Goal: Task Accomplishment & Management: Use online tool/utility

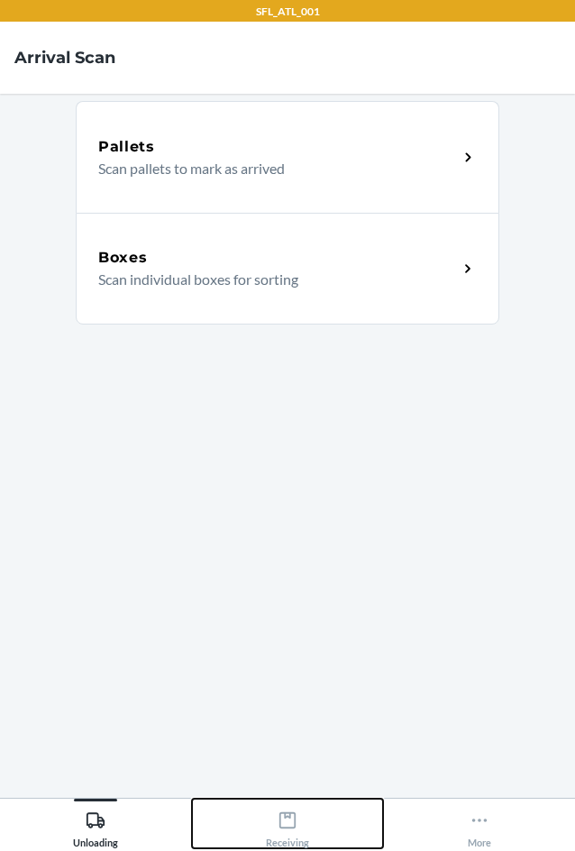
click at [298, 831] on div "Receiving" at bounding box center [287, 825] width 43 height 45
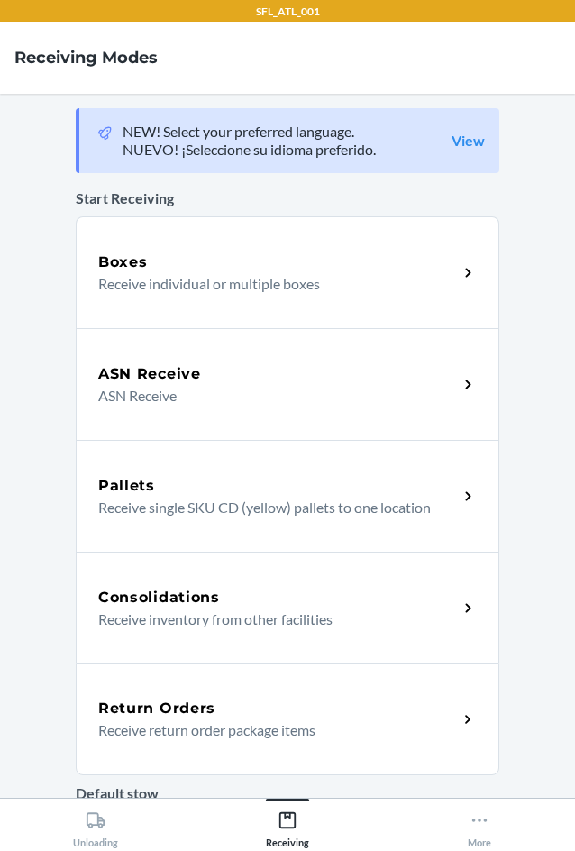
click at [241, 737] on p "Receive return order package items" at bounding box center [270, 730] width 345 height 22
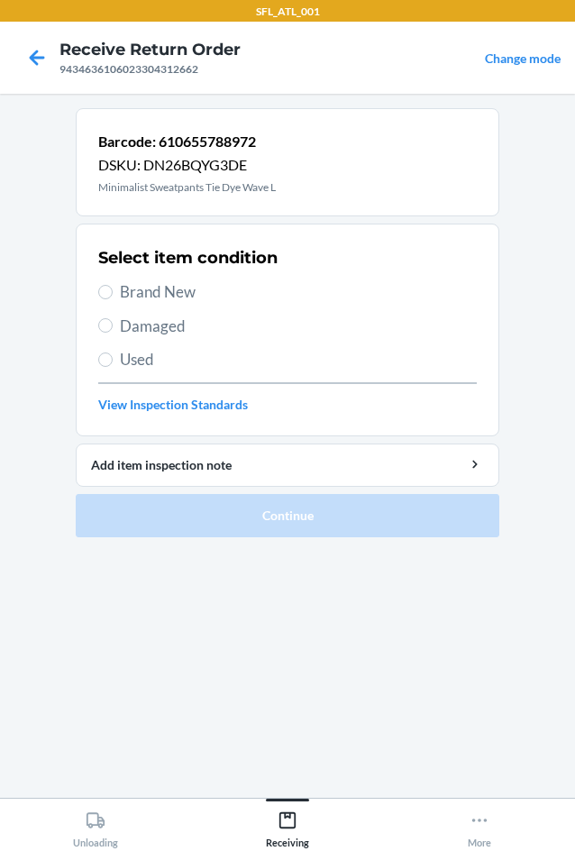
click at [182, 286] on span "Brand New" at bounding box center [298, 291] width 357 height 23
click at [113, 286] on input "Brand New" at bounding box center [105, 292] width 14 height 14
radio input "true"
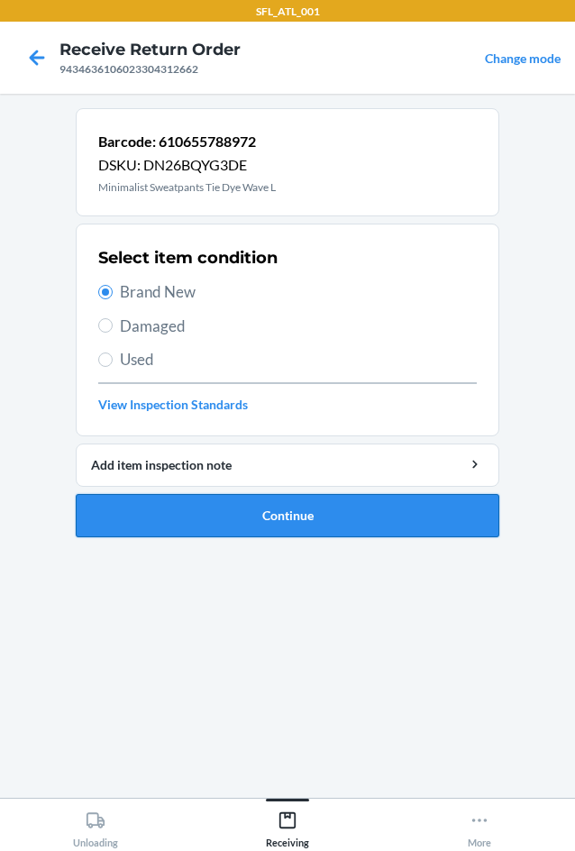
click at [246, 512] on button "Continue" at bounding box center [288, 515] width 424 height 43
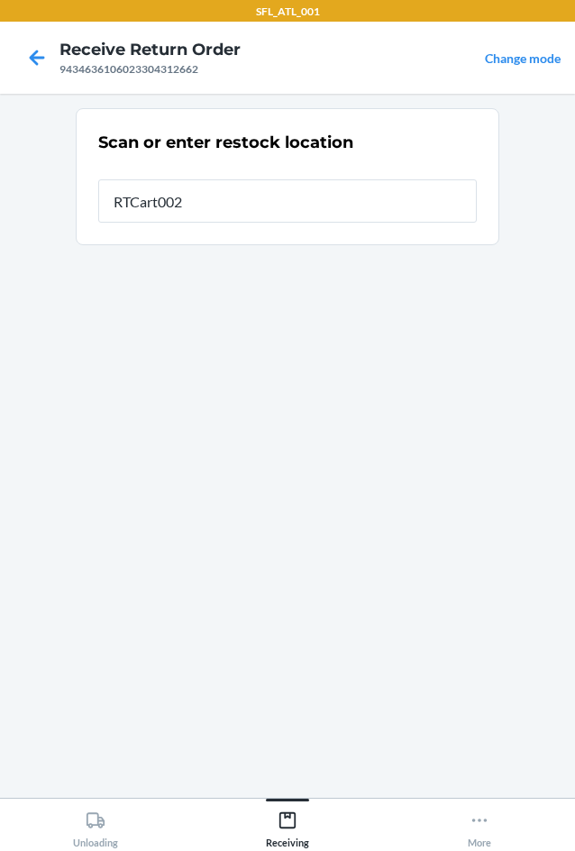
type input "RTCart002"
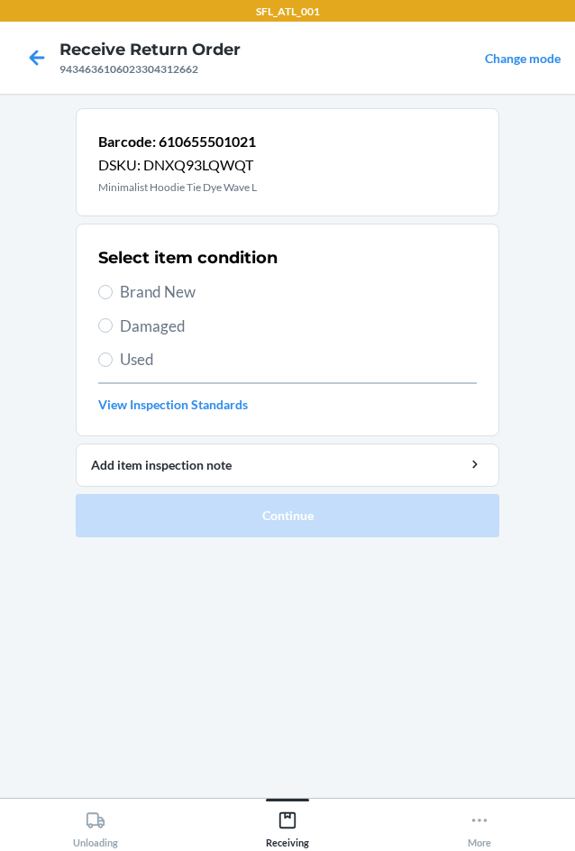
click at [162, 288] on span "Brand New" at bounding box center [298, 291] width 357 height 23
click at [113, 288] on input "Brand New" at bounding box center [105, 292] width 14 height 14
radio input "true"
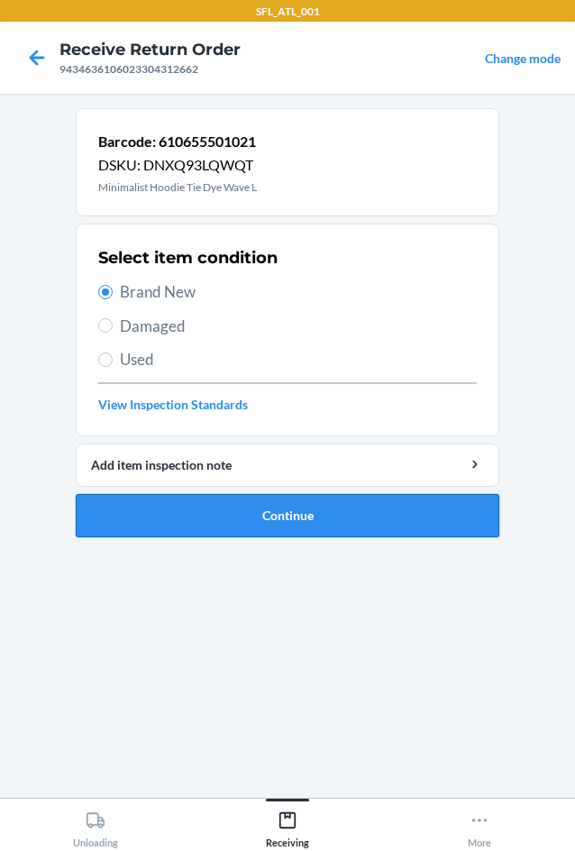
click at [340, 518] on button "Continue" at bounding box center [288, 515] width 424 height 43
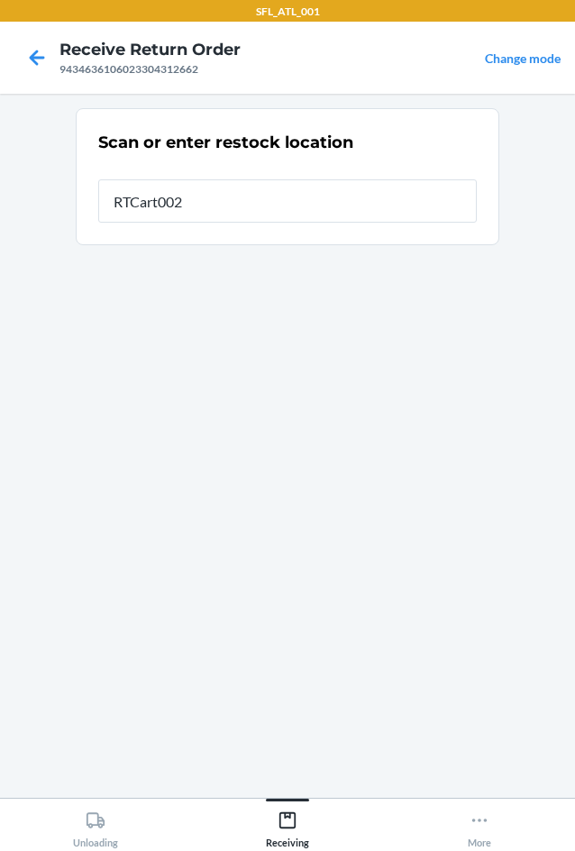
type input "RTCart002"
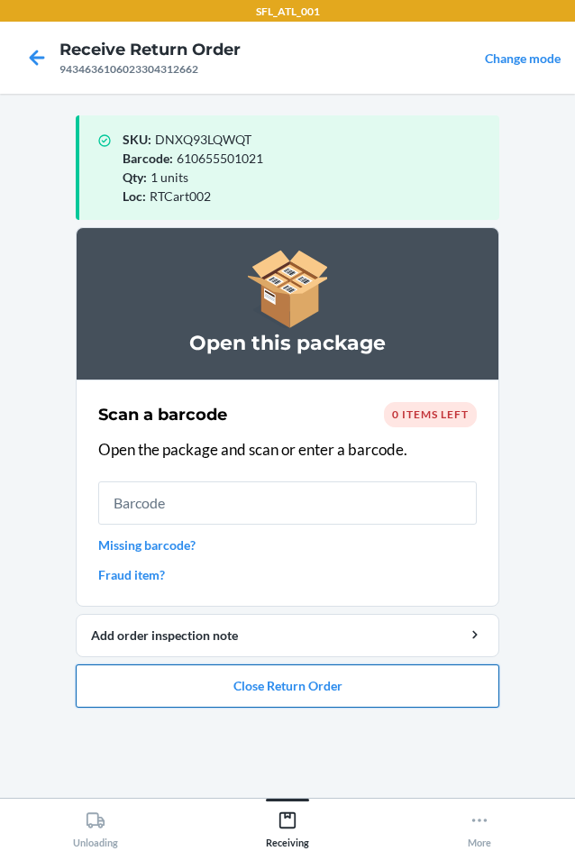
click at [294, 702] on button "Close Return Order" at bounding box center [288, 685] width 424 height 43
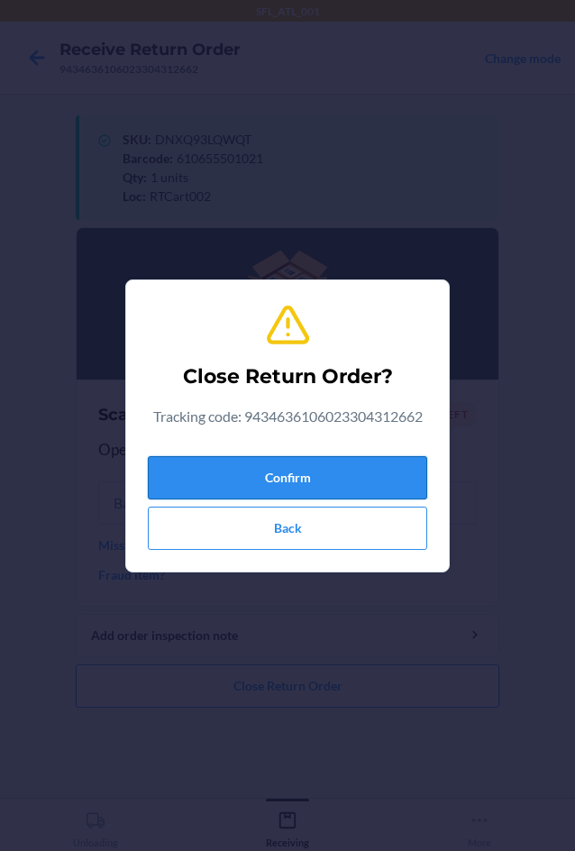
click at [302, 482] on button "Confirm" at bounding box center [287, 477] width 279 height 43
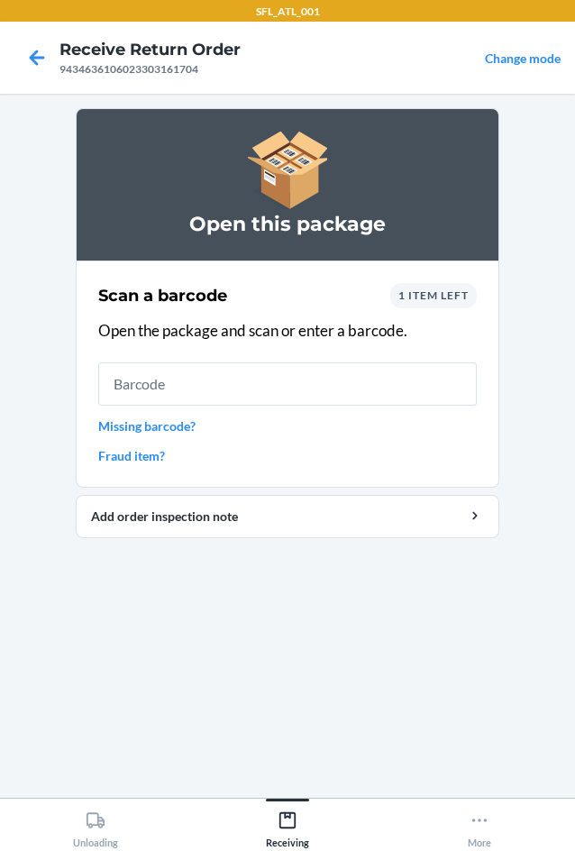
click at [444, 301] on span "1 item left" at bounding box center [433, 295] width 70 height 14
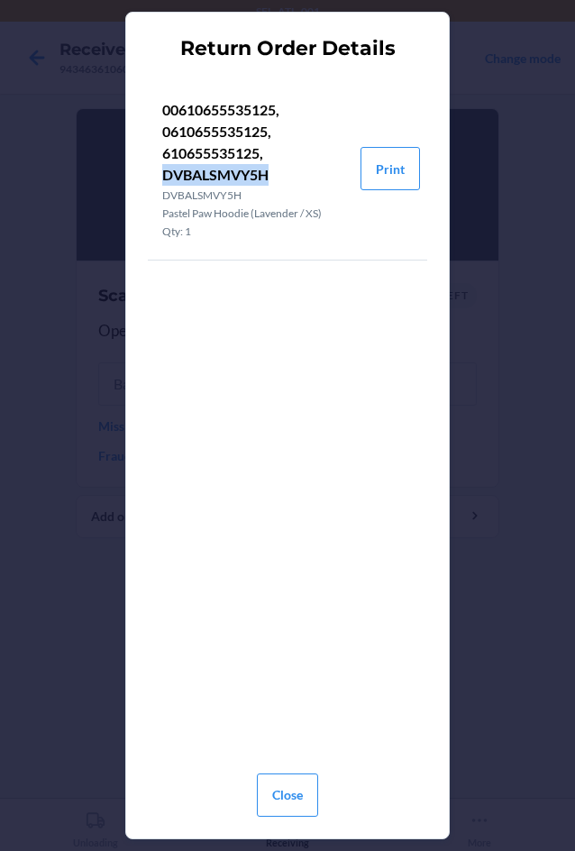
drag, startPoint x: 164, startPoint y: 174, endPoint x: 273, endPoint y: 174, distance: 109.1
click at [273, 174] on p "00610655535125, 0610655535125, 610655535125, DVBALSMVY5H" at bounding box center [254, 142] width 184 height 87
copy p "DVBALSMVY5H"
drag, startPoint x: 289, startPoint y: 799, endPoint x: 293, endPoint y: 782, distance: 16.6
click at [293, 790] on button "Close" at bounding box center [287, 794] width 61 height 43
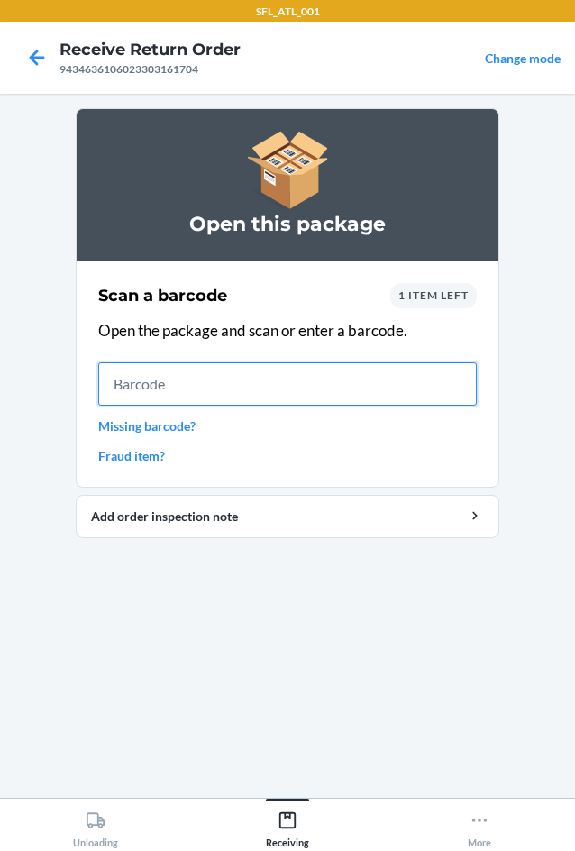
click at [275, 399] on input "text" at bounding box center [287, 383] width 379 height 43
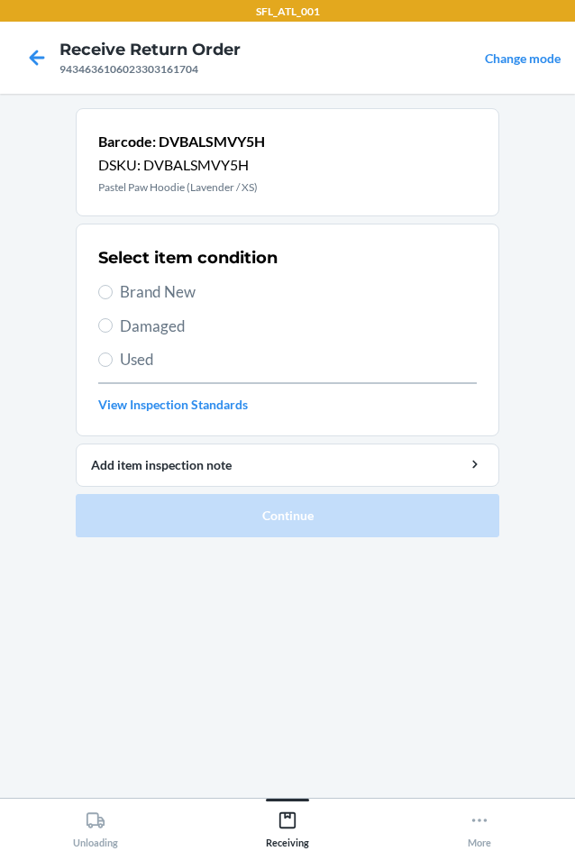
click at [158, 355] on span "Used" at bounding box center [298, 359] width 357 height 23
click at [113, 355] on input "Used" at bounding box center [105, 359] width 14 height 14
radio input "true"
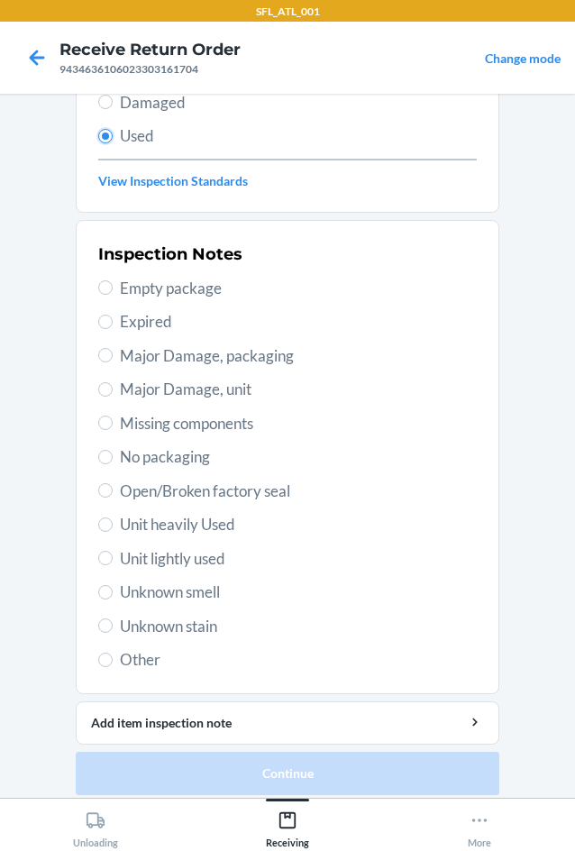
scroll to position [235, 0]
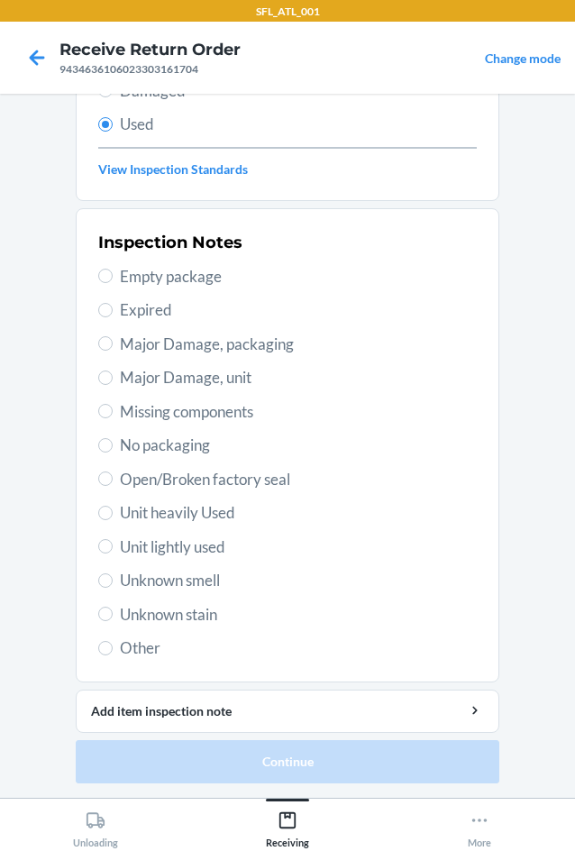
click at [184, 546] on span "Unit lightly used" at bounding box center [298, 546] width 357 height 23
click at [113, 546] on input "Unit lightly used" at bounding box center [105, 546] width 14 height 14
radio input "true"
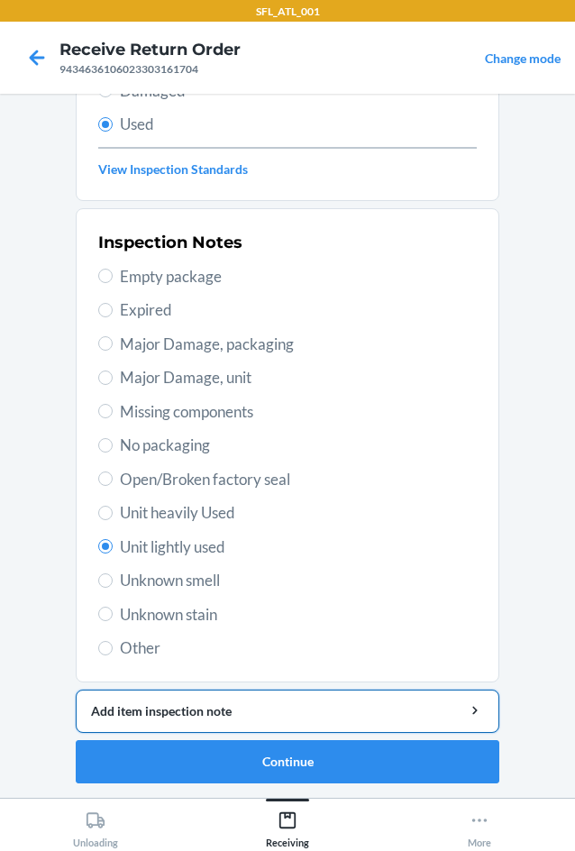
drag, startPoint x: 215, startPoint y: 713, endPoint x: 215, endPoint y: 700, distance: 12.7
click at [215, 700] on button "Add item inspection note" at bounding box center [288, 711] width 424 height 43
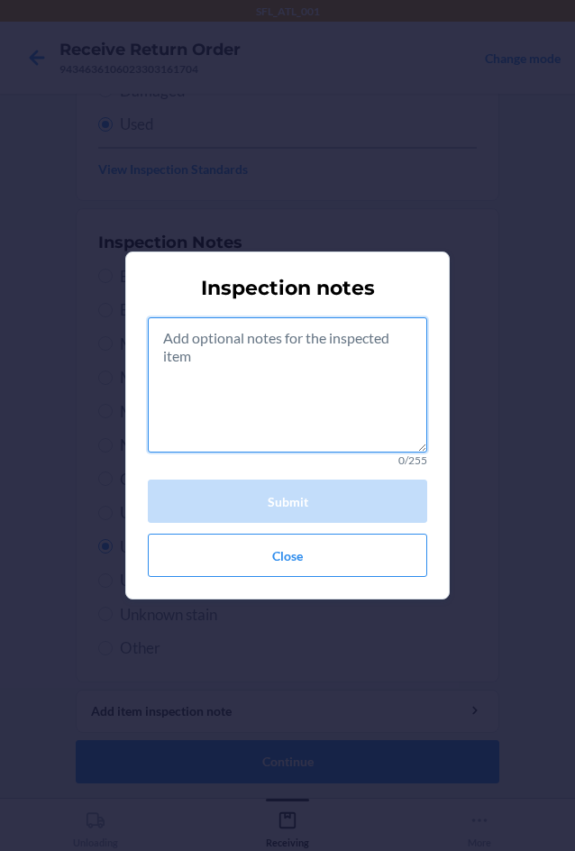
click at [214, 445] on textarea at bounding box center [287, 384] width 279 height 135
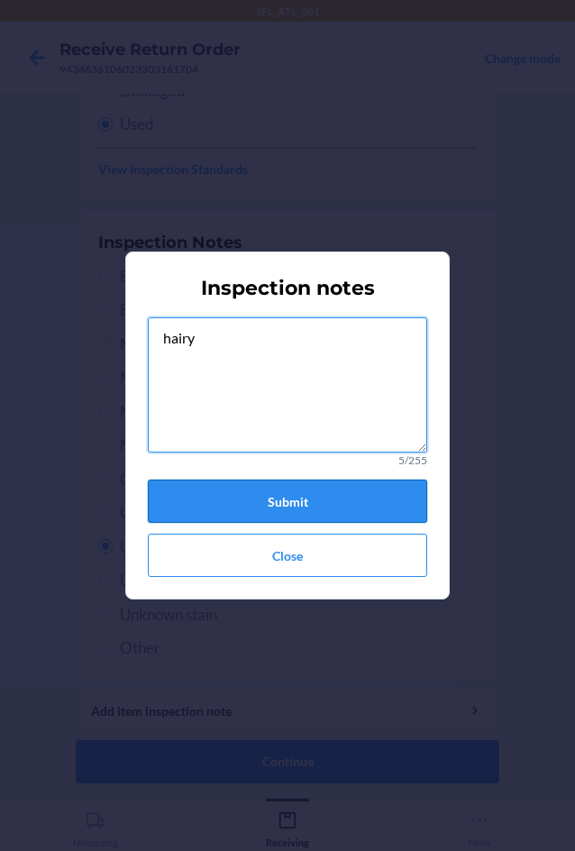
type textarea "hairy"
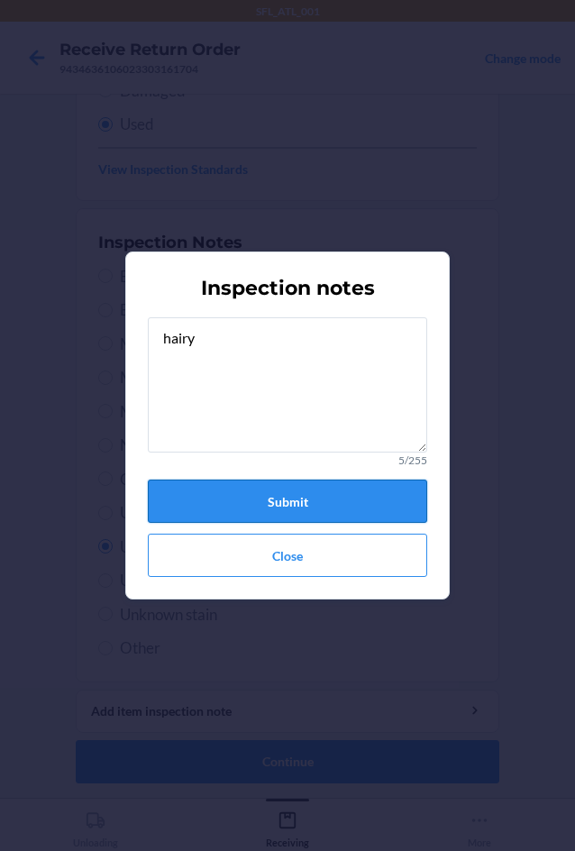
click at [387, 491] on button "Submit" at bounding box center [287, 501] width 279 height 43
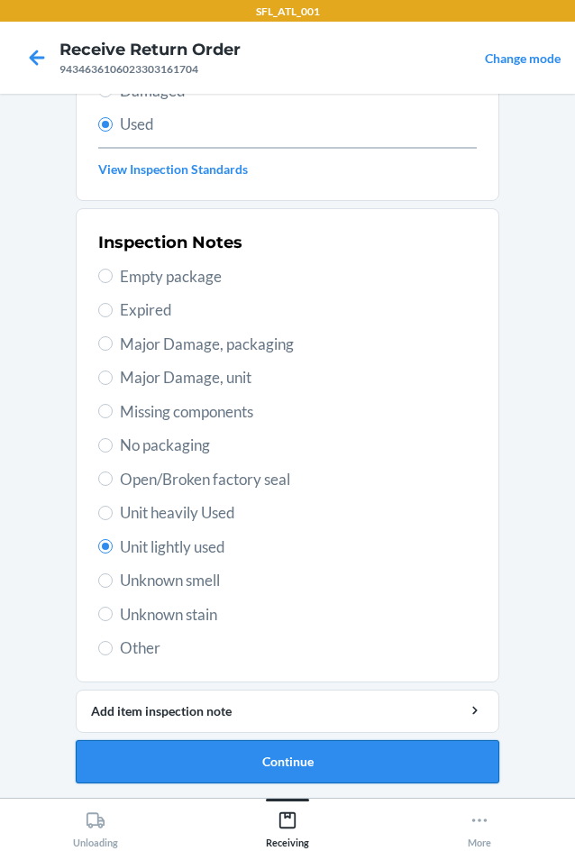
click at [430, 755] on button "Continue" at bounding box center [288, 761] width 424 height 43
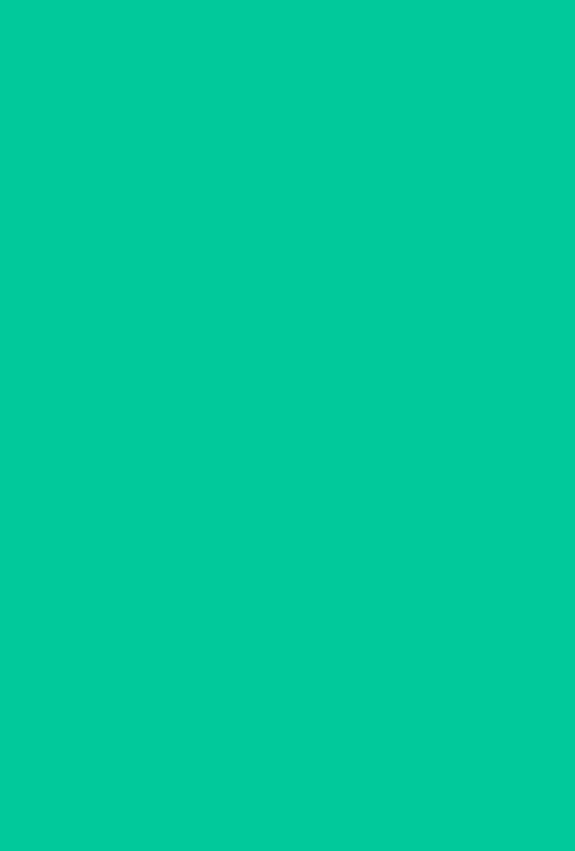
scroll to position [0, 0]
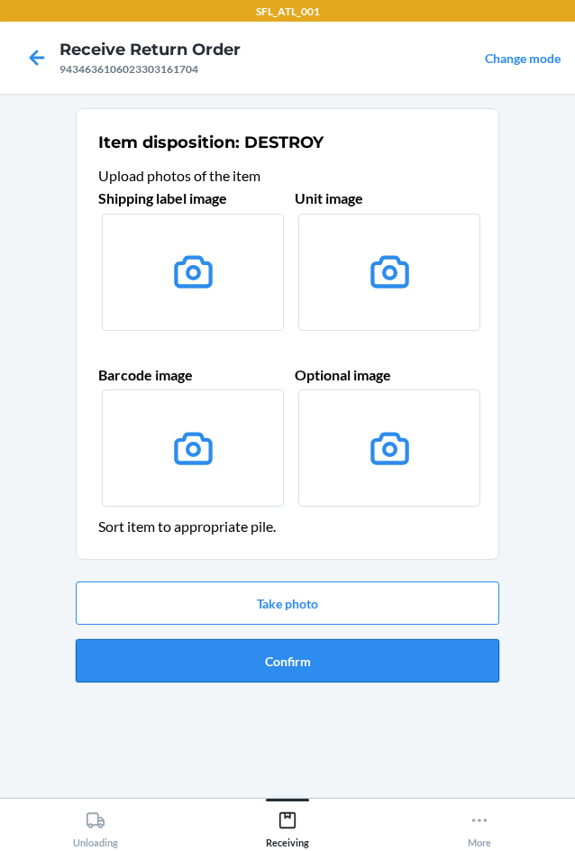
click at [411, 656] on button "Confirm" at bounding box center [288, 660] width 424 height 43
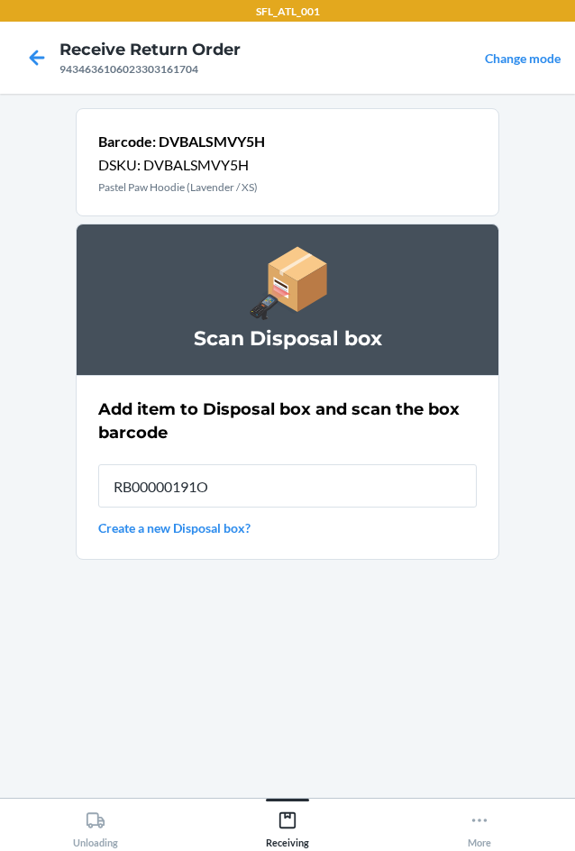
type input "RB00000191O"
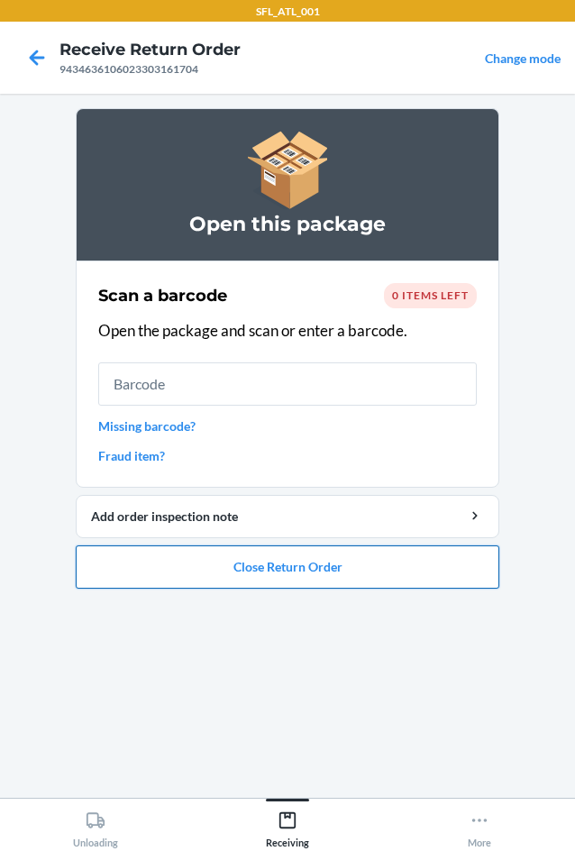
click at [468, 588] on button "Close Return Order" at bounding box center [288, 566] width 424 height 43
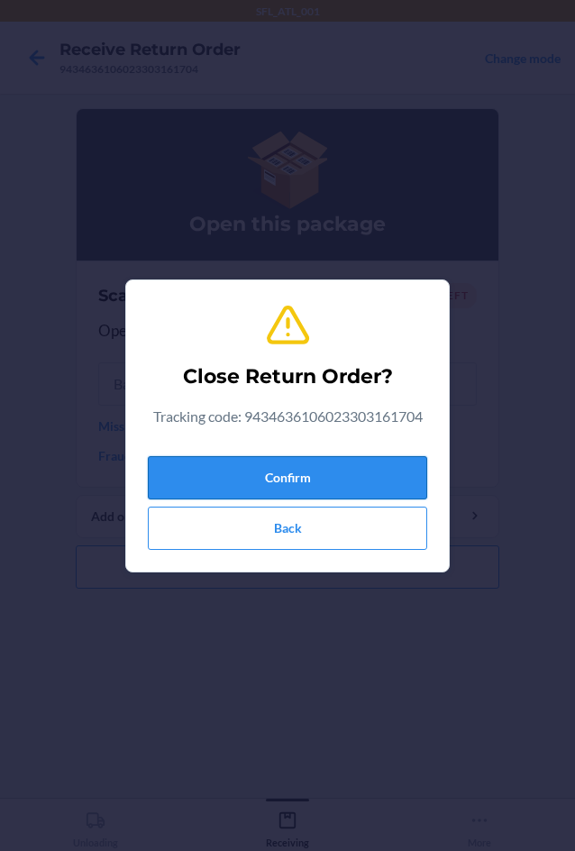
click at [405, 482] on button "Confirm" at bounding box center [287, 477] width 279 height 43
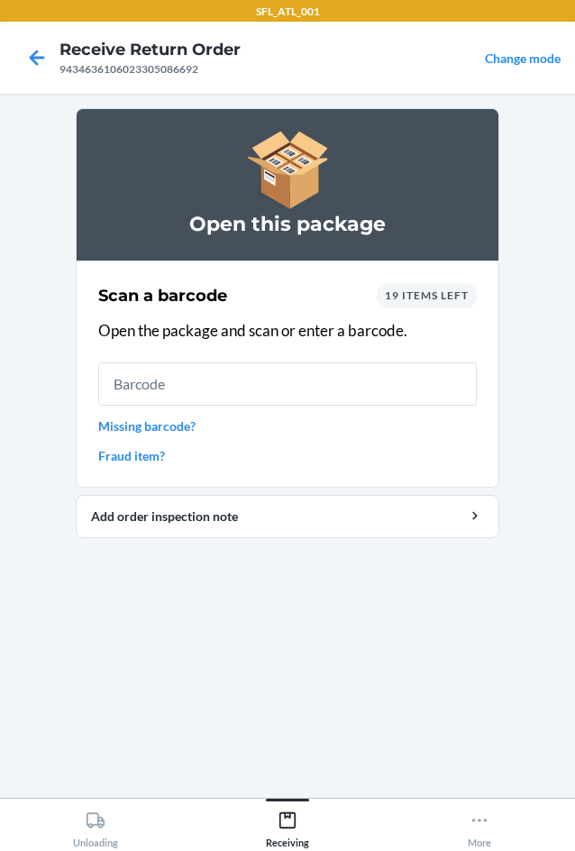
click at [426, 303] on div "19 items left" at bounding box center [427, 295] width 100 height 25
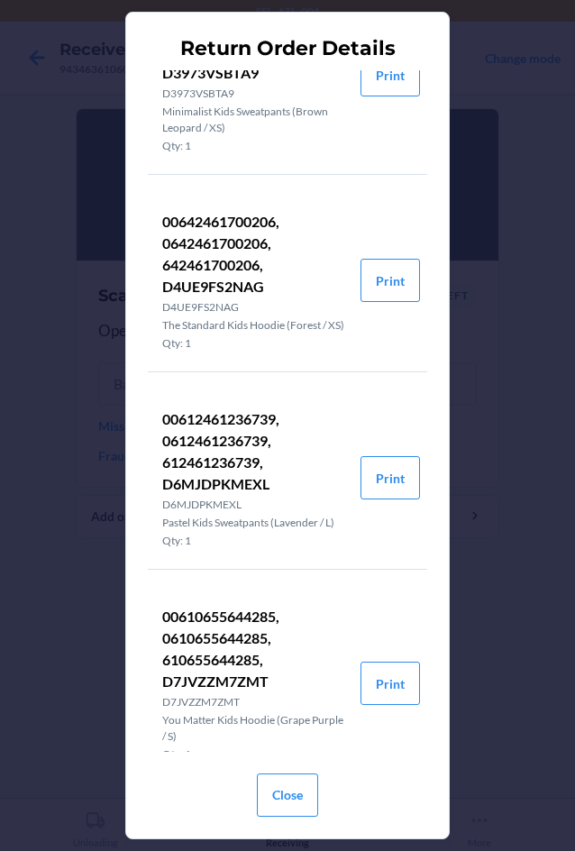
scroll to position [541, 0]
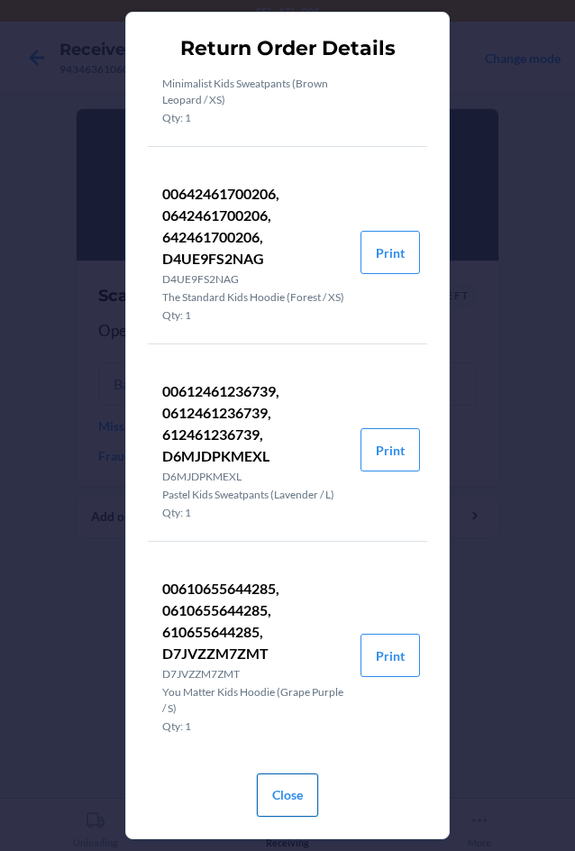
click at [290, 792] on button "Close" at bounding box center [287, 794] width 61 height 43
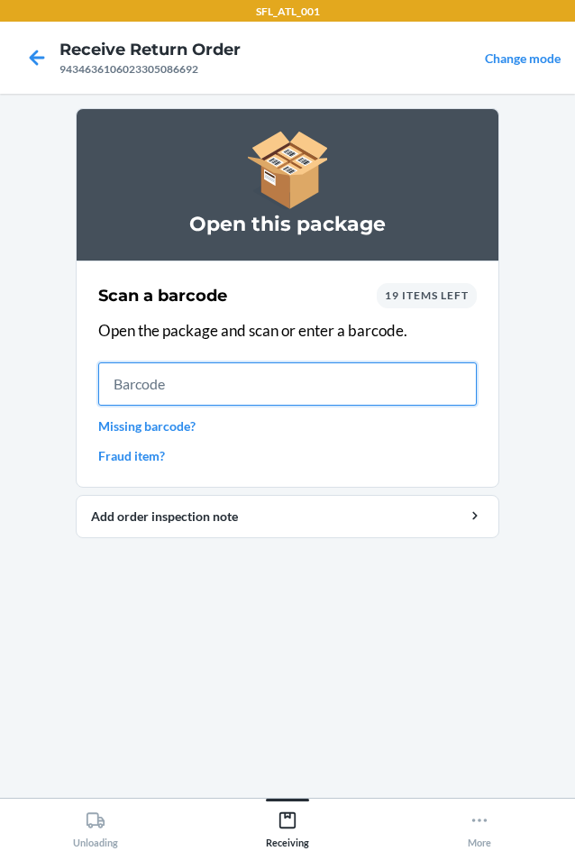
click at [422, 381] on input "text" at bounding box center [287, 383] width 379 height 43
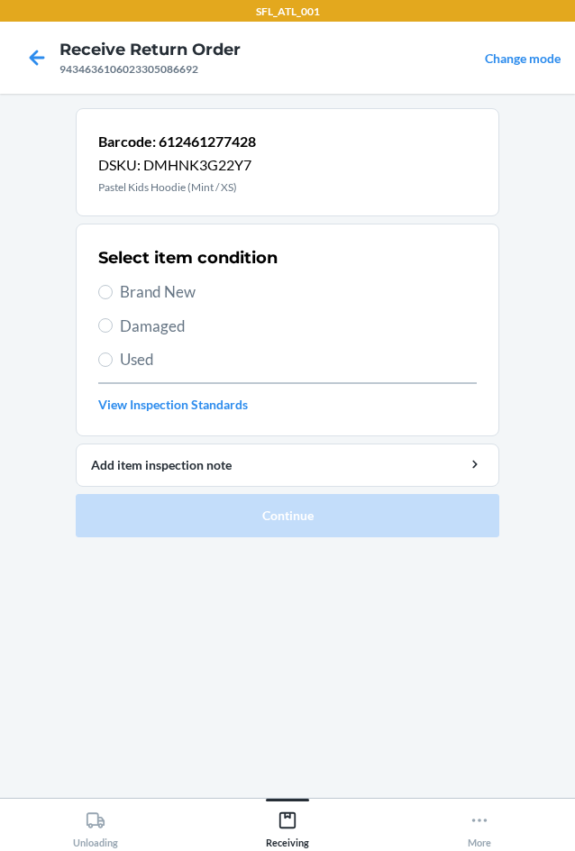
click at [172, 288] on span "Brand New" at bounding box center [298, 291] width 357 height 23
click at [113, 288] on input "Brand New" at bounding box center [105, 292] width 14 height 14
radio input "true"
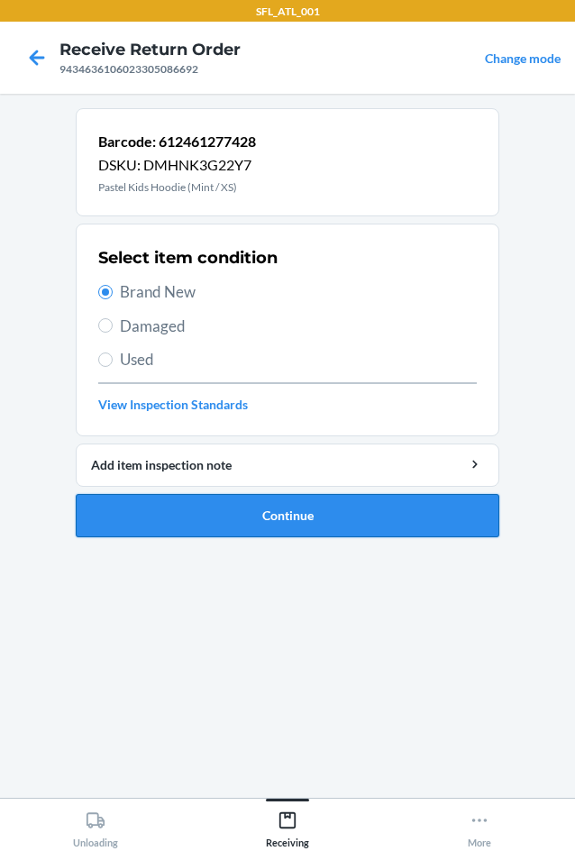
click at [267, 514] on button "Continue" at bounding box center [288, 515] width 424 height 43
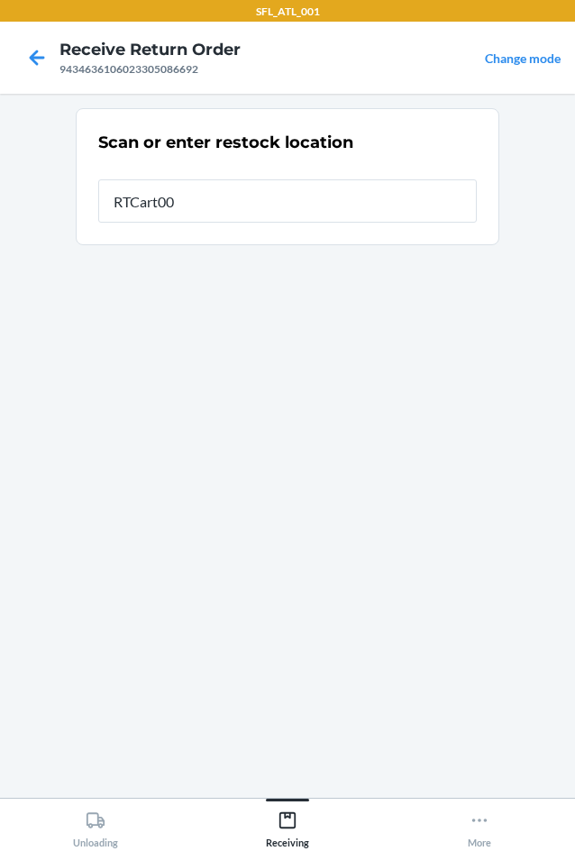
type input "RTCart002"
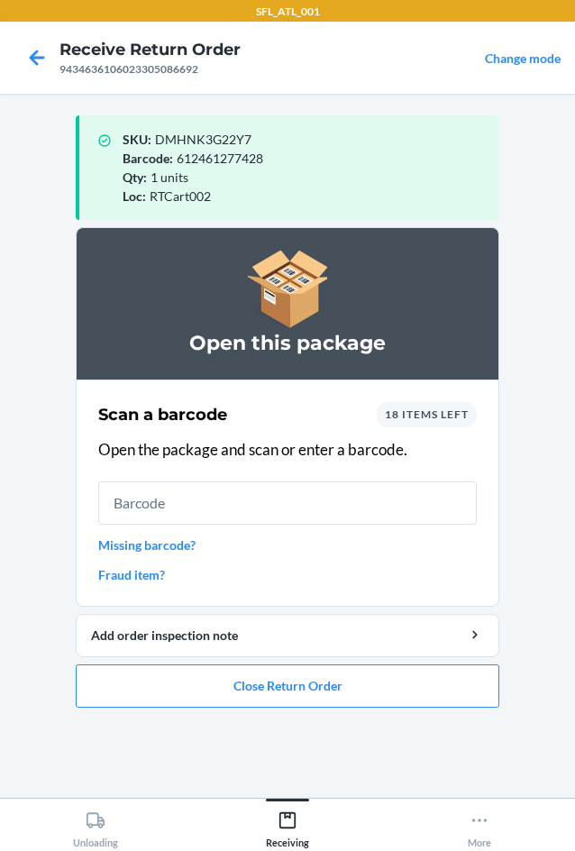
click at [447, 416] on span "18 items left" at bounding box center [427, 414] width 84 height 14
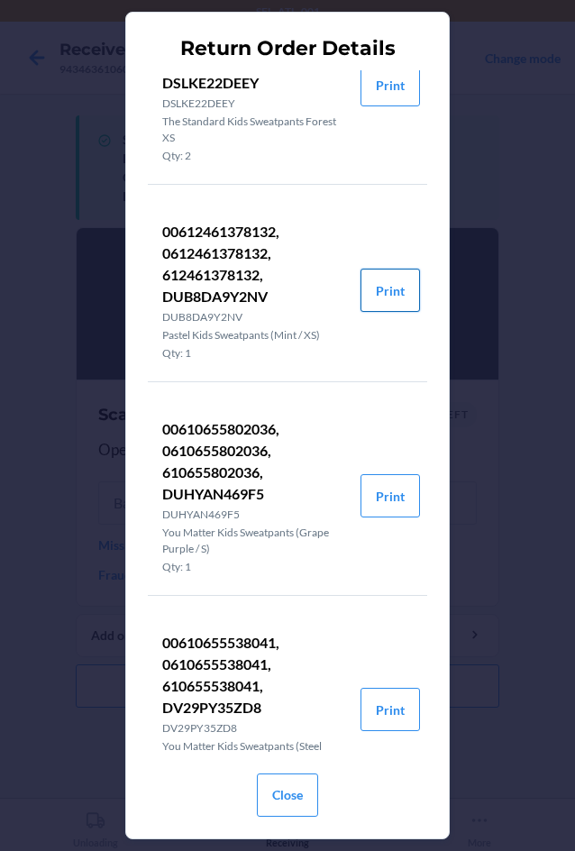
scroll to position [2795, 0]
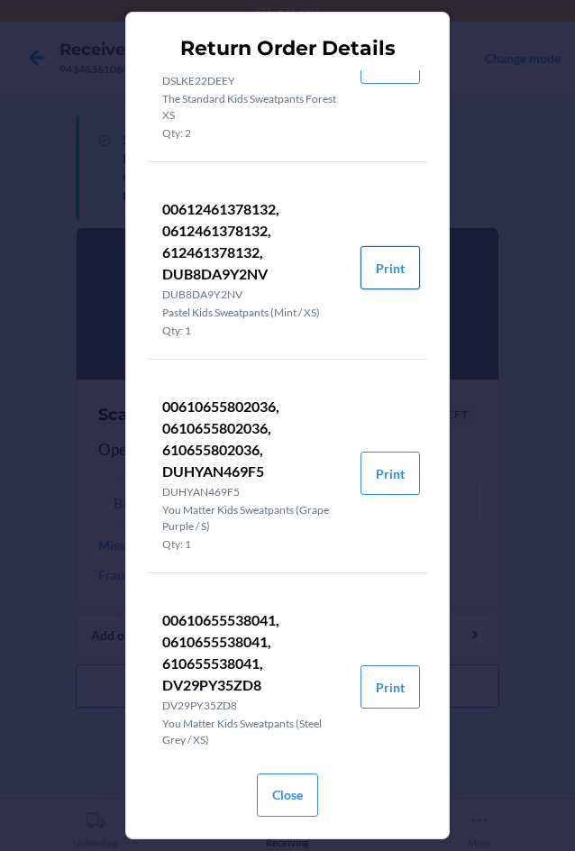
click at [384, 289] on button "Print" at bounding box center [390, 267] width 59 height 43
drag, startPoint x: 297, startPoint y: 791, endPoint x: 308, endPoint y: 716, distance: 75.7
click at [297, 782] on button "Close" at bounding box center [287, 794] width 61 height 43
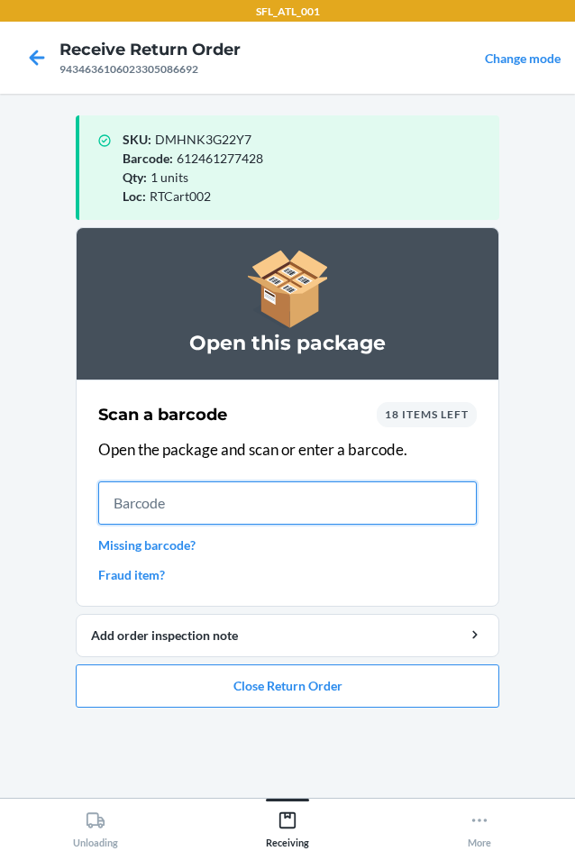
click at [353, 495] on input "text" at bounding box center [287, 502] width 379 height 43
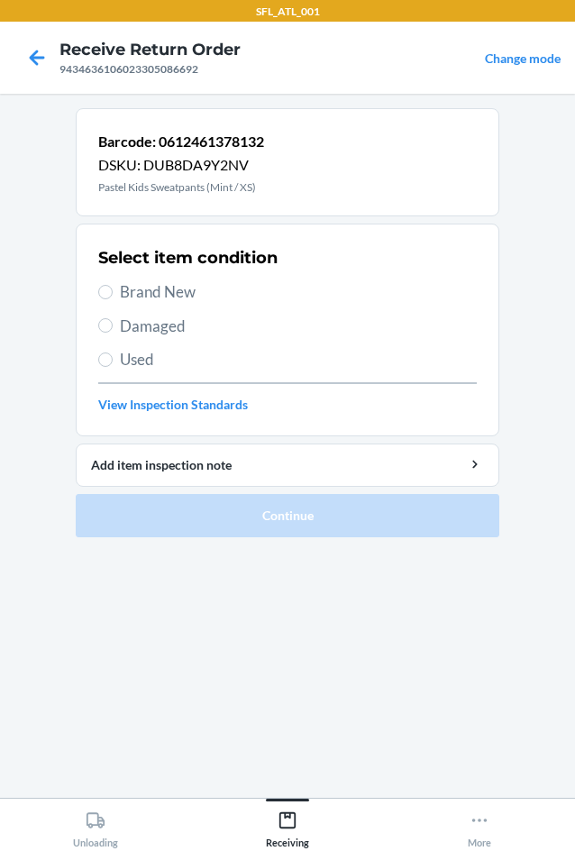
click at [156, 284] on span "Brand New" at bounding box center [298, 291] width 357 height 23
click at [113, 285] on input "Brand New" at bounding box center [105, 292] width 14 height 14
radio input "true"
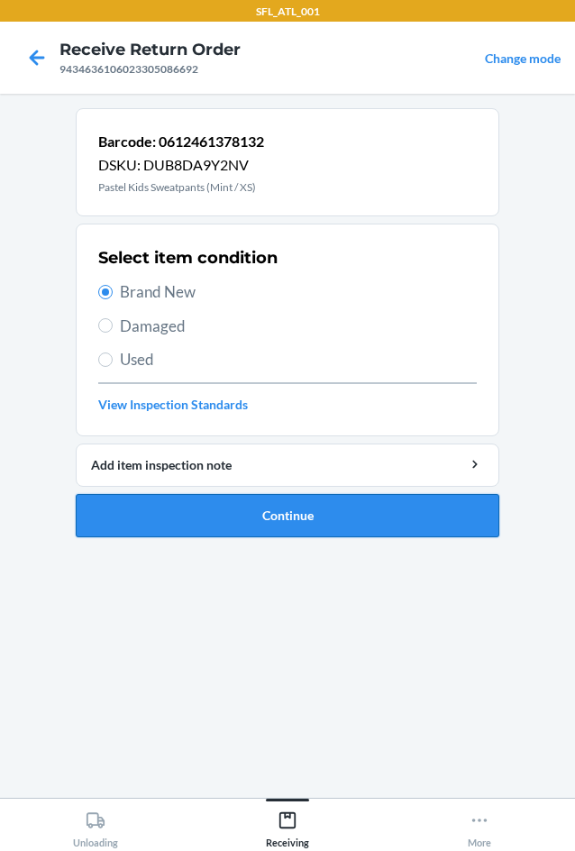
click at [255, 524] on button "Continue" at bounding box center [288, 515] width 424 height 43
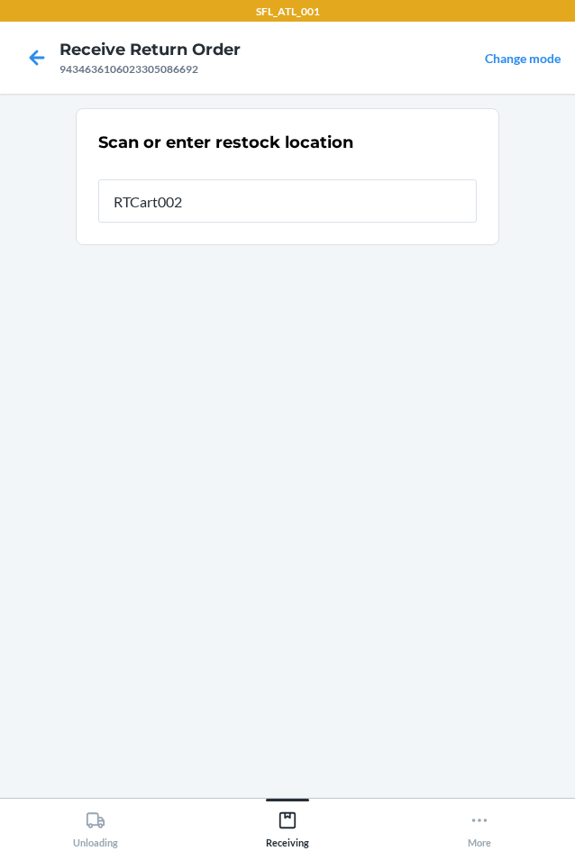
type input "RTCart002"
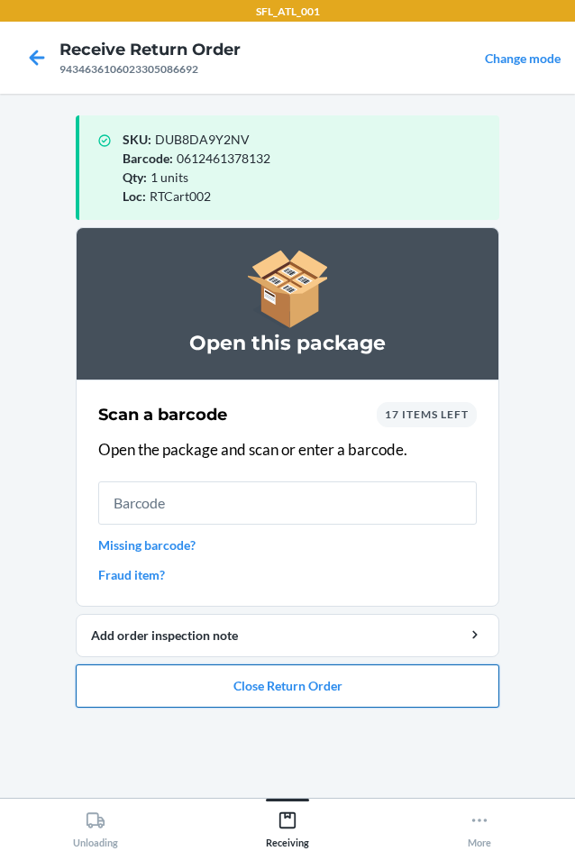
click at [441, 691] on button "Close Return Order" at bounding box center [288, 685] width 424 height 43
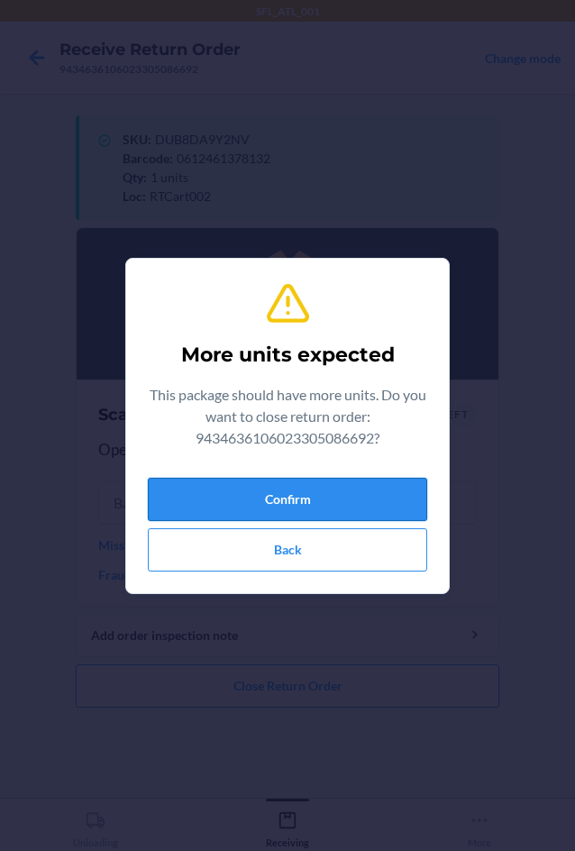
click at [297, 487] on button "Confirm" at bounding box center [287, 499] width 279 height 43
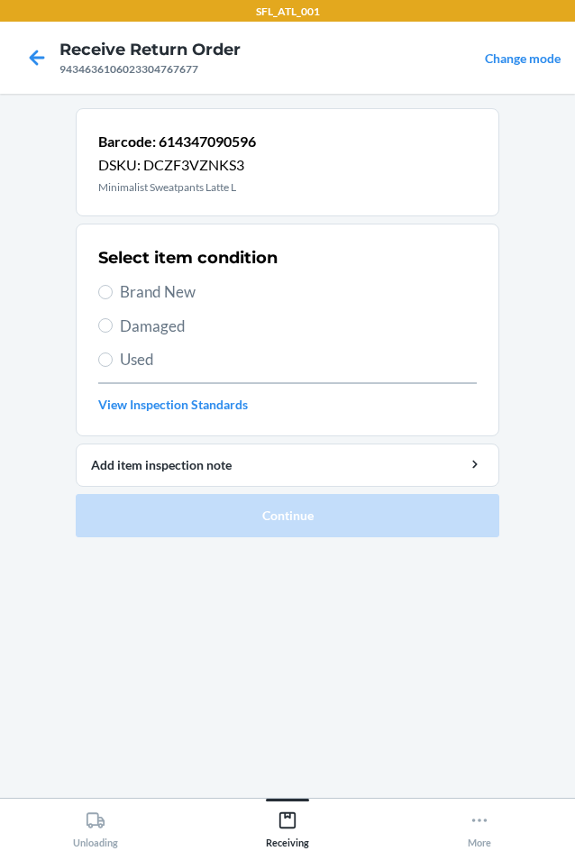
drag, startPoint x: 182, startPoint y: 287, endPoint x: 197, endPoint y: 325, distance: 40.5
click at [182, 288] on span "Brand New" at bounding box center [298, 291] width 357 height 23
click at [113, 288] on input "Brand New" at bounding box center [105, 292] width 14 height 14
radio input "true"
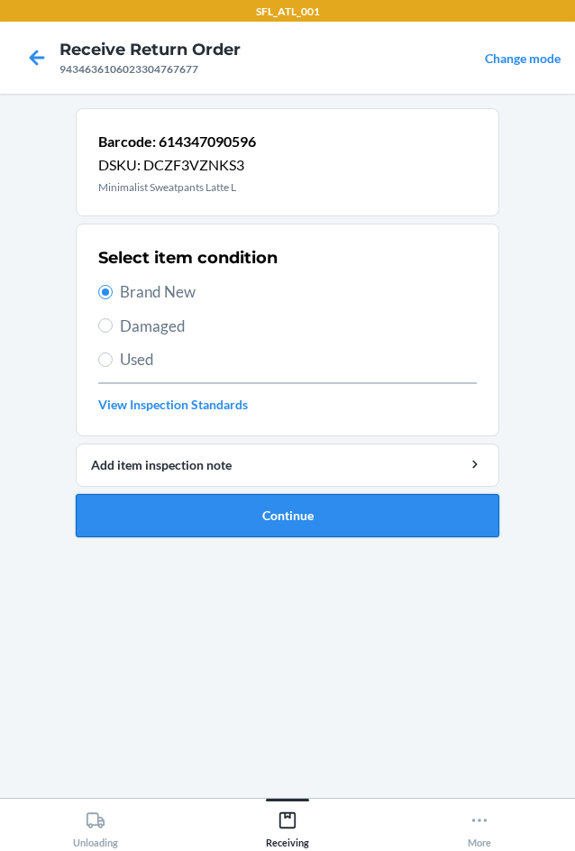
click at [303, 510] on button "Continue" at bounding box center [288, 515] width 424 height 43
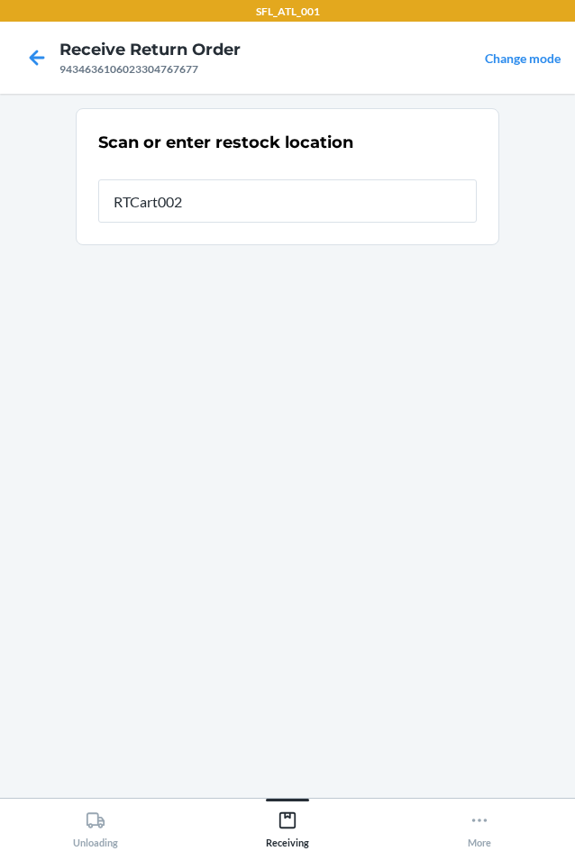
type input "RTCart002"
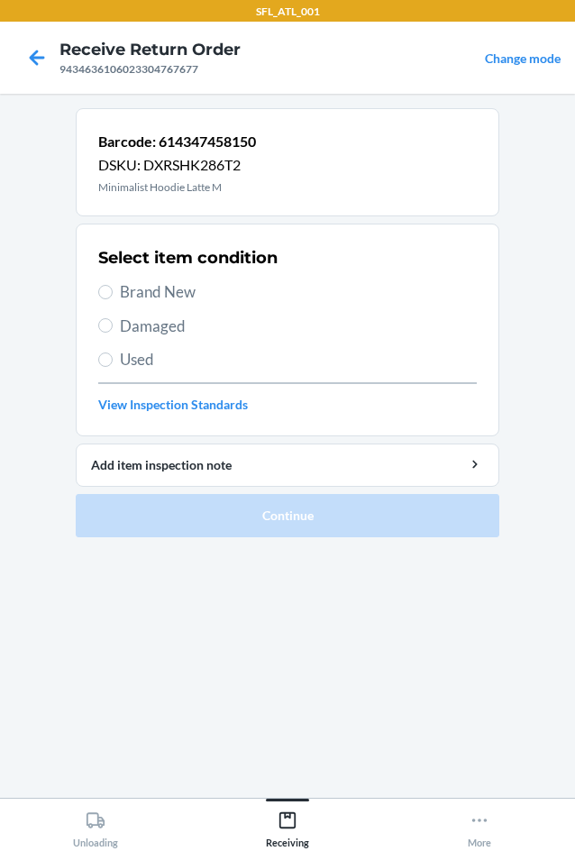
click at [187, 289] on span "Brand New" at bounding box center [298, 291] width 357 height 23
click at [113, 289] on input "Brand New" at bounding box center [105, 292] width 14 height 14
radio input "true"
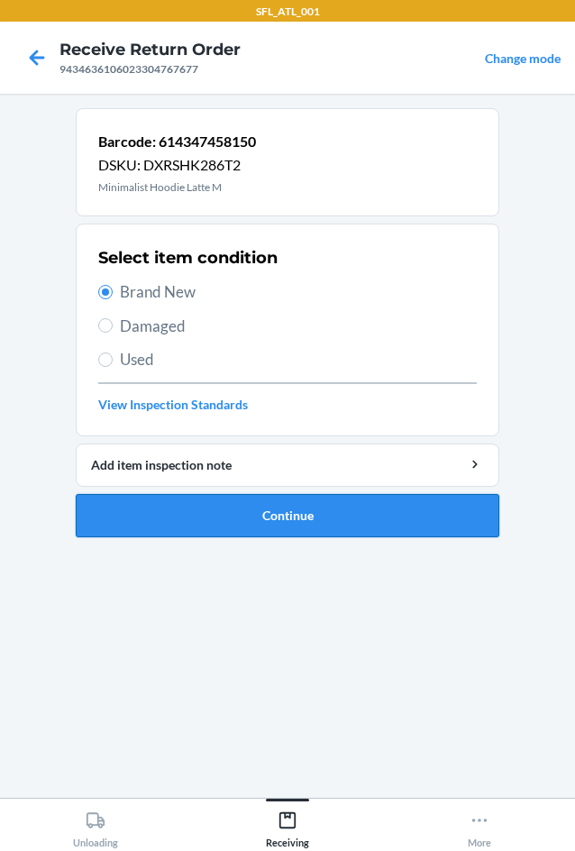
click at [364, 506] on button "Continue" at bounding box center [288, 515] width 424 height 43
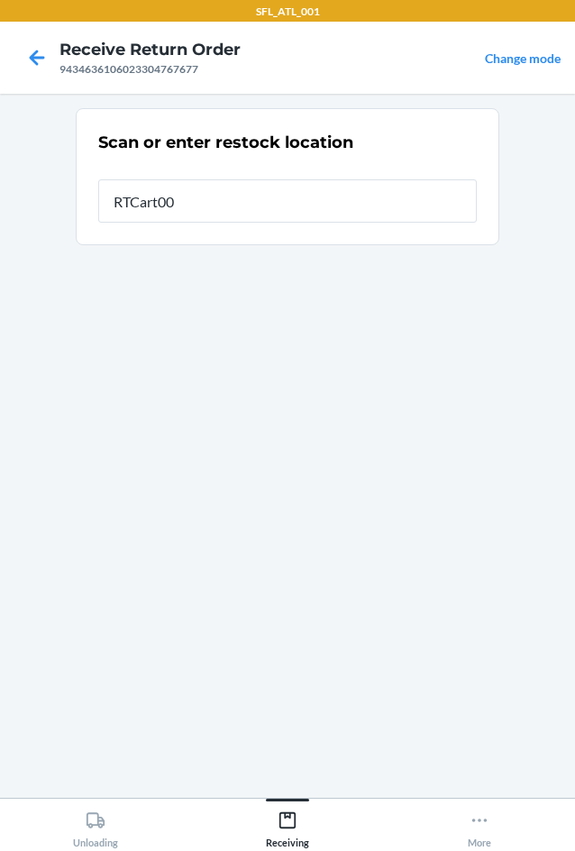
type input "RTCart002"
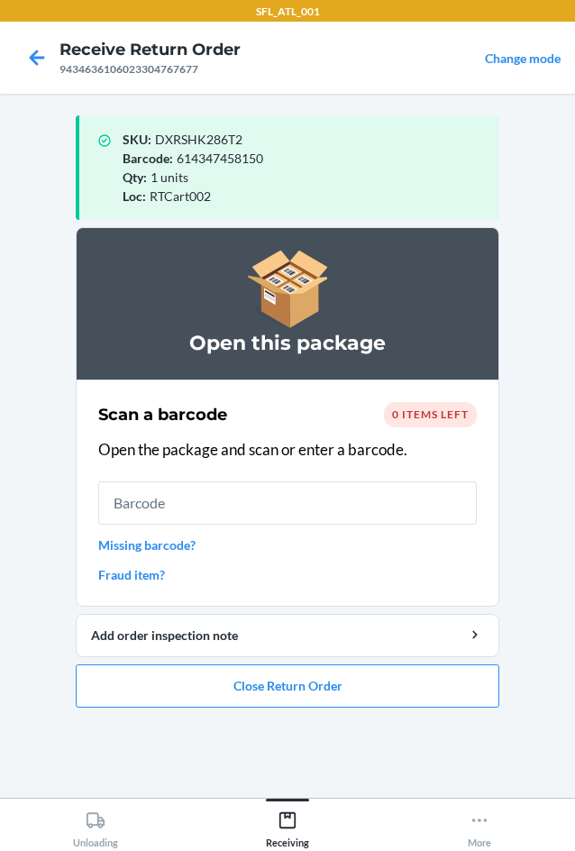
click at [453, 709] on ol "Open this package Scan a barcode 0 items left Open the package and scan or ente…" at bounding box center [288, 474] width 424 height 495
click at [398, 694] on button "Close Return Order" at bounding box center [288, 685] width 424 height 43
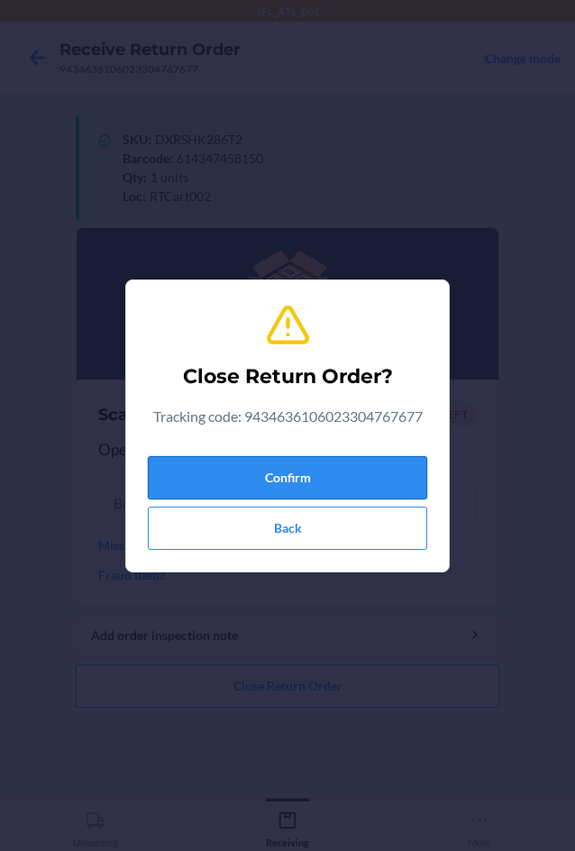
click at [354, 461] on button "Confirm" at bounding box center [287, 477] width 279 height 43
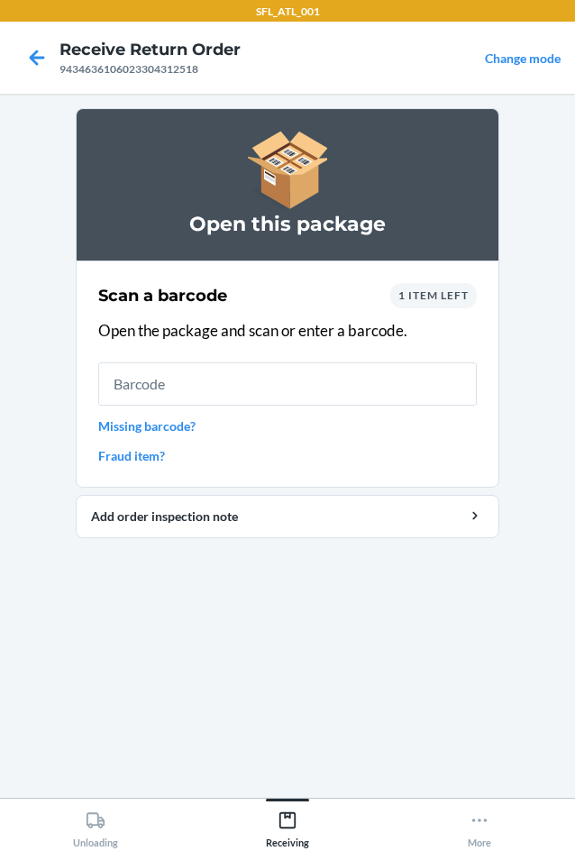
click at [435, 306] on div "1 item left" at bounding box center [433, 295] width 87 height 25
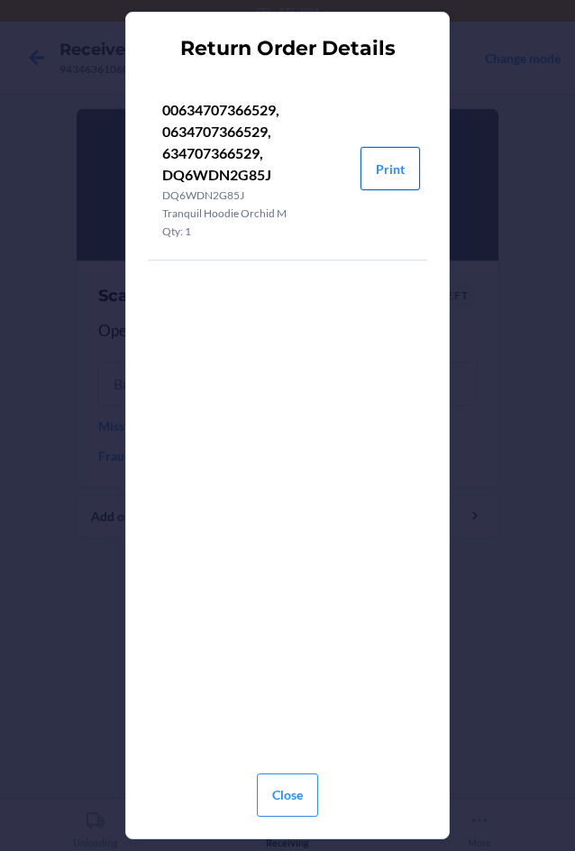
click at [399, 167] on button "Print" at bounding box center [390, 168] width 59 height 43
click at [304, 811] on button "Close" at bounding box center [287, 794] width 61 height 43
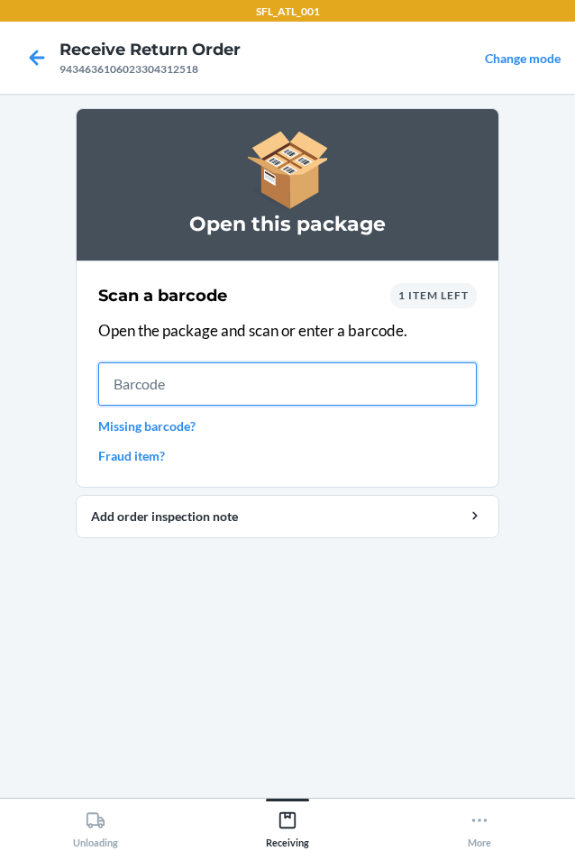
click at [307, 384] on input "text" at bounding box center [287, 383] width 379 height 43
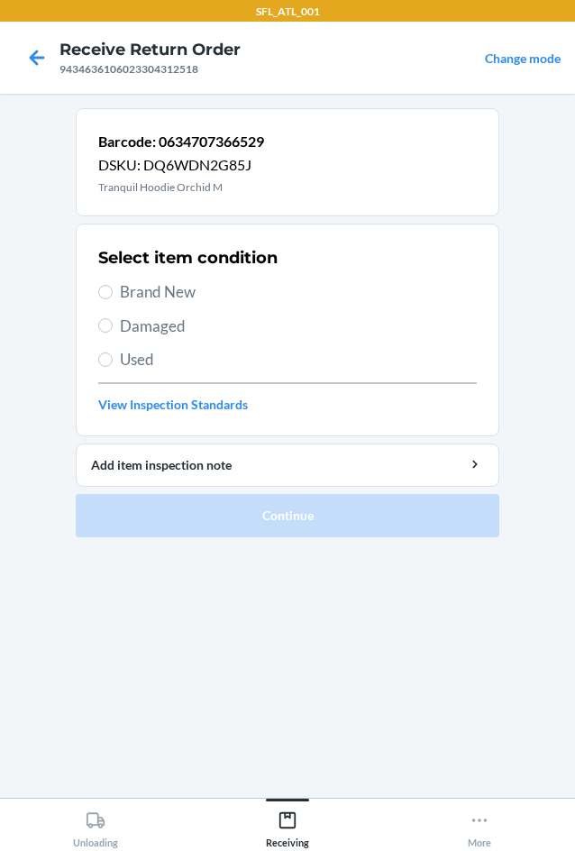
click at [198, 285] on span "Brand New" at bounding box center [298, 291] width 357 height 23
click at [113, 285] on input "Brand New" at bounding box center [105, 292] width 14 height 14
radio input "true"
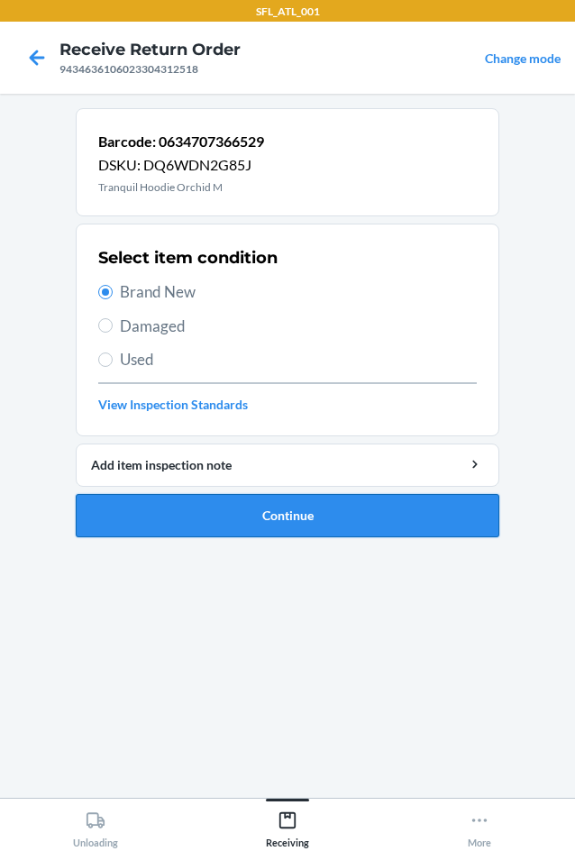
click at [232, 494] on button "Continue" at bounding box center [288, 515] width 424 height 43
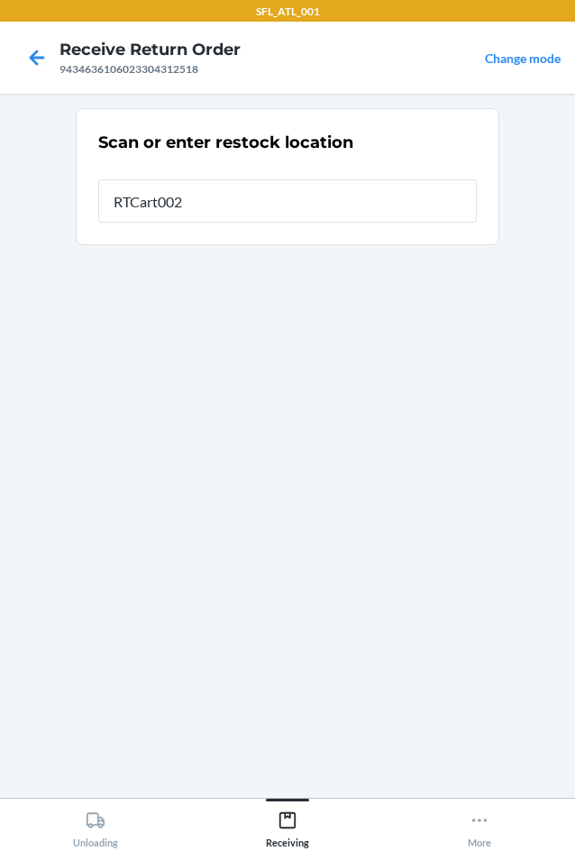
type input "RTCart002"
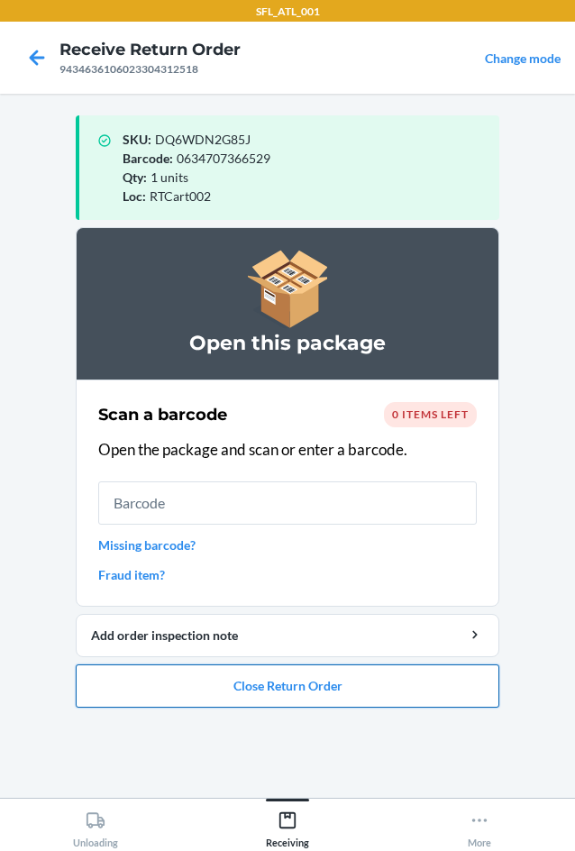
click at [399, 677] on button "Close Return Order" at bounding box center [288, 685] width 424 height 43
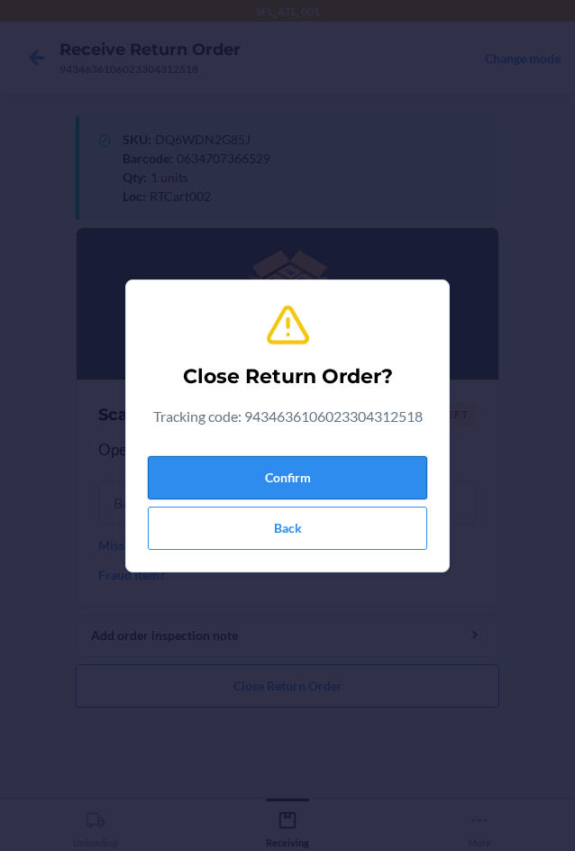
click at [345, 480] on button "Confirm" at bounding box center [287, 477] width 279 height 43
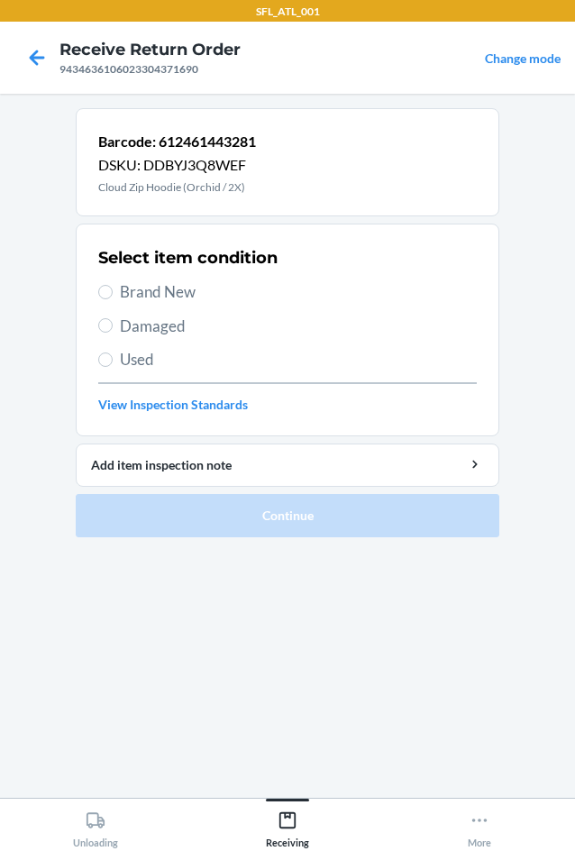
click at [197, 288] on span "Brand New" at bounding box center [298, 291] width 357 height 23
click at [113, 288] on input "Brand New" at bounding box center [105, 292] width 14 height 14
radio input "true"
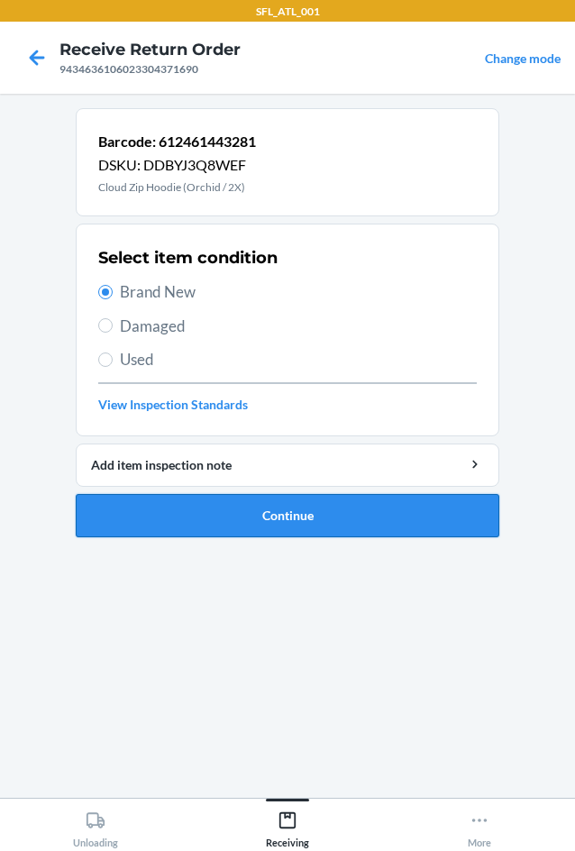
click at [313, 514] on button "Continue" at bounding box center [288, 515] width 424 height 43
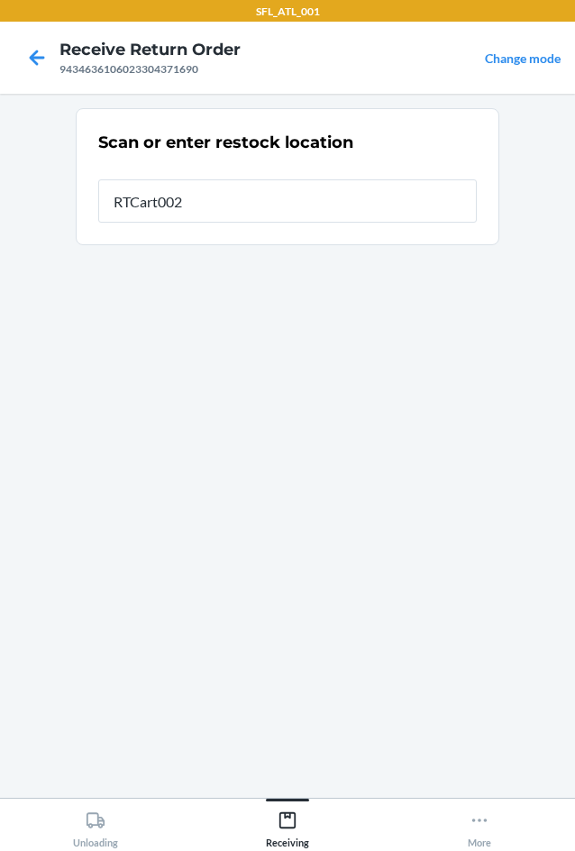
type input "RTCart002"
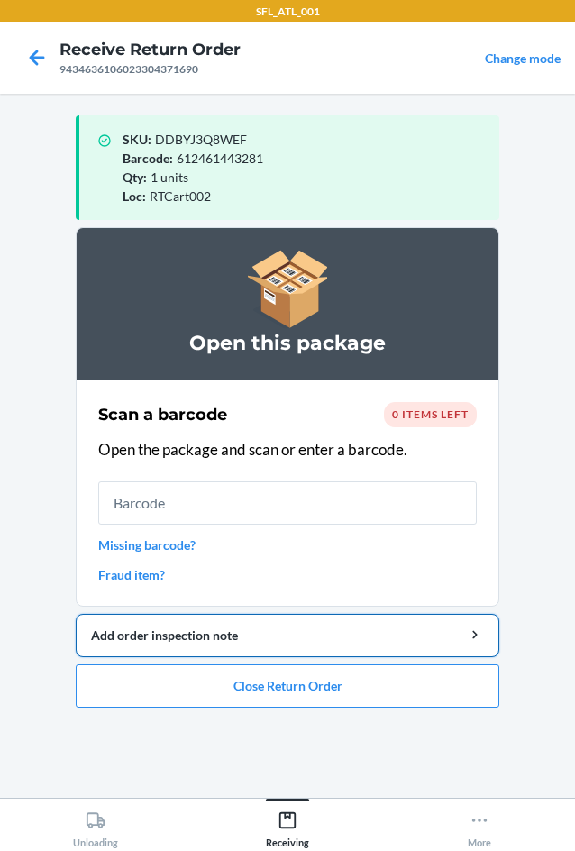
click at [435, 633] on div "Add order inspection note" at bounding box center [287, 635] width 393 height 19
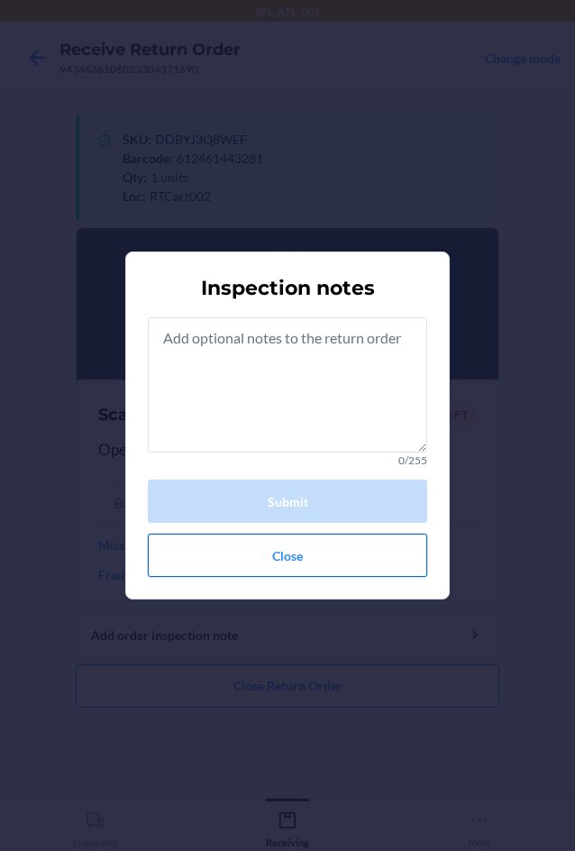
click at [389, 548] on button "Close" at bounding box center [287, 555] width 279 height 43
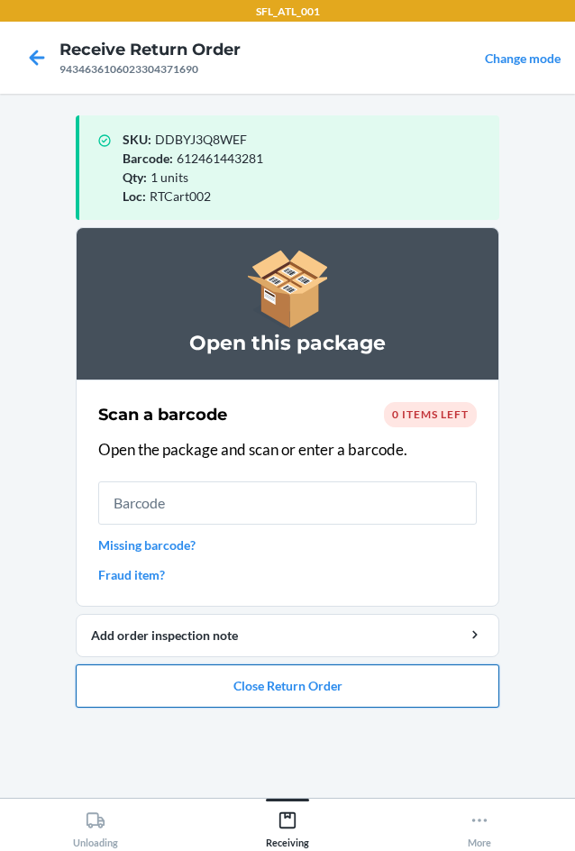
click at [395, 696] on button "Close Return Order" at bounding box center [288, 685] width 424 height 43
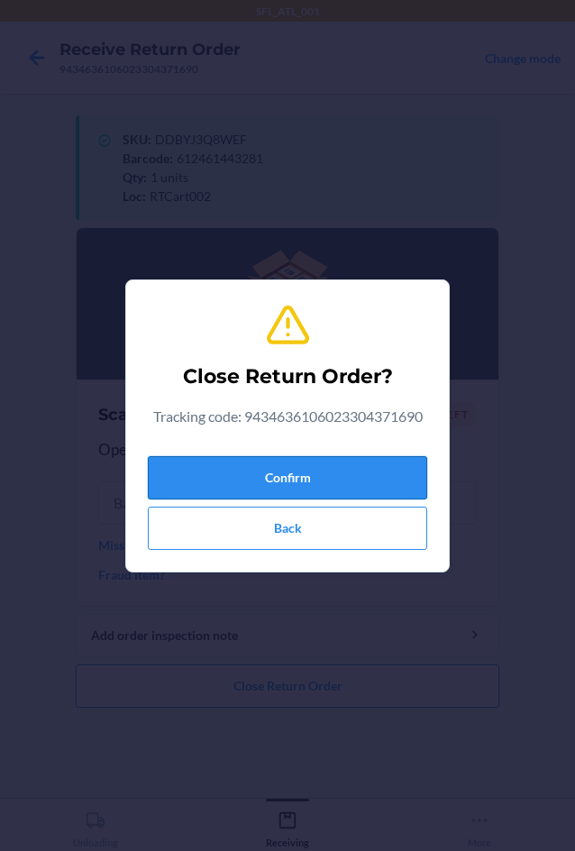
click at [367, 470] on button "Confirm" at bounding box center [287, 477] width 279 height 43
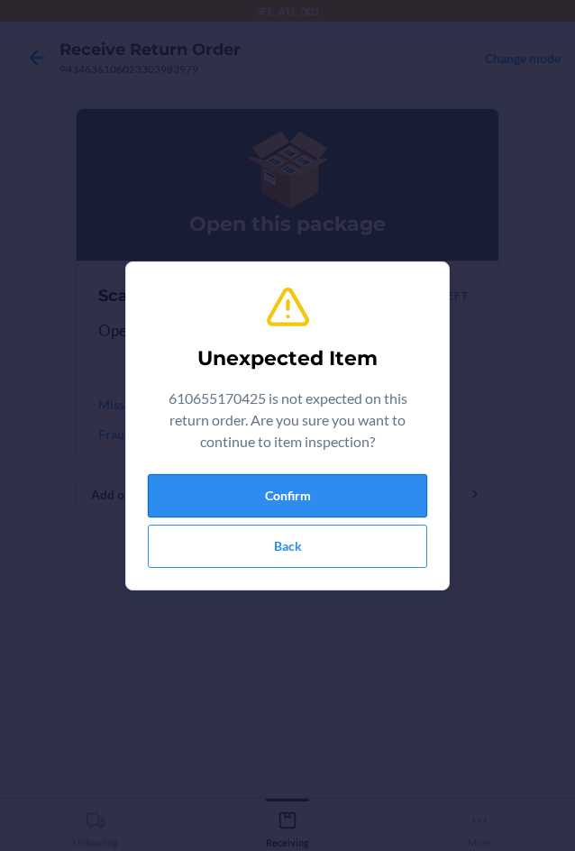
click at [388, 485] on button "Confirm" at bounding box center [287, 495] width 279 height 43
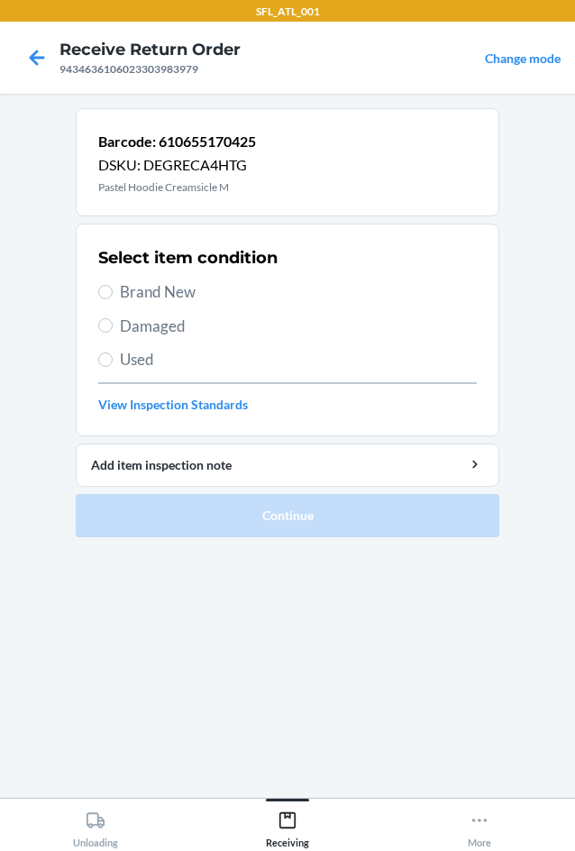
click at [179, 290] on span "Brand New" at bounding box center [298, 291] width 357 height 23
click at [113, 290] on input "Brand New" at bounding box center [105, 292] width 14 height 14
radio input "true"
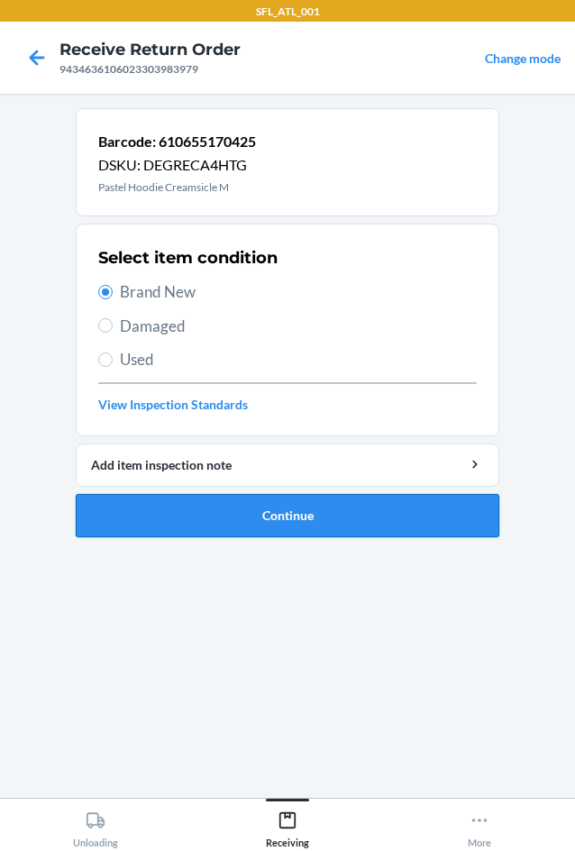
click at [326, 517] on button "Continue" at bounding box center [288, 515] width 424 height 43
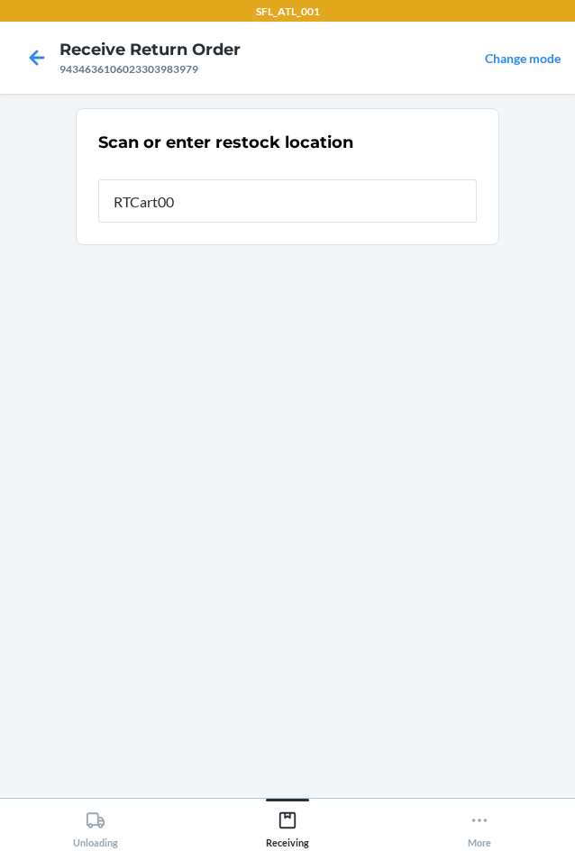
type input "RTCart002"
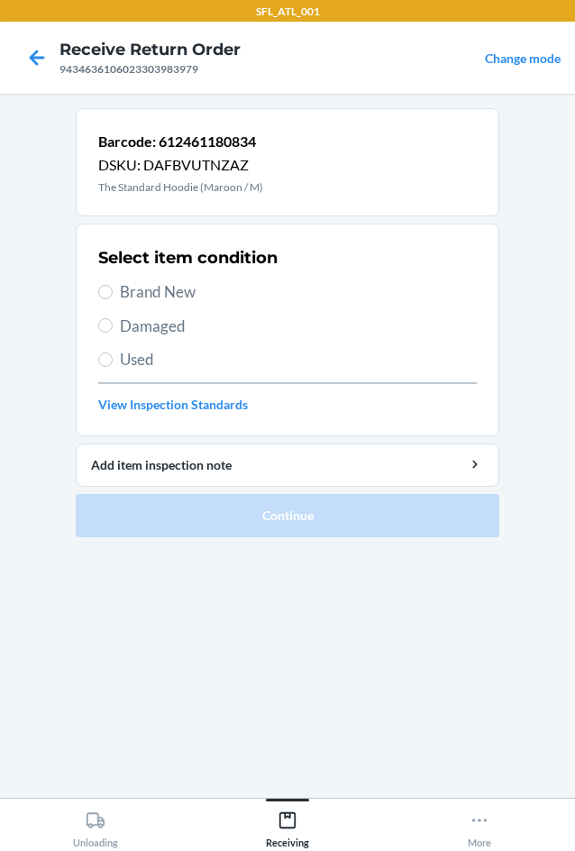
click at [181, 297] on span "Brand New" at bounding box center [298, 291] width 357 height 23
click at [113, 297] on input "Brand New" at bounding box center [105, 292] width 14 height 14
radio input "true"
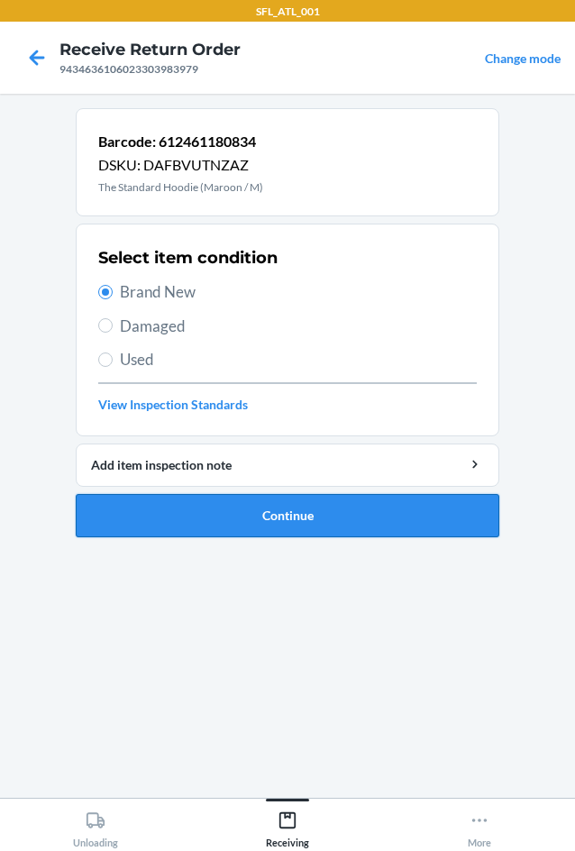
click at [305, 499] on button "Continue" at bounding box center [288, 515] width 424 height 43
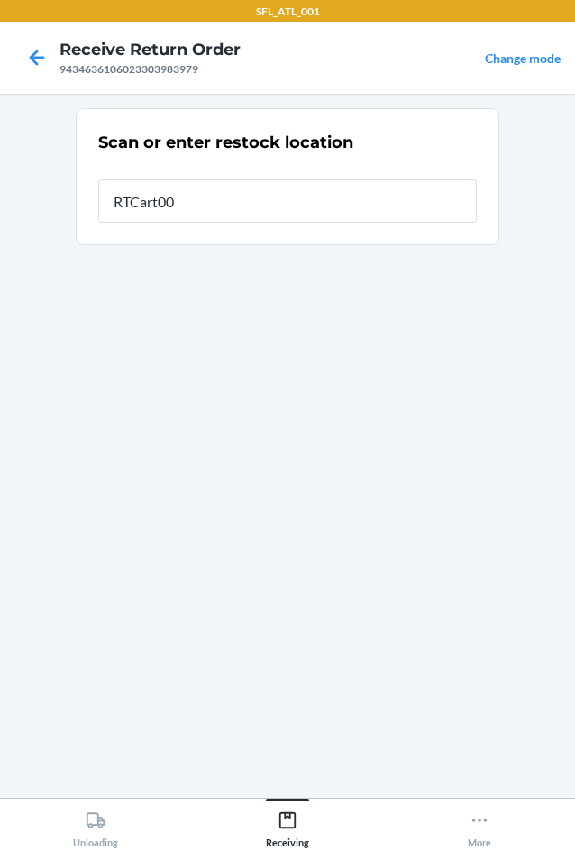
type input "RTCart002"
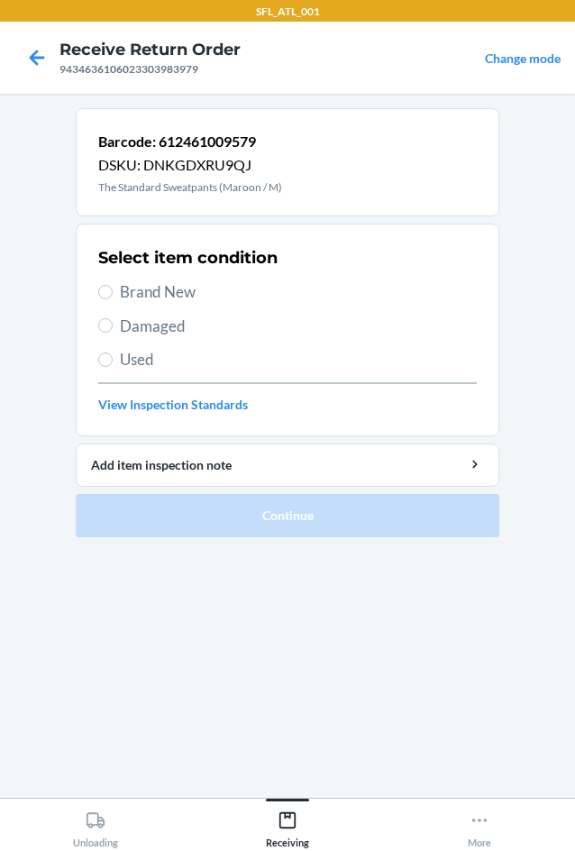
click at [161, 288] on span "Brand New" at bounding box center [298, 291] width 357 height 23
click at [113, 288] on input "Brand New" at bounding box center [105, 292] width 14 height 14
radio input "true"
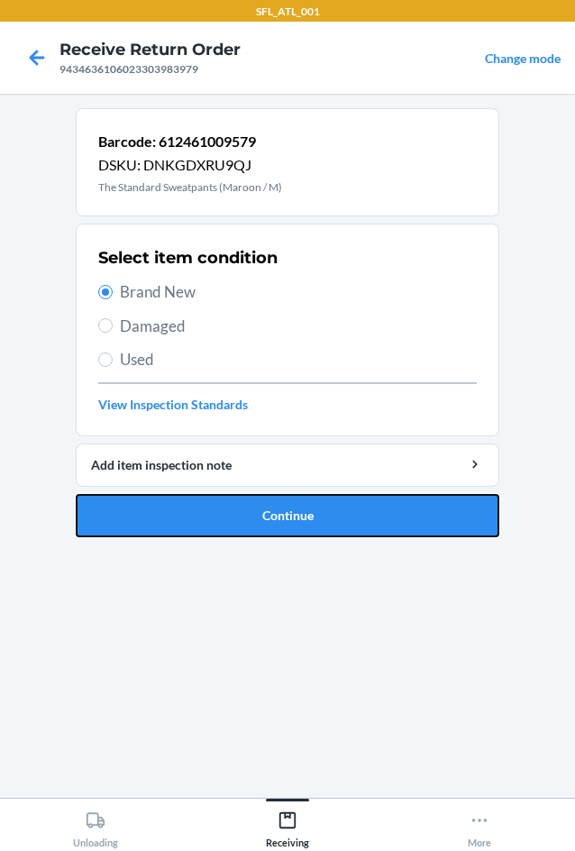
drag, startPoint x: 281, startPoint y: 517, endPoint x: 296, endPoint y: 511, distance: 15.4
click at [283, 515] on button "Continue" at bounding box center [288, 515] width 424 height 43
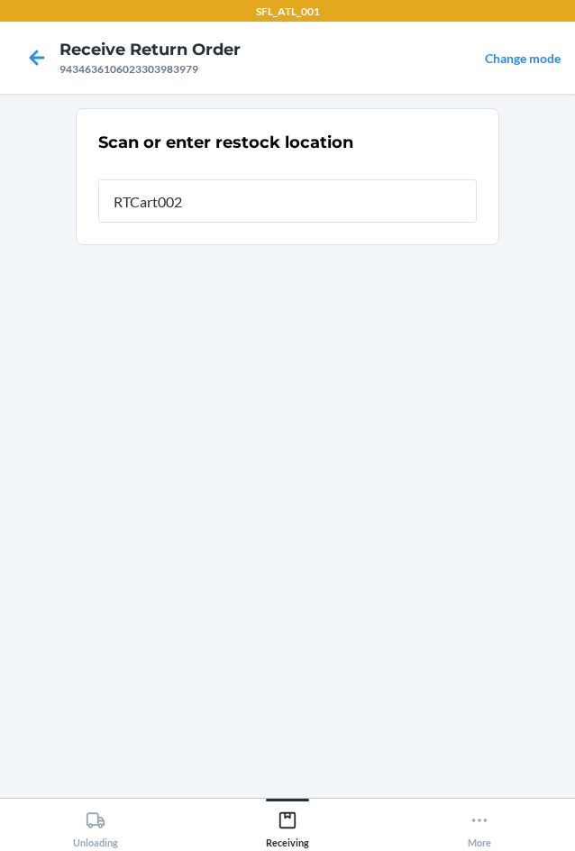
type input "RTCart002"
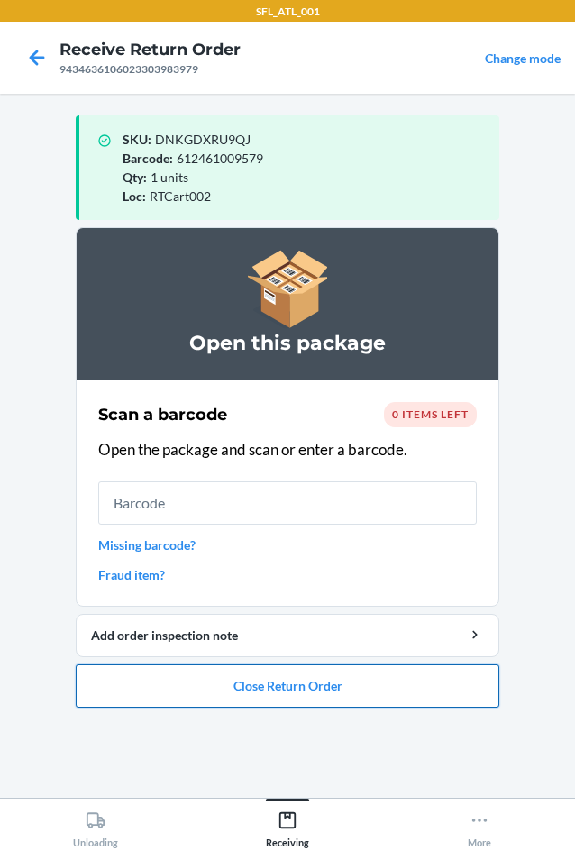
drag, startPoint x: 411, startPoint y: 672, endPoint x: 343, endPoint y: 671, distance: 67.6
click at [376, 671] on button "Close Return Order" at bounding box center [288, 685] width 424 height 43
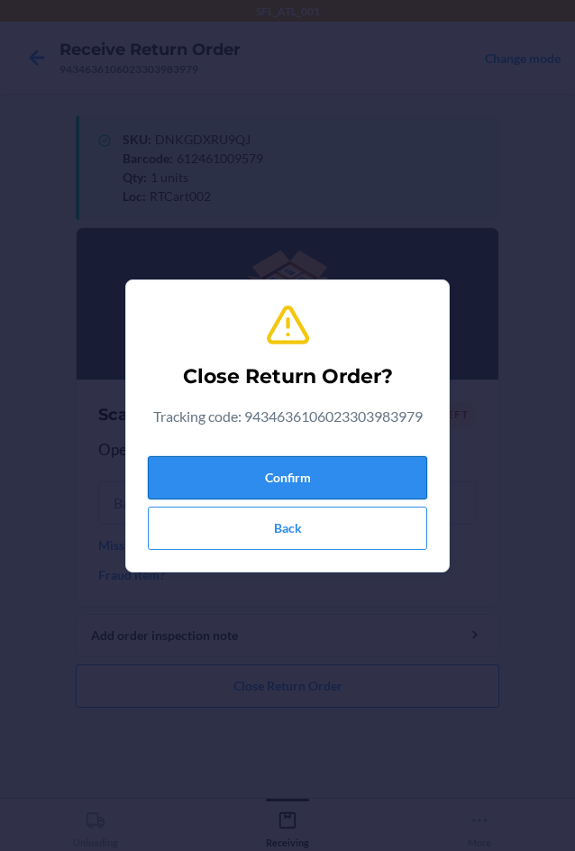
click at [390, 487] on button "Confirm" at bounding box center [287, 477] width 279 height 43
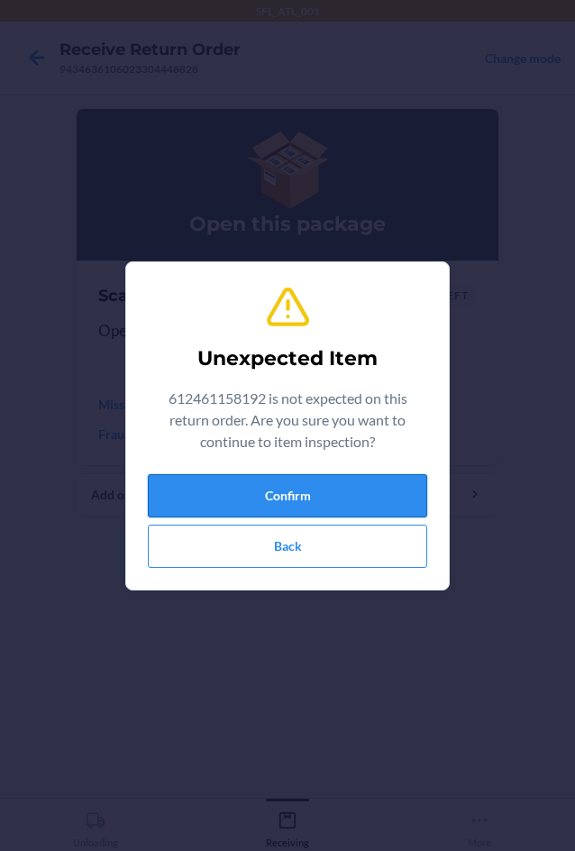
click at [359, 508] on button "Confirm" at bounding box center [287, 495] width 279 height 43
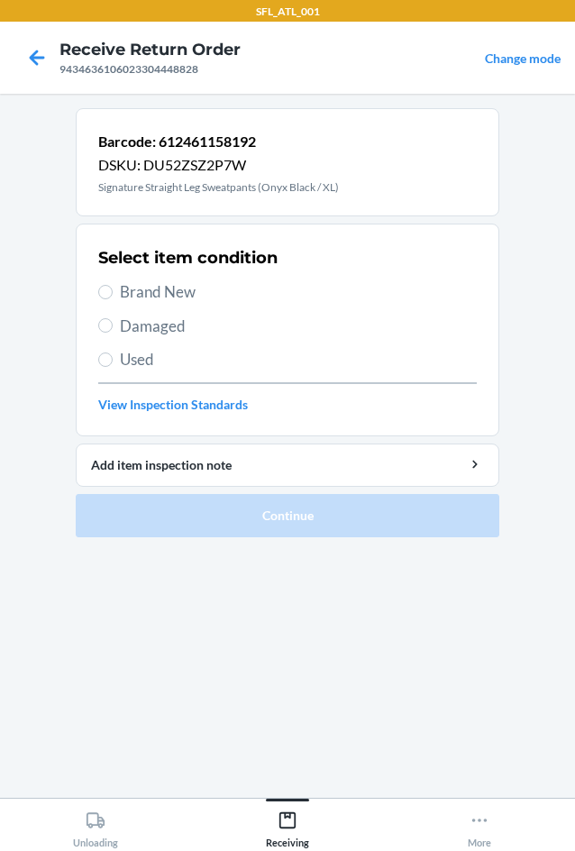
click at [154, 359] on span "Used" at bounding box center [298, 359] width 357 height 23
click at [113, 359] on input "Used" at bounding box center [105, 359] width 14 height 14
radio input "true"
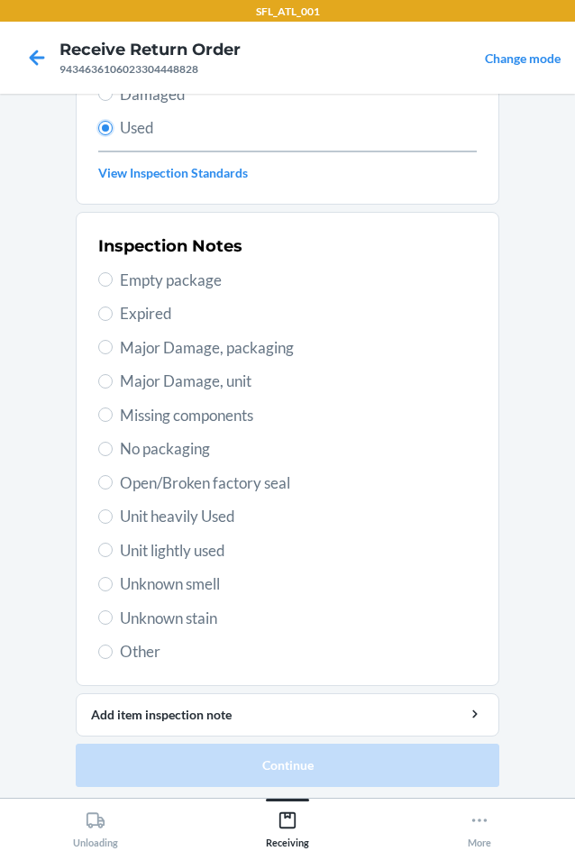
scroll to position [235, 0]
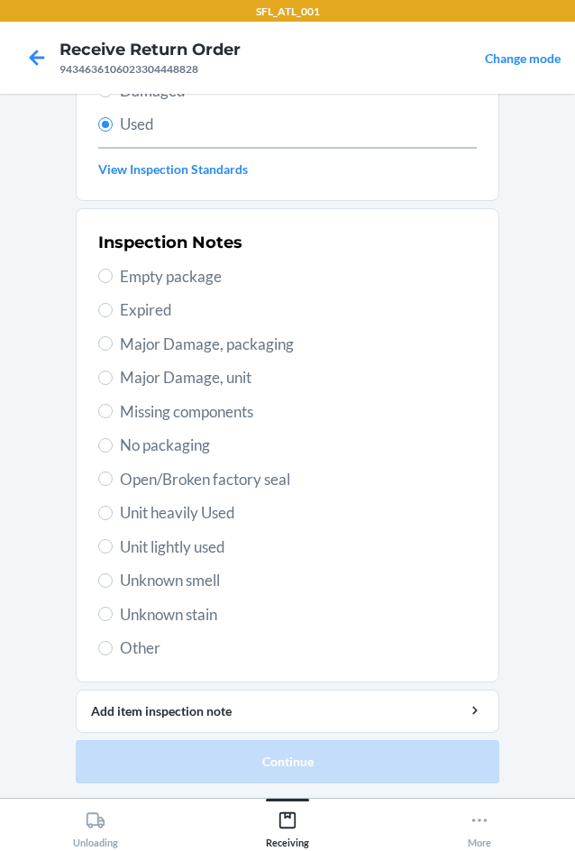
click at [188, 554] on span "Unit lightly used" at bounding box center [298, 546] width 357 height 23
click at [113, 554] on input "Unit lightly used" at bounding box center [105, 546] width 14 height 14
radio input "true"
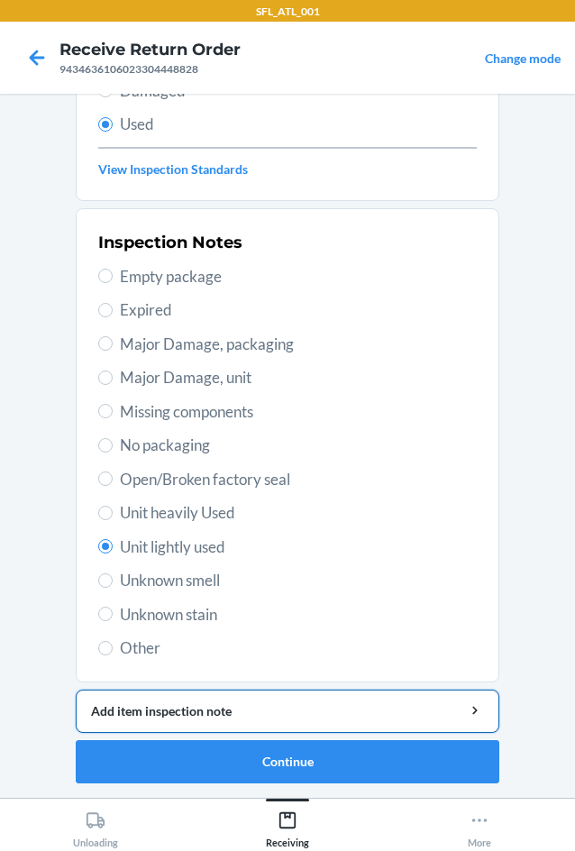
click at [227, 710] on div "Add item inspection note" at bounding box center [287, 710] width 393 height 19
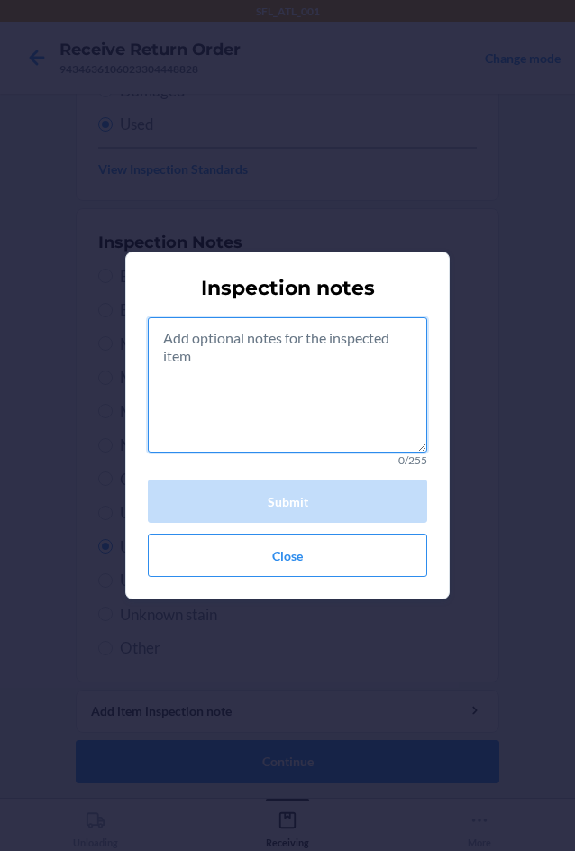
click at [305, 416] on textarea at bounding box center [287, 384] width 279 height 135
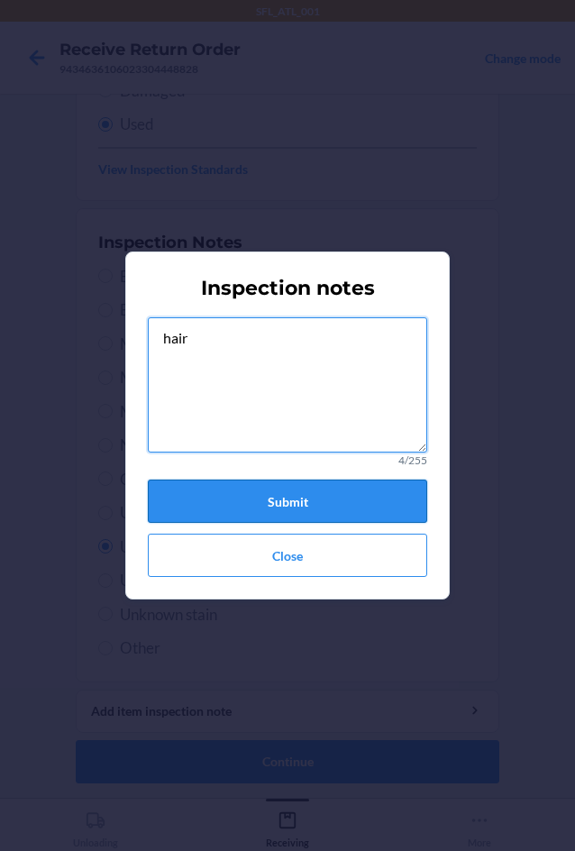
type textarea "hair"
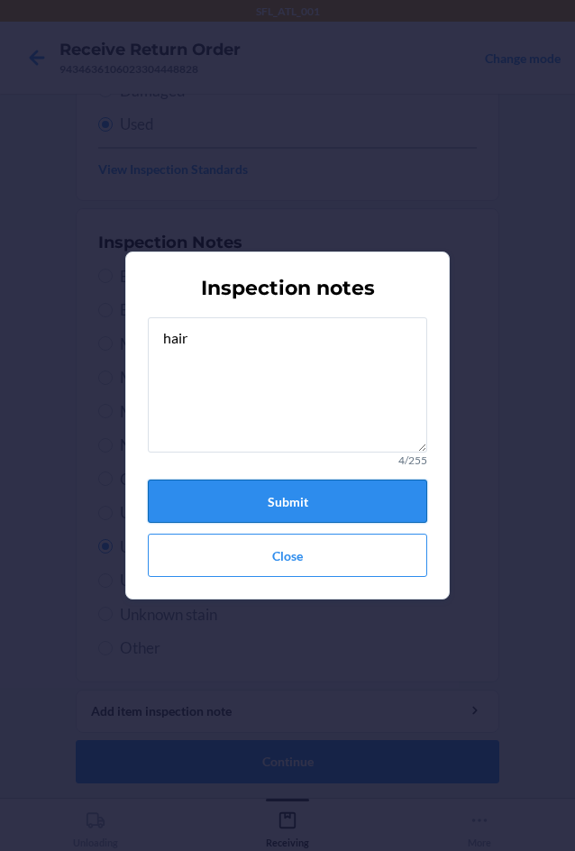
click at [299, 500] on button "Submit" at bounding box center [287, 501] width 279 height 43
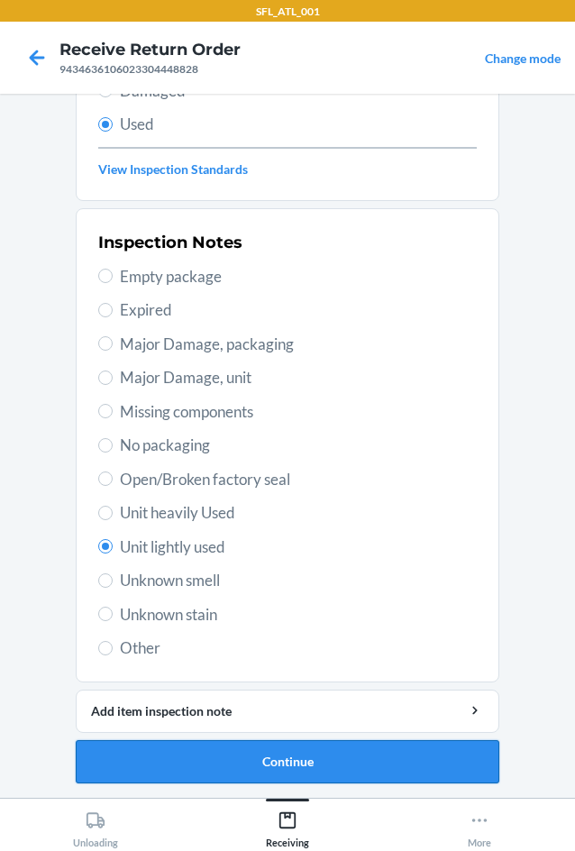
click at [301, 762] on button "Continue" at bounding box center [288, 761] width 424 height 43
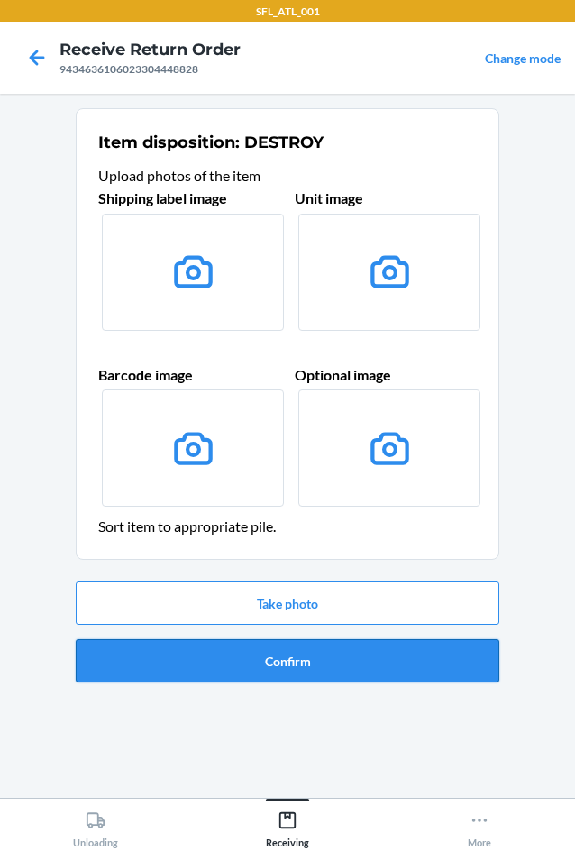
click at [349, 670] on button "Confirm" at bounding box center [288, 660] width 424 height 43
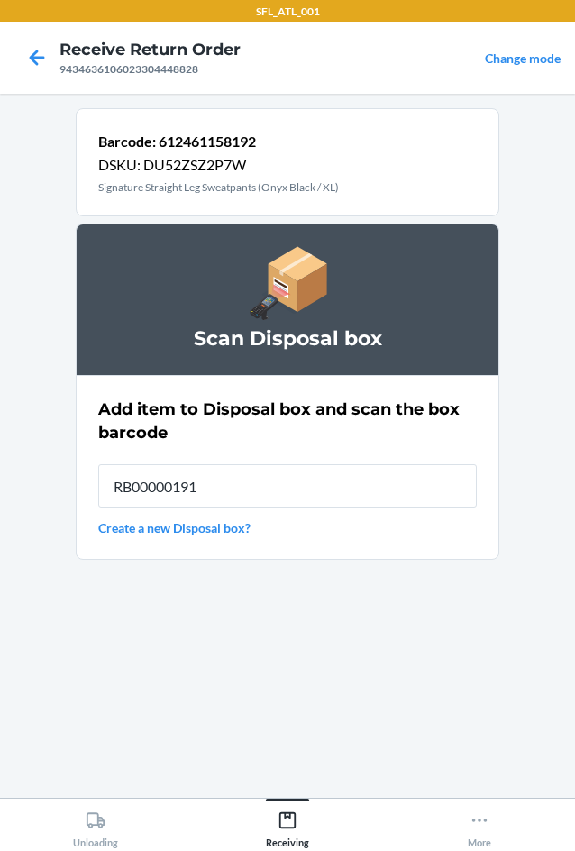
type input "RB00000191O"
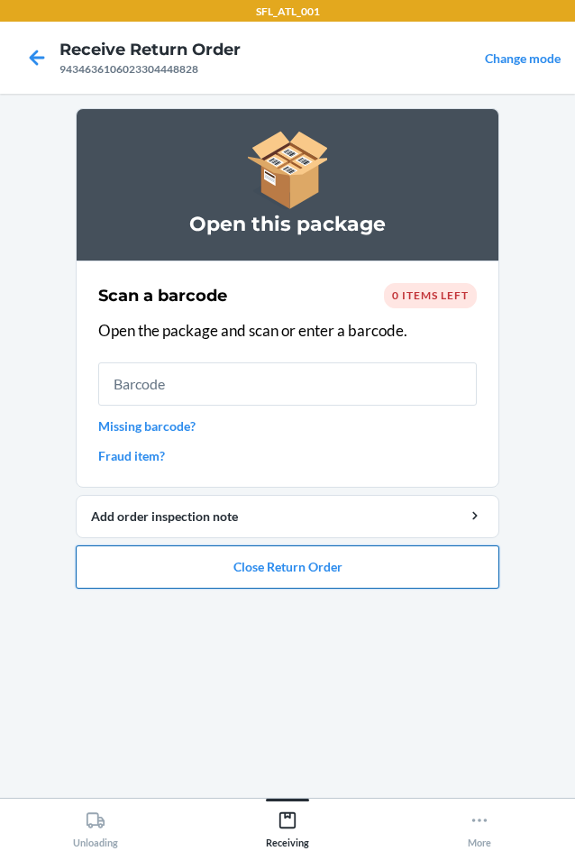
click at [415, 584] on button "Close Return Order" at bounding box center [288, 566] width 424 height 43
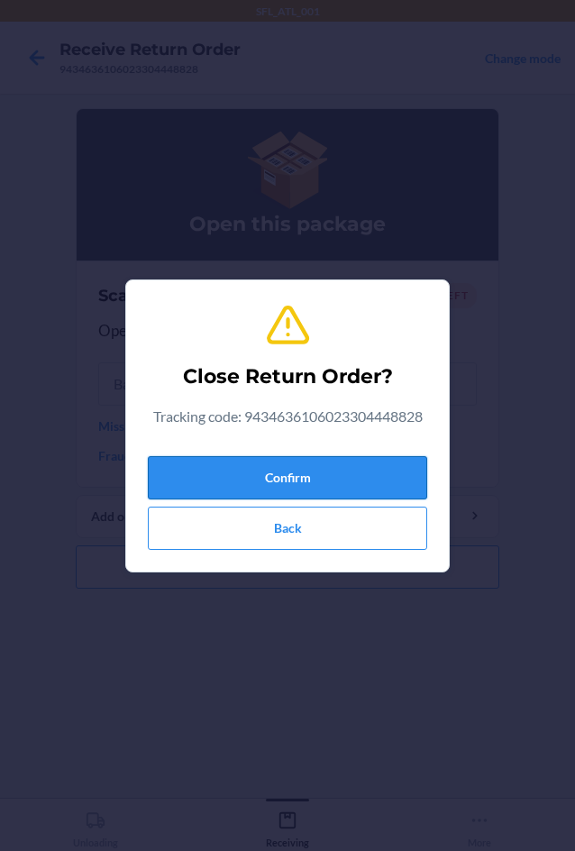
click at [379, 488] on button "Confirm" at bounding box center [287, 477] width 279 height 43
click at [377, 478] on button "Confirm" at bounding box center [287, 477] width 279 height 43
click at [364, 464] on button "Confirm" at bounding box center [287, 477] width 279 height 43
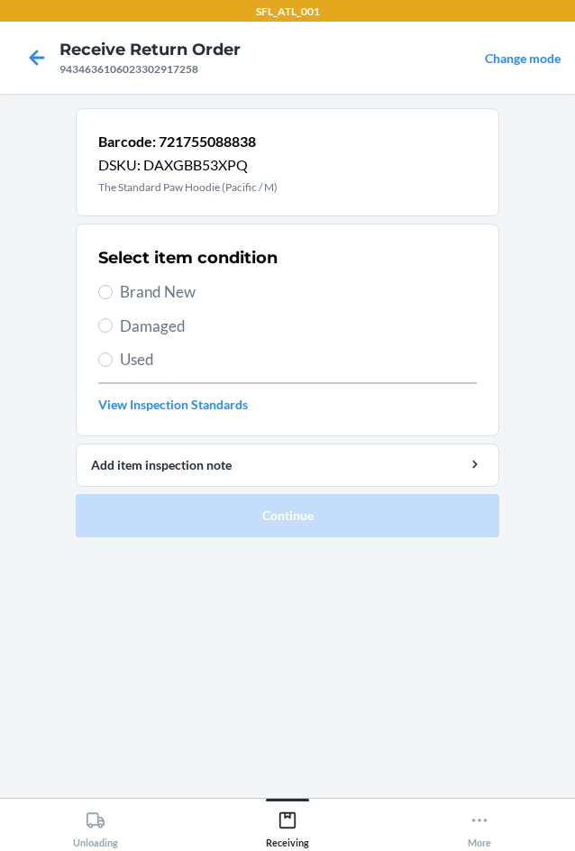
click at [164, 291] on span "Brand New" at bounding box center [298, 291] width 357 height 23
click at [113, 291] on input "Brand New" at bounding box center [105, 292] width 14 height 14
radio input "true"
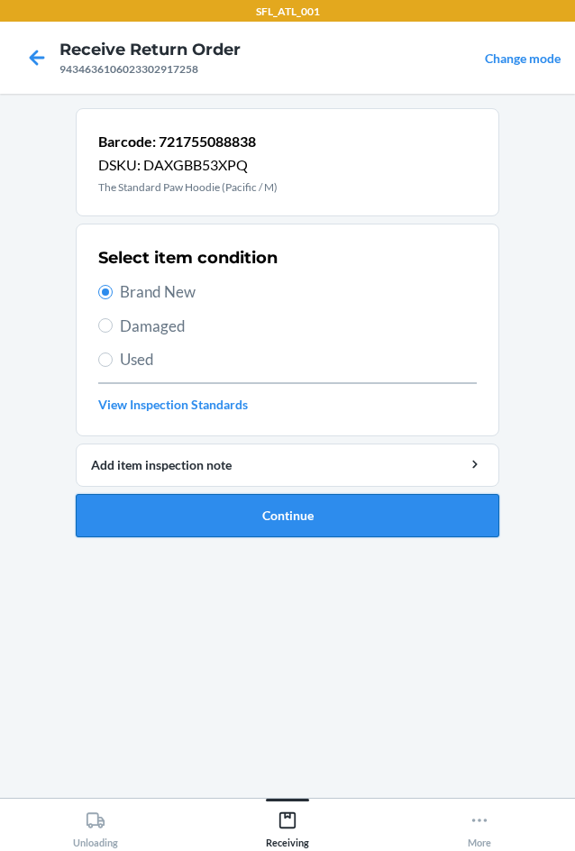
click at [254, 507] on button "Continue" at bounding box center [288, 515] width 424 height 43
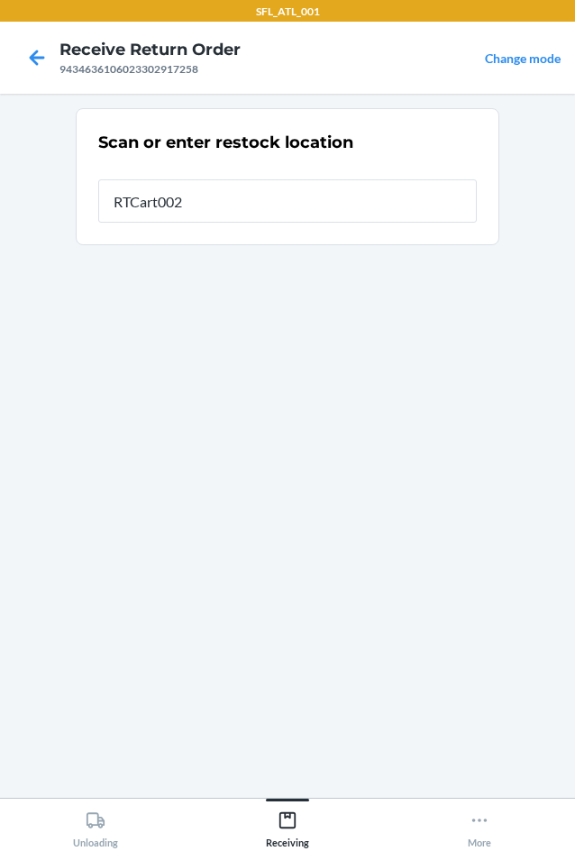
type input "RTCart002"
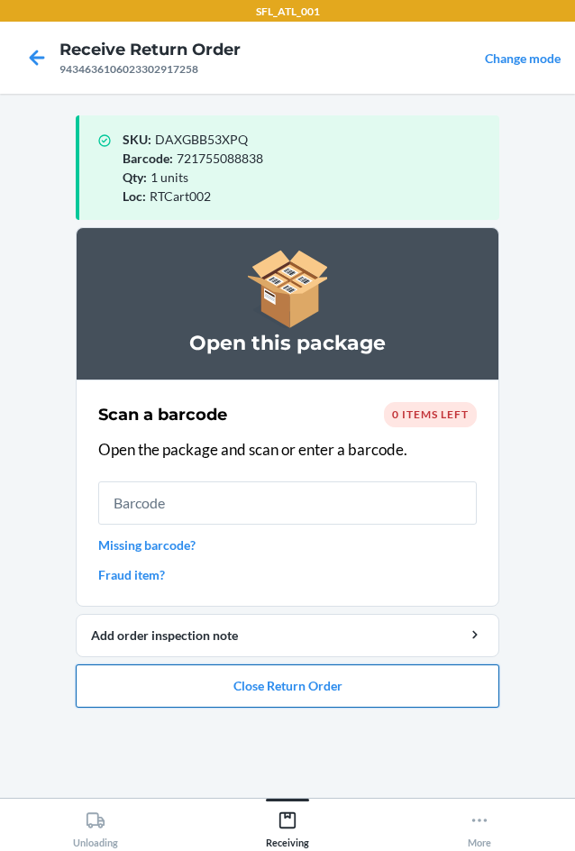
click at [435, 675] on button "Close Return Order" at bounding box center [288, 685] width 424 height 43
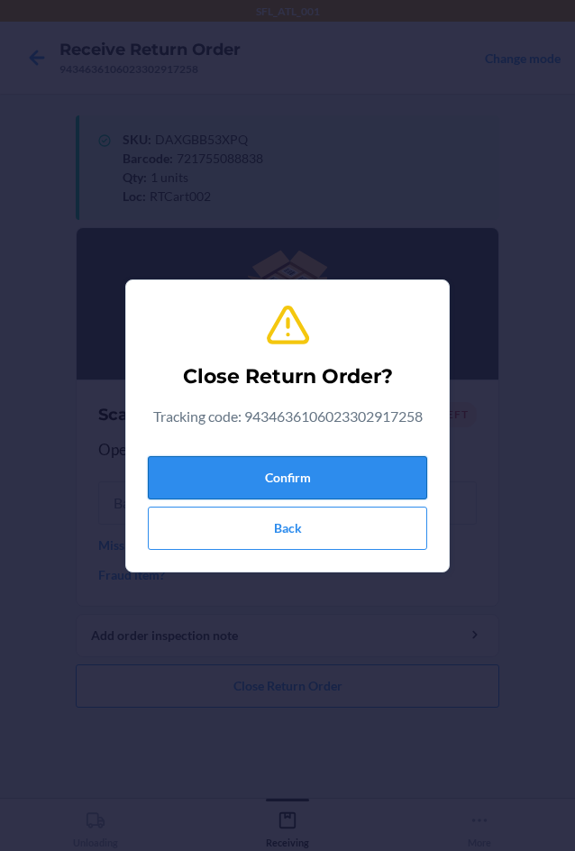
click at [360, 478] on button "Confirm" at bounding box center [287, 477] width 279 height 43
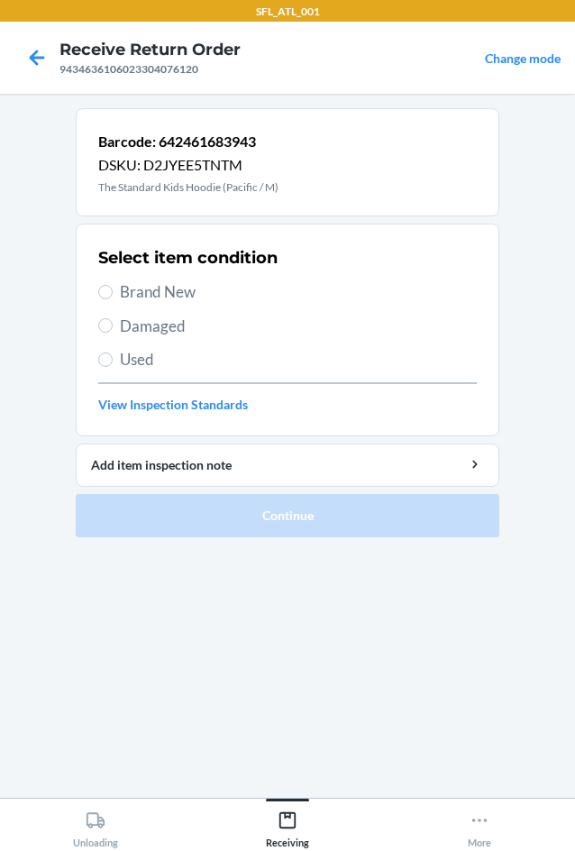
click at [183, 292] on span "Brand New" at bounding box center [298, 291] width 357 height 23
click at [113, 292] on input "Brand New" at bounding box center [105, 292] width 14 height 14
radio input "true"
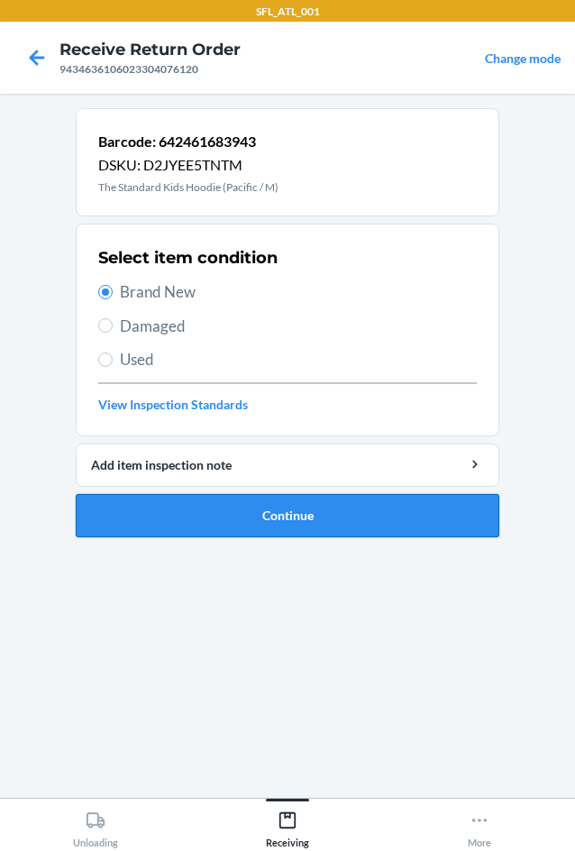
click at [328, 517] on button "Continue" at bounding box center [288, 515] width 424 height 43
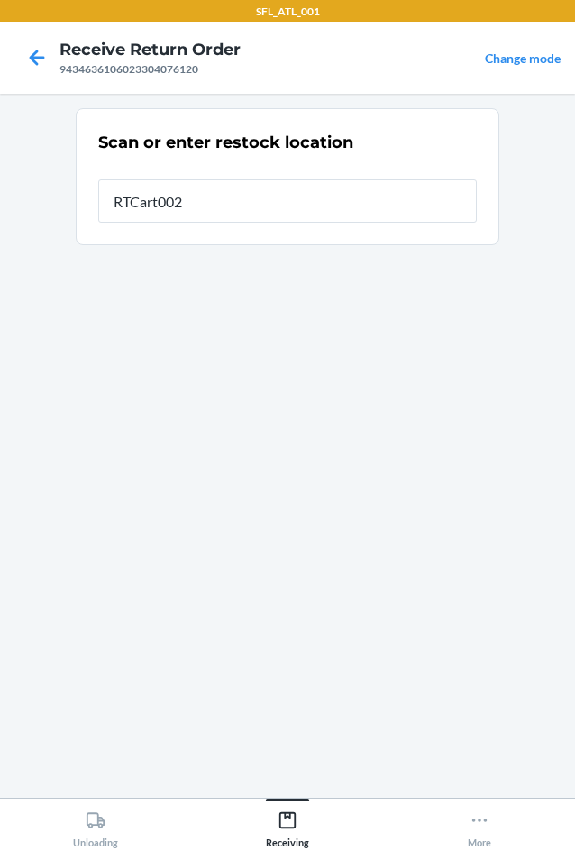
type input "RTCart002"
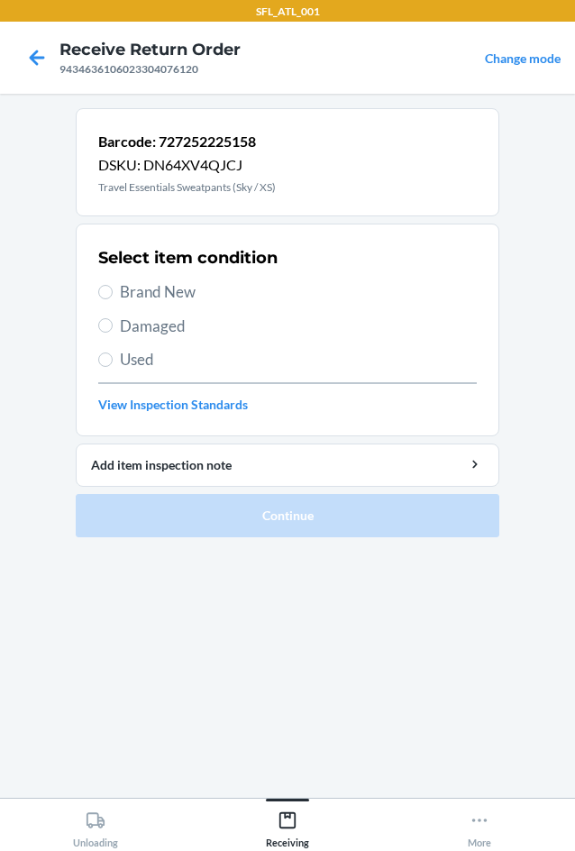
click at [197, 296] on span "Brand New" at bounding box center [298, 291] width 357 height 23
click at [113, 296] on input "Brand New" at bounding box center [105, 292] width 14 height 14
radio input "true"
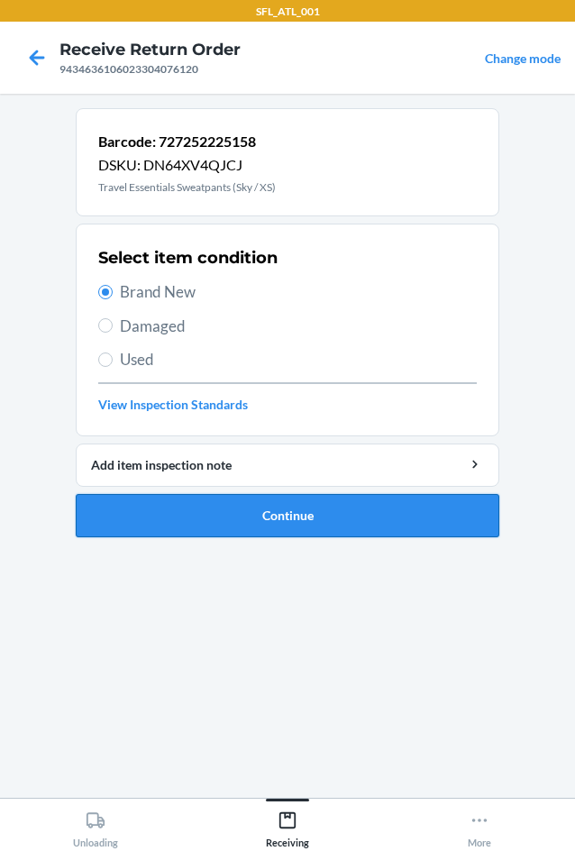
click at [314, 512] on button "Continue" at bounding box center [288, 515] width 424 height 43
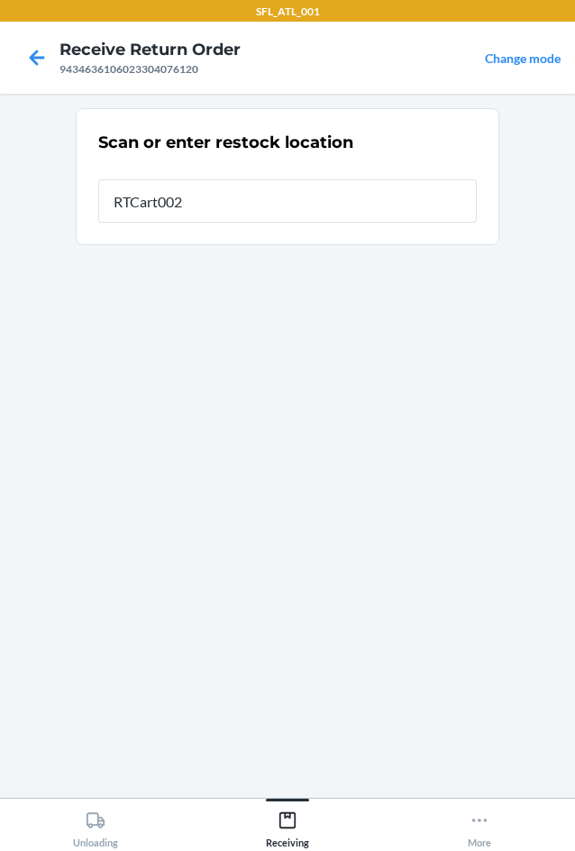
type input "RTCart002"
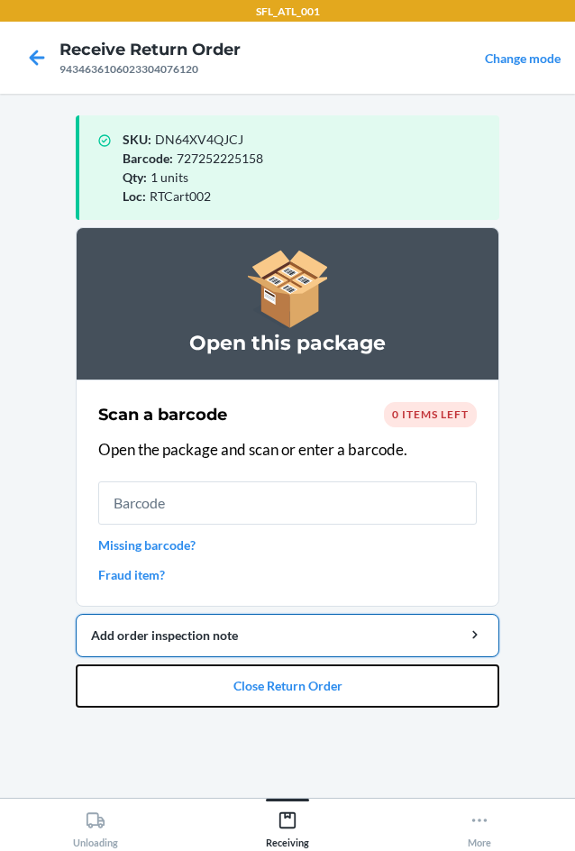
drag, startPoint x: 398, startPoint y: 666, endPoint x: 352, endPoint y: 623, distance: 63.8
click at [377, 656] on li "Open this package Scan a barcode 0 items left Open the package and scan or ente…" at bounding box center [288, 467] width 424 height 480
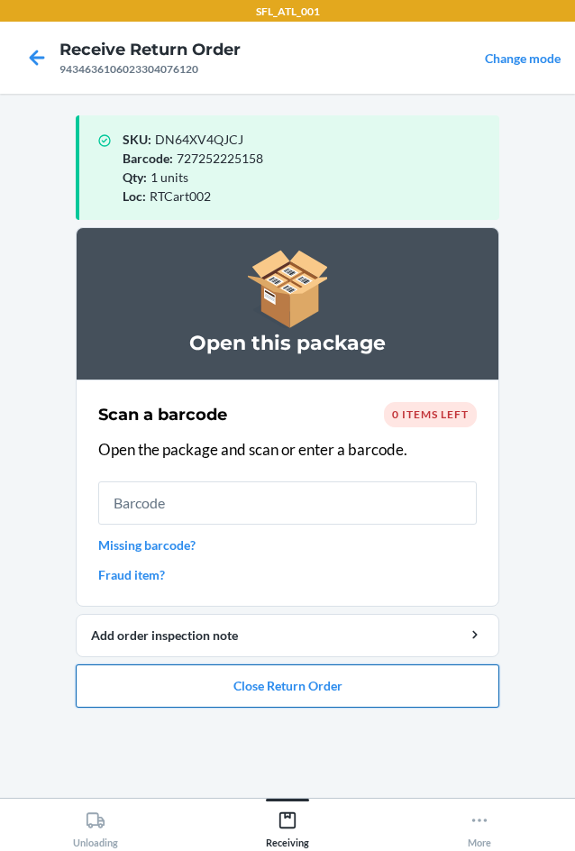
click at [364, 680] on button "Close Return Order" at bounding box center [288, 685] width 424 height 43
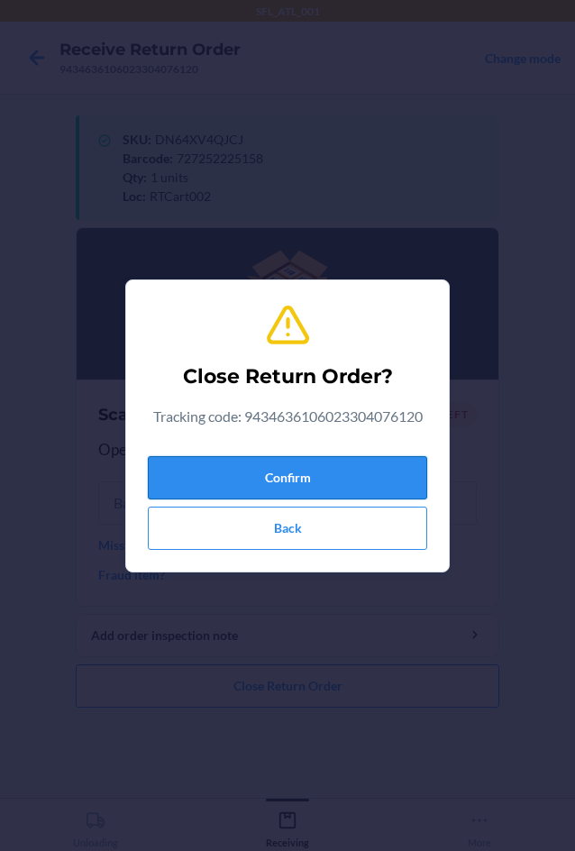
click at [321, 474] on button "Confirm" at bounding box center [287, 477] width 279 height 43
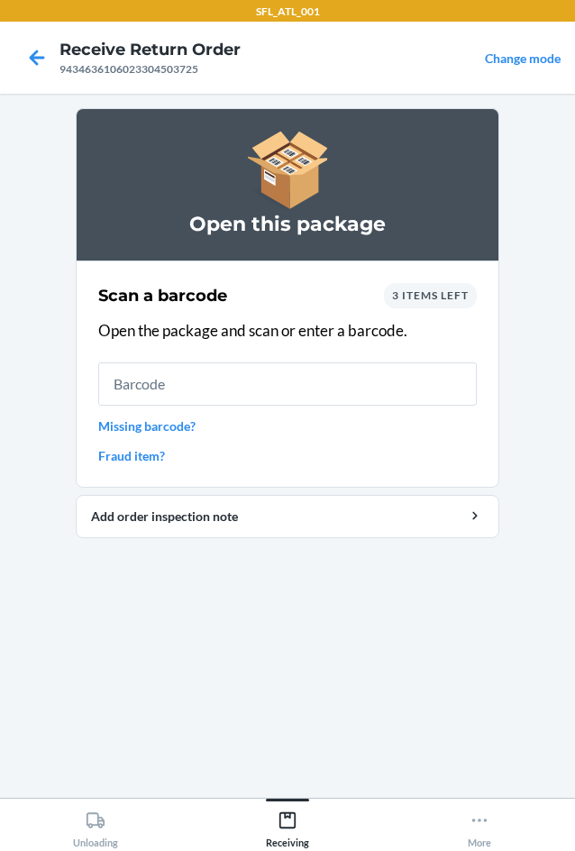
click at [459, 303] on div "3 items left" at bounding box center [430, 295] width 93 height 25
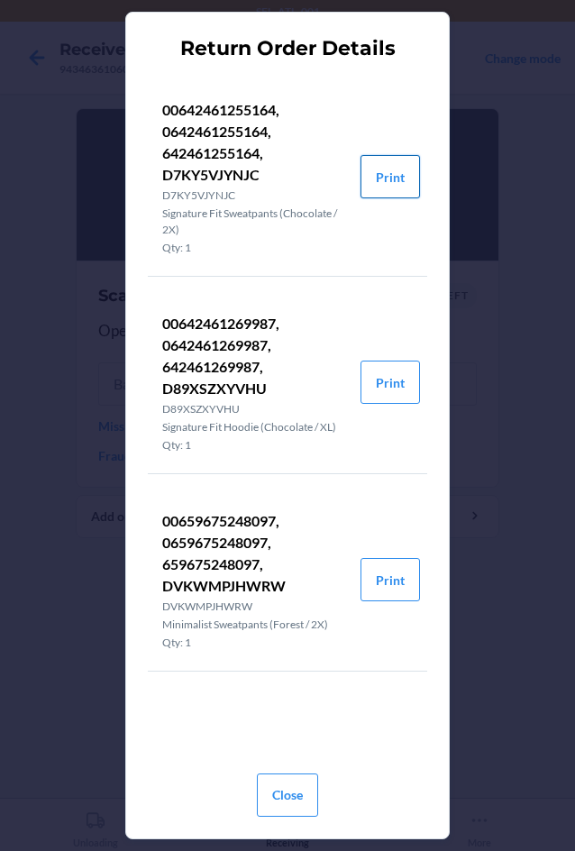
click at [407, 178] on button "Print" at bounding box center [390, 176] width 59 height 43
click at [249, 801] on div "Close" at bounding box center [287, 788] width 279 height 58
click at [261, 802] on button "Close" at bounding box center [287, 794] width 61 height 43
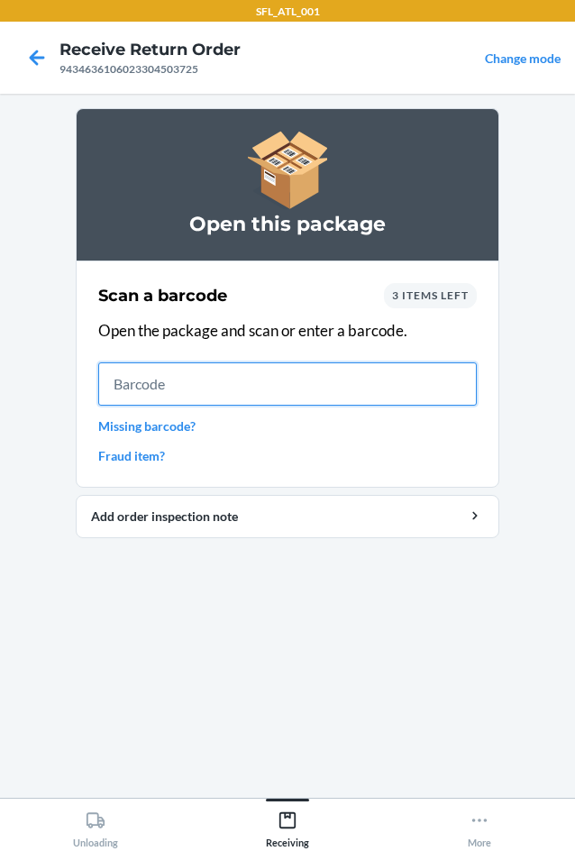
click at [307, 395] on input "text" at bounding box center [287, 383] width 379 height 43
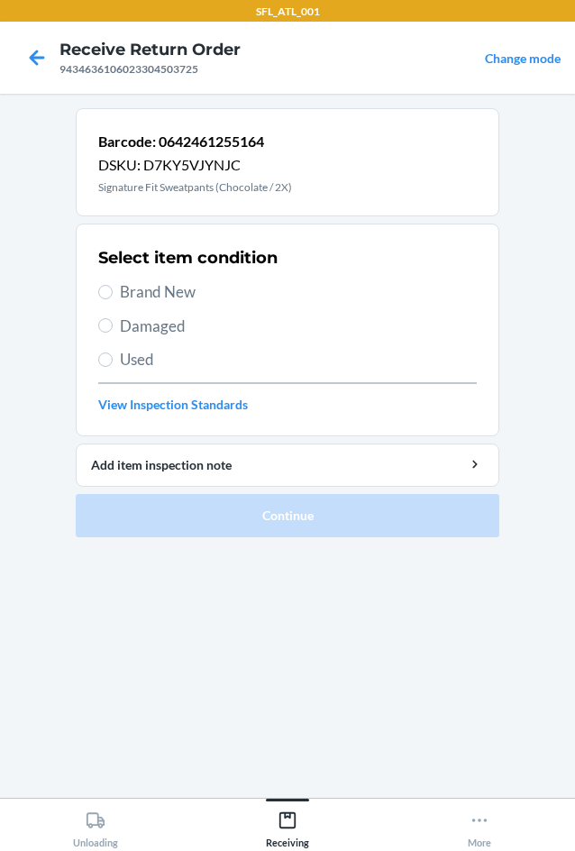
click at [201, 300] on span "Brand New" at bounding box center [298, 291] width 357 height 23
click at [113, 299] on input "Brand New" at bounding box center [105, 292] width 14 height 14
radio input "true"
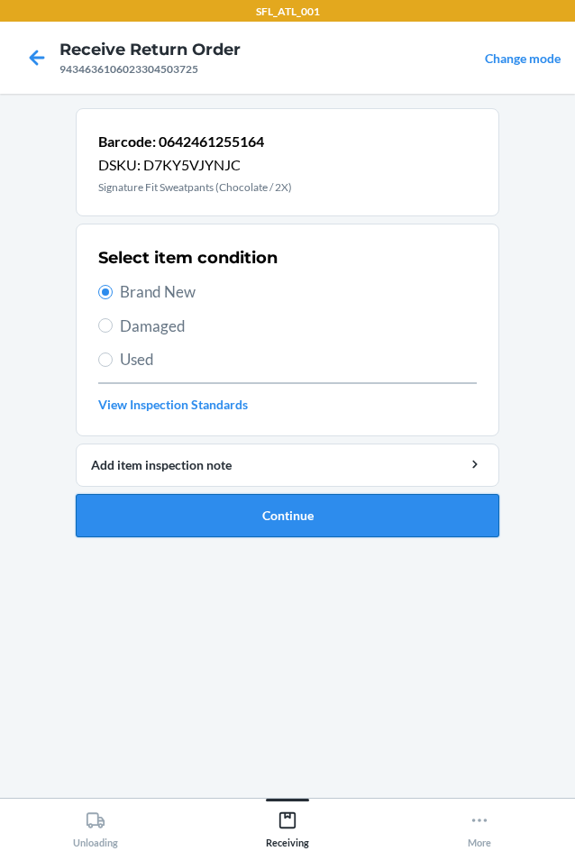
click at [271, 512] on button "Continue" at bounding box center [288, 515] width 424 height 43
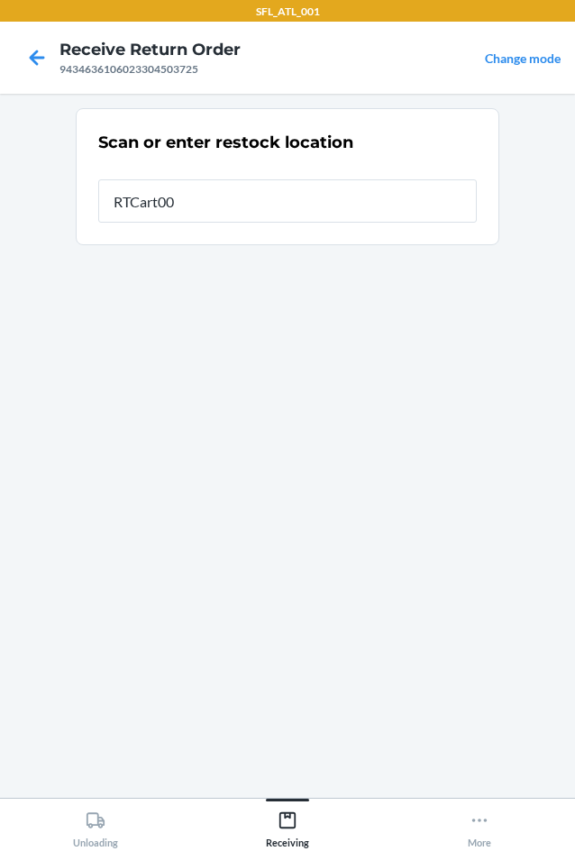
type input "RTCart002"
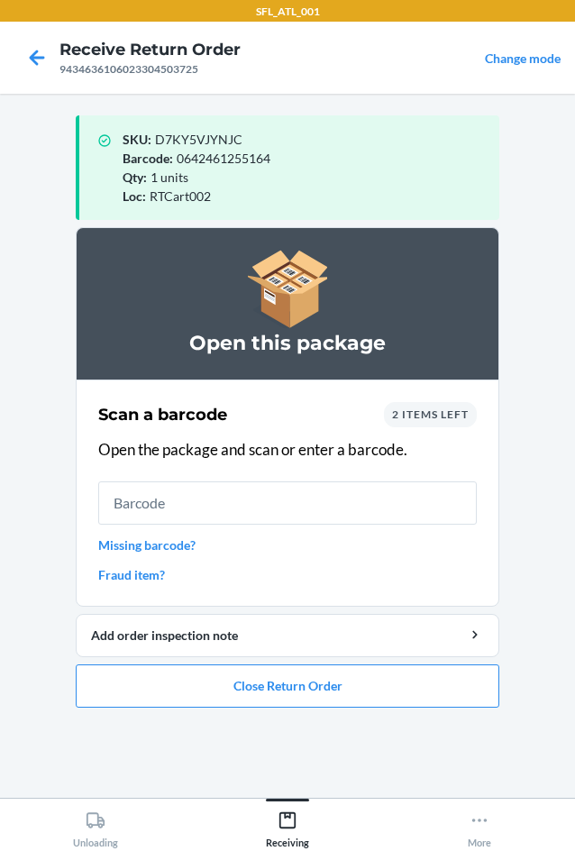
click at [443, 414] on span "2 items left" at bounding box center [430, 414] width 77 height 14
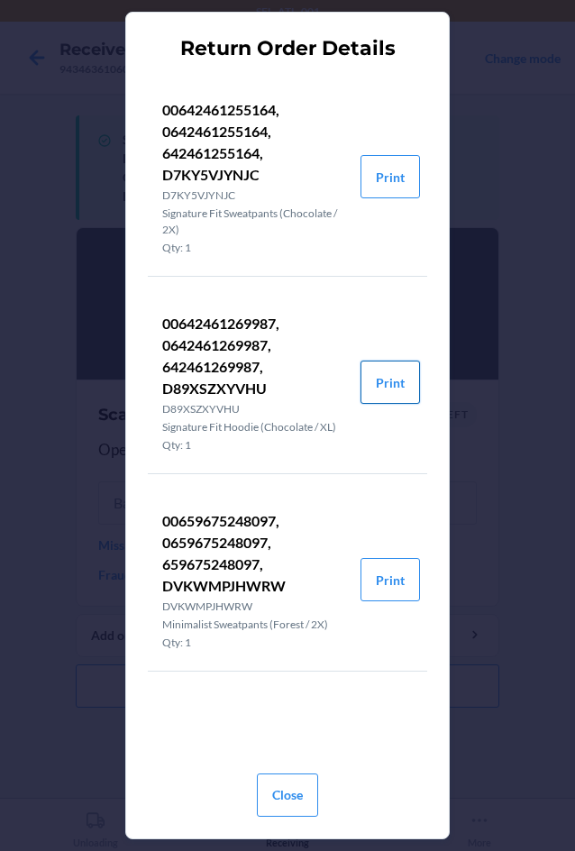
click at [398, 381] on button "Print" at bounding box center [390, 382] width 59 height 43
drag, startPoint x: 311, startPoint y: 782, endPoint x: 282, endPoint y: 726, distance: 62.9
click at [307, 781] on button "Close" at bounding box center [287, 794] width 61 height 43
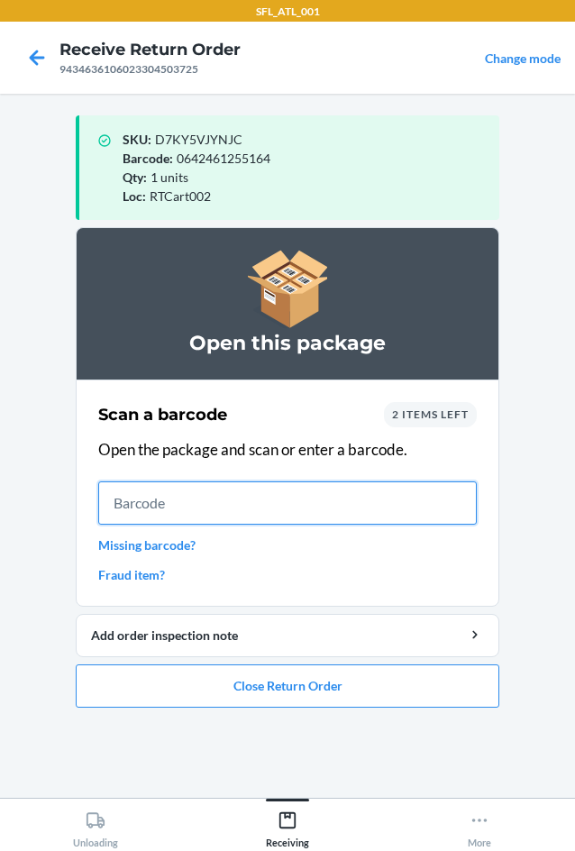
click at [270, 517] on input "text" at bounding box center [287, 502] width 379 height 43
click at [278, 494] on input "text" at bounding box center [287, 502] width 379 height 43
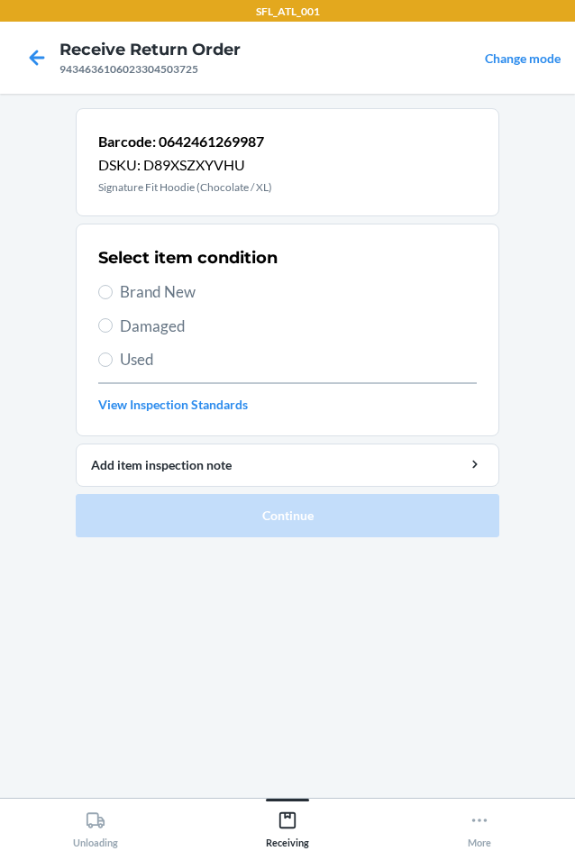
click at [171, 293] on span "Brand New" at bounding box center [298, 291] width 357 height 23
click at [113, 293] on input "Brand New" at bounding box center [105, 292] width 14 height 14
radio input "true"
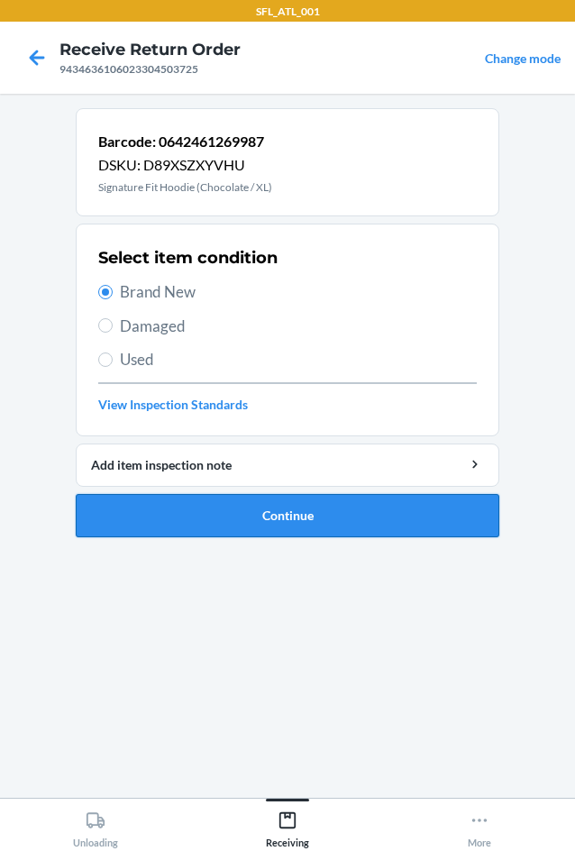
click at [242, 510] on button "Continue" at bounding box center [288, 515] width 424 height 43
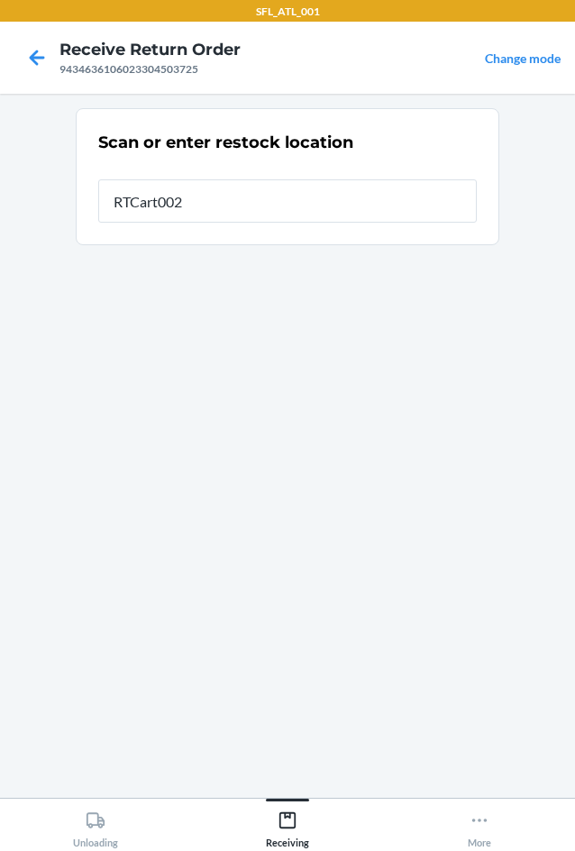
type input "RTCart002"
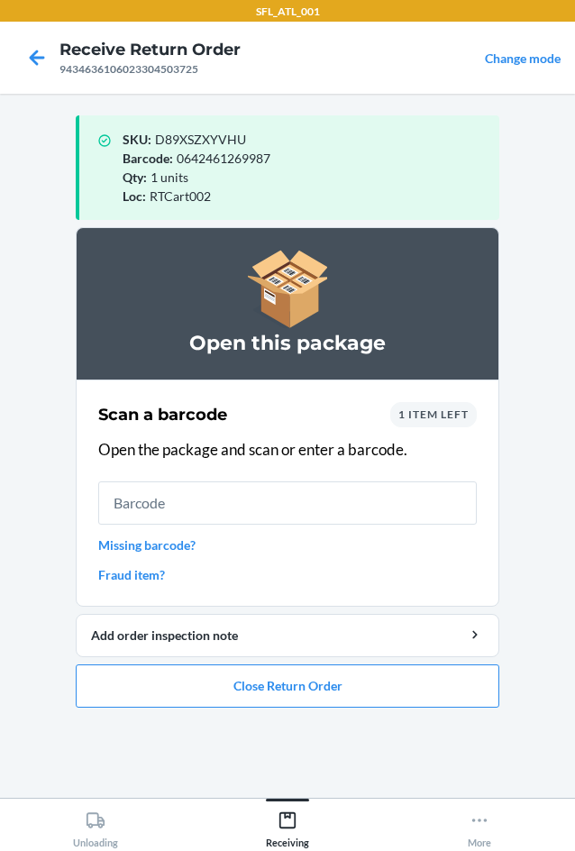
click at [429, 414] on span "1 item left" at bounding box center [433, 414] width 70 height 14
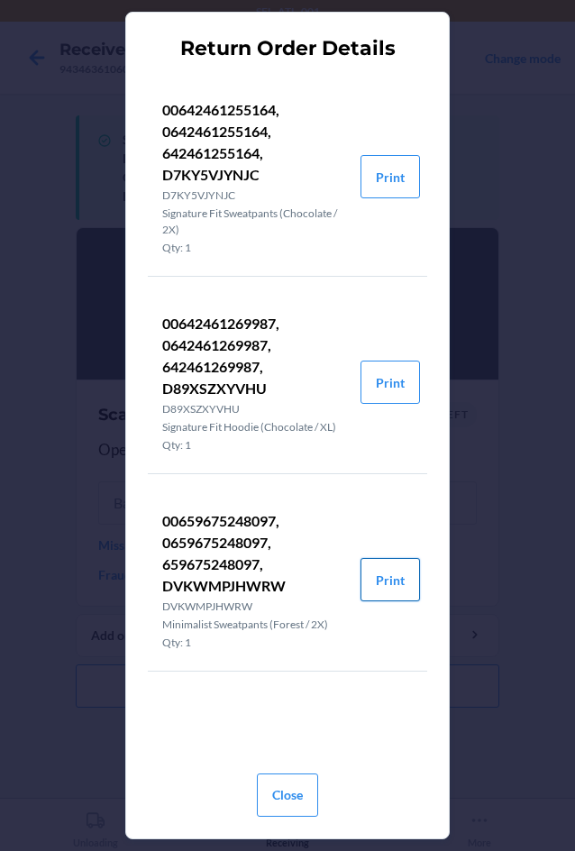
click at [396, 574] on button "Print" at bounding box center [390, 579] width 59 height 43
drag, startPoint x: 280, startPoint y: 807, endPoint x: 247, endPoint y: 628, distance: 181.6
click at [281, 802] on button "Close" at bounding box center [287, 794] width 61 height 43
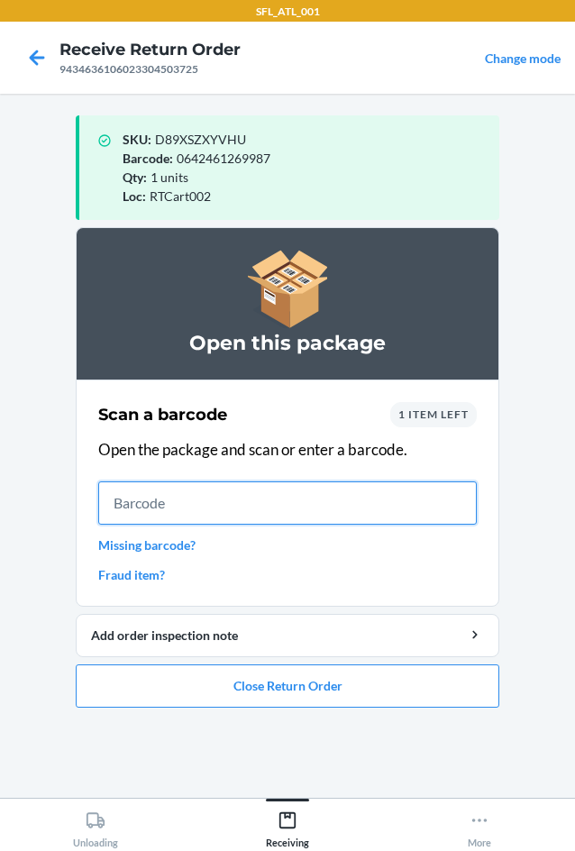
click at [222, 502] on input "text" at bounding box center [287, 502] width 379 height 43
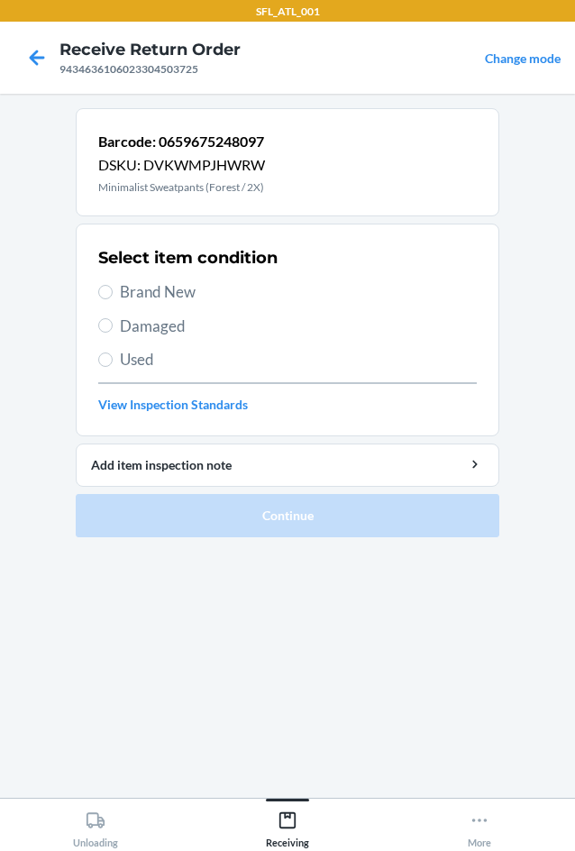
click at [155, 283] on span "Brand New" at bounding box center [298, 291] width 357 height 23
click at [113, 285] on input "Brand New" at bounding box center [105, 292] width 14 height 14
radio input "true"
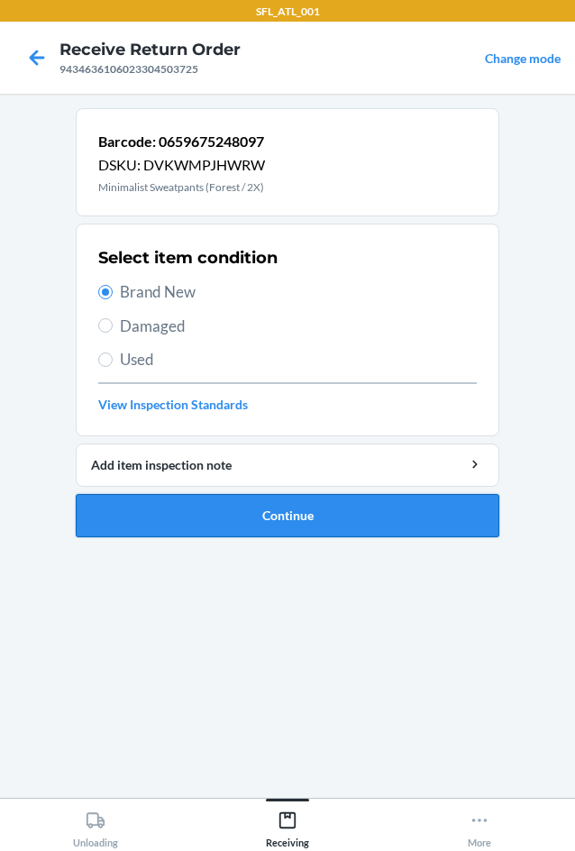
click at [252, 503] on button "Continue" at bounding box center [288, 515] width 424 height 43
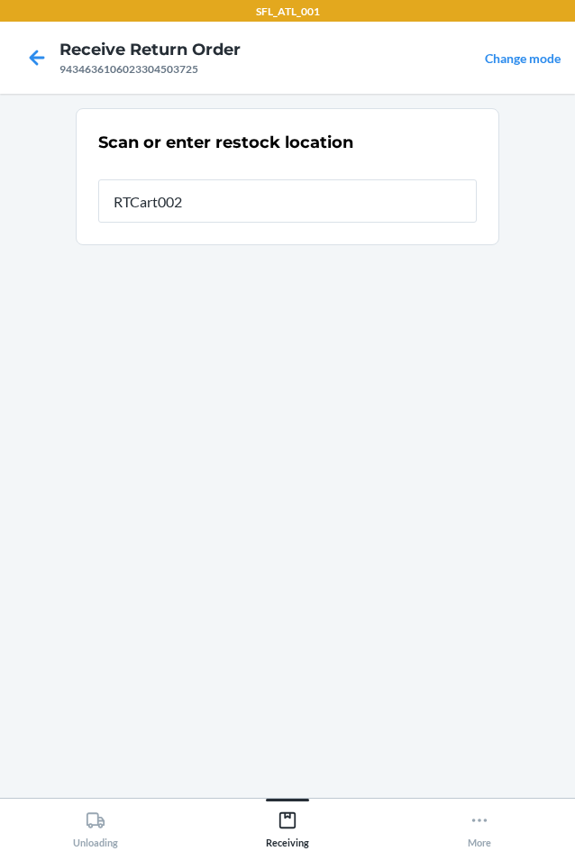
type input "RTCart002"
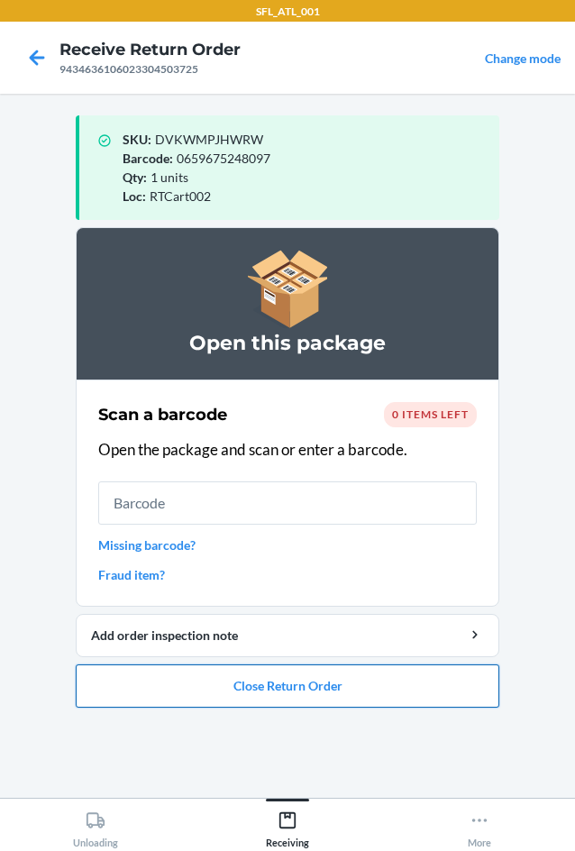
click at [389, 686] on button "Close Return Order" at bounding box center [288, 685] width 424 height 43
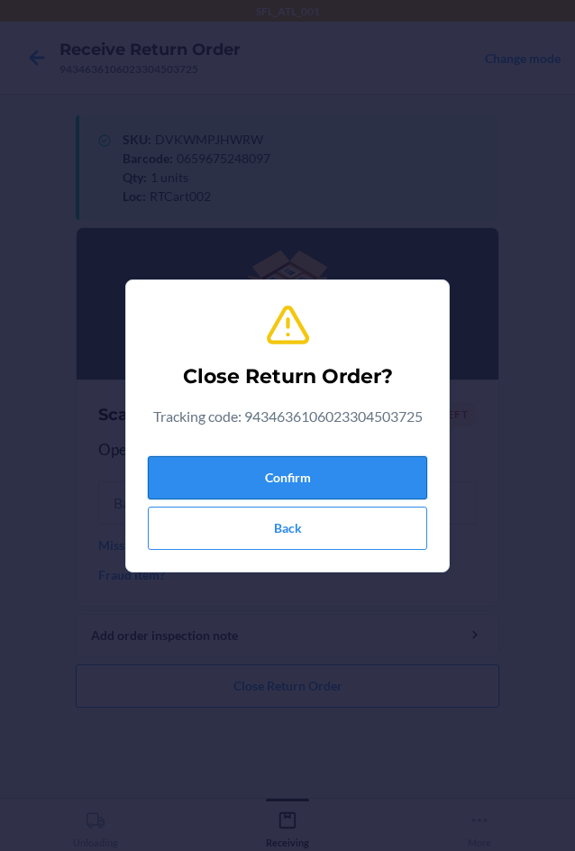
click at [367, 471] on button "Confirm" at bounding box center [287, 477] width 279 height 43
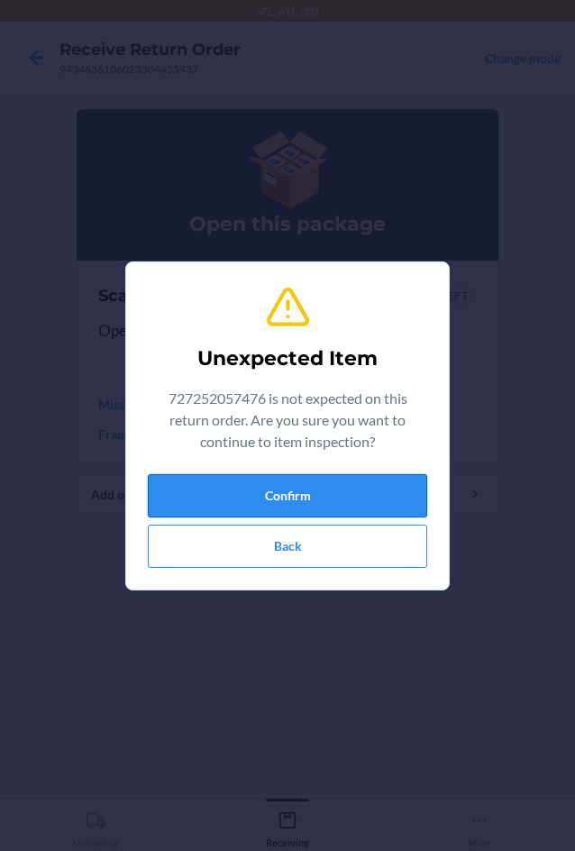
click at [355, 505] on button "Confirm" at bounding box center [287, 495] width 279 height 43
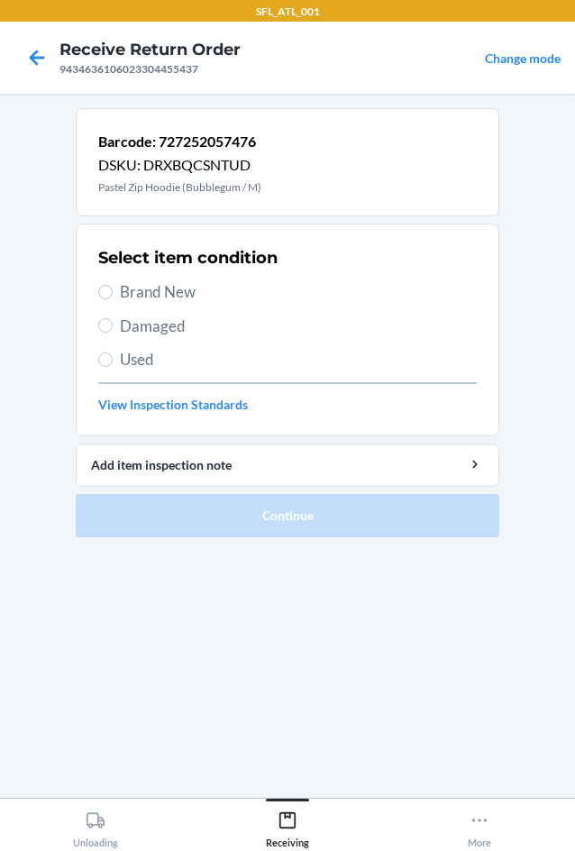
click at [166, 356] on span "Used" at bounding box center [298, 359] width 357 height 23
click at [113, 356] on input "Used" at bounding box center [105, 359] width 14 height 14
radio input "true"
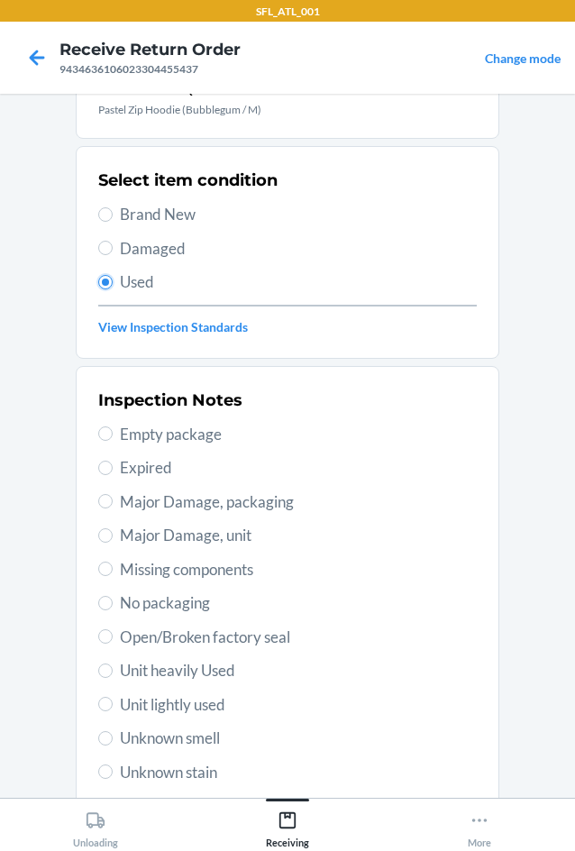
scroll to position [235, 0]
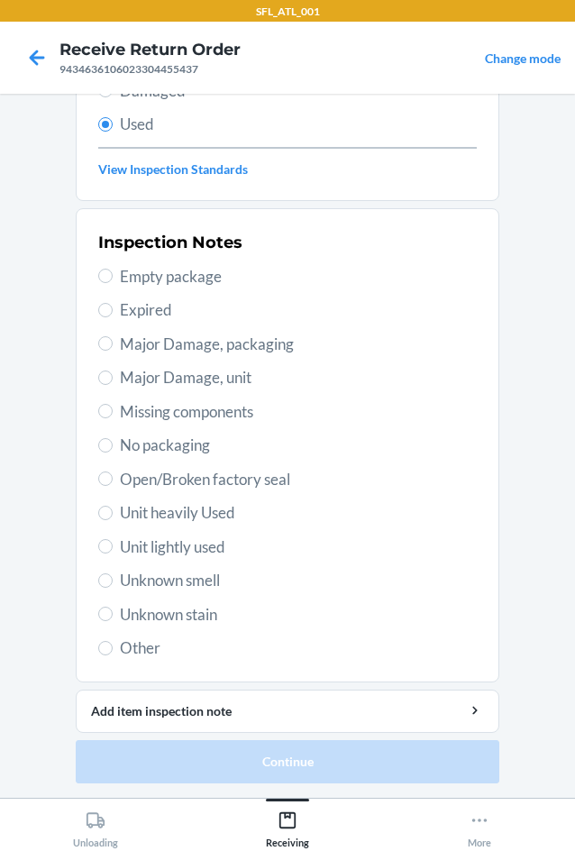
click at [206, 537] on span "Unit lightly used" at bounding box center [298, 546] width 357 height 23
click at [113, 539] on input "Unit lightly used" at bounding box center [105, 546] width 14 height 14
radio input "true"
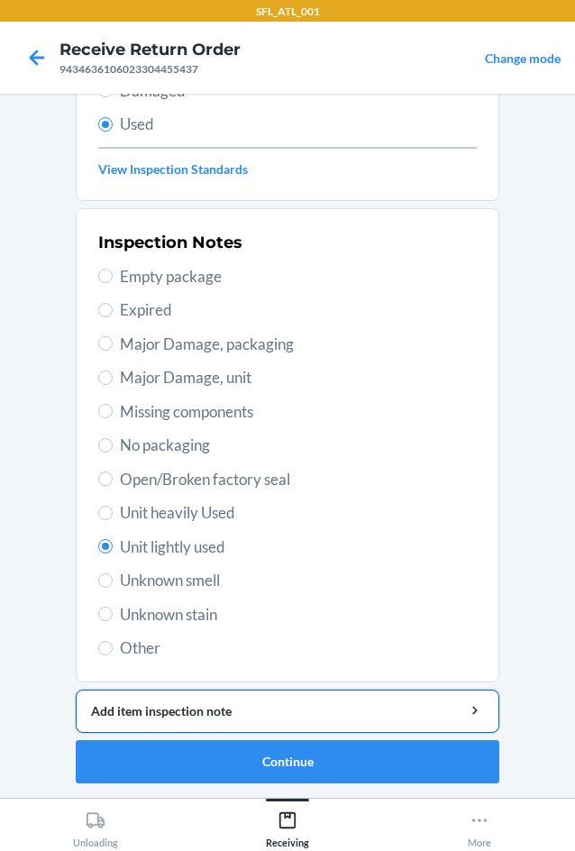
click at [258, 720] on button "Add item inspection note" at bounding box center [288, 711] width 424 height 43
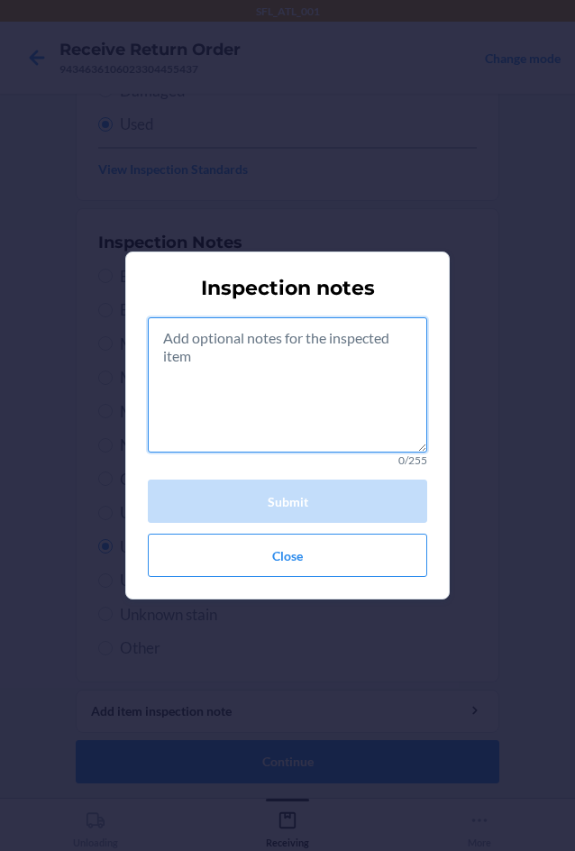
click at [319, 374] on textarea at bounding box center [287, 384] width 279 height 135
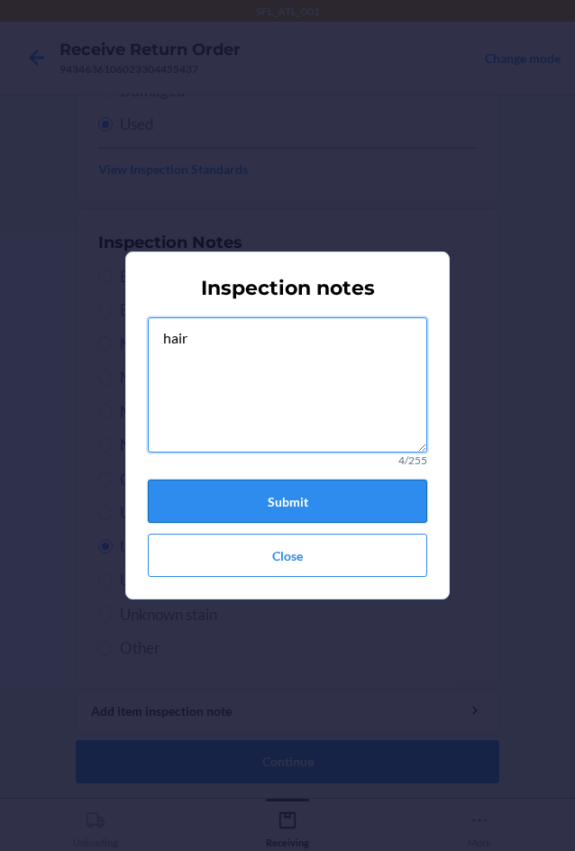
type textarea "hair"
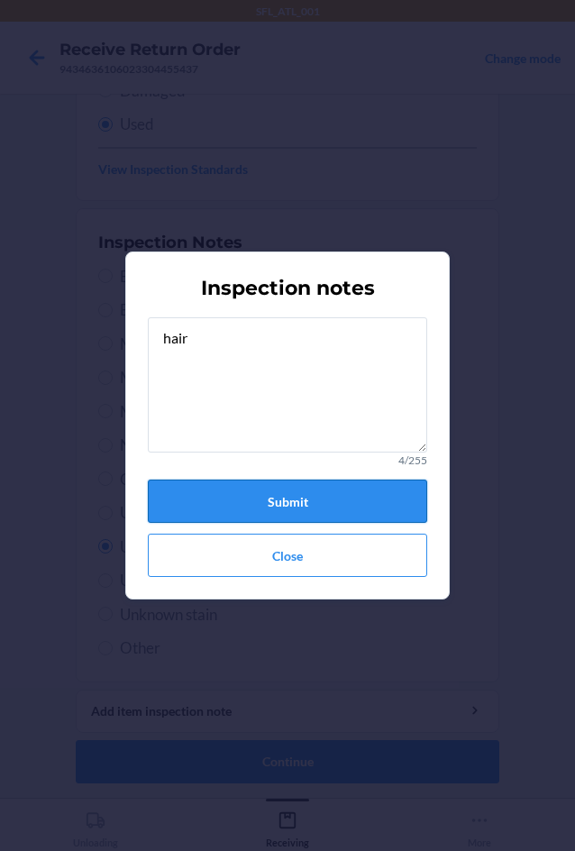
click at [372, 492] on button "Submit" at bounding box center [287, 501] width 279 height 43
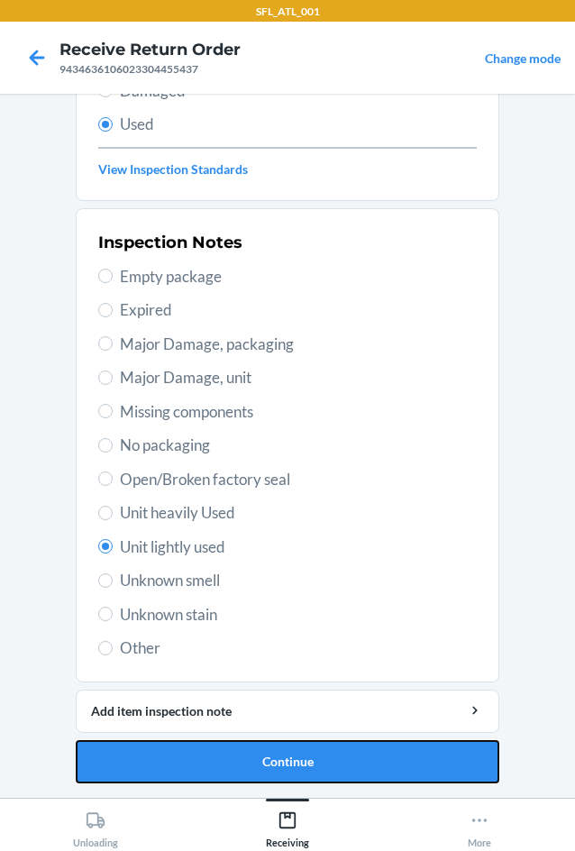
drag, startPoint x: 371, startPoint y: 777, endPoint x: 372, endPoint y: 758, distance: 19.0
click at [371, 773] on button "Continue" at bounding box center [288, 761] width 424 height 43
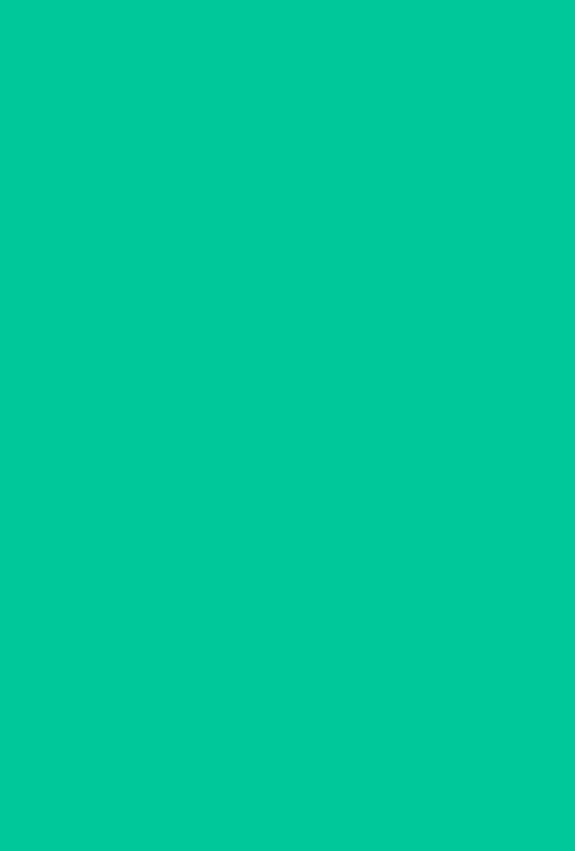
scroll to position [0, 0]
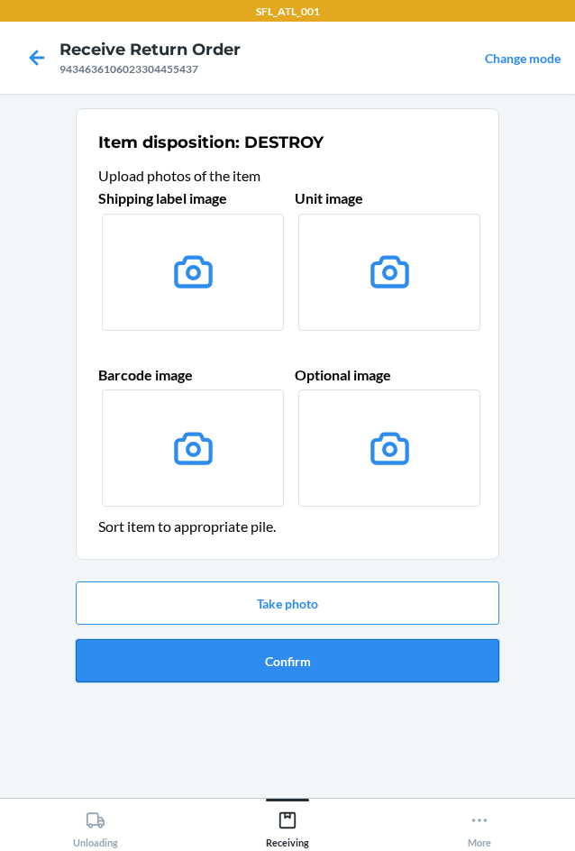
click at [389, 656] on button "Confirm" at bounding box center [288, 660] width 424 height 43
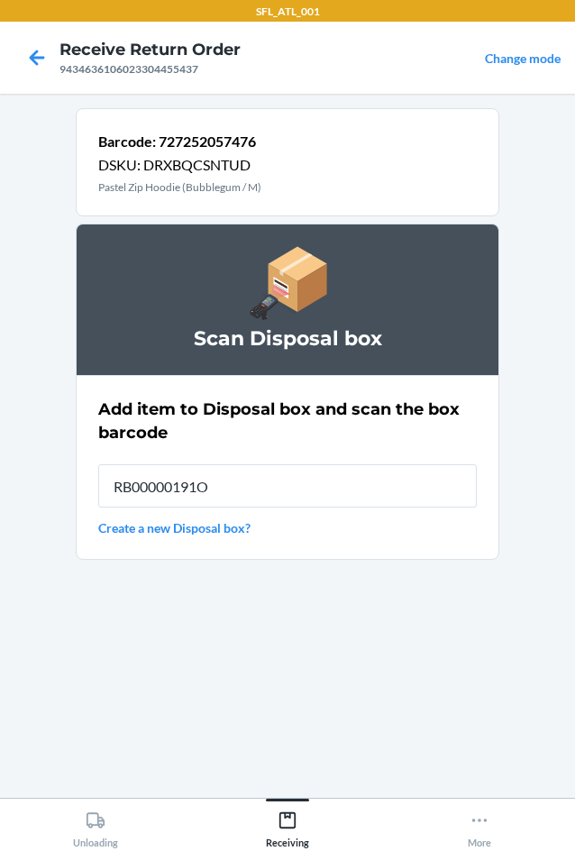
type input "RB00000191O"
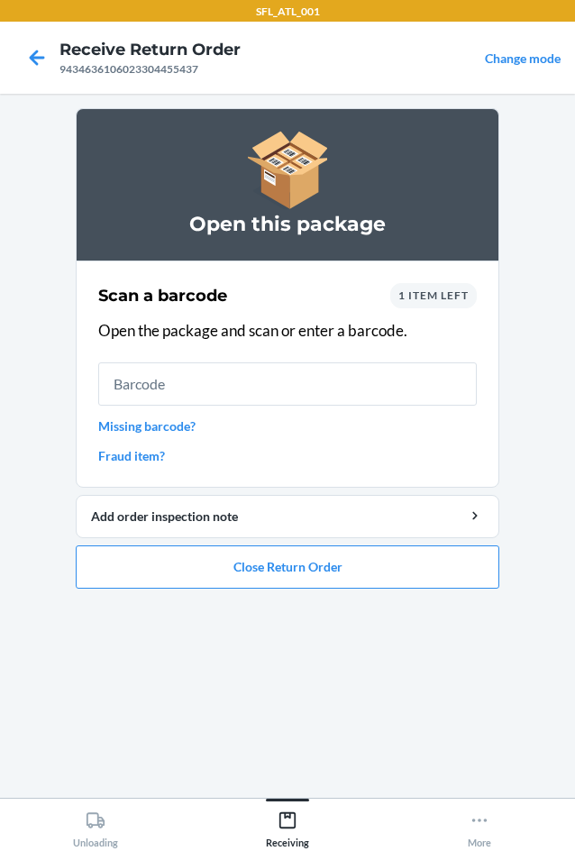
drag, startPoint x: 405, startPoint y: 289, endPoint x: 408, endPoint y: 301, distance: 12.3
click at [408, 299] on span "1 item left" at bounding box center [433, 295] width 70 height 14
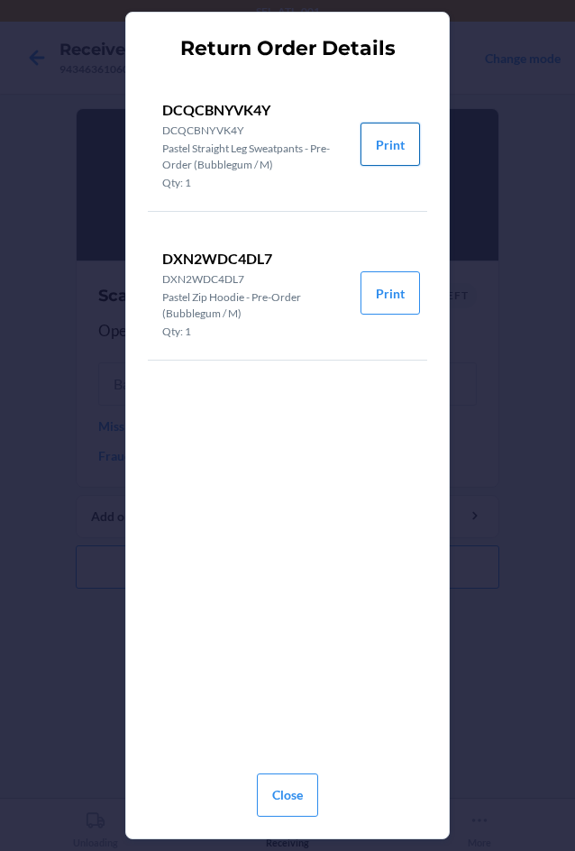
click at [386, 141] on button "Print" at bounding box center [390, 144] width 59 height 43
click at [271, 793] on button "Close" at bounding box center [287, 794] width 61 height 43
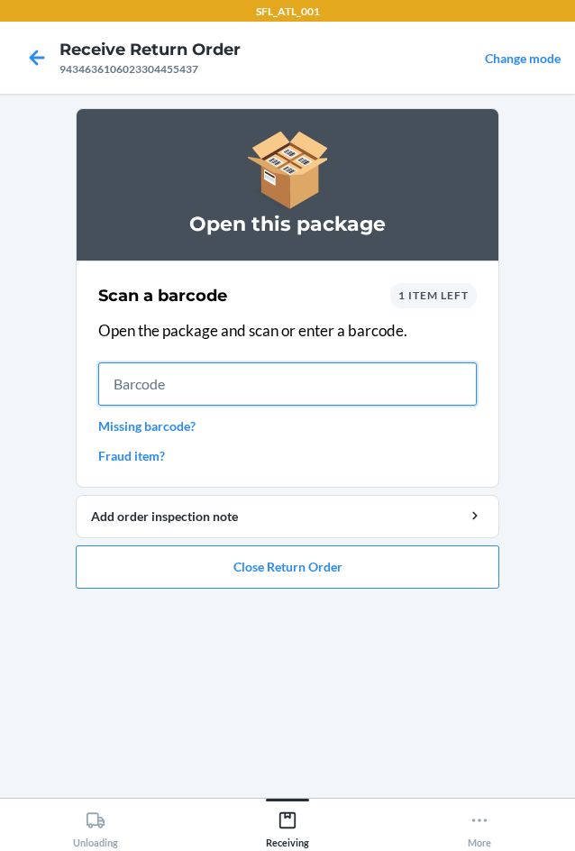
click at [207, 371] on input "text" at bounding box center [287, 383] width 379 height 43
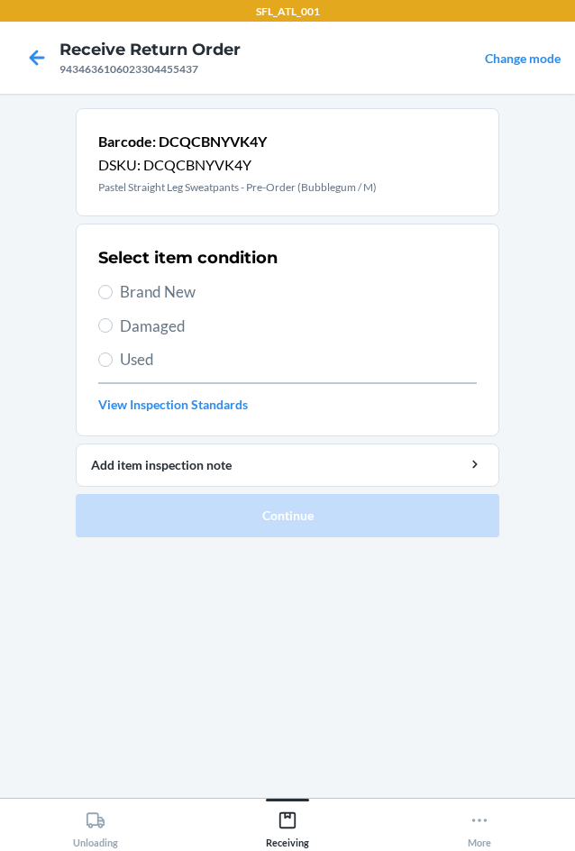
click at [197, 301] on span "Brand New" at bounding box center [298, 291] width 357 height 23
click at [113, 299] on input "Brand New" at bounding box center [105, 292] width 14 height 14
radio input "true"
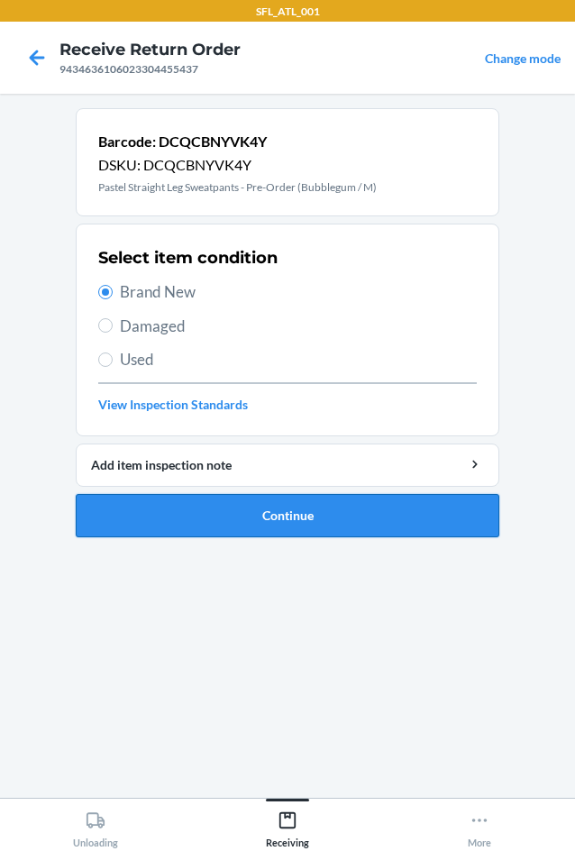
click at [243, 501] on button "Continue" at bounding box center [288, 515] width 424 height 43
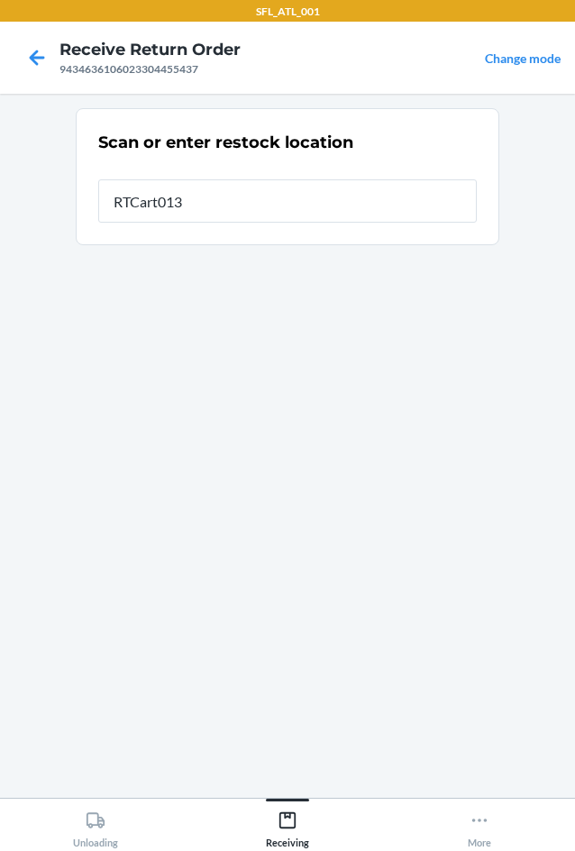
type input "RTCart013"
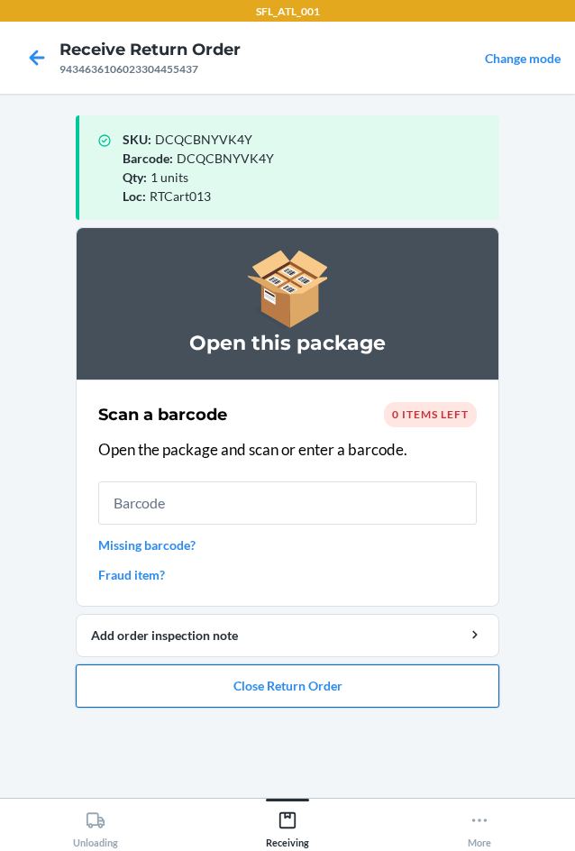
drag, startPoint x: 297, startPoint y: 701, endPoint x: 288, endPoint y: 693, distance: 12.1
click at [288, 693] on button "Close Return Order" at bounding box center [288, 685] width 424 height 43
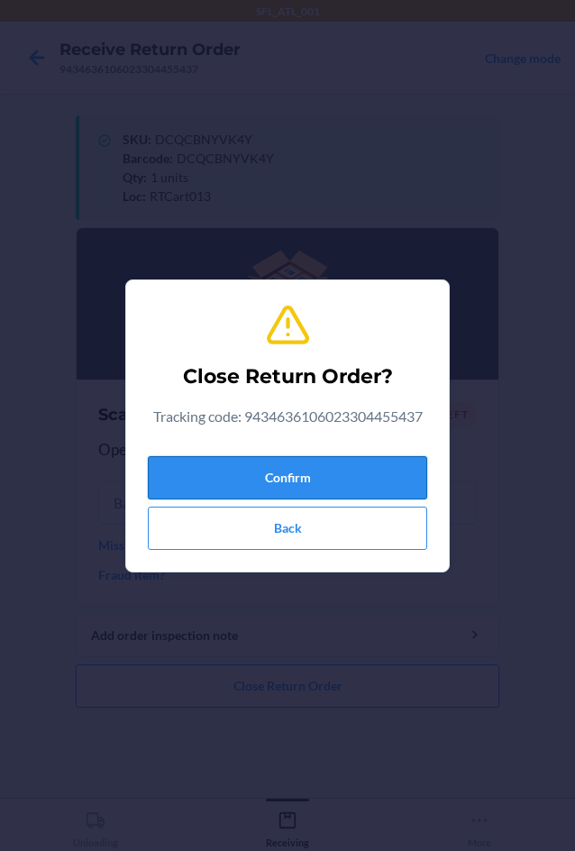
click at [322, 479] on button "Confirm" at bounding box center [287, 477] width 279 height 43
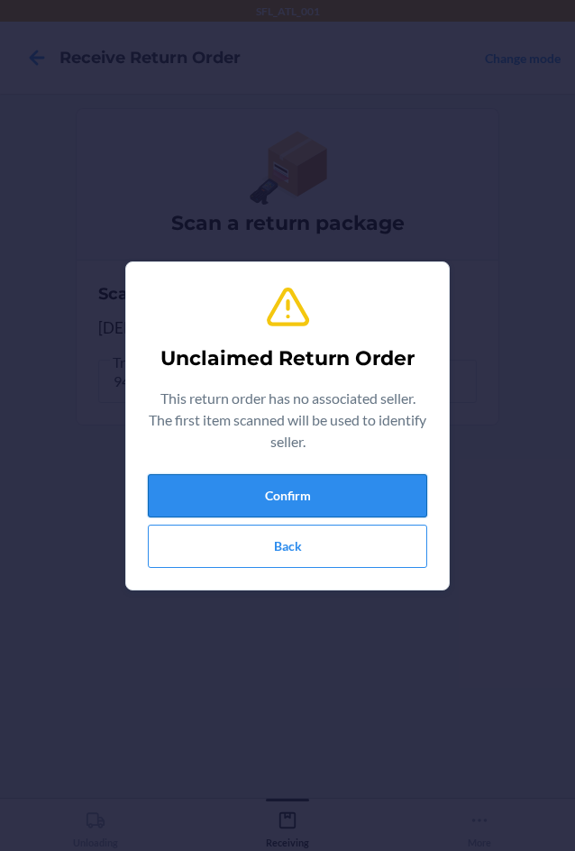
click at [305, 490] on button "Confirm" at bounding box center [287, 495] width 279 height 43
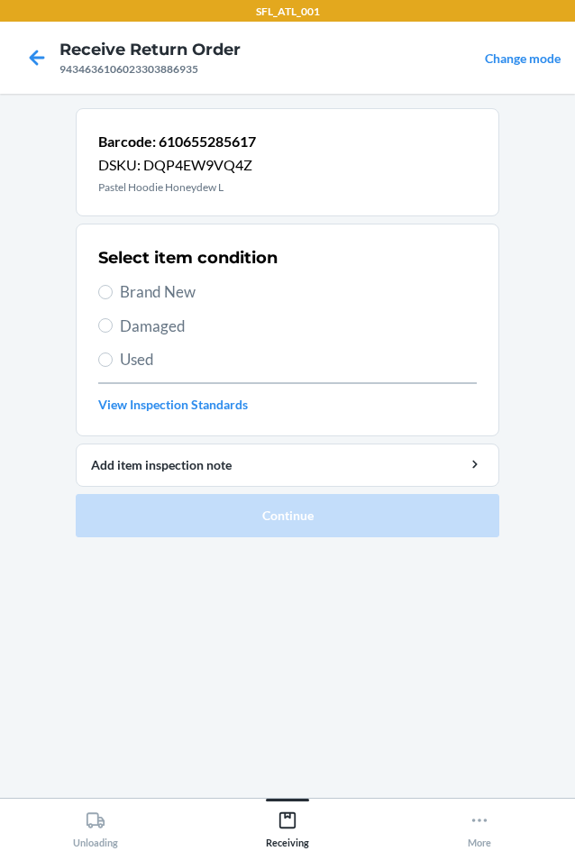
click at [148, 348] on span "Used" at bounding box center [298, 359] width 357 height 23
click at [113, 352] on input "Used" at bounding box center [105, 359] width 14 height 14
radio input "true"
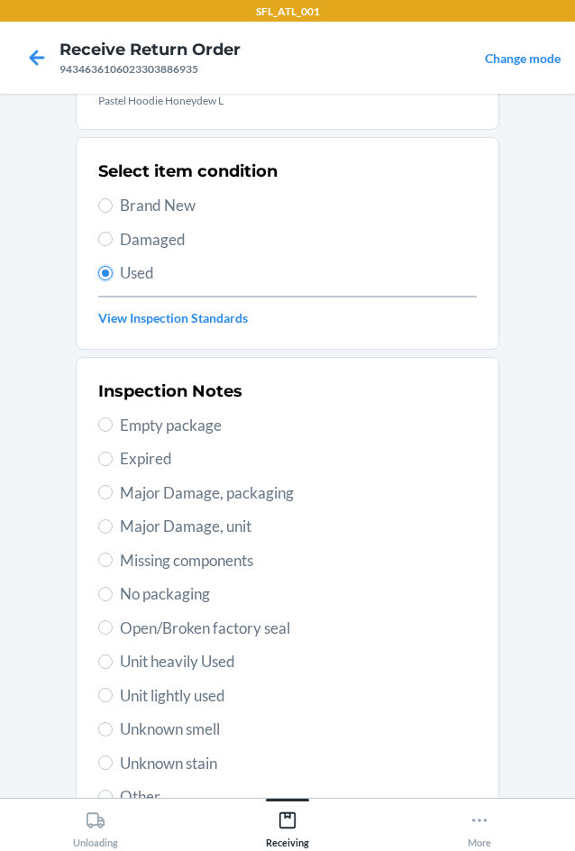
scroll to position [235, 0]
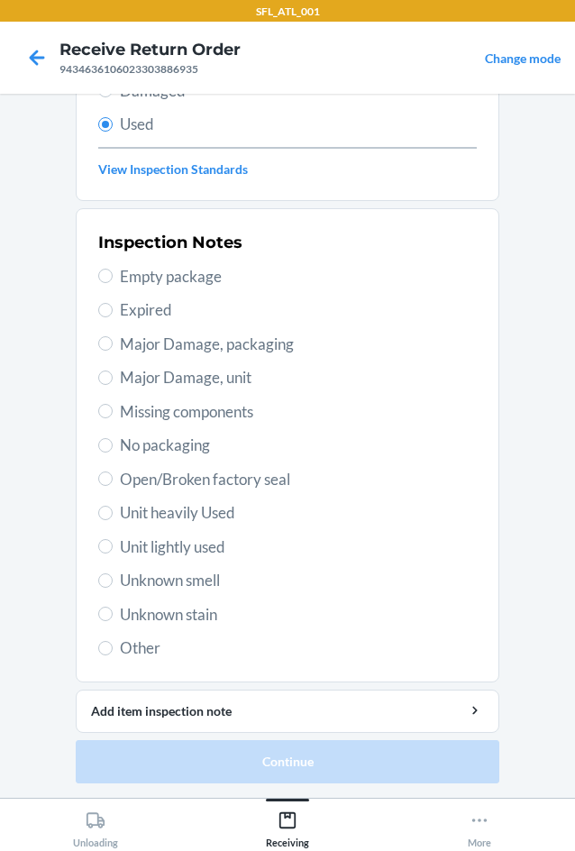
click at [188, 624] on div "Inspection Notes Empty package Expired Major Damage, packaging Major Damage, un…" at bounding box center [287, 445] width 379 height 440
click at [189, 620] on span "Unknown stain" at bounding box center [298, 614] width 357 height 23
click at [113, 620] on input "Unknown stain" at bounding box center [105, 614] width 14 height 14
radio input "true"
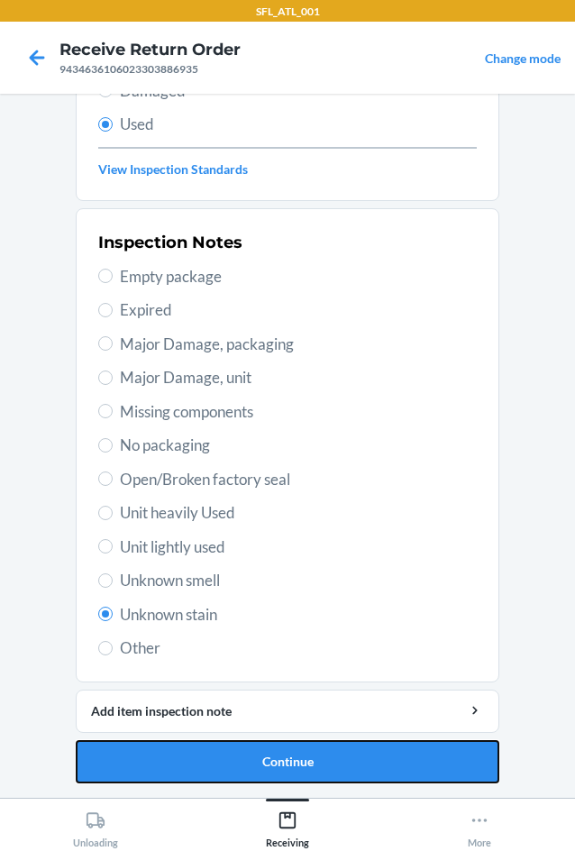
drag, startPoint x: 217, startPoint y: 772, endPoint x: 228, endPoint y: 746, distance: 27.5
click at [219, 771] on button "Continue" at bounding box center [288, 761] width 424 height 43
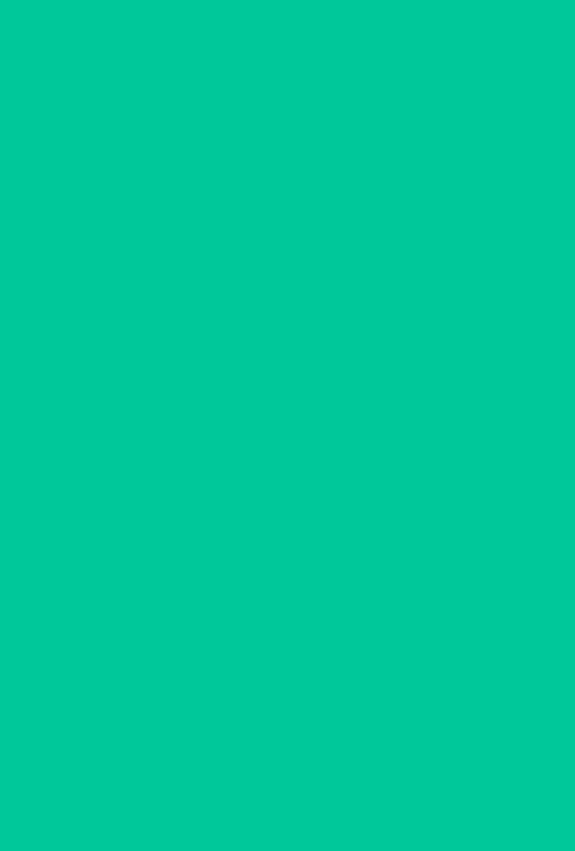
scroll to position [0, 0]
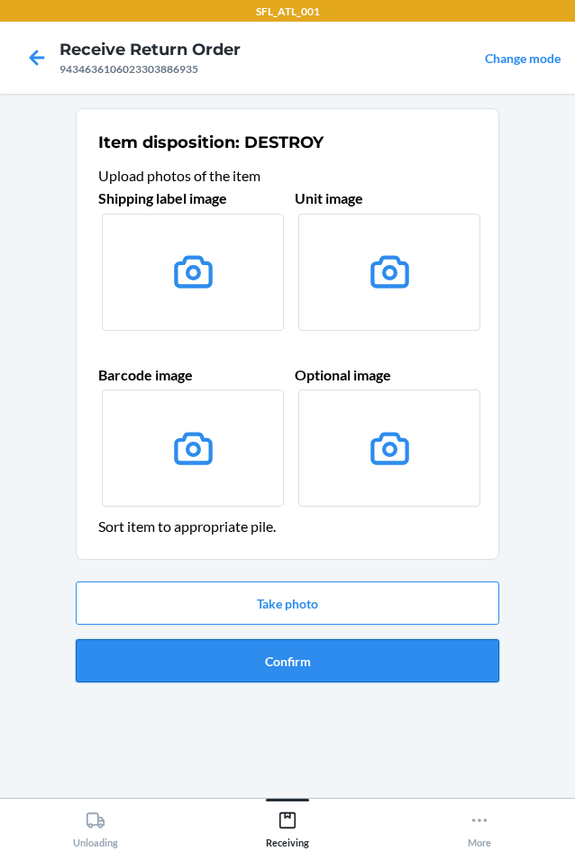
click at [287, 671] on button "Confirm" at bounding box center [288, 660] width 424 height 43
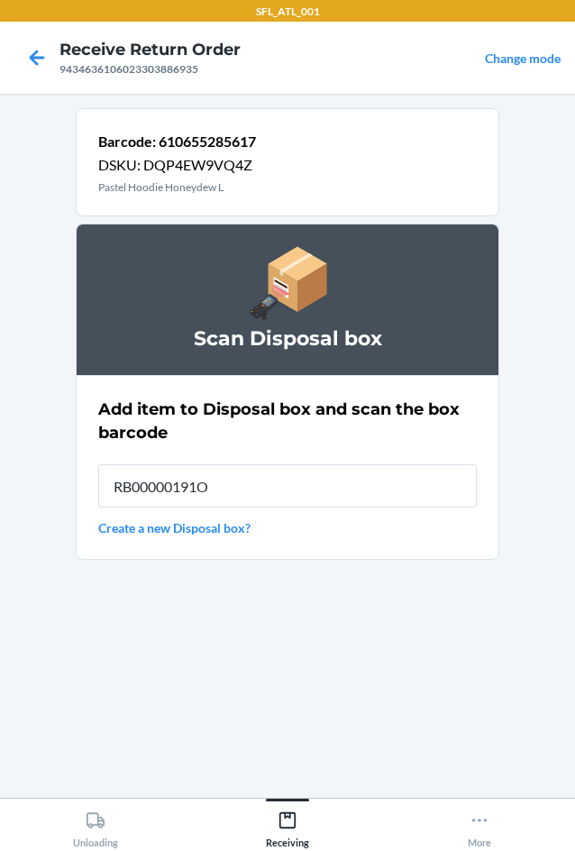
type input "RB00000191O"
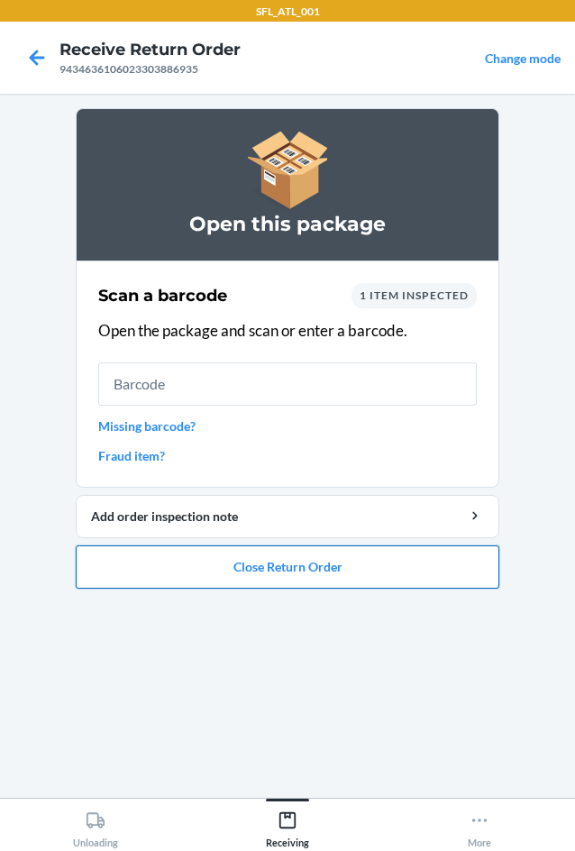
click at [192, 563] on button "Close Return Order" at bounding box center [288, 566] width 424 height 43
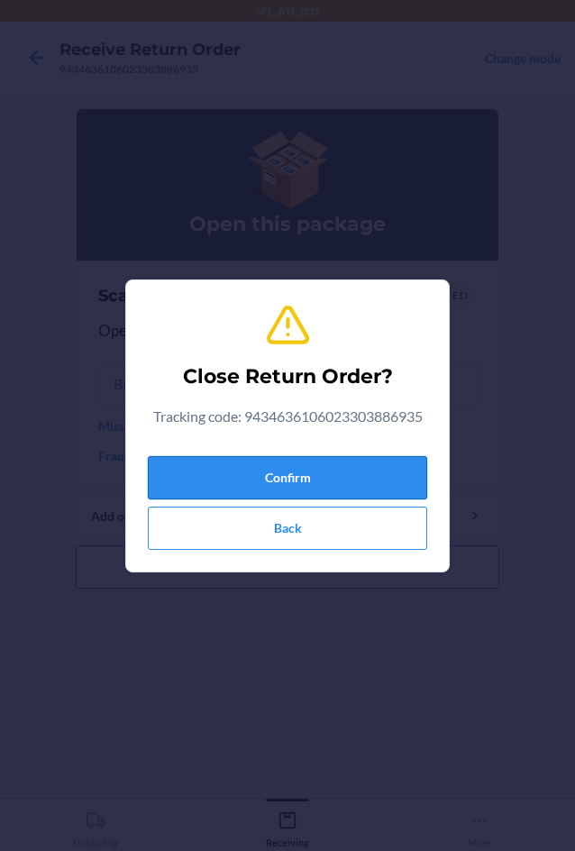
click at [246, 469] on button "Confirm" at bounding box center [287, 477] width 279 height 43
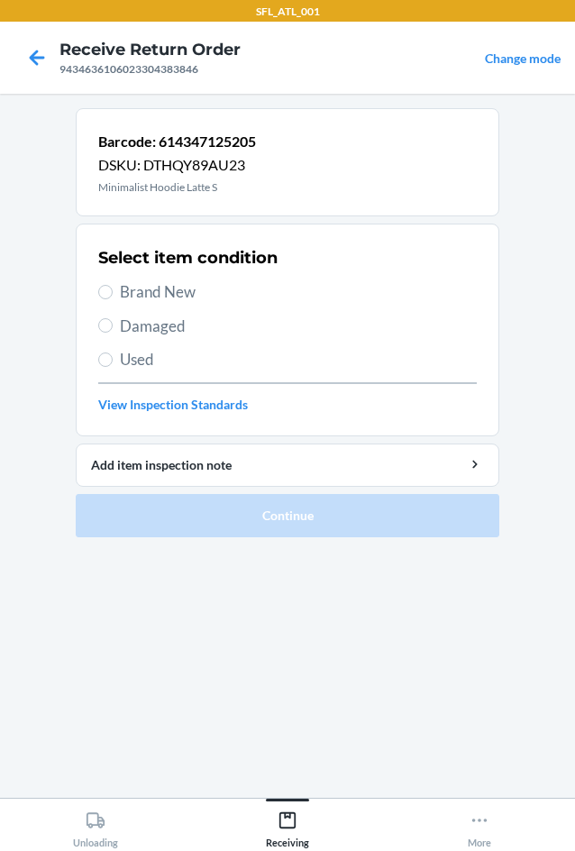
click at [202, 288] on span "Brand New" at bounding box center [298, 291] width 357 height 23
click at [113, 288] on input "Brand New" at bounding box center [105, 292] width 14 height 14
radio input "true"
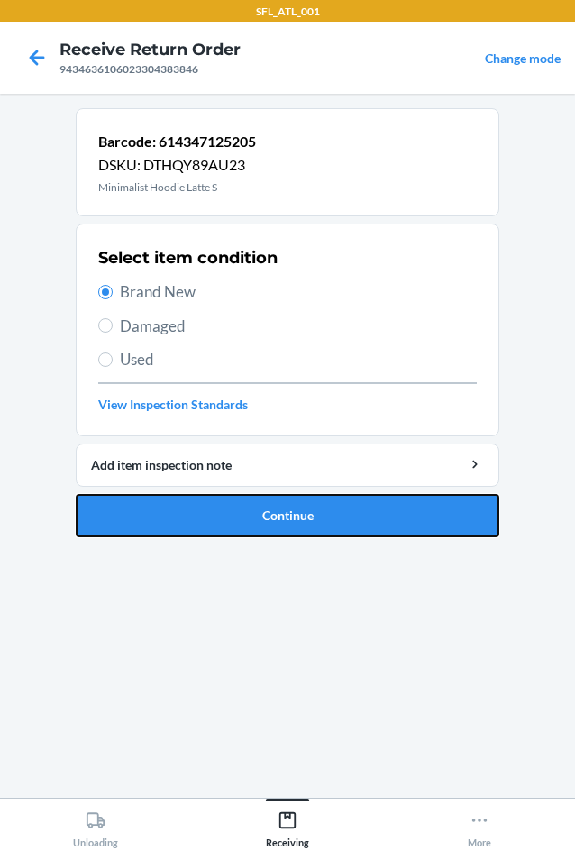
drag, startPoint x: 242, startPoint y: 516, endPoint x: 250, endPoint y: 506, distance: 12.3
click at [250, 506] on button "Continue" at bounding box center [288, 515] width 424 height 43
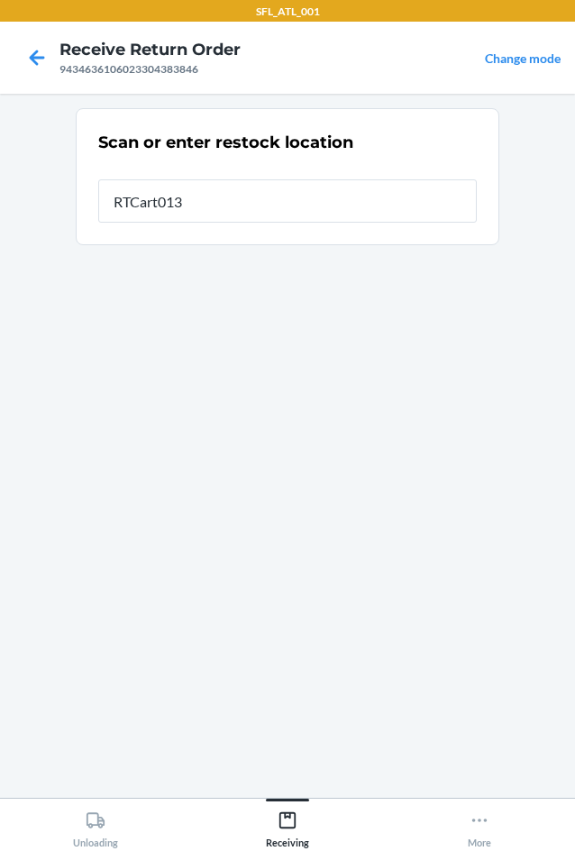
type input "RTCart013"
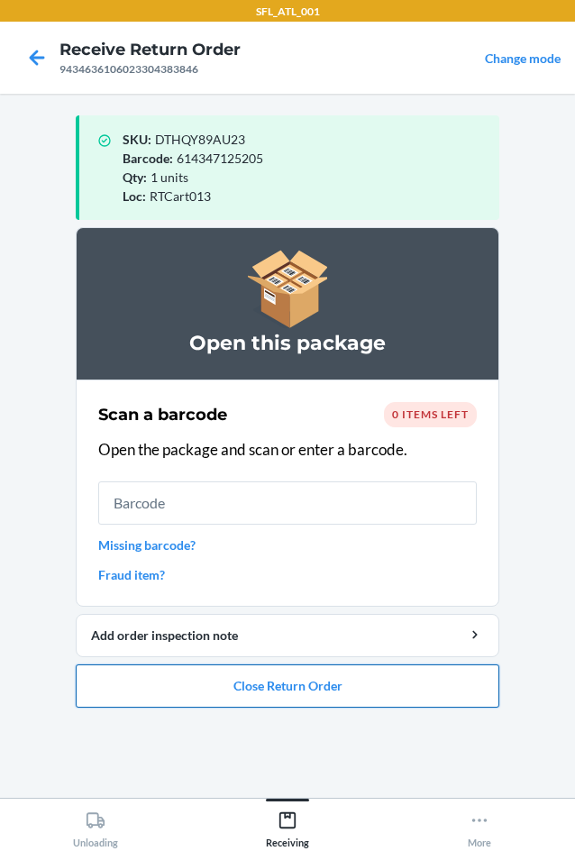
click at [331, 691] on button "Close Return Order" at bounding box center [288, 685] width 424 height 43
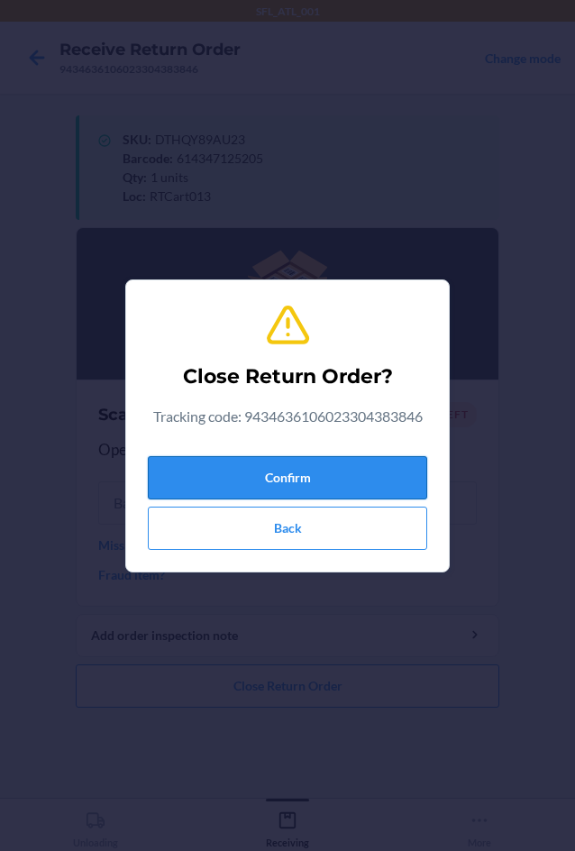
click at [341, 490] on button "Confirm" at bounding box center [287, 477] width 279 height 43
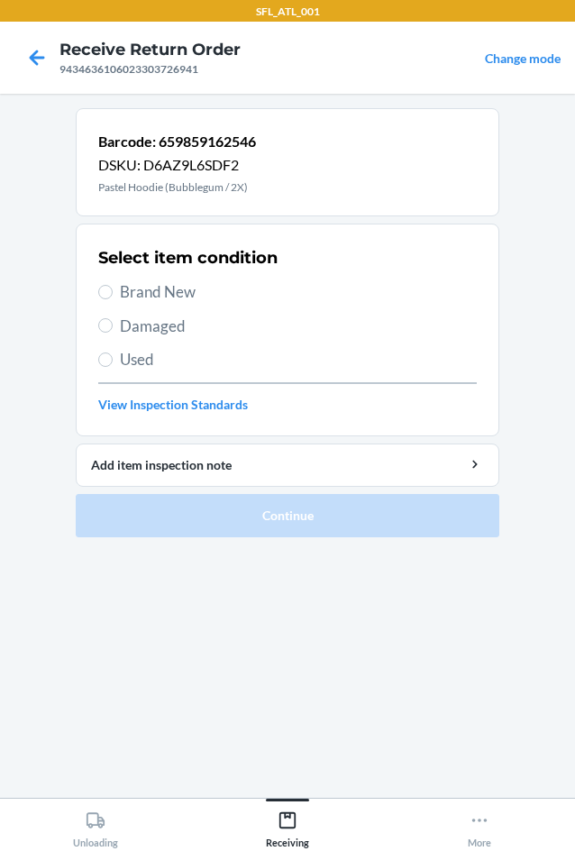
click at [188, 291] on span "Brand New" at bounding box center [298, 291] width 357 height 23
click at [113, 291] on input "Brand New" at bounding box center [105, 292] width 14 height 14
radio input "true"
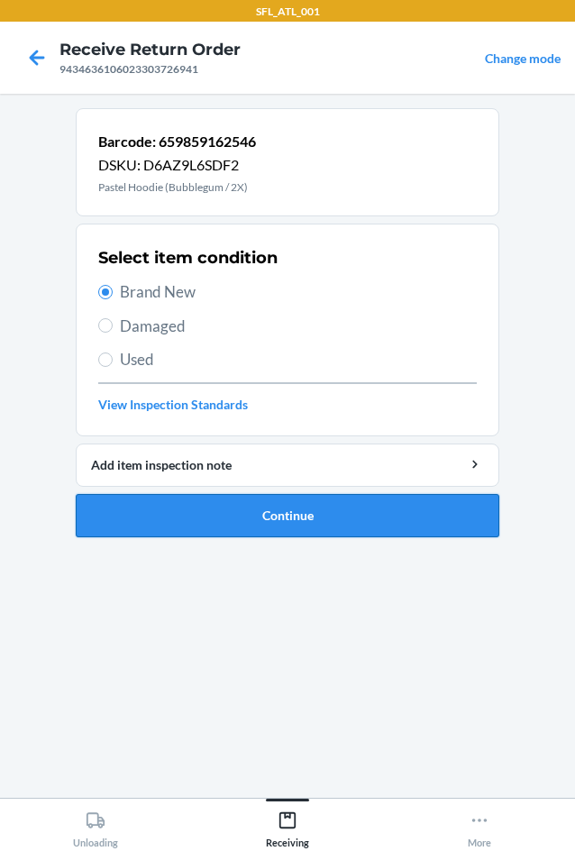
click at [309, 510] on button "Continue" at bounding box center [288, 515] width 424 height 43
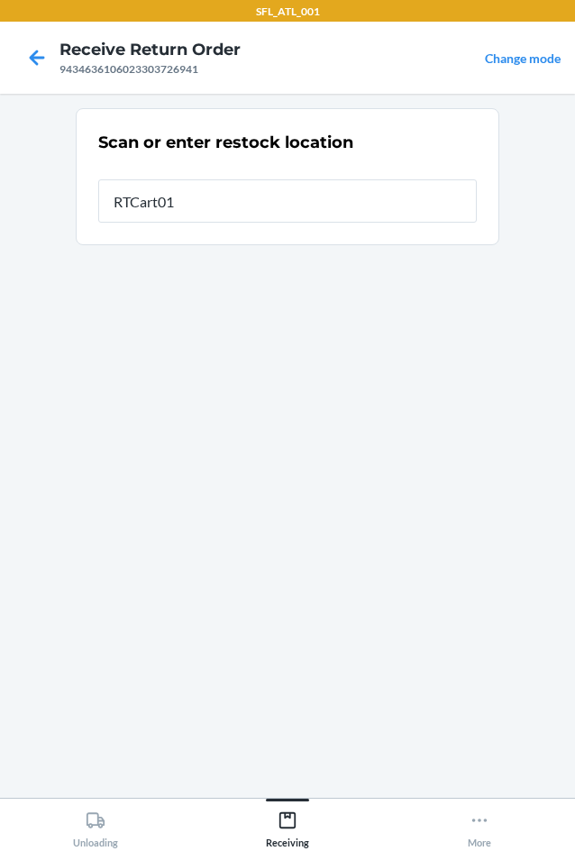
type input "RTCart013"
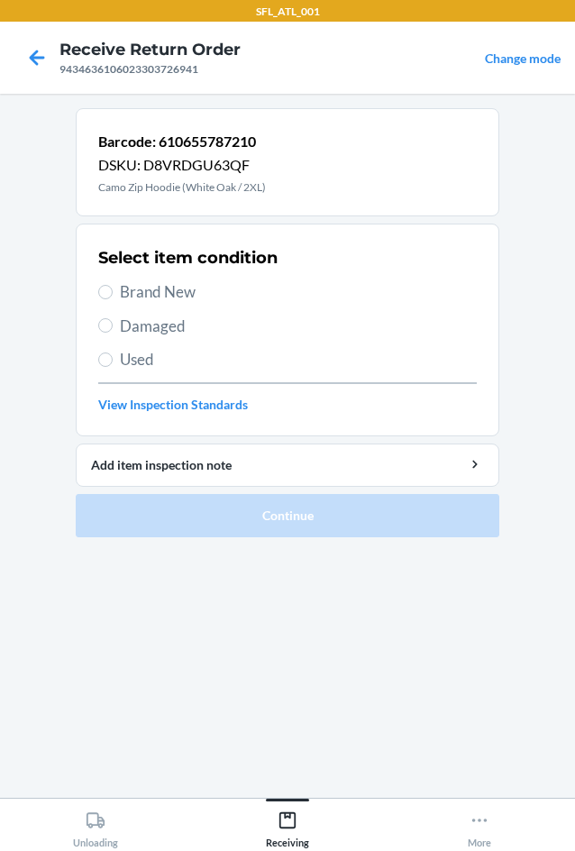
click at [198, 295] on span "Brand New" at bounding box center [298, 291] width 357 height 23
click at [113, 295] on input "Brand New" at bounding box center [105, 292] width 14 height 14
radio input "true"
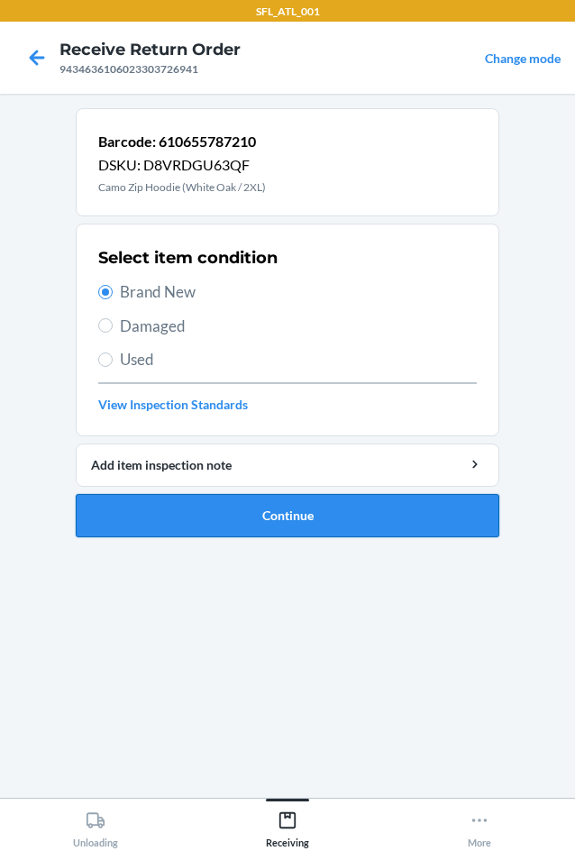
click at [325, 500] on button "Continue" at bounding box center [288, 515] width 424 height 43
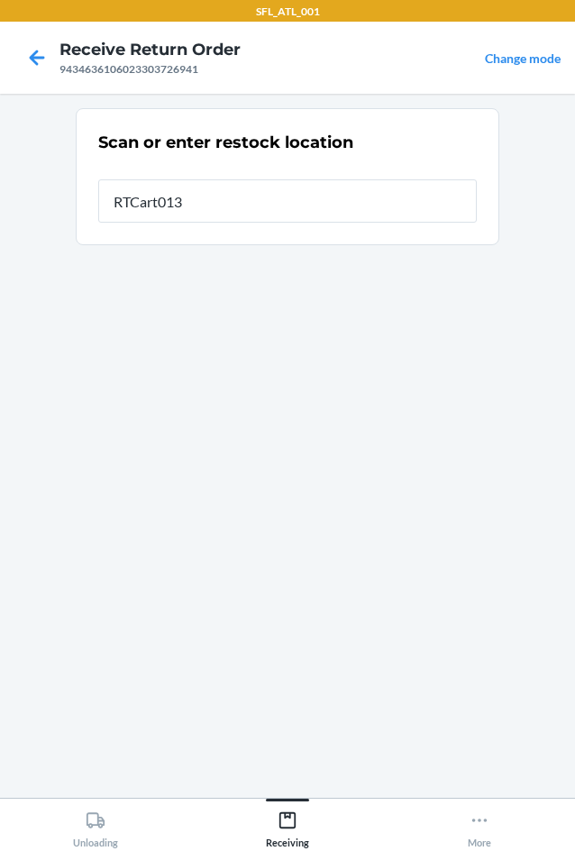
type input "RTCart013"
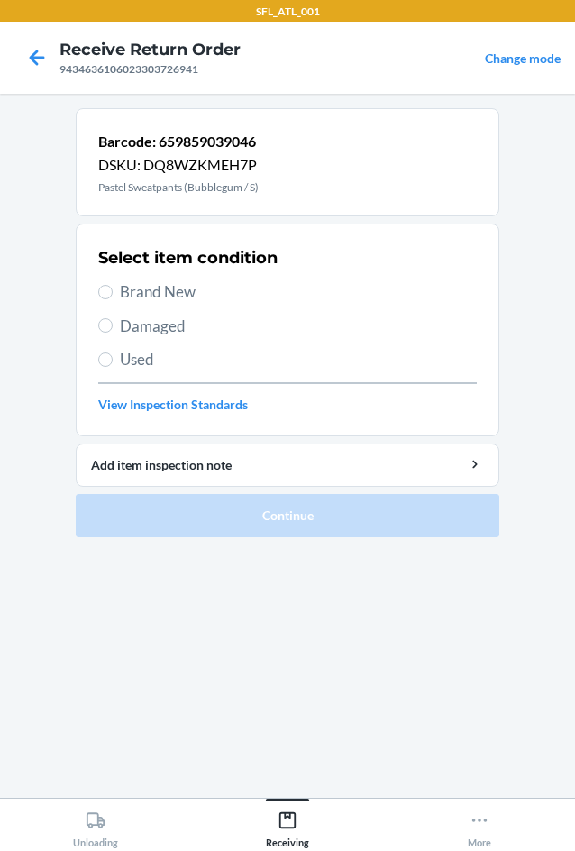
click at [179, 284] on span "Brand New" at bounding box center [298, 291] width 357 height 23
click at [154, 279] on div "Select item condition Brand New Damaged Used View Inspection Standards" at bounding box center [287, 330] width 379 height 178
drag, startPoint x: 160, startPoint y: 286, endPoint x: 178, endPoint y: 321, distance: 39.1
click at [163, 288] on span "Brand New" at bounding box center [298, 291] width 357 height 23
click at [125, 293] on span "Brand New" at bounding box center [298, 291] width 357 height 23
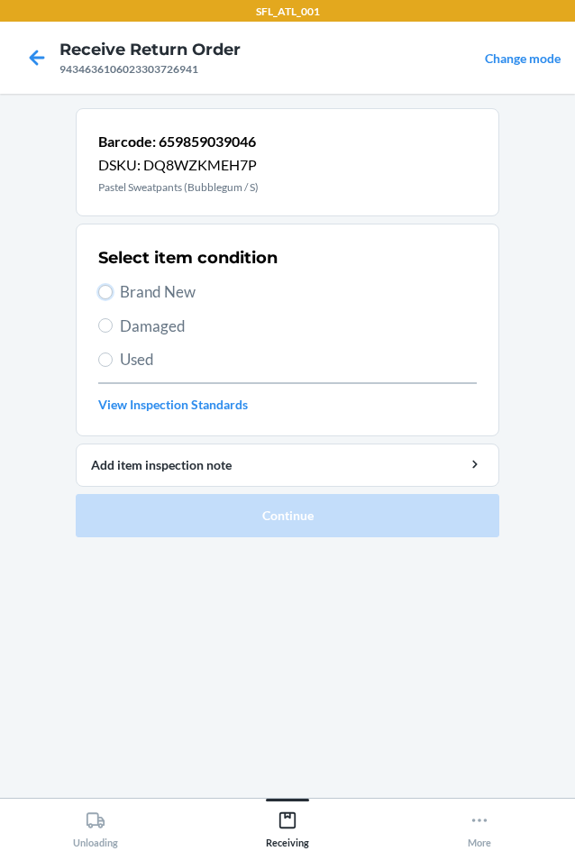
click at [113, 293] on input "Brand New" at bounding box center [105, 292] width 14 height 14
radio input "true"
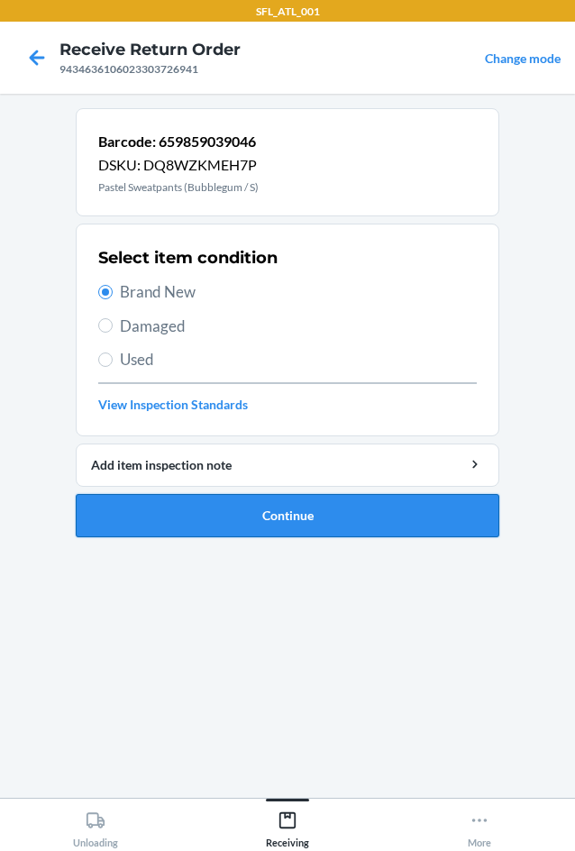
click at [242, 507] on button "Continue" at bounding box center [288, 515] width 424 height 43
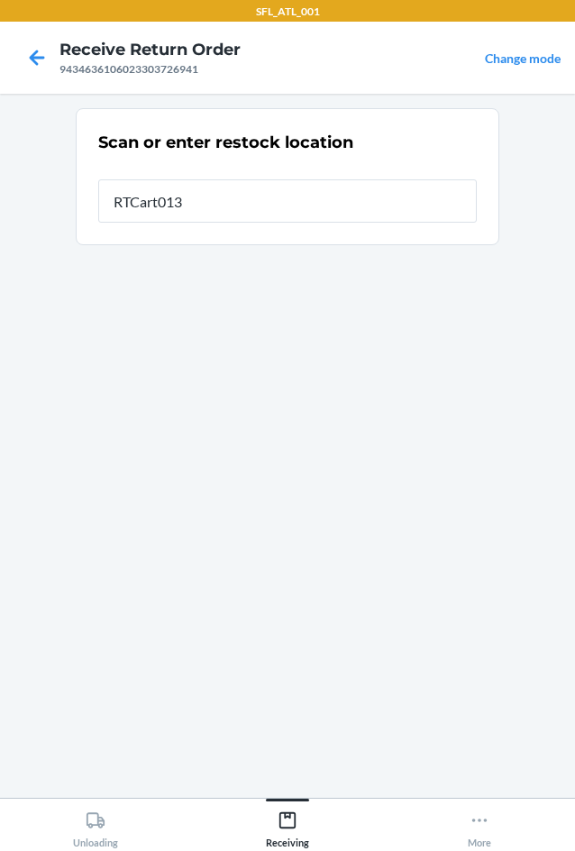
type input "RTCart013"
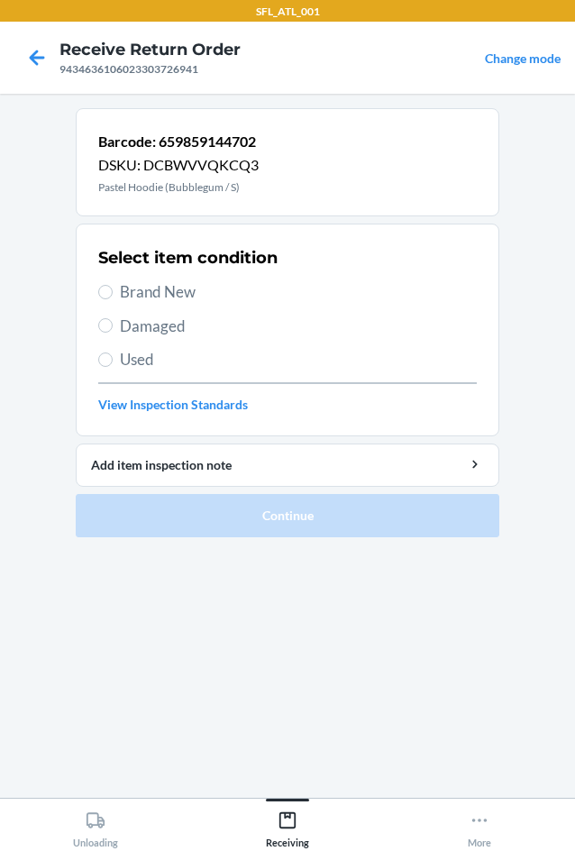
click at [163, 292] on span "Brand New" at bounding box center [298, 291] width 357 height 23
click at [113, 292] on input "Brand New" at bounding box center [105, 292] width 14 height 14
radio input "true"
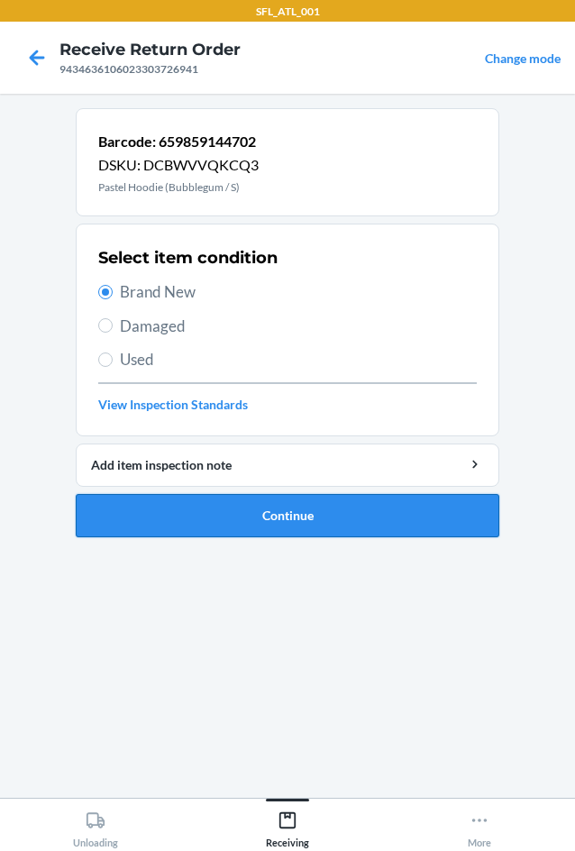
click at [258, 512] on button "Continue" at bounding box center [288, 515] width 424 height 43
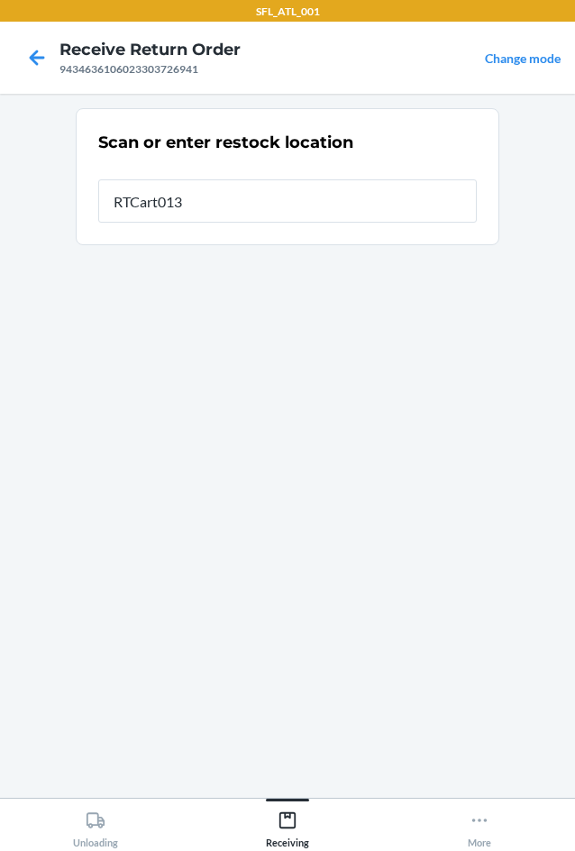
type input "RTCart013"
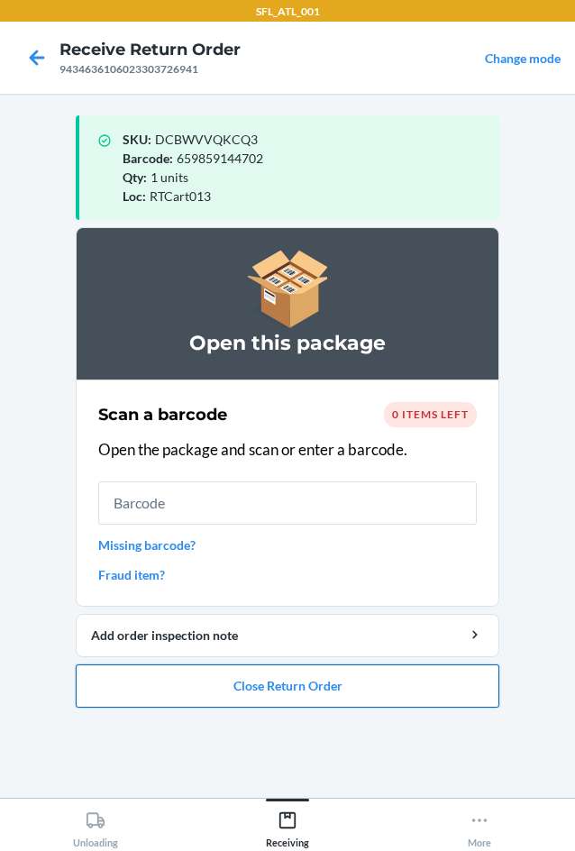
click at [326, 670] on button "Close Return Order" at bounding box center [288, 685] width 424 height 43
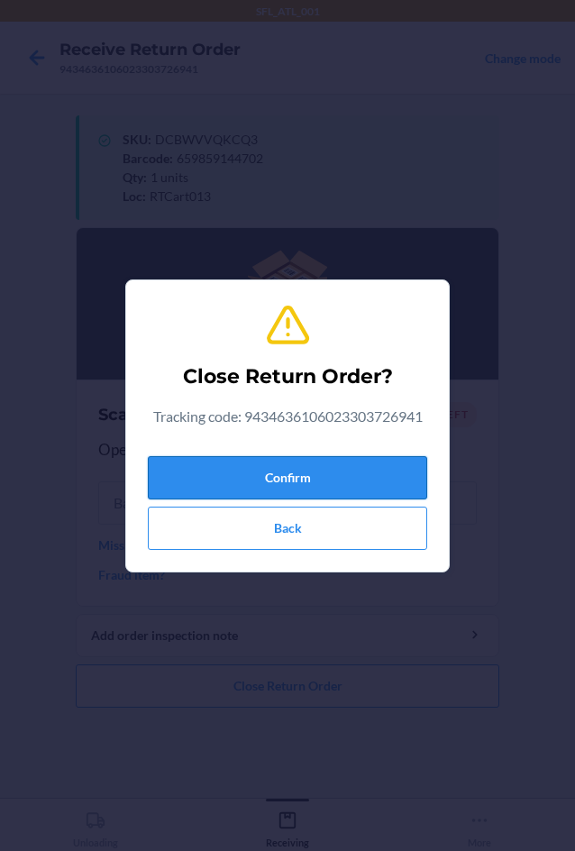
click at [333, 471] on button "Confirm" at bounding box center [287, 477] width 279 height 43
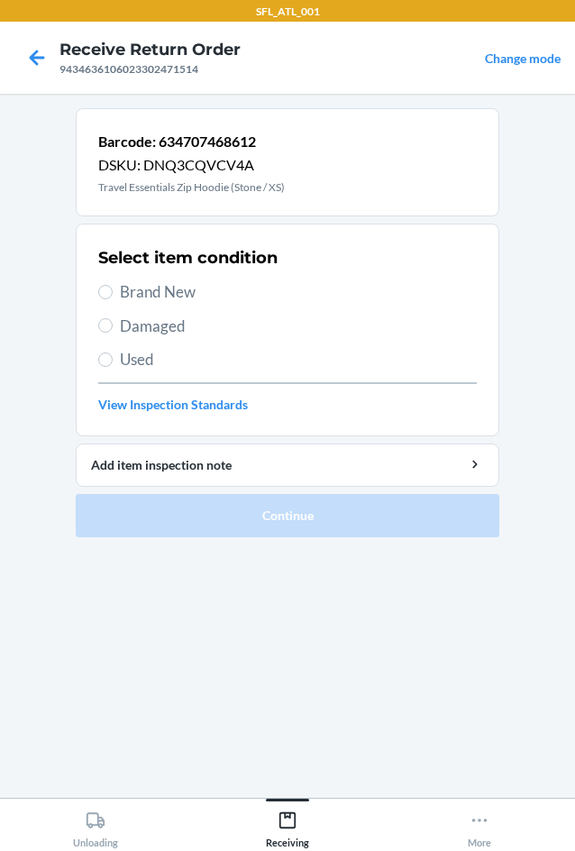
click at [172, 295] on span "Brand New" at bounding box center [298, 291] width 357 height 23
click at [113, 295] on input "Brand New" at bounding box center [105, 292] width 14 height 14
radio input "true"
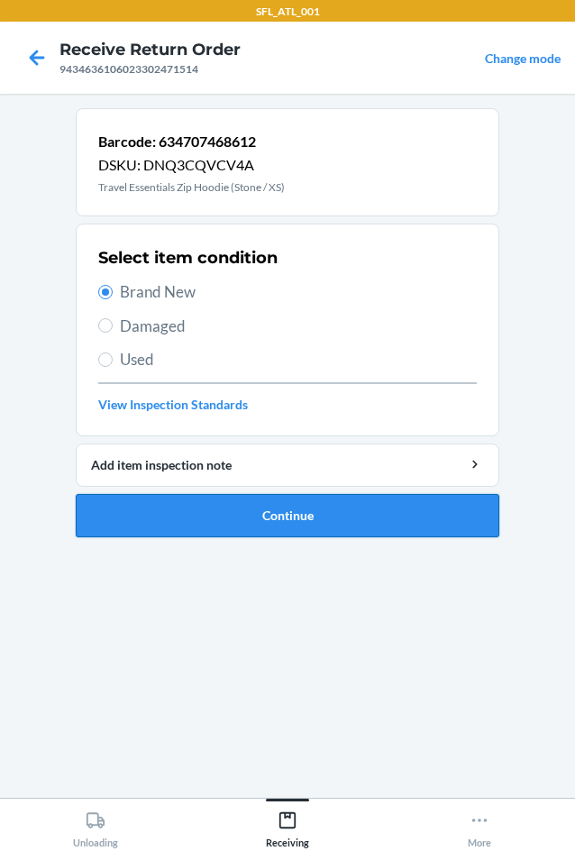
click at [289, 523] on button "Continue" at bounding box center [288, 515] width 424 height 43
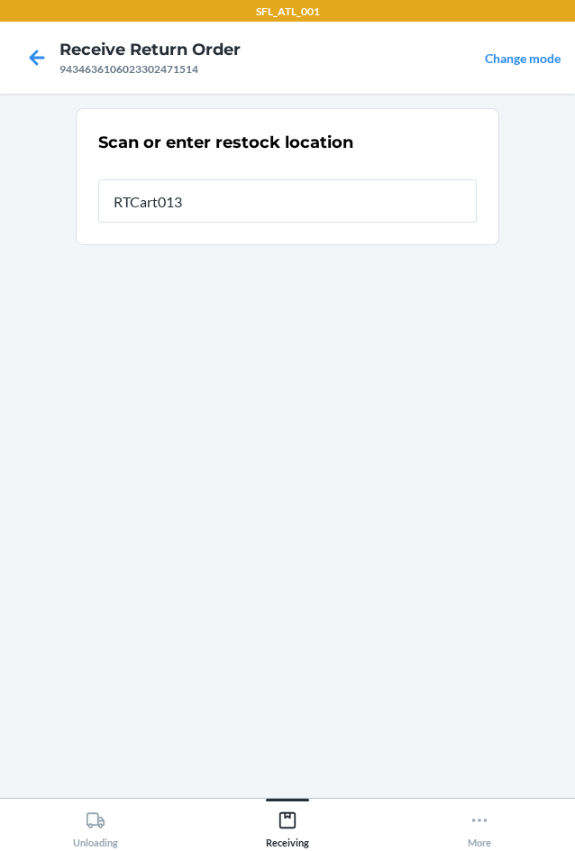
type input "RTCart013"
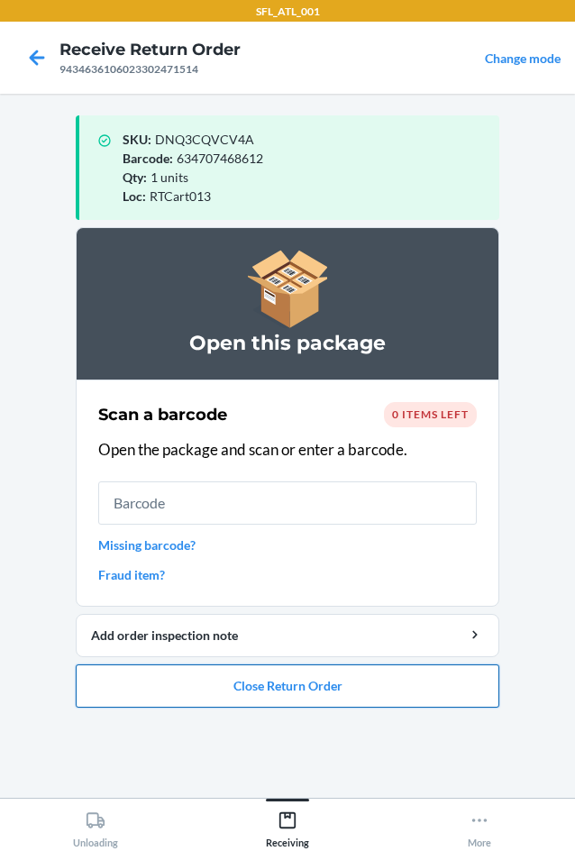
click at [424, 698] on button "Close Return Order" at bounding box center [288, 685] width 424 height 43
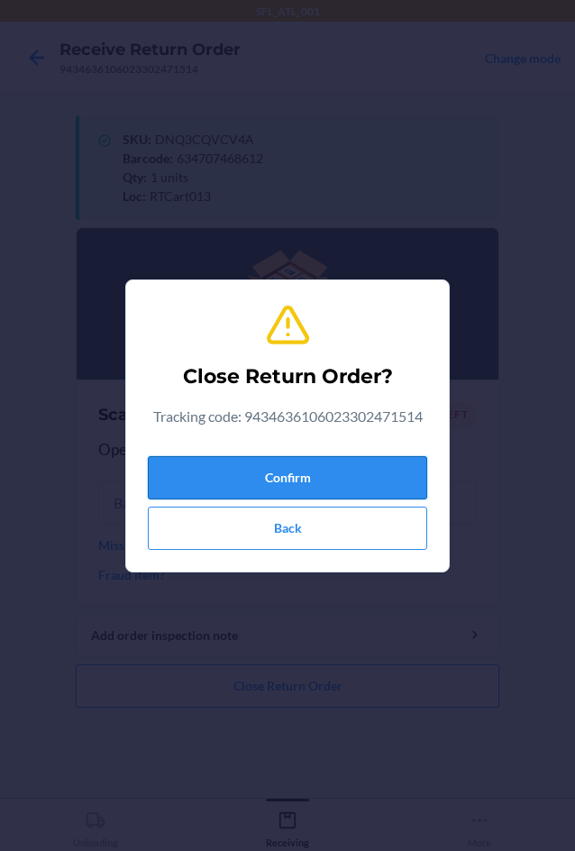
click at [330, 480] on button "Confirm" at bounding box center [287, 477] width 279 height 43
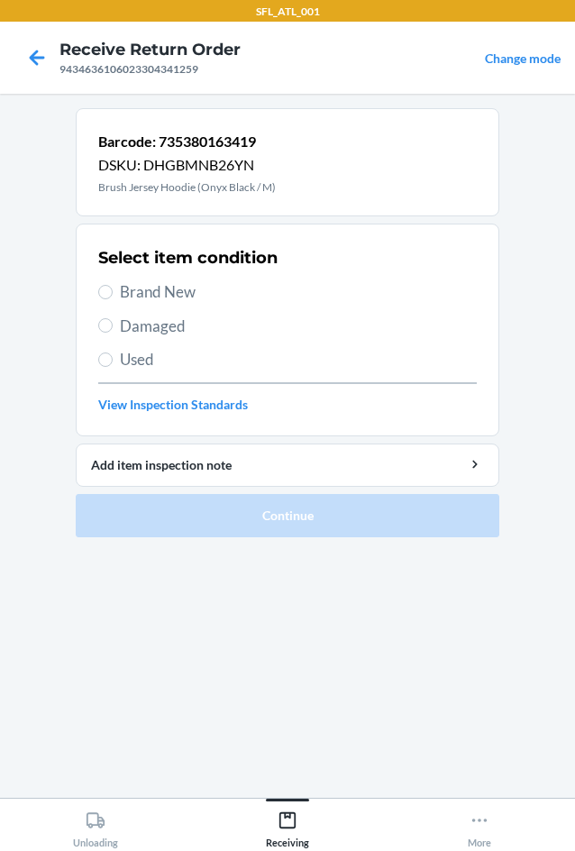
click at [201, 711] on section "Barcode: 735380163419 DSKU: DHGBMNB26YN Brush Jersey Hoodie (Onyx Black / M) Se…" at bounding box center [288, 445] width 424 height 675
click at [160, 296] on span "Brand New" at bounding box center [298, 291] width 357 height 23
click at [113, 296] on input "Brand New" at bounding box center [105, 292] width 14 height 14
radio input "true"
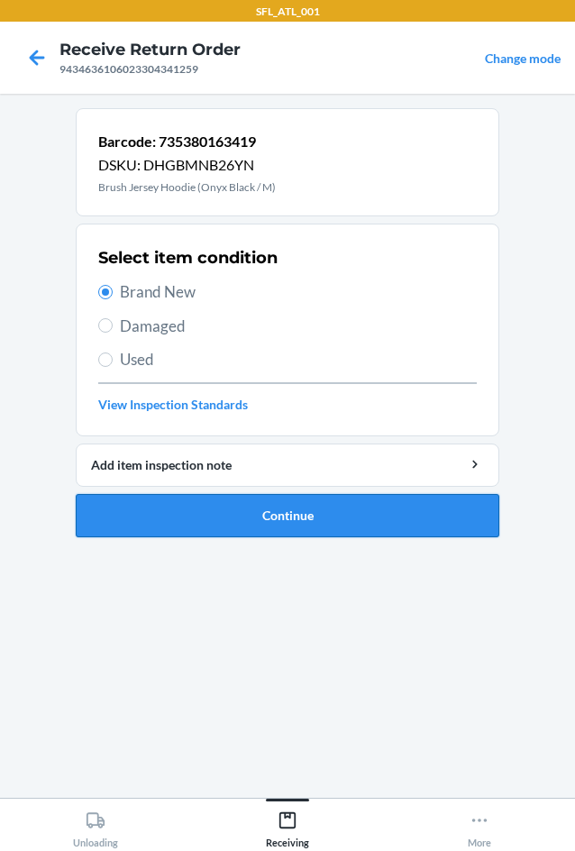
click at [235, 529] on button "Continue" at bounding box center [288, 515] width 424 height 43
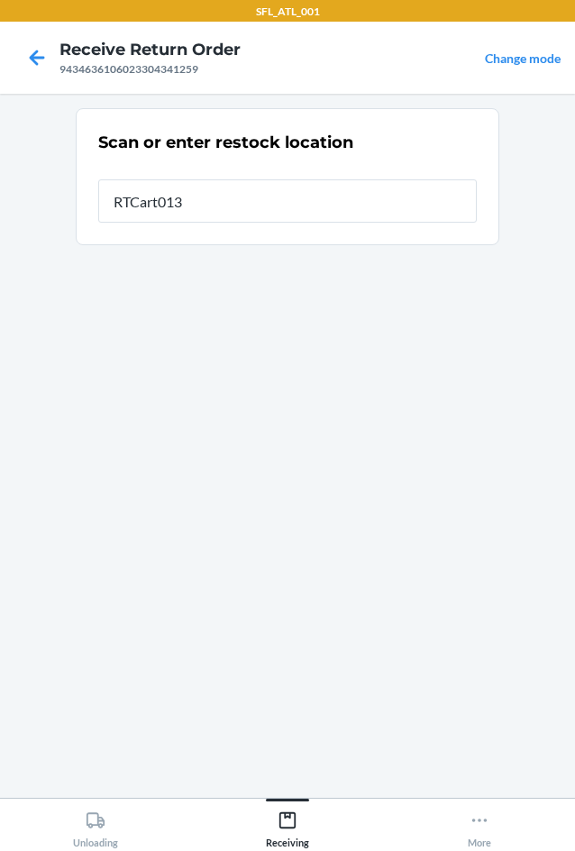
type input "RTCart013"
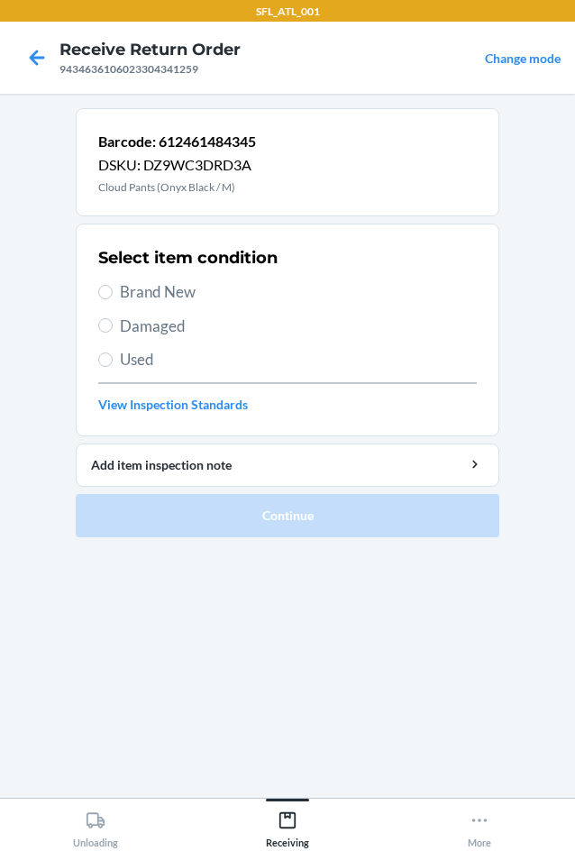
click at [159, 283] on span "Brand New" at bounding box center [298, 291] width 357 height 23
click at [113, 285] on input "Brand New" at bounding box center [105, 292] width 14 height 14
radio input "true"
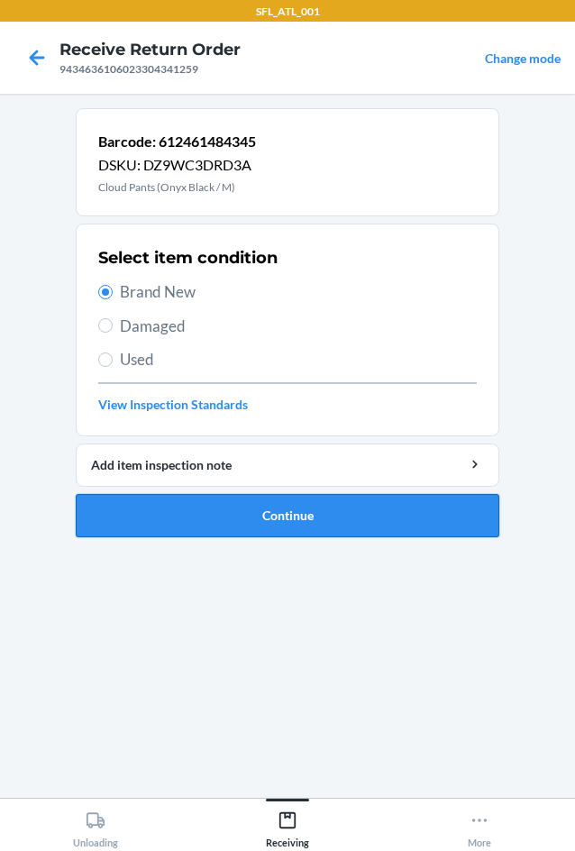
click at [216, 527] on button "Continue" at bounding box center [288, 515] width 424 height 43
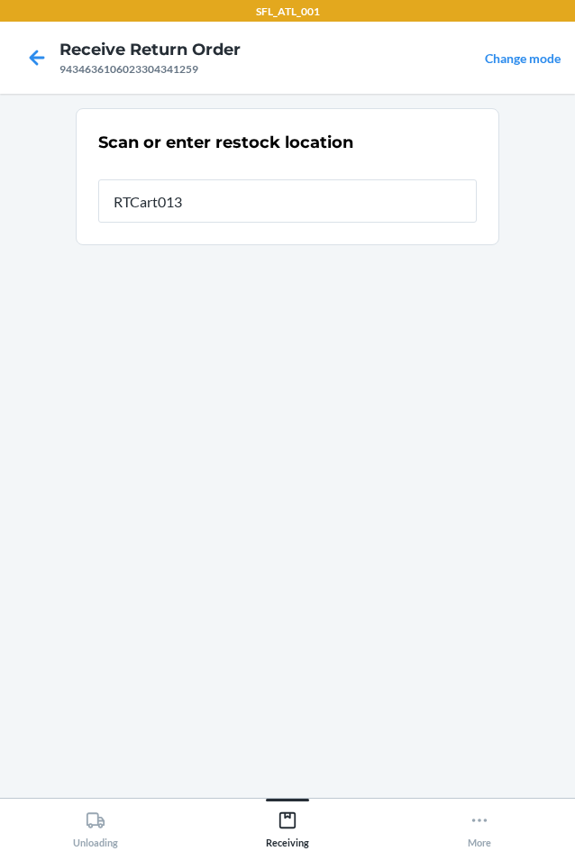
type input "RTCart013"
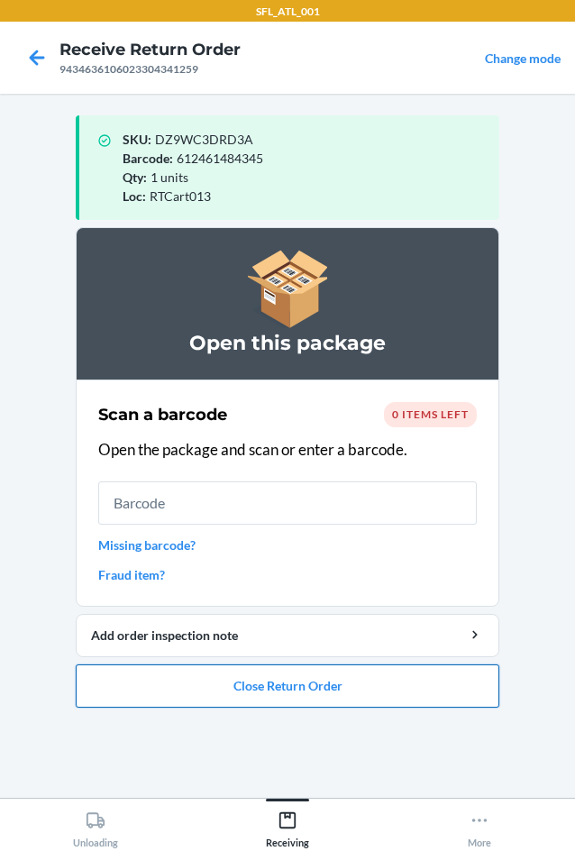
drag, startPoint x: 339, startPoint y: 674, endPoint x: 330, endPoint y: 679, distance: 10.1
click at [330, 679] on button "Close Return Order" at bounding box center [288, 685] width 424 height 43
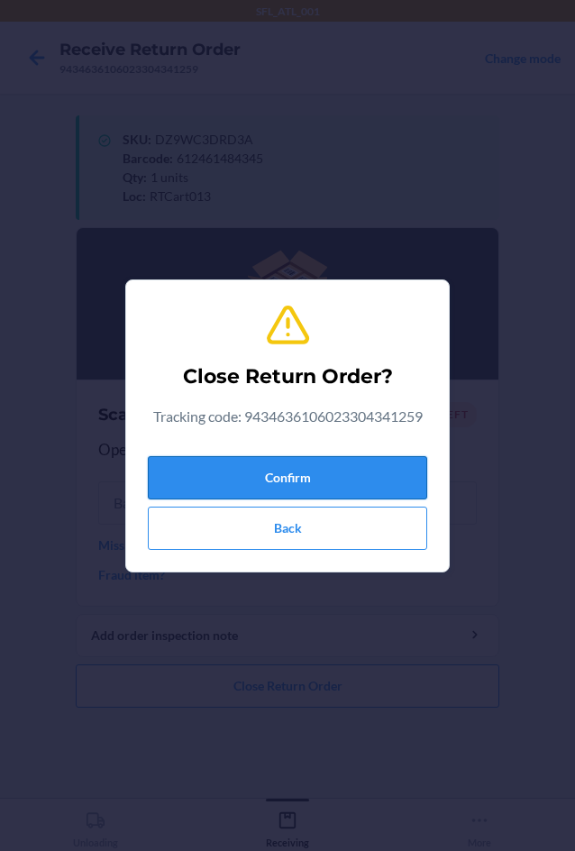
click at [348, 459] on button "Confirm" at bounding box center [287, 477] width 279 height 43
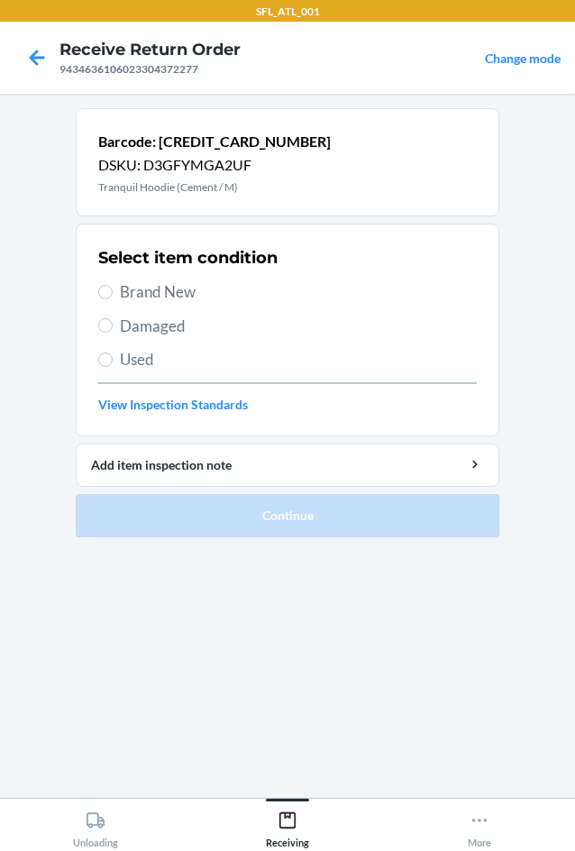
click at [153, 297] on span "Brand New" at bounding box center [298, 291] width 357 height 23
click at [113, 297] on input "Brand New" at bounding box center [105, 292] width 14 height 14
radio input "true"
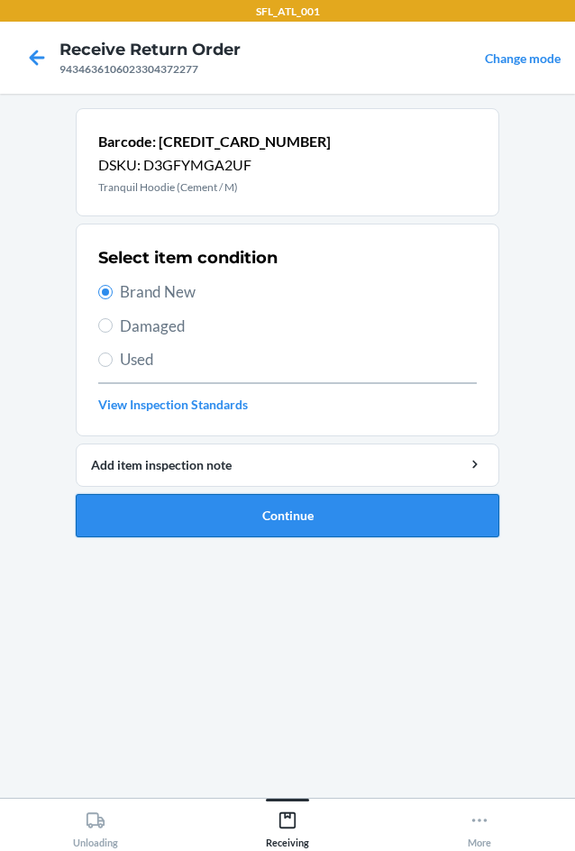
click at [304, 517] on button "Continue" at bounding box center [288, 515] width 424 height 43
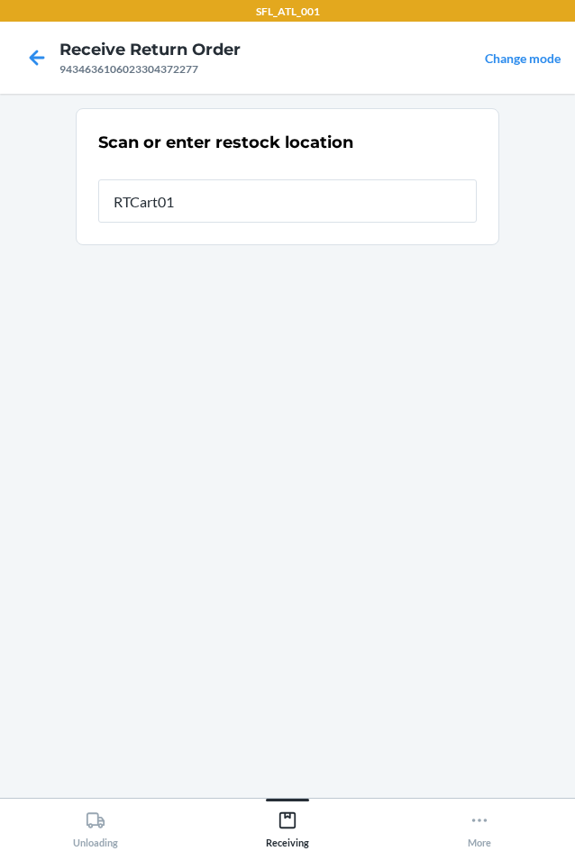
type input "RTCart013"
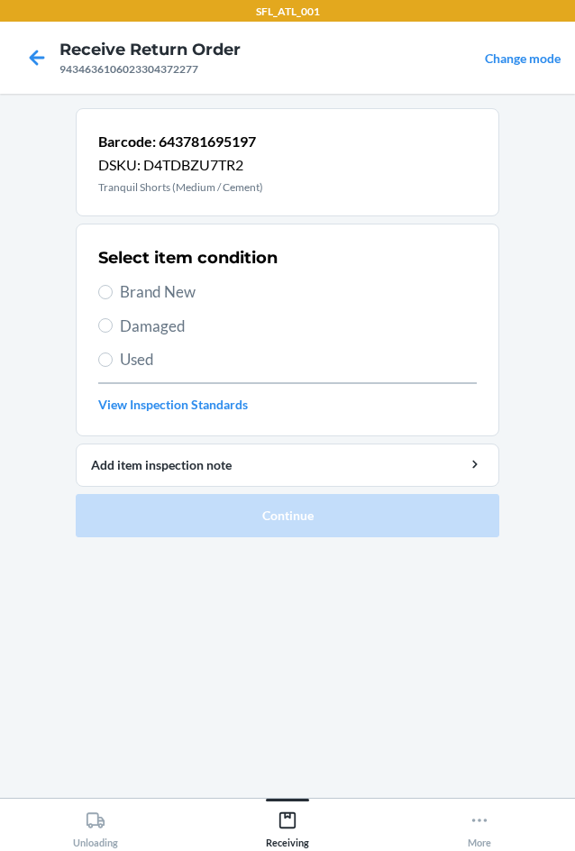
drag, startPoint x: 137, startPoint y: 291, endPoint x: 252, endPoint y: 361, distance: 133.9
click at [138, 291] on span "Brand New" at bounding box center [298, 291] width 357 height 23
click at [113, 291] on input "Brand New" at bounding box center [105, 292] width 14 height 14
radio input "true"
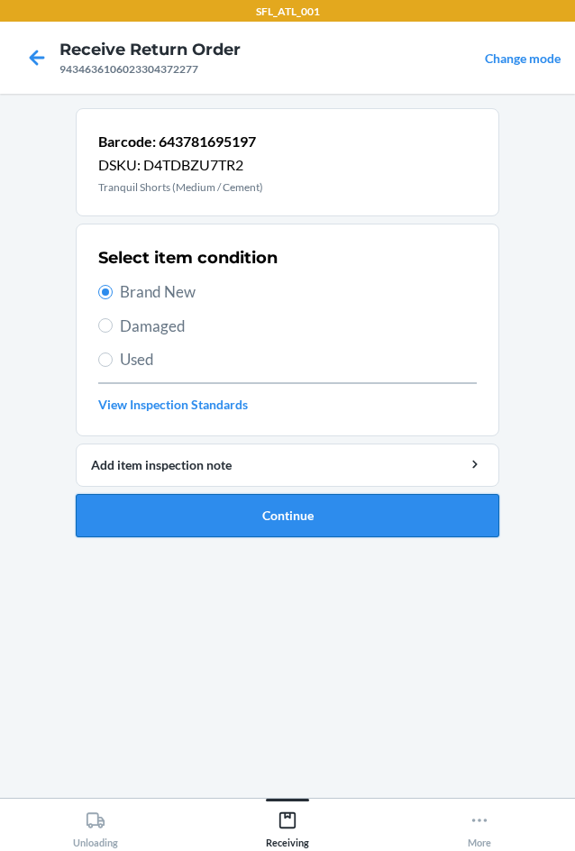
click at [378, 497] on button "Continue" at bounding box center [288, 515] width 424 height 43
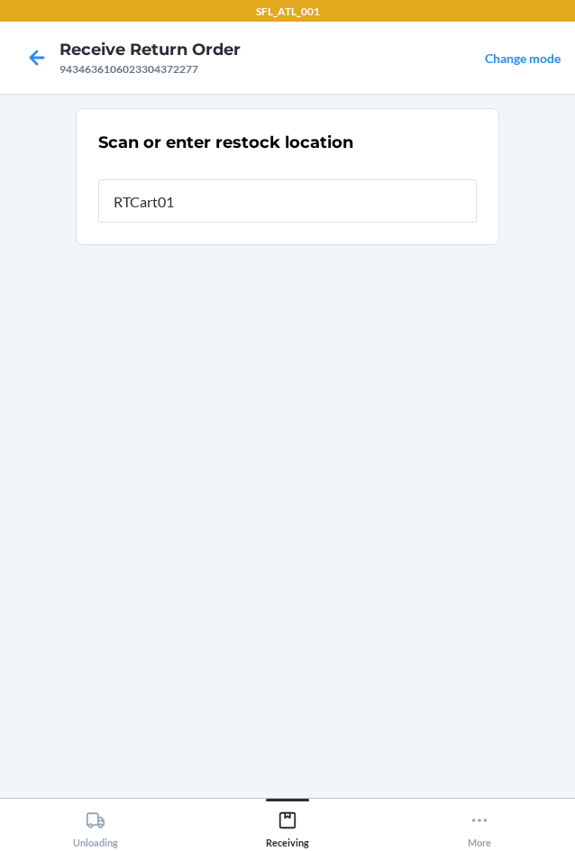
type input "RTCart013"
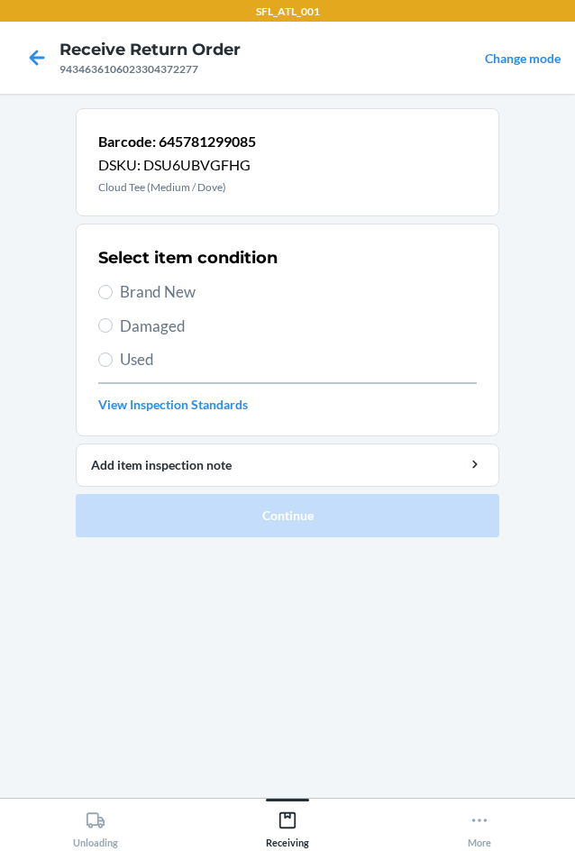
click at [177, 295] on span "Brand New" at bounding box center [298, 291] width 357 height 23
click at [113, 295] on input "Brand New" at bounding box center [105, 292] width 14 height 14
radio input "true"
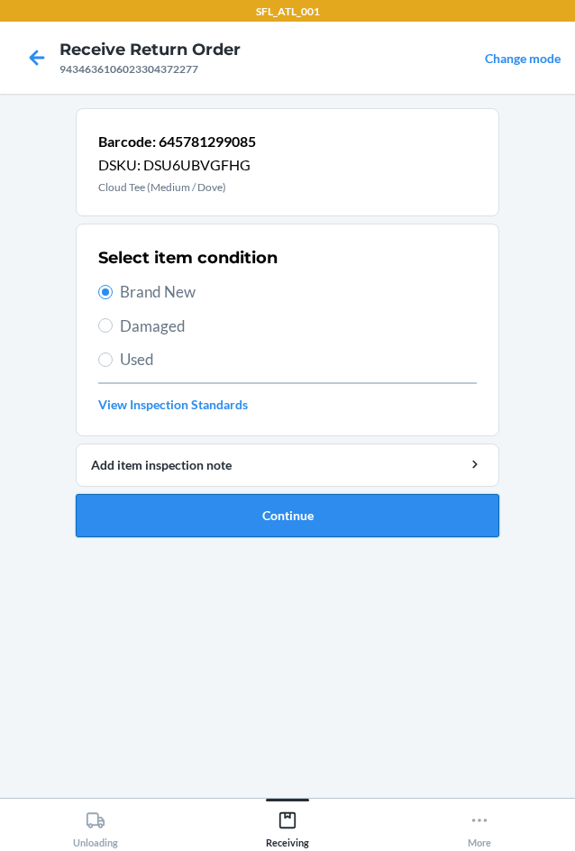
click at [353, 508] on button "Continue" at bounding box center [288, 515] width 424 height 43
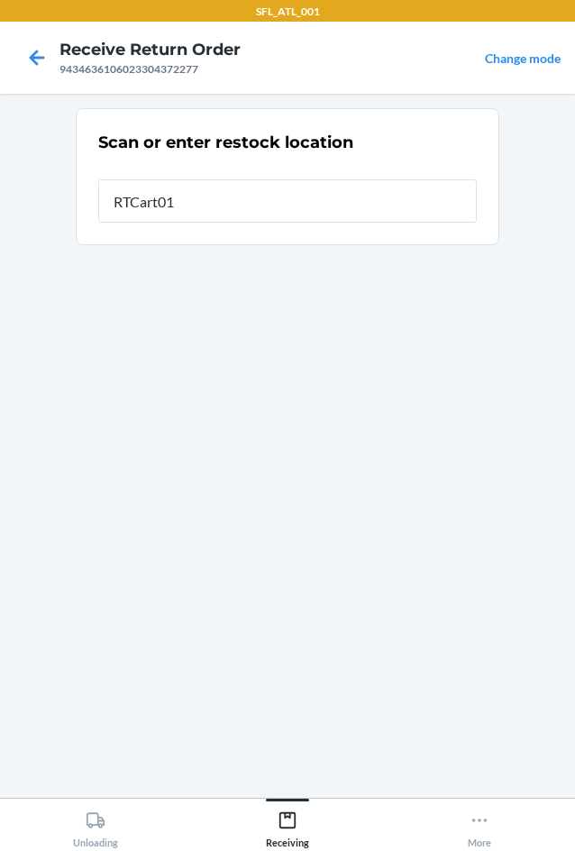
type input "RTCart013"
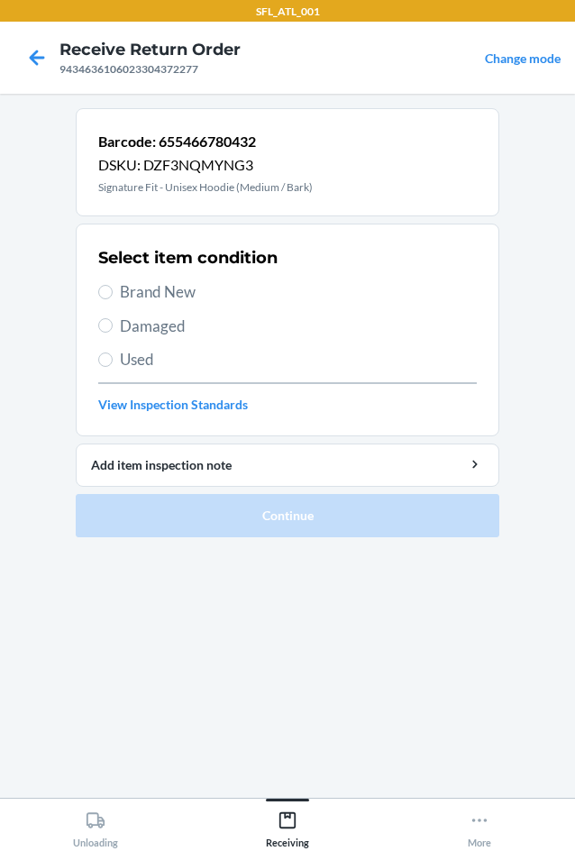
click at [127, 296] on span "Brand New" at bounding box center [298, 291] width 357 height 23
click at [113, 296] on input "Brand New" at bounding box center [105, 292] width 14 height 14
radio input "true"
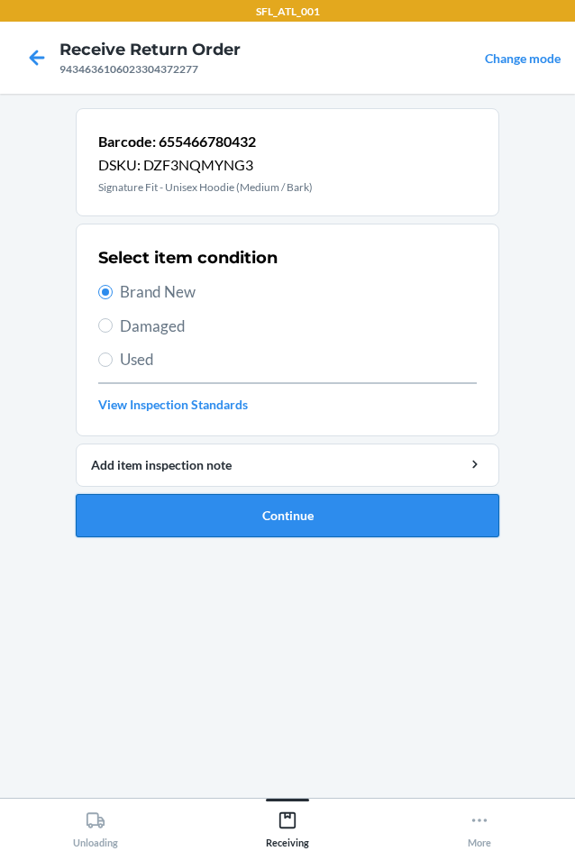
click at [331, 500] on button "Continue" at bounding box center [288, 515] width 424 height 43
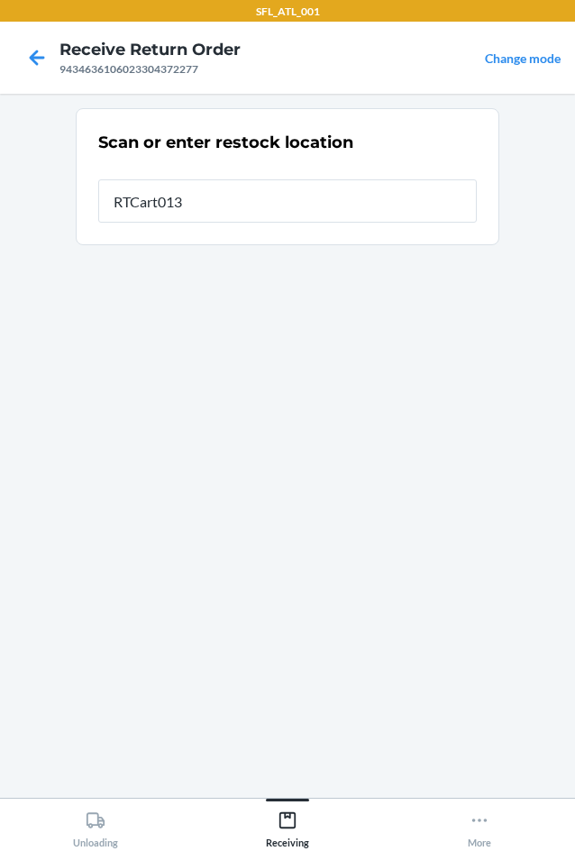
type input "RTCart013"
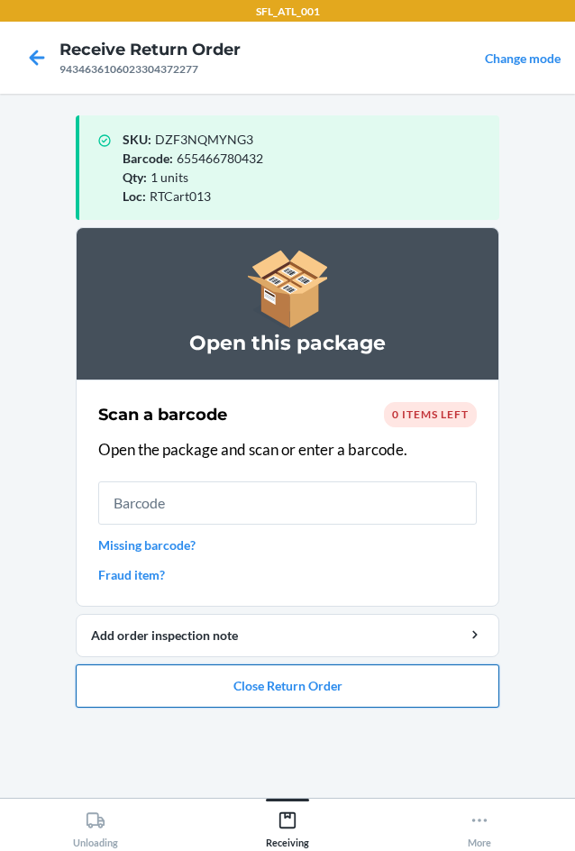
click at [463, 685] on button "Close Return Order" at bounding box center [288, 685] width 424 height 43
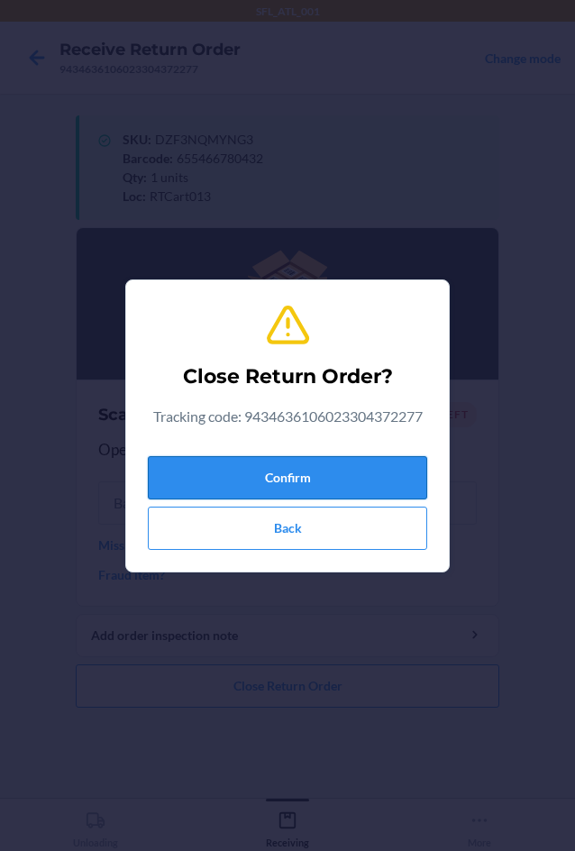
click at [385, 487] on button "Confirm" at bounding box center [287, 477] width 279 height 43
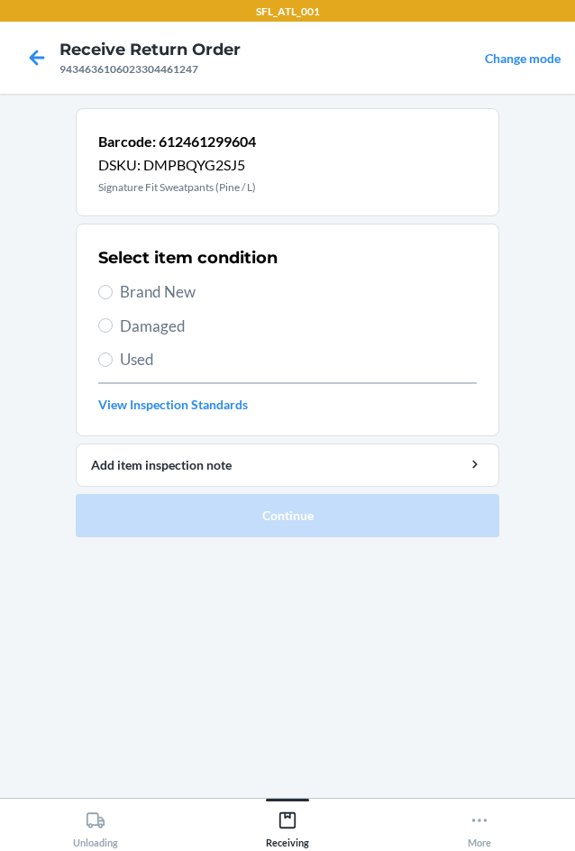
click at [199, 353] on span "Used" at bounding box center [298, 359] width 357 height 23
click at [113, 353] on input "Used" at bounding box center [105, 359] width 14 height 14
radio input "true"
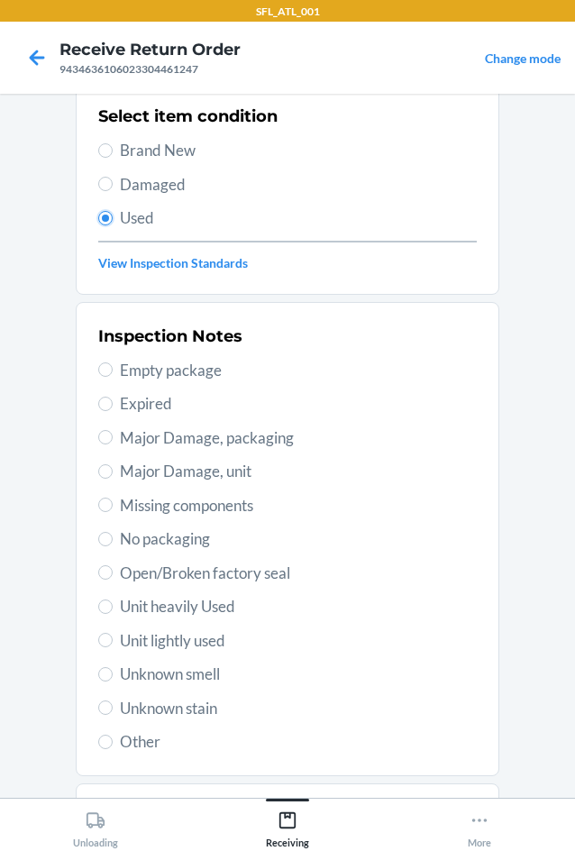
scroll to position [235, 0]
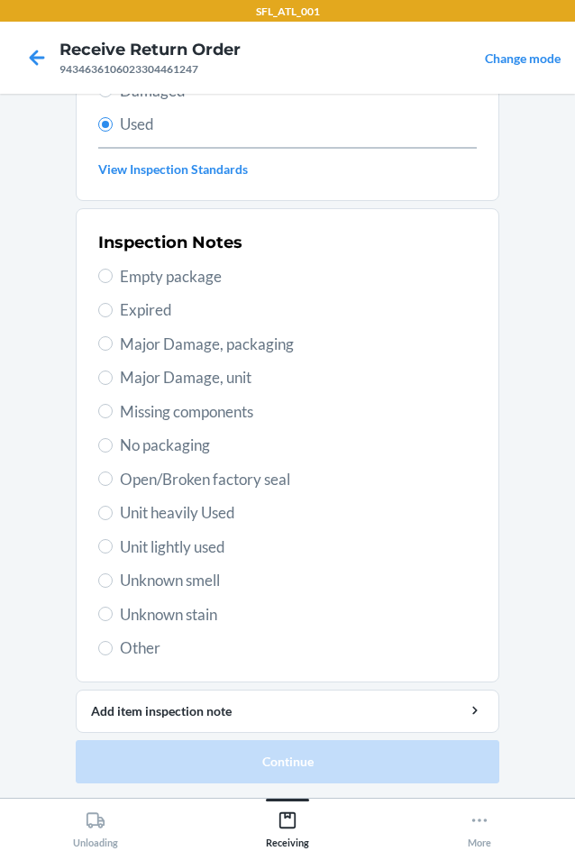
click at [203, 551] on span "Unit lightly used" at bounding box center [298, 546] width 357 height 23
click at [113, 551] on input "Unit lightly used" at bounding box center [105, 546] width 14 height 14
radio input "true"
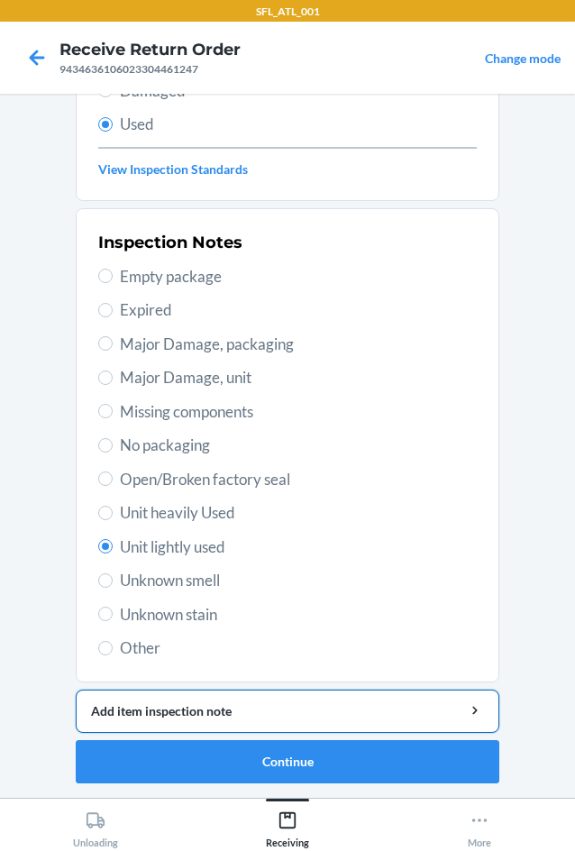
click at [272, 707] on div "Add item inspection note" at bounding box center [287, 710] width 393 height 19
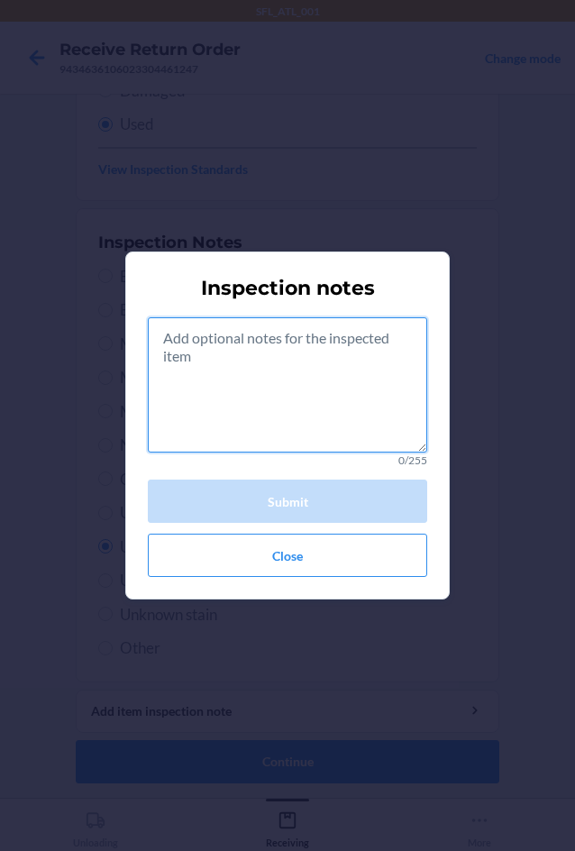
click at [296, 386] on textarea at bounding box center [287, 384] width 279 height 135
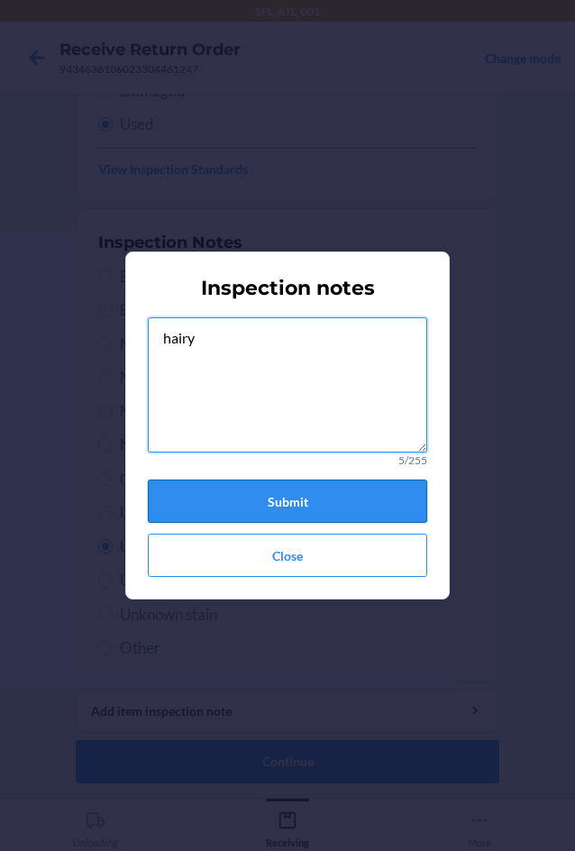
type textarea "hairy"
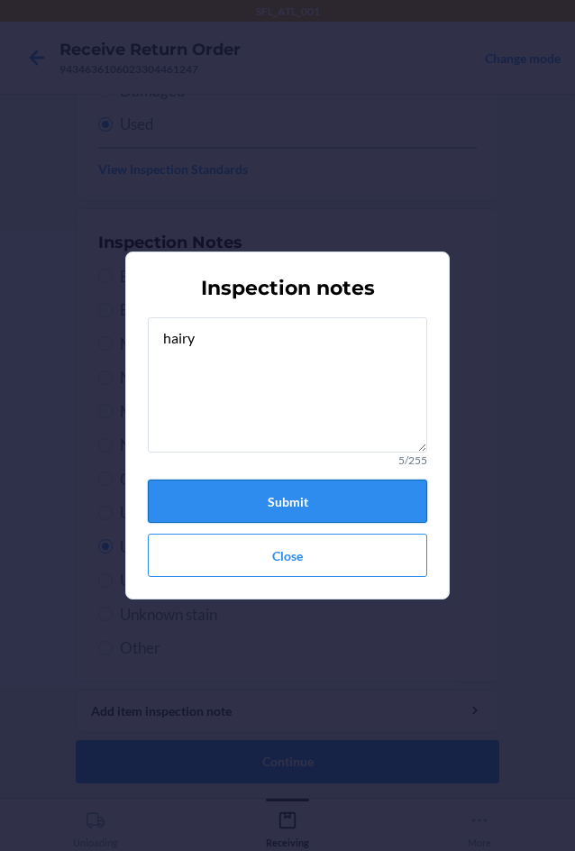
click at [358, 507] on button "Submit" at bounding box center [287, 501] width 279 height 43
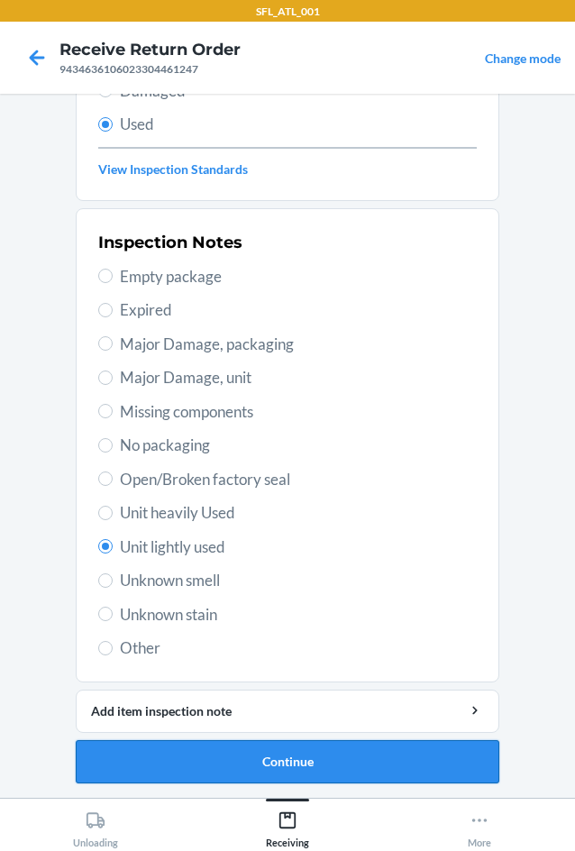
click at [368, 755] on button "Continue" at bounding box center [288, 761] width 424 height 43
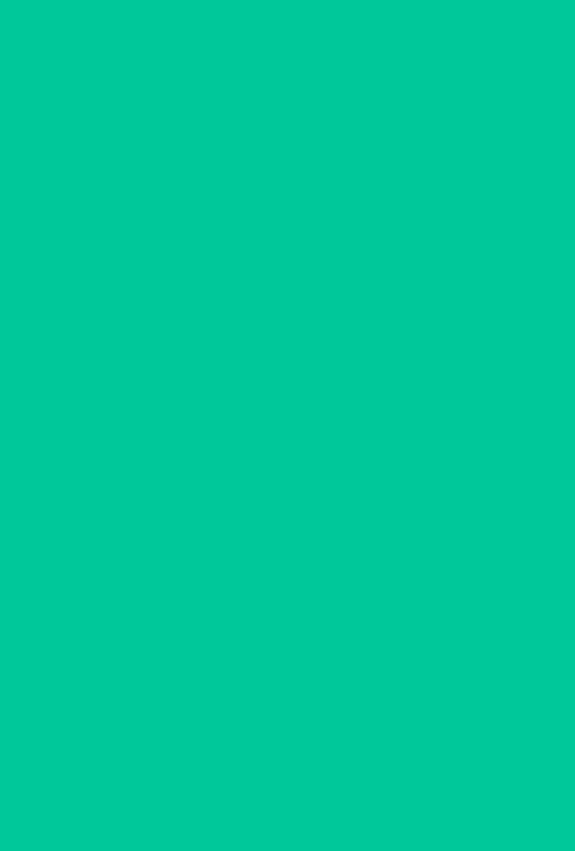
scroll to position [0, 0]
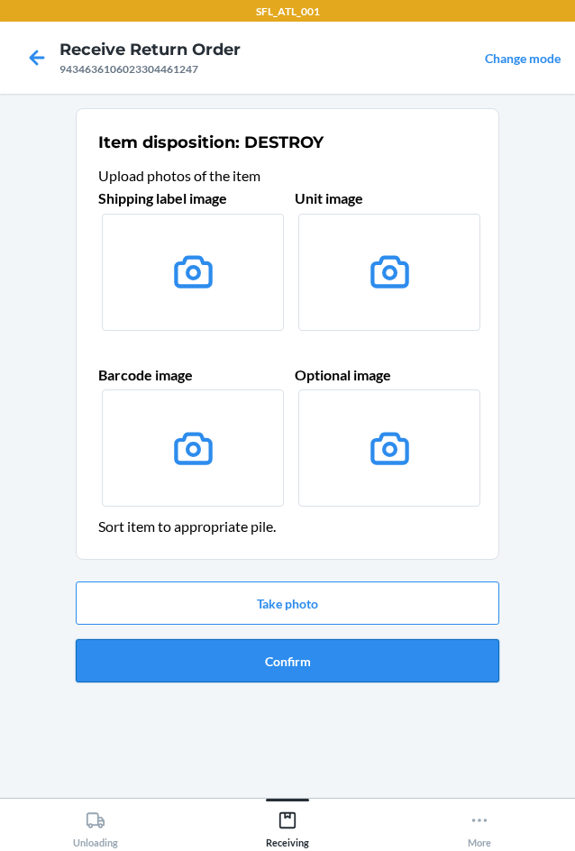
click at [394, 660] on button "Confirm" at bounding box center [288, 660] width 424 height 43
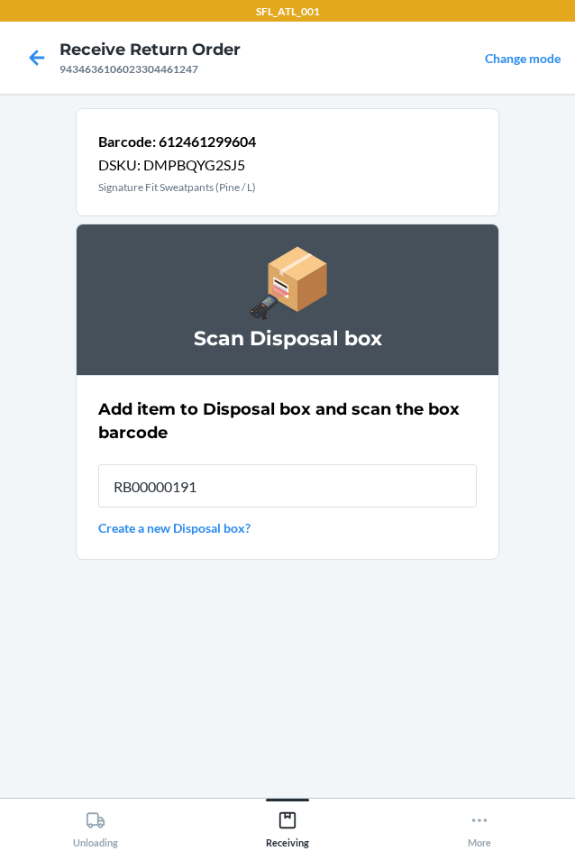
type input "RB00000191O"
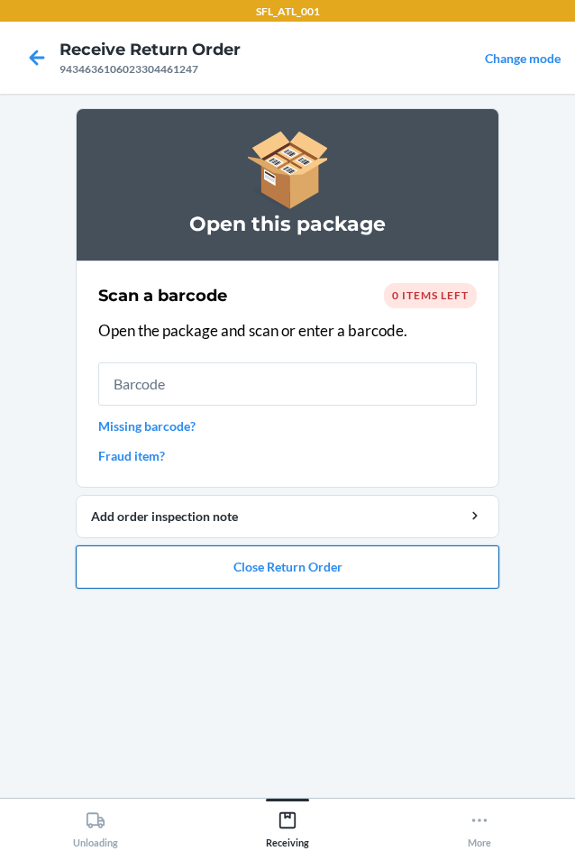
click at [416, 584] on button "Close Return Order" at bounding box center [288, 566] width 424 height 43
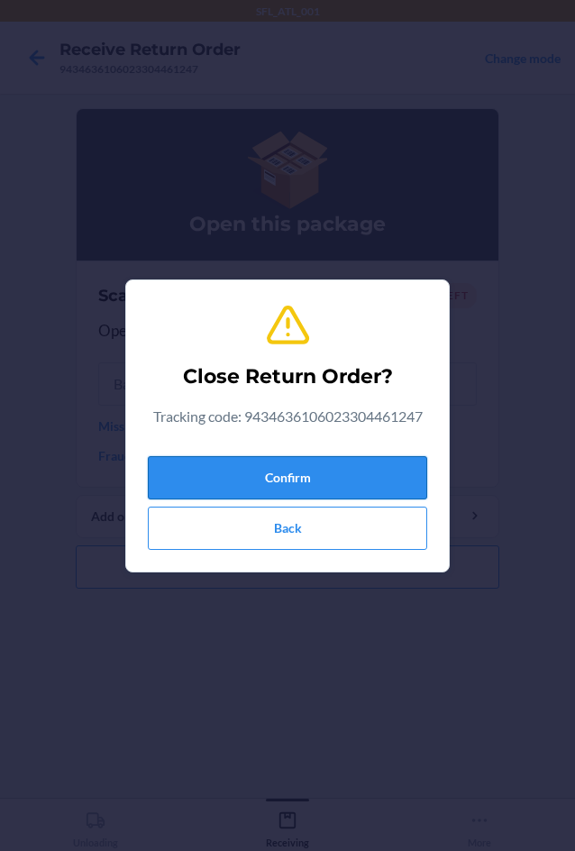
click at [389, 483] on button "Confirm" at bounding box center [287, 477] width 279 height 43
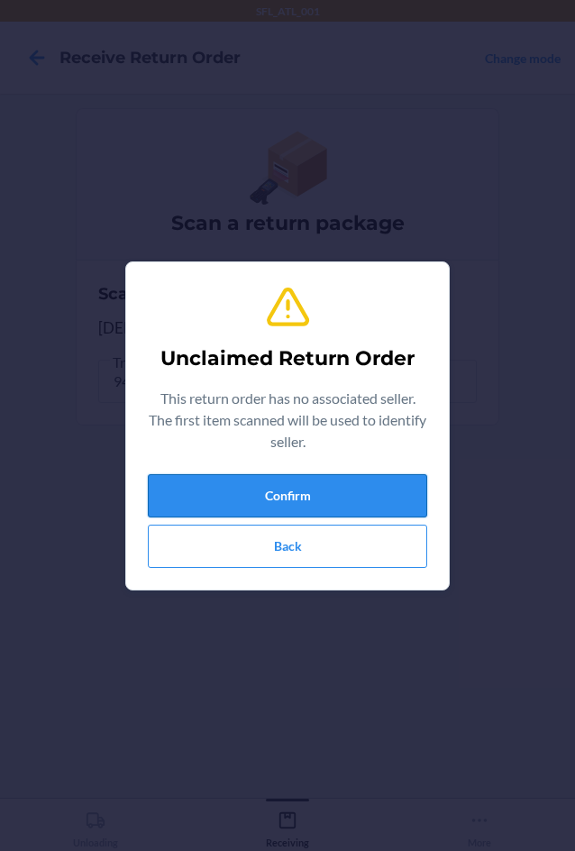
click at [399, 481] on button "Confirm" at bounding box center [287, 495] width 279 height 43
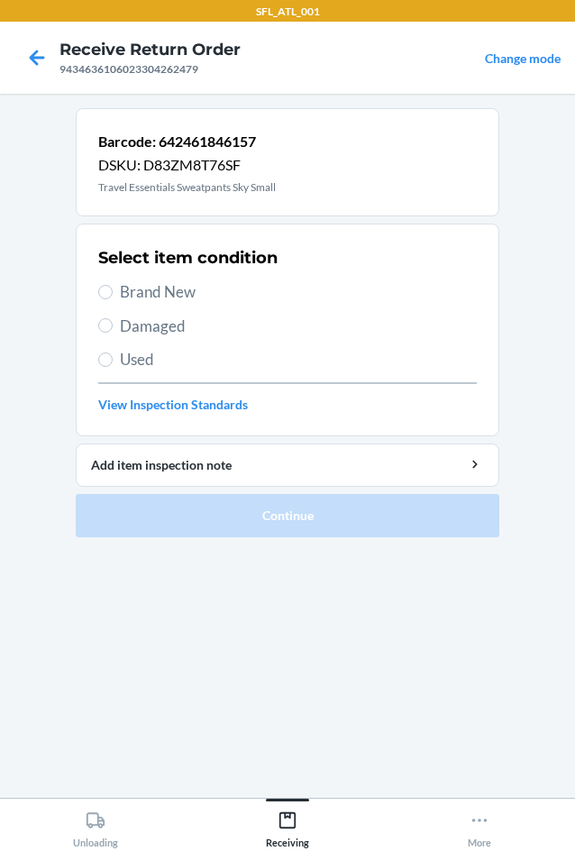
click at [198, 291] on span "Brand New" at bounding box center [298, 291] width 357 height 23
click at [113, 291] on input "Brand New" at bounding box center [105, 292] width 14 height 14
radio input "true"
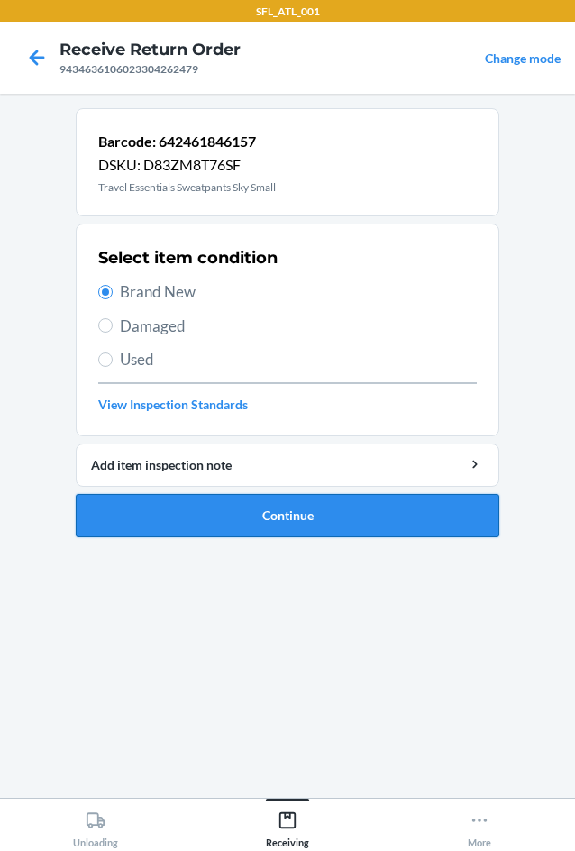
click at [345, 517] on button "Continue" at bounding box center [288, 515] width 424 height 43
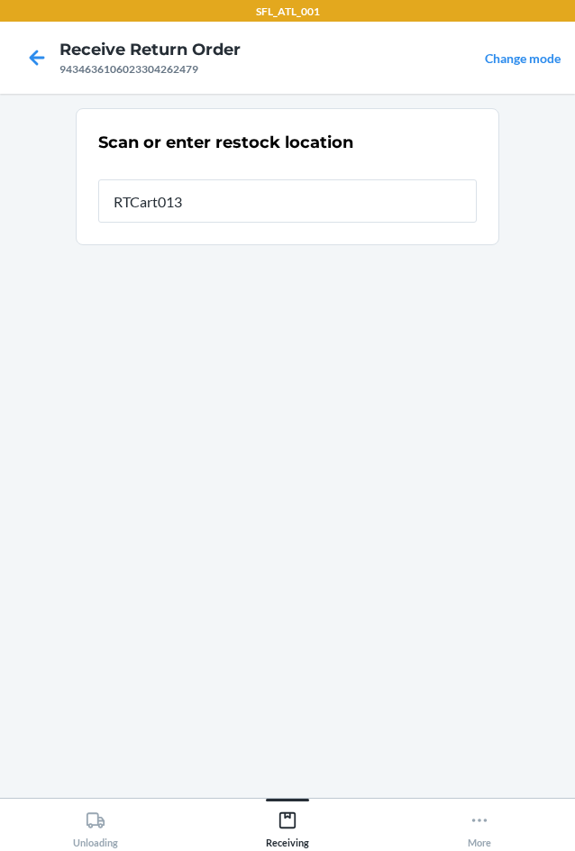
type input "RTCart013"
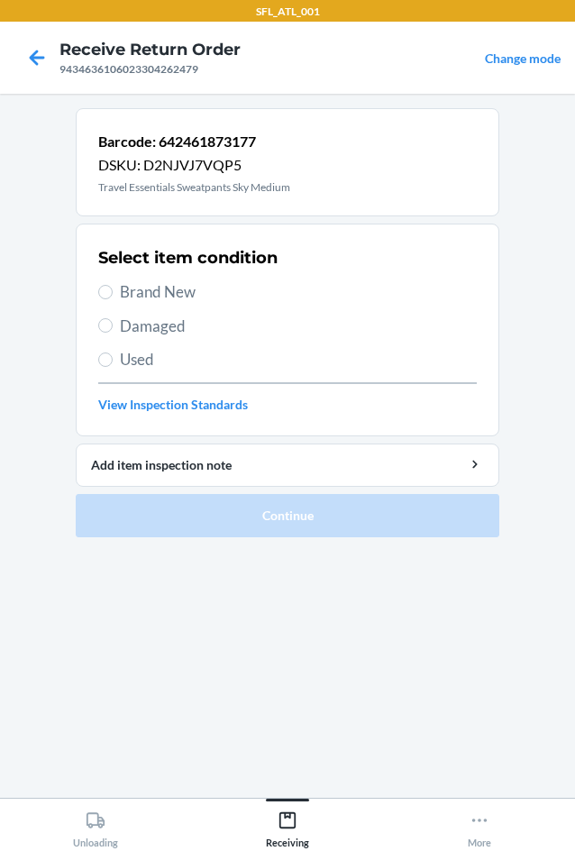
drag, startPoint x: 203, startPoint y: 280, endPoint x: 217, endPoint y: 365, distance: 86.0
click at [205, 280] on span "Brand New" at bounding box center [298, 291] width 357 height 23
click at [113, 285] on input "Brand New" at bounding box center [105, 292] width 14 height 14
radio input "true"
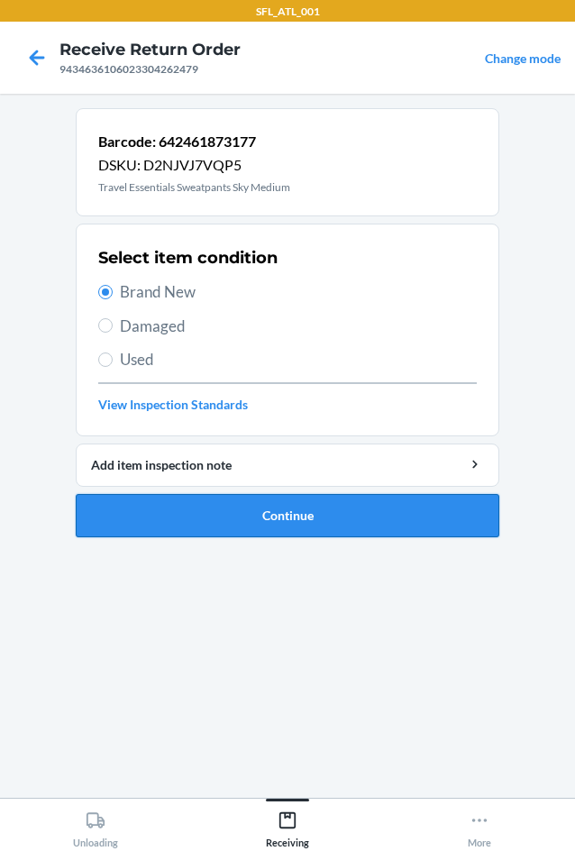
click at [274, 529] on button "Continue" at bounding box center [288, 515] width 424 height 43
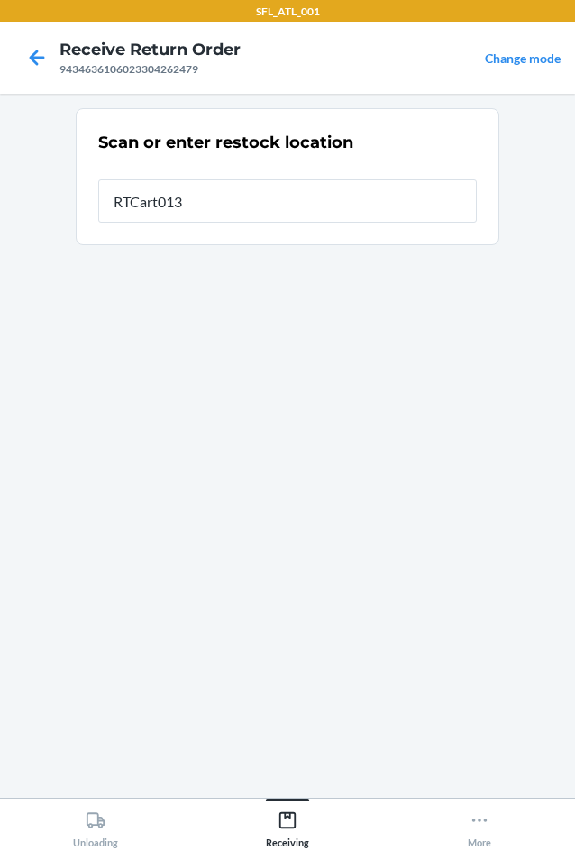
type input "RTCart013"
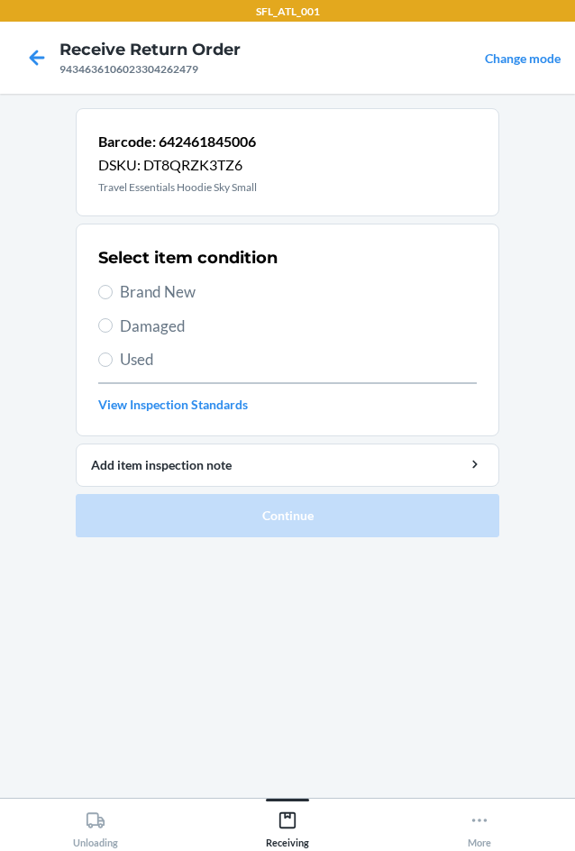
click at [205, 291] on span "Brand New" at bounding box center [298, 291] width 357 height 23
click at [113, 291] on input "Brand New" at bounding box center [105, 292] width 14 height 14
radio input "true"
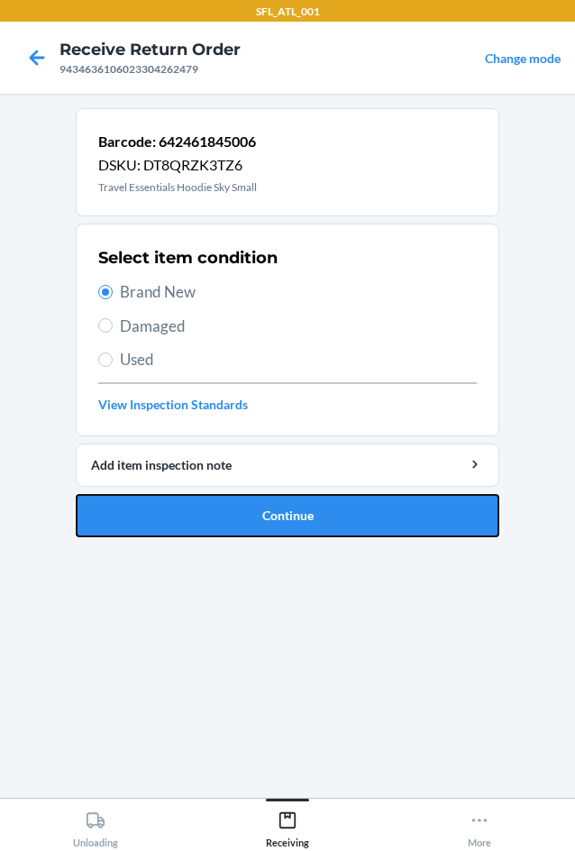
drag, startPoint x: 272, startPoint y: 508, endPoint x: 201, endPoint y: 552, distance: 83.8
click at [276, 507] on button "Continue" at bounding box center [288, 515] width 424 height 43
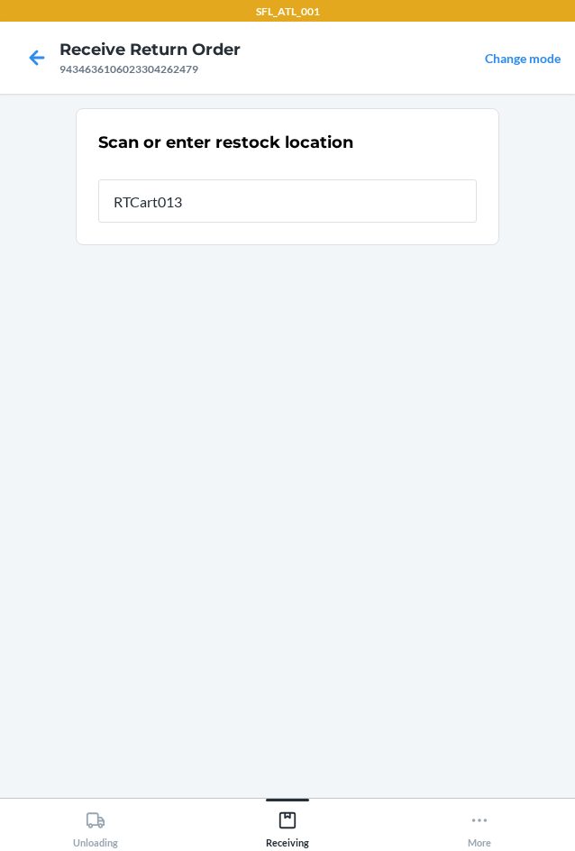
type input "RTCart013"
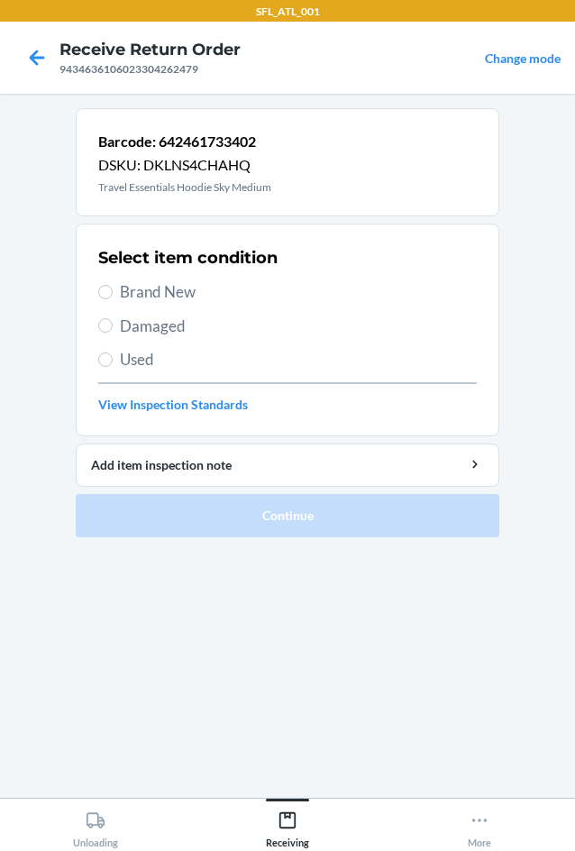
click at [257, 287] on span "Brand New" at bounding box center [298, 291] width 357 height 23
click at [113, 287] on input "Brand New" at bounding box center [105, 292] width 14 height 14
radio input "true"
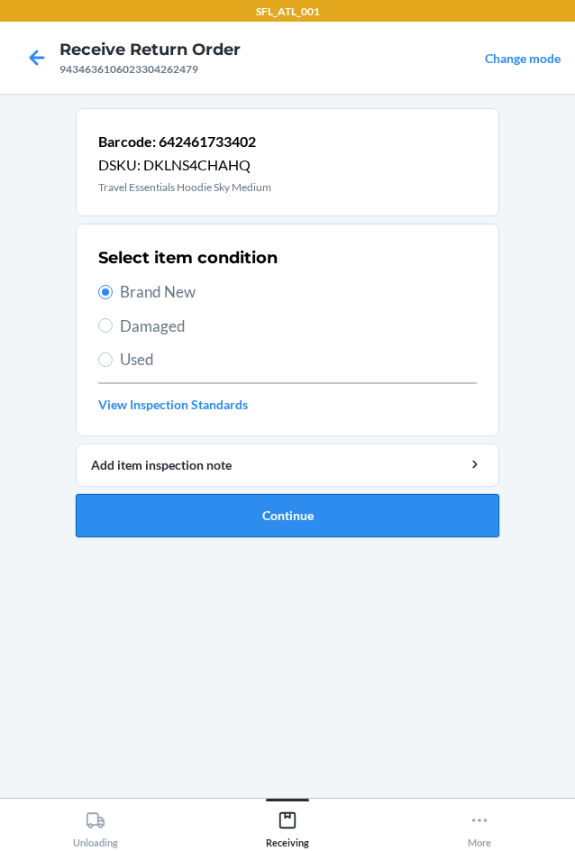
click at [307, 507] on button "Continue" at bounding box center [288, 515] width 424 height 43
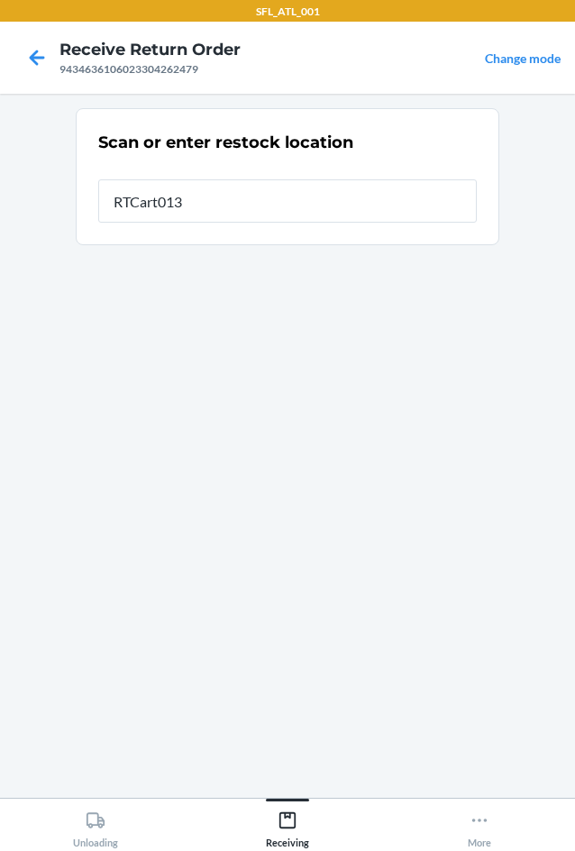
type input "RTCart013"
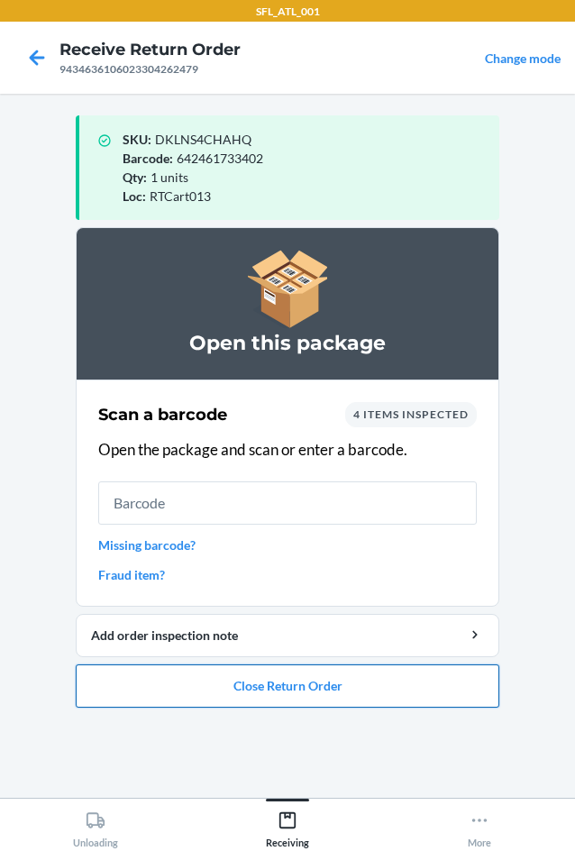
click at [424, 700] on button "Close Return Order" at bounding box center [288, 685] width 424 height 43
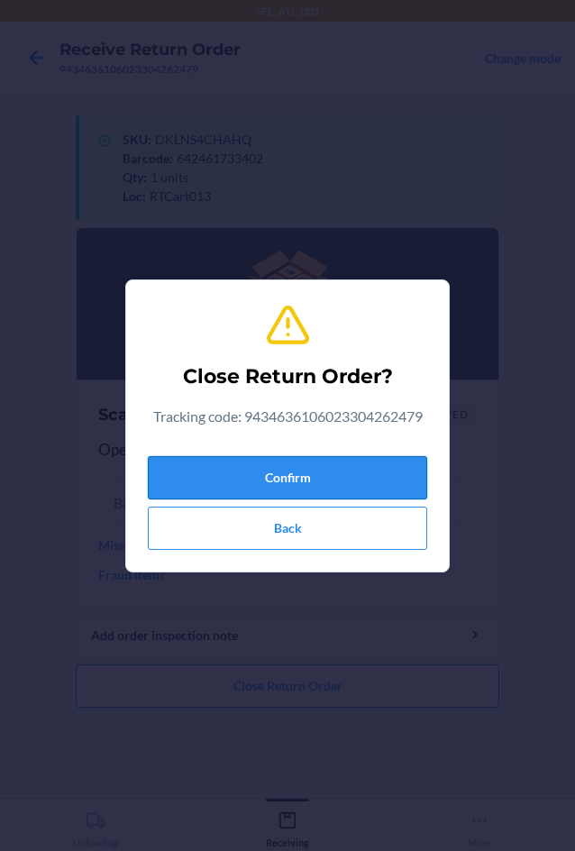
click at [396, 468] on button "Confirm" at bounding box center [287, 477] width 279 height 43
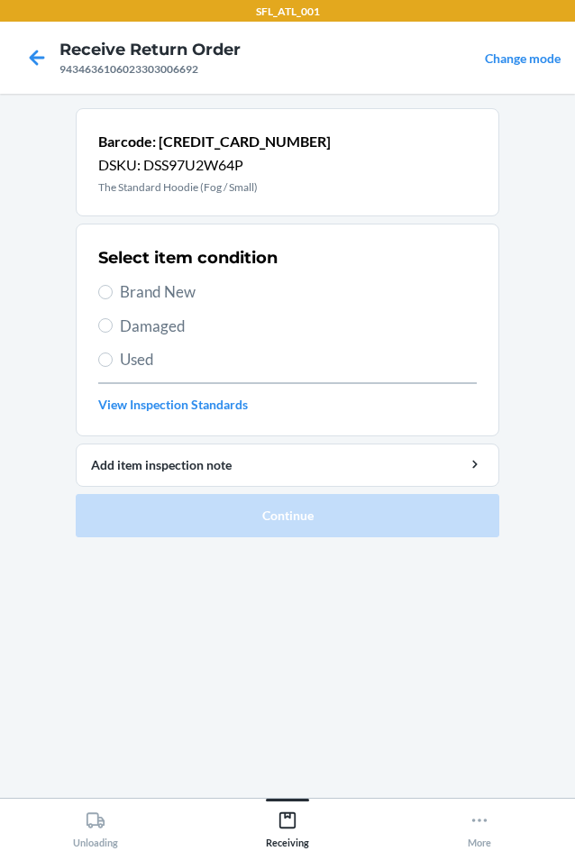
click at [167, 286] on span "Brand New" at bounding box center [298, 291] width 357 height 23
click at [113, 286] on input "Brand New" at bounding box center [105, 292] width 14 height 14
radio input "true"
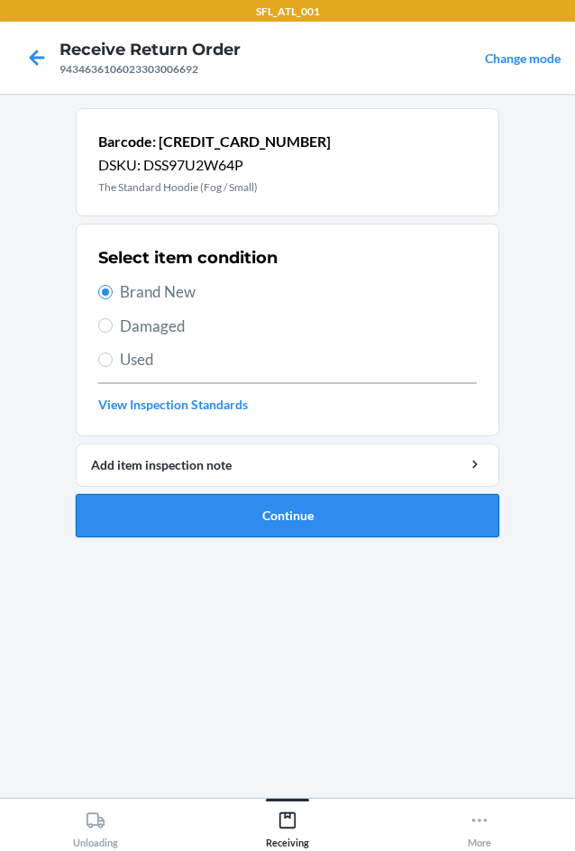
click at [265, 523] on button "Continue" at bounding box center [288, 515] width 424 height 43
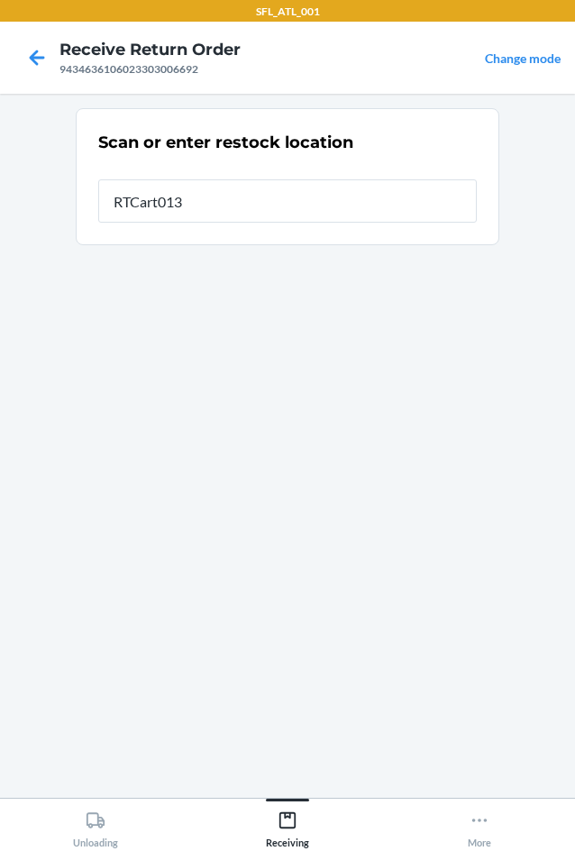
type input "RTCart013"
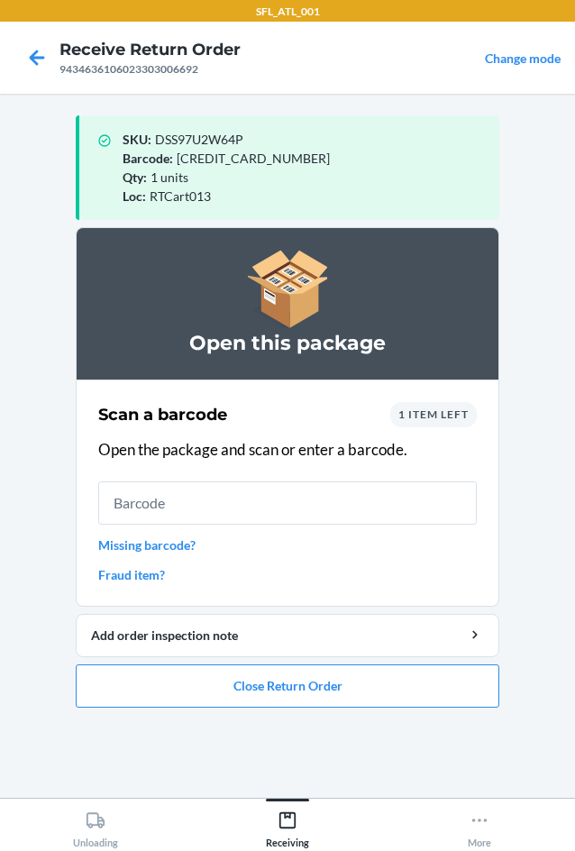
click at [427, 418] on span "1 item left" at bounding box center [433, 414] width 70 height 14
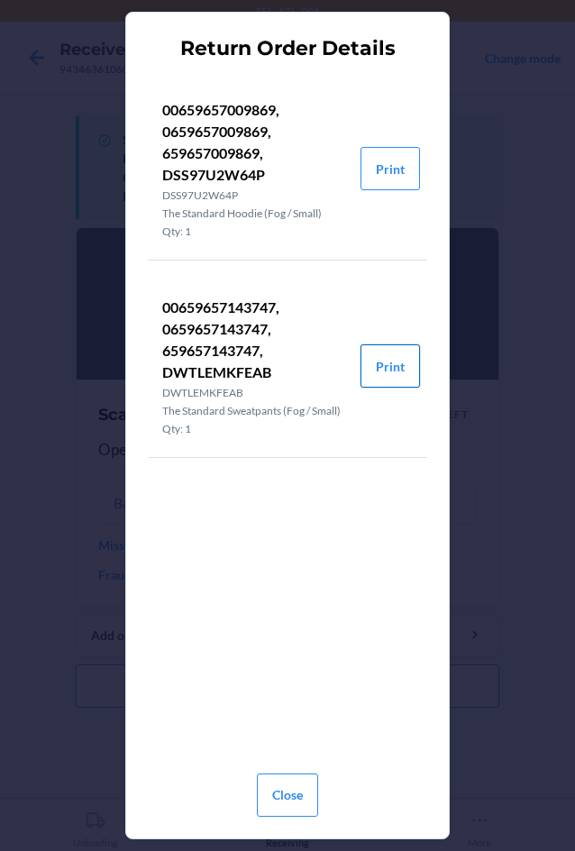
click at [396, 370] on button "Print" at bounding box center [390, 365] width 59 height 43
drag, startPoint x: 285, startPoint y: 790, endPoint x: 280, endPoint y: 664, distance: 125.4
click at [285, 781] on button "Close" at bounding box center [287, 794] width 61 height 43
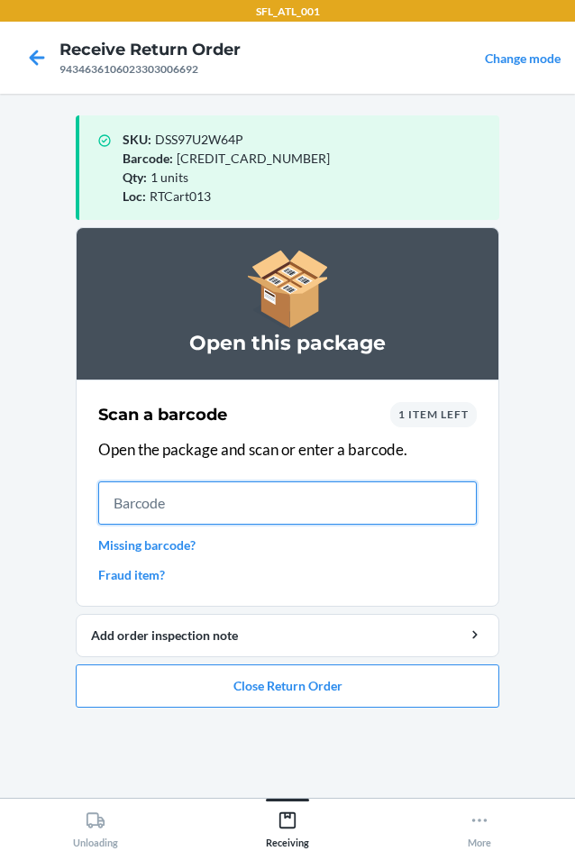
drag, startPoint x: 251, startPoint y: 484, endPoint x: 255, endPoint y: 500, distance: 16.8
click at [252, 488] on input "text" at bounding box center [287, 502] width 379 height 43
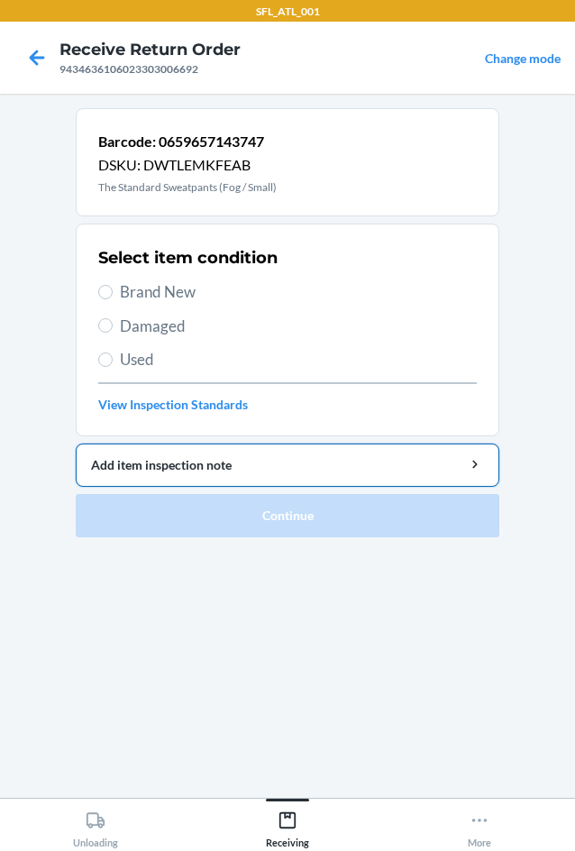
drag, startPoint x: 190, startPoint y: 280, endPoint x: 238, endPoint y: 445, distance: 171.8
click at [189, 280] on span "Brand New" at bounding box center [298, 291] width 357 height 23
click at [113, 285] on input "Brand New" at bounding box center [105, 292] width 14 height 14
radio input "true"
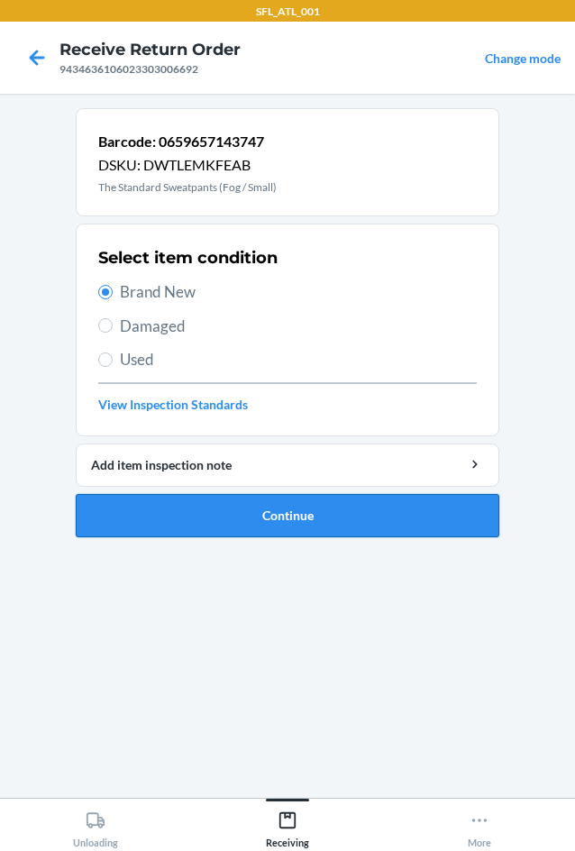
click at [280, 506] on button "Continue" at bounding box center [288, 515] width 424 height 43
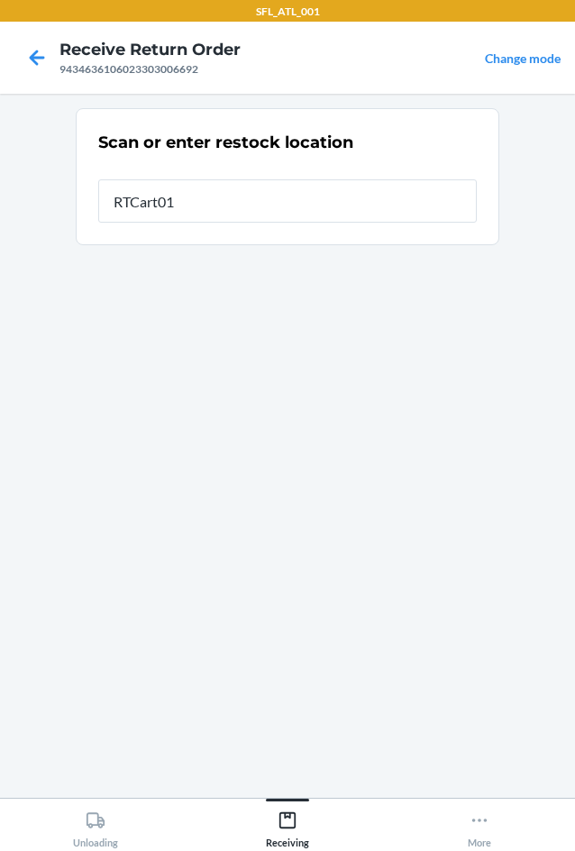
type input "RTCart013"
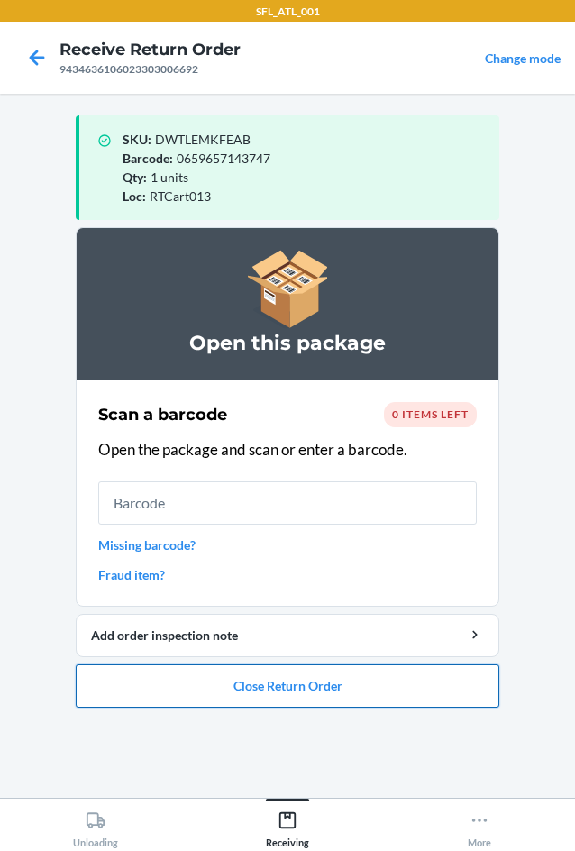
click at [281, 674] on button "Close Return Order" at bounding box center [288, 685] width 424 height 43
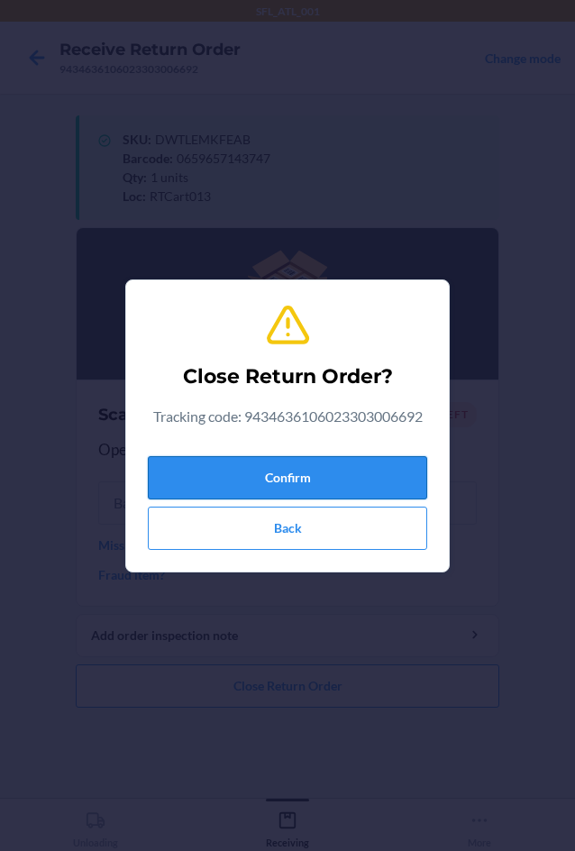
click at [277, 470] on button "Confirm" at bounding box center [287, 477] width 279 height 43
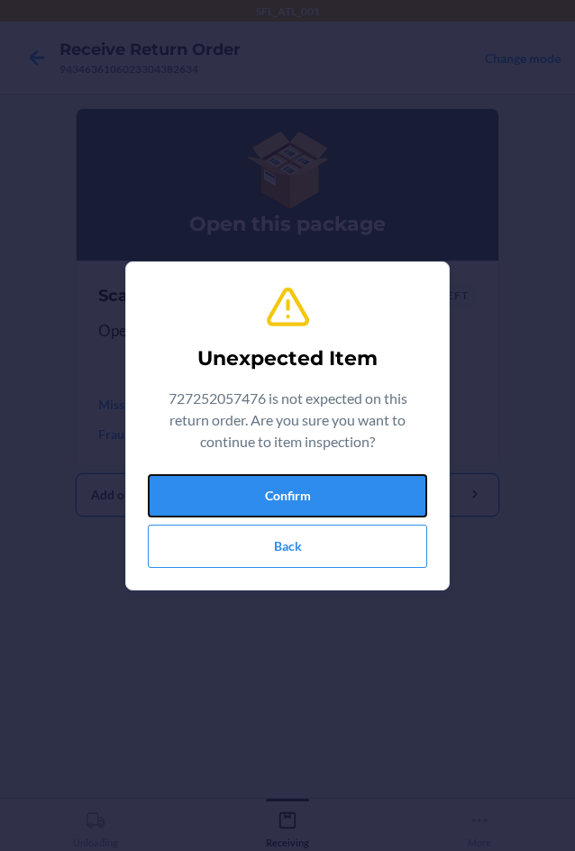
click at [360, 478] on button "Confirm" at bounding box center [287, 495] width 279 height 43
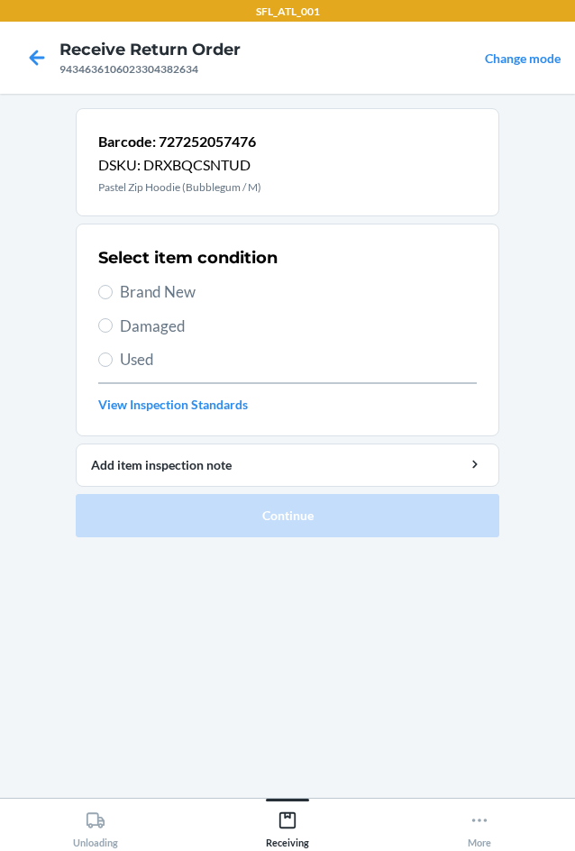
click at [152, 290] on span "Brand New" at bounding box center [298, 291] width 357 height 23
click at [113, 290] on input "Brand New" at bounding box center [105, 292] width 14 height 14
radio input "true"
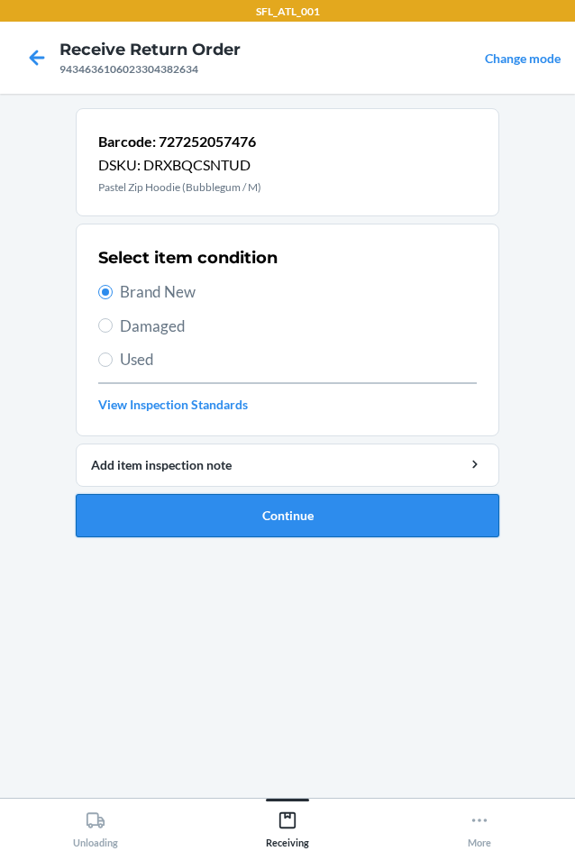
click at [415, 524] on button "Continue" at bounding box center [288, 515] width 424 height 43
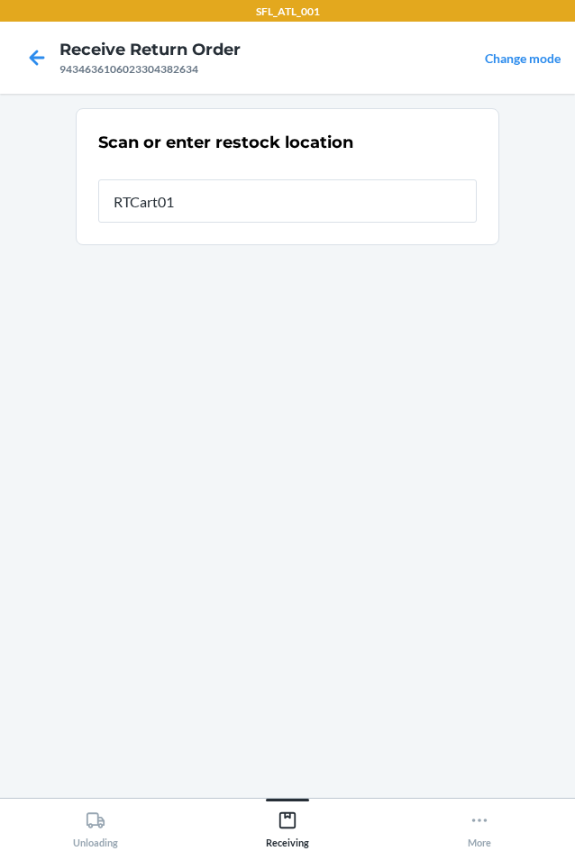
type input "RTCart013"
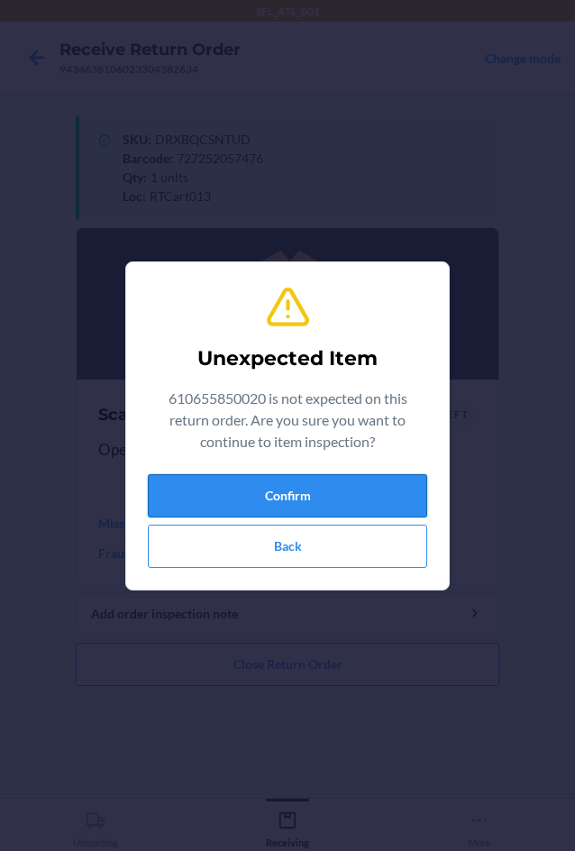
click at [387, 480] on button "Confirm" at bounding box center [287, 495] width 279 height 43
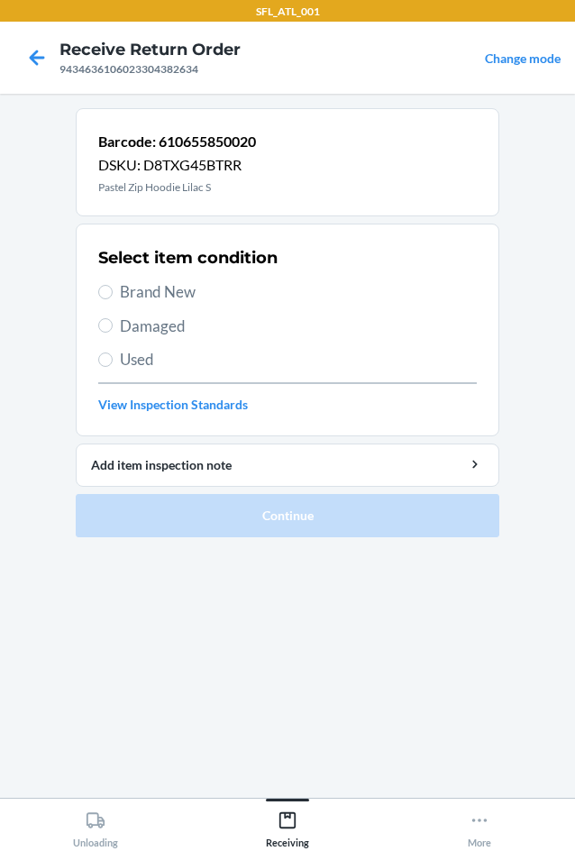
click at [197, 284] on span "Brand New" at bounding box center [298, 291] width 357 height 23
click at [113, 285] on input "Brand New" at bounding box center [105, 292] width 14 height 14
radio input "true"
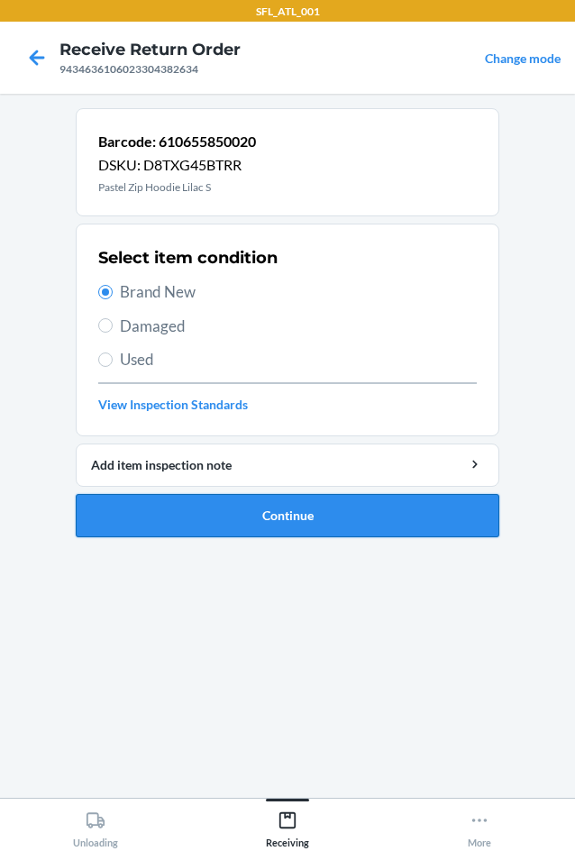
click at [352, 535] on button "Continue" at bounding box center [288, 515] width 424 height 43
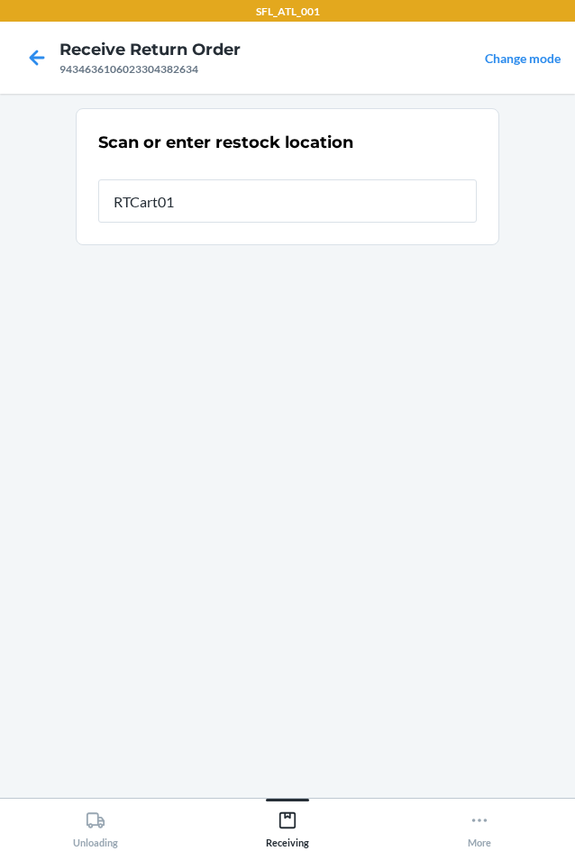
type input "RTCart013"
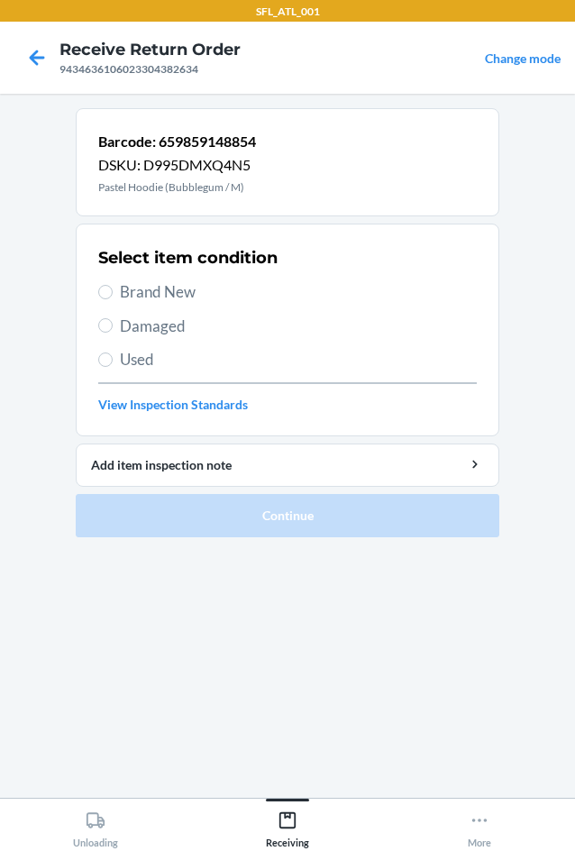
click at [200, 300] on span "Brand New" at bounding box center [298, 291] width 357 height 23
click at [113, 299] on input "Brand New" at bounding box center [105, 292] width 14 height 14
radio input "true"
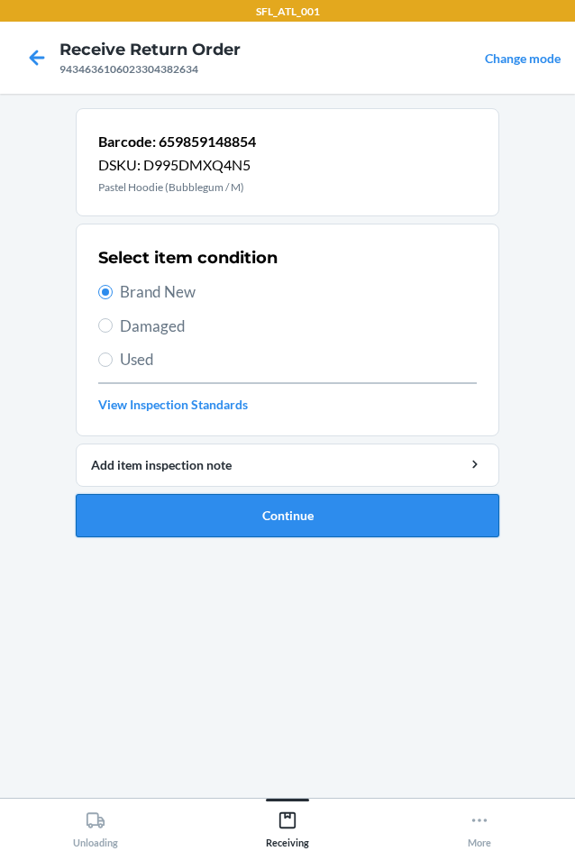
click at [333, 507] on button "Continue" at bounding box center [288, 515] width 424 height 43
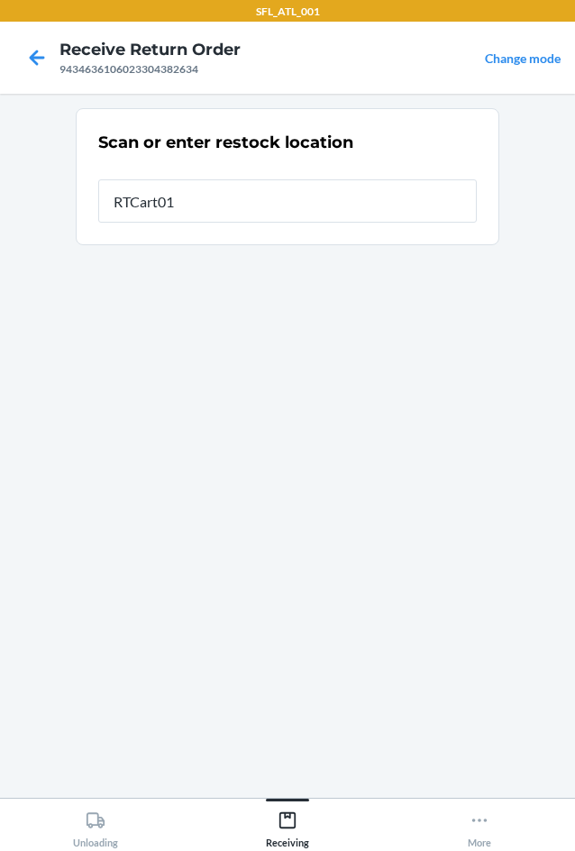
type input "RTCart013"
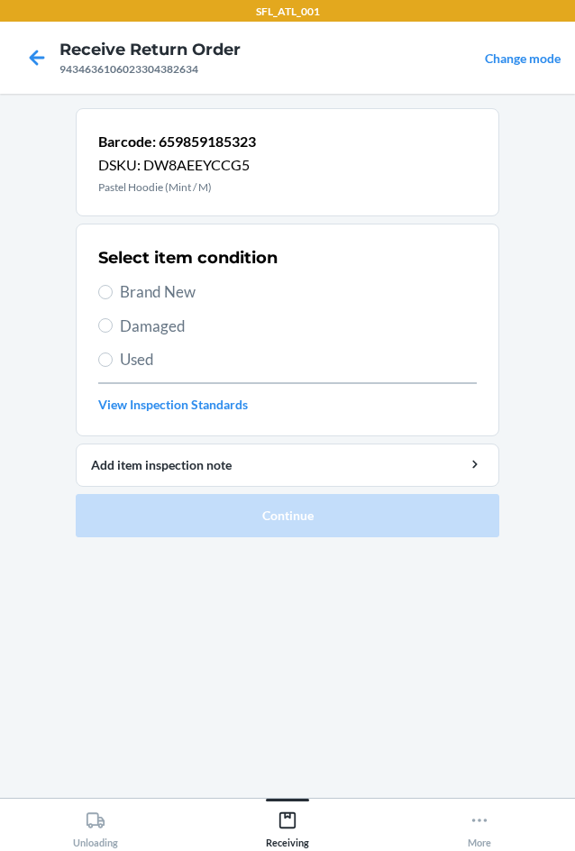
click at [186, 297] on span "Brand New" at bounding box center [298, 291] width 357 height 23
click at [113, 297] on input "Brand New" at bounding box center [105, 292] width 14 height 14
radio input "true"
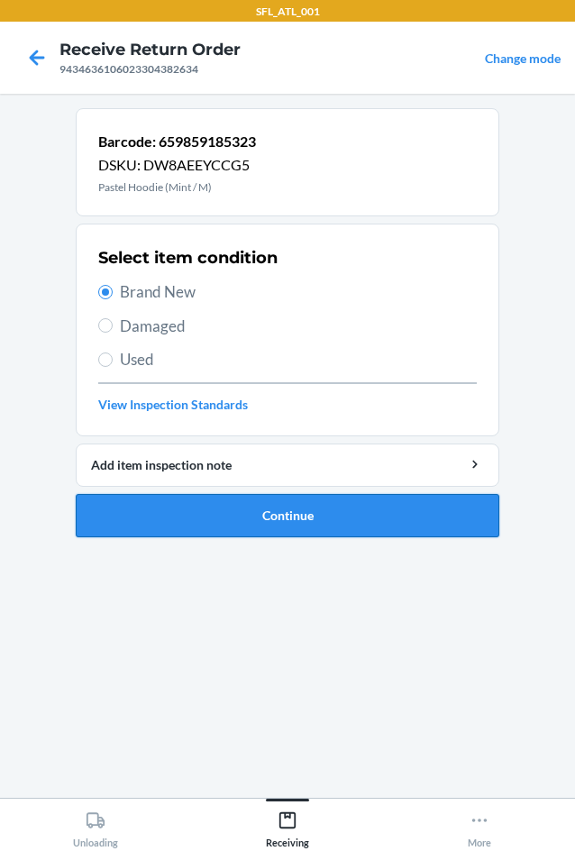
click at [334, 530] on button "Continue" at bounding box center [288, 515] width 424 height 43
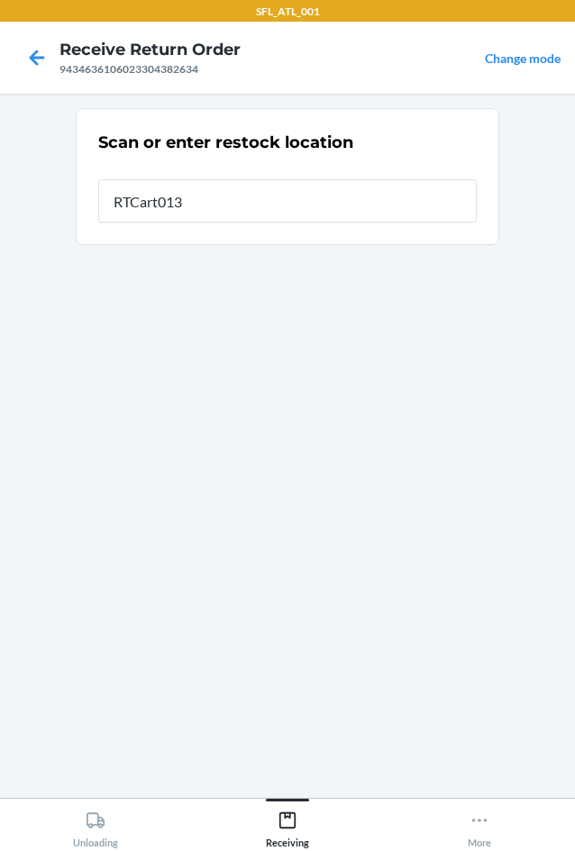
type input "RTCart013"
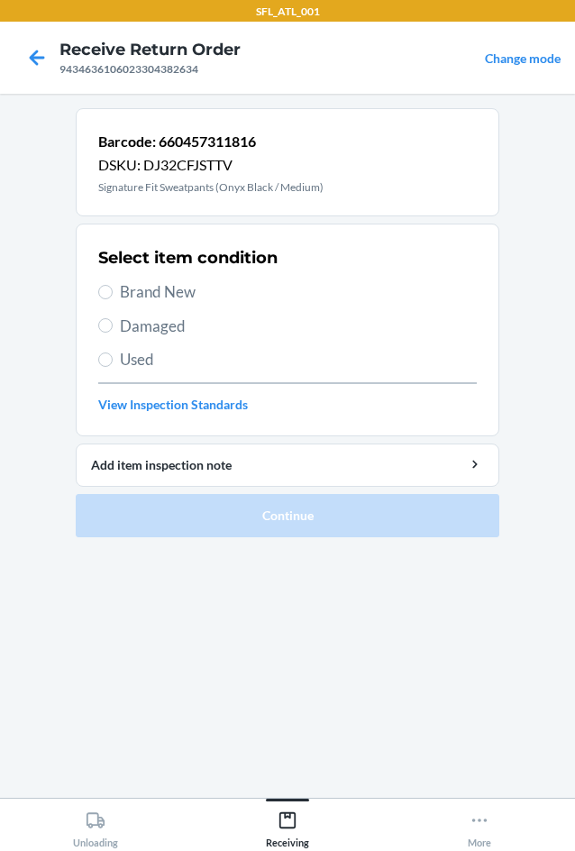
click at [197, 371] on span "Used" at bounding box center [298, 359] width 357 height 23
click at [113, 367] on input "Used" at bounding box center [105, 359] width 14 height 14
radio input "true"
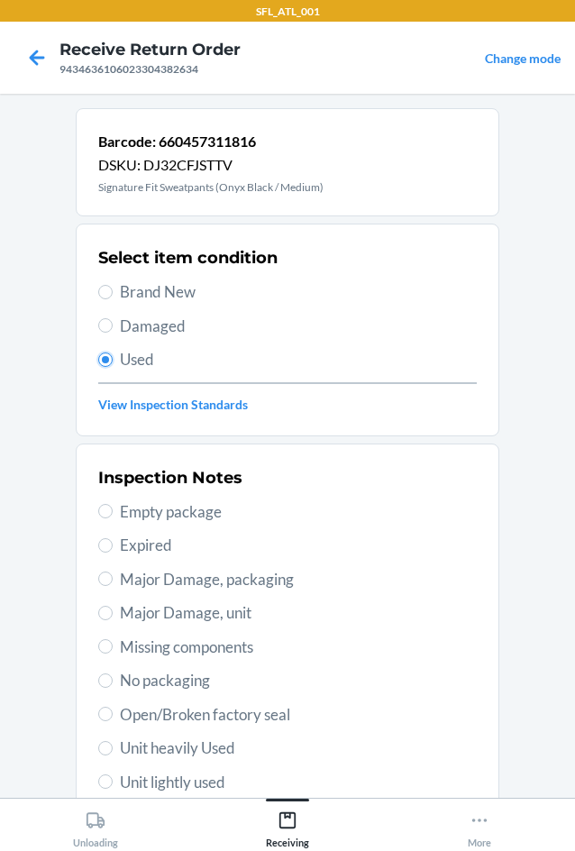
scroll to position [235, 0]
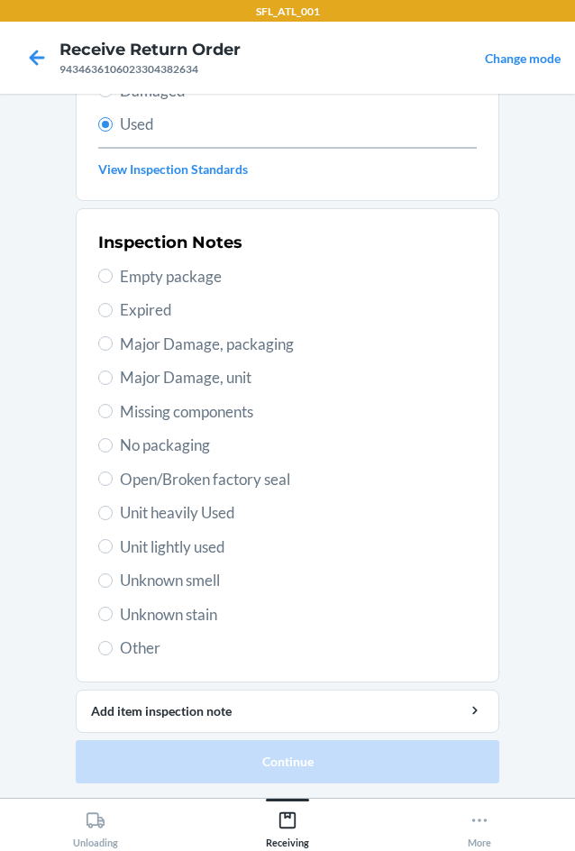
click at [181, 582] on span "Unknown smell" at bounding box center [298, 580] width 357 height 23
click at [113, 582] on input "Unknown smell" at bounding box center [105, 580] width 14 height 14
radio input "true"
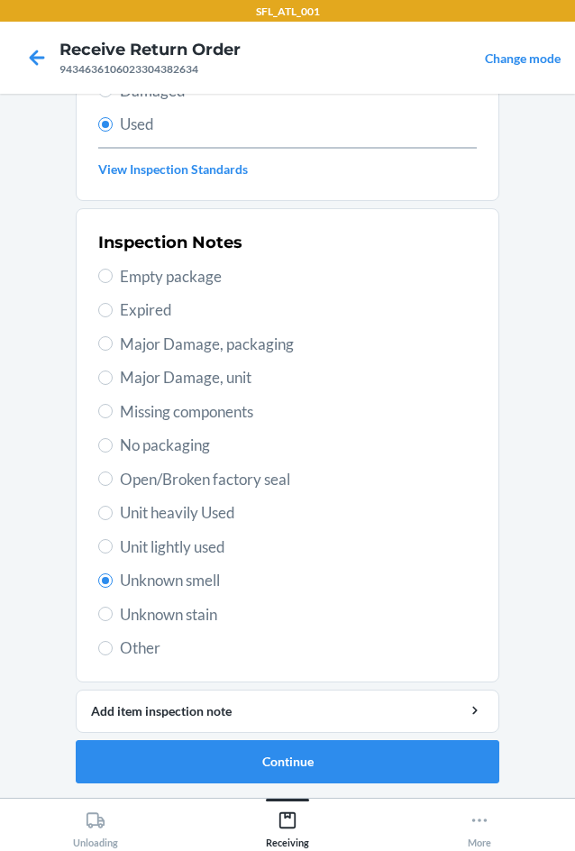
click at [200, 541] on span "Unit lightly used" at bounding box center [298, 546] width 357 height 23
click at [113, 541] on input "Unit lightly used" at bounding box center [105, 546] width 14 height 14
radio input "true"
radio input "false"
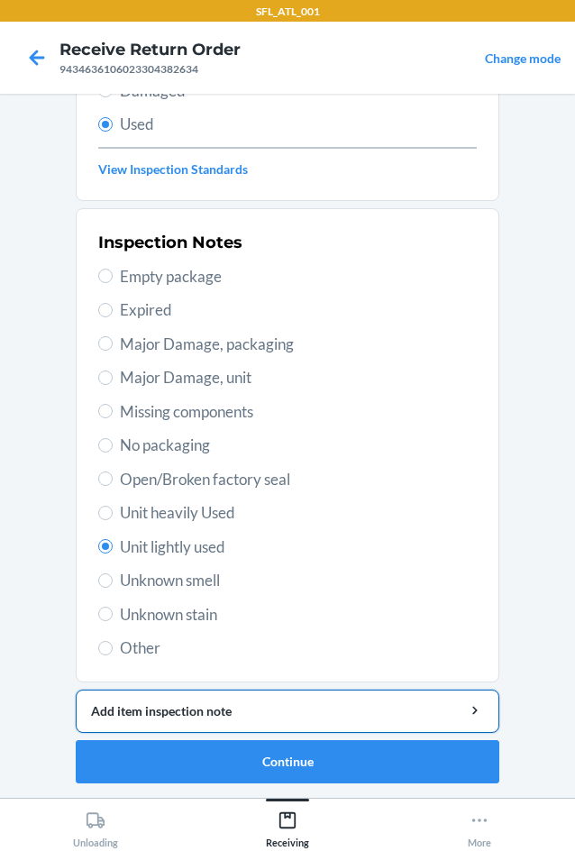
click at [263, 716] on div "Add item inspection note" at bounding box center [287, 710] width 393 height 19
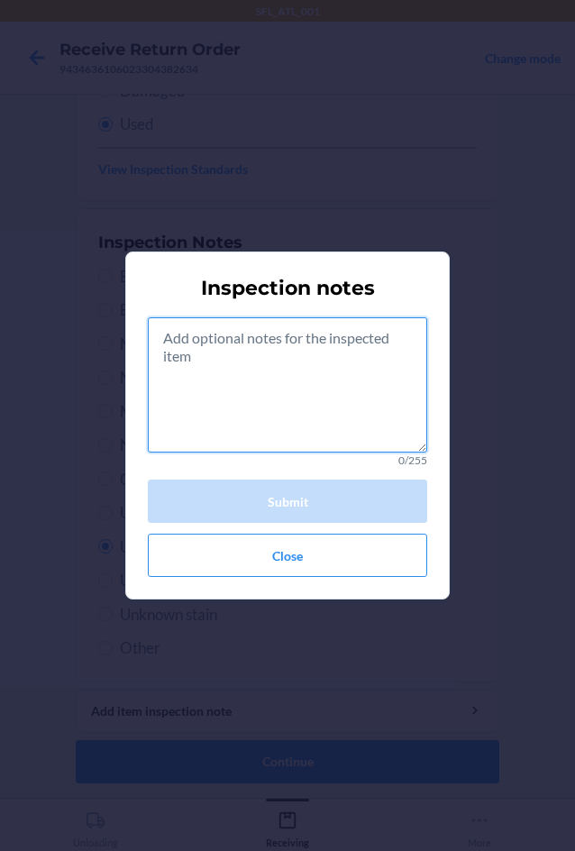
click at [259, 386] on textarea at bounding box center [287, 384] width 279 height 135
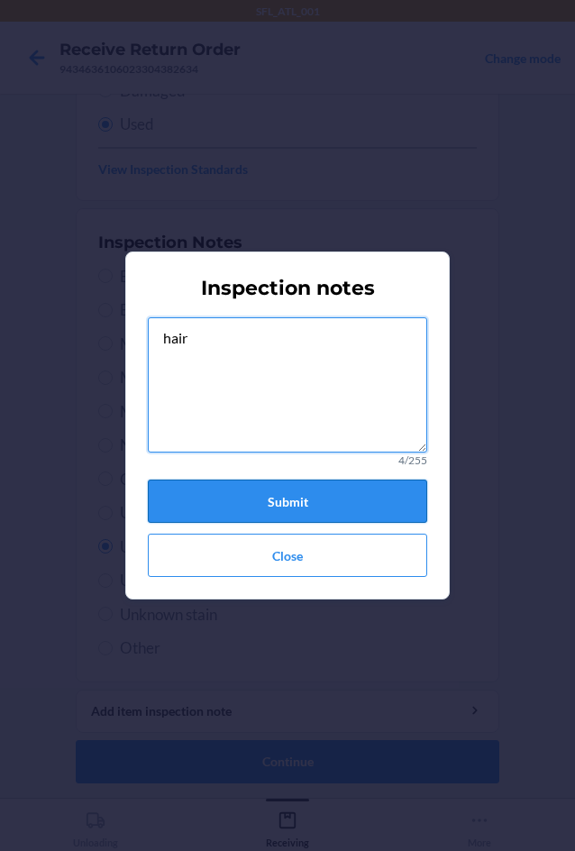
type textarea "hair"
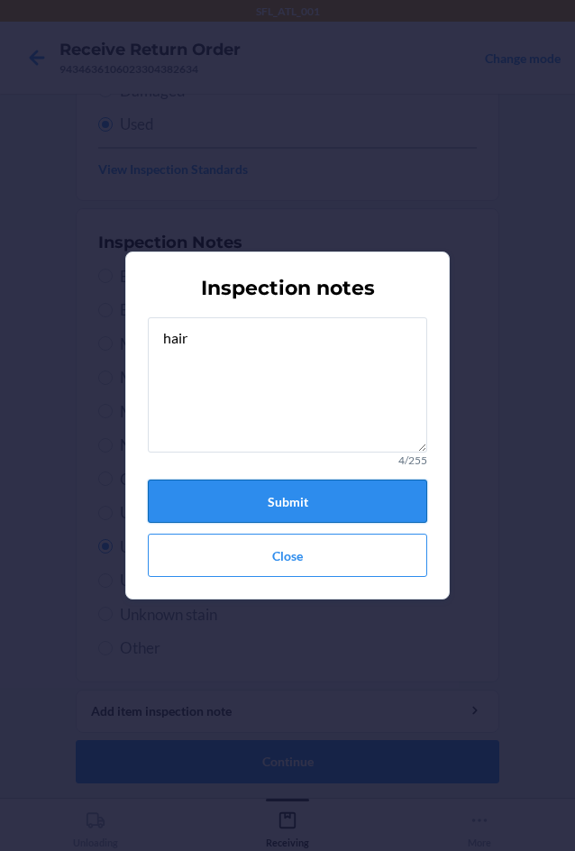
click at [340, 509] on button "Submit" at bounding box center [287, 501] width 279 height 43
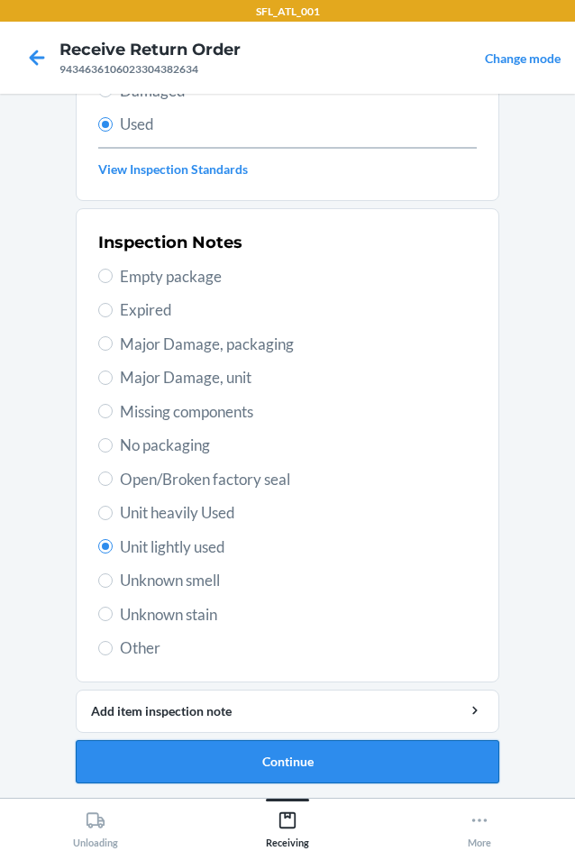
click at [382, 767] on button "Continue" at bounding box center [288, 761] width 424 height 43
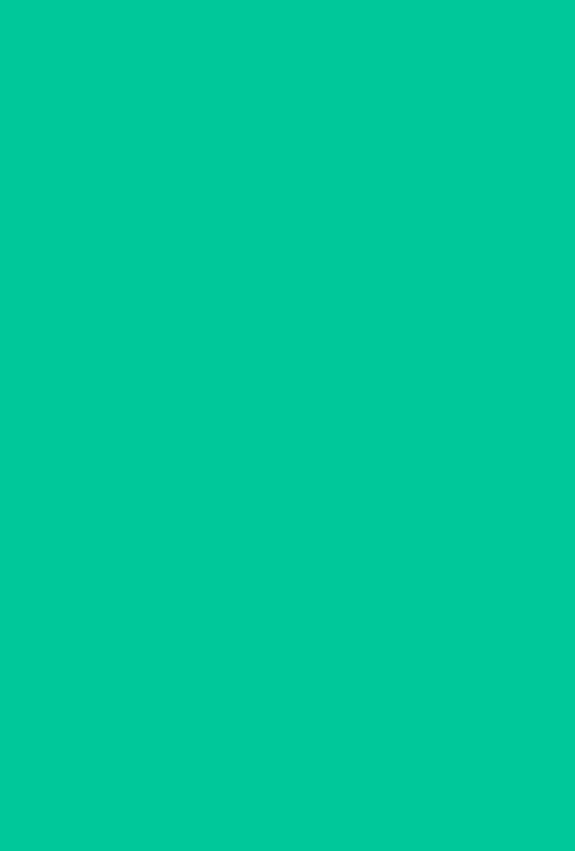
scroll to position [0, 0]
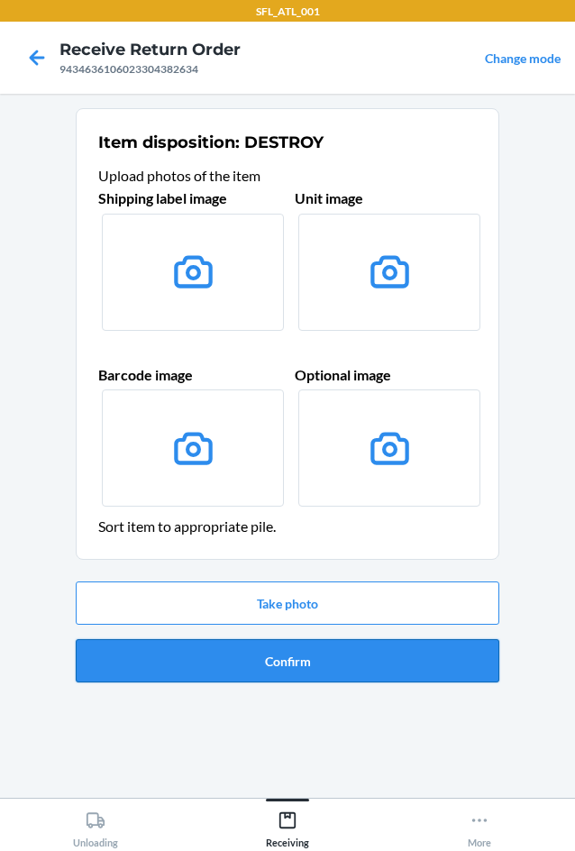
click at [394, 678] on button "Confirm" at bounding box center [288, 660] width 424 height 43
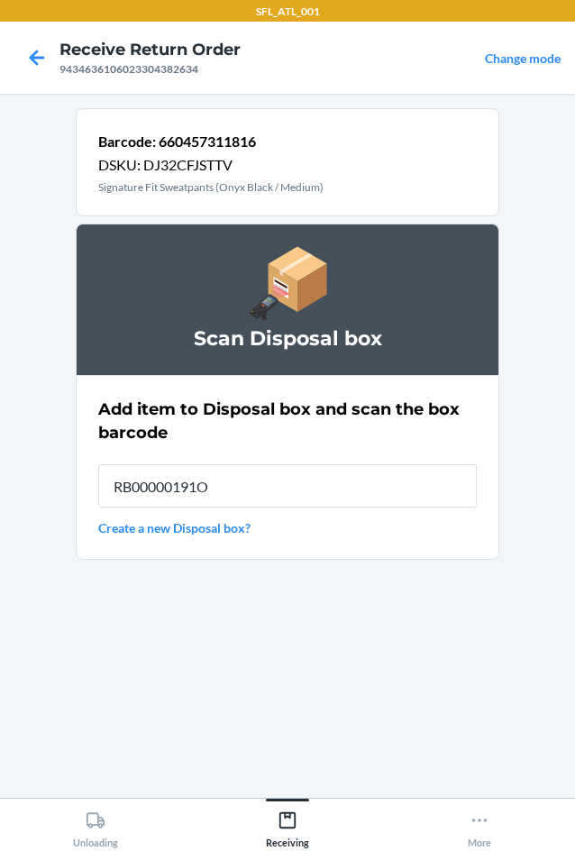
type input "RB00000191O"
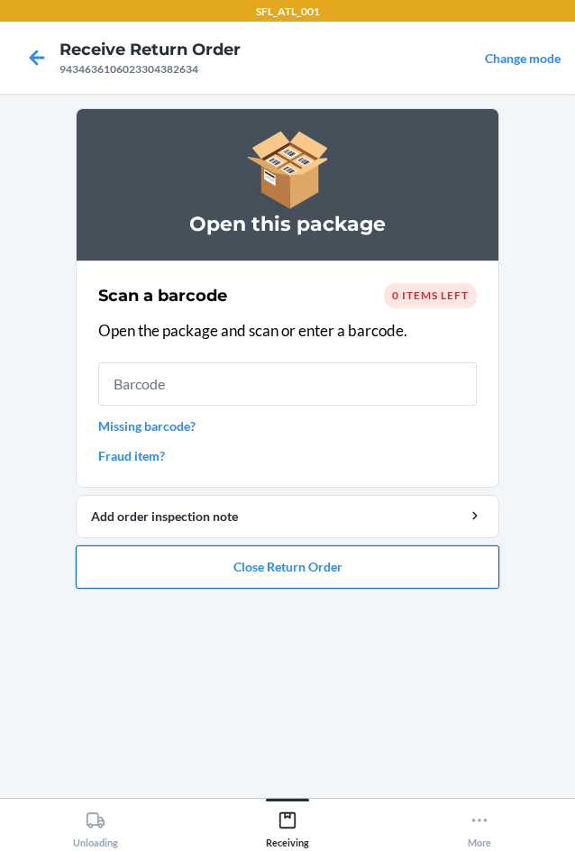
click at [393, 561] on button "Close Return Order" at bounding box center [288, 566] width 424 height 43
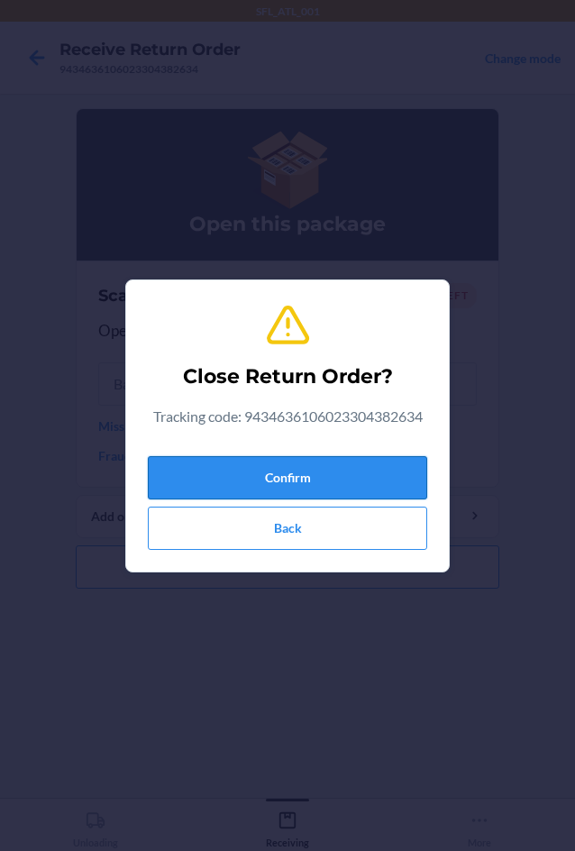
click at [323, 479] on button "Confirm" at bounding box center [287, 477] width 279 height 43
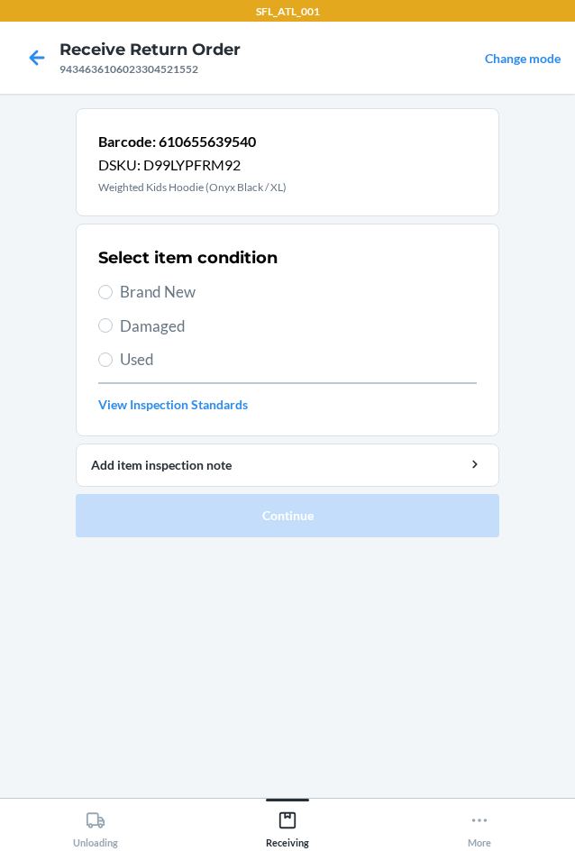
click at [164, 360] on span "Used" at bounding box center [298, 359] width 357 height 23
click at [113, 360] on input "Used" at bounding box center [105, 359] width 14 height 14
radio input "true"
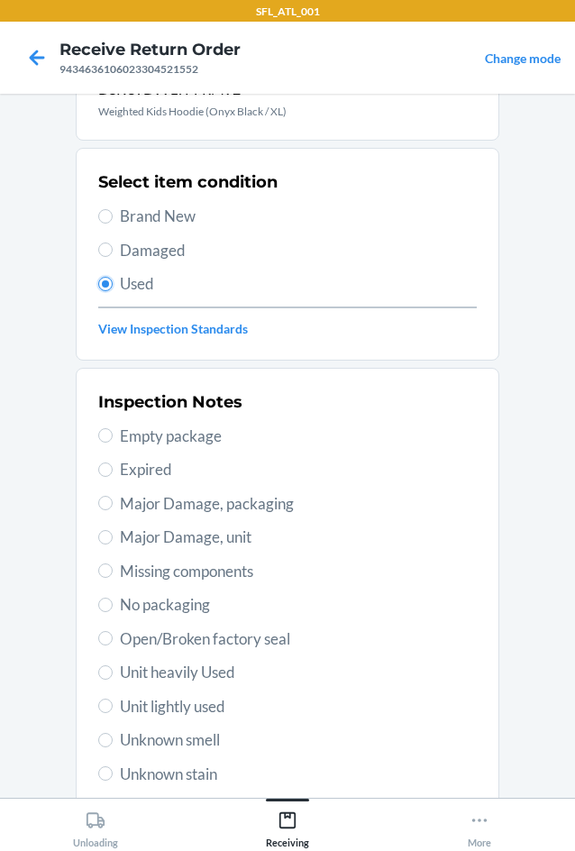
scroll to position [235, 0]
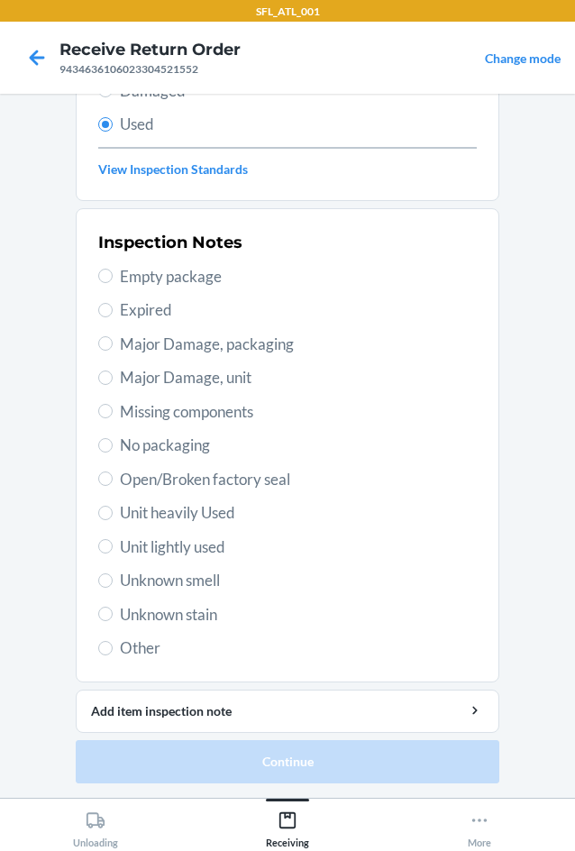
click at [208, 542] on span "Unit lightly used" at bounding box center [298, 546] width 357 height 23
click at [113, 542] on input "Unit lightly used" at bounding box center [105, 546] width 14 height 14
radio input "true"
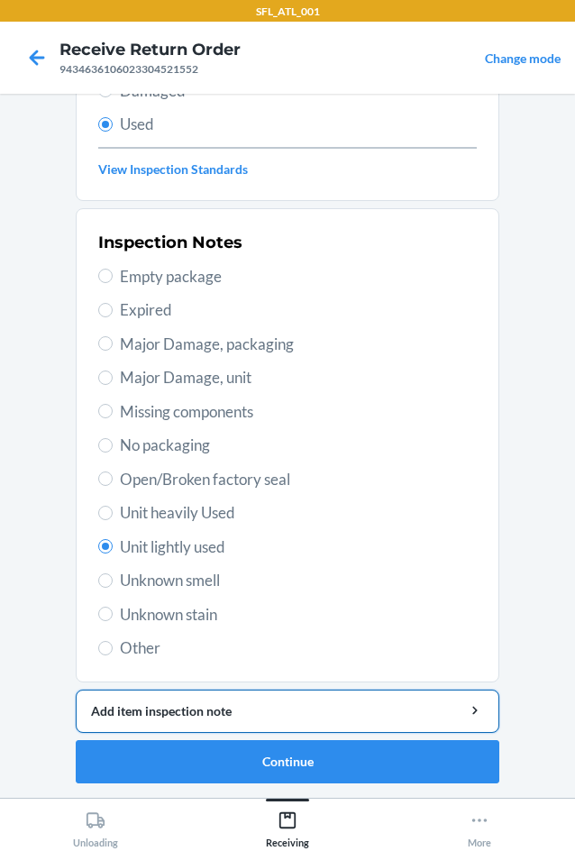
click at [219, 715] on div "Add item inspection note" at bounding box center [287, 710] width 393 height 19
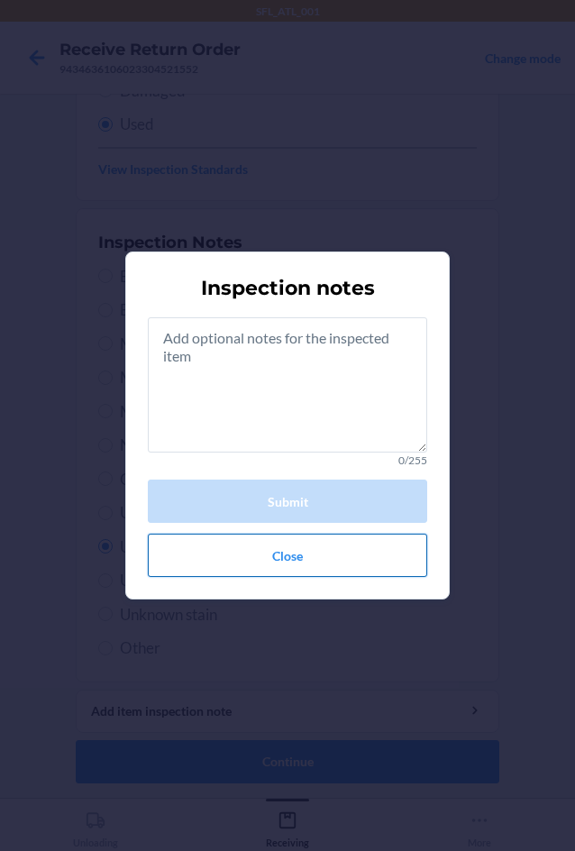
click at [344, 564] on button "Close" at bounding box center [287, 555] width 279 height 43
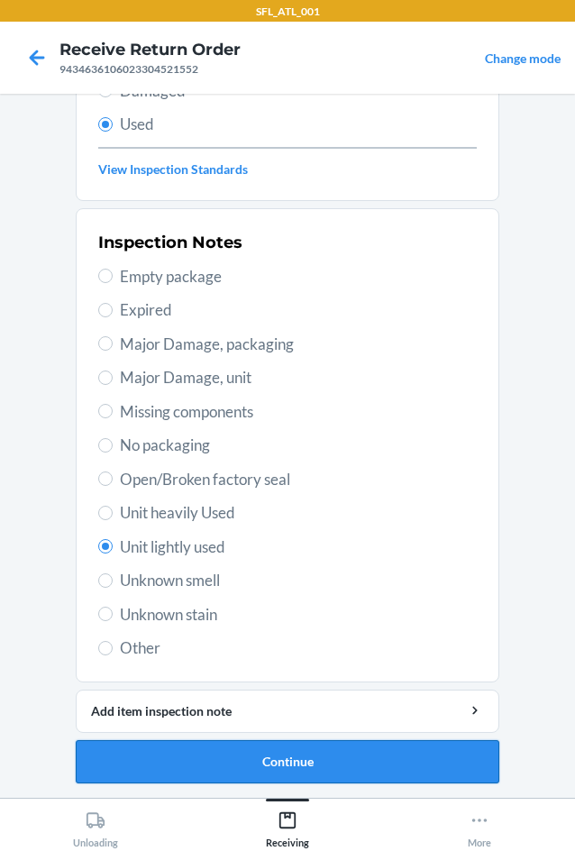
click at [338, 758] on button "Continue" at bounding box center [288, 761] width 424 height 43
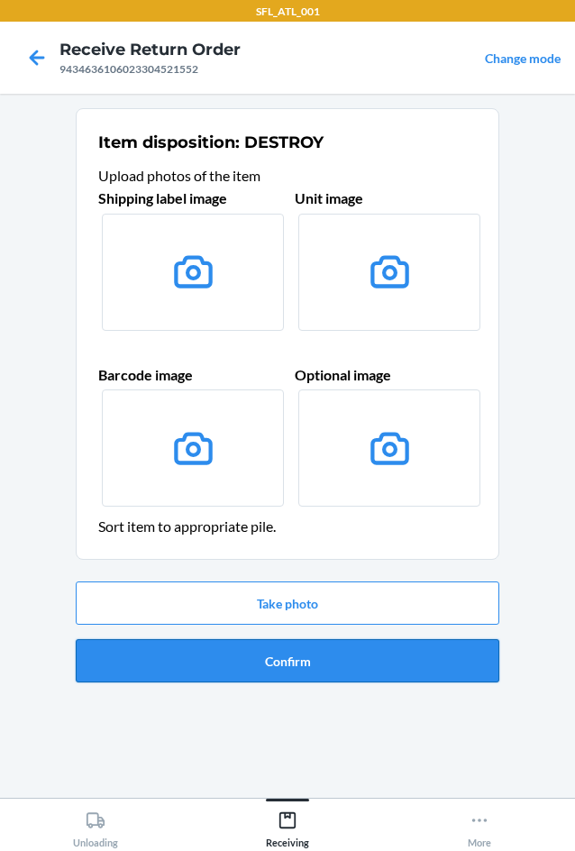
drag, startPoint x: 330, startPoint y: 637, endPoint x: 330, endPoint y: 658, distance: 20.7
click at [330, 656] on div "Take photo Confirm" at bounding box center [288, 631] width 424 height 115
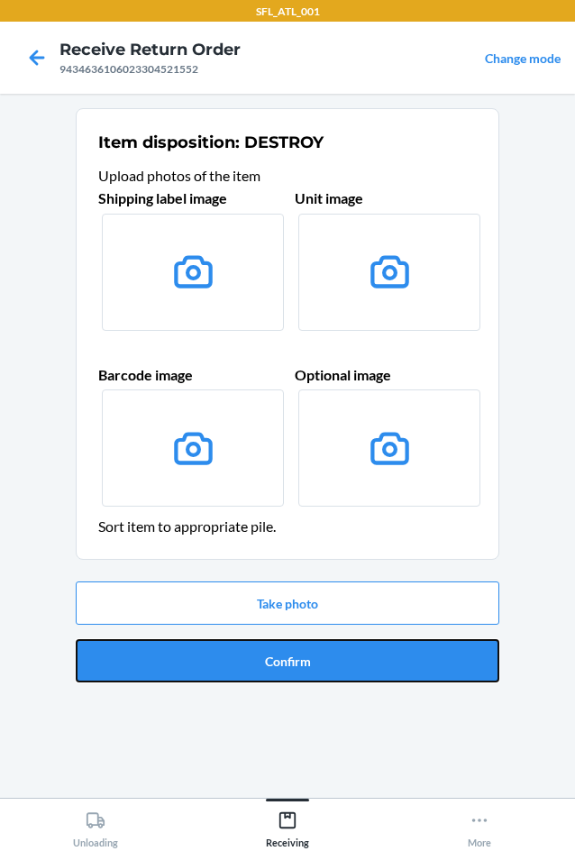
click at [329, 663] on button "Confirm" at bounding box center [288, 660] width 424 height 43
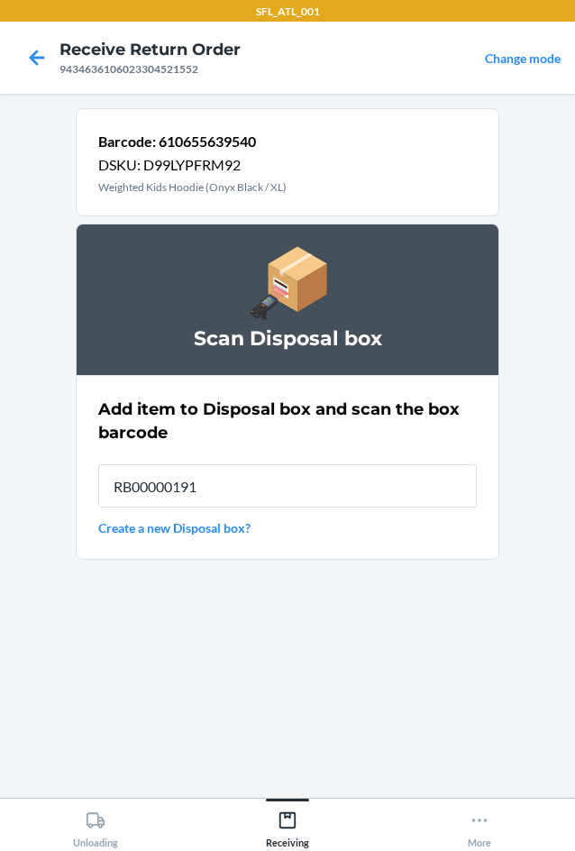
type input "RB00000191O"
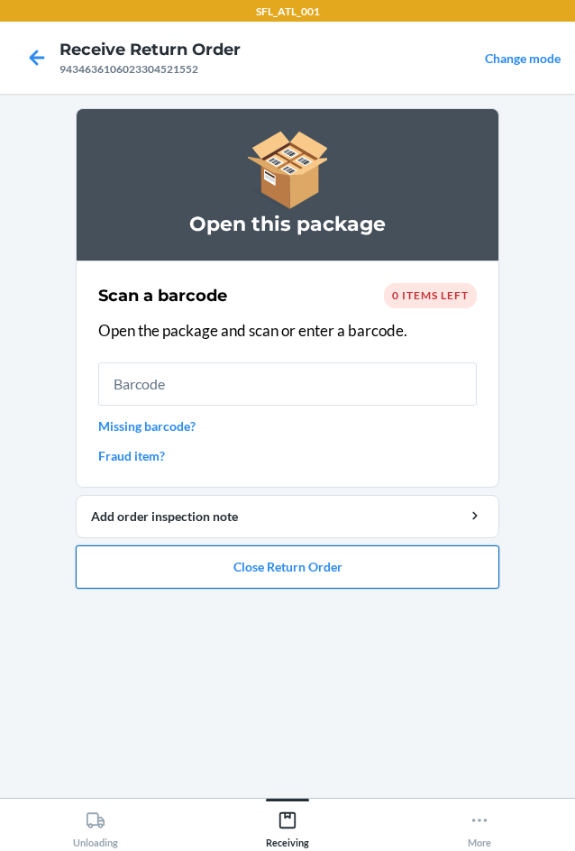
click at [395, 578] on button "Close Return Order" at bounding box center [288, 566] width 424 height 43
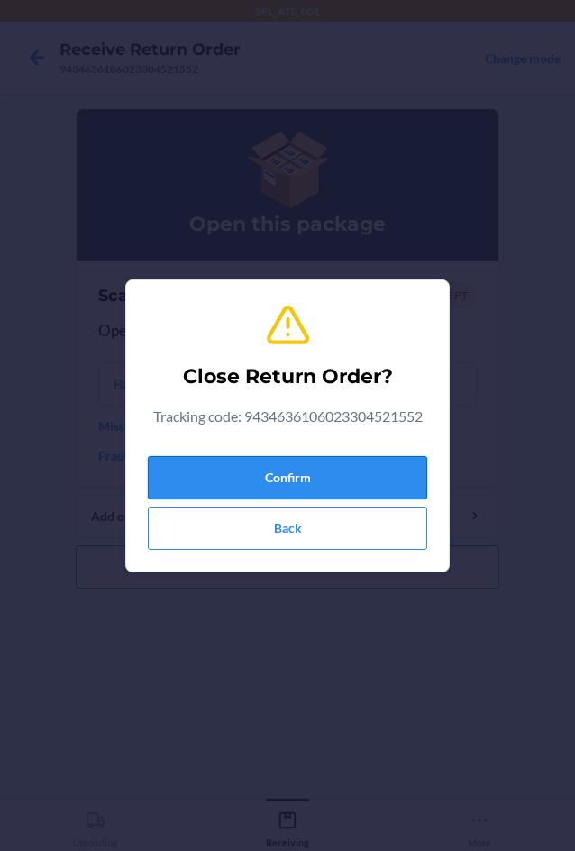
click at [318, 462] on button "Confirm" at bounding box center [287, 477] width 279 height 43
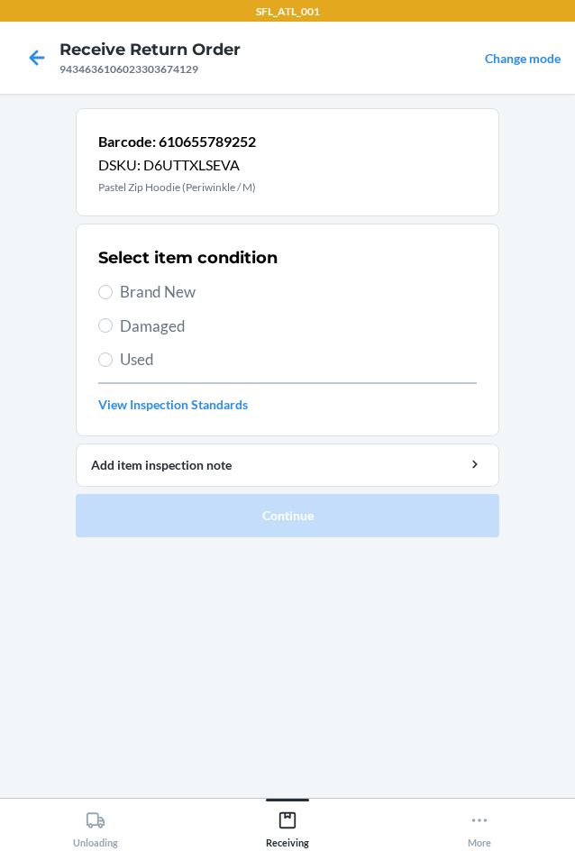
click at [177, 360] on span "Used" at bounding box center [298, 359] width 357 height 23
click at [113, 360] on input "Used" at bounding box center [105, 359] width 14 height 14
radio input "true"
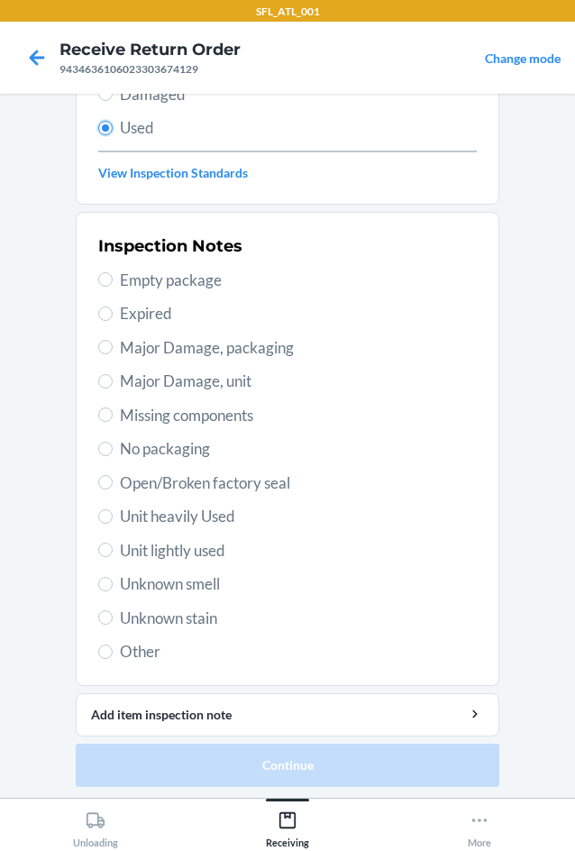
scroll to position [235, 0]
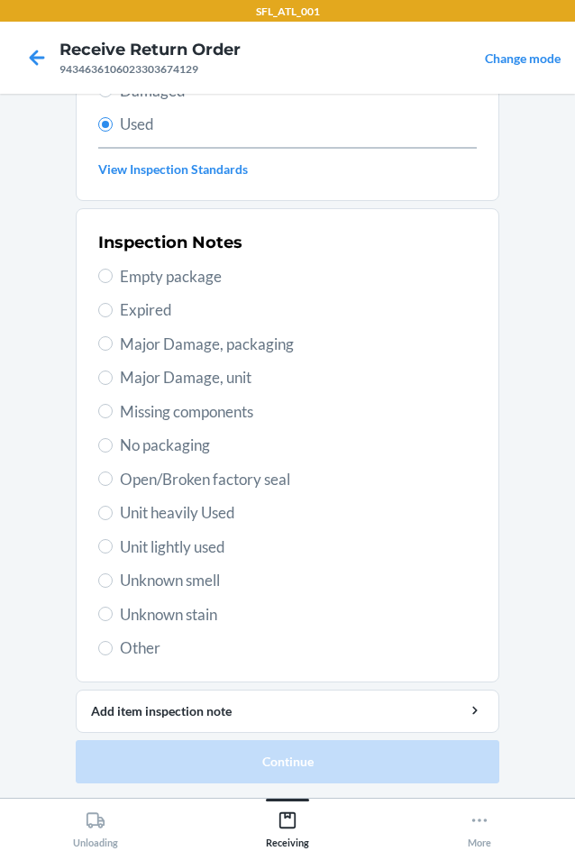
click at [202, 613] on span "Unknown stain" at bounding box center [298, 614] width 357 height 23
click at [113, 613] on input "Unknown stain" at bounding box center [105, 614] width 14 height 14
radio input "true"
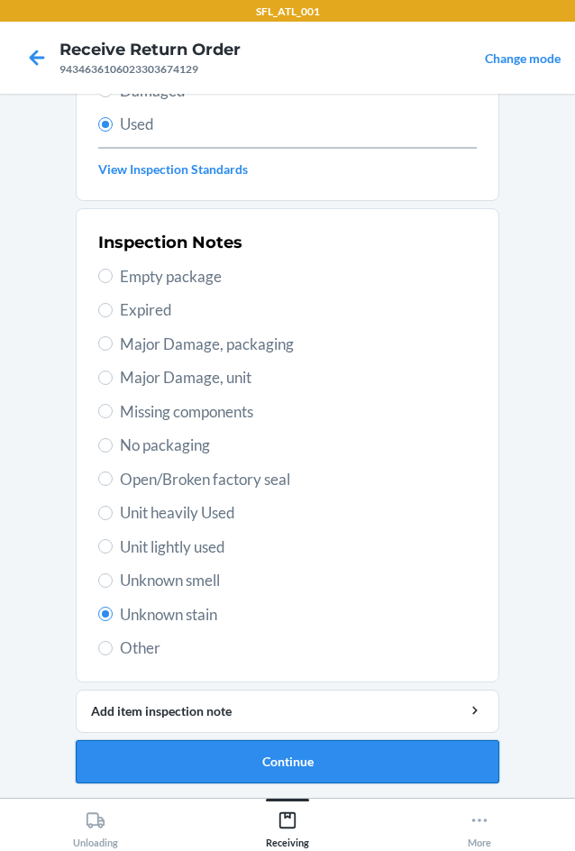
click at [330, 765] on button "Continue" at bounding box center [288, 761] width 424 height 43
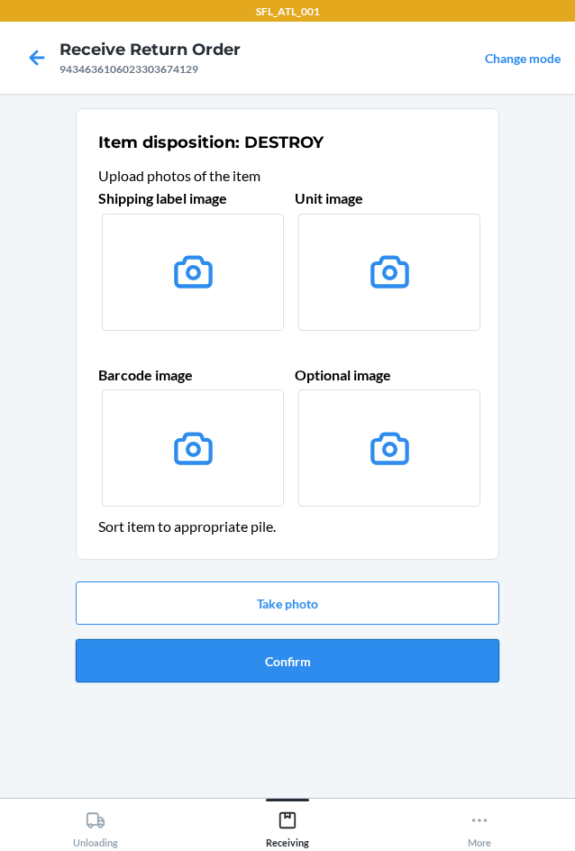
click at [331, 645] on button "Confirm" at bounding box center [288, 660] width 424 height 43
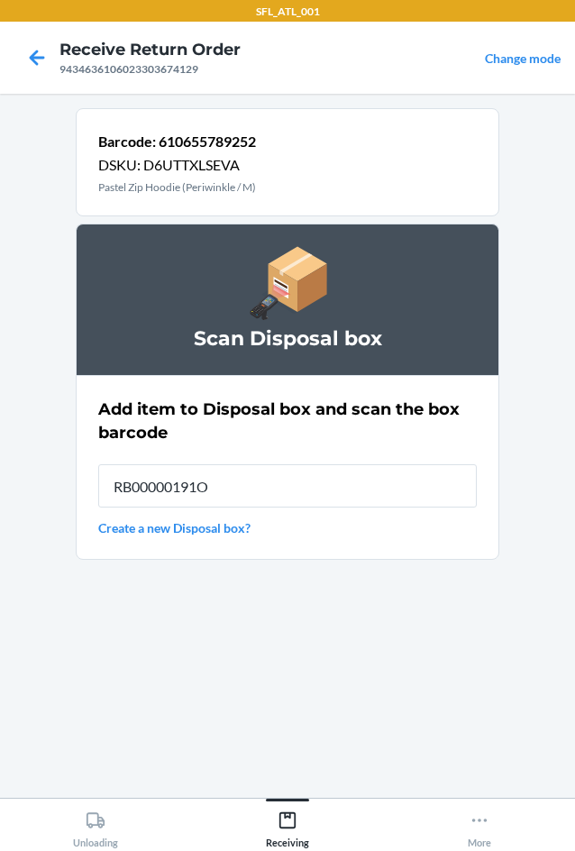
type input "RB00000191O"
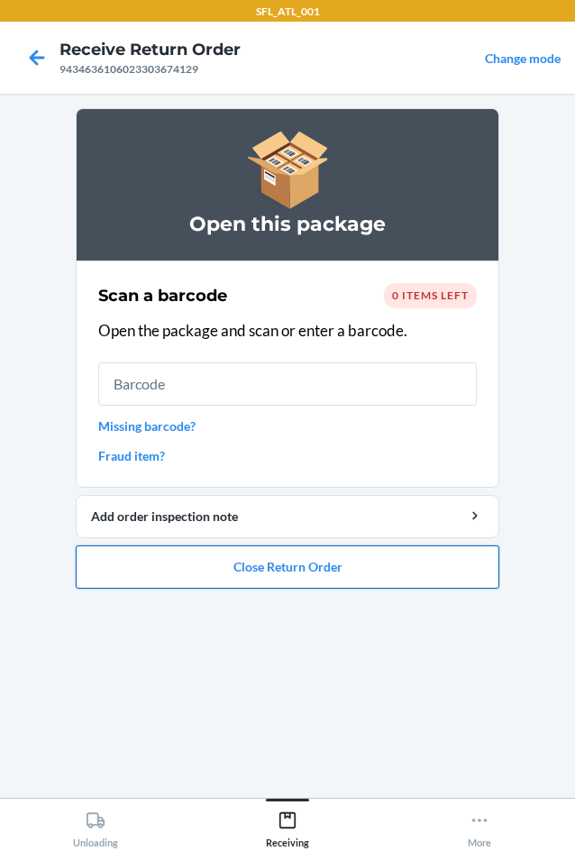
click at [399, 581] on button "Close Return Order" at bounding box center [288, 566] width 424 height 43
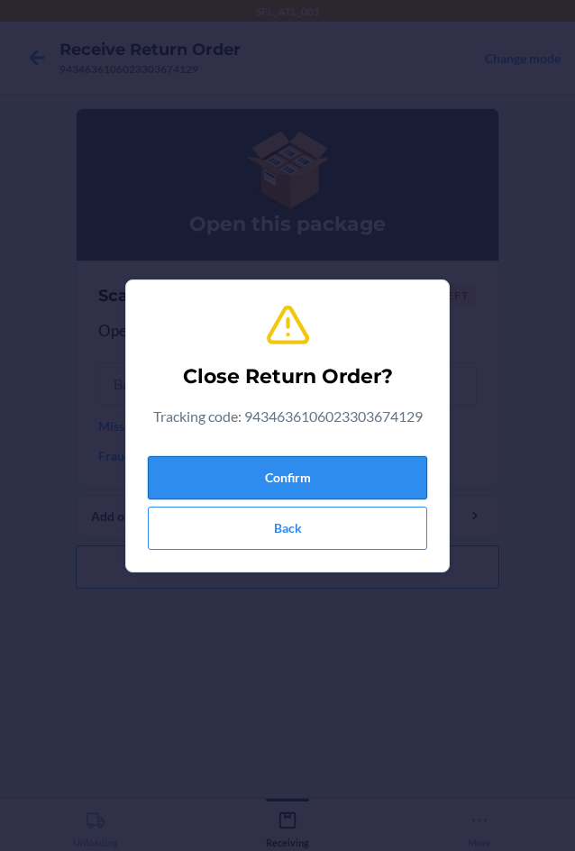
click at [349, 486] on button "Confirm" at bounding box center [287, 477] width 279 height 43
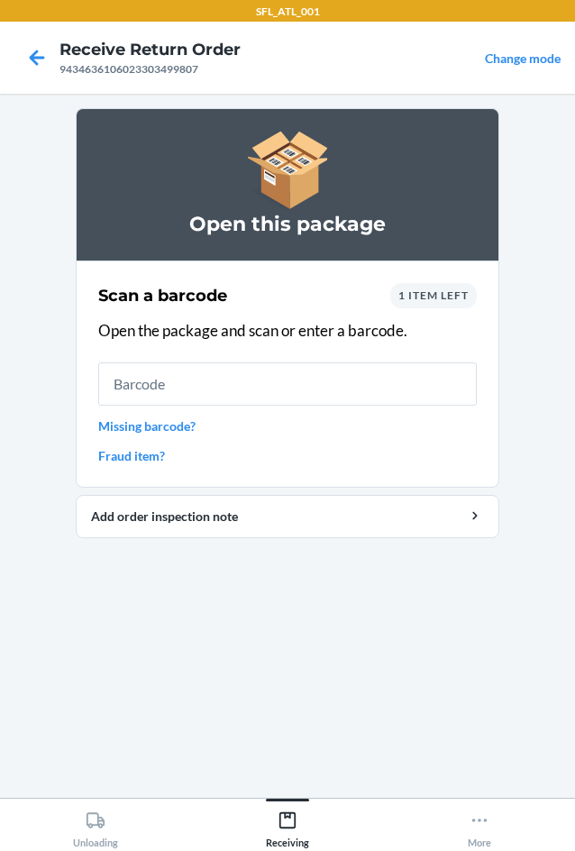
click at [461, 305] on div "1 item left" at bounding box center [433, 295] width 87 height 25
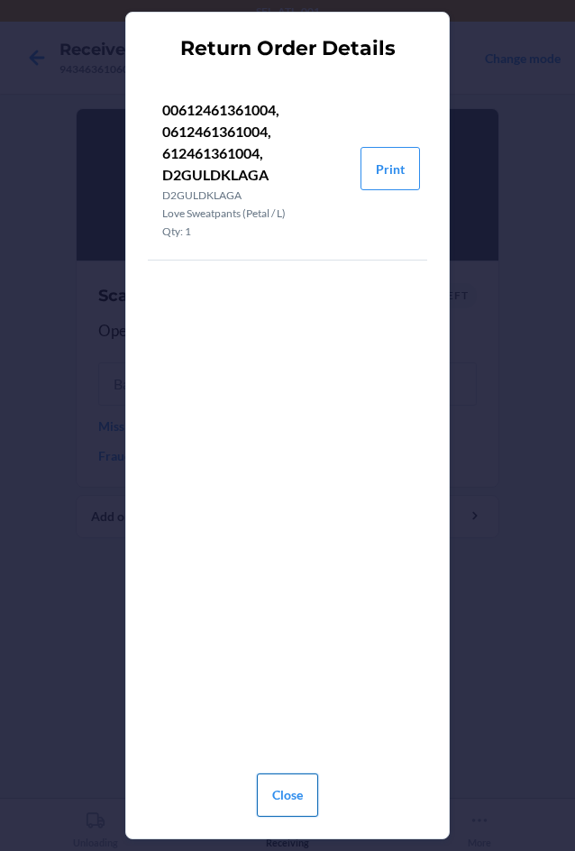
click at [305, 795] on button "Close" at bounding box center [287, 794] width 61 height 43
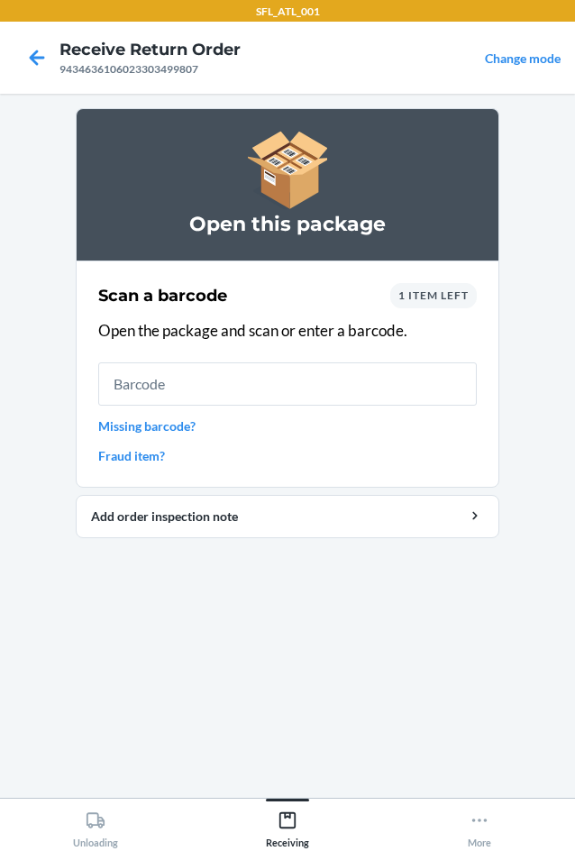
click at [436, 291] on span "1 item left" at bounding box center [433, 295] width 70 height 14
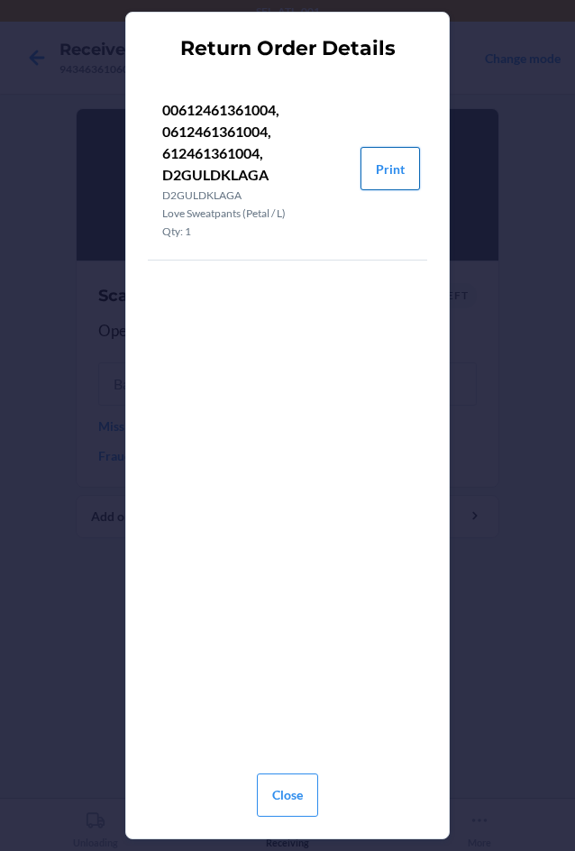
click at [389, 169] on button "Print" at bounding box center [390, 168] width 59 height 43
click at [280, 785] on button "Close" at bounding box center [287, 794] width 61 height 43
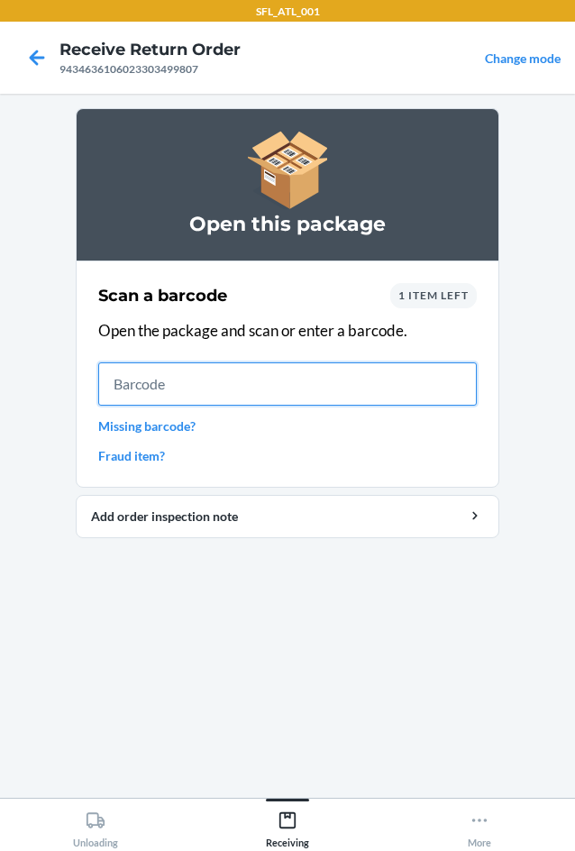
click at [250, 391] on input "text" at bounding box center [287, 383] width 379 height 43
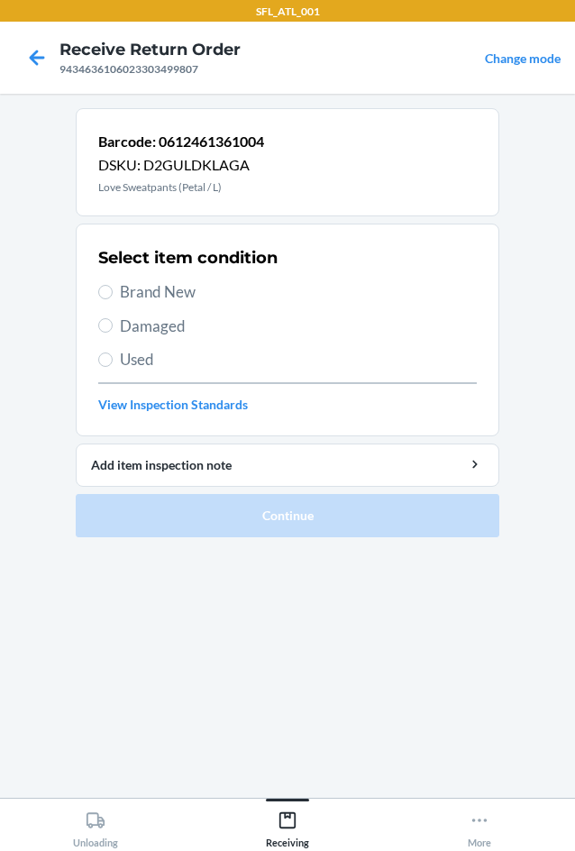
click at [170, 294] on span "Brand New" at bounding box center [298, 291] width 357 height 23
click at [113, 294] on input "Brand New" at bounding box center [105, 292] width 14 height 14
radio input "true"
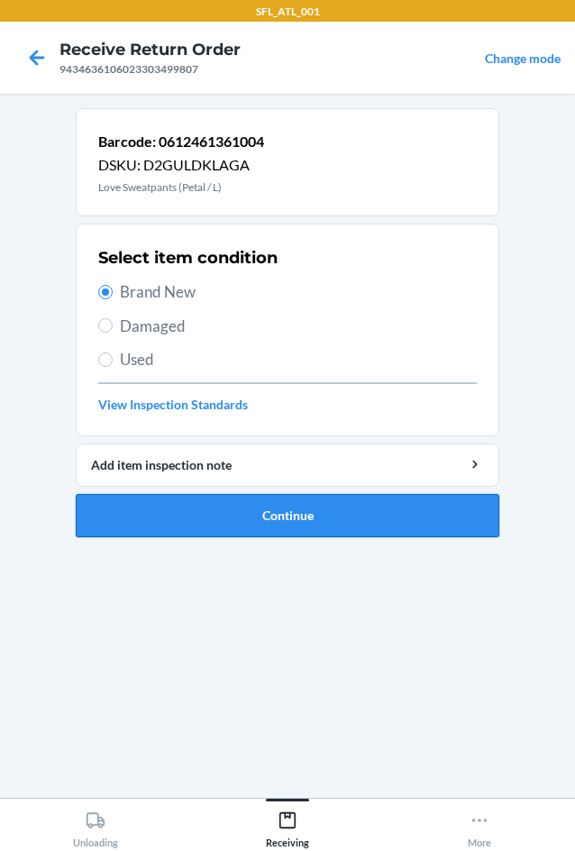
click at [335, 508] on button "Continue" at bounding box center [288, 515] width 424 height 43
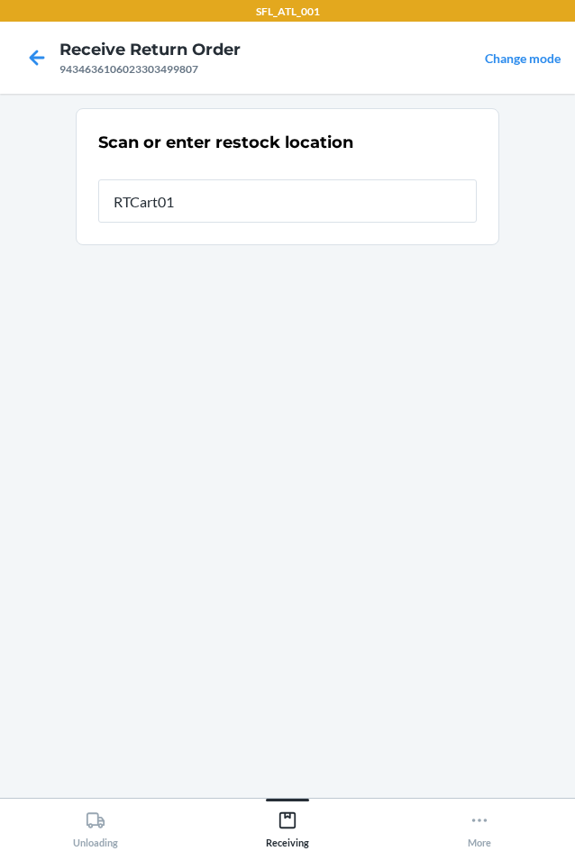
type input "RTCart013"
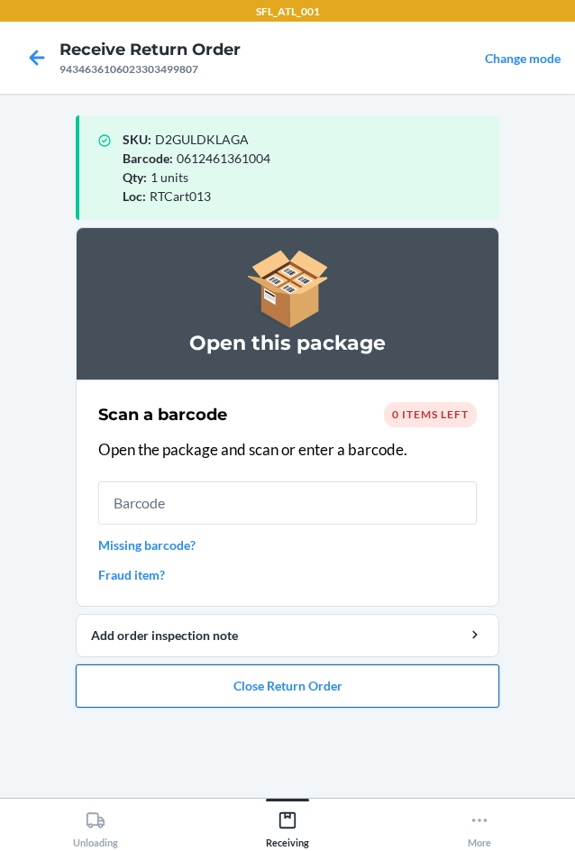
click at [355, 700] on button "Close Return Order" at bounding box center [288, 685] width 424 height 43
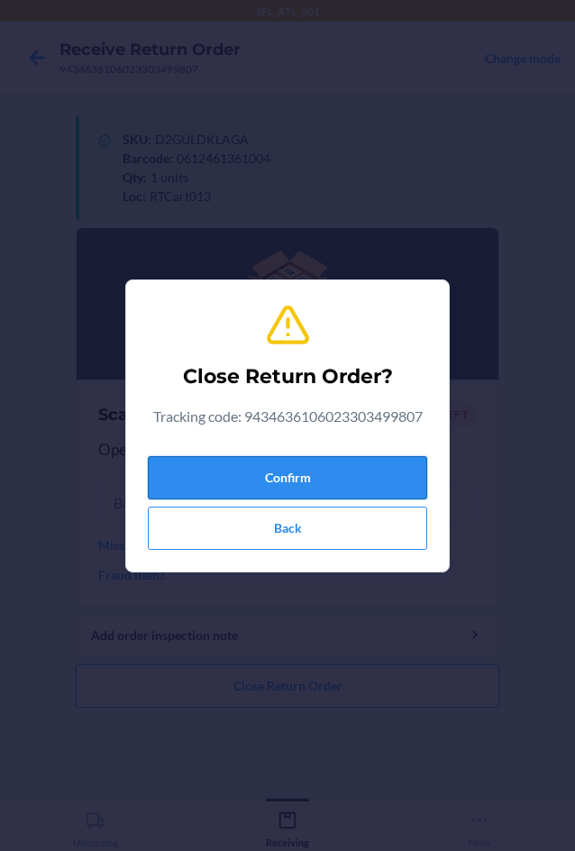
click at [388, 482] on button "Confirm" at bounding box center [287, 477] width 279 height 43
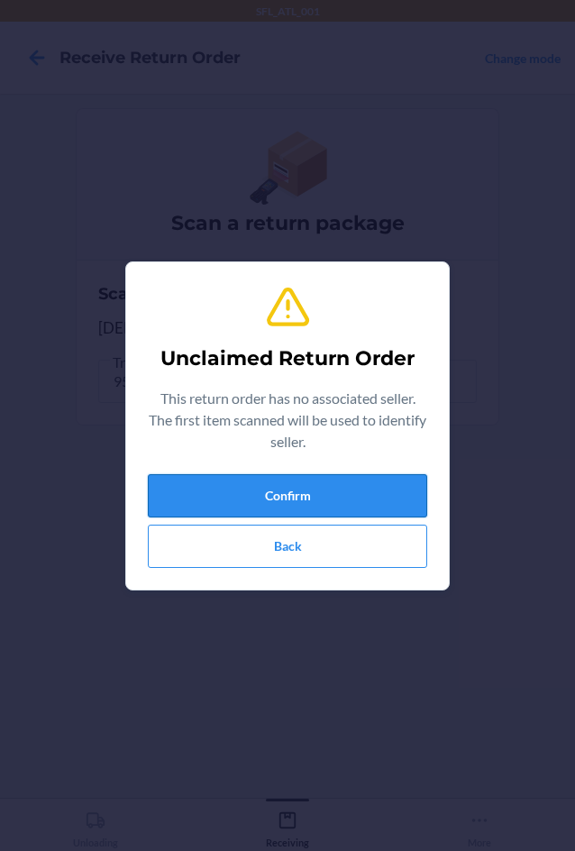
click at [367, 495] on button "Confirm" at bounding box center [287, 495] width 279 height 43
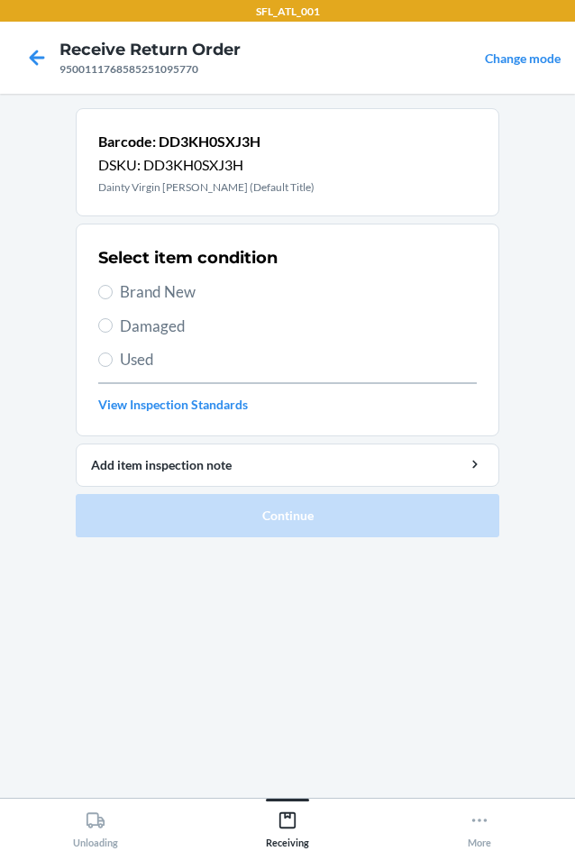
click at [185, 294] on span "Brand New" at bounding box center [298, 291] width 357 height 23
click at [113, 294] on input "Brand New" at bounding box center [105, 292] width 14 height 14
radio input "true"
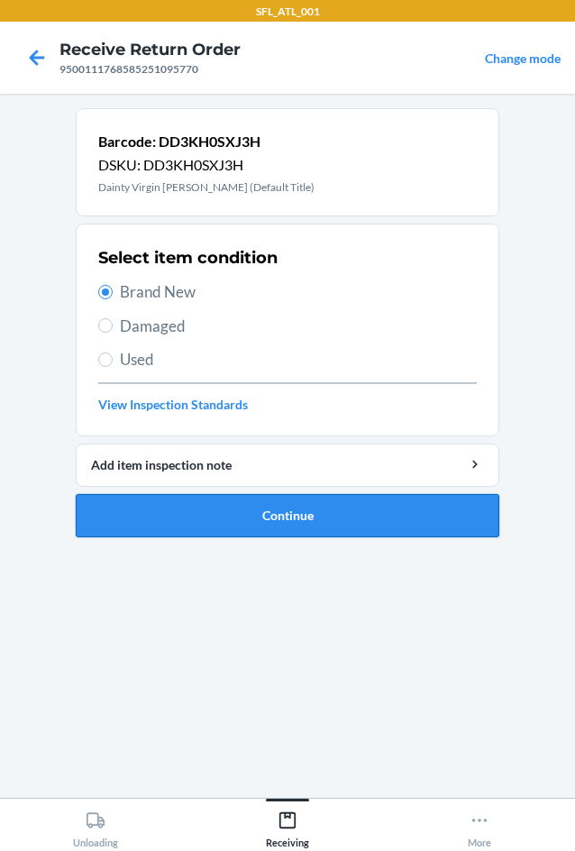
click at [326, 523] on button "Continue" at bounding box center [288, 515] width 424 height 43
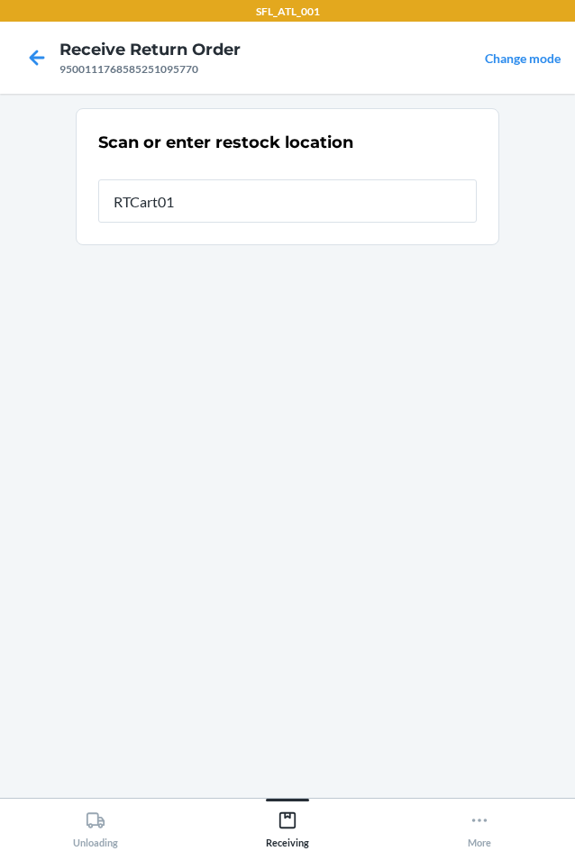
type input "RTCart013"
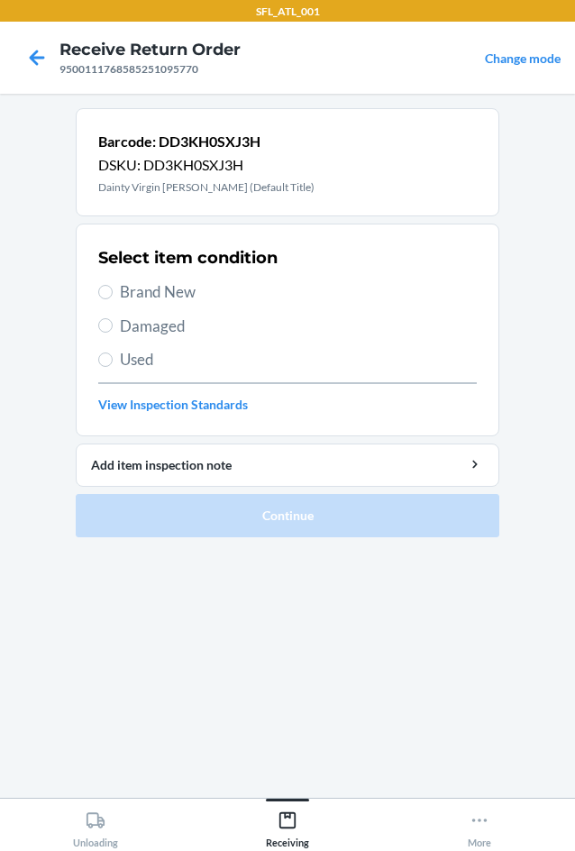
click at [177, 286] on span "Brand New" at bounding box center [298, 291] width 357 height 23
click at [113, 286] on input "Brand New" at bounding box center [105, 292] width 14 height 14
radio input "true"
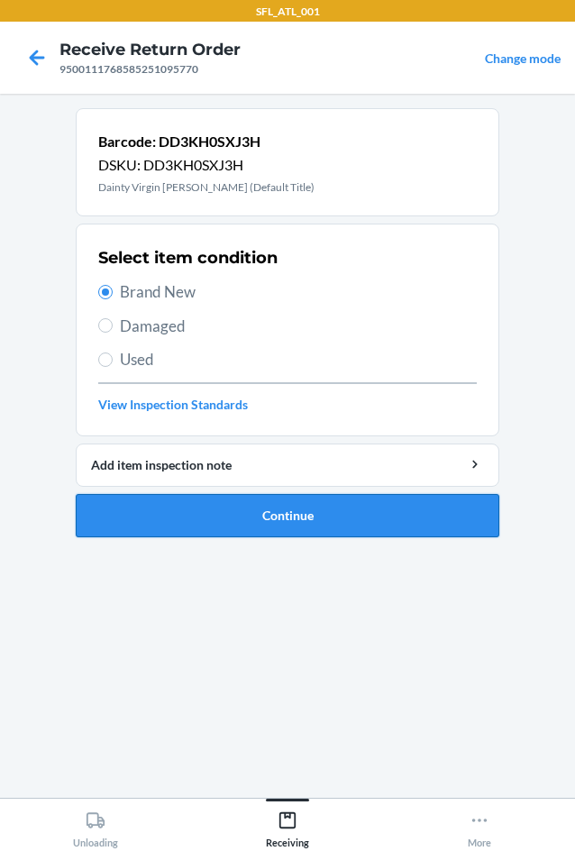
click at [338, 508] on button "Continue" at bounding box center [288, 515] width 424 height 43
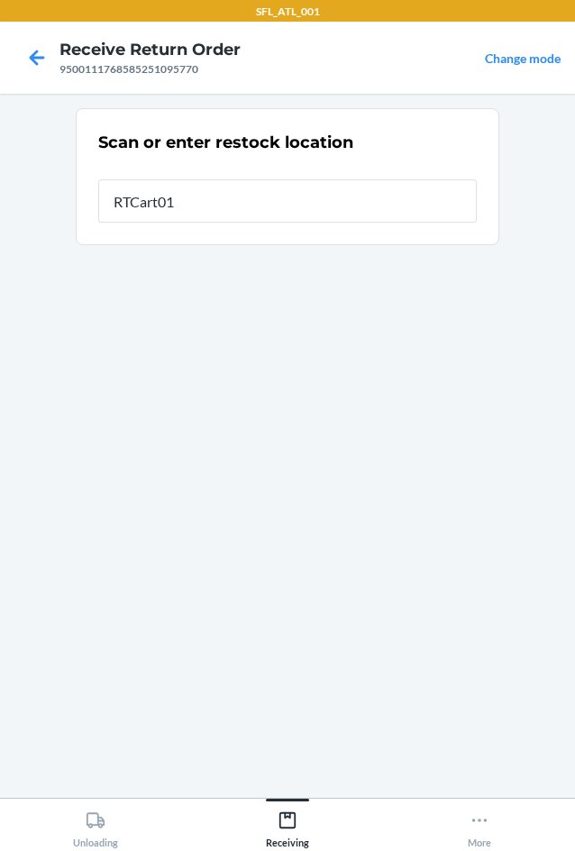
type input "RTCart013"
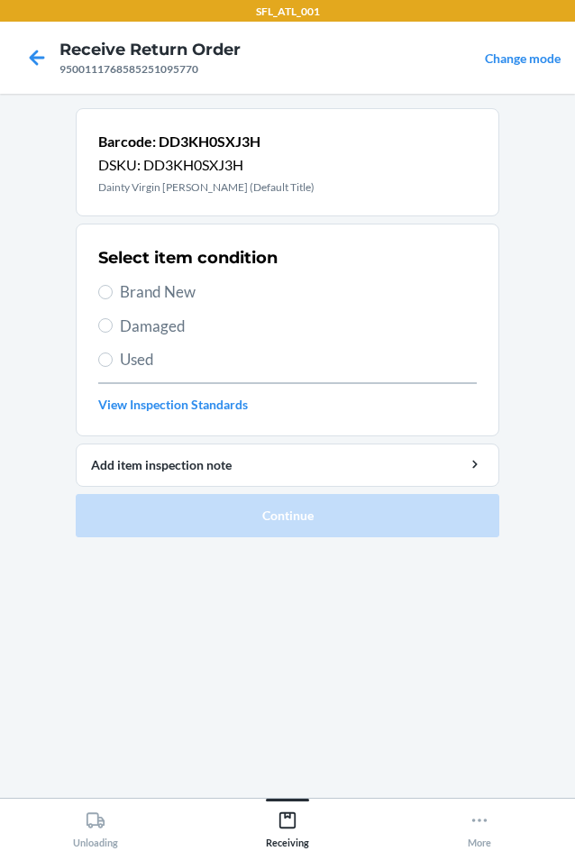
drag, startPoint x: 172, startPoint y: 294, endPoint x: 191, endPoint y: 327, distance: 38.4
click at [173, 293] on span "Brand New" at bounding box center [298, 291] width 357 height 23
click at [113, 293] on input "Brand New" at bounding box center [105, 292] width 14 height 14
radio input "true"
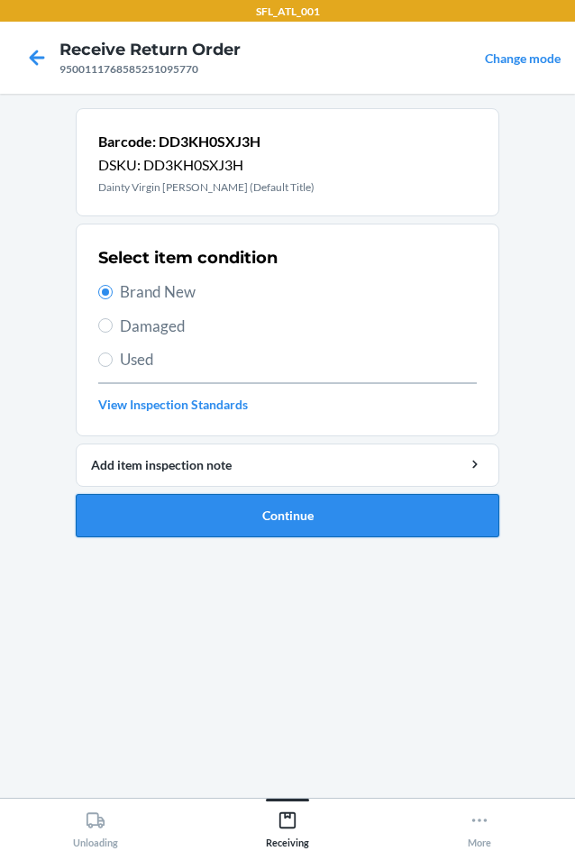
click at [290, 517] on button "Continue" at bounding box center [288, 515] width 424 height 43
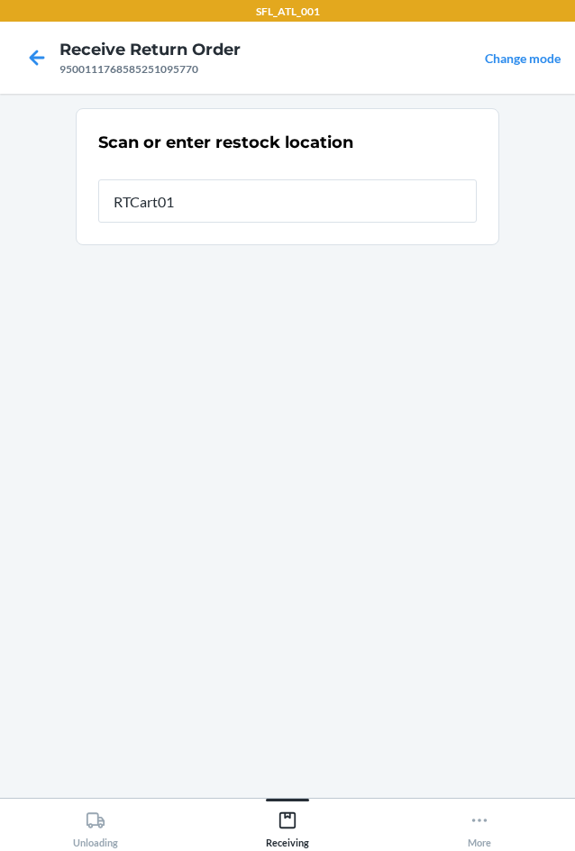
type input "RTCart013"
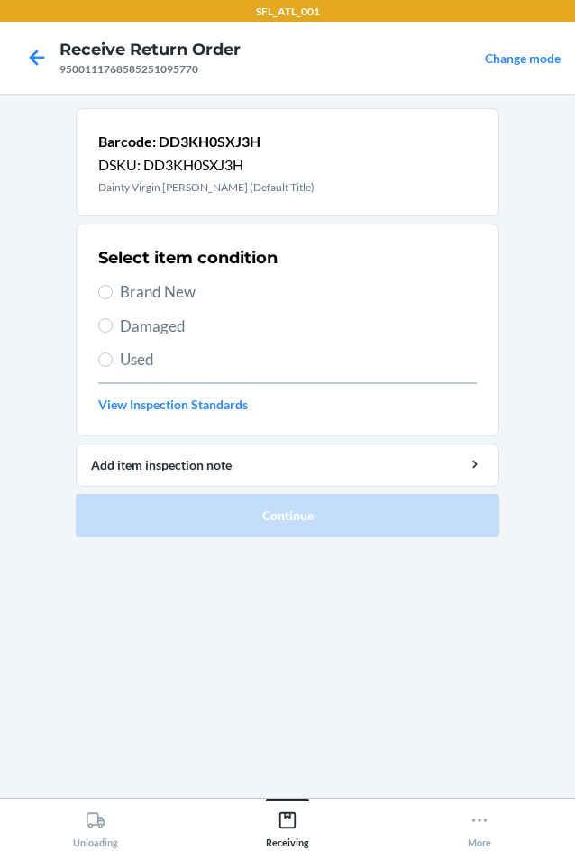
click at [181, 294] on span "Brand New" at bounding box center [298, 291] width 357 height 23
click at [113, 294] on input "Brand New" at bounding box center [105, 292] width 14 height 14
radio input "true"
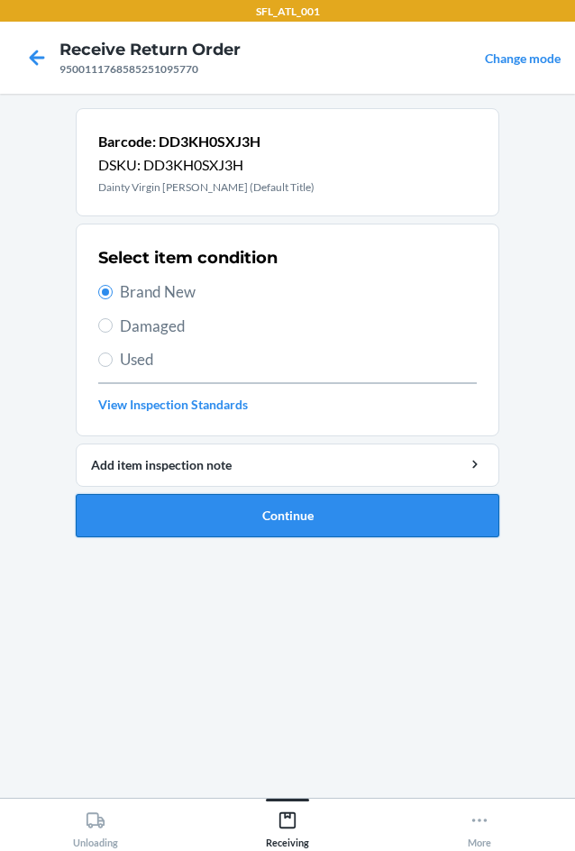
click at [260, 503] on button "Continue" at bounding box center [288, 515] width 424 height 43
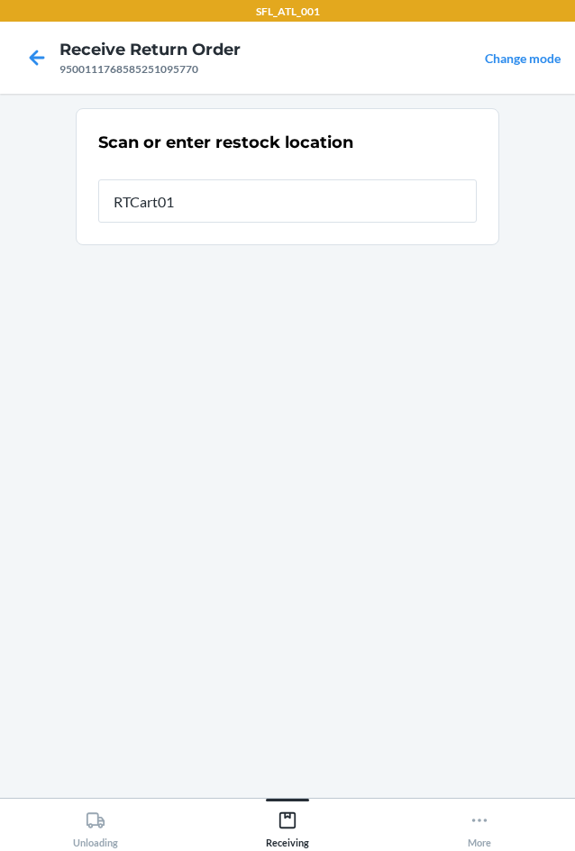
type input "RTCart013"
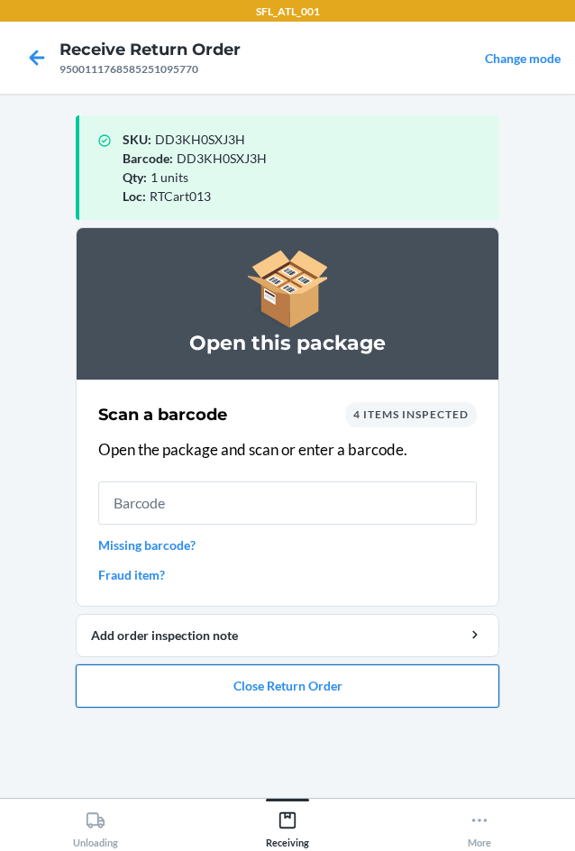
click at [437, 688] on button "Close Return Order" at bounding box center [288, 685] width 424 height 43
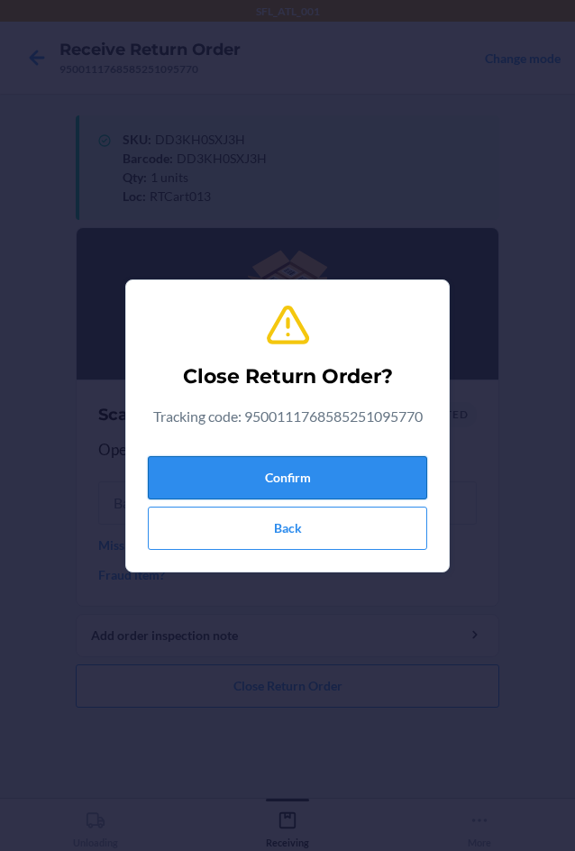
click at [347, 483] on button "Confirm" at bounding box center [287, 477] width 279 height 43
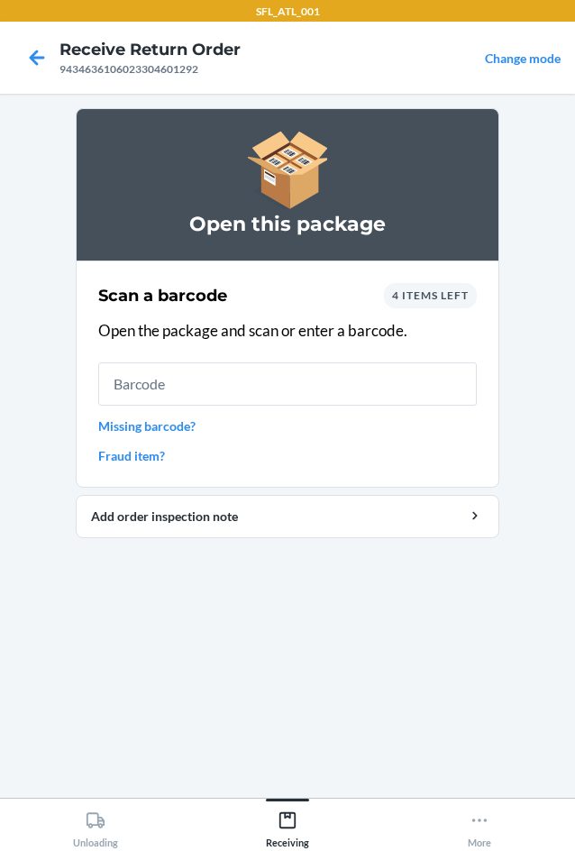
click at [416, 284] on div "4 items left" at bounding box center [430, 295] width 93 height 25
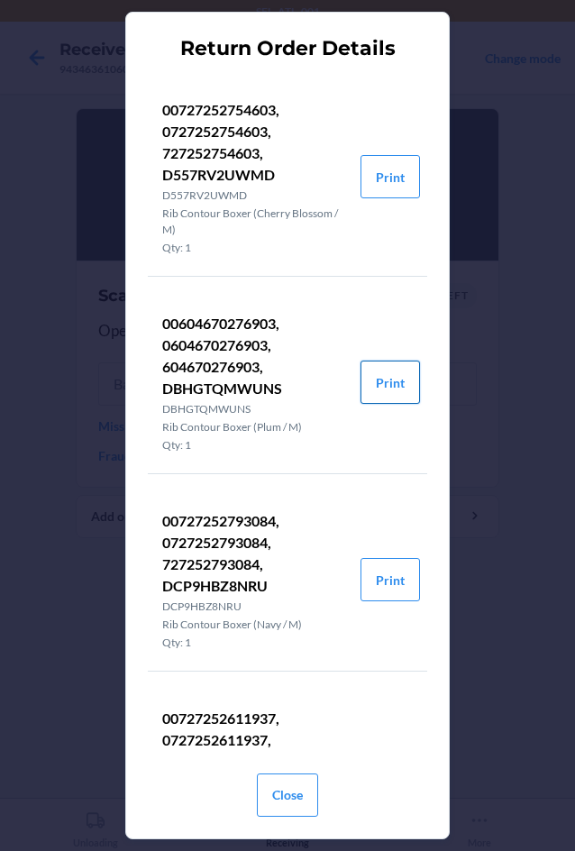
click at [374, 395] on button "Print" at bounding box center [390, 382] width 59 height 43
click at [160, 390] on li "00604670276903, 0604670276903, 604670276903, DBHGTQMWUNS DBHGTQMWUNS Rib Contou…" at bounding box center [254, 382] width 213 height 182
drag, startPoint x: 164, startPoint y: 386, endPoint x: 290, endPoint y: 389, distance: 126.3
click at [290, 389] on p "00604670276903, 0604670276903, 604670276903, DBHGTQMWUNS" at bounding box center [254, 356] width 184 height 87
copy p "DBHGTQMWUNS"
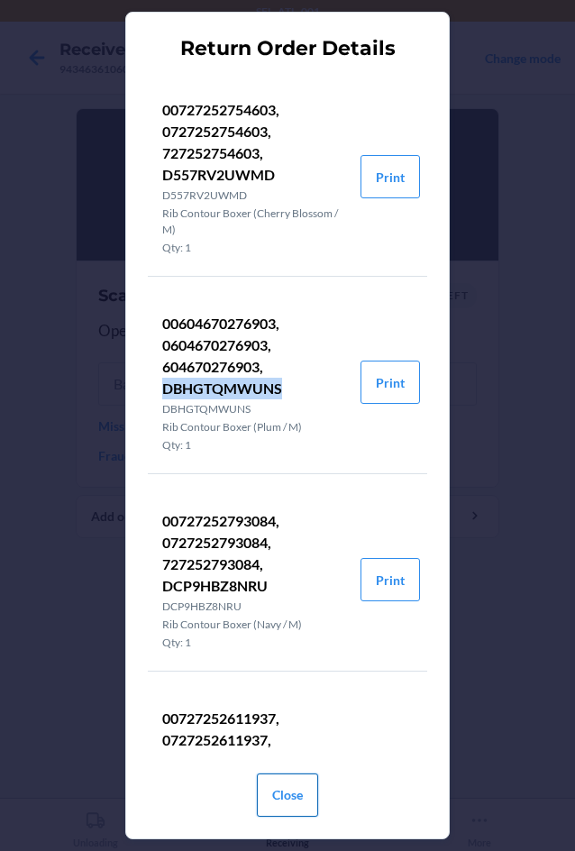
click at [286, 797] on button "Close" at bounding box center [287, 794] width 61 height 43
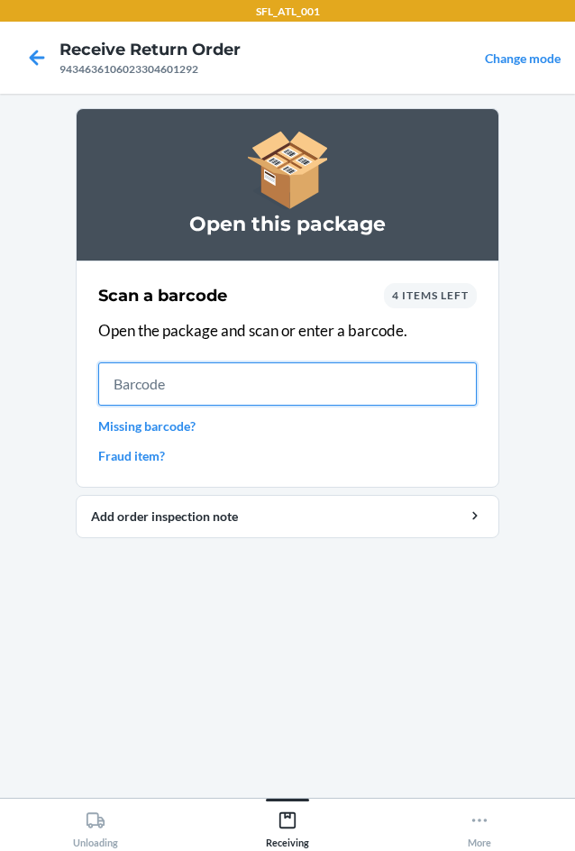
drag, startPoint x: 277, startPoint y: 378, endPoint x: 281, endPoint y: 392, distance: 15.1
click at [278, 381] on input "text" at bounding box center [287, 383] width 379 height 43
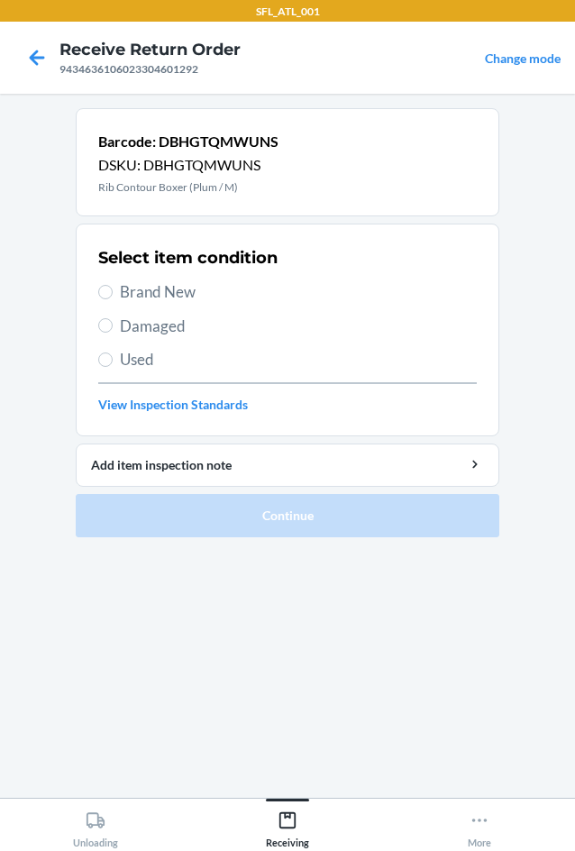
click at [164, 362] on span "Used" at bounding box center [298, 359] width 357 height 23
click at [113, 362] on input "Used" at bounding box center [105, 359] width 14 height 14
radio input "true"
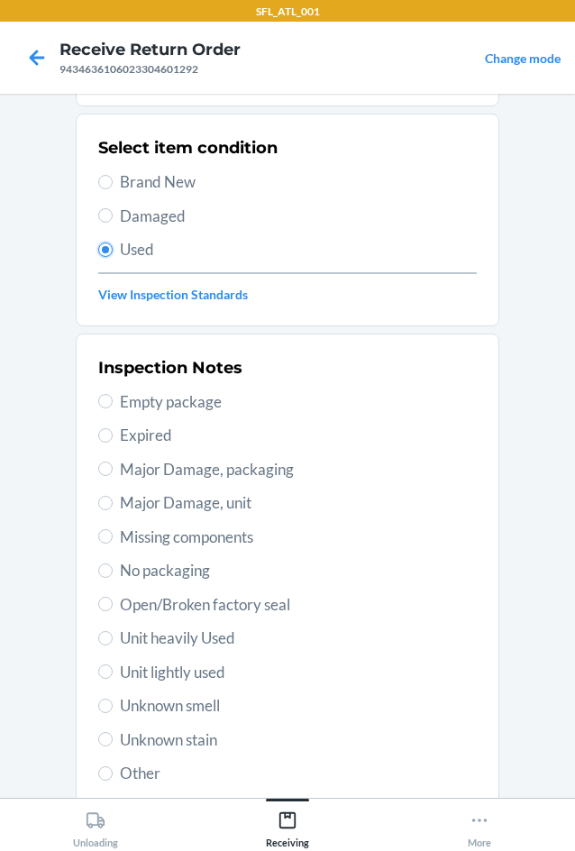
scroll to position [235, 0]
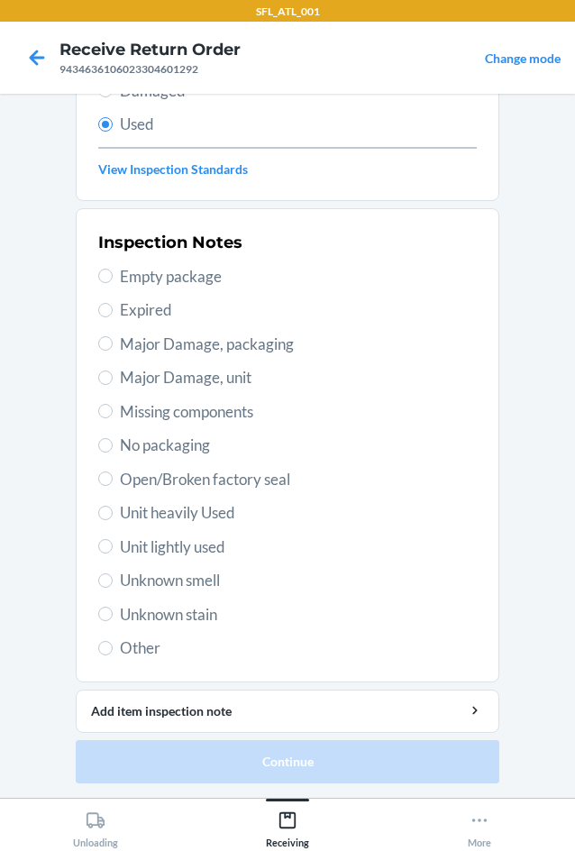
click at [192, 554] on span "Unit lightly used" at bounding box center [298, 546] width 357 height 23
click at [113, 554] on input "Unit lightly used" at bounding box center [105, 546] width 14 height 14
radio input "true"
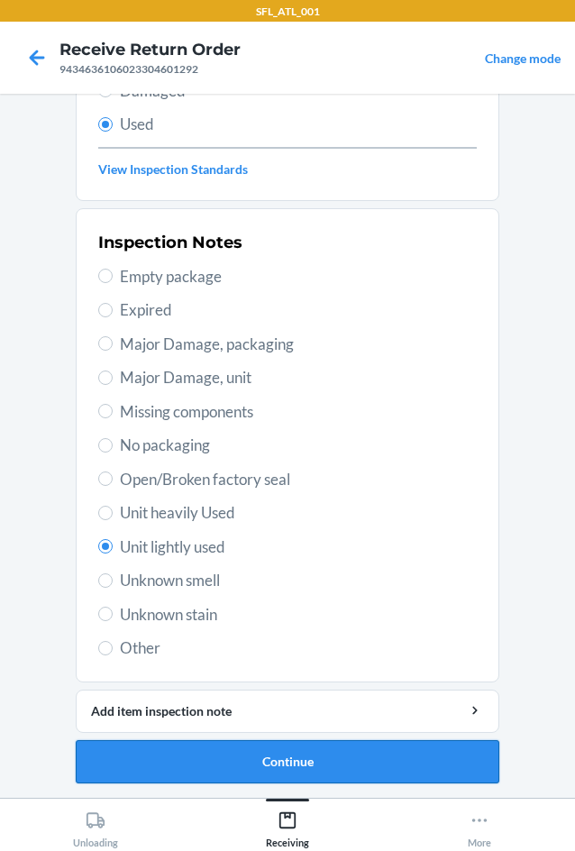
click at [277, 750] on button "Continue" at bounding box center [288, 761] width 424 height 43
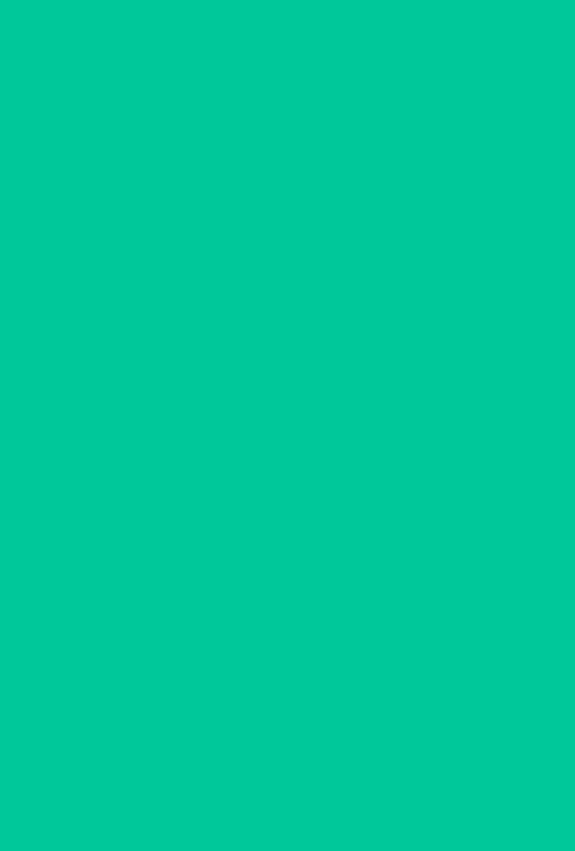
scroll to position [0, 0]
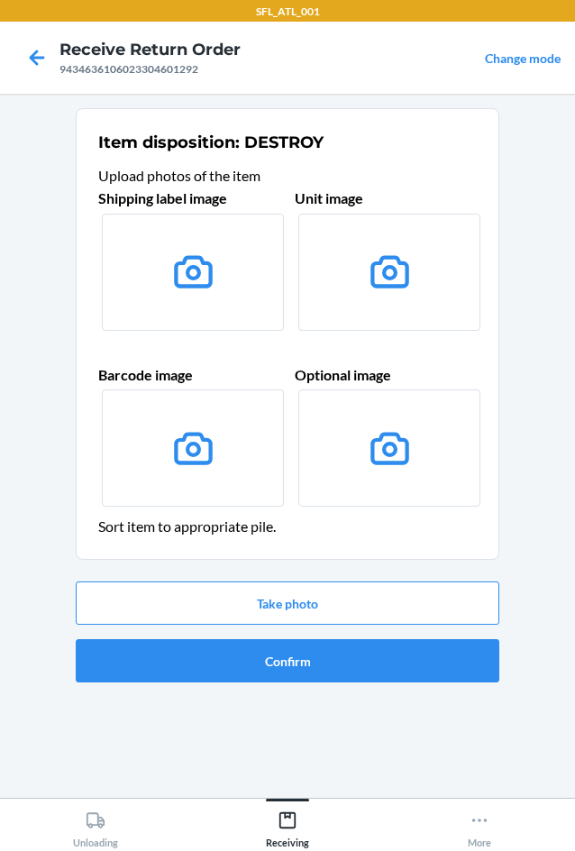
click at [297, 637] on div "Take photo Confirm" at bounding box center [288, 631] width 424 height 115
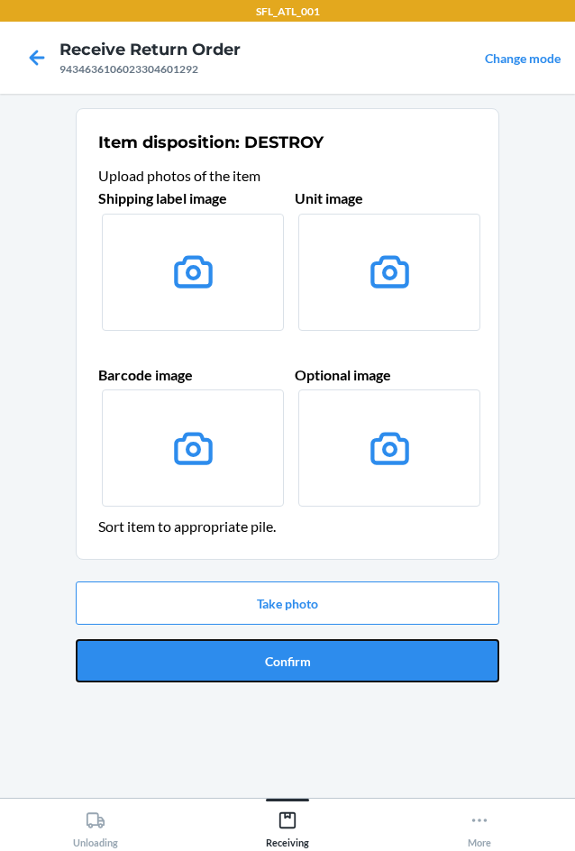
click at [302, 661] on button "Confirm" at bounding box center [288, 660] width 424 height 43
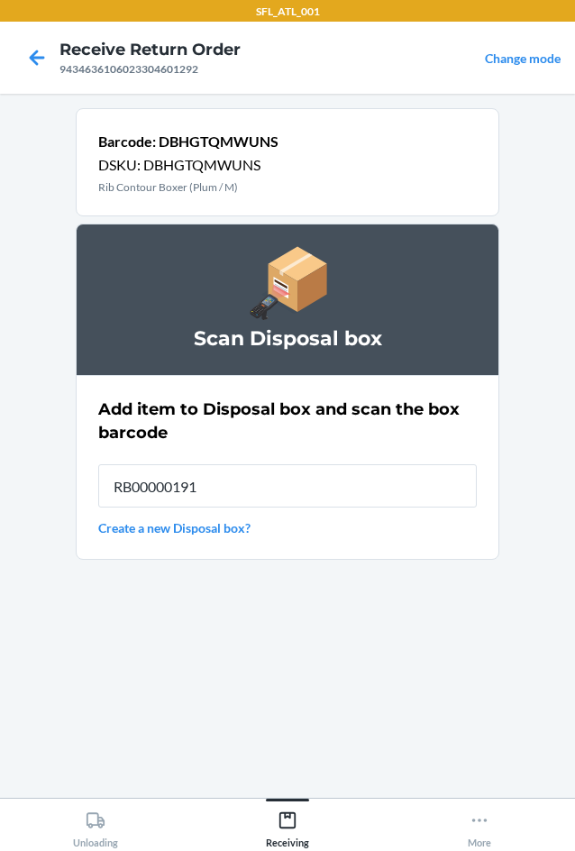
type input "RB00000191O"
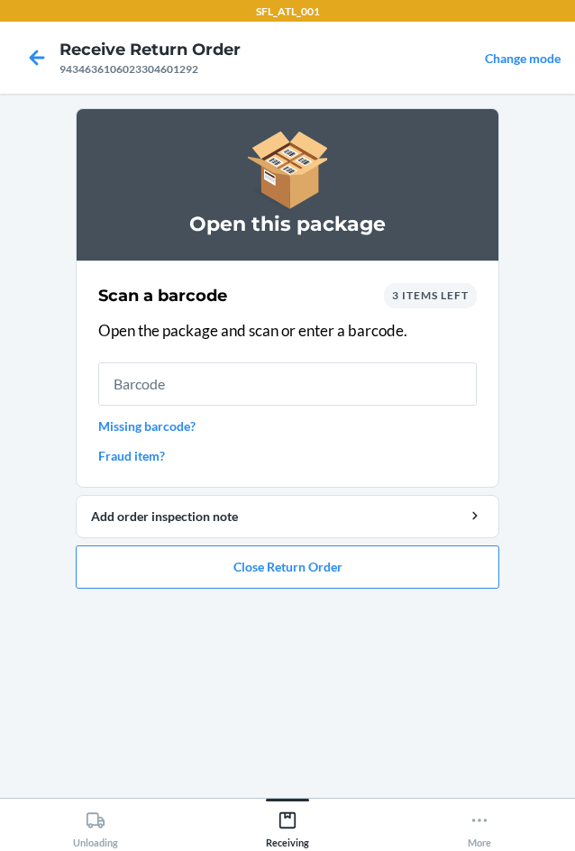
click at [441, 295] on span "3 items left" at bounding box center [430, 295] width 77 height 14
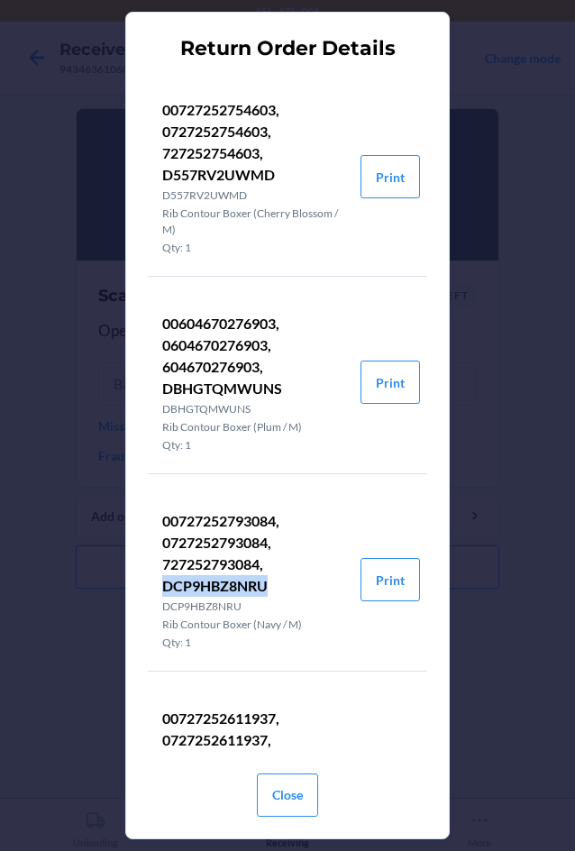
drag, startPoint x: 162, startPoint y: 585, endPoint x: 266, endPoint y: 586, distance: 103.7
click at [266, 586] on p "00727252793084, 0727252793084, 727252793084, DCP9HBZ8NRU" at bounding box center [254, 553] width 184 height 87
copy p "DCP9HBZ8NRU"
click at [297, 792] on button "Close" at bounding box center [287, 794] width 61 height 43
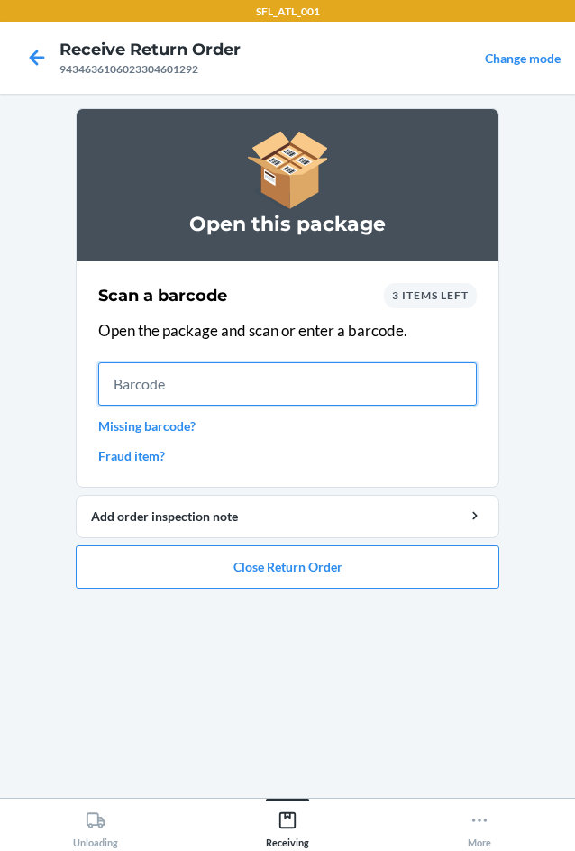
click at [210, 391] on input "text" at bounding box center [287, 383] width 379 height 43
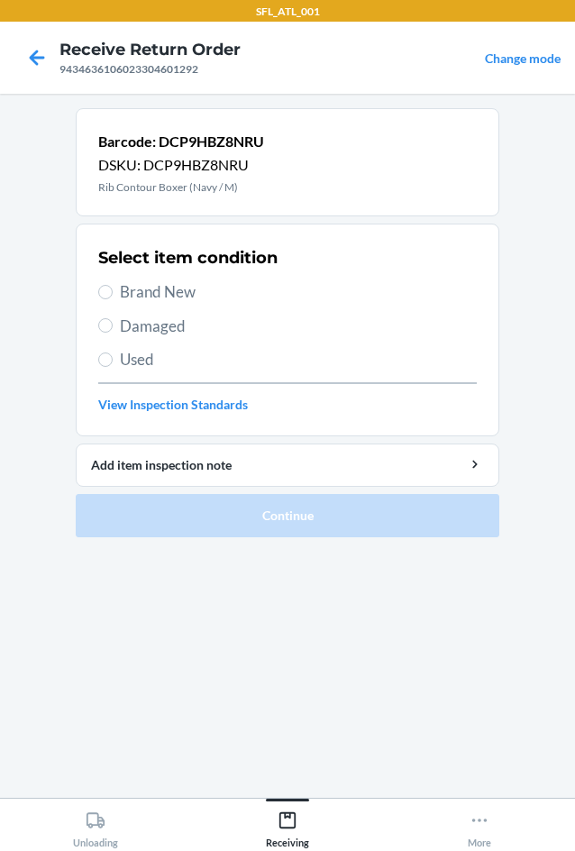
click at [142, 364] on span "Used" at bounding box center [298, 359] width 357 height 23
click at [113, 364] on input "Used" at bounding box center [105, 359] width 14 height 14
radio input "true"
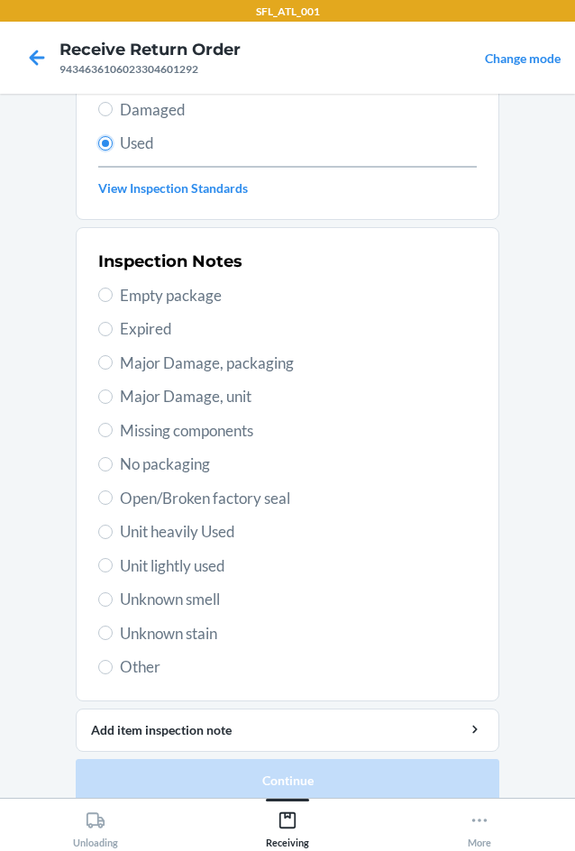
scroll to position [235, 0]
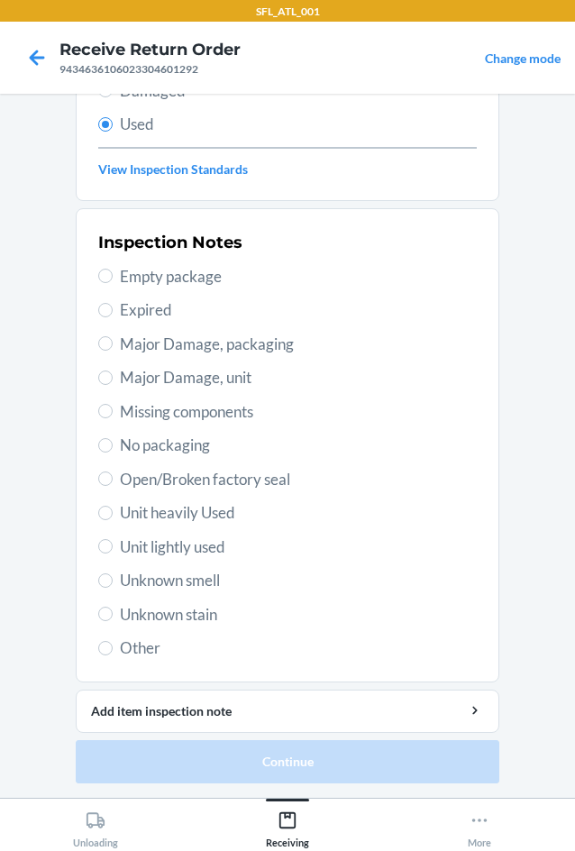
drag, startPoint x: 173, startPoint y: 540, endPoint x: 187, endPoint y: 555, distance: 20.4
click at [174, 540] on span "Unit lightly used" at bounding box center [298, 546] width 357 height 23
click at [113, 540] on input "Unit lightly used" at bounding box center [105, 546] width 14 height 14
radio input "true"
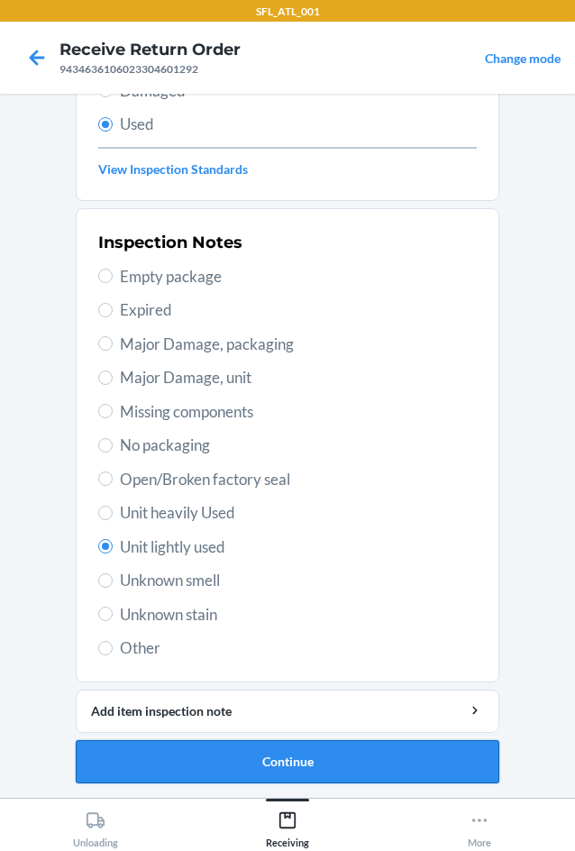
click at [240, 758] on button "Continue" at bounding box center [288, 761] width 424 height 43
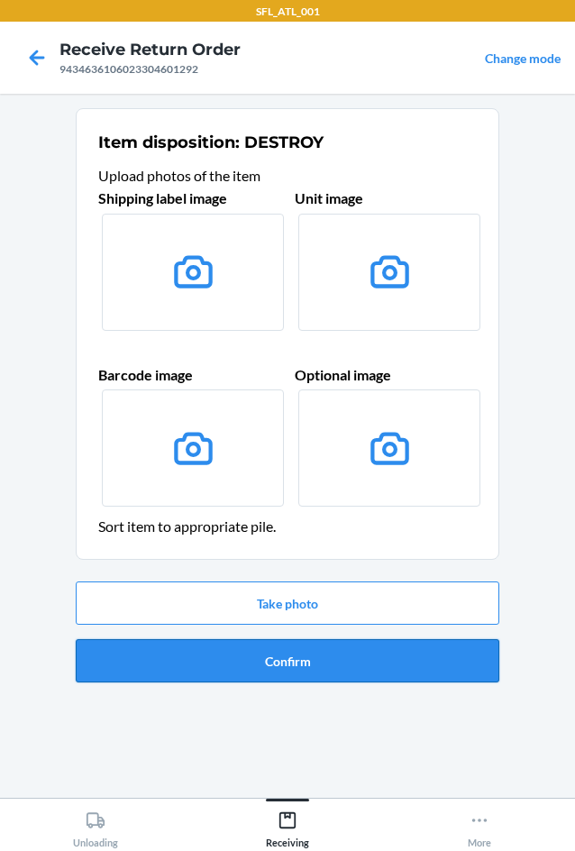
click at [249, 659] on button "Confirm" at bounding box center [288, 660] width 424 height 43
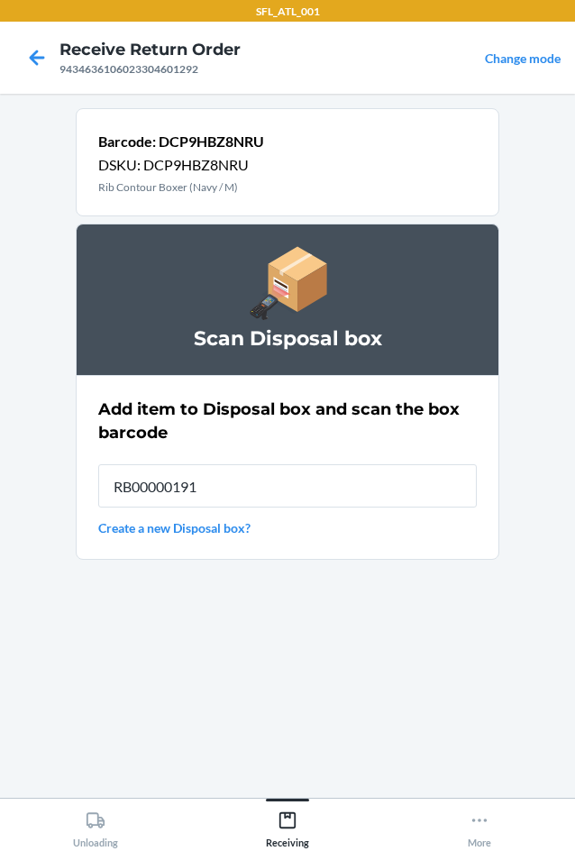
type input "RB00000191O"
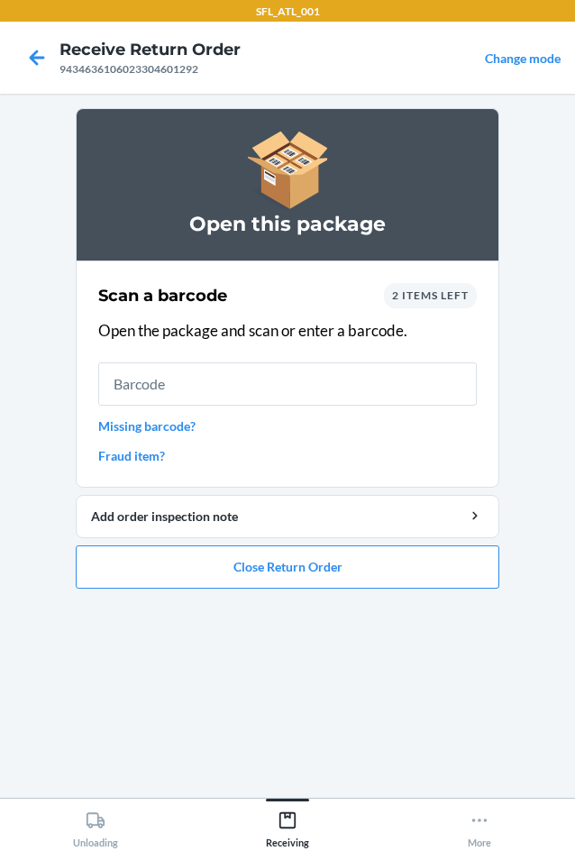
click at [425, 292] on span "2 items left" at bounding box center [430, 295] width 77 height 14
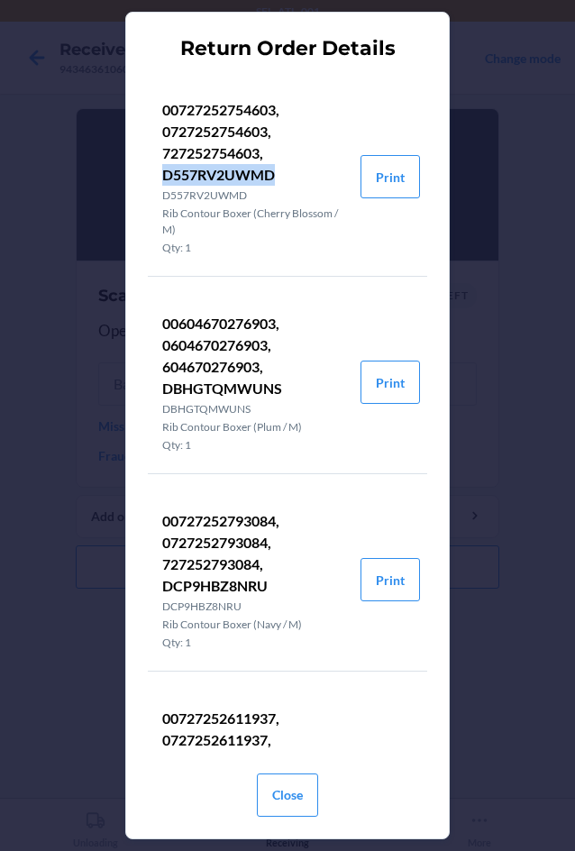
drag, startPoint x: 164, startPoint y: 174, endPoint x: 273, endPoint y: 174, distance: 109.1
click at [273, 174] on p "00727252754603, 0727252754603, 727252754603, D557RV2UWMD" at bounding box center [254, 142] width 184 height 87
copy p "D557RV2UWMD"
drag, startPoint x: 275, startPoint y: 788, endPoint x: 271, endPoint y: 776, distance: 12.3
click at [272, 784] on button "Close" at bounding box center [287, 794] width 61 height 43
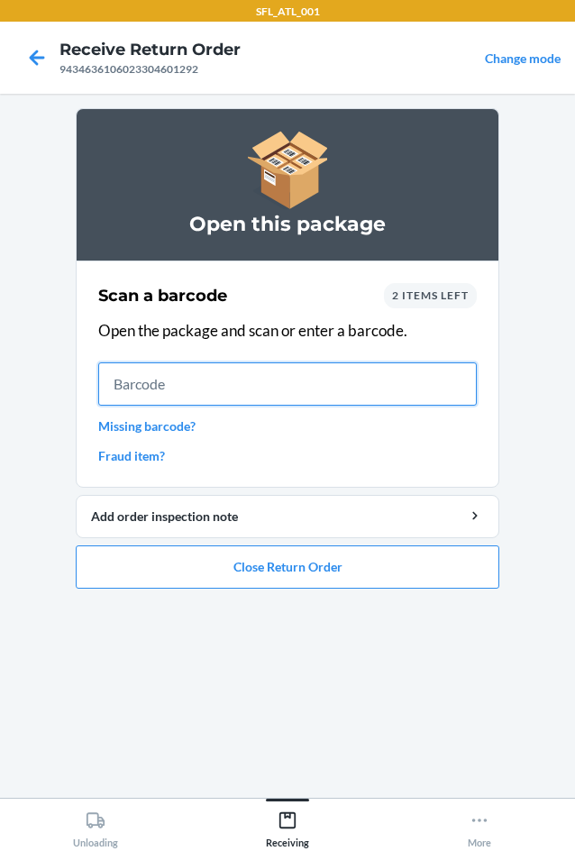
click at [266, 390] on input "text" at bounding box center [287, 383] width 379 height 43
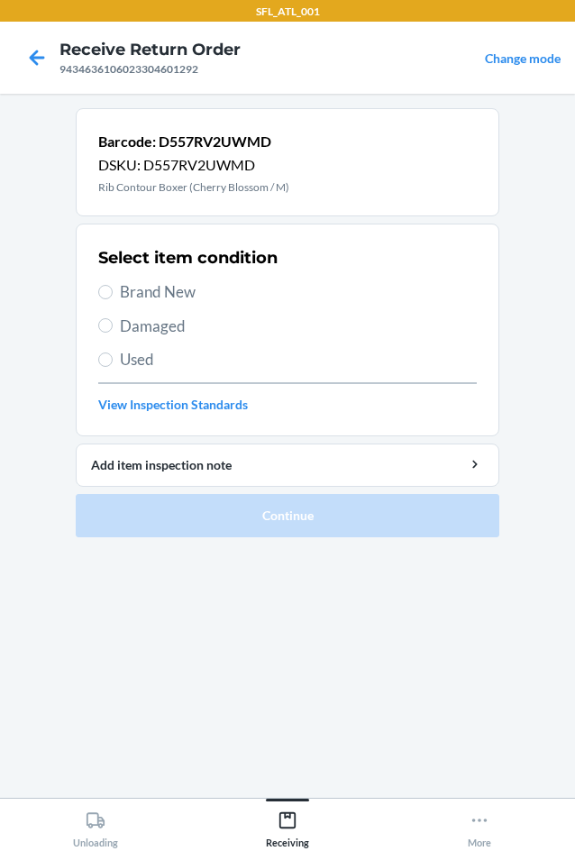
click at [132, 361] on span "Used" at bounding box center [298, 359] width 357 height 23
click at [113, 361] on input "Used" at bounding box center [105, 359] width 14 height 14
radio input "true"
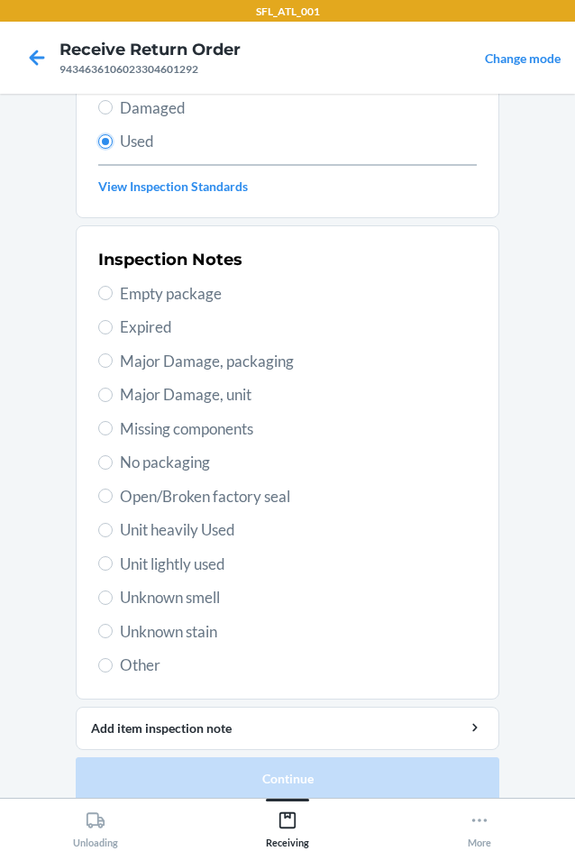
scroll to position [235, 0]
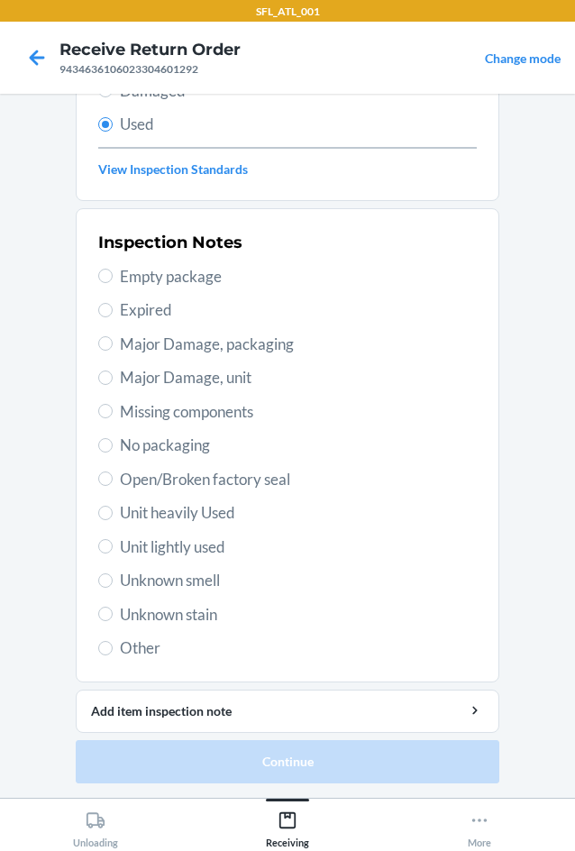
click at [186, 545] on span "Unit lightly used" at bounding box center [298, 546] width 357 height 23
click at [113, 545] on input "Unit lightly used" at bounding box center [105, 546] width 14 height 14
radio input "true"
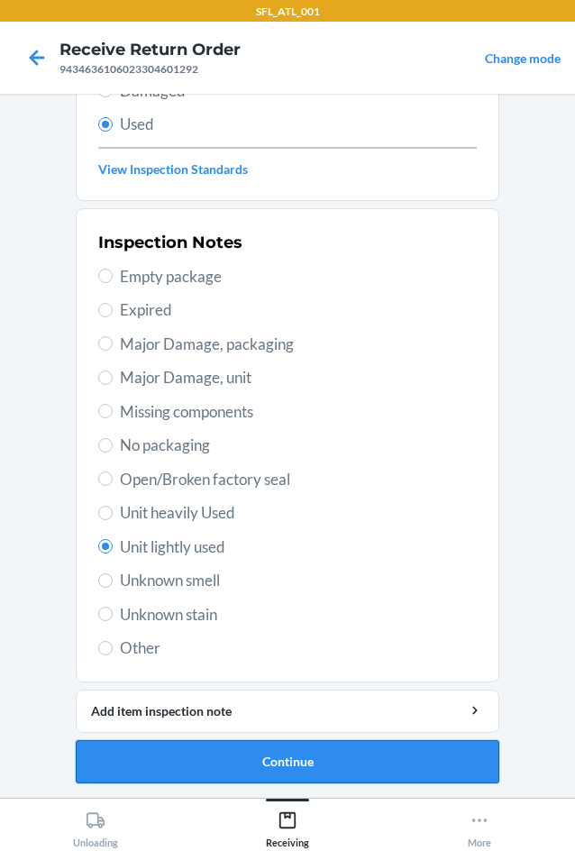
click at [331, 758] on button "Continue" at bounding box center [288, 761] width 424 height 43
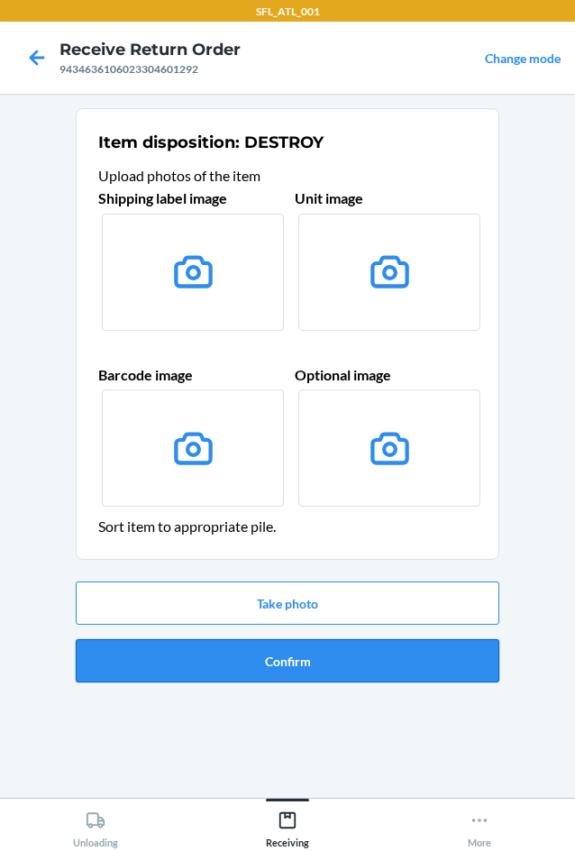
click at [307, 670] on button "Confirm" at bounding box center [288, 660] width 424 height 43
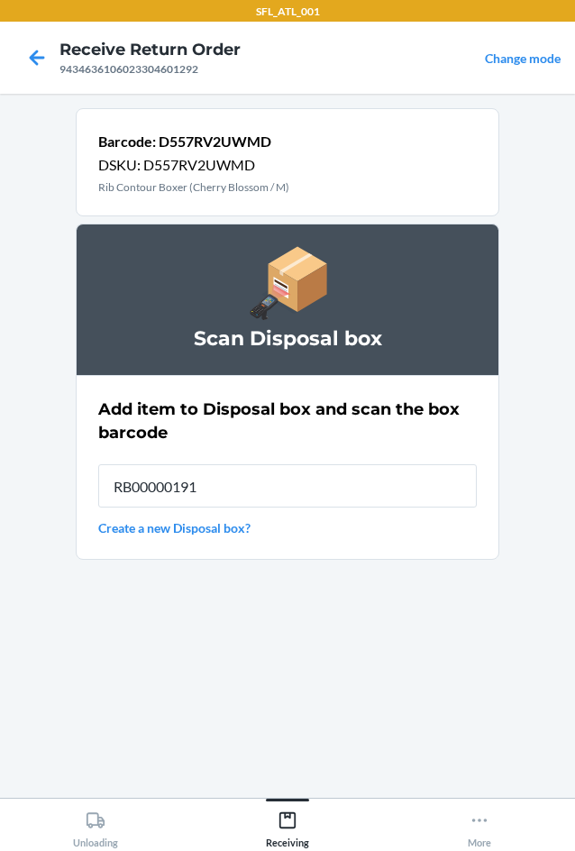
type input "RB00000191O"
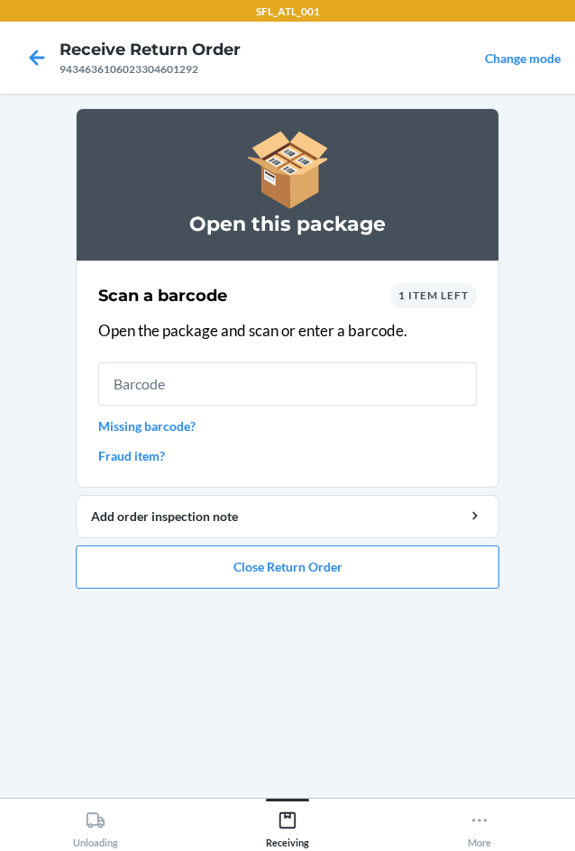
click at [427, 282] on div "Scan a barcode 1 item left Open the package and scan or enter a barcode. Missin…" at bounding box center [287, 374] width 379 height 193
click at [429, 299] on span "1 item left" at bounding box center [433, 295] width 70 height 14
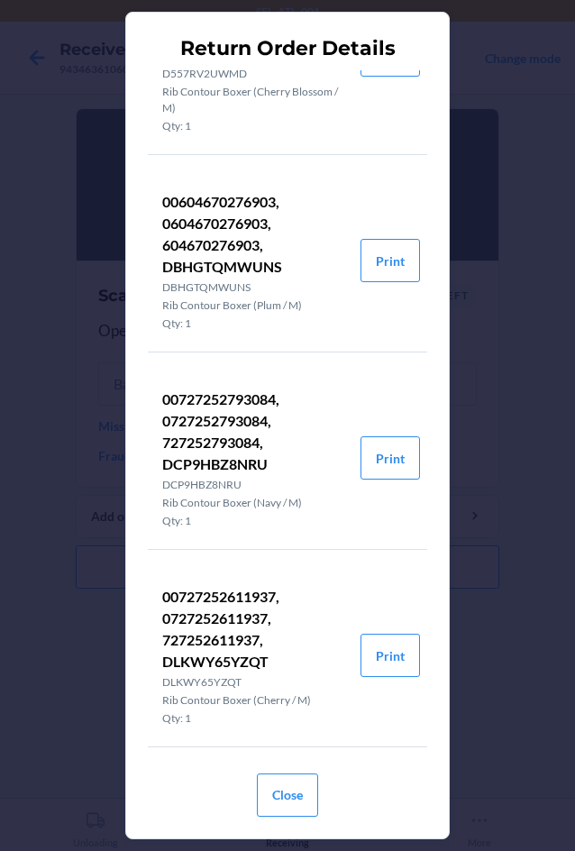
scroll to position [124, 0]
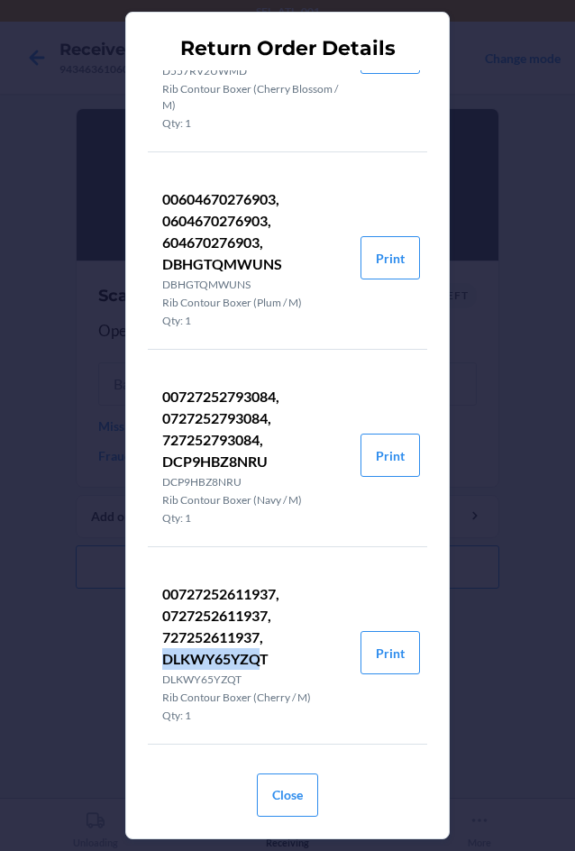
drag, startPoint x: 165, startPoint y: 658, endPoint x: 265, endPoint y: 662, distance: 100.1
click at [265, 662] on p "00727252611937, 0727252611937, 727252611937, DLKWY65YZQT" at bounding box center [254, 626] width 184 height 87
copy p "DLKWY65YZQ"
click at [301, 809] on button "Close" at bounding box center [287, 794] width 61 height 43
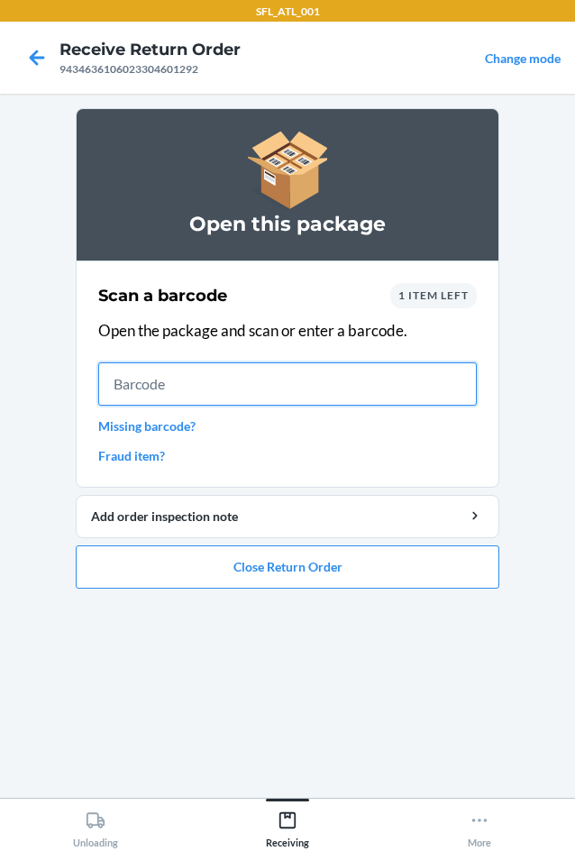
click at [249, 400] on input "text" at bounding box center [287, 383] width 379 height 43
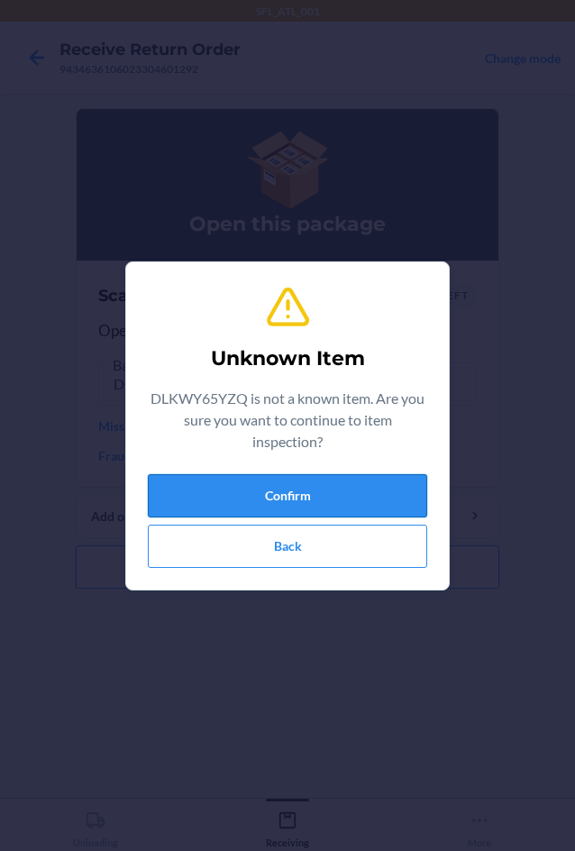
click at [282, 506] on button "Confirm" at bounding box center [287, 495] width 279 height 43
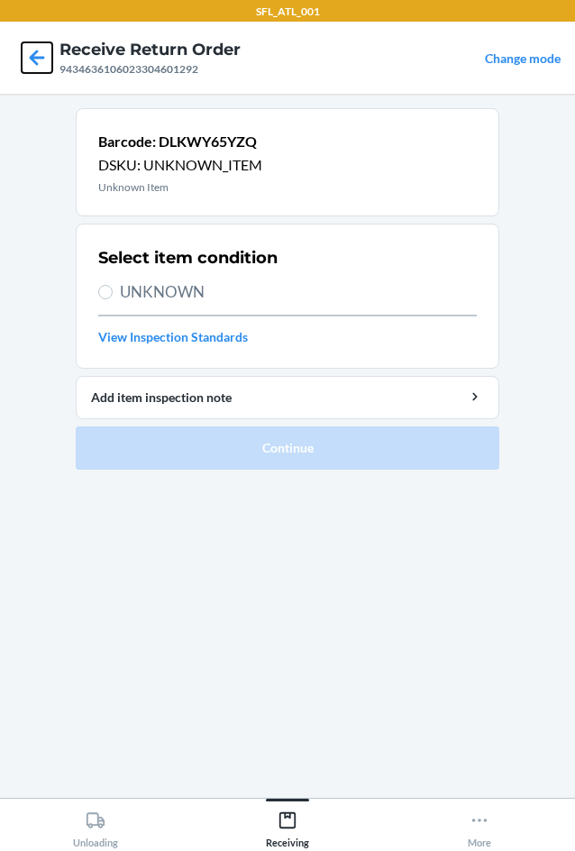
click at [37, 60] on icon at bounding box center [37, 57] width 31 height 31
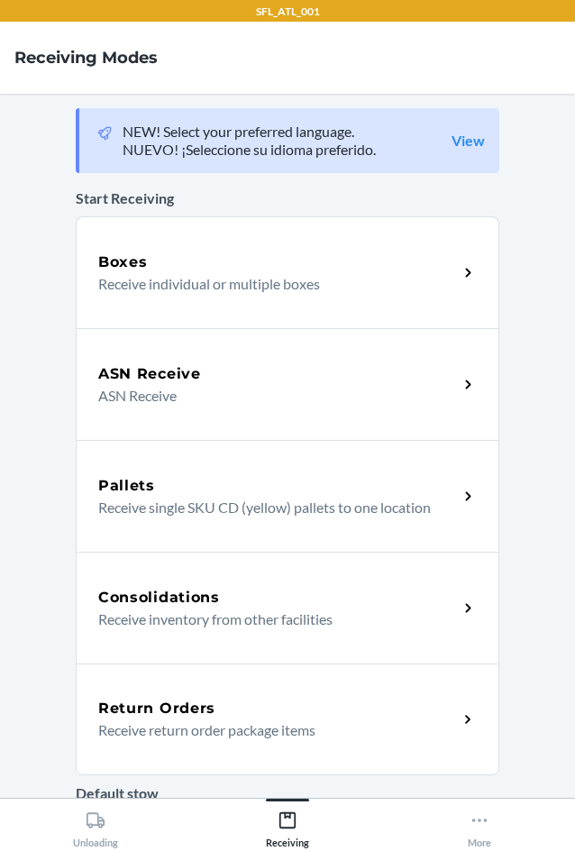
click at [325, 721] on p "Receive return order package items" at bounding box center [270, 730] width 345 height 22
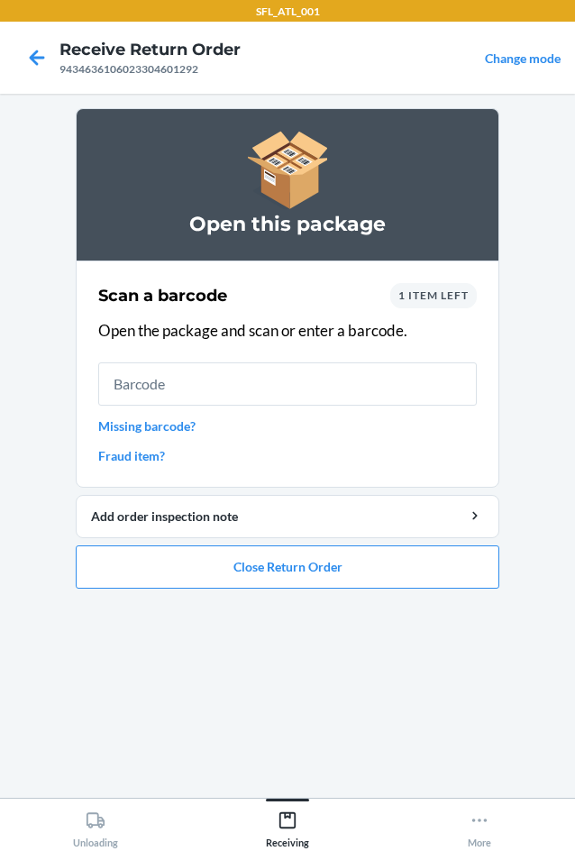
click at [420, 297] on span "1 item left" at bounding box center [433, 295] width 70 height 14
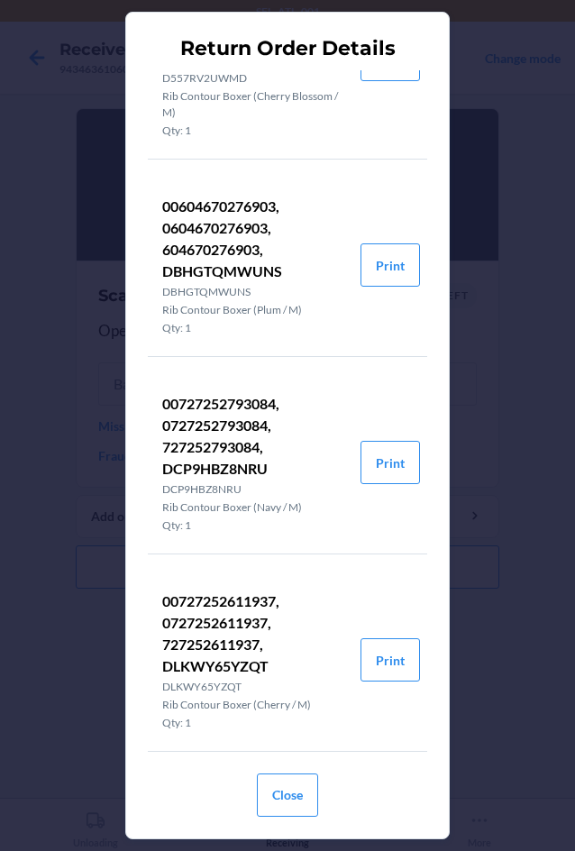
scroll to position [124, 0]
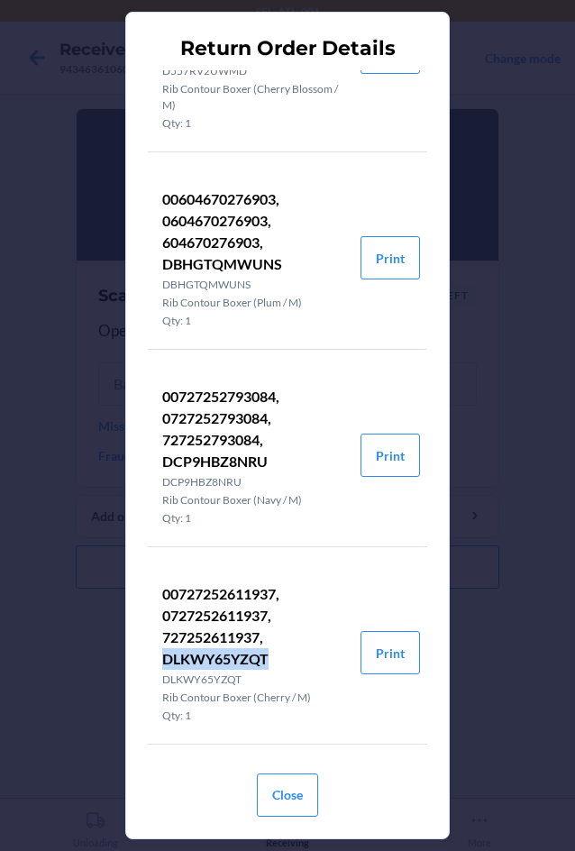
drag, startPoint x: 164, startPoint y: 659, endPoint x: 272, endPoint y: 656, distance: 108.2
click at [272, 656] on p "00727252611937, 0727252611937, 727252611937, DLKWY65YZQT" at bounding box center [254, 626] width 184 height 87
copy p "DLKWY65YZQT"
drag, startPoint x: 283, startPoint y: 801, endPoint x: 217, endPoint y: 667, distance: 148.8
click at [283, 797] on button "Close" at bounding box center [287, 794] width 61 height 43
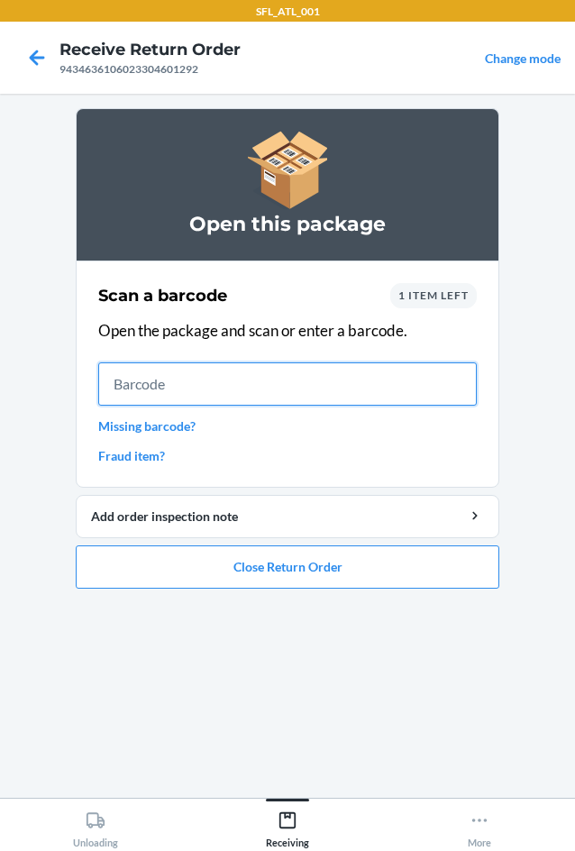
click at [206, 399] on input "text" at bounding box center [287, 383] width 379 height 43
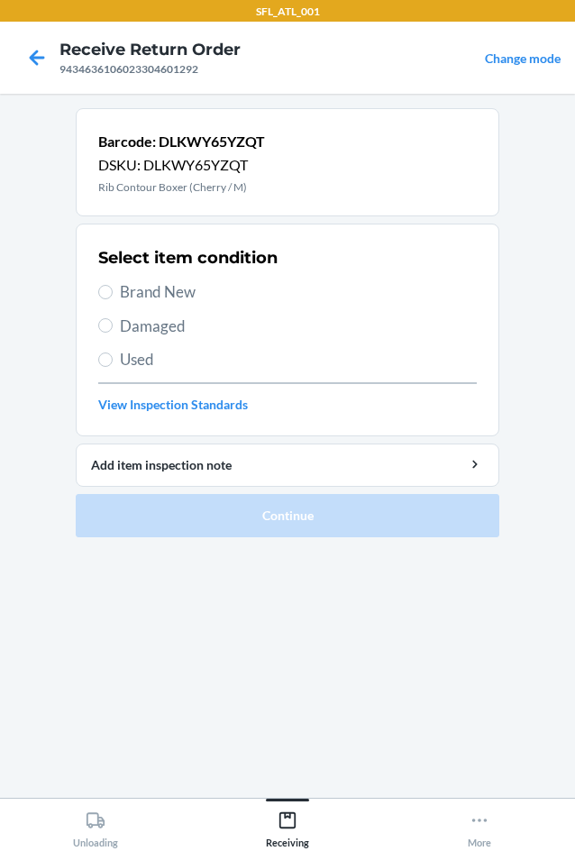
click at [133, 363] on span "Used" at bounding box center [298, 359] width 357 height 23
click at [113, 363] on input "Used" at bounding box center [105, 359] width 14 height 14
radio input "true"
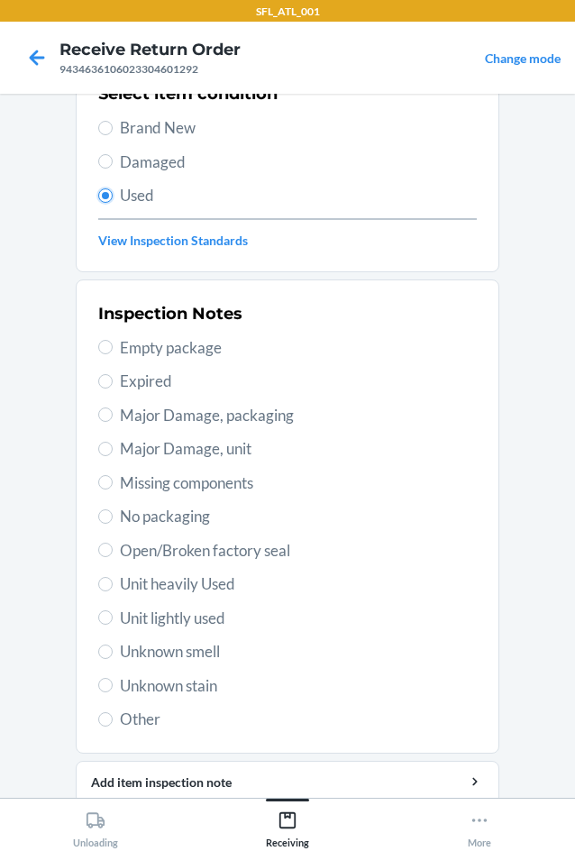
scroll to position [180, 0]
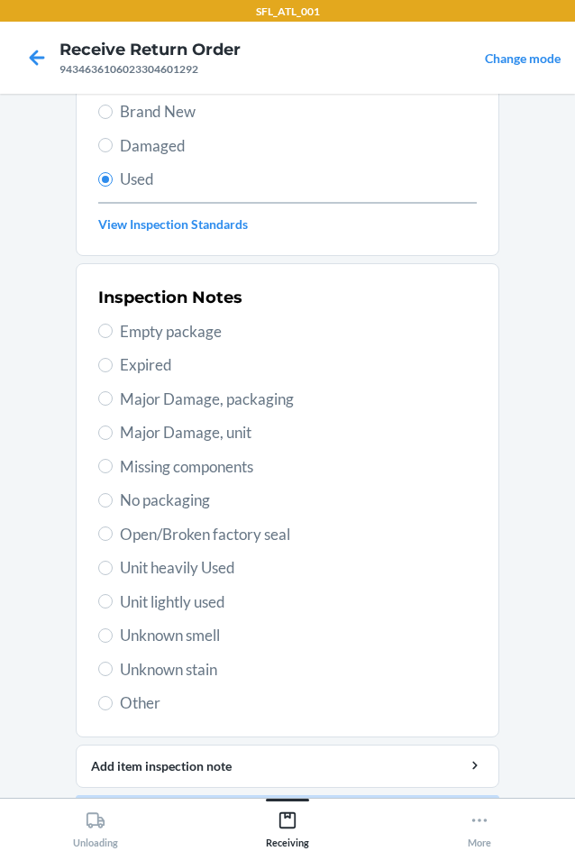
click at [204, 603] on span "Unit lightly used" at bounding box center [298, 601] width 357 height 23
click at [113, 603] on input "Unit lightly used" at bounding box center [105, 601] width 14 height 14
radio input "true"
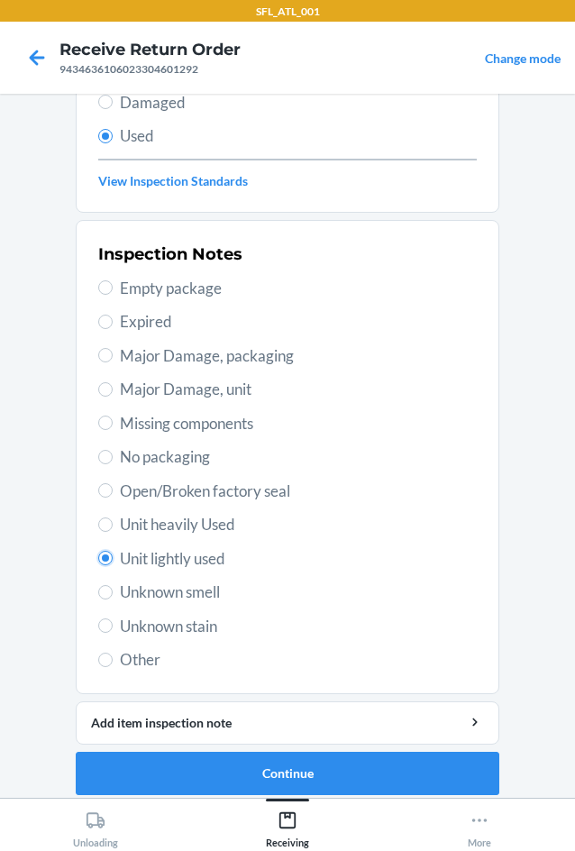
scroll to position [235, 0]
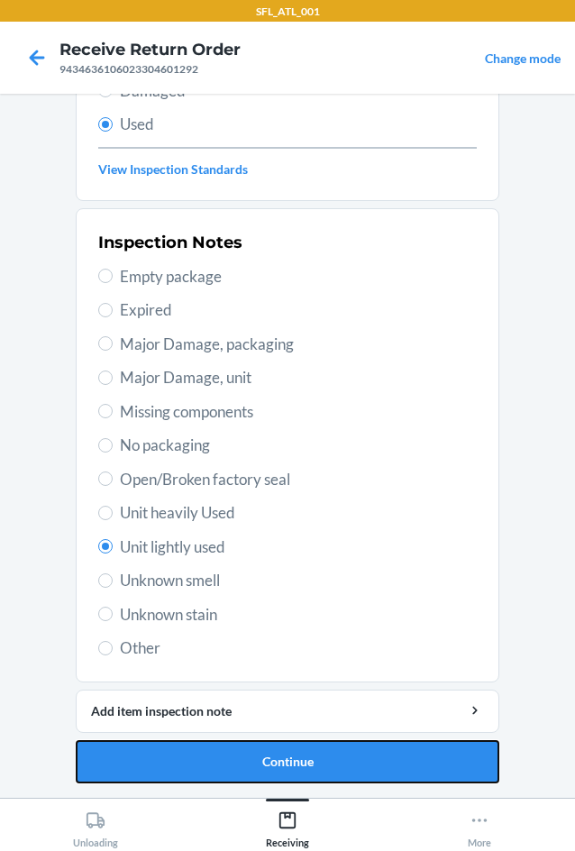
drag, startPoint x: 266, startPoint y: 775, endPoint x: 263, endPoint y: 755, distance: 20.9
click at [266, 774] on button "Continue" at bounding box center [288, 761] width 424 height 43
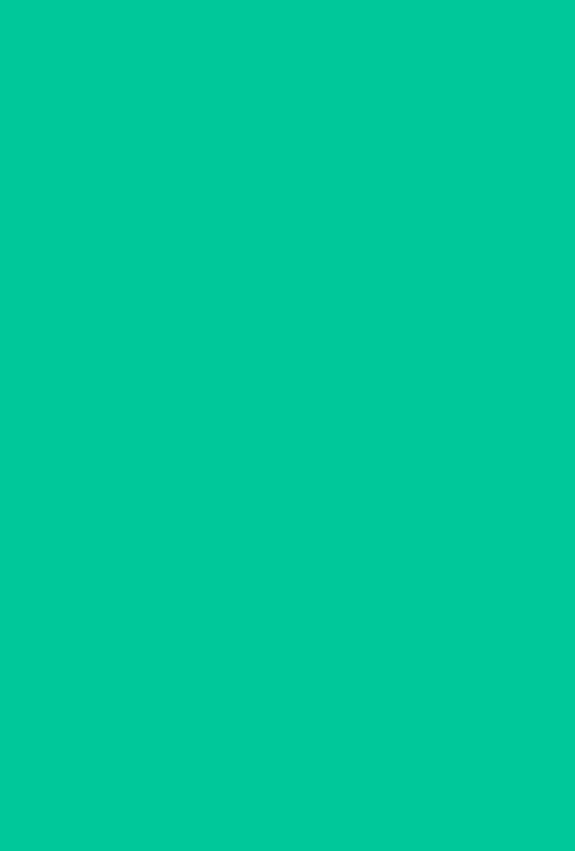
scroll to position [0, 0]
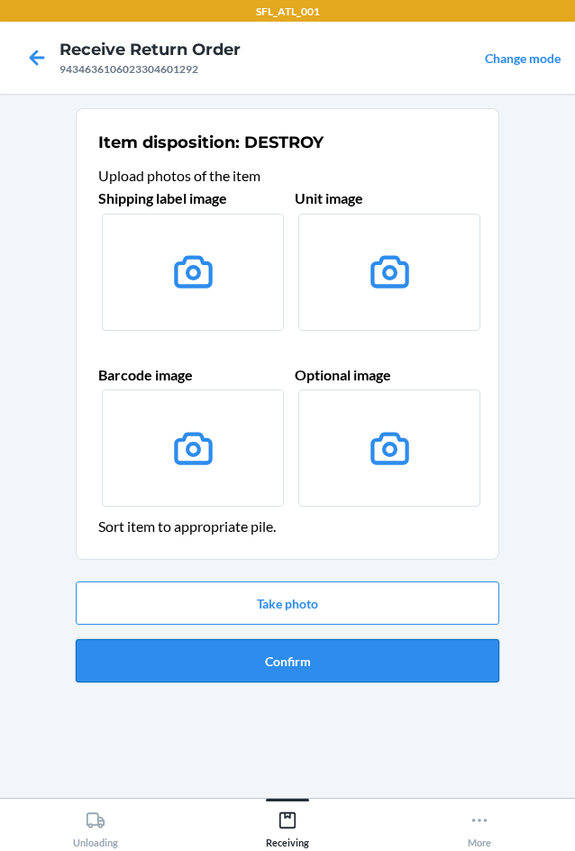
click at [244, 657] on button "Confirm" at bounding box center [288, 660] width 424 height 43
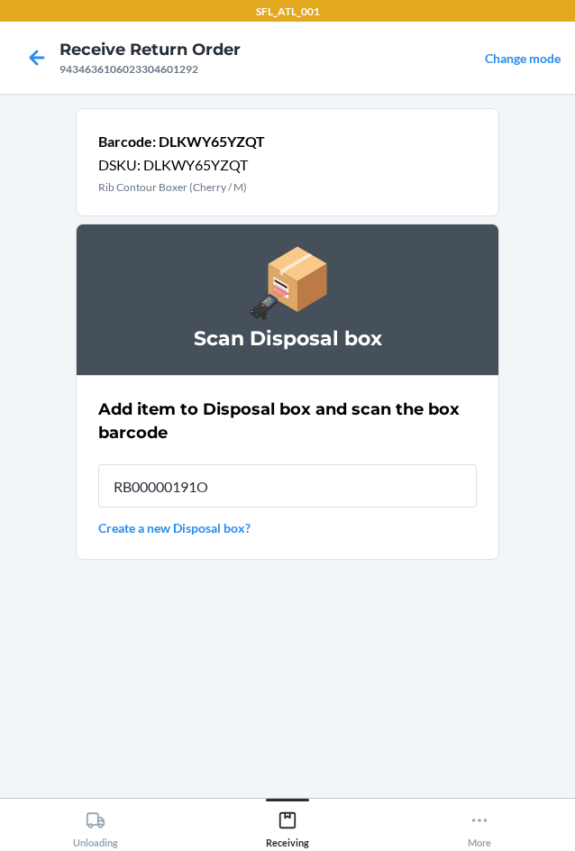
type input "RB00000191O"
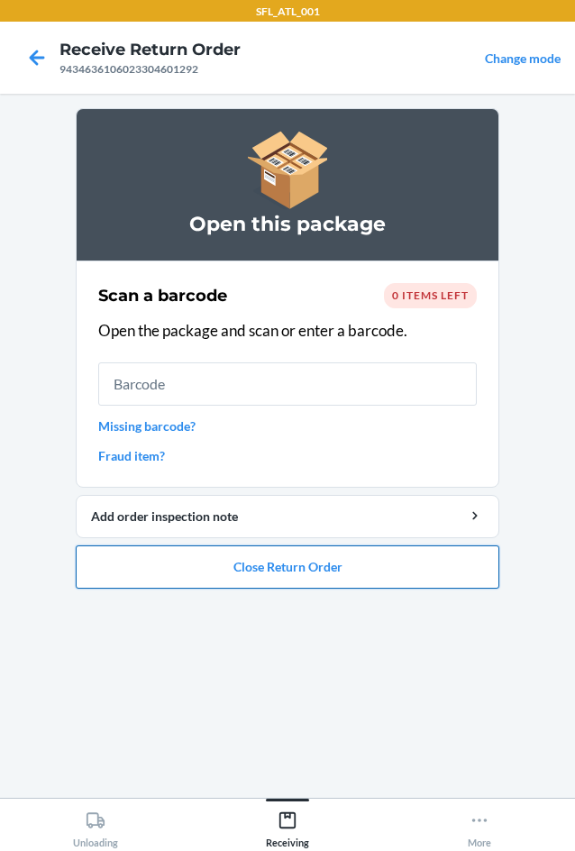
click at [367, 559] on button "Close Return Order" at bounding box center [288, 566] width 424 height 43
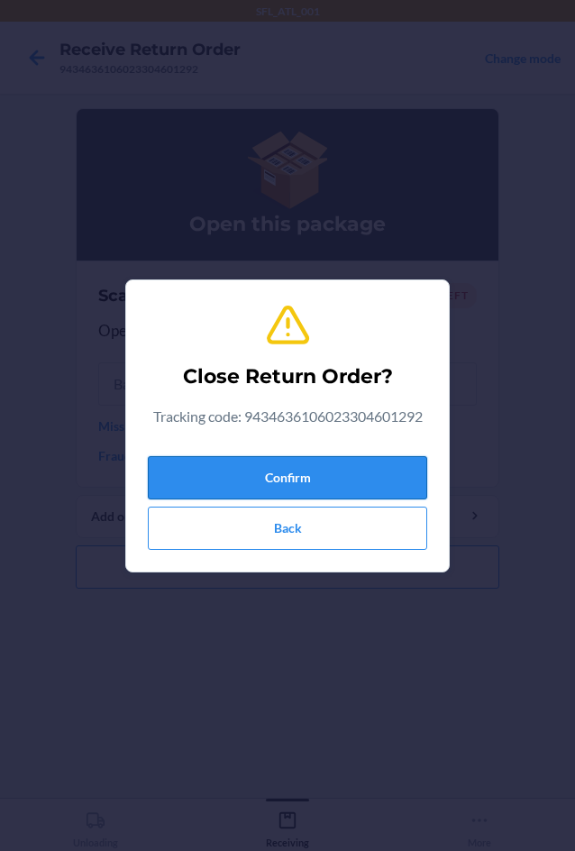
click at [341, 490] on button "Confirm" at bounding box center [287, 477] width 279 height 43
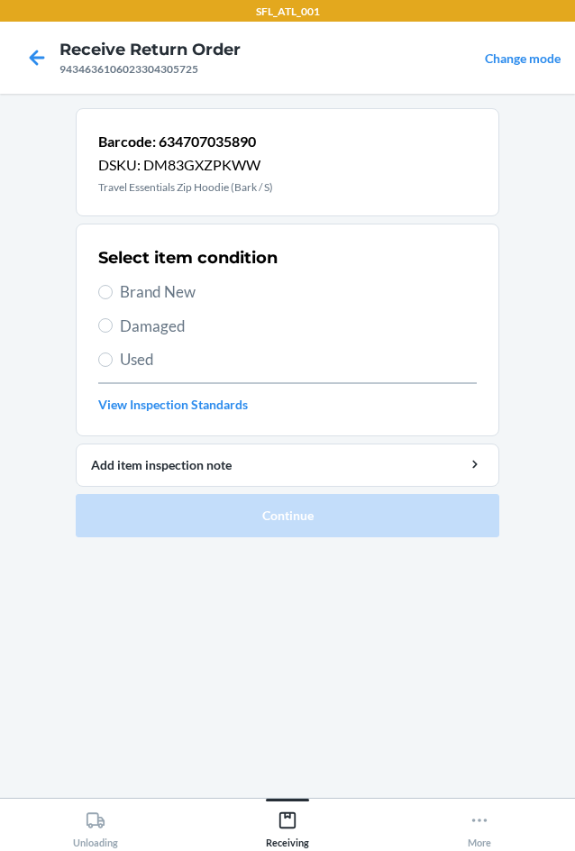
drag, startPoint x: 149, startPoint y: 289, endPoint x: 266, endPoint y: 407, distance: 166.4
click at [151, 293] on span "Brand New" at bounding box center [298, 291] width 357 height 23
click at [113, 293] on input "Brand New" at bounding box center [105, 292] width 14 height 14
radio input "true"
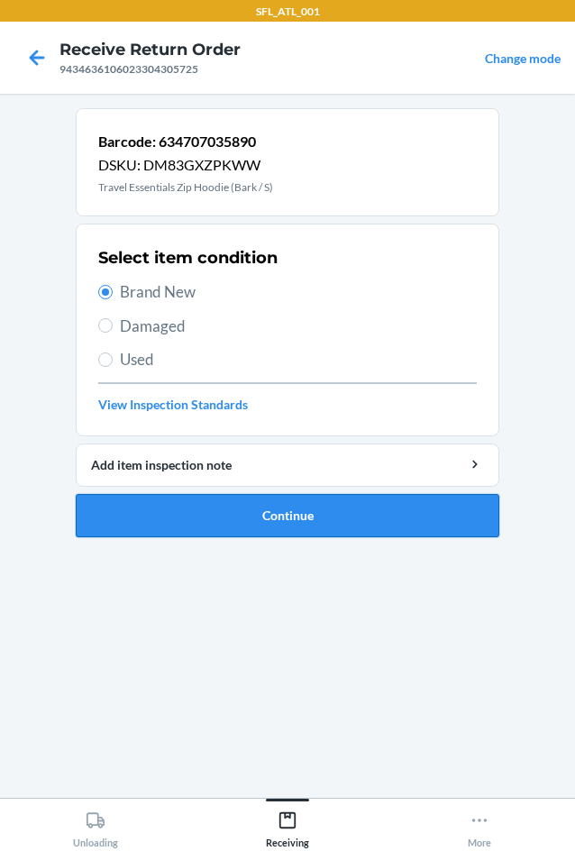
click at [311, 505] on button "Continue" at bounding box center [288, 515] width 424 height 43
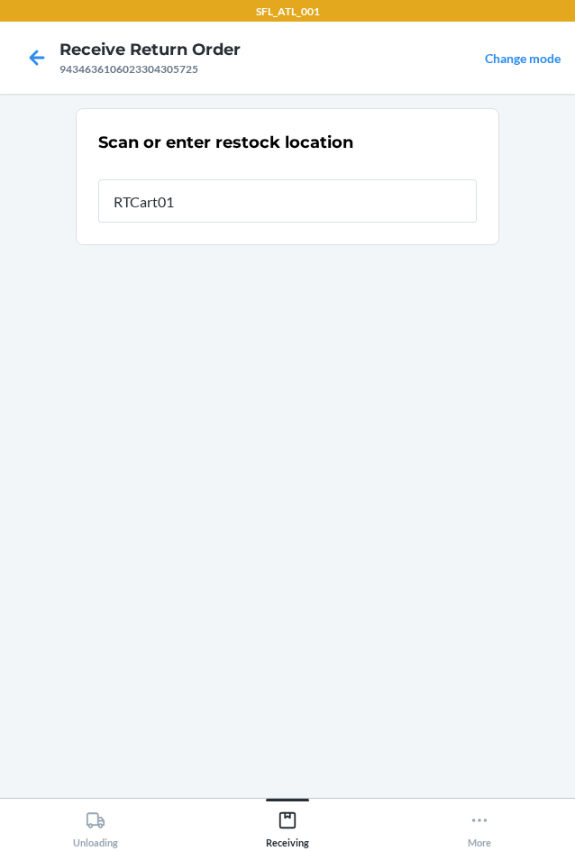
type input "RTCart013"
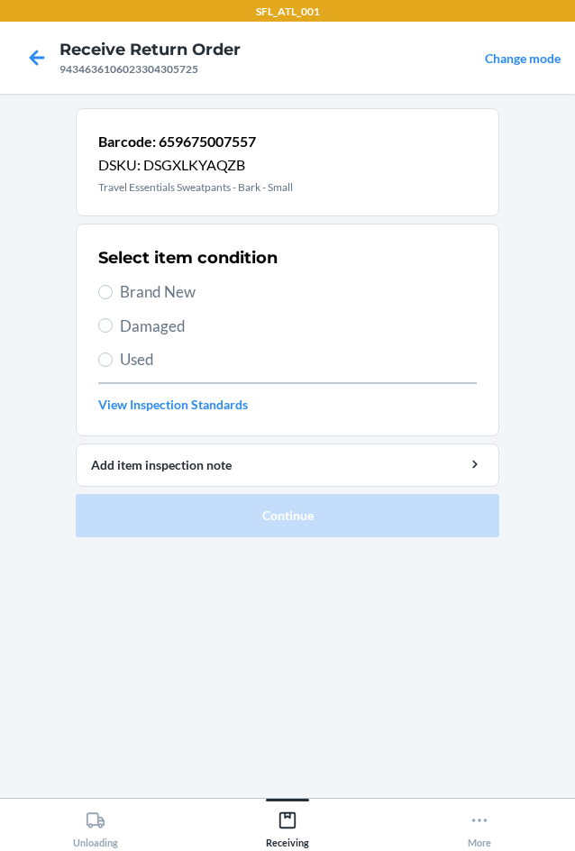
click at [118, 297] on label "Brand New" at bounding box center [287, 291] width 379 height 23
click at [113, 297] on input "Brand New" at bounding box center [105, 292] width 14 height 14
radio input "true"
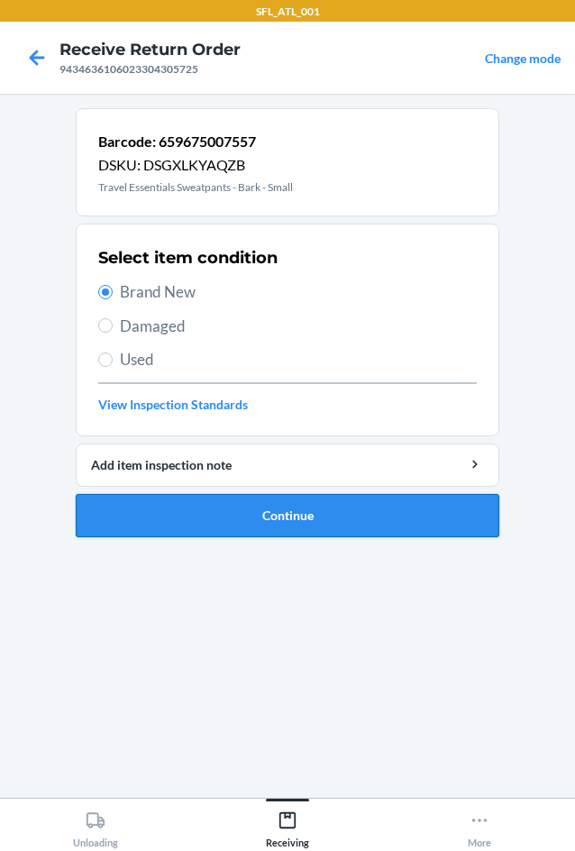
click at [229, 528] on button "Continue" at bounding box center [288, 515] width 424 height 43
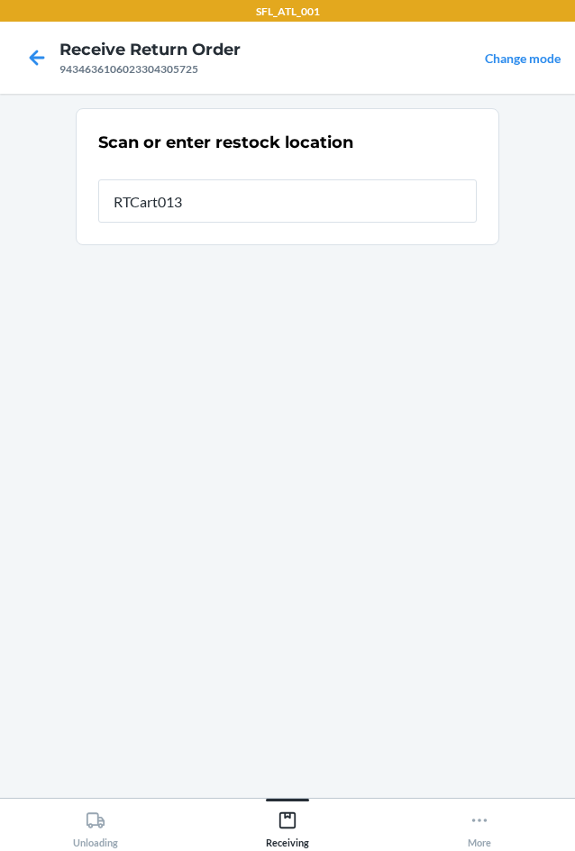
type input "RTCart013"
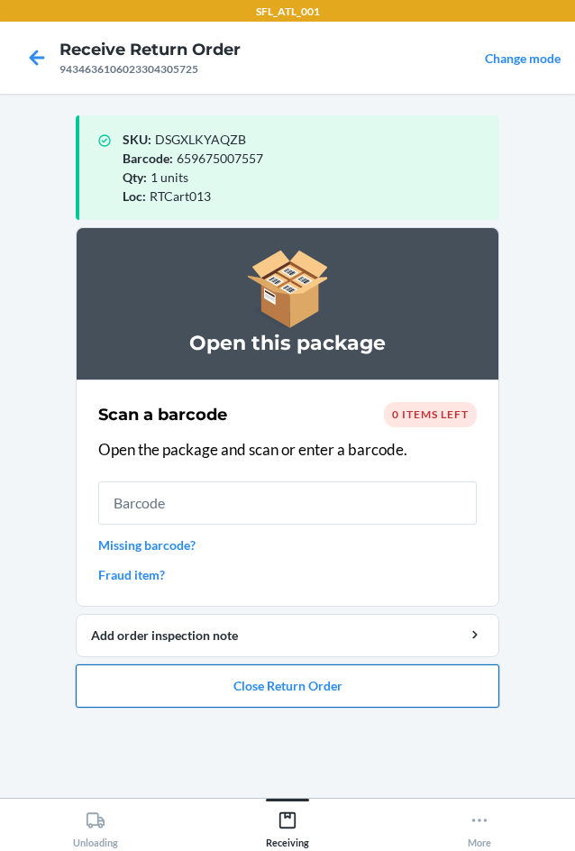
click at [462, 696] on button "Close Return Order" at bounding box center [288, 685] width 424 height 43
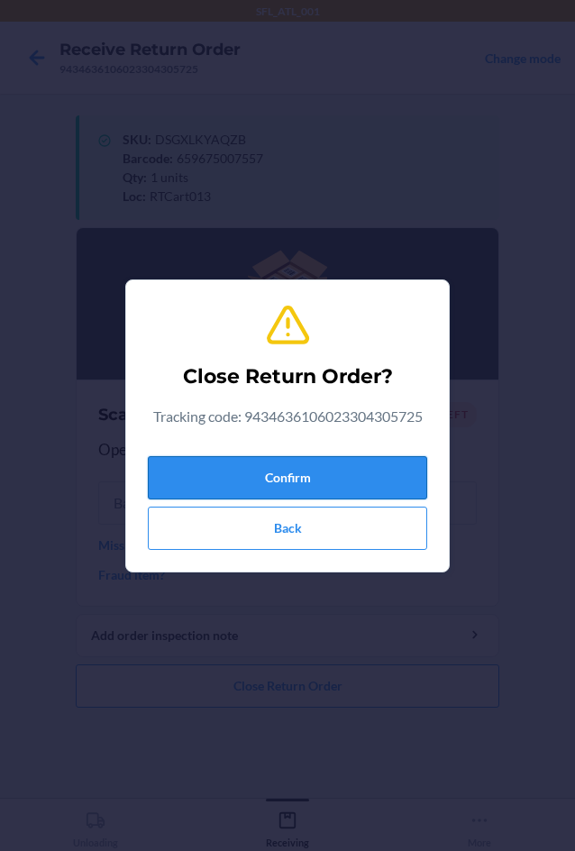
click at [278, 477] on button "Confirm" at bounding box center [287, 477] width 279 height 43
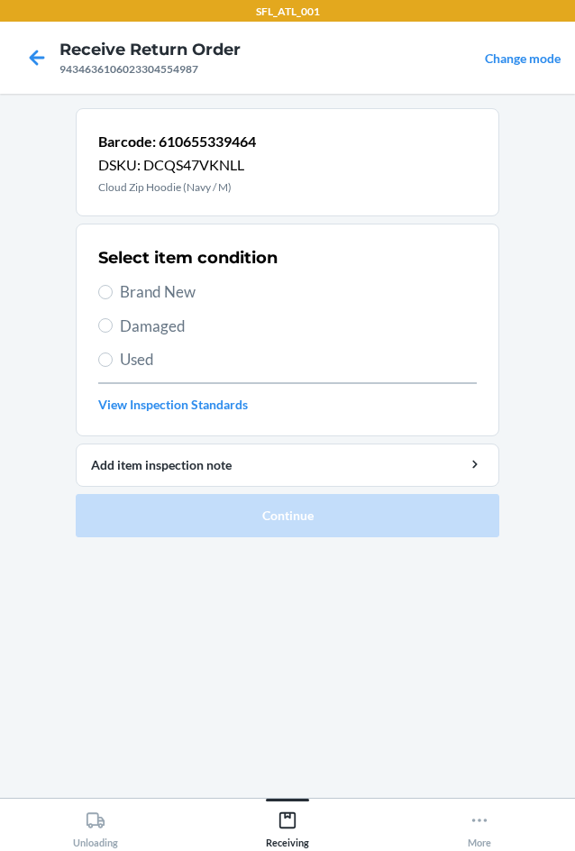
click at [146, 365] on span "Used" at bounding box center [298, 359] width 357 height 23
click at [113, 365] on input "Used" at bounding box center [105, 359] width 14 height 14
radio input "true"
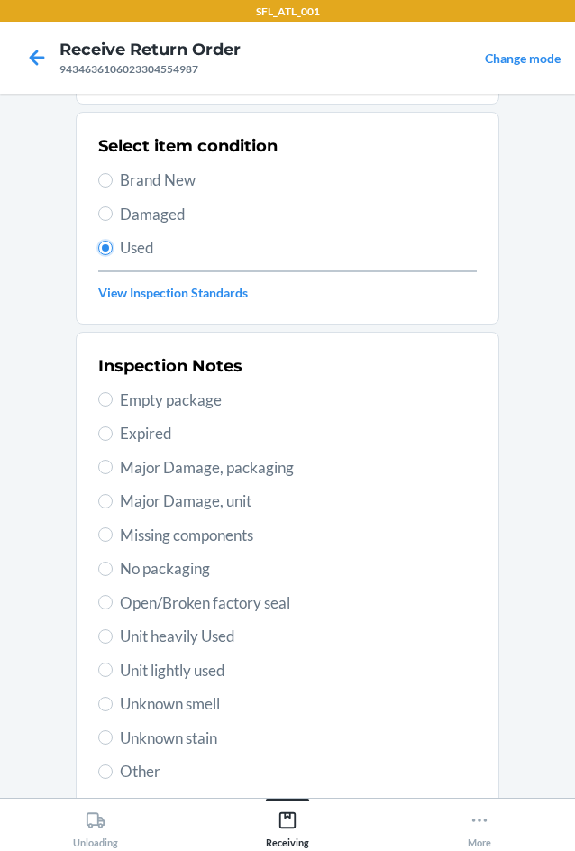
scroll to position [235, 0]
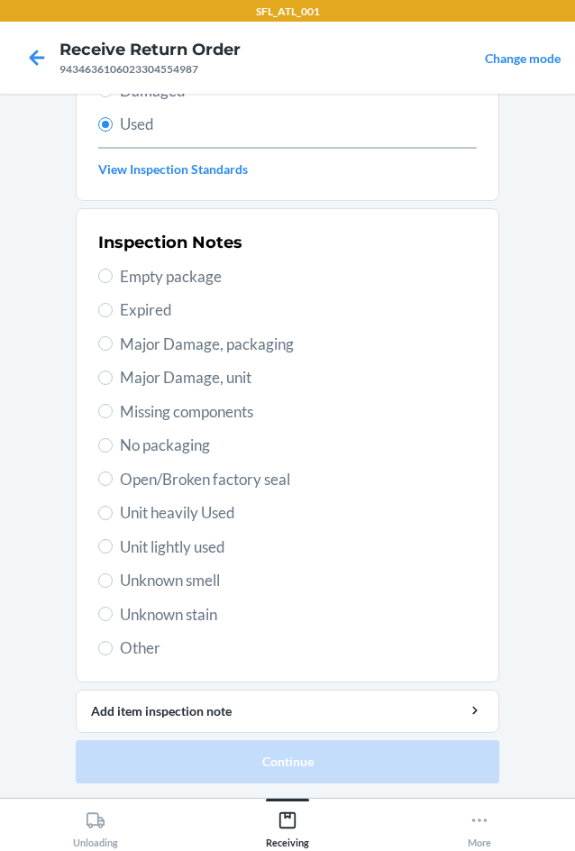
click at [215, 545] on span "Unit lightly used" at bounding box center [298, 546] width 357 height 23
click at [113, 545] on input "Unit lightly used" at bounding box center [105, 546] width 14 height 14
radio input "true"
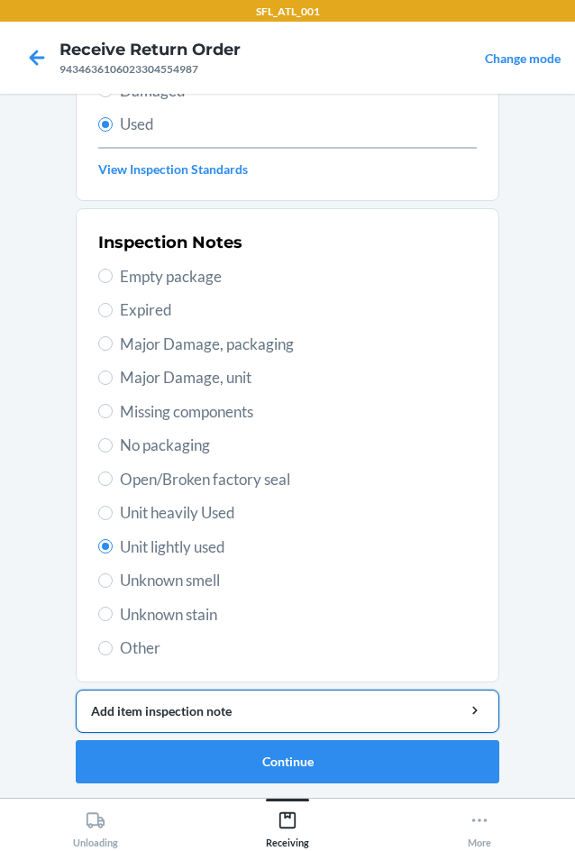
drag, startPoint x: 249, startPoint y: 717, endPoint x: 249, endPoint y: 705, distance: 11.7
click at [249, 705] on div "Add item inspection note" at bounding box center [287, 710] width 393 height 19
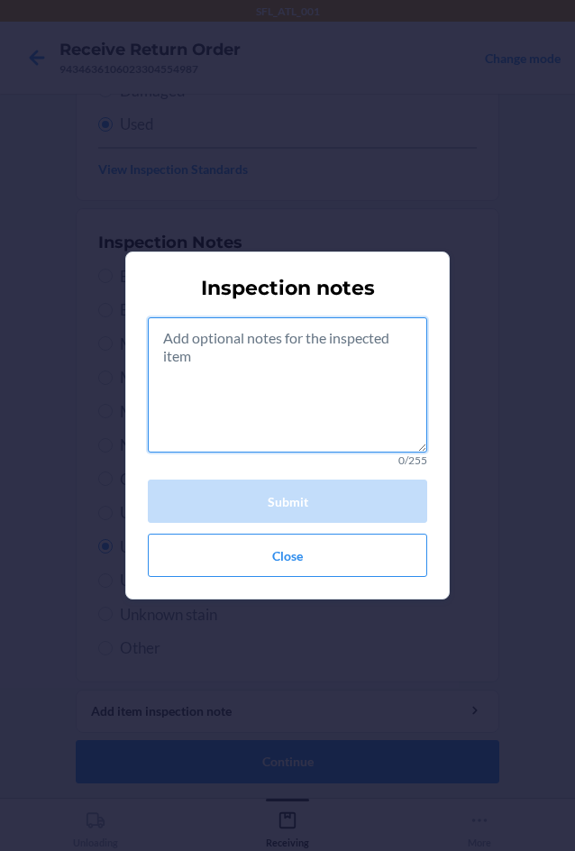
click at [278, 368] on textarea at bounding box center [287, 384] width 279 height 135
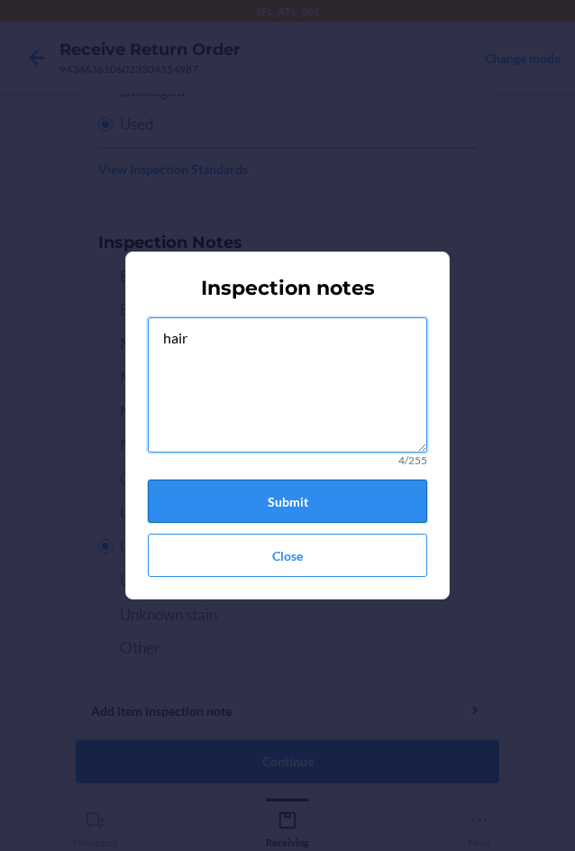
type textarea "hair"
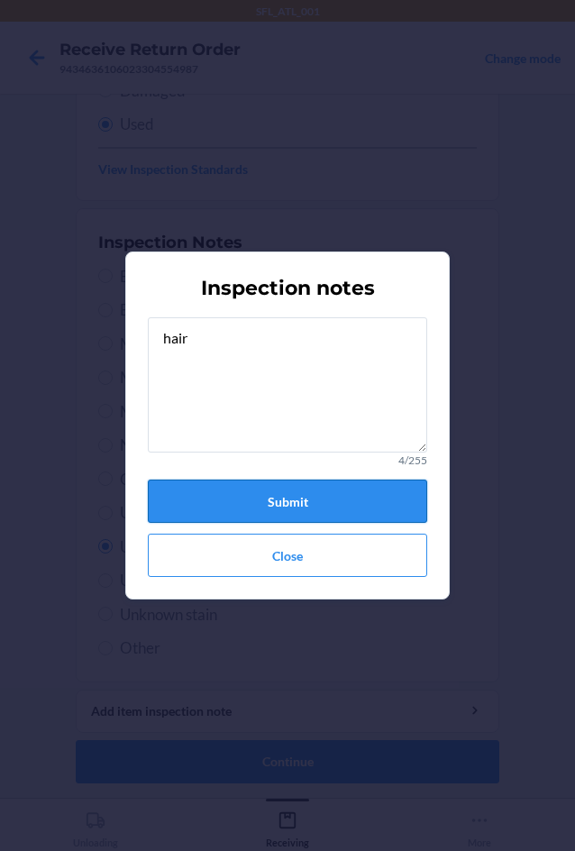
click at [401, 507] on button "Submit" at bounding box center [287, 501] width 279 height 43
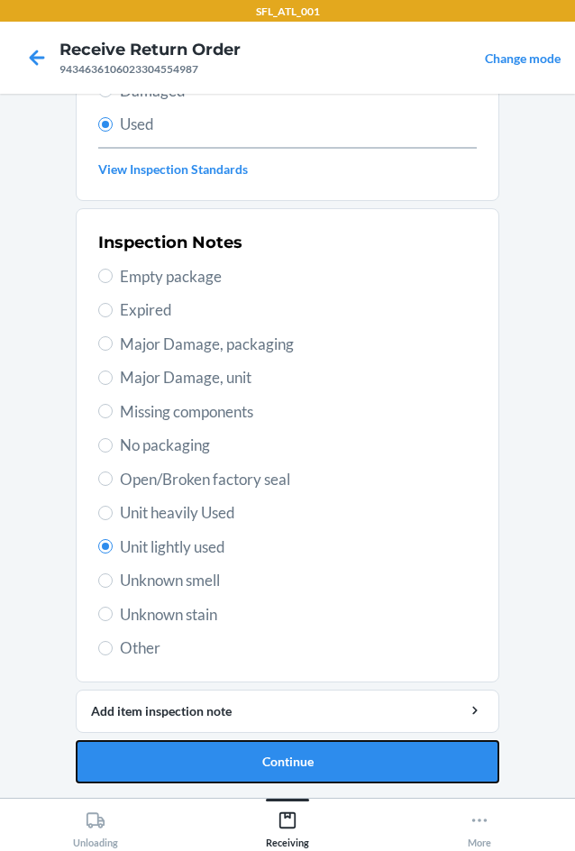
drag, startPoint x: 380, startPoint y: 772, endPoint x: 361, endPoint y: 694, distance: 79.8
click at [378, 772] on button "Continue" at bounding box center [288, 761] width 424 height 43
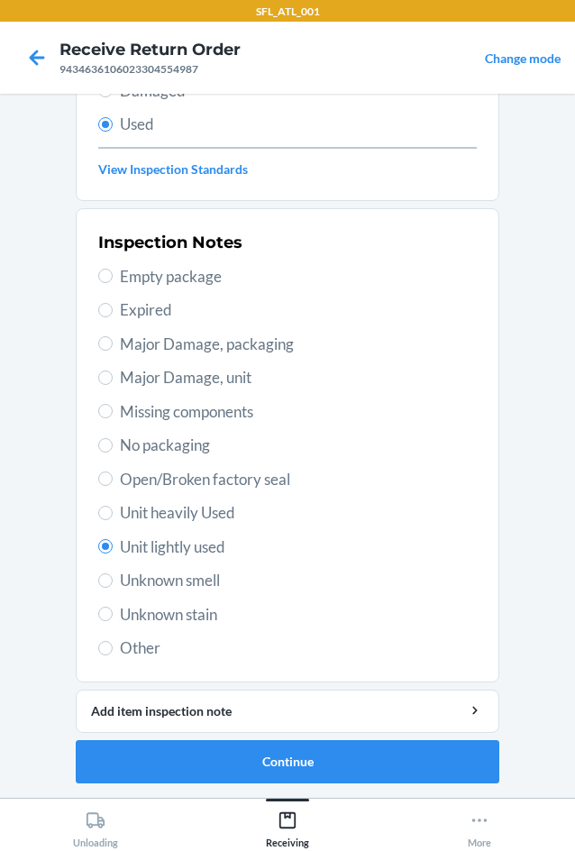
scroll to position [0, 0]
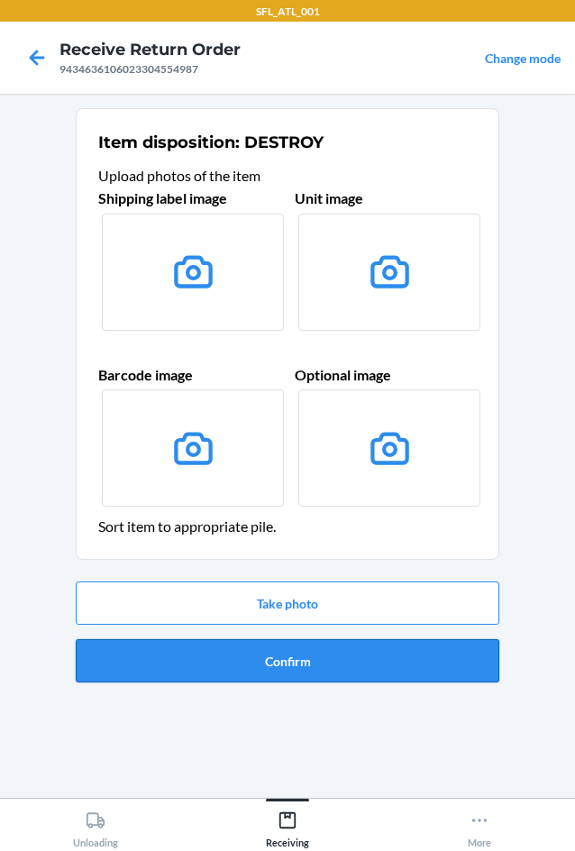
click at [345, 673] on button "Confirm" at bounding box center [288, 660] width 424 height 43
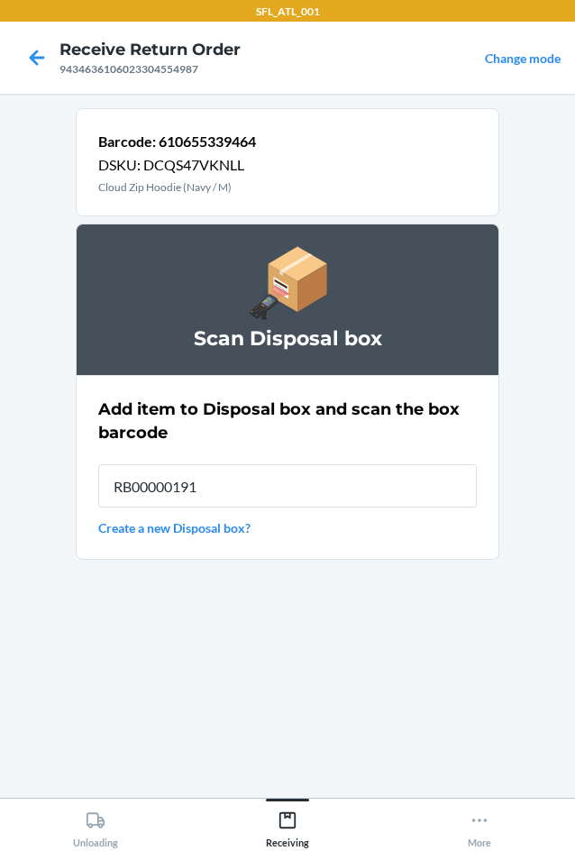
type input "RB00000191O"
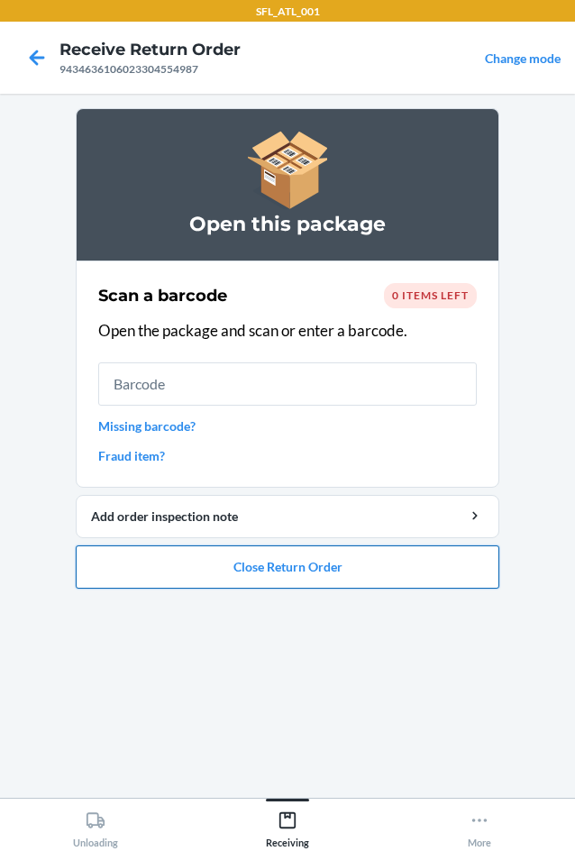
click at [416, 547] on button "Close Return Order" at bounding box center [288, 566] width 424 height 43
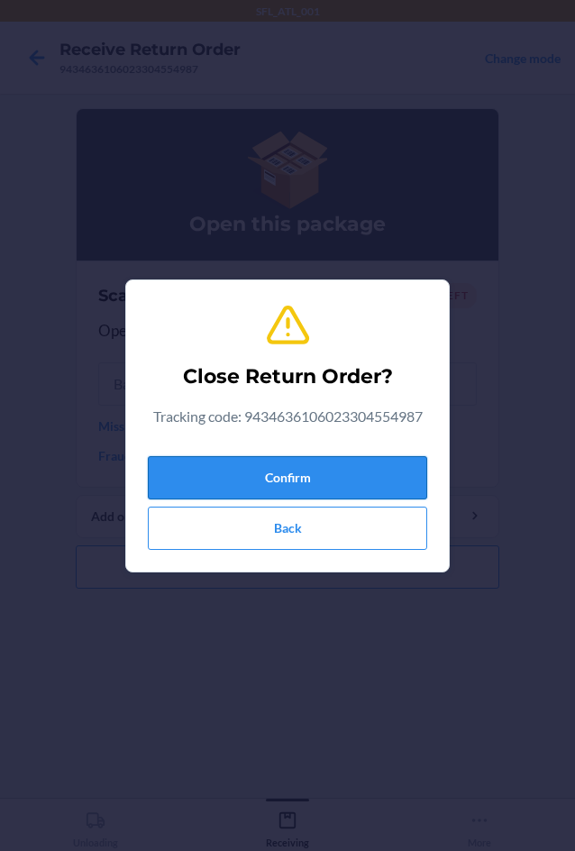
click at [380, 469] on button "Confirm" at bounding box center [287, 477] width 279 height 43
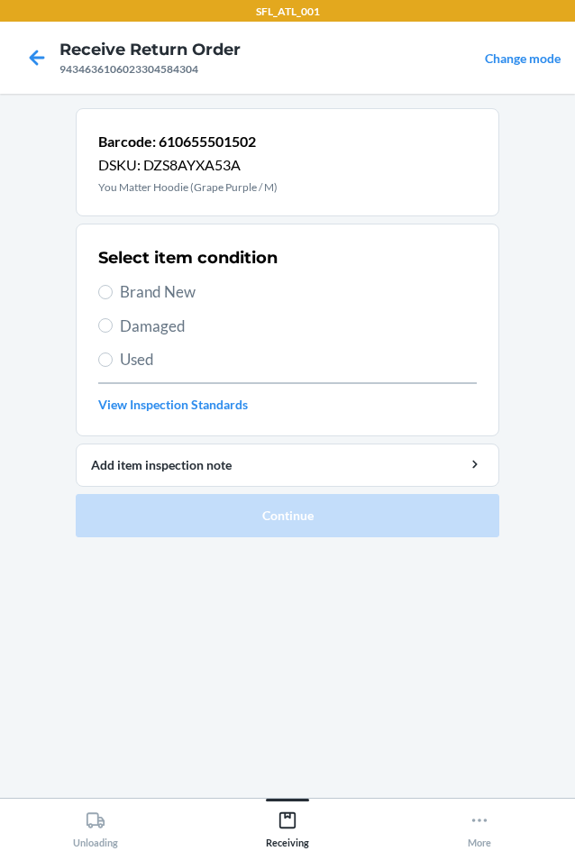
click at [191, 290] on span "Brand New" at bounding box center [298, 291] width 357 height 23
click at [113, 290] on input "Brand New" at bounding box center [105, 292] width 14 height 14
radio input "true"
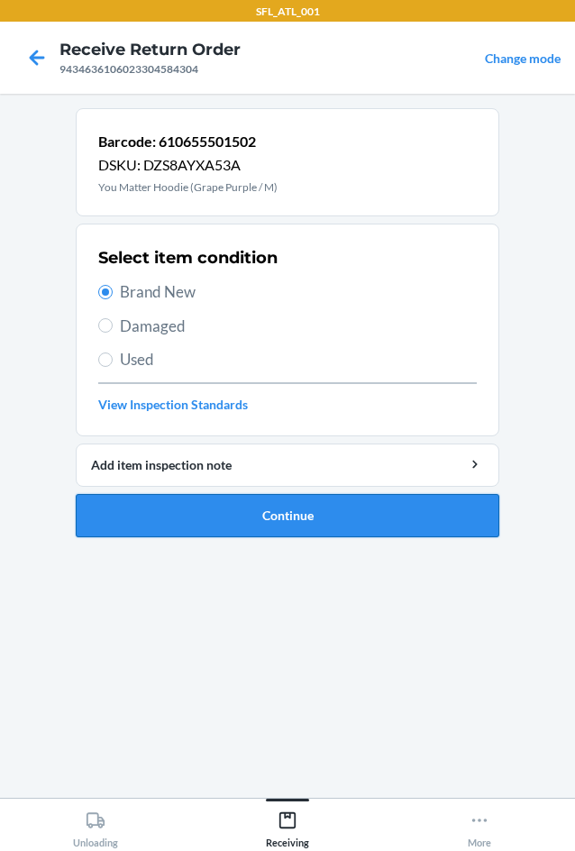
click at [295, 514] on button "Continue" at bounding box center [288, 515] width 424 height 43
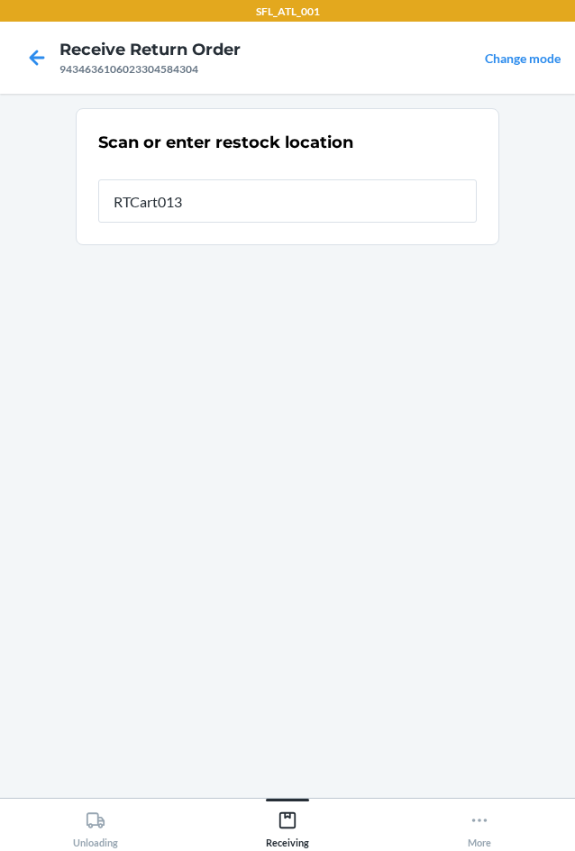
type input "RTCart013"
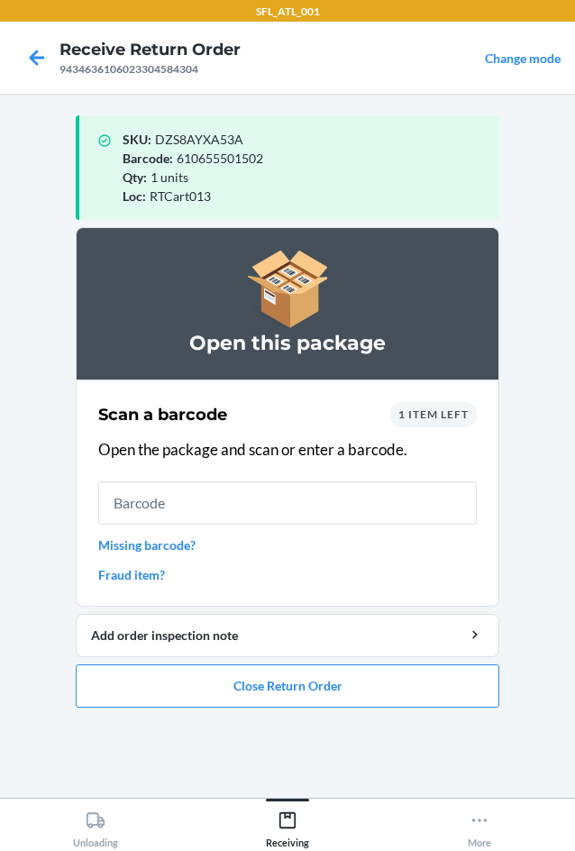
click at [427, 407] on span "1 item left" at bounding box center [433, 414] width 70 height 14
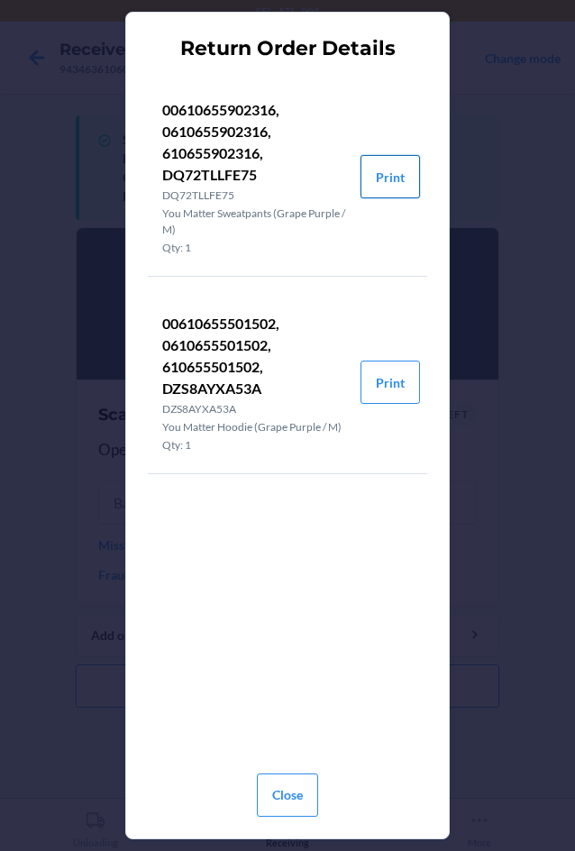
click at [414, 178] on button "Print" at bounding box center [390, 176] width 59 height 43
click at [296, 785] on button "Close" at bounding box center [287, 794] width 61 height 43
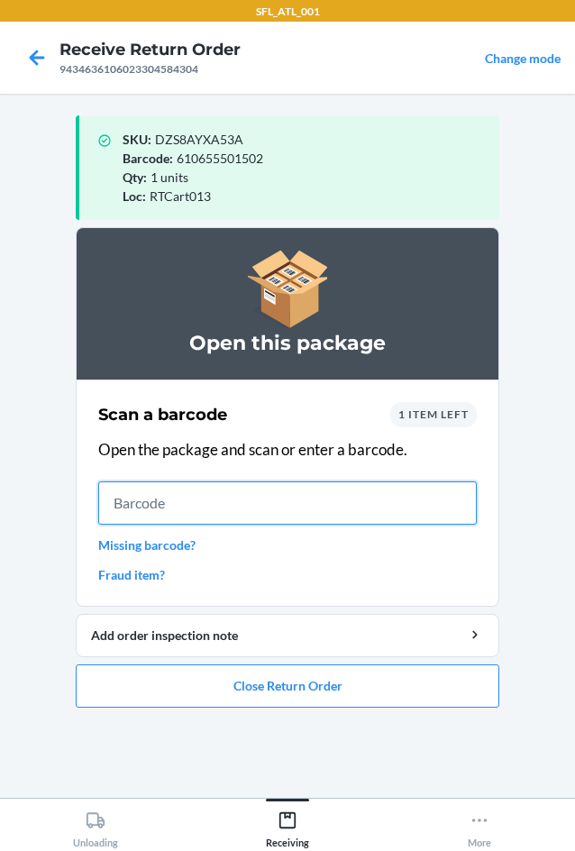
click at [304, 516] on input "text" at bounding box center [287, 502] width 379 height 43
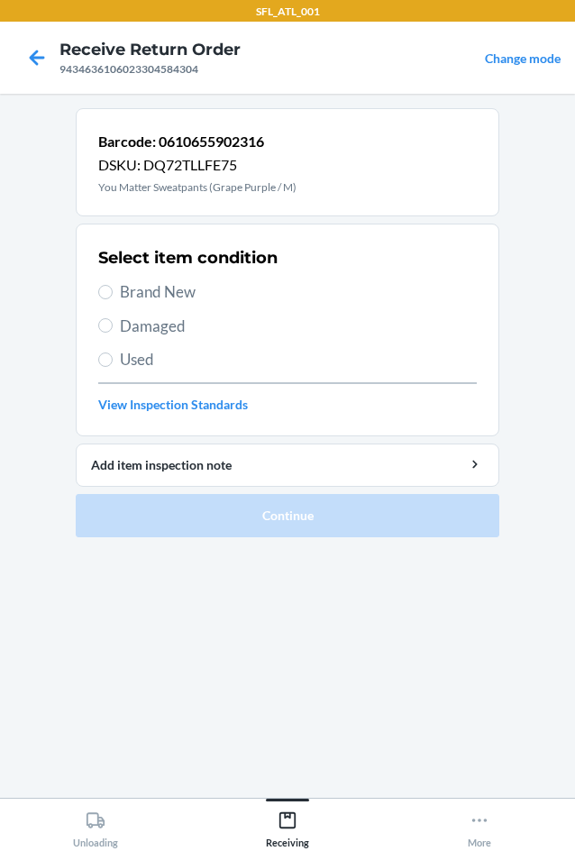
click at [174, 294] on span "Brand New" at bounding box center [298, 291] width 357 height 23
click at [113, 294] on input "Brand New" at bounding box center [105, 292] width 14 height 14
radio input "true"
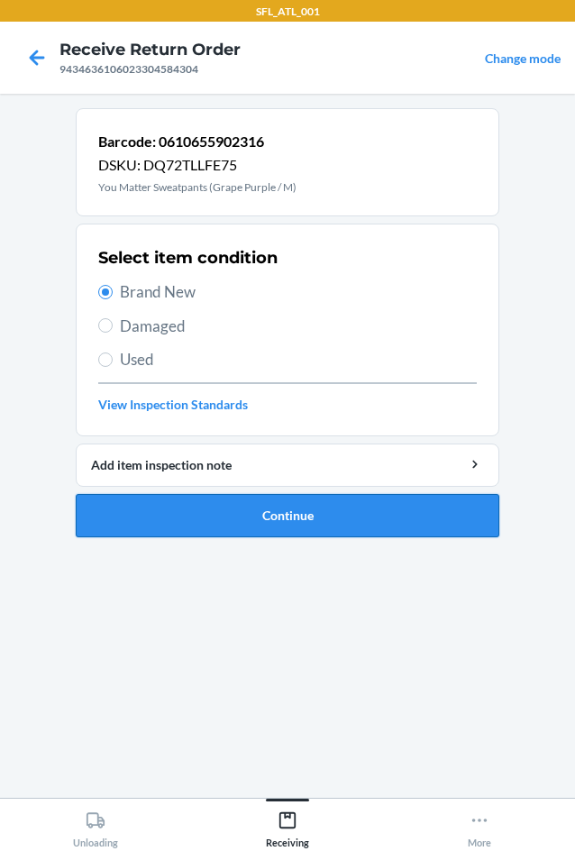
click at [242, 506] on button "Continue" at bounding box center [288, 515] width 424 height 43
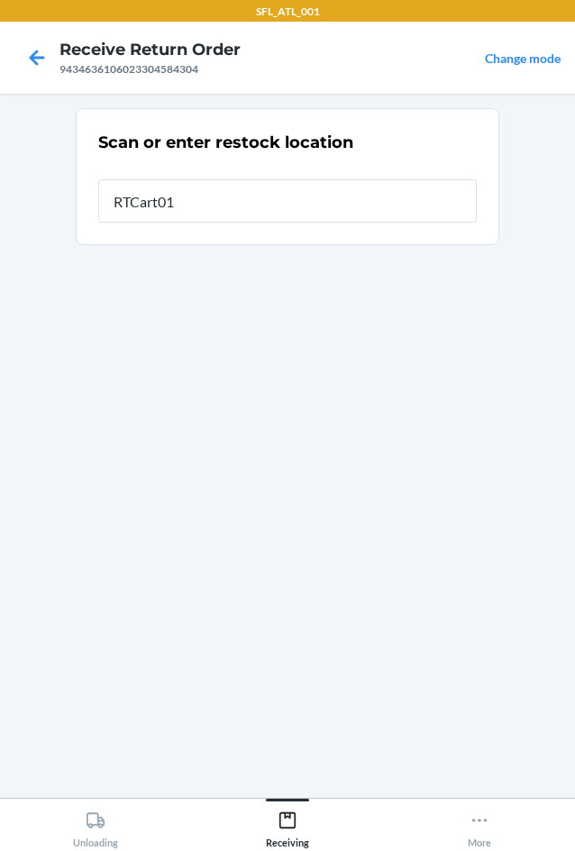
type input "RTCart013"
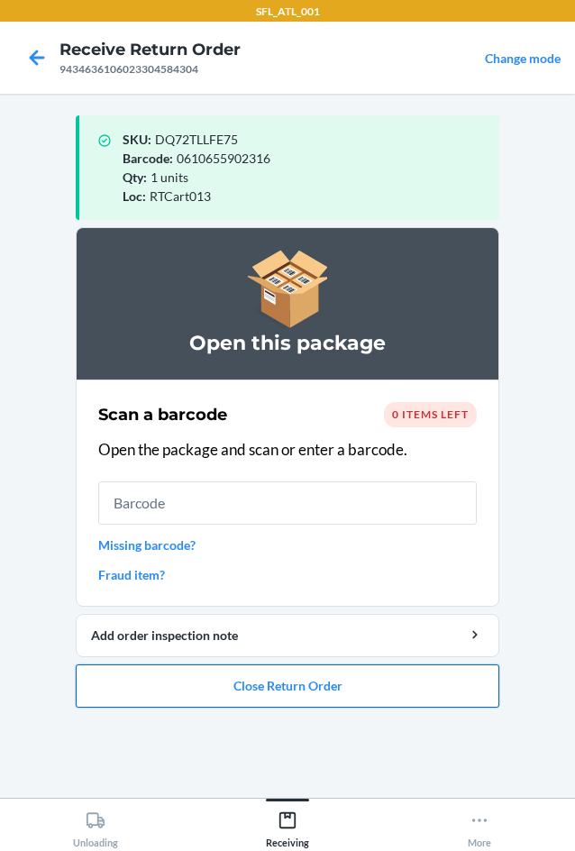
click at [367, 683] on button "Close Return Order" at bounding box center [288, 685] width 424 height 43
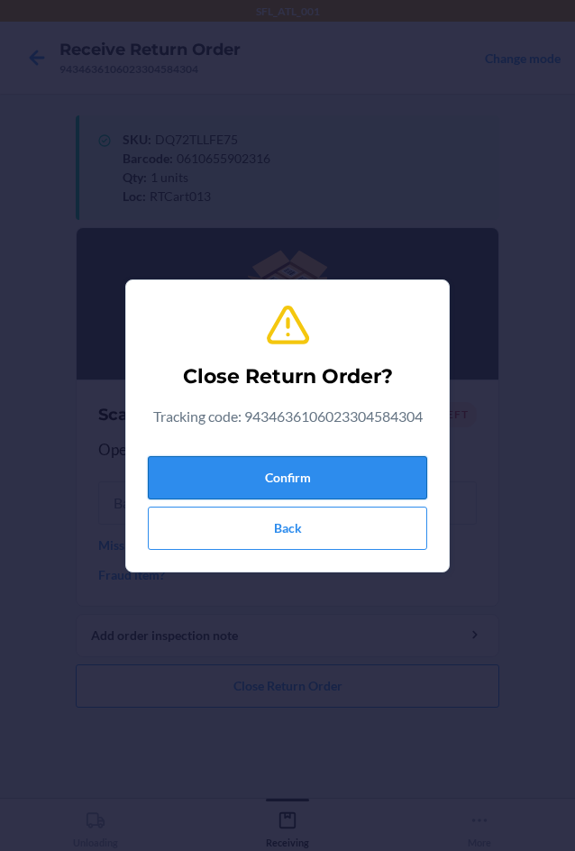
click at [297, 479] on button "Confirm" at bounding box center [287, 477] width 279 height 43
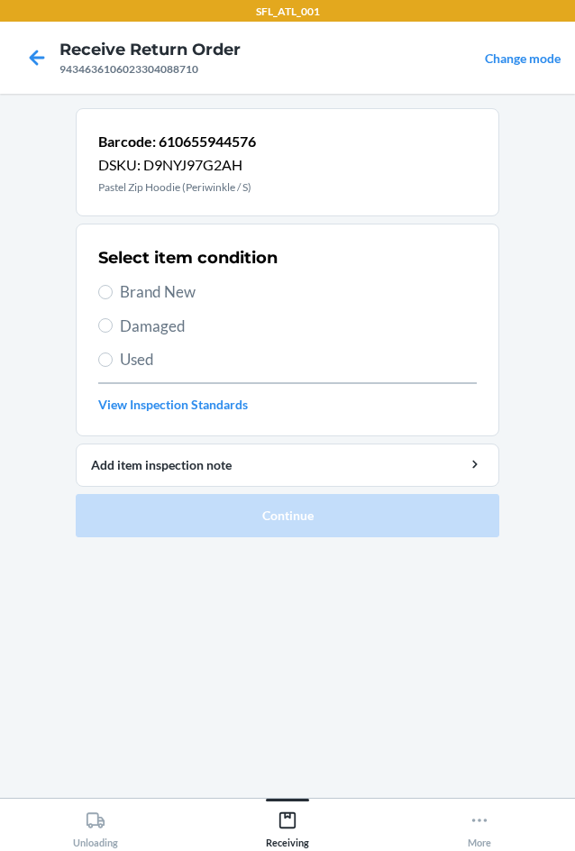
click at [167, 291] on span "Brand New" at bounding box center [298, 291] width 357 height 23
click at [113, 291] on input "Brand New" at bounding box center [105, 292] width 14 height 14
radio input "true"
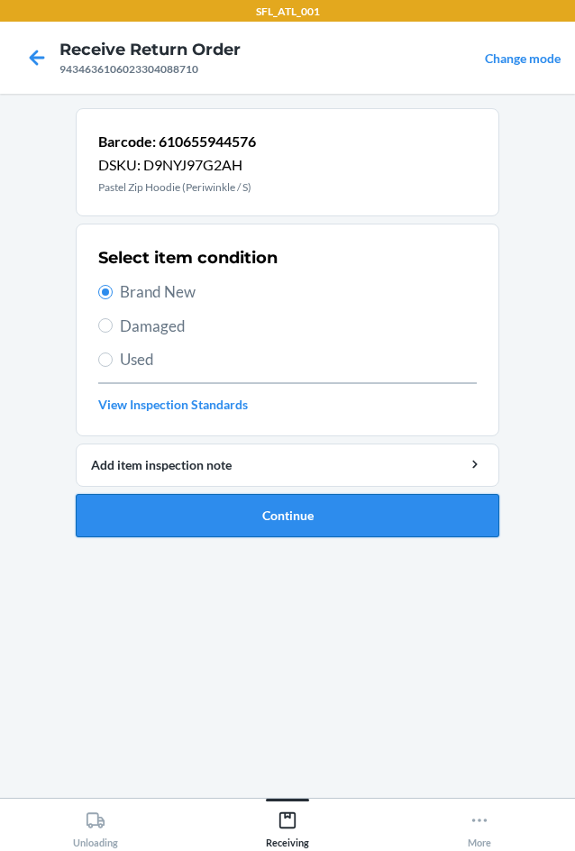
click at [269, 509] on button "Continue" at bounding box center [288, 515] width 424 height 43
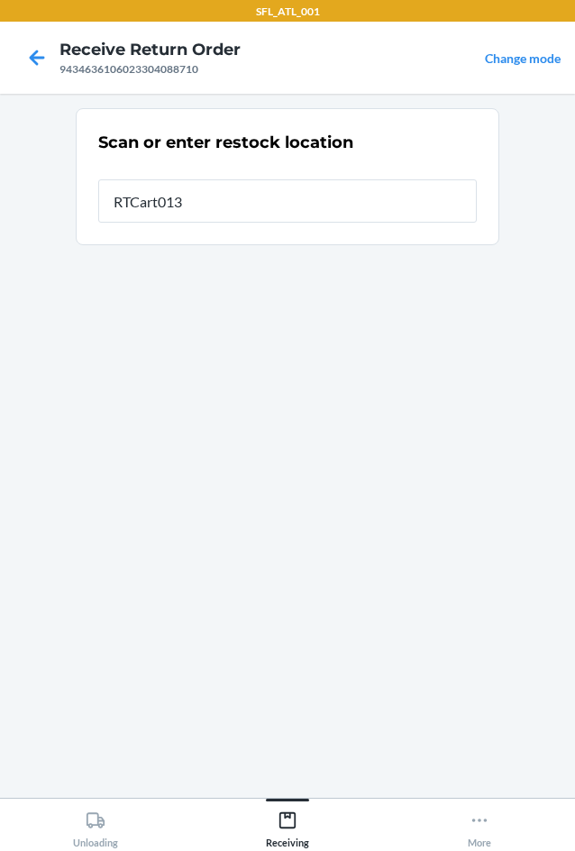
type input "RTCart013"
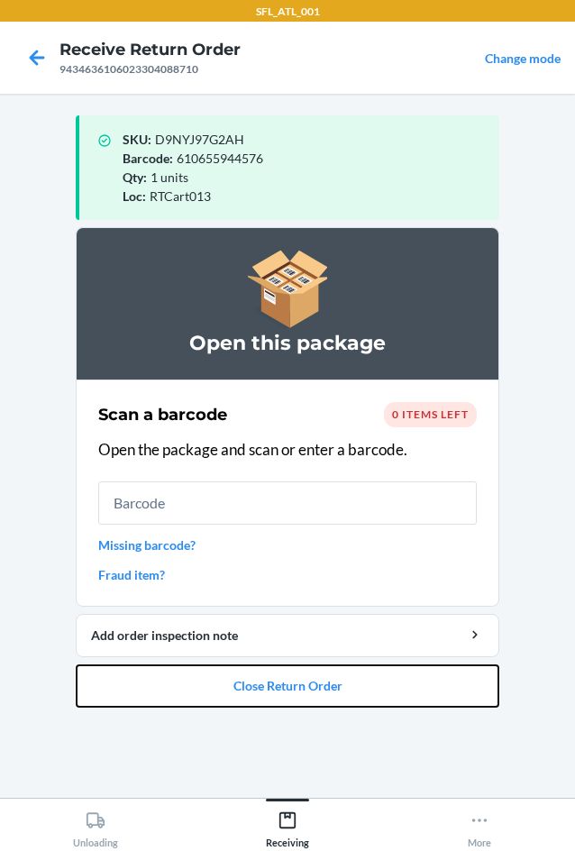
drag, startPoint x: 365, startPoint y: 686, endPoint x: 353, endPoint y: 658, distance: 30.3
click at [357, 665] on button "Close Return Order" at bounding box center [288, 685] width 424 height 43
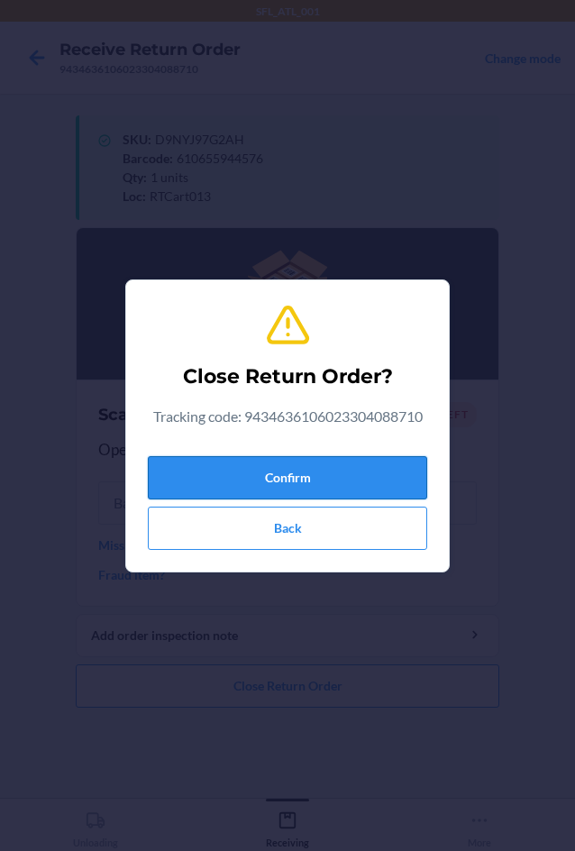
click at [325, 481] on button "Confirm" at bounding box center [287, 477] width 279 height 43
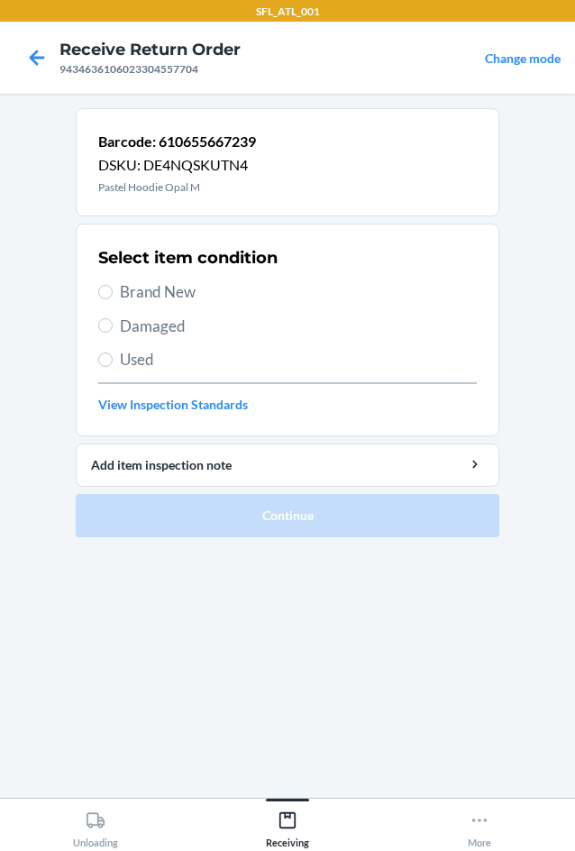
click at [156, 290] on span "Brand New" at bounding box center [298, 291] width 357 height 23
click at [113, 290] on input "Brand New" at bounding box center [105, 292] width 14 height 14
radio input "true"
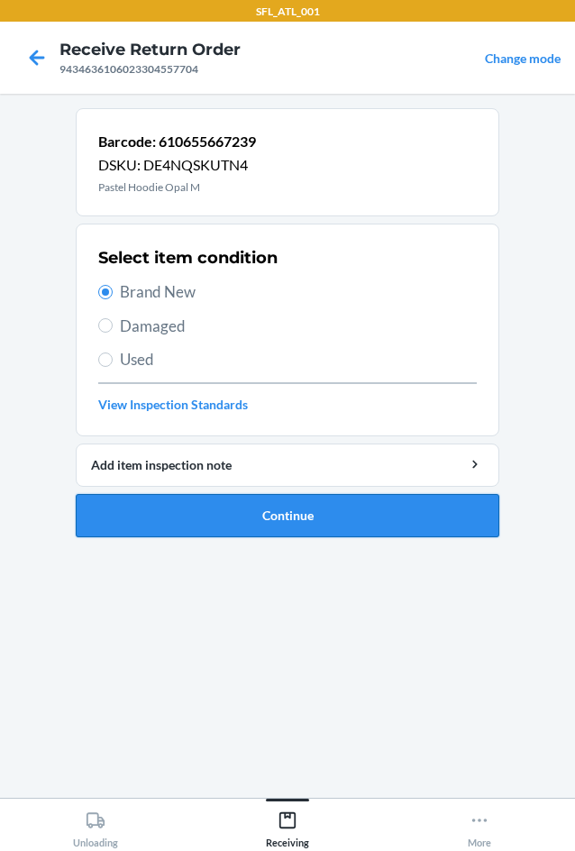
click at [278, 514] on button "Continue" at bounding box center [288, 515] width 424 height 43
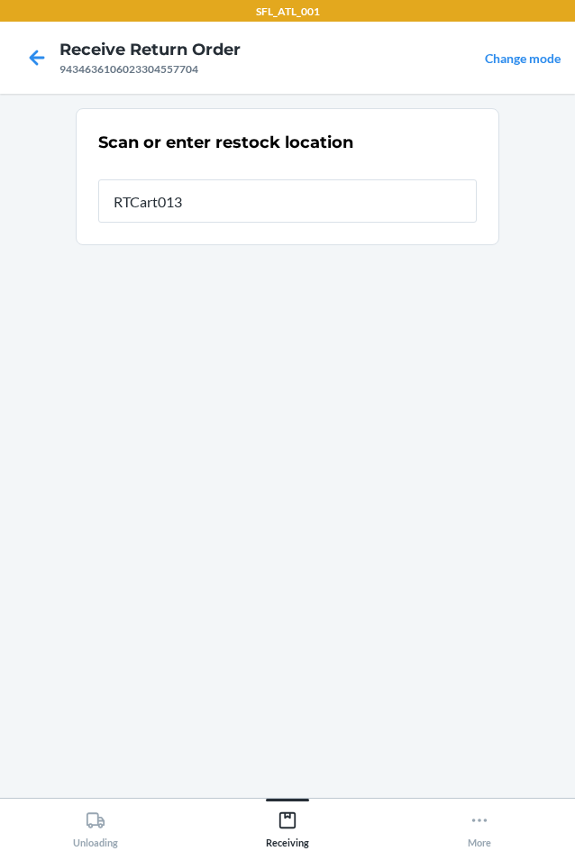
type input "RTCart013"
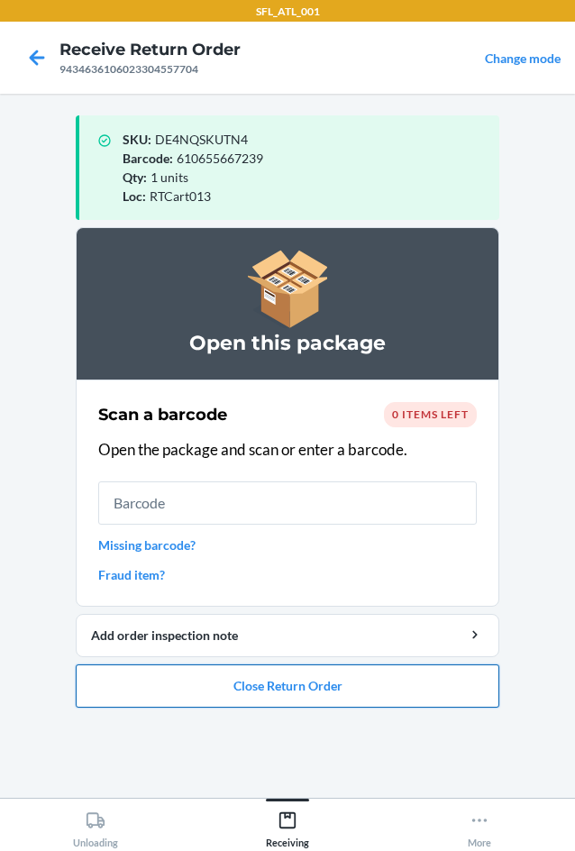
drag, startPoint x: 316, startPoint y: 699, endPoint x: 316, endPoint y: 679, distance: 19.9
click at [316, 687] on button "Close Return Order" at bounding box center [288, 685] width 424 height 43
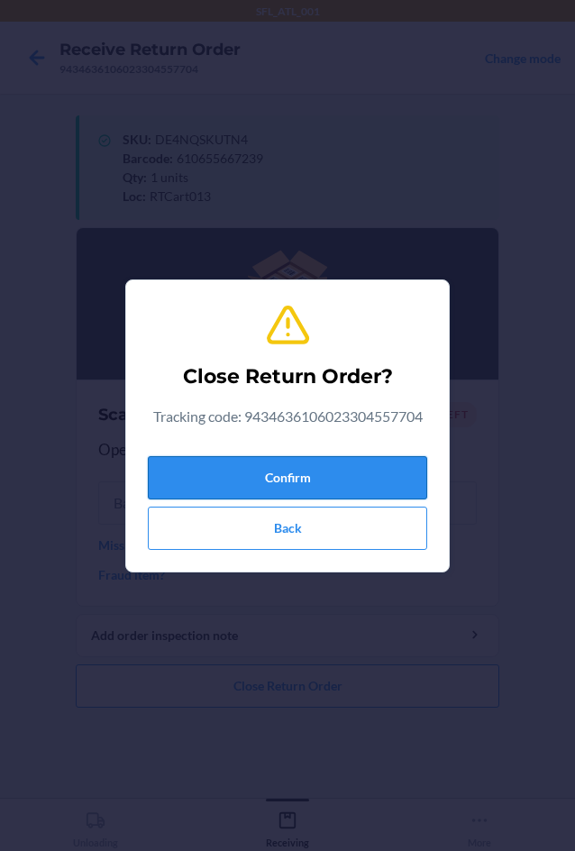
click at [316, 472] on button "Confirm" at bounding box center [287, 477] width 279 height 43
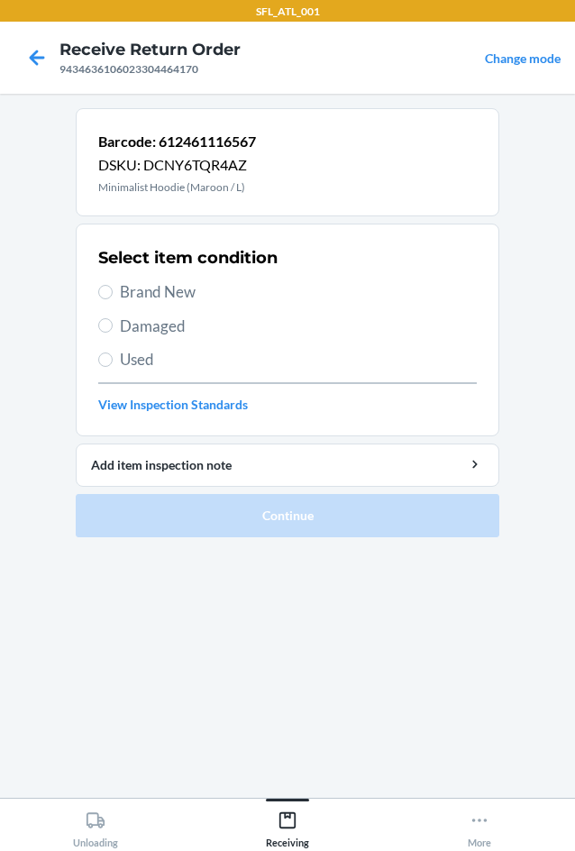
click at [183, 300] on span "Brand New" at bounding box center [298, 291] width 357 height 23
click at [113, 299] on input "Brand New" at bounding box center [105, 292] width 14 height 14
radio input "true"
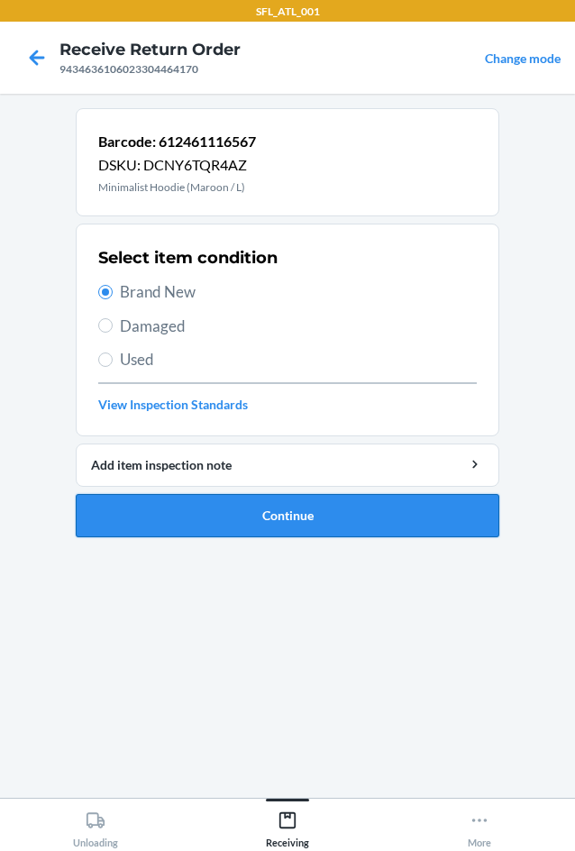
click at [366, 523] on button "Continue" at bounding box center [288, 515] width 424 height 43
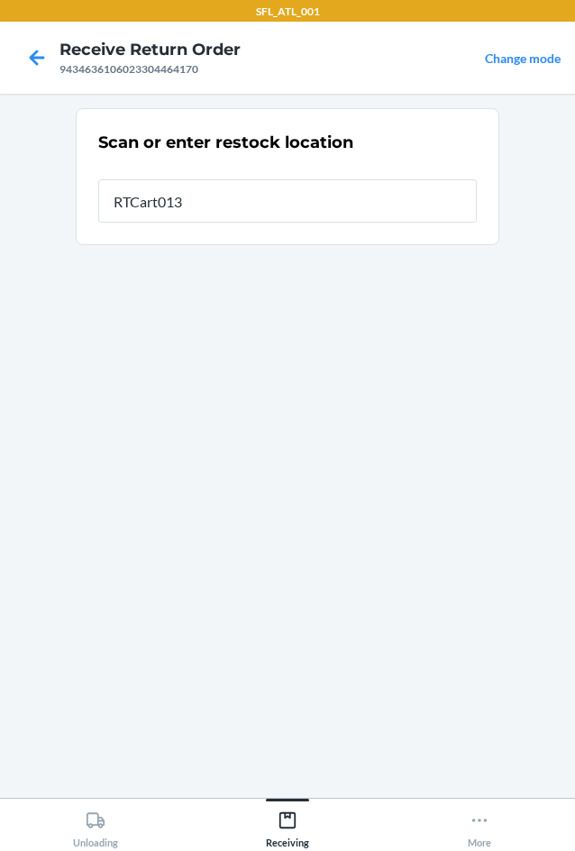
type input "RTCart013"
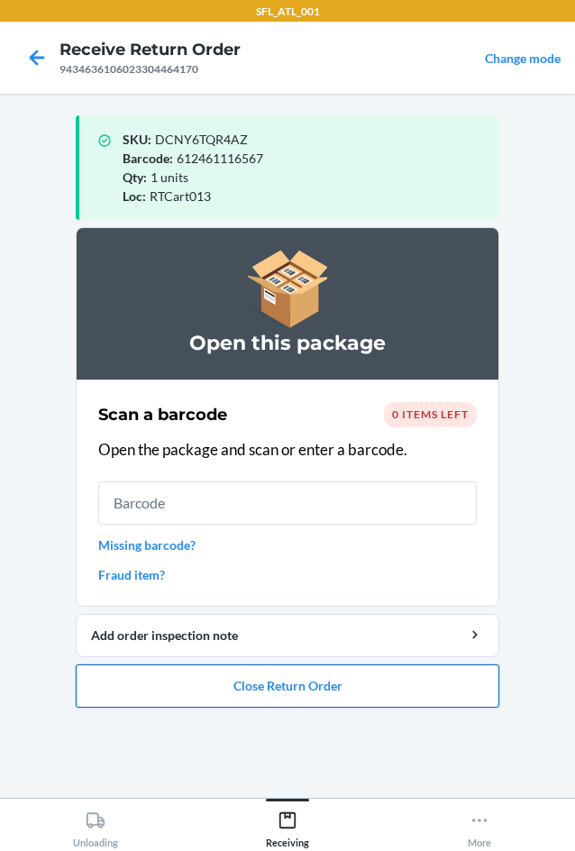
click at [437, 678] on button "Close Return Order" at bounding box center [288, 685] width 424 height 43
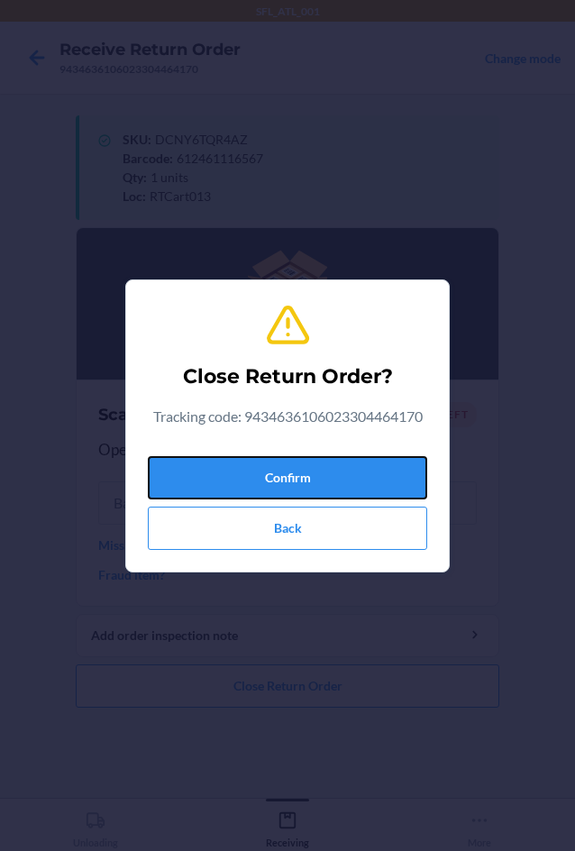
drag, startPoint x: 309, startPoint y: 489, endPoint x: 309, endPoint y: 503, distance: 14.4
click at [308, 489] on button "Confirm" at bounding box center [287, 477] width 279 height 43
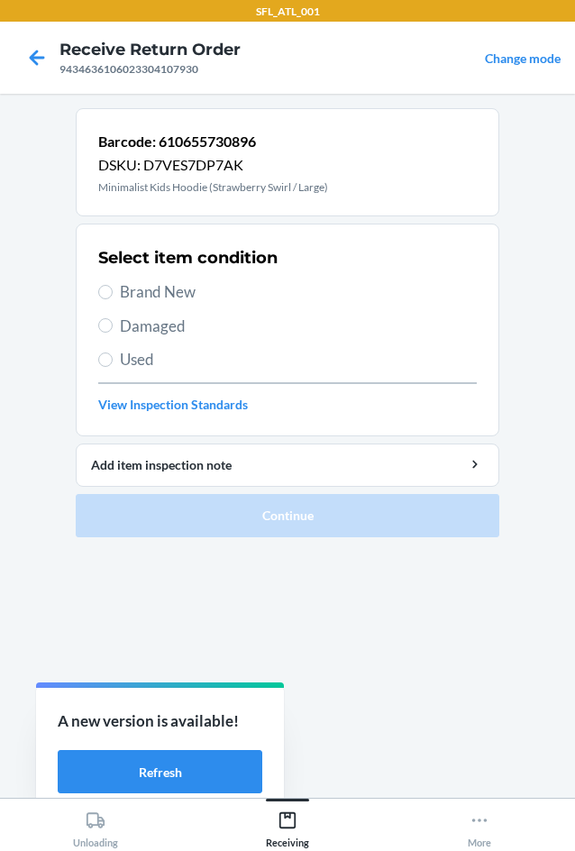
drag, startPoint x: 159, startPoint y: 289, endPoint x: 204, endPoint y: 349, distance: 74.6
click at [159, 288] on span "Brand New" at bounding box center [298, 291] width 357 height 23
click at [113, 288] on input "Brand New" at bounding box center [105, 292] width 14 height 14
radio input "true"
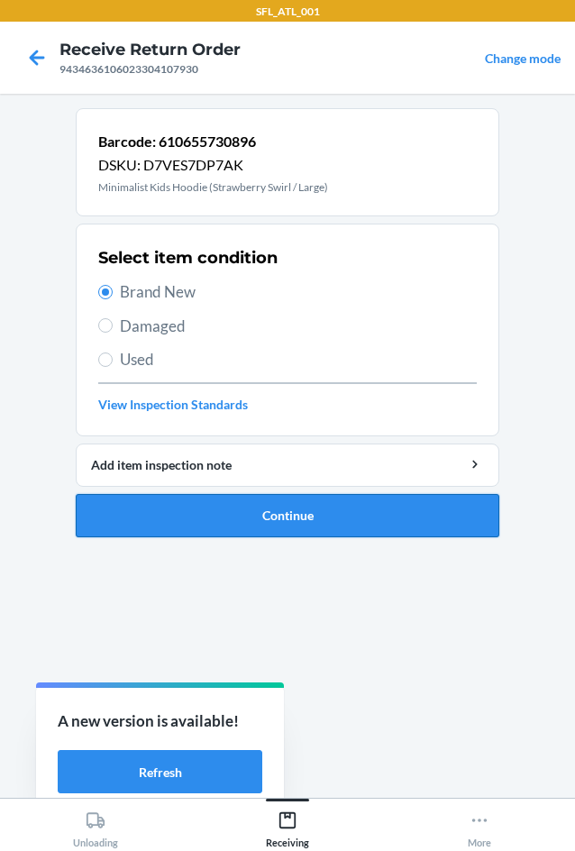
click at [284, 500] on button "Continue" at bounding box center [288, 515] width 424 height 43
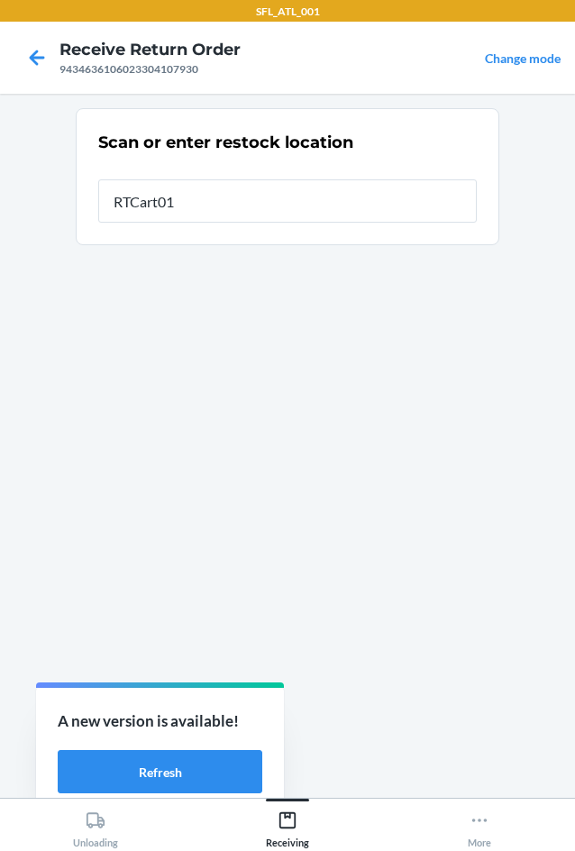
type input "RTCart013"
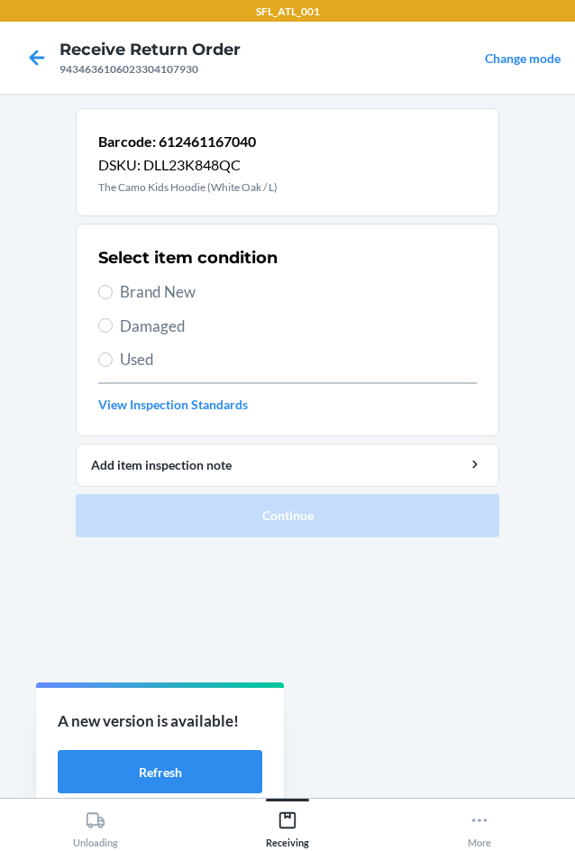
click at [167, 282] on span "Brand New" at bounding box center [298, 291] width 357 height 23
click at [113, 285] on input "Brand New" at bounding box center [105, 292] width 14 height 14
radio input "true"
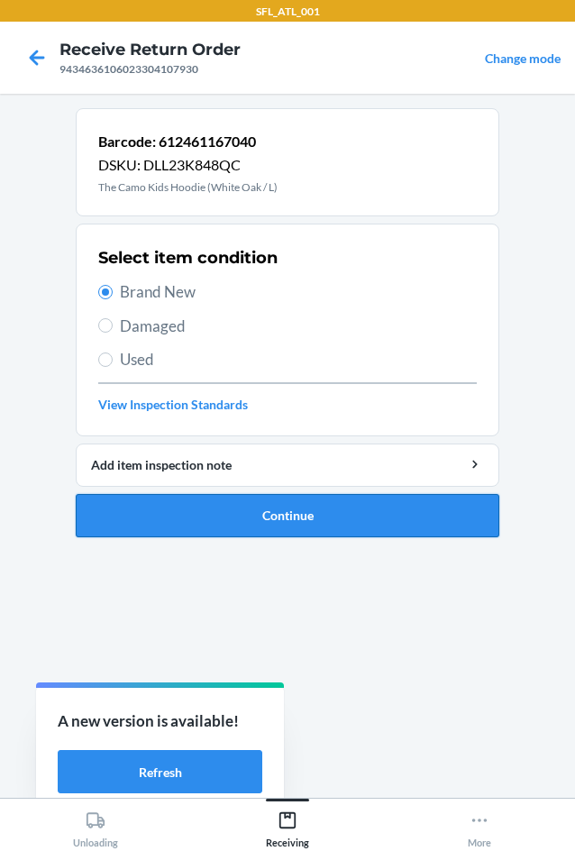
click at [283, 506] on button "Continue" at bounding box center [288, 515] width 424 height 43
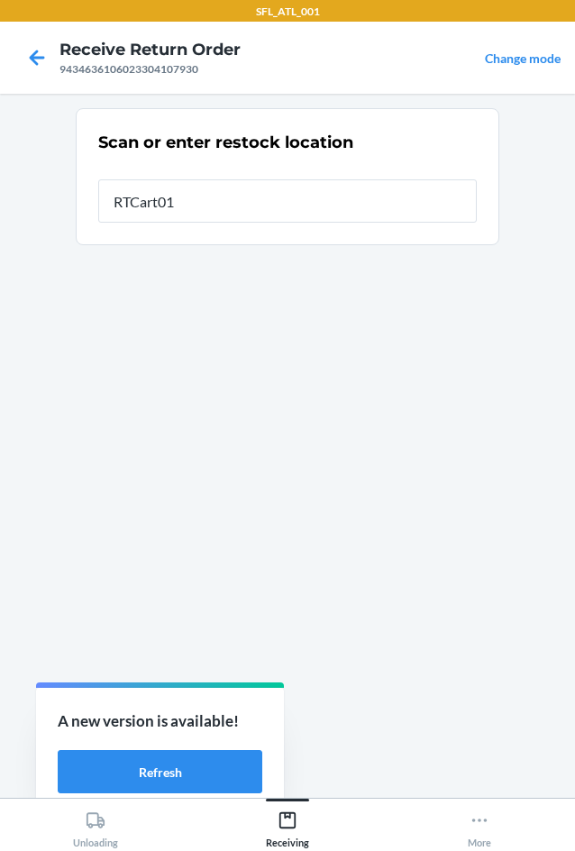
type input "RTCart013"
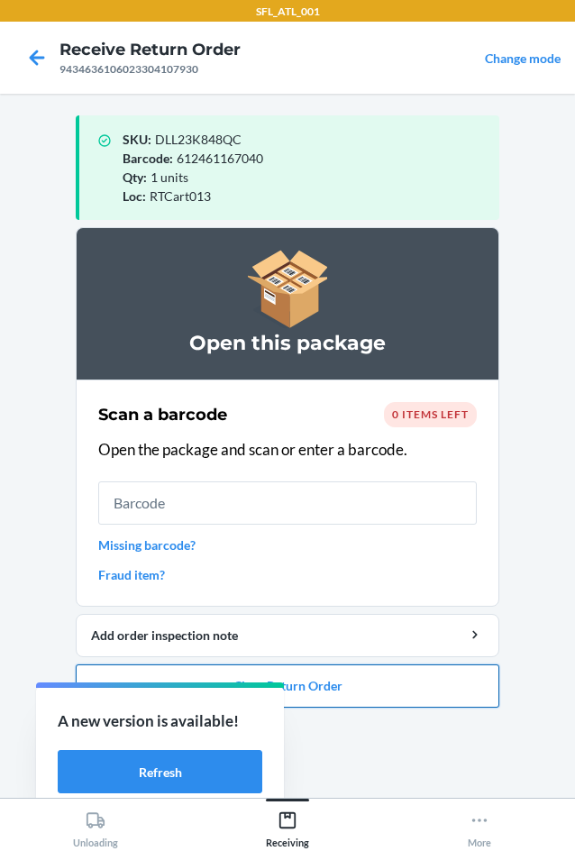
click at [435, 692] on button "Close Return Order" at bounding box center [288, 685] width 424 height 43
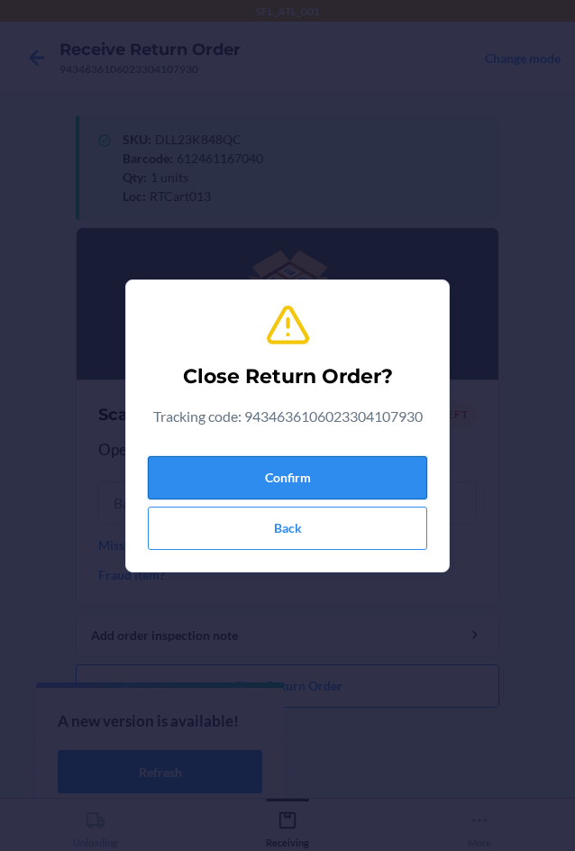
click at [365, 462] on button "Confirm" at bounding box center [287, 477] width 279 height 43
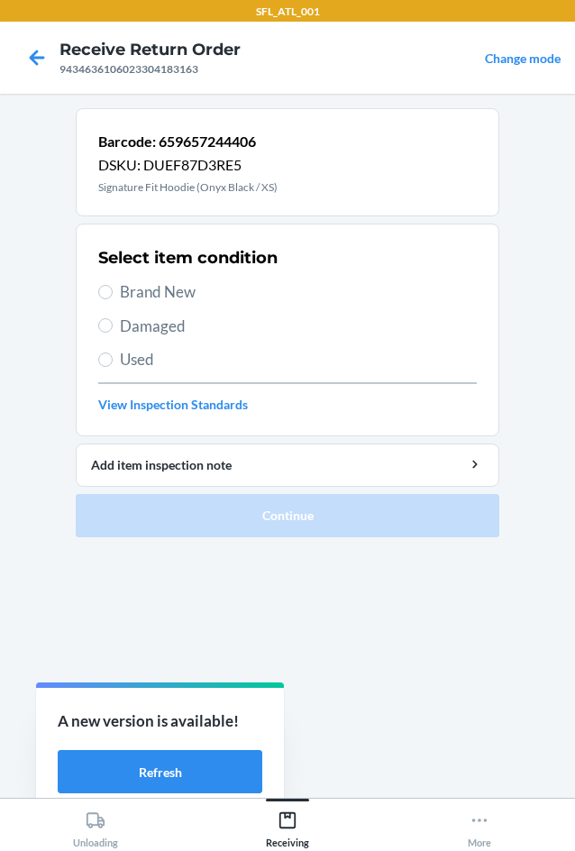
click at [230, 352] on span "Used" at bounding box center [298, 359] width 357 height 23
click at [113, 352] on input "Used" at bounding box center [105, 359] width 14 height 14
radio input "true"
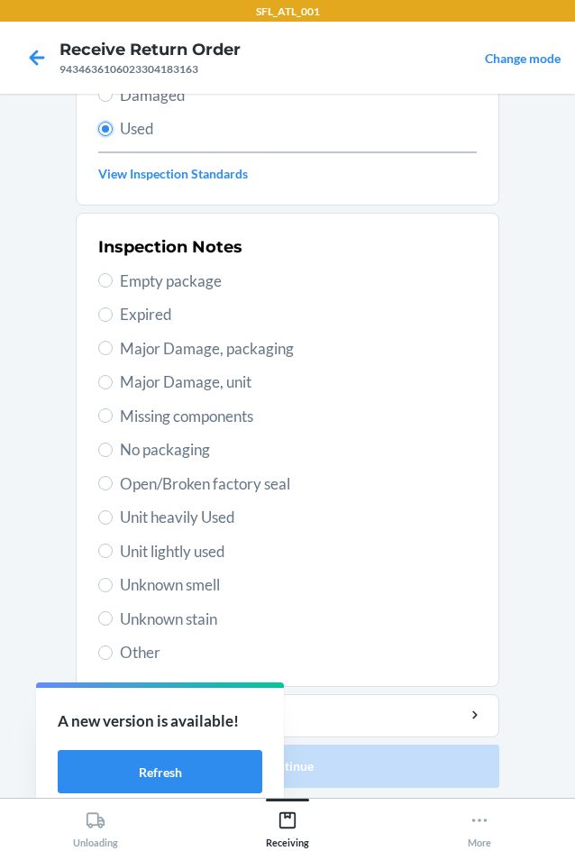
scroll to position [235, 0]
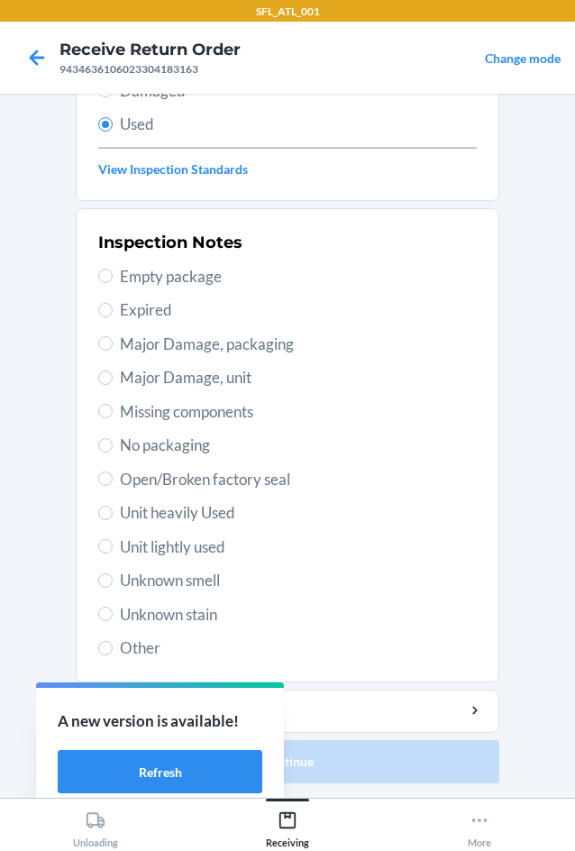
click at [216, 547] on span "Unit lightly used" at bounding box center [298, 546] width 357 height 23
click at [113, 547] on input "Unit lightly used" at bounding box center [105, 546] width 14 height 14
radio input "true"
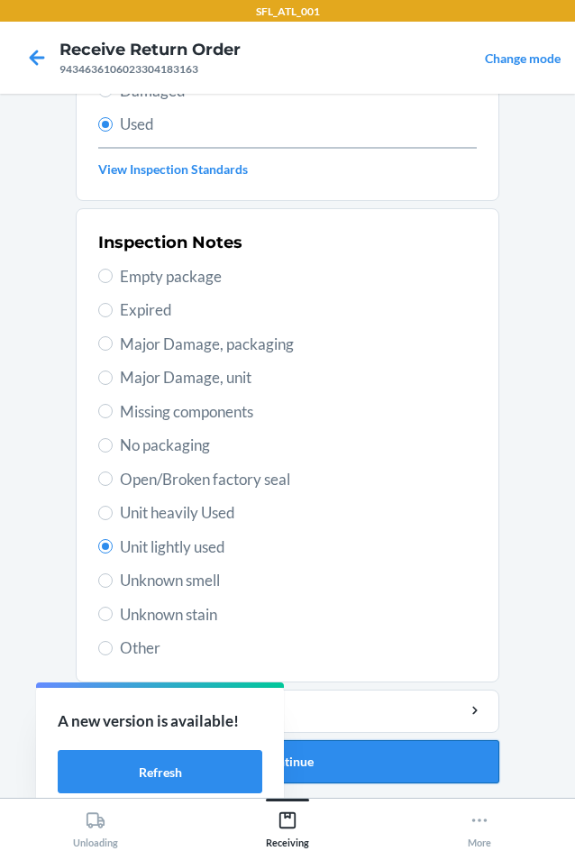
click at [424, 752] on button "Continue" at bounding box center [288, 761] width 424 height 43
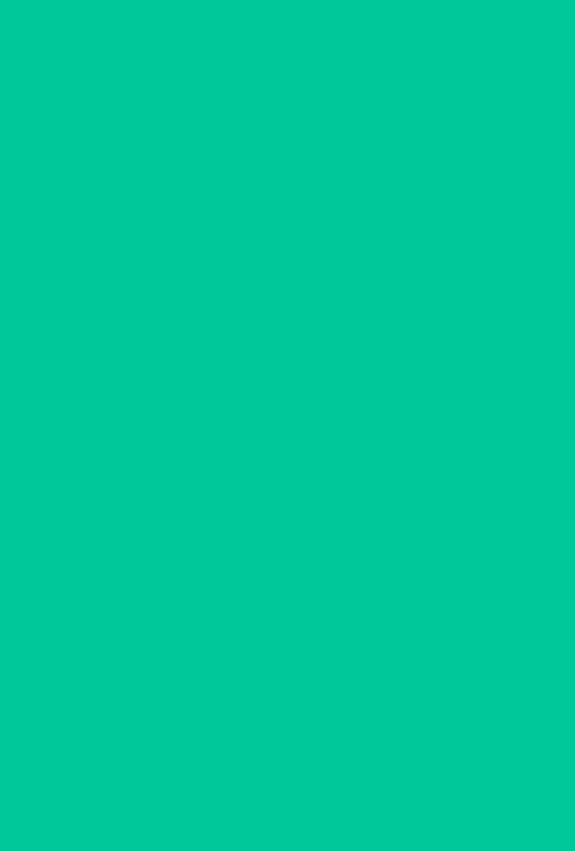
scroll to position [0, 0]
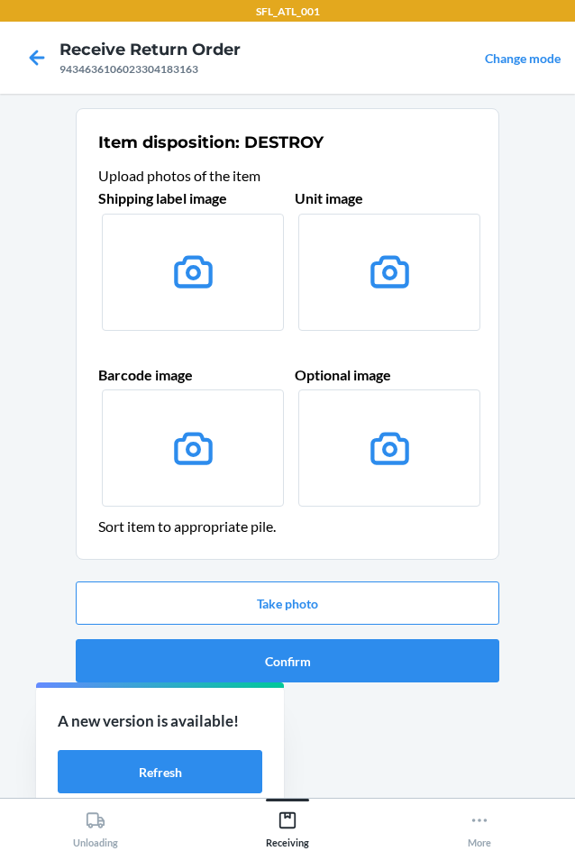
click at [401, 625] on div "Take photo Confirm" at bounding box center [288, 631] width 424 height 115
click at [405, 652] on button "Confirm" at bounding box center [288, 660] width 424 height 43
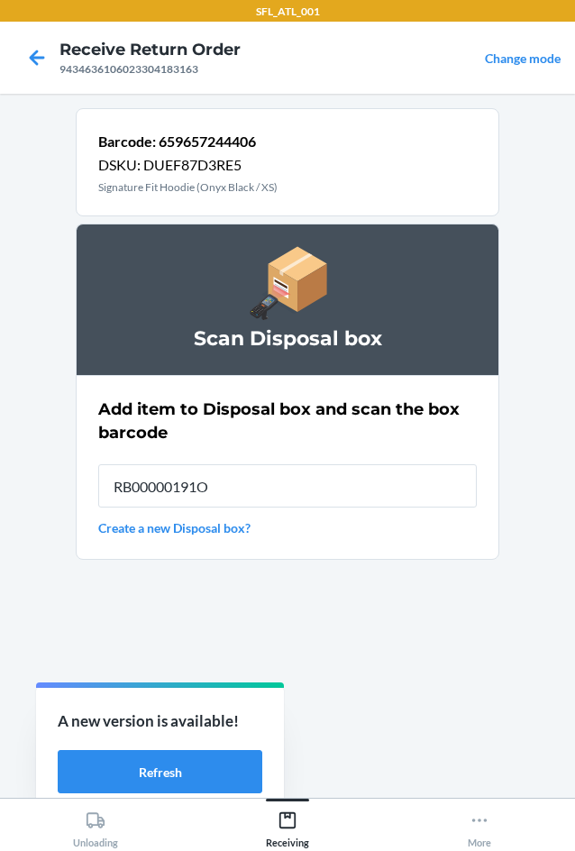
type input "RB00000191O"
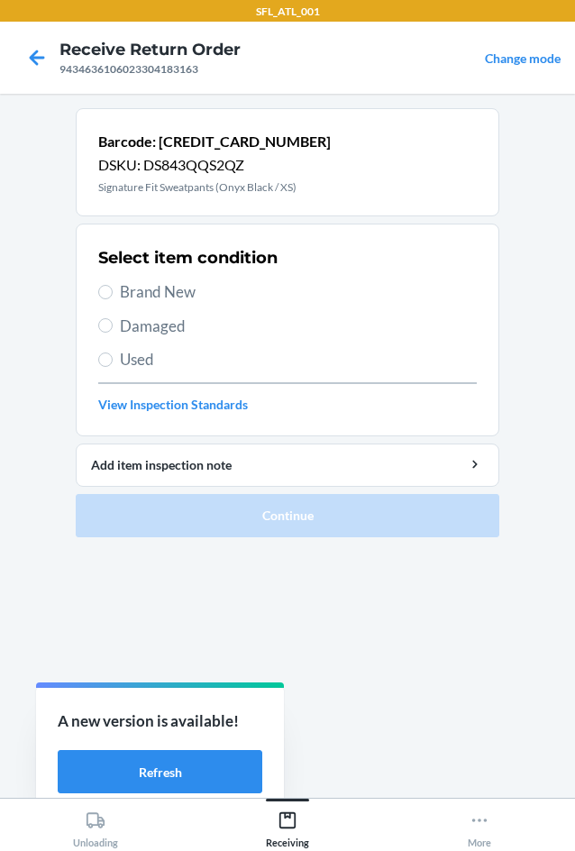
click at [174, 345] on div "Select item condition Brand New Damaged Used View Inspection Standards" at bounding box center [287, 330] width 379 height 178
click at [187, 368] on span "Used" at bounding box center [298, 359] width 357 height 23
click at [113, 367] on input "Used" at bounding box center [105, 359] width 14 height 14
radio input "true"
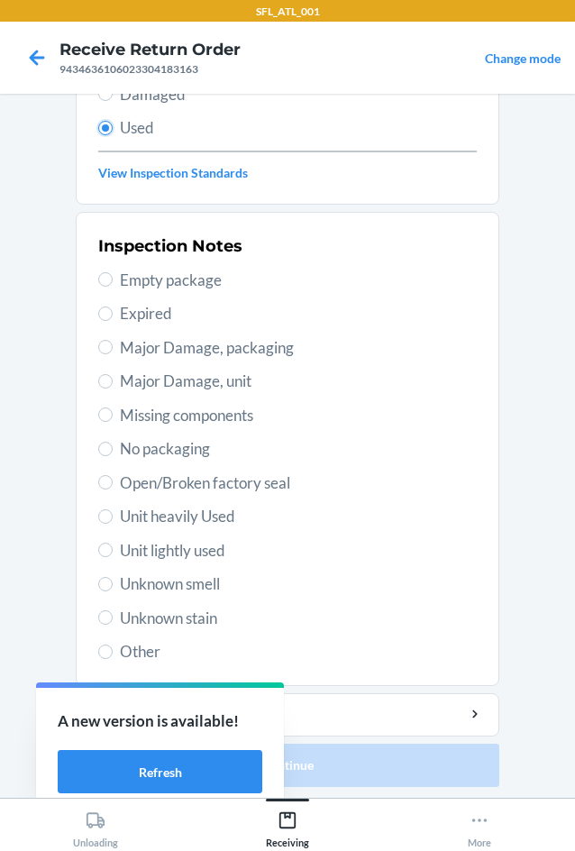
scroll to position [235, 0]
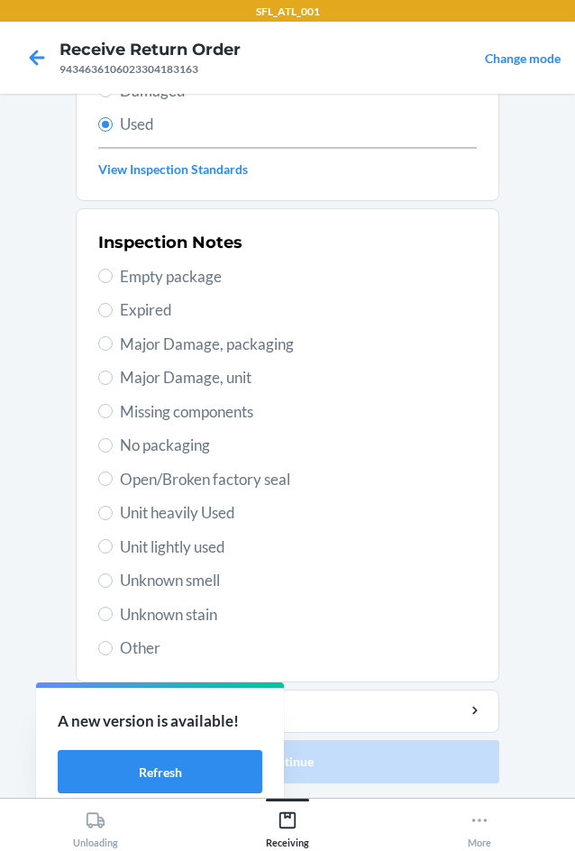
click at [224, 556] on span "Unit lightly used" at bounding box center [298, 546] width 357 height 23
click at [113, 554] on input "Unit lightly used" at bounding box center [105, 546] width 14 height 14
radio input "true"
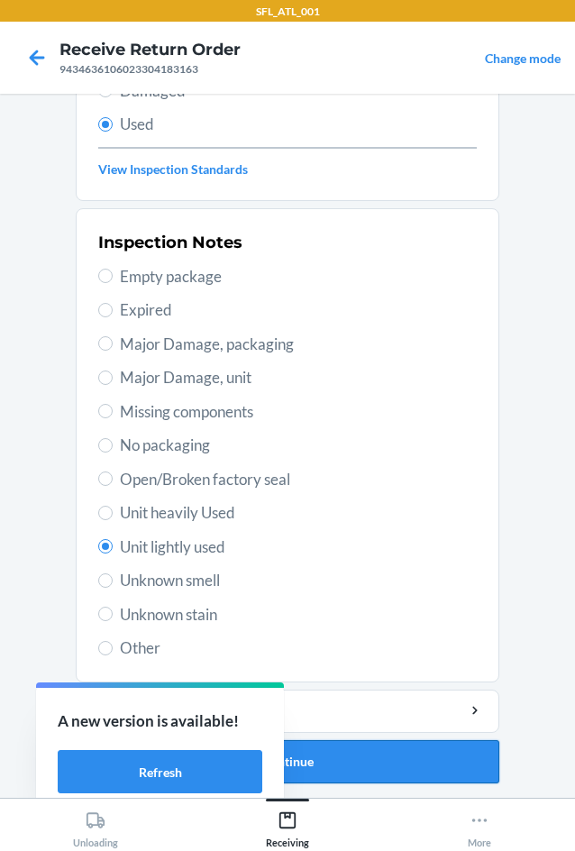
click at [364, 773] on button "Continue" at bounding box center [288, 761] width 424 height 43
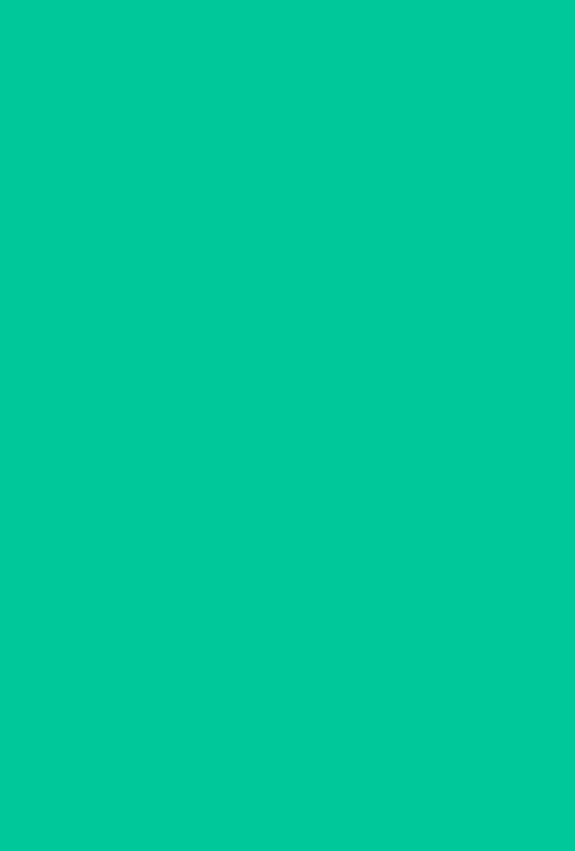
scroll to position [0, 0]
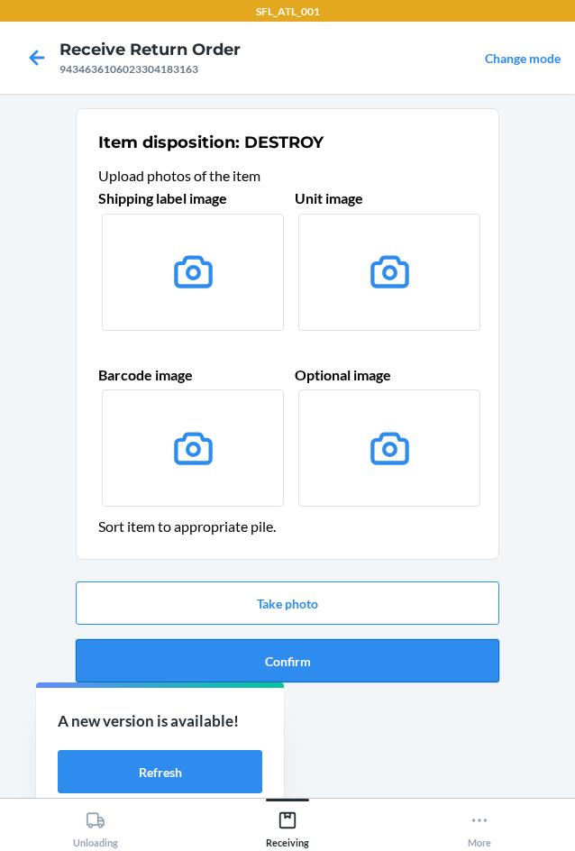
click at [390, 662] on button "Confirm" at bounding box center [288, 660] width 424 height 43
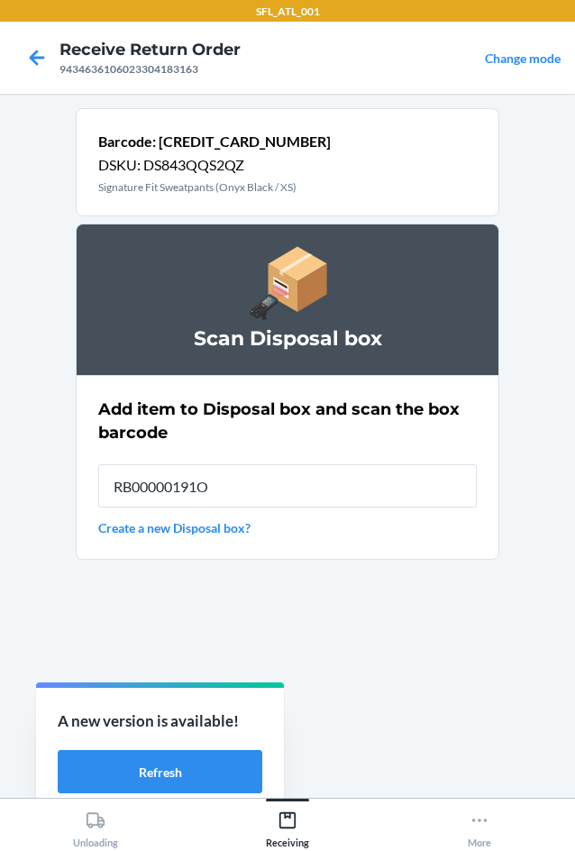
type input "RB00000191O"
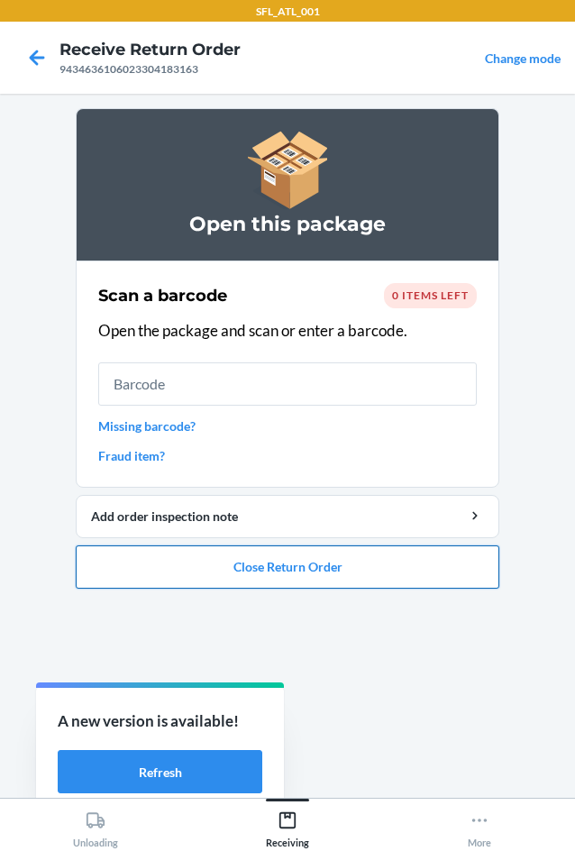
click at [359, 567] on button "Close Return Order" at bounding box center [288, 566] width 424 height 43
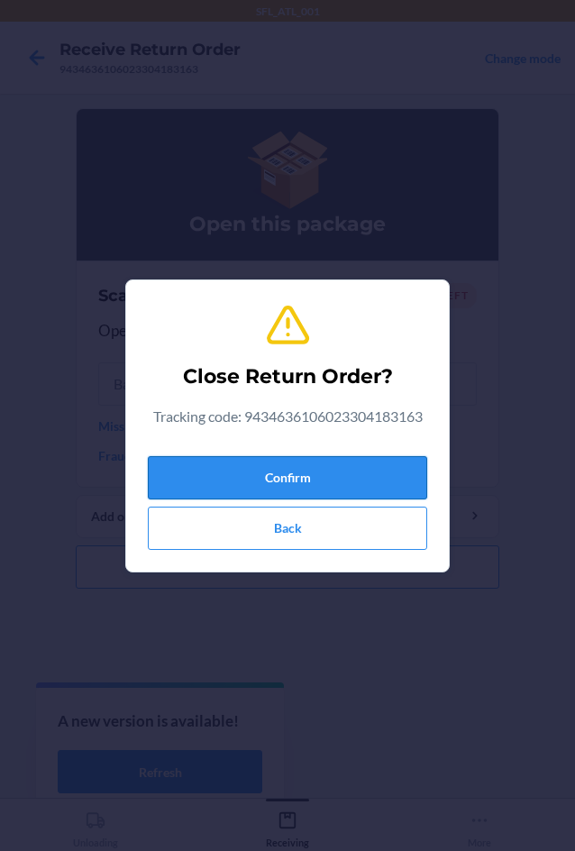
click at [341, 471] on button "Confirm" at bounding box center [287, 477] width 279 height 43
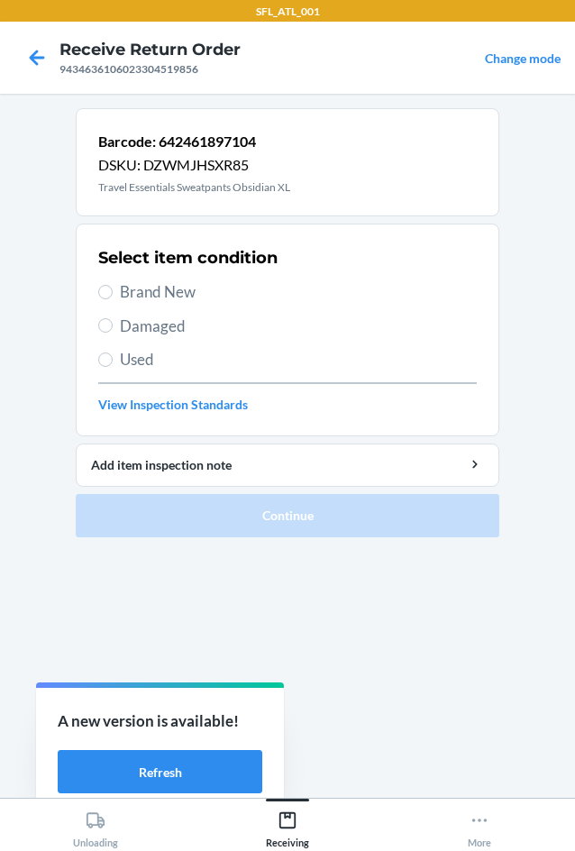
click at [151, 350] on span "Used" at bounding box center [298, 359] width 357 height 23
click at [113, 352] on input "Used" at bounding box center [105, 359] width 14 height 14
radio input "true"
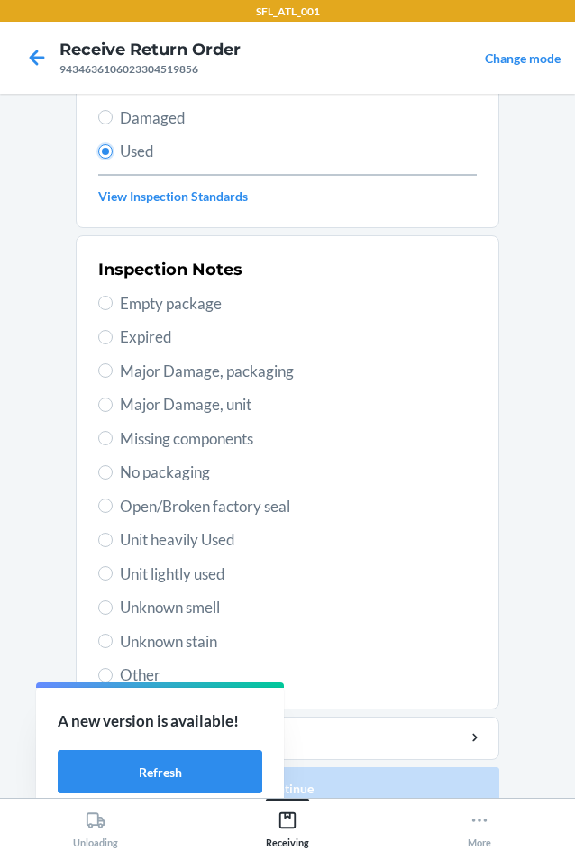
scroll to position [235, 0]
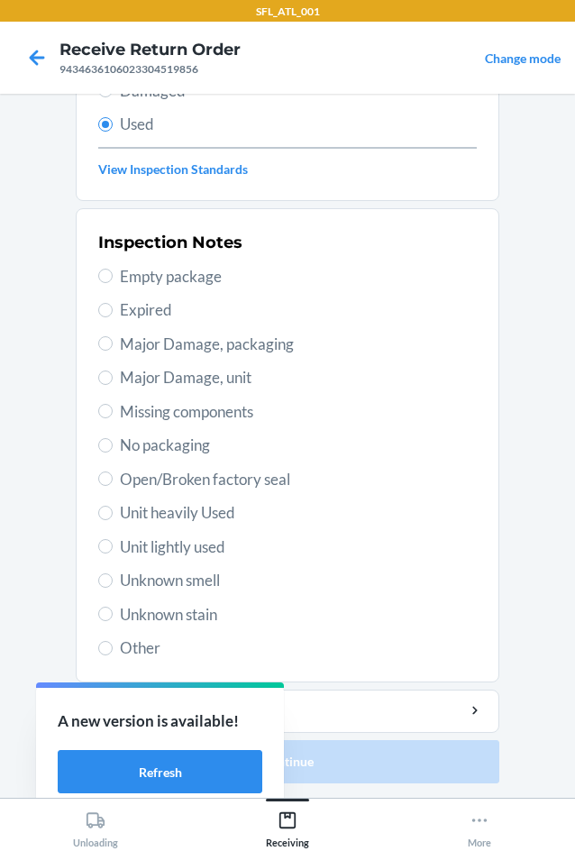
click at [212, 537] on span "Unit lightly used" at bounding box center [298, 546] width 357 height 23
click at [113, 539] on input "Unit lightly used" at bounding box center [105, 546] width 14 height 14
radio input "true"
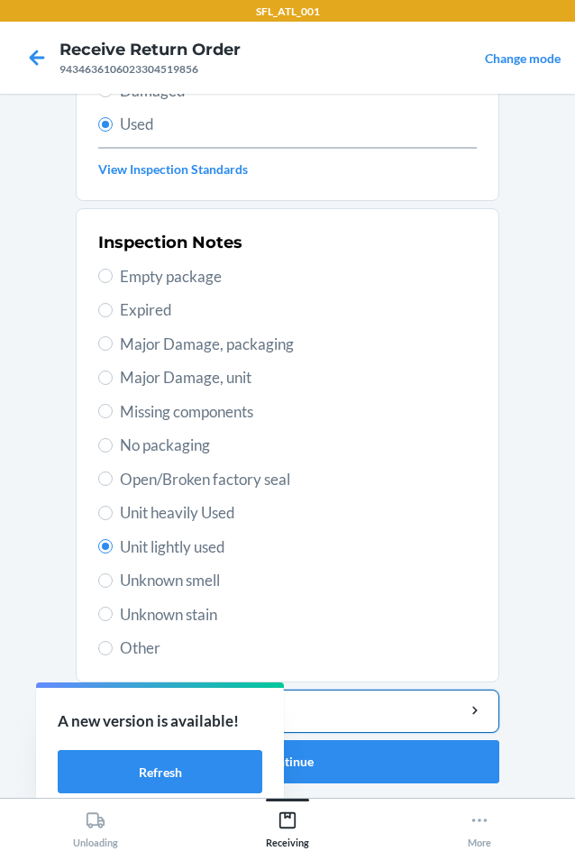
click at [380, 700] on button "Add item inspection note" at bounding box center [288, 711] width 424 height 43
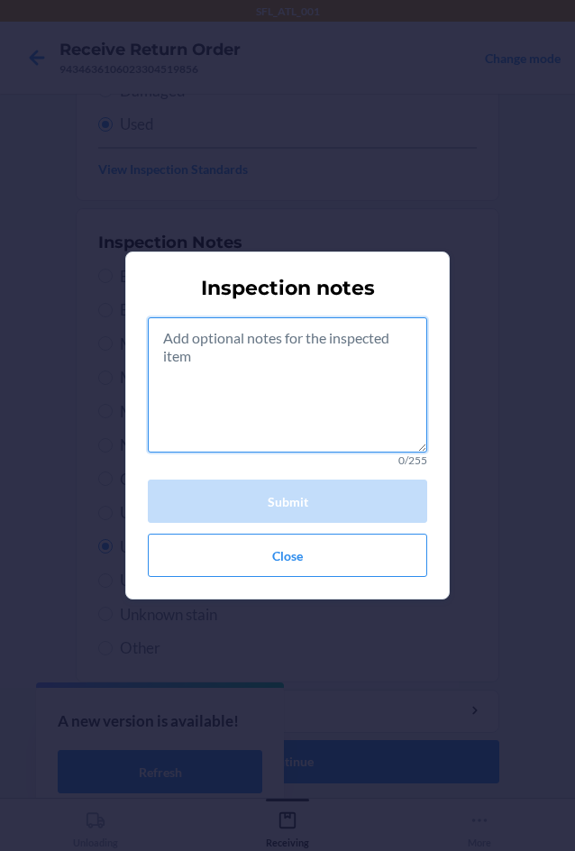
click at [247, 387] on textarea at bounding box center [287, 384] width 279 height 135
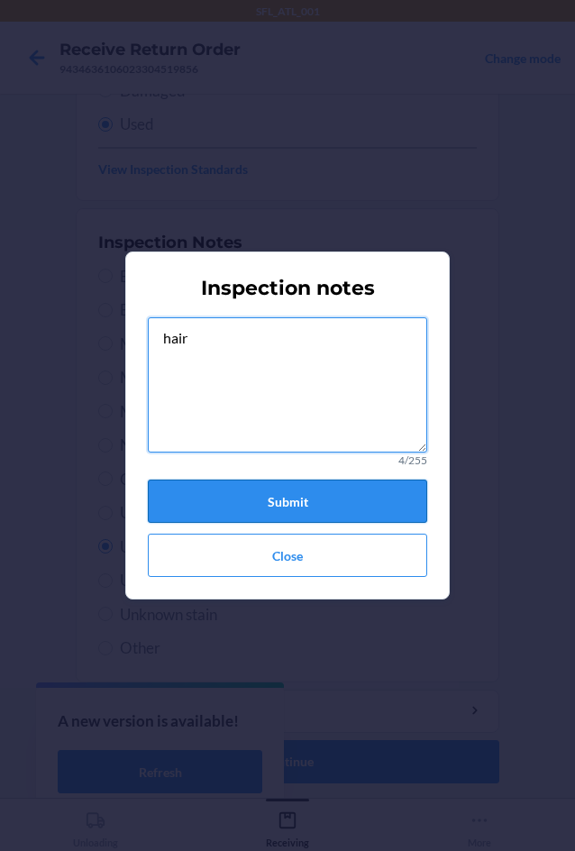
type textarea "hair"
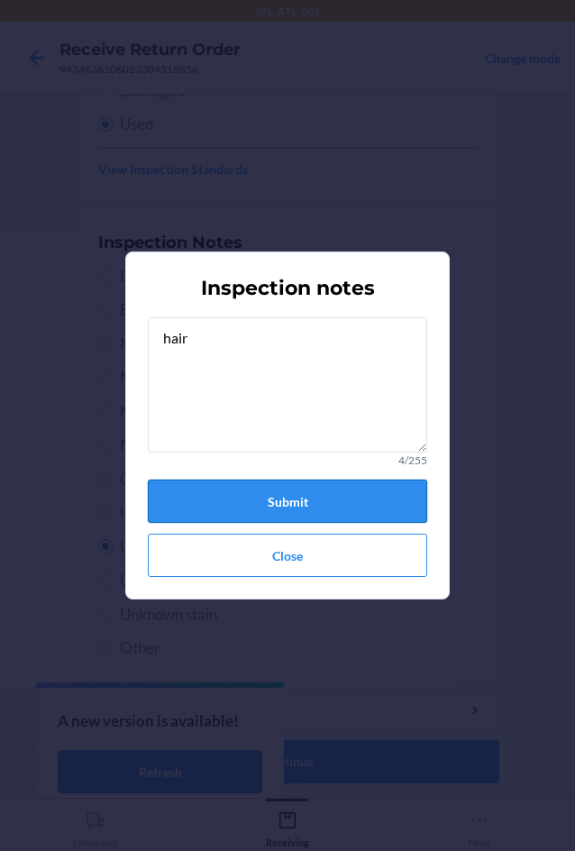
click at [250, 506] on button "Submit" at bounding box center [287, 501] width 279 height 43
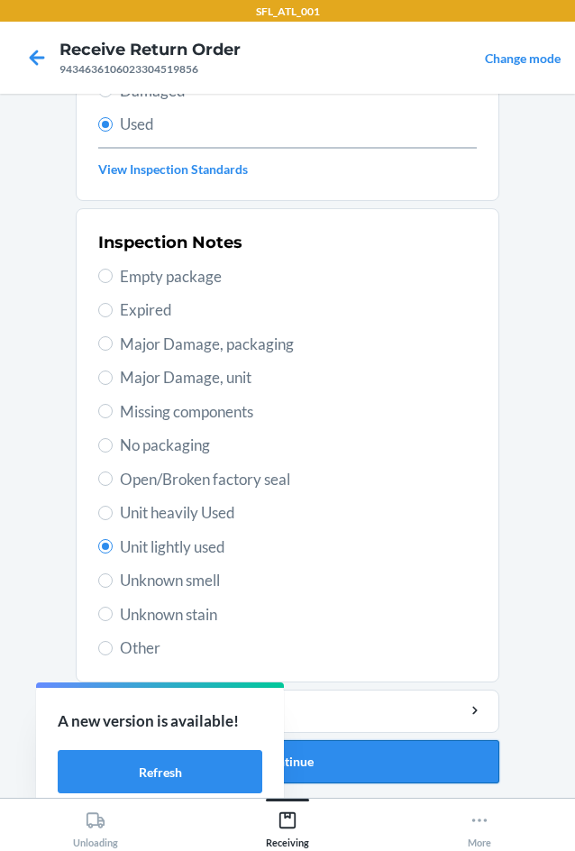
click at [371, 760] on button "Continue" at bounding box center [288, 761] width 424 height 43
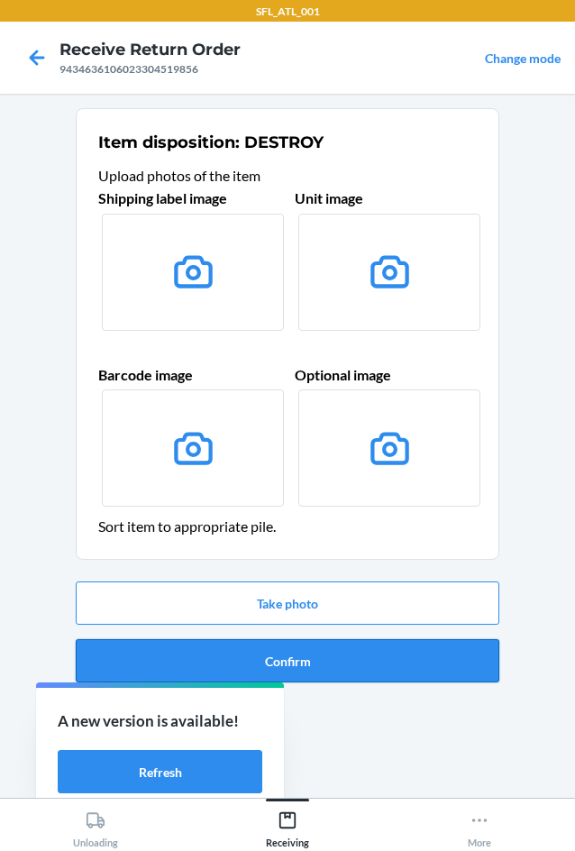
click at [353, 674] on button "Confirm" at bounding box center [288, 660] width 424 height 43
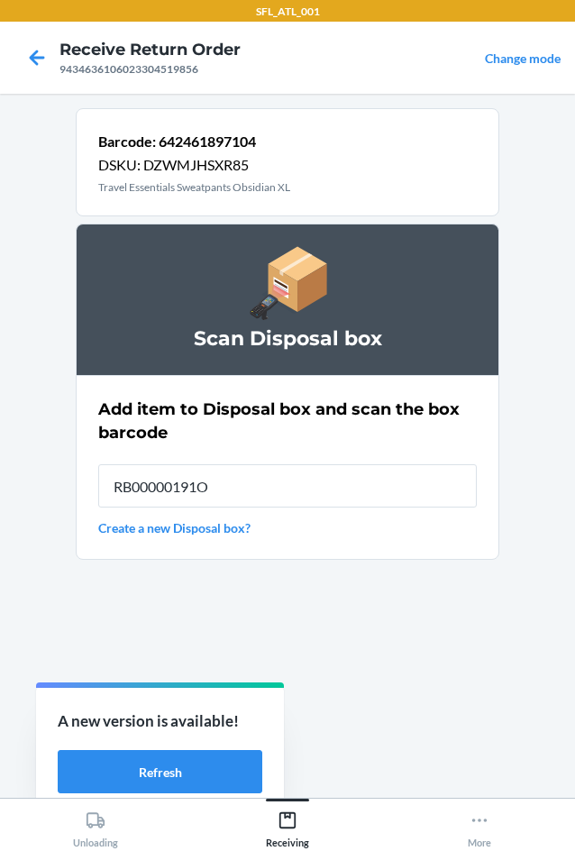
type input "RB00000191O"
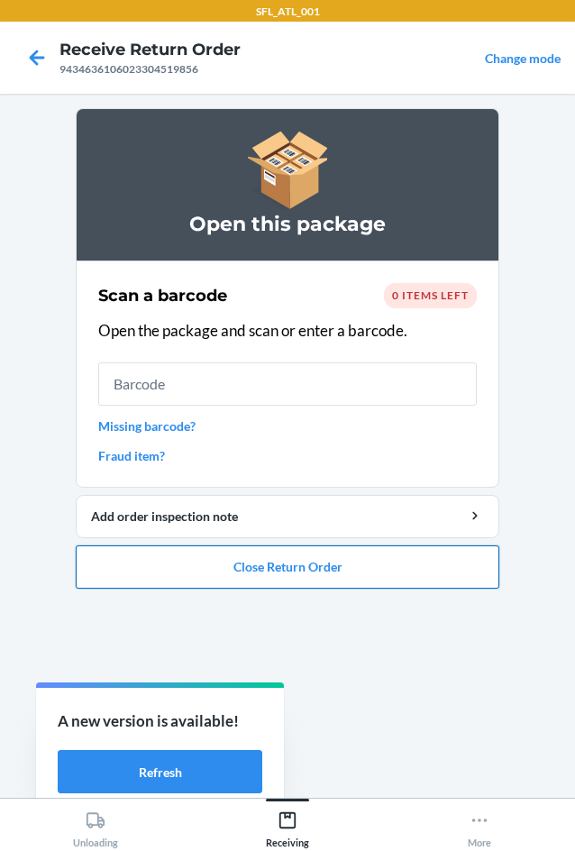
click at [334, 563] on button "Close Return Order" at bounding box center [288, 566] width 424 height 43
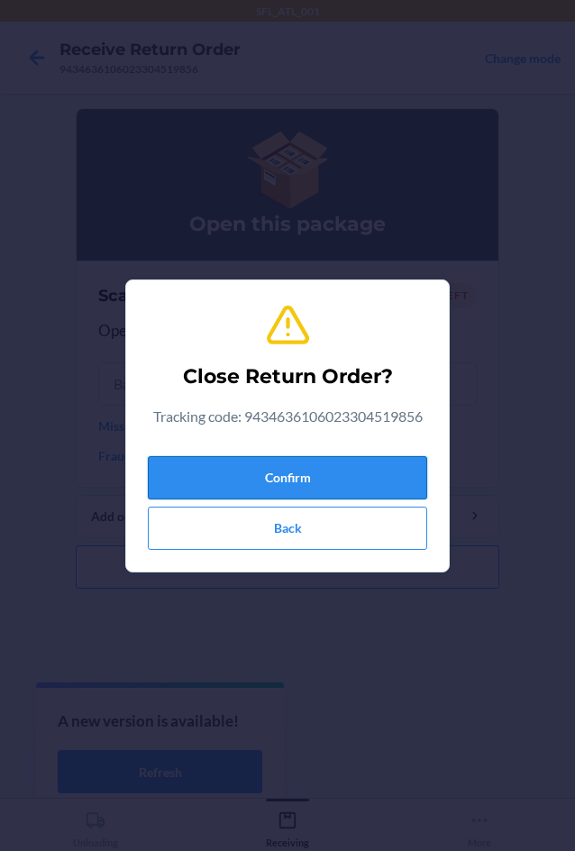
drag, startPoint x: 281, startPoint y: 491, endPoint x: 275, endPoint y: 472, distance: 20.0
click at [280, 490] on button "Confirm" at bounding box center [287, 477] width 279 height 43
click at [275, 472] on button "Confirm" at bounding box center [287, 477] width 279 height 43
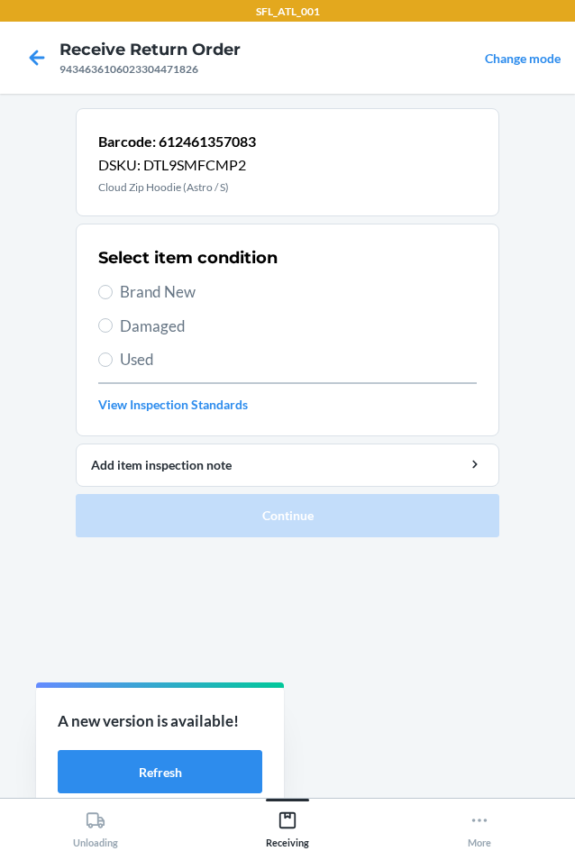
click at [122, 292] on span "Brand New" at bounding box center [298, 291] width 357 height 23
click at [113, 292] on input "Brand New" at bounding box center [105, 292] width 14 height 14
radio input "true"
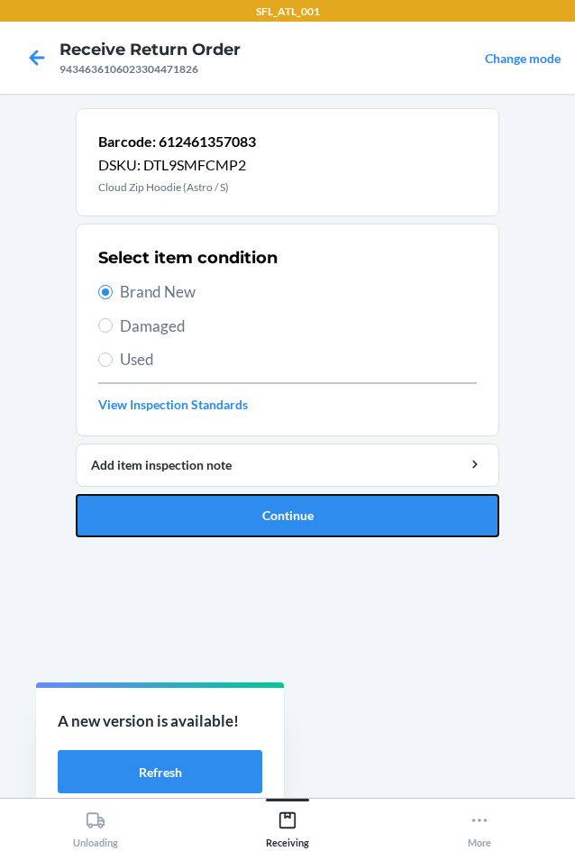
click at [274, 517] on button "Continue" at bounding box center [288, 515] width 424 height 43
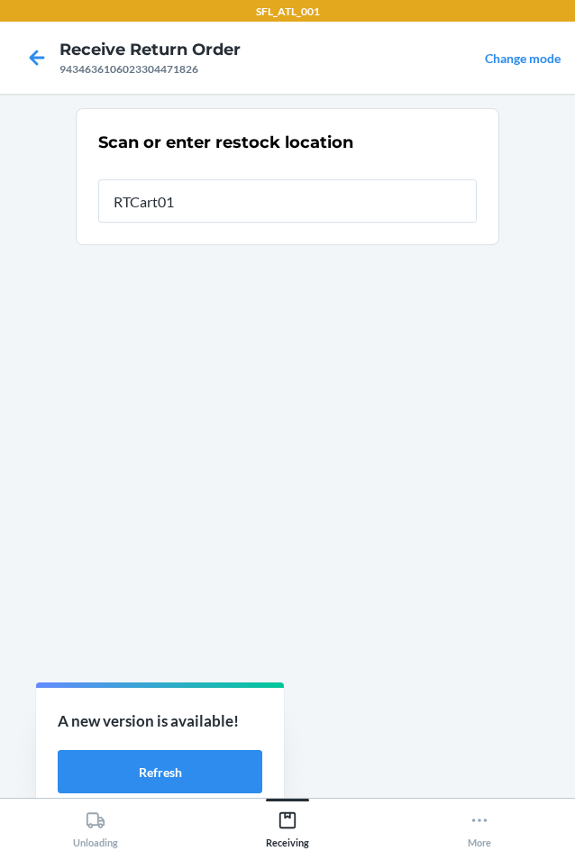
type input "RTCart013"
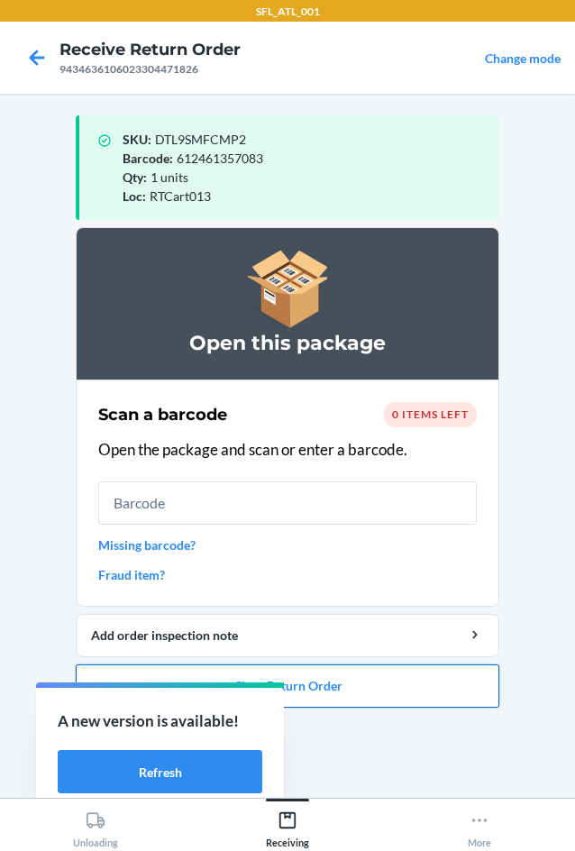
click at [480, 691] on button "Close Return Order" at bounding box center [288, 685] width 424 height 43
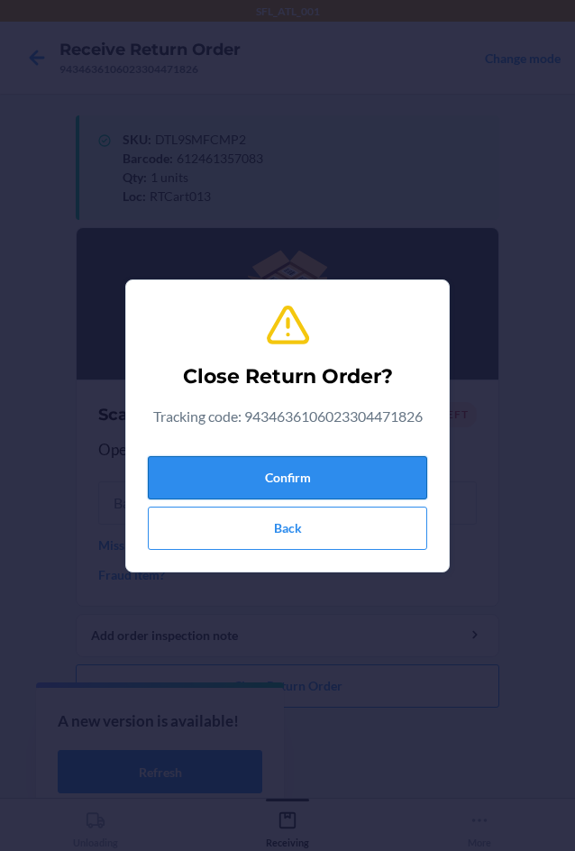
drag, startPoint x: 307, startPoint y: 497, endPoint x: 307, endPoint y: 480, distance: 17.1
click at [307, 490] on button "Confirm" at bounding box center [287, 477] width 279 height 43
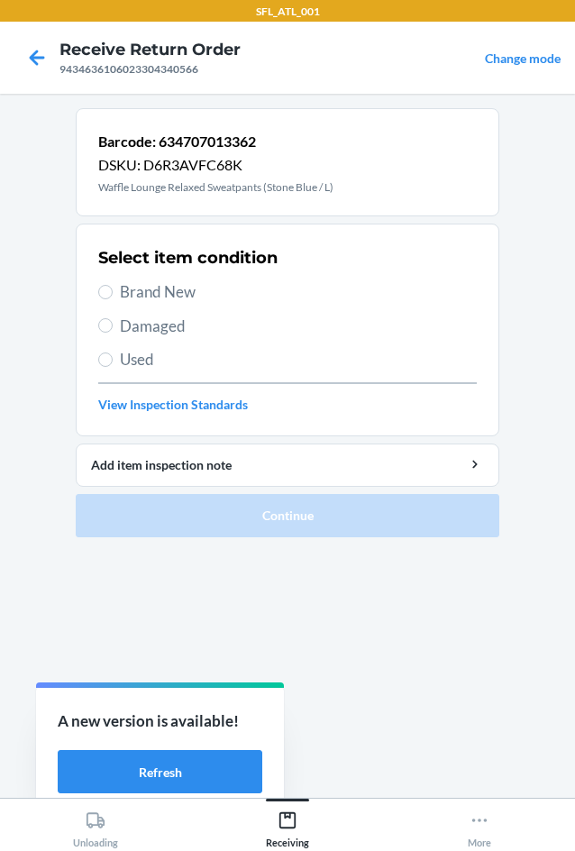
click at [188, 296] on span "Brand New" at bounding box center [298, 291] width 357 height 23
click at [113, 296] on input "Brand New" at bounding box center [105, 292] width 14 height 14
radio input "true"
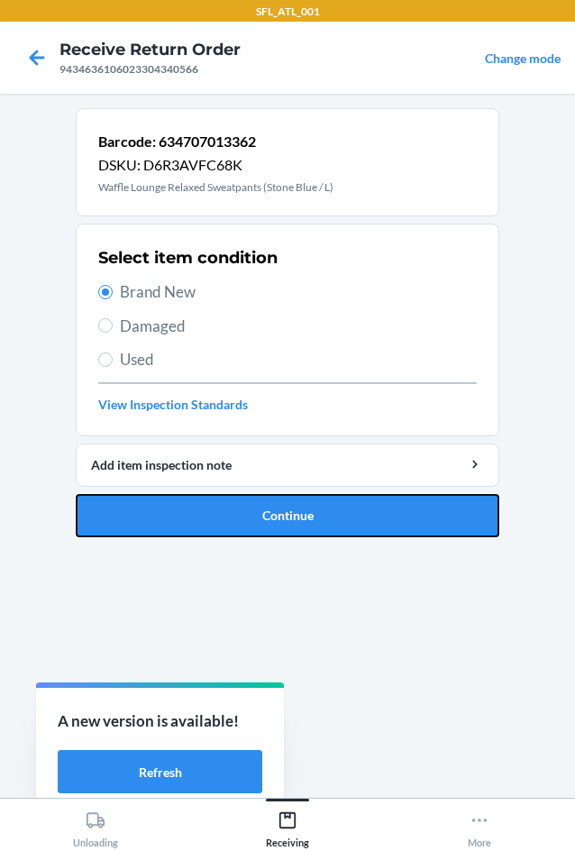
drag, startPoint x: 325, startPoint y: 511, endPoint x: 322, endPoint y: 527, distance: 16.6
click at [324, 514] on button "Continue" at bounding box center [288, 515] width 424 height 43
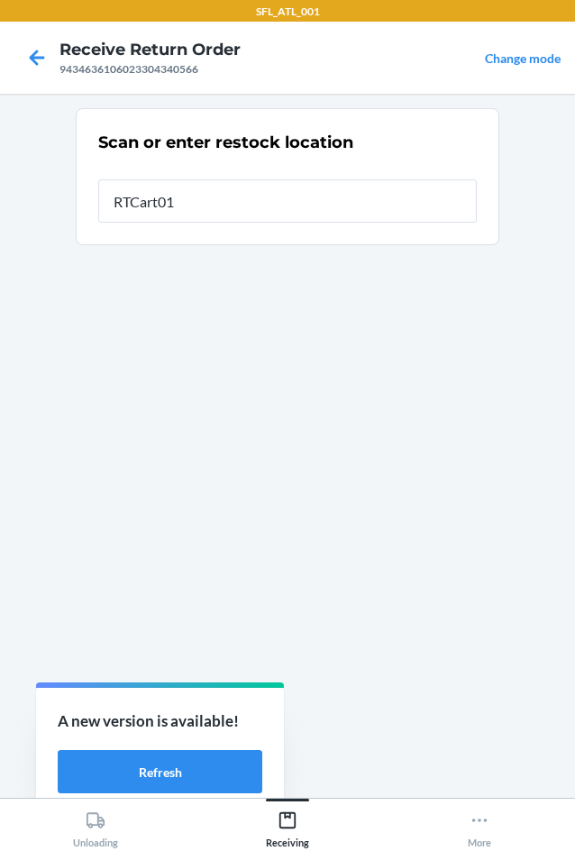
type input "RTCart013"
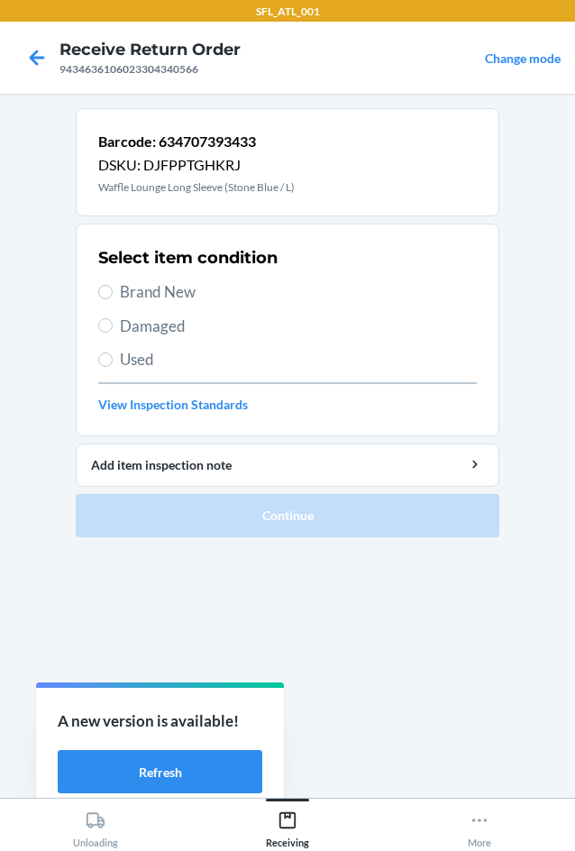
click at [182, 288] on span "Brand New" at bounding box center [298, 291] width 357 height 23
click at [113, 288] on input "Brand New" at bounding box center [105, 292] width 14 height 14
radio input "true"
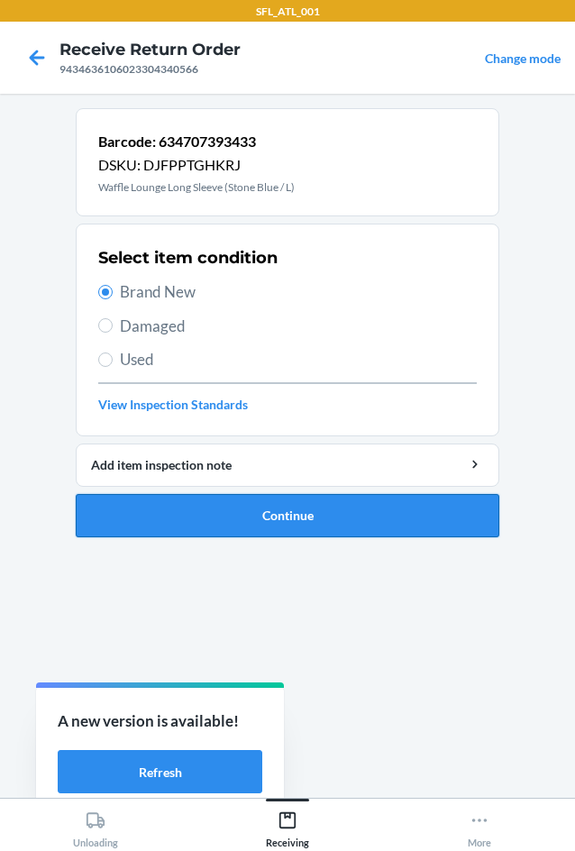
click at [331, 516] on button "Continue" at bounding box center [288, 515] width 424 height 43
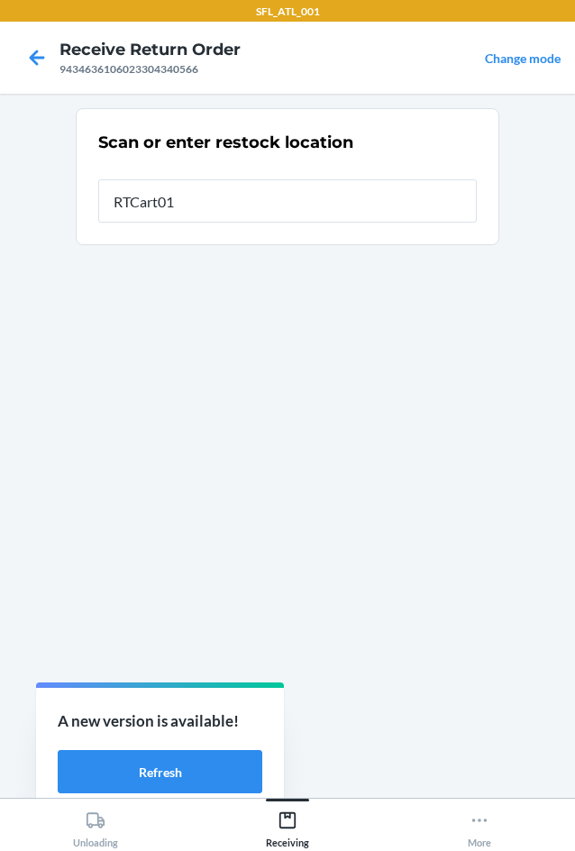
type input "RTCart013"
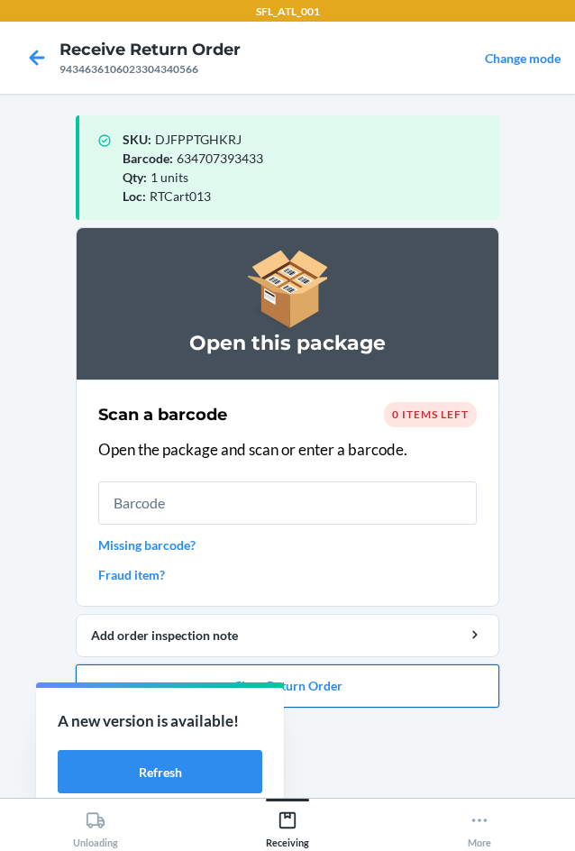
drag, startPoint x: 440, startPoint y: 699, endPoint x: 433, endPoint y: 689, distance: 12.3
click at [438, 694] on button "Close Return Order" at bounding box center [288, 685] width 424 height 43
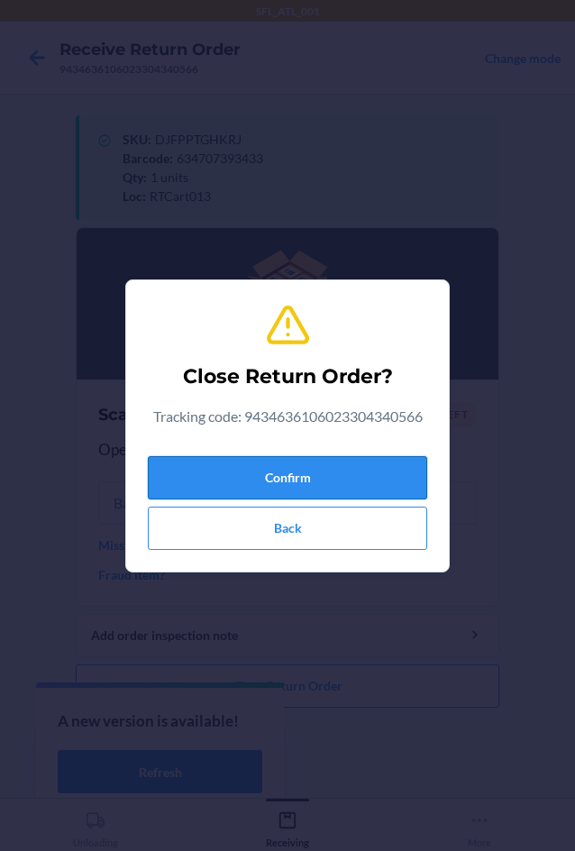
click at [305, 460] on button "Confirm" at bounding box center [287, 477] width 279 height 43
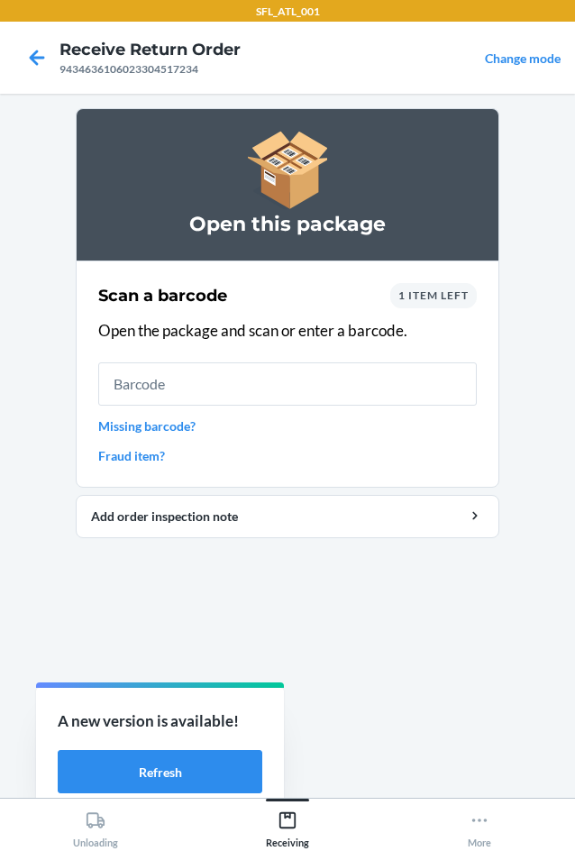
click at [451, 289] on span "1 item left" at bounding box center [433, 295] width 70 height 14
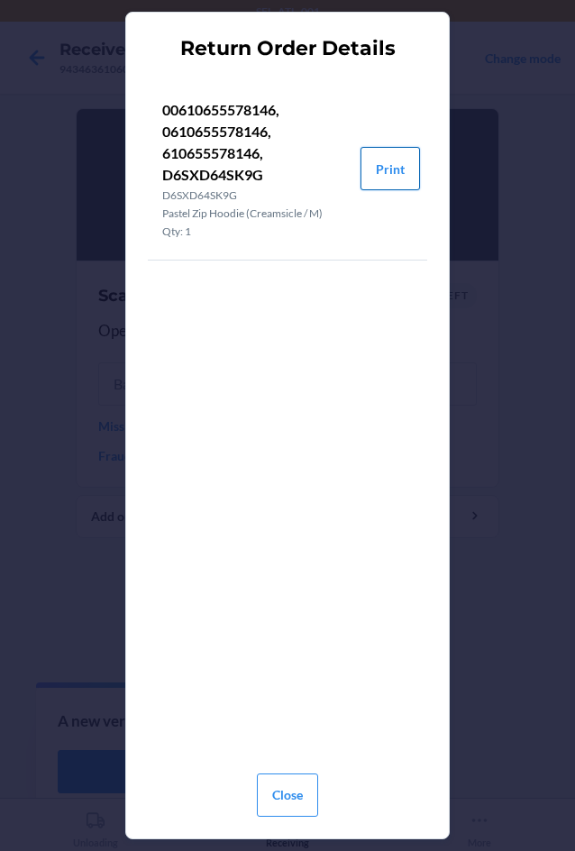
click at [398, 172] on button "Print" at bounding box center [390, 168] width 59 height 43
click at [307, 788] on button "Close" at bounding box center [287, 794] width 61 height 43
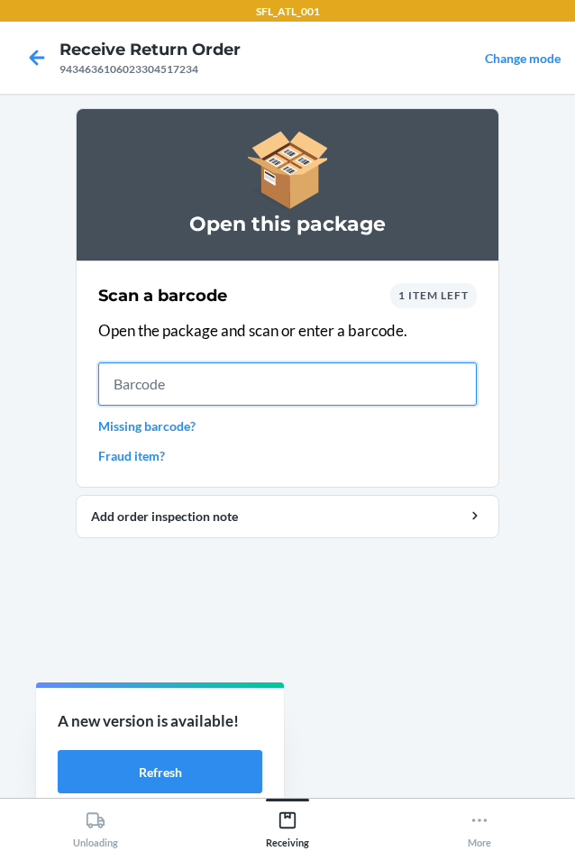
click at [244, 396] on input "text" at bounding box center [287, 383] width 379 height 43
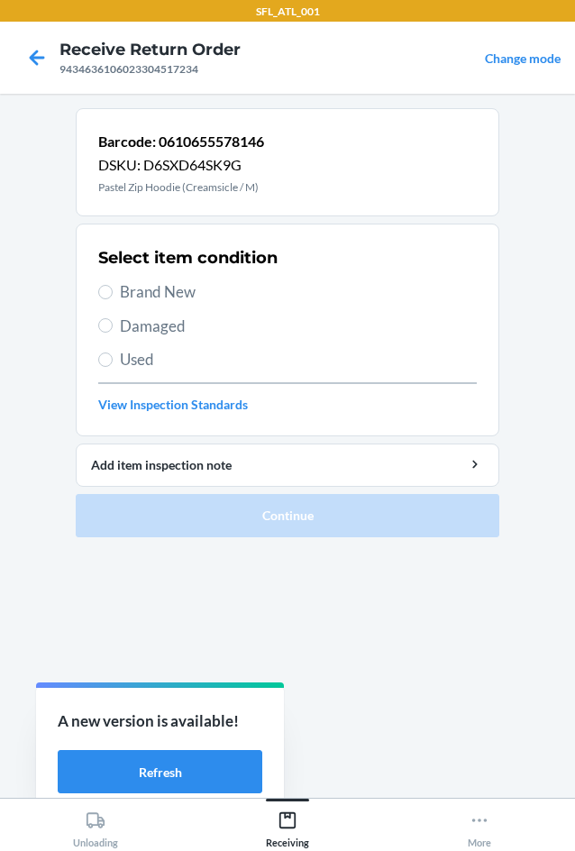
click at [170, 282] on span "Brand New" at bounding box center [298, 291] width 357 height 23
click at [113, 285] on input "Brand New" at bounding box center [105, 292] width 14 height 14
radio input "true"
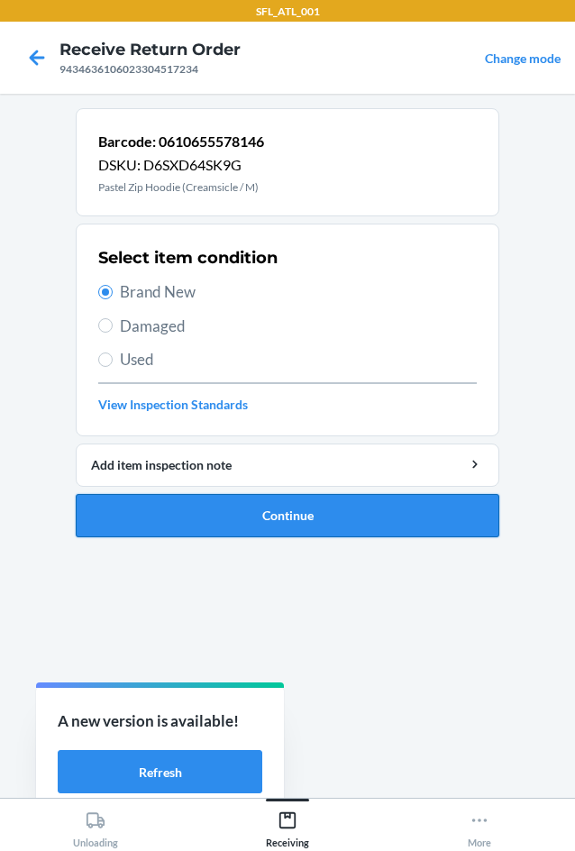
click at [407, 503] on button "Continue" at bounding box center [288, 515] width 424 height 43
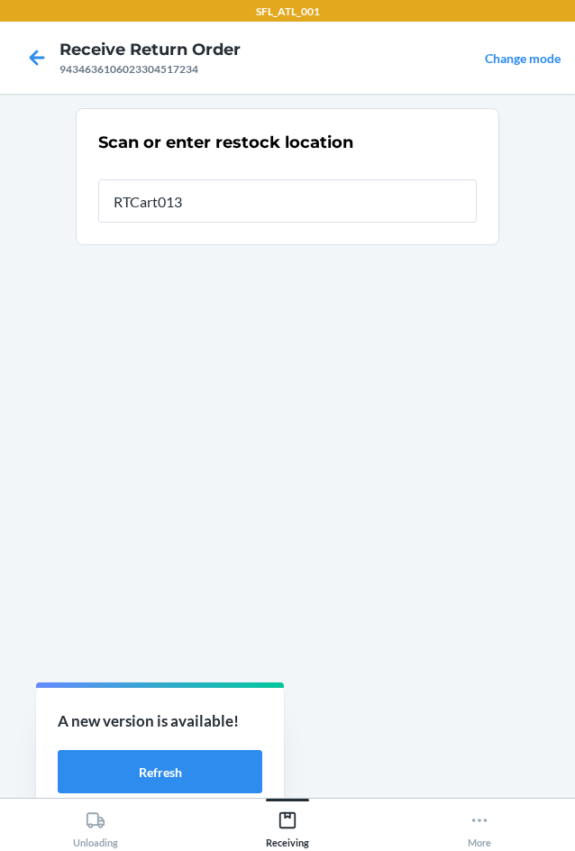
type input "RTCart013"
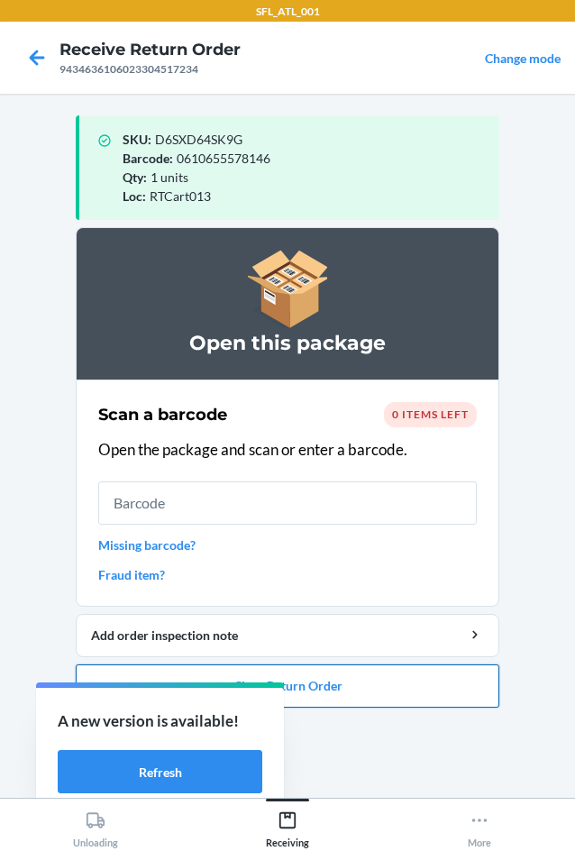
drag, startPoint x: 427, startPoint y: 694, endPoint x: 425, endPoint y: 682, distance: 12.9
click at [426, 690] on button "Close Return Order" at bounding box center [288, 685] width 424 height 43
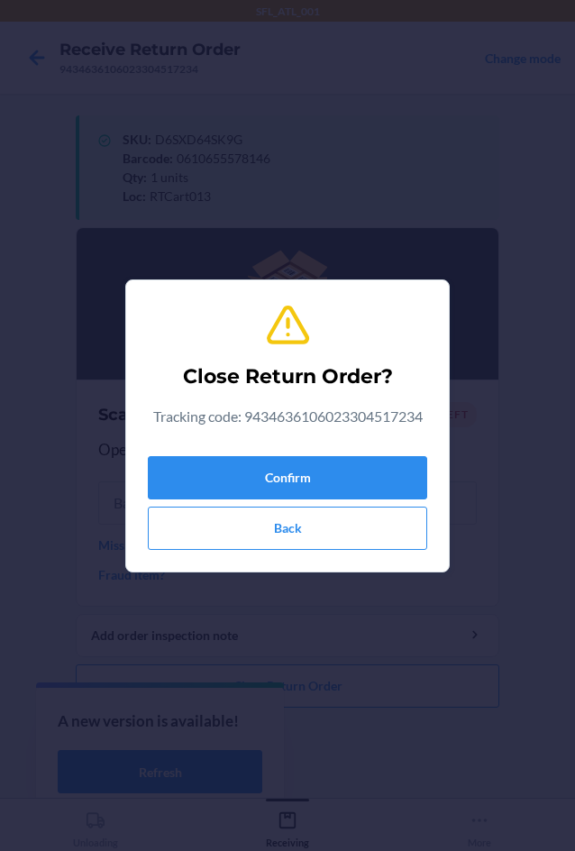
click at [358, 453] on div "Confirm Back" at bounding box center [287, 499] width 279 height 101
click at [329, 497] on button "Confirm" at bounding box center [287, 477] width 279 height 43
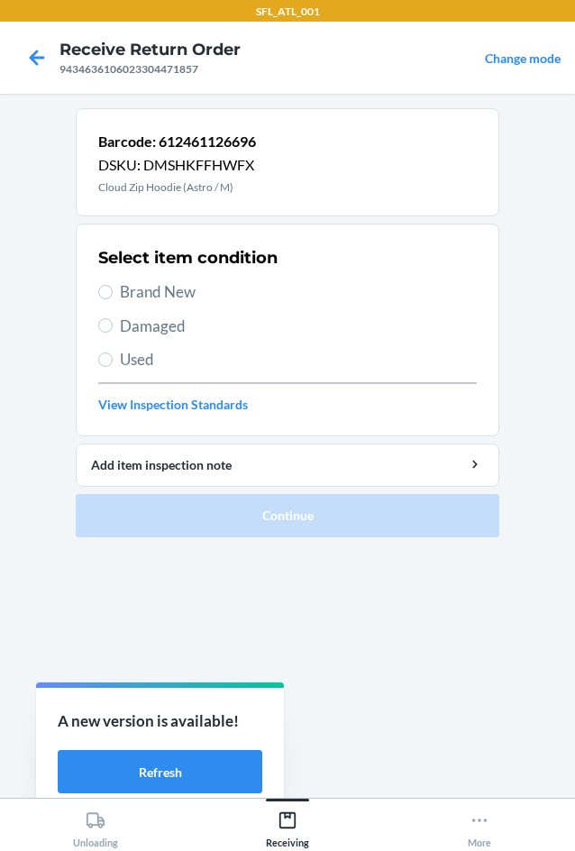
click at [164, 286] on span "Brand New" at bounding box center [298, 291] width 357 height 23
click at [113, 286] on input "Brand New" at bounding box center [105, 292] width 14 height 14
radio input "true"
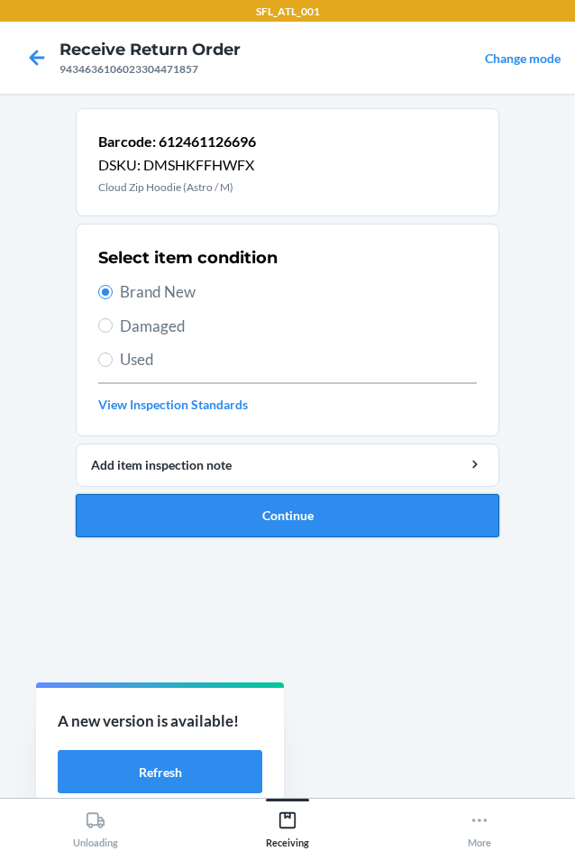
click at [309, 524] on button "Continue" at bounding box center [288, 515] width 424 height 43
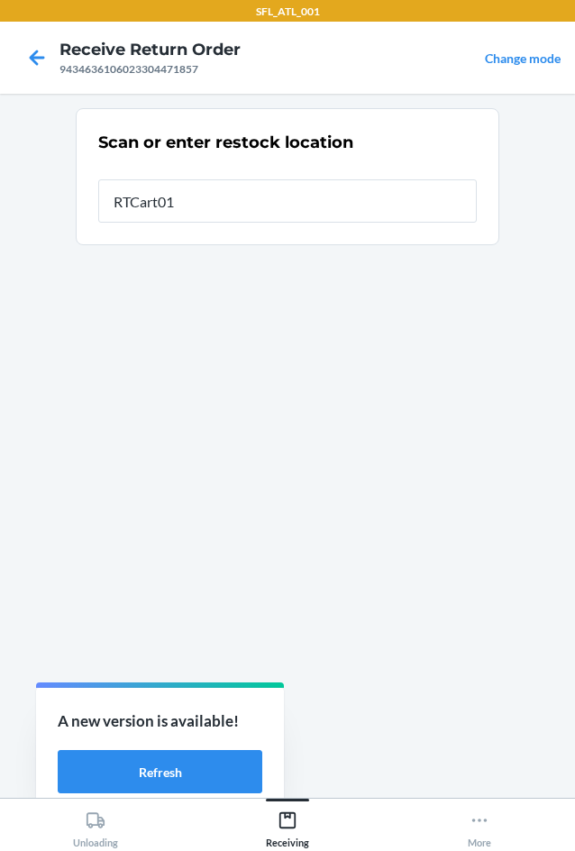
type input "RTCart013"
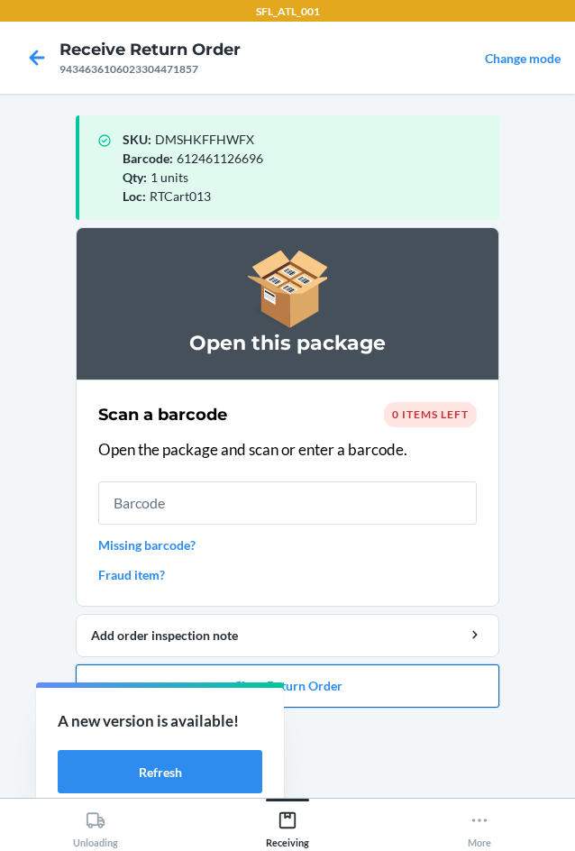
drag, startPoint x: 457, startPoint y: 706, endPoint x: 456, endPoint y: 697, distance: 9.1
click at [456, 697] on button "Close Return Order" at bounding box center [288, 685] width 424 height 43
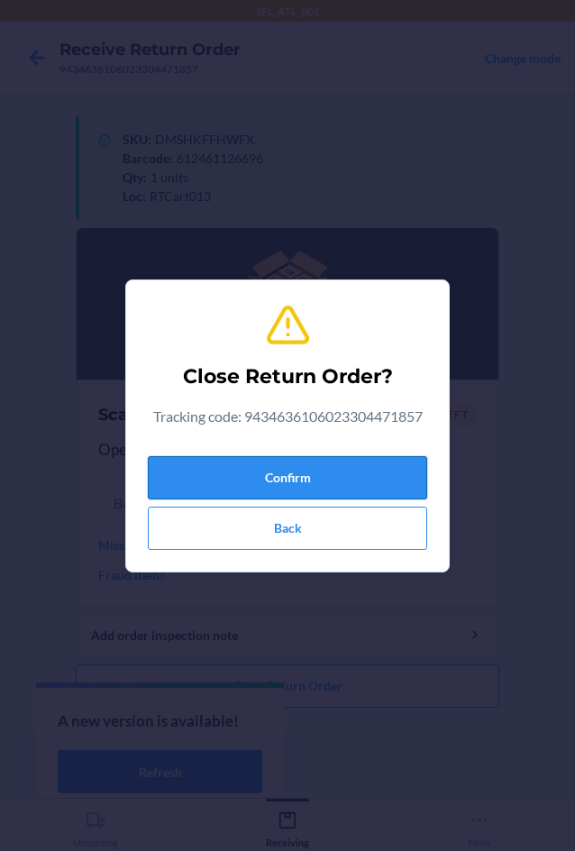
click at [303, 456] on button "Confirm" at bounding box center [287, 477] width 279 height 43
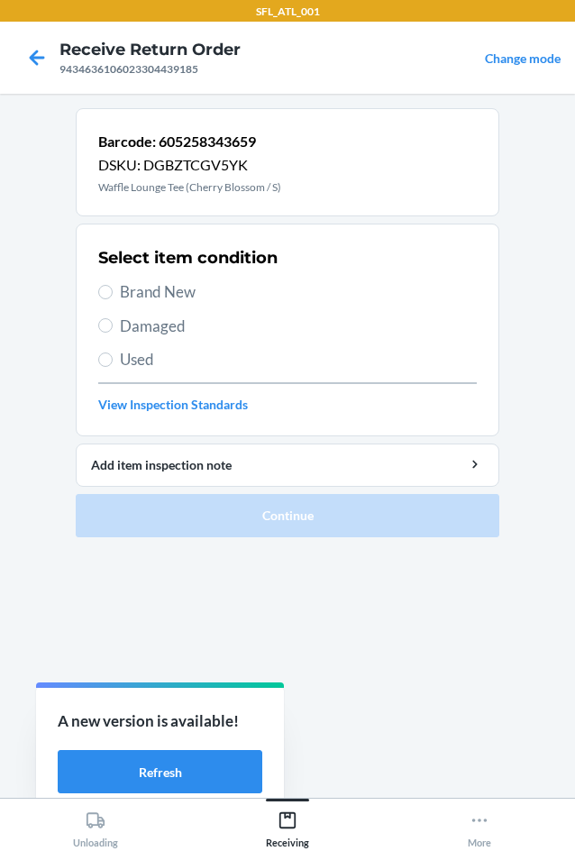
click at [166, 293] on span "Brand New" at bounding box center [298, 291] width 357 height 23
click at [113, 293] on input "Brand New" at bounding box center [105, 292] width 14 height 14
radio input "true"
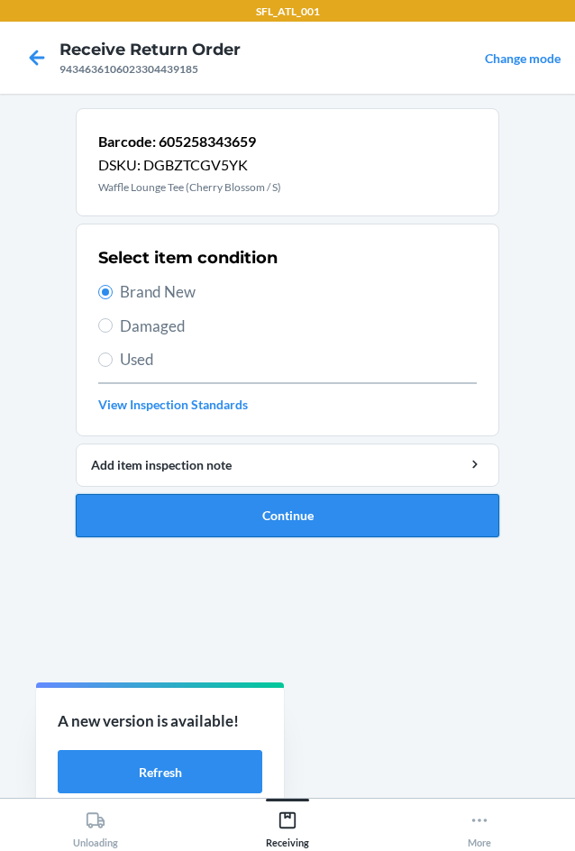
click at [328, 521] on button "Continue" at bounding box center [288, 515] width 424 height 43
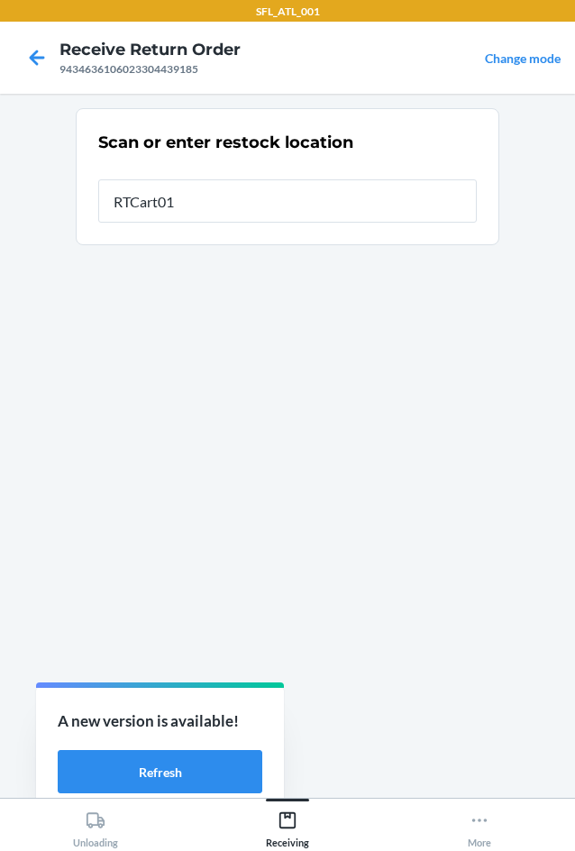
type input "RTCart013"
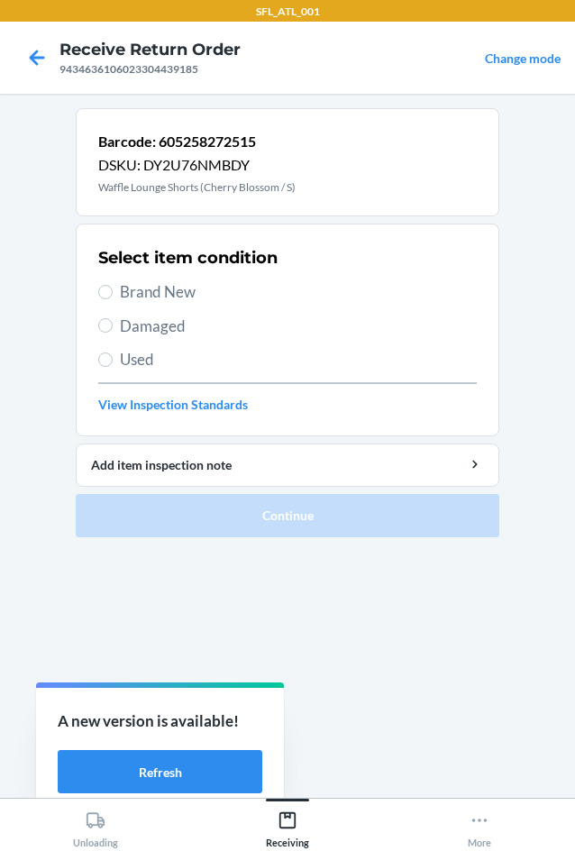
click at [175, 291] on span "Brand New" at bounding box center [298, 291] width 357 height 23
click at [113, 291] on input "Brand New" at bounding box center [105, 292] width 14 height 14
radio input "true"
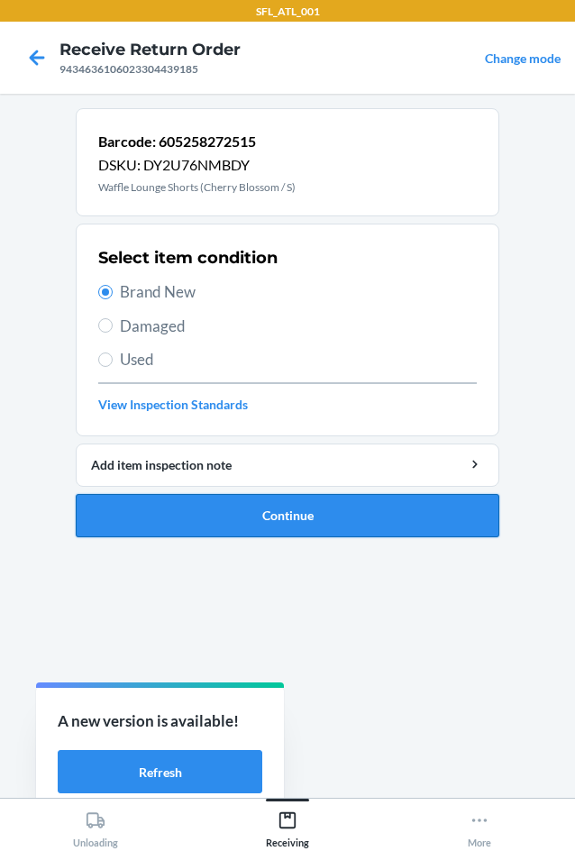
click at [317, 522] on button "Continue" at bounding box center [288, 515] width 424 height 43
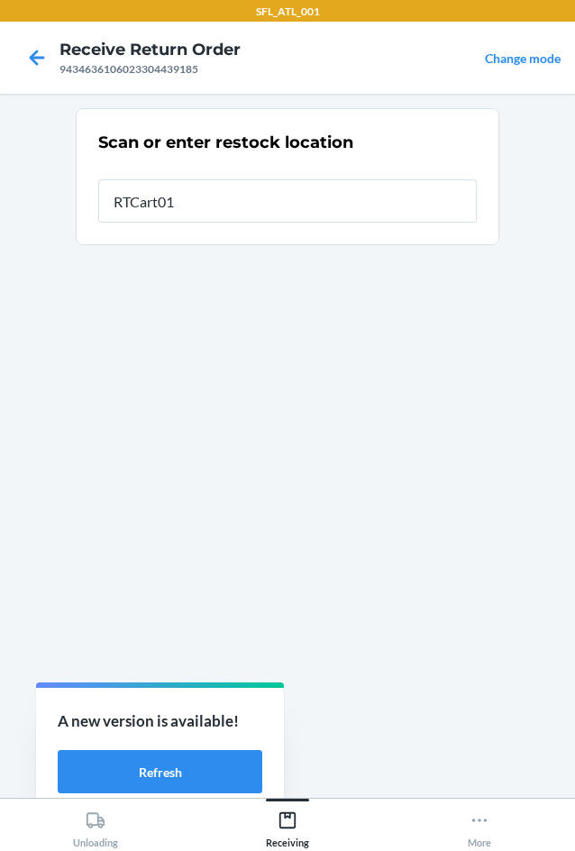
type input "RTCart013"
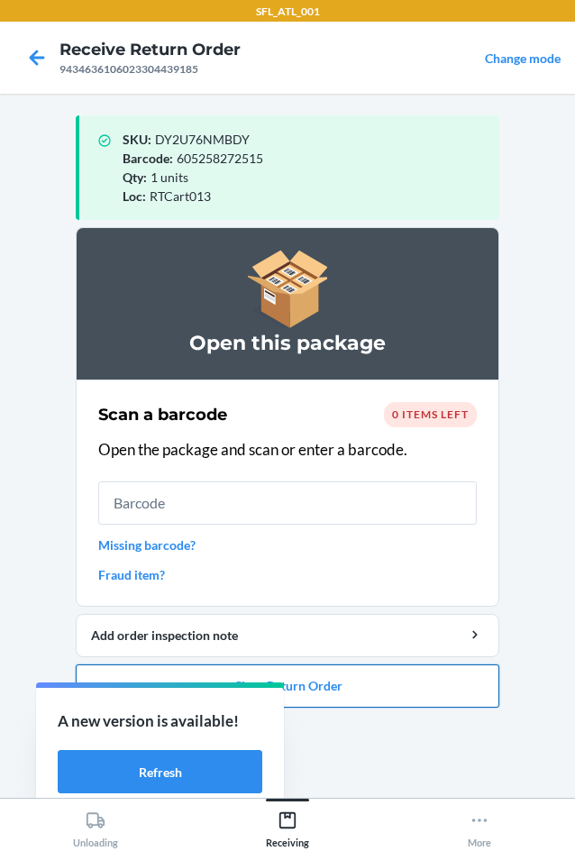
click at [472, 665] on li "Open this package Scan a barcode 0 items left Open the package and scan or ente…" at bounding box center [288, 467] width 424 height 480
click at [461, 698] on button "Close Return Order" at bounding box center [288, 685] width 424 height 43
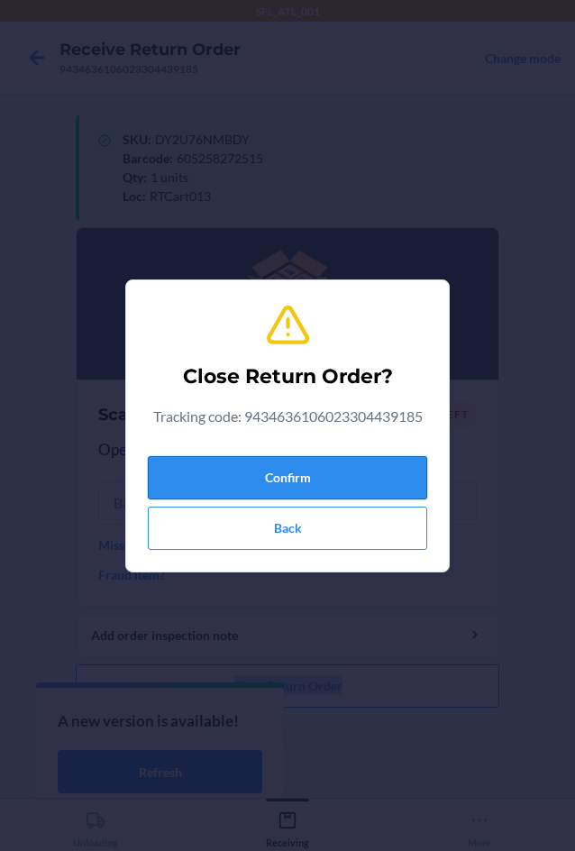
click at [357, 479] on button "Confirm" at bounding box center [287, 477] width 279 height 43
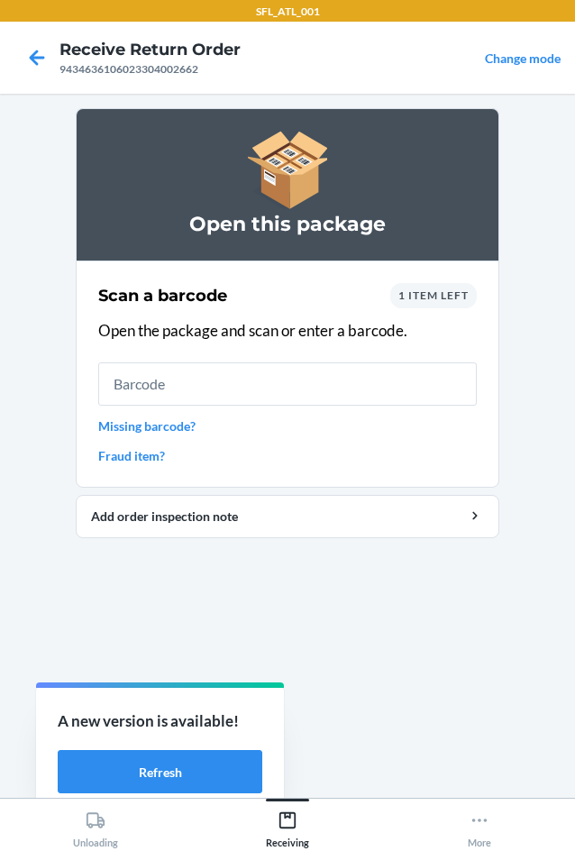
click at [442, 298] on span "1 item left" at bounding box center [433, 295] width 70 height 14
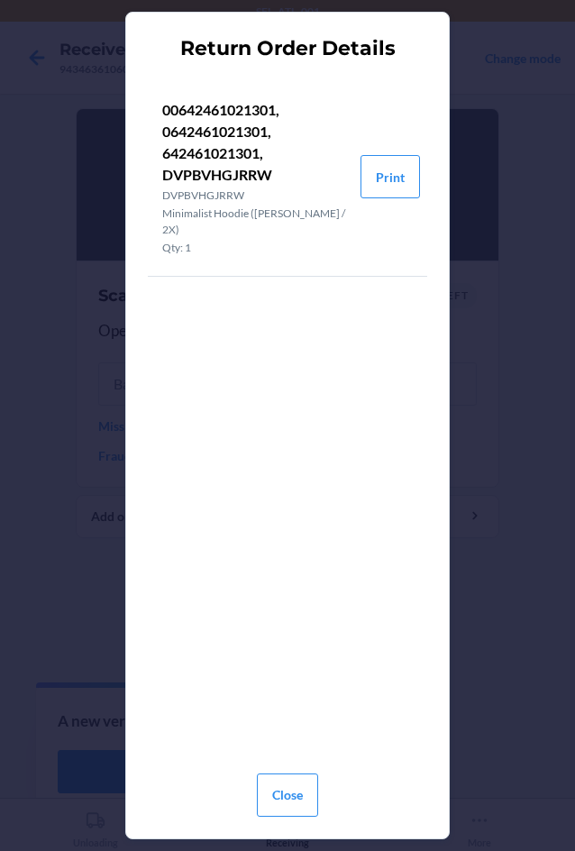
click at [168, 172] on p "00642461021301, 0642461021301, 642461021301, DVPBVHGJRRW" at bounding box center [254, 142] width 184 height 87
drag, startPoint x: 164, startPoint y: 171, endPoint x: 272, endPoint y: 171, distance: 108.2
click at [272, 171] on p "00642461021301, 0642461021301, 642461021301, DVPBVHGJRRW" at bounding box center [254, 142] width 184 height 87
copy p "DVPBVHGJRRW"
drag, startPoint x: 295, startPoint y: 788, endPoint x: 241, endPoint y: 619, distance: 177.0
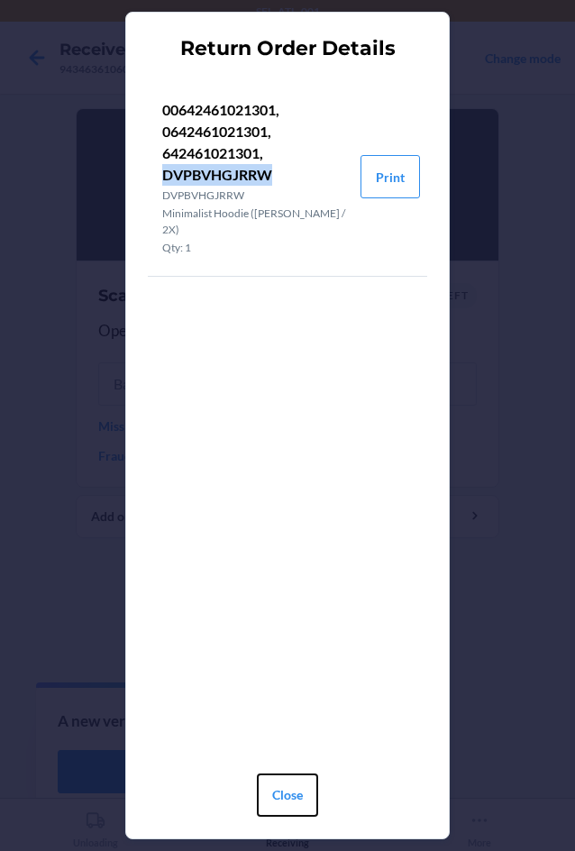
click at [296, 788] on button "Close" at bounding box center [287, 794] width 61 height 43
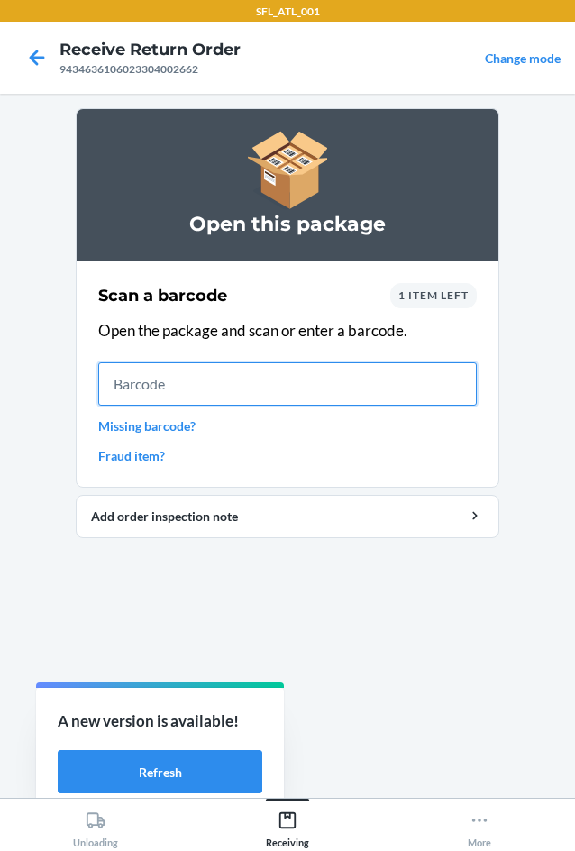
click at [215, 370] on input "text" at bounding box center [287, 383] width 379 height 43
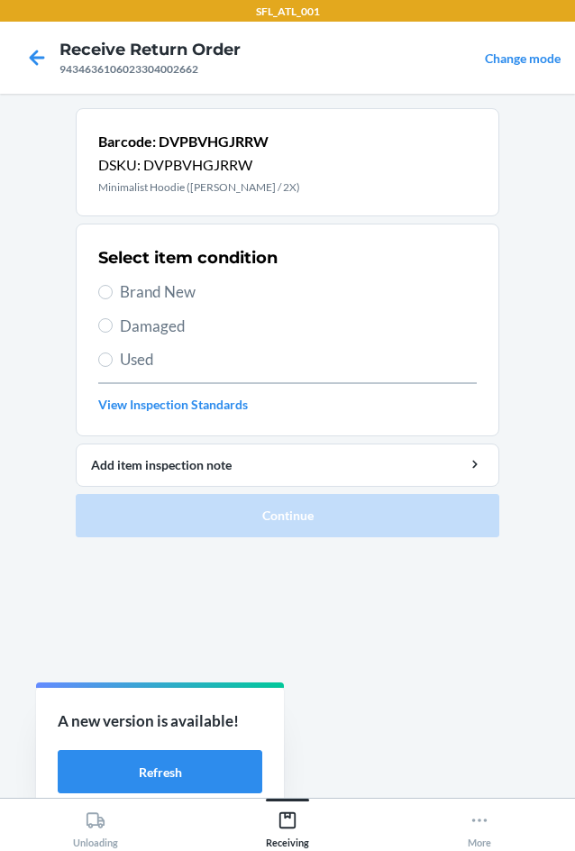
click at [152, 362] on span "Used" at bounding box center [298, 359] width 357 height 23
click at [113, 362] on input "Used" at bounding box center [105, 359] width 14 height 14
radio input "true"
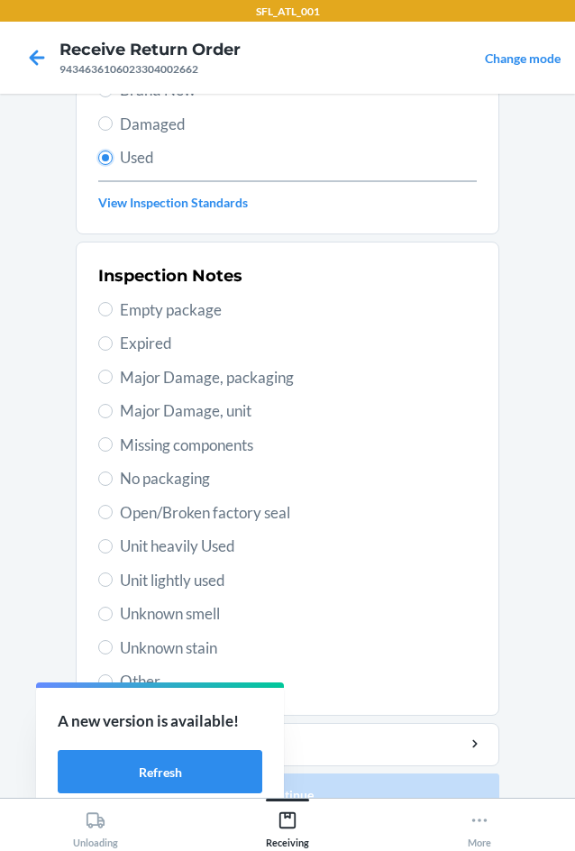
scroll to position [235, 0]
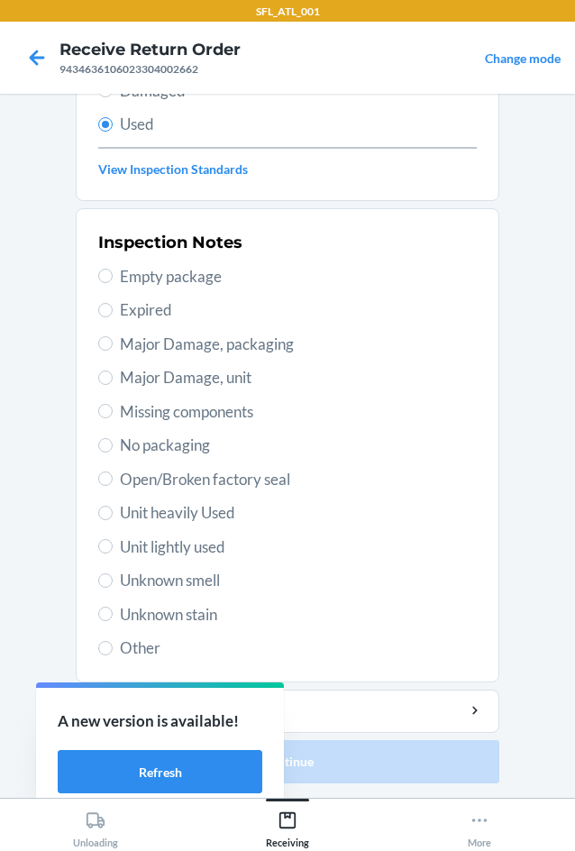
click at [197, 588] on span "Unknown smell" at bounding box center [298, 580] width 357 height 23
click at [113, 588] on input "Unknown smell" at bounding box center [105, 580] width 14 height 14
radio input "true"
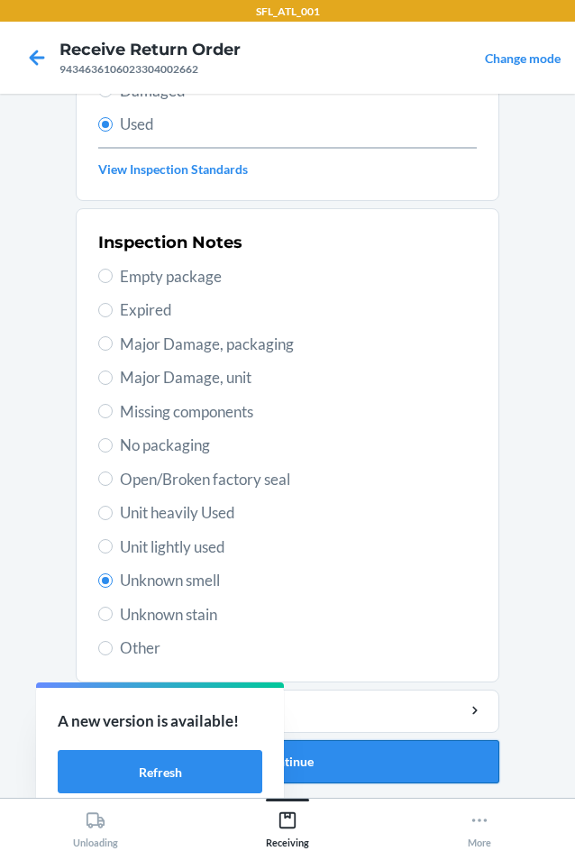
click at [361, 780] on button "Continue" at bounding box center [288, 761] width 424 height 43
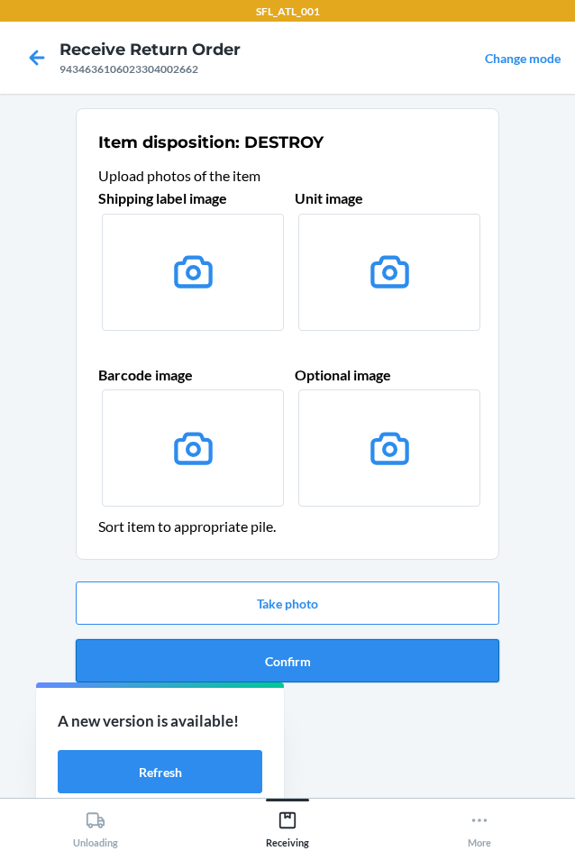
click at [360, 676] on button "Confirm" at bounding box center [288, 660] width 424 height 43
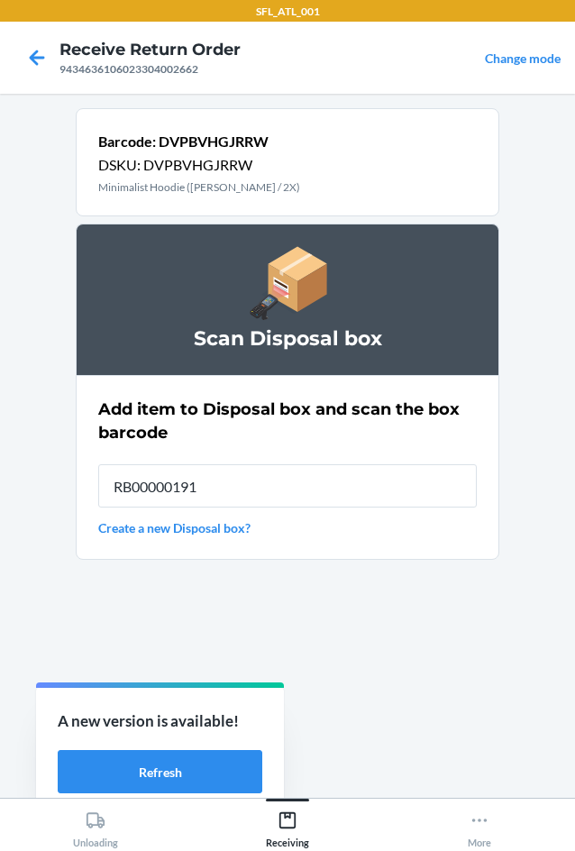
type input "RB00000191O"
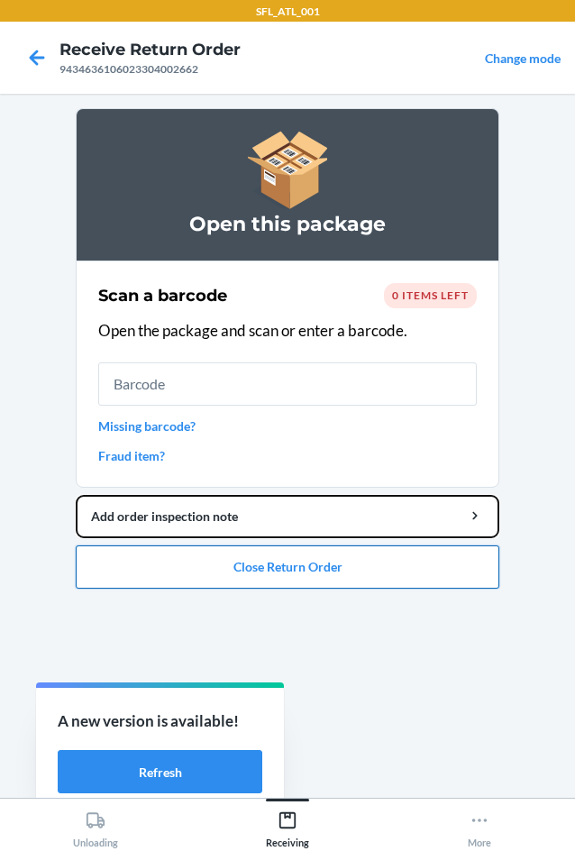
click at [401, 569] on li "Open this package Scan a barcode 0 items left Open the package and scan or ente…" at bounding box center [288, 348] width 424 height 480
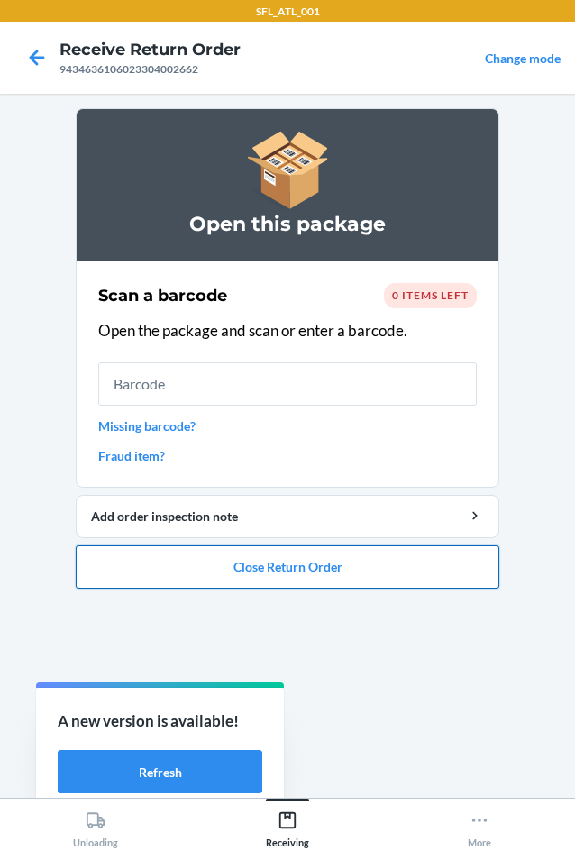
click at [401, 571] on button "Close Return Order" at bounding box center [288, 566] width 424 height 43
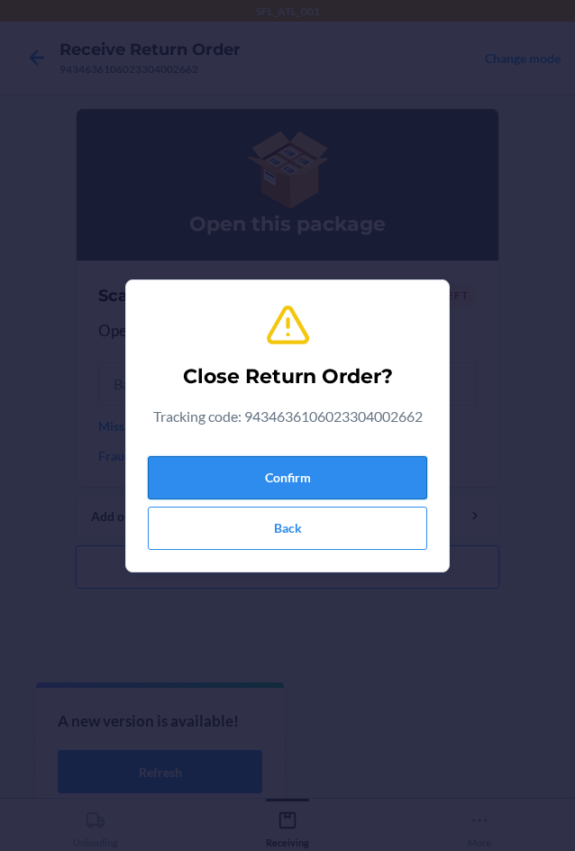
click at [368, 478] on button "Confirm" at bounding box center [287, 477] width 279 height 43
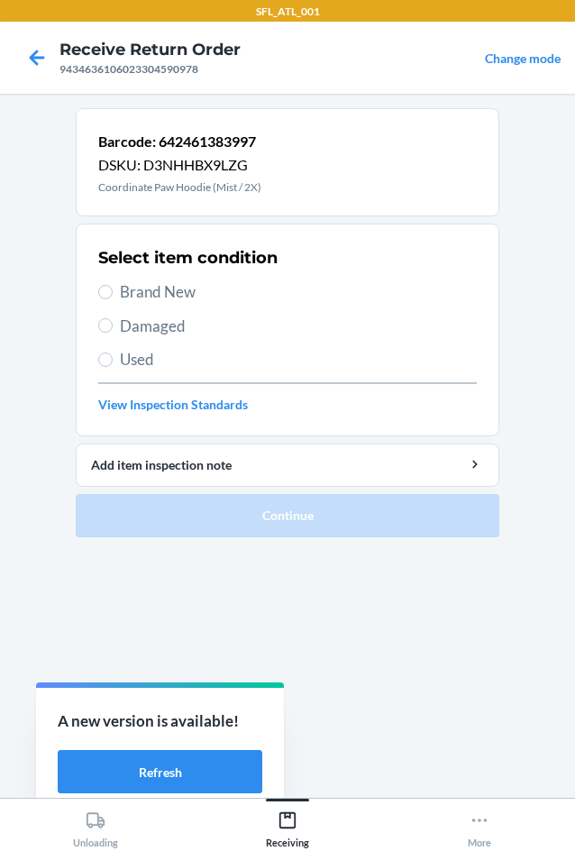
click at [188, 361] on span "Used" at bounding box center [298, 359] width 357 height 23
click at [113, 361] on input "Used" at bounding box center [105, 359] width 14 height 14
radio input "true"
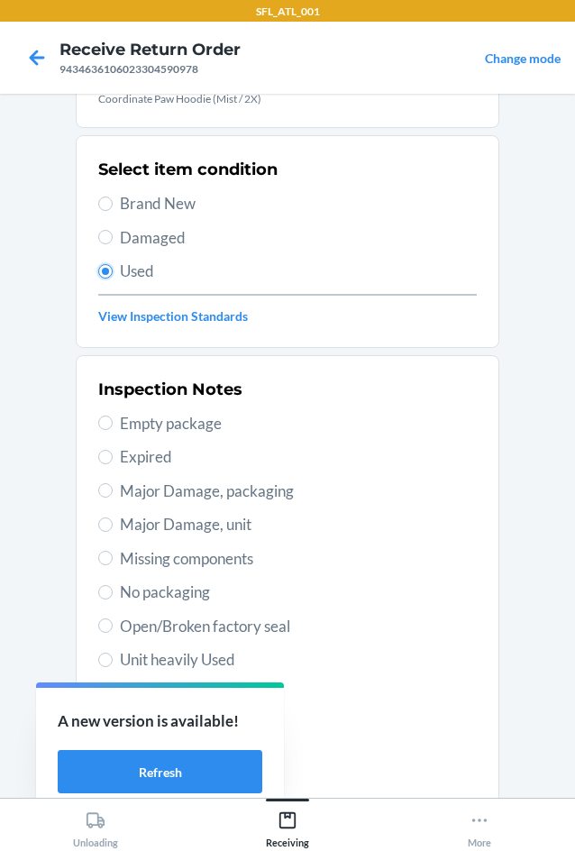
scroll to position [235, 0]
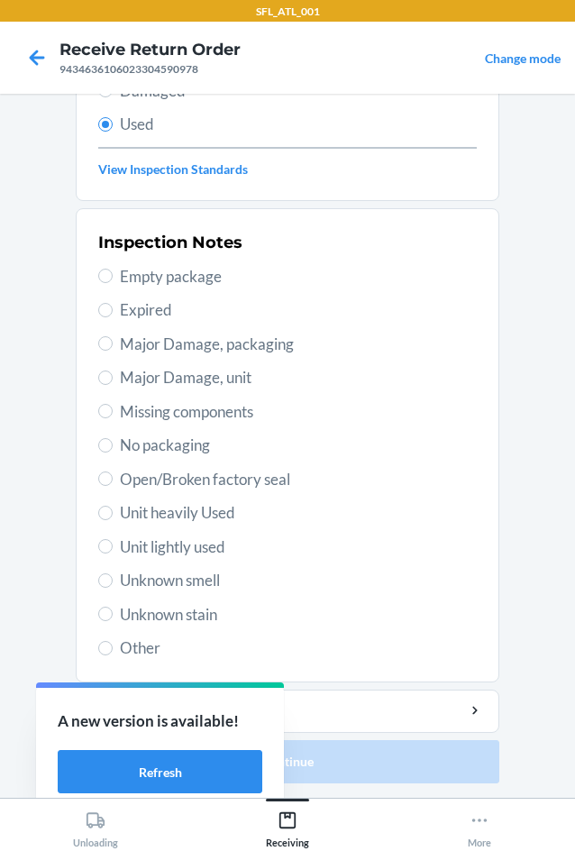
click at [217, 543] on span "Unit lightly used" at bounding box center [298, 546] width 357 height 23
click at [113, 543] on input "Unit lightly used" at bounding box center [105, 546] width 14 height 14
radio input "true"
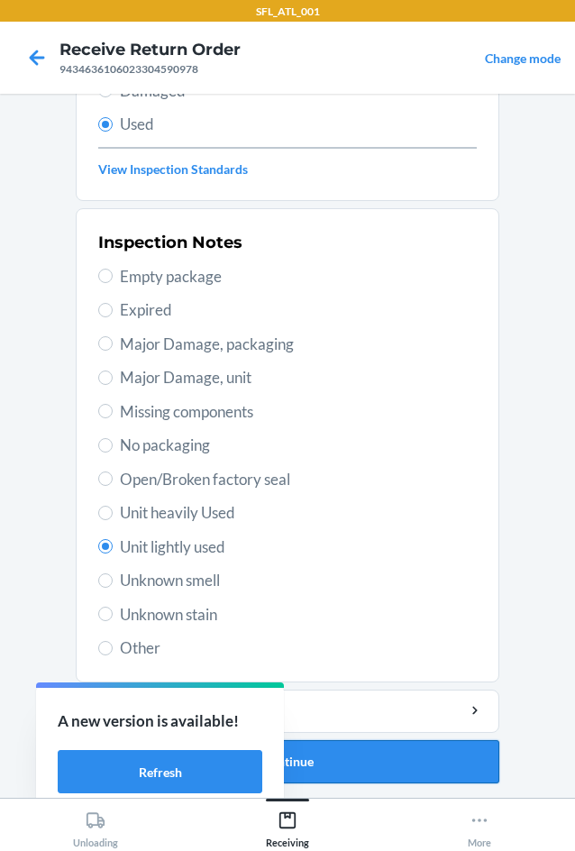
click at [384, 758] on button "Continue" at bounding box center [288, 761] width 424 height 43
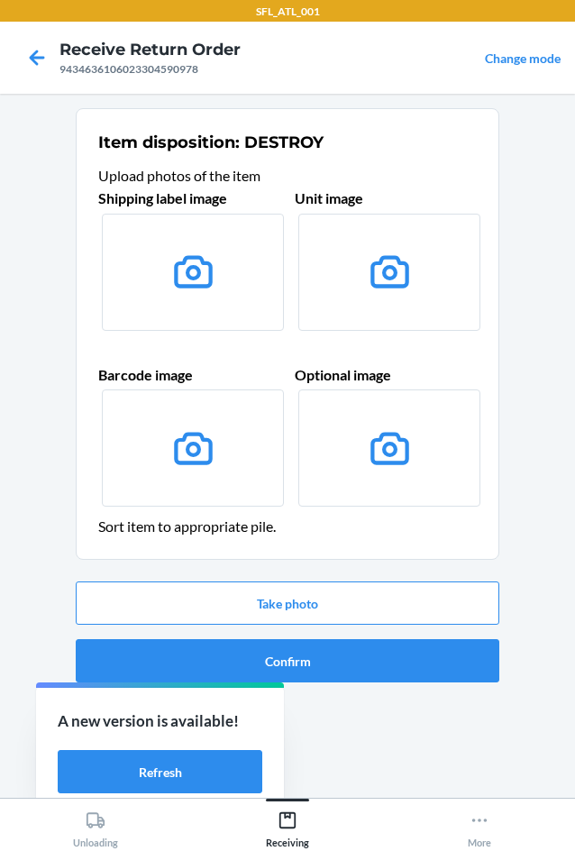
click at [380, 682] on div "Take photo Confirm" at bounding box center [288, 631] width 424 height 115
click at [389, 660] on button "Confirm" at bounding box center [288, 660] width 424 height 43
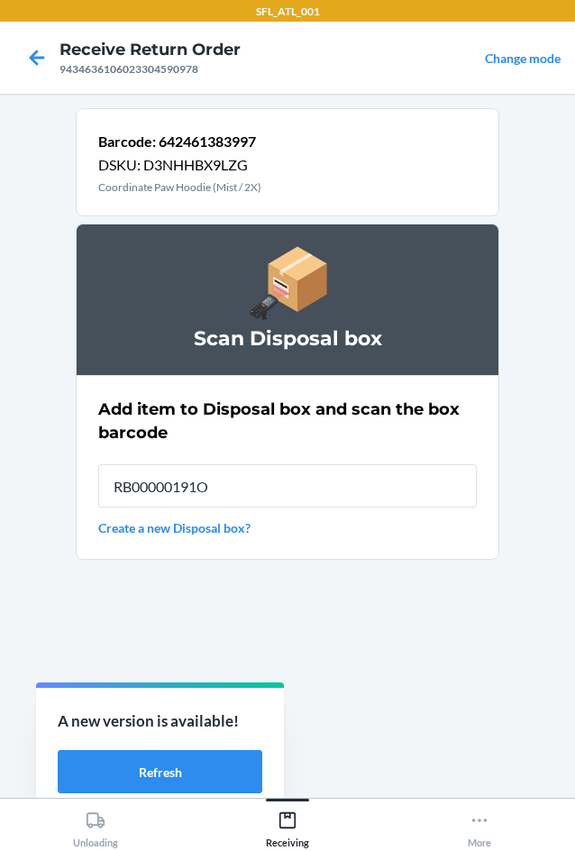
type input "RB00000191O"
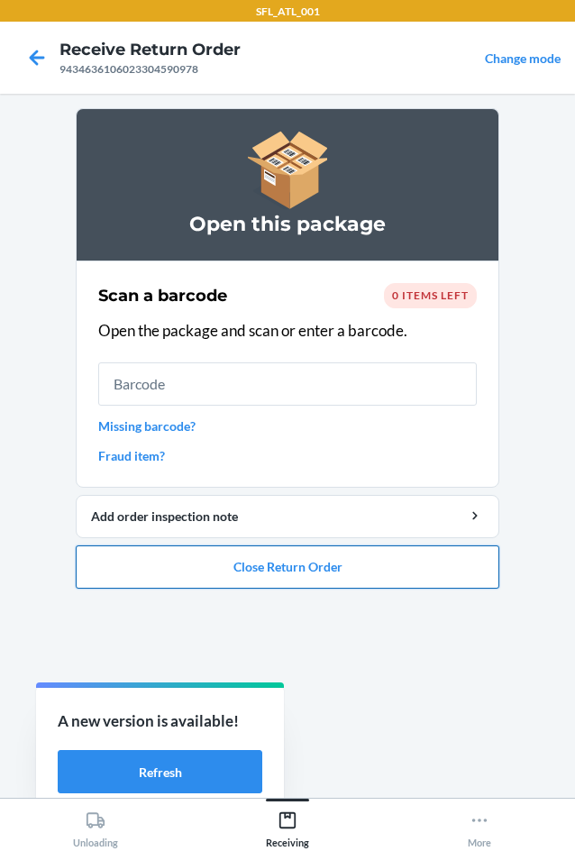
click at [376, 570] on button "Close Return Order" at bounding box center [288, 566] width 424 height 43
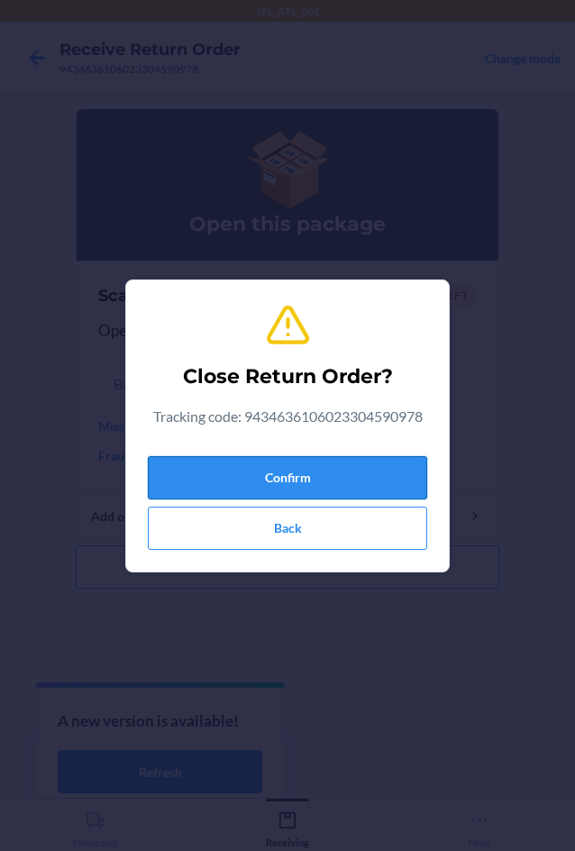
click at [320, 467] on button "Confirm" at bounding box center [287, 477] width 279 height 43
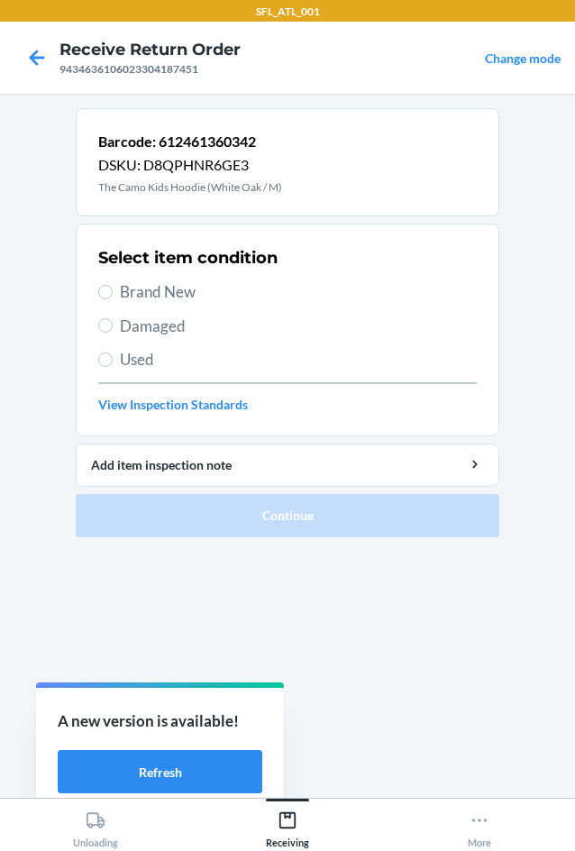
click at [177, 363] on span "Used" at bounding box center [298, 359] width 357 height 23
click at [113, 363] on input "Used" at bounding box center [105, 359] width 14 height 14
radio input "true"
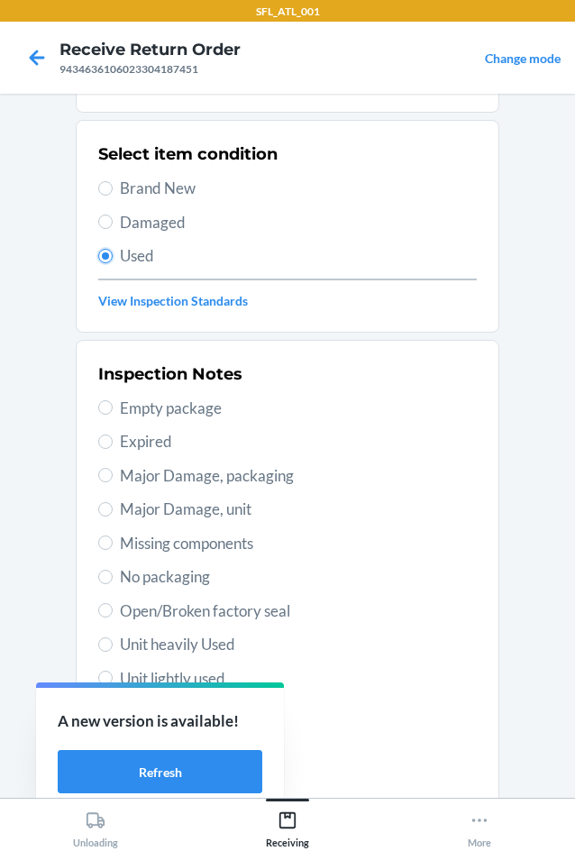
scroll to position [235, 0]
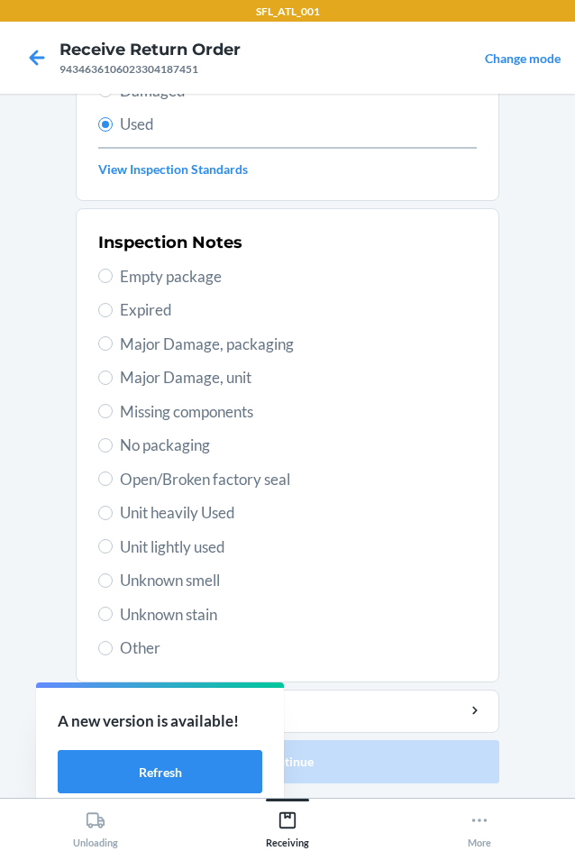
click at [177, 556] on span "Unit lightly used" at bounding box center [298, 546] width 357 height 23
click at [113, 554] on input "Unit lightly used" at bounding box center [105, 546] width 14 height 14
radio input "true"
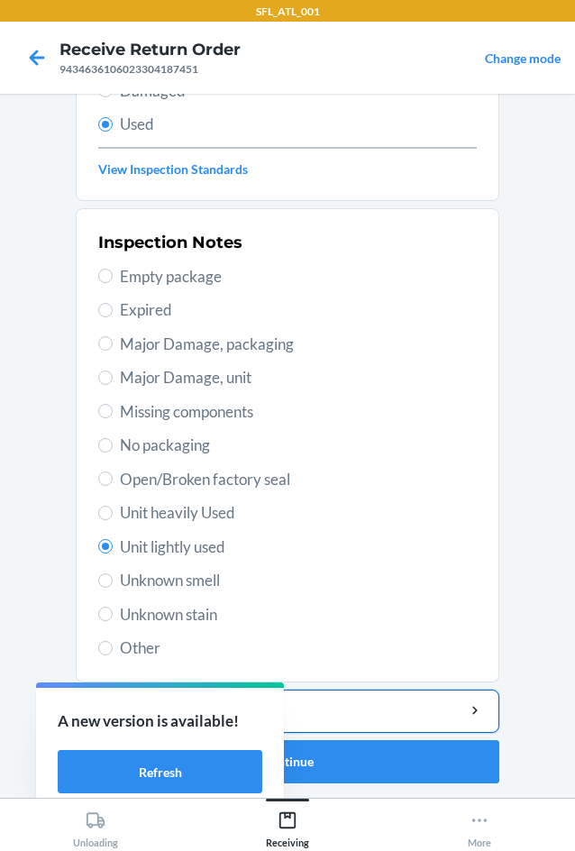
drag, startPoint x: 407, startPoint y: 715, endPoint x: 406, endPoint y: 697, distance: 18.1
click at [407, 705] on div "Add item inspection note" at bounding box center [287, 710] width 393 height 19
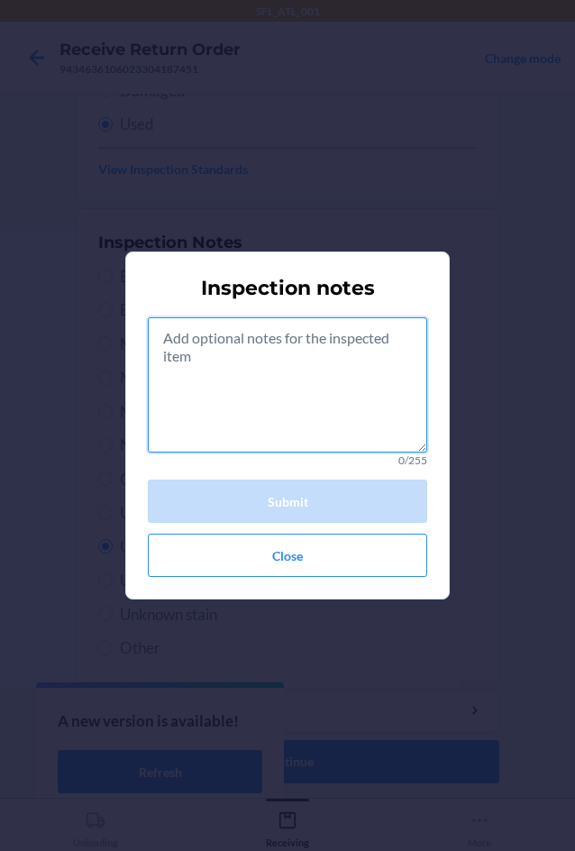
click at [315, 407] on textarea at bounding box center [287, 384] width 279 height 135
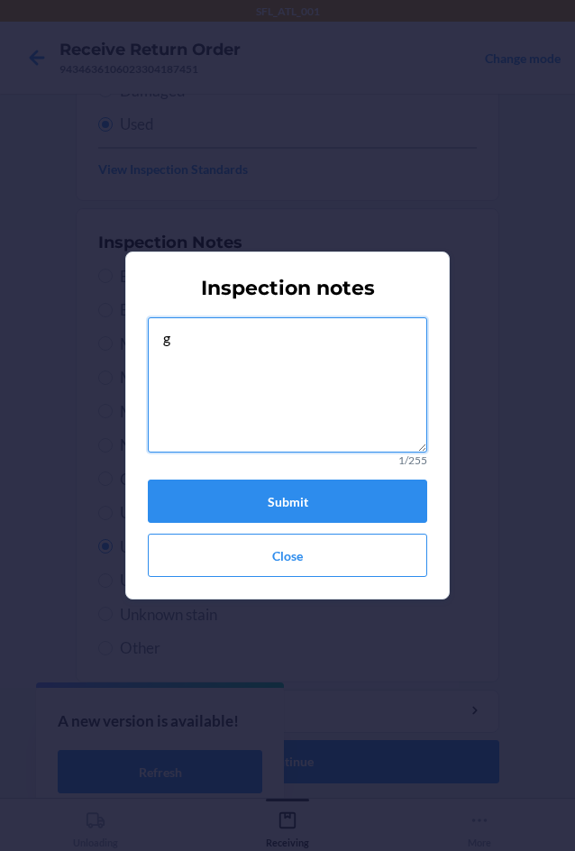
type textarea "g"
type textarea "hair"
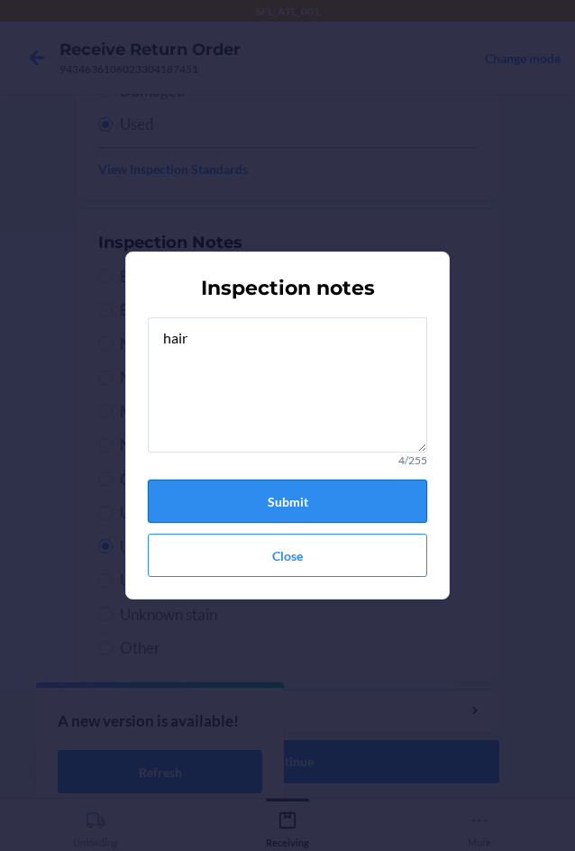
click at [330, 502] on button "Submit" at bounding box center [287, 501] width 279 height 43
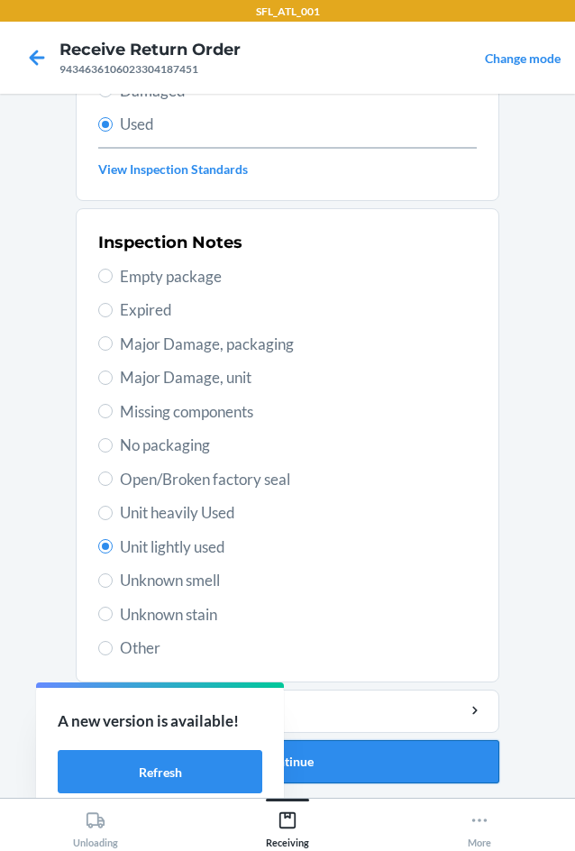
click at [395, 746] on button "Continue" at bounding box center [288, 761] width 424 height 43
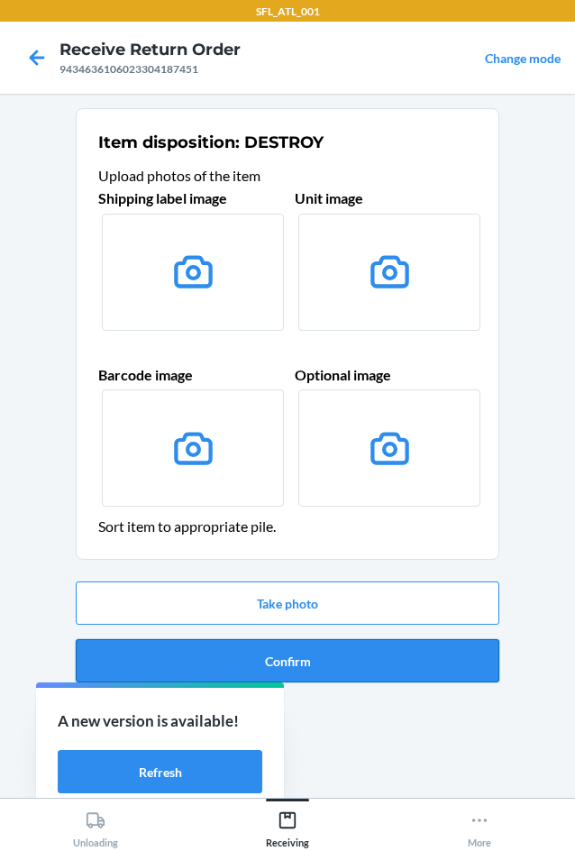
click at [388, 662] on button "Confirm" at bounding box center [288, 660] width 424 height 43
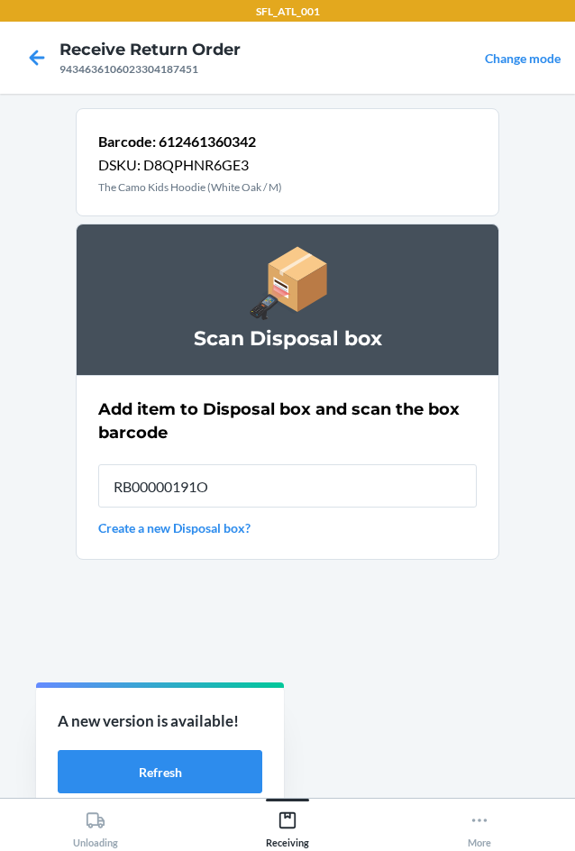
type input "RB00000191O"
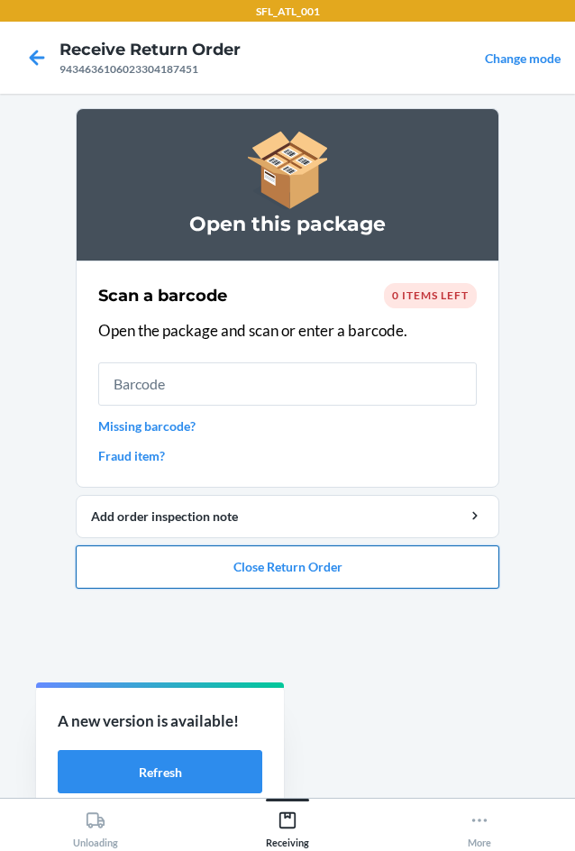
click at [419, 578] on button "Close Return Order" at bounding box center [288, 566] width 424 height 43
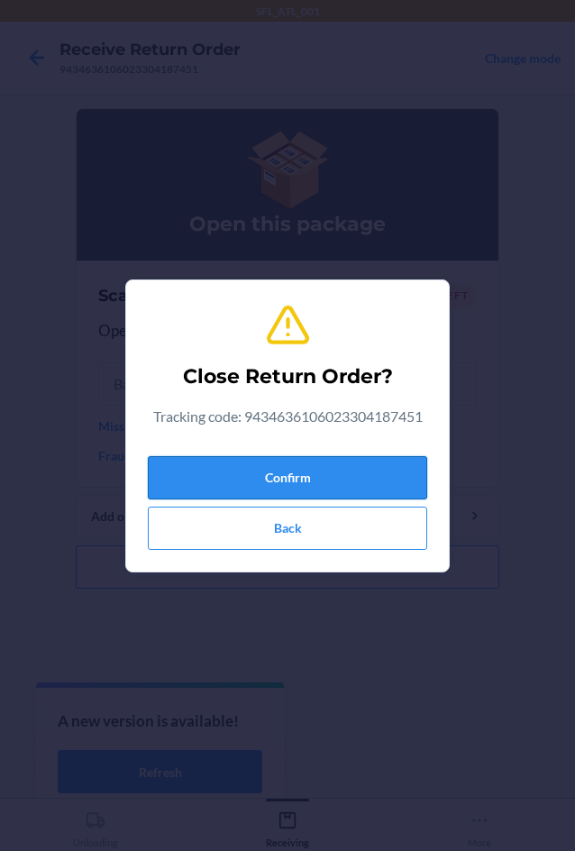
click at [371, 466] on button "Confirm" at bounding box center [287, 477] width 279 height 43
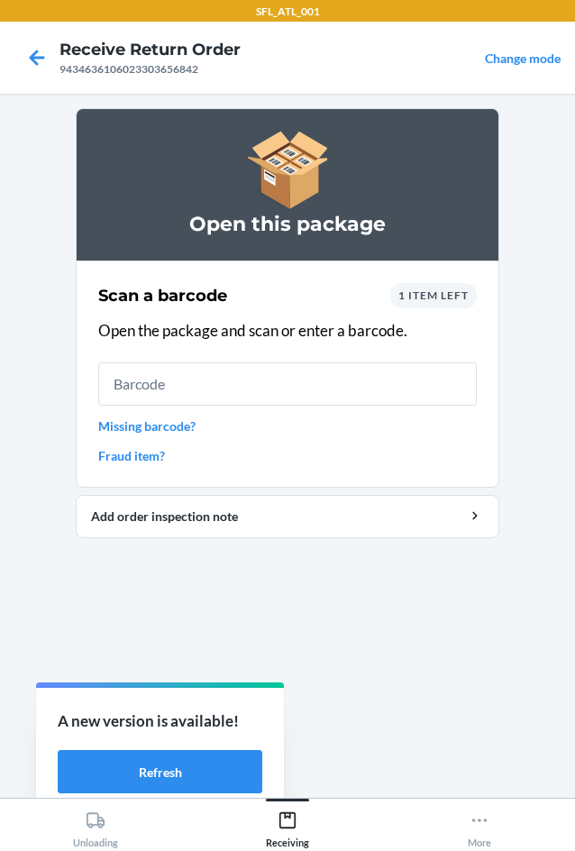
click at [440, 299] on span "1 item left" at bounding box center [433, 295] width 70 height 14
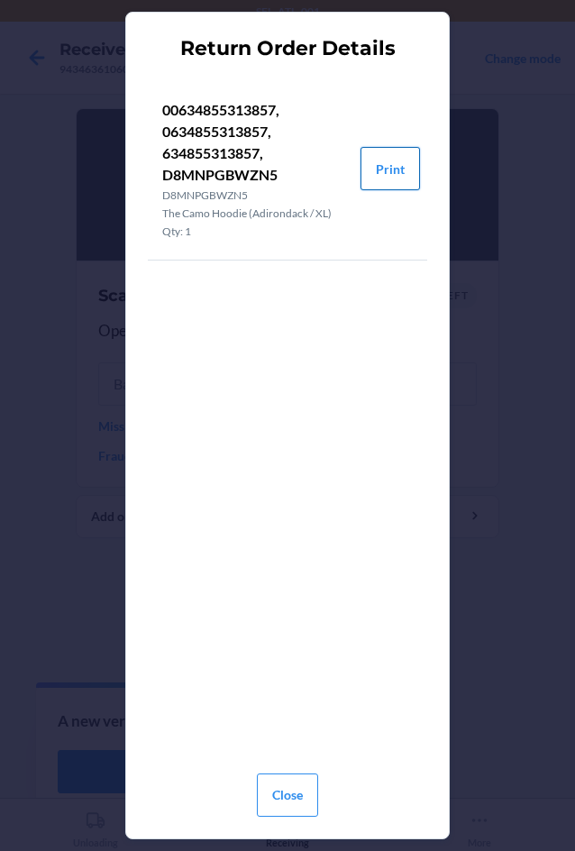
click at [407, 177] on button "Print" at bounding box center [390, 168] width 59 height 43
drag, startPoint x: 272, startPoint y: 797, endPoint x: 282, endPoint y: 743, distance: 55.0
click at [272, 795] on button "Close" at bounding box center [287, 794] width 61 height 43
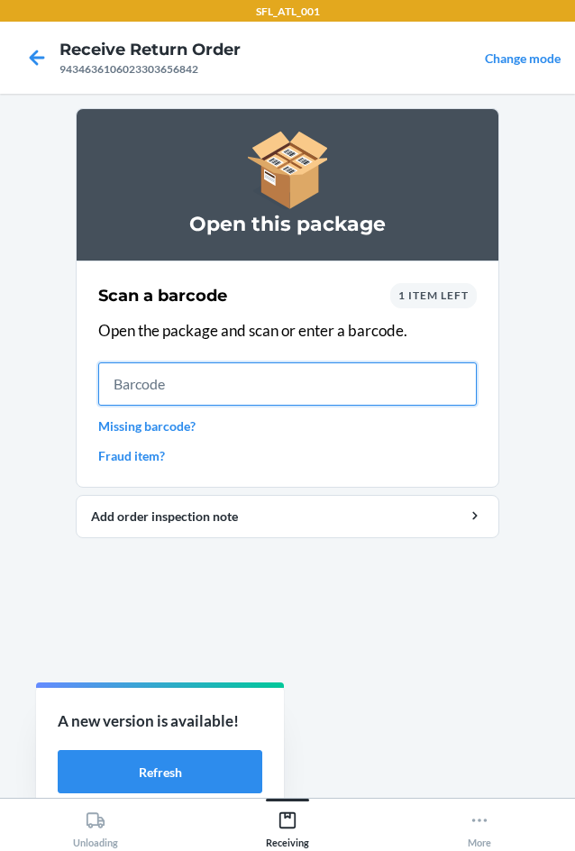
click at [295, 397] on input "text" at bounding box center [287, 383] width 379 height 43
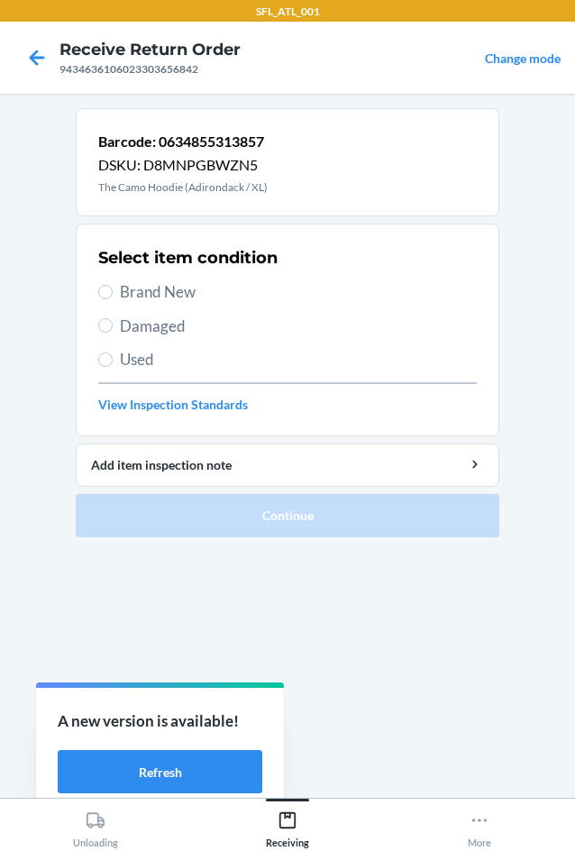
click at [133, 279] on div "Select item condition Brand New Damaged Used View Inspection Standards" at bounding box center [287, 330] width 379 height 178
click at [133, 283] on span "Brand New" at bounding box center [298, 291] width 357 height 23
click at [113, 285] on input "Brand New" at bounding box center [105, 292] width 14 height 14
radio input "true"
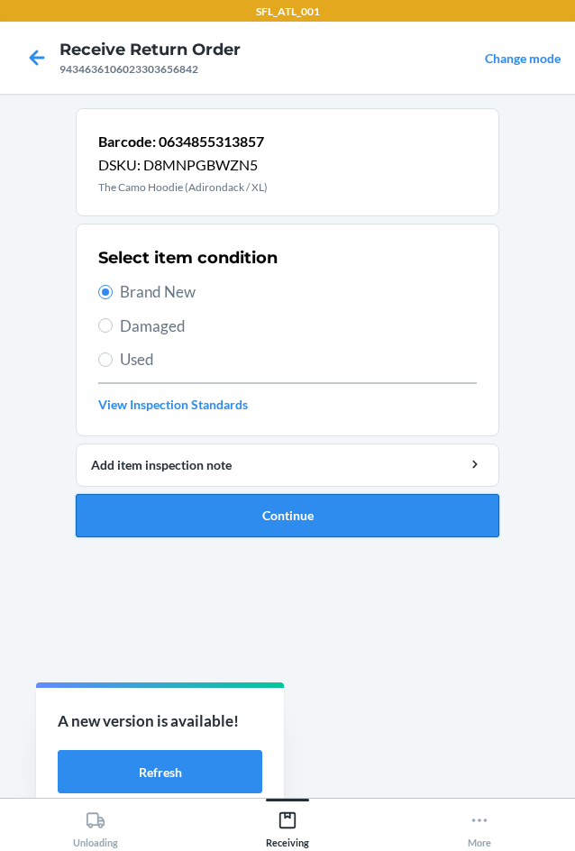
click at [202, 524] on button "Continue" at bounding box center [288, 515] width 424 height 43
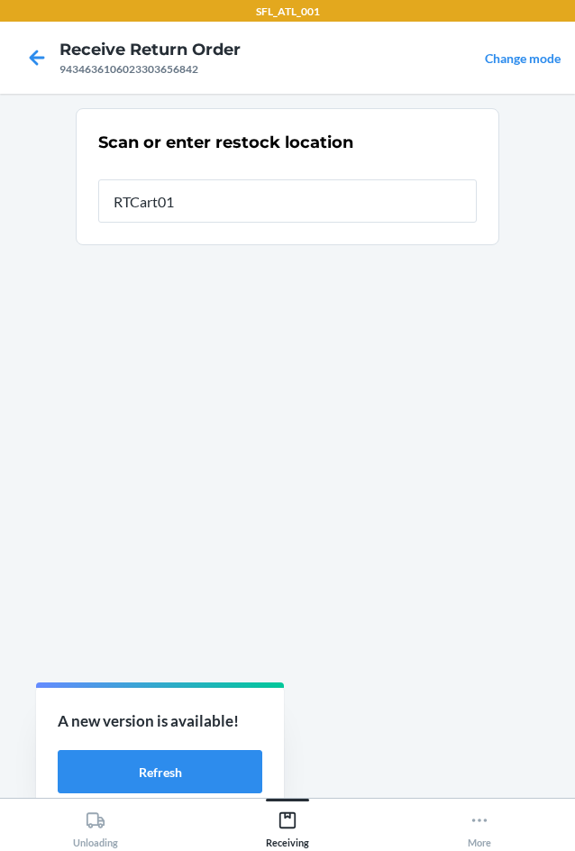
type input "RTCart013"
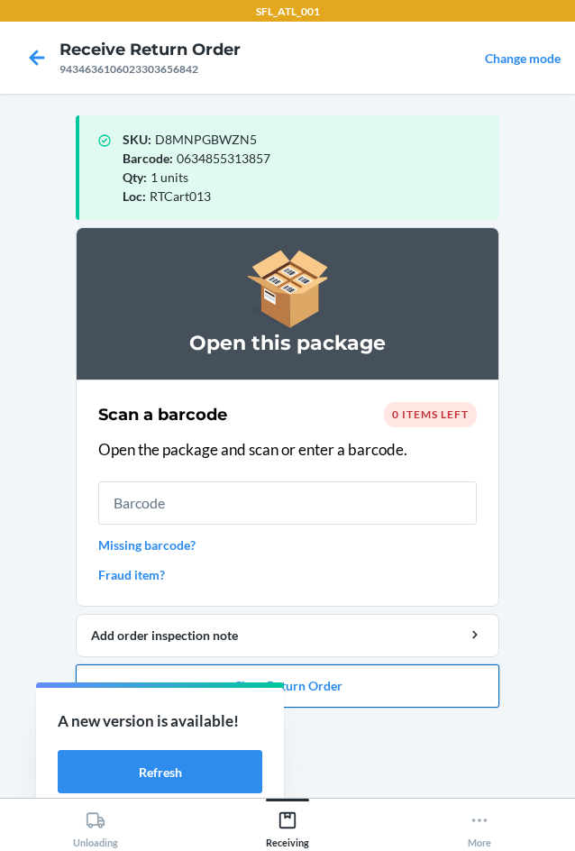
click at [361, 668] on button "Close Return Order" at bounding box center [288, 685] width 424 height 43
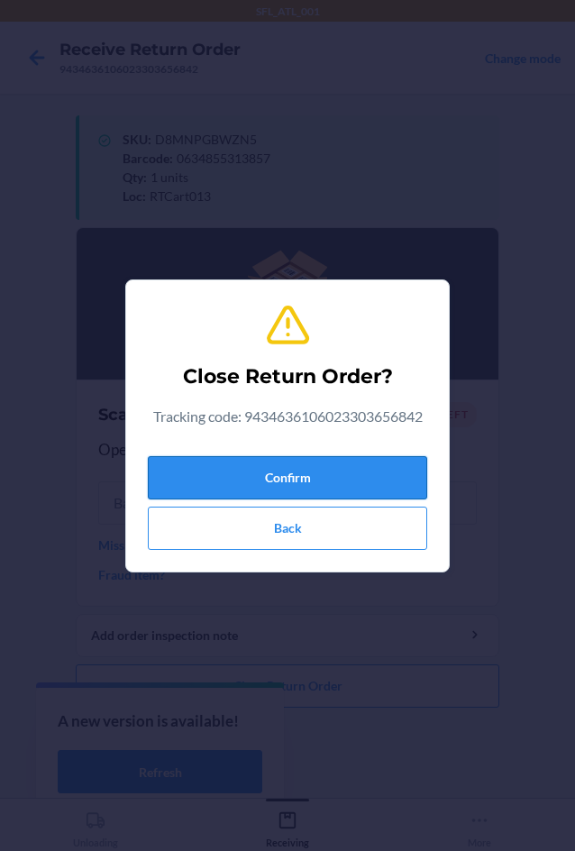
click at [367, 494] on button "Confirm" at bounding box center [287, 477] width 279 height 43
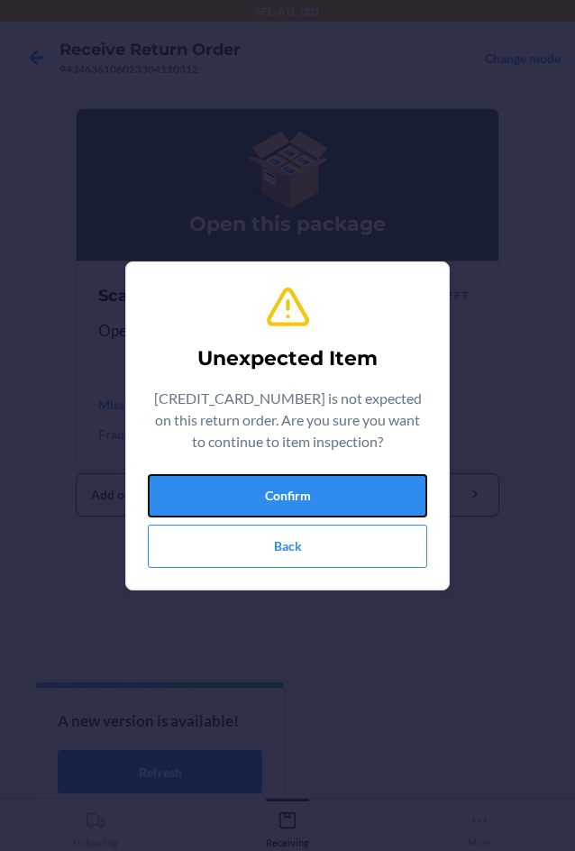
click at [364, 498] on button "Confirm" at bounding box center [287, 495] width 279 height 43
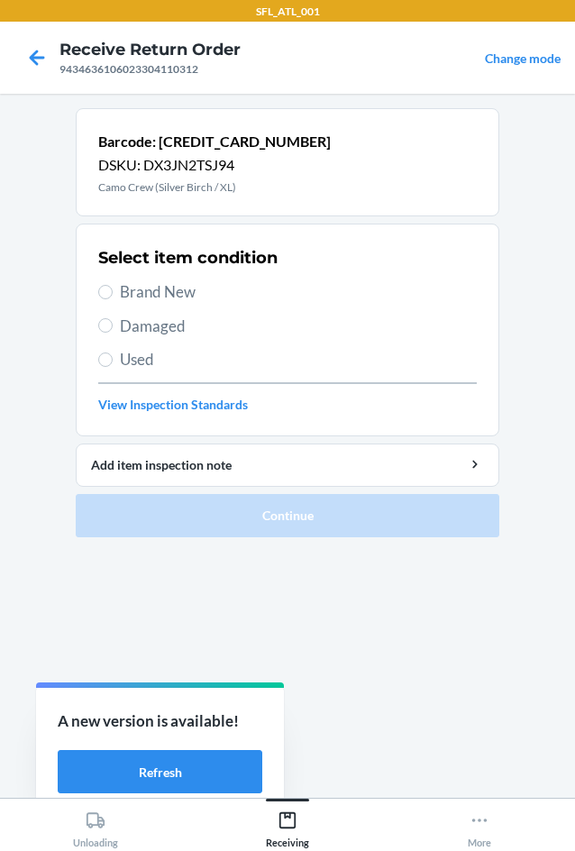
click at [167, 284] on span "Brand New" at bounding box center [298, 291] width 357 height 23
click at [113, 285] on input "Brand New" at bounding box center [105, 292] width 14 height 14
radio input "true"
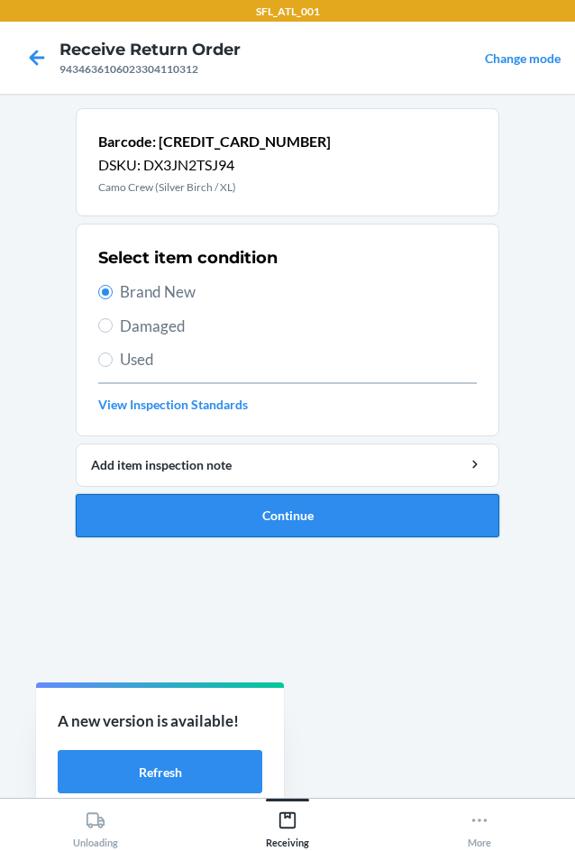
click at [274, 530] on button "Continue" at bounding box center [288, 515] width 424 height 43
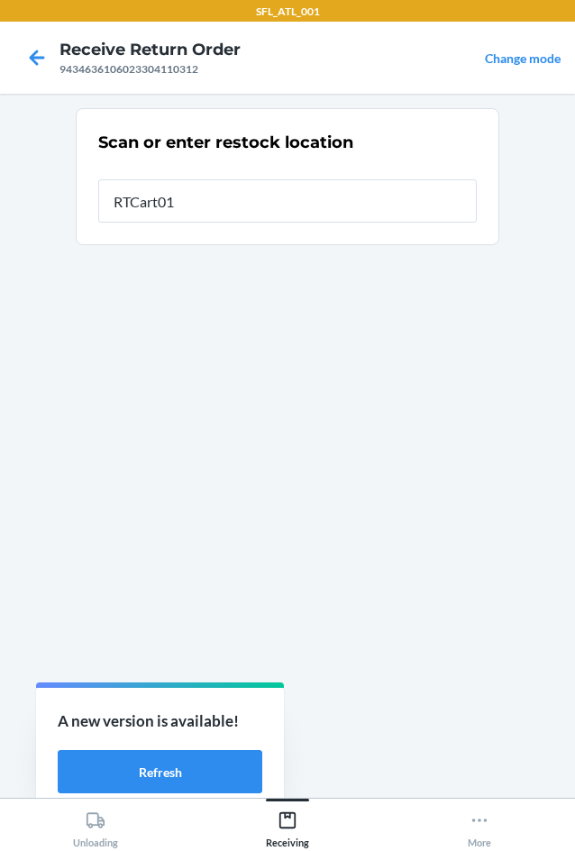
type input "RTCart013"
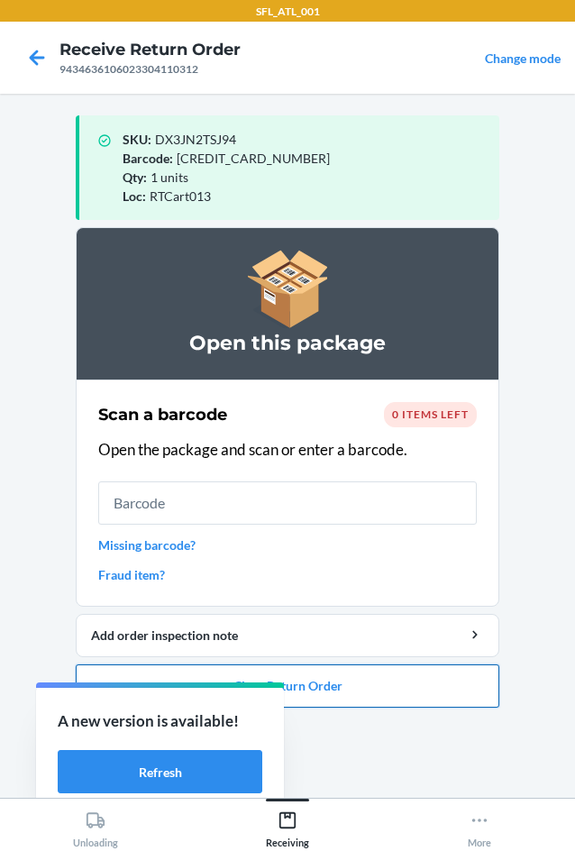
click at [362, 682] on button "Close Return Order" at bounding box center [288, 685] width 424 height 43
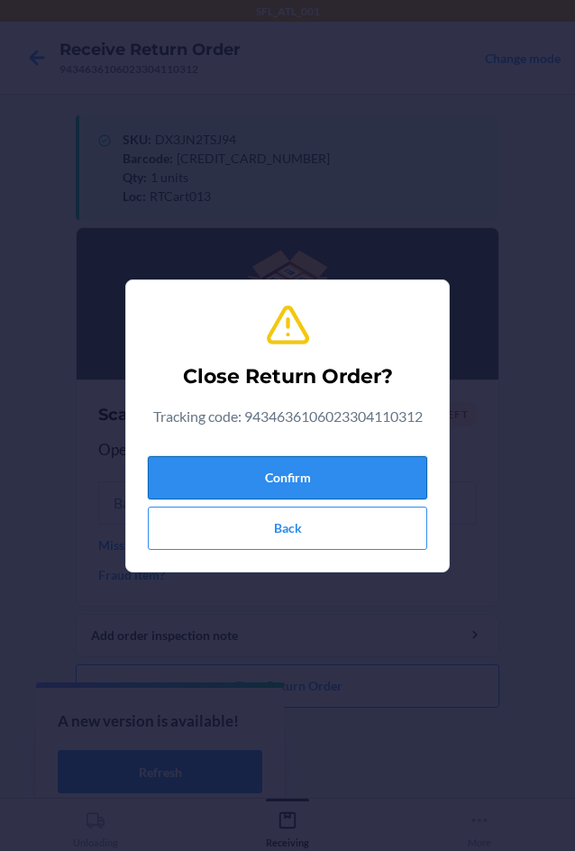
click at [315, 474] on button "Confirm" at bounding box center [287, 477] width 279 height 43
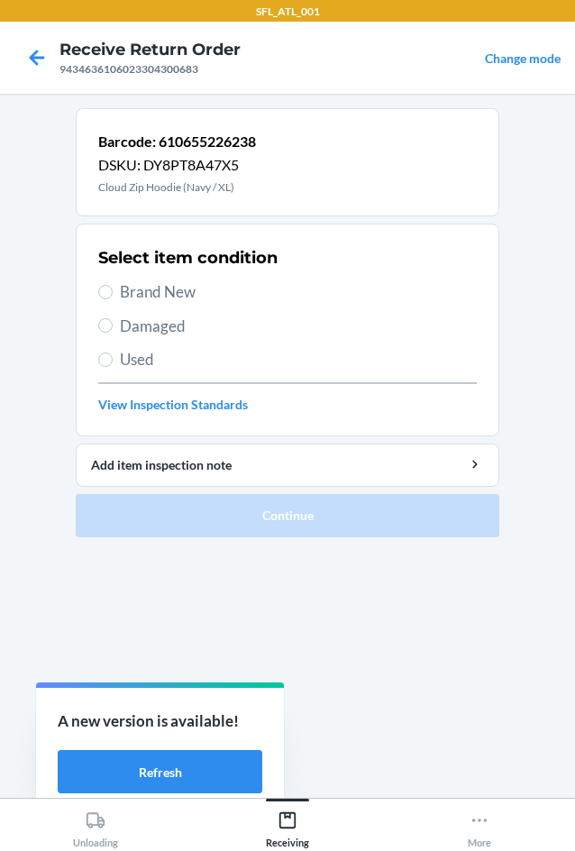
drag, startPoint x: 180, startPoint y: 291, endPoint x: 244, endPoint y: 409, distance: 134.3
click at [180, 292] on span "Brand New" at bounding box center [298, 291] width 357 height 23
click at [113, 292] on input "Brand New" at bounding box center [105, 292] width 14 height 14
radio input "true"
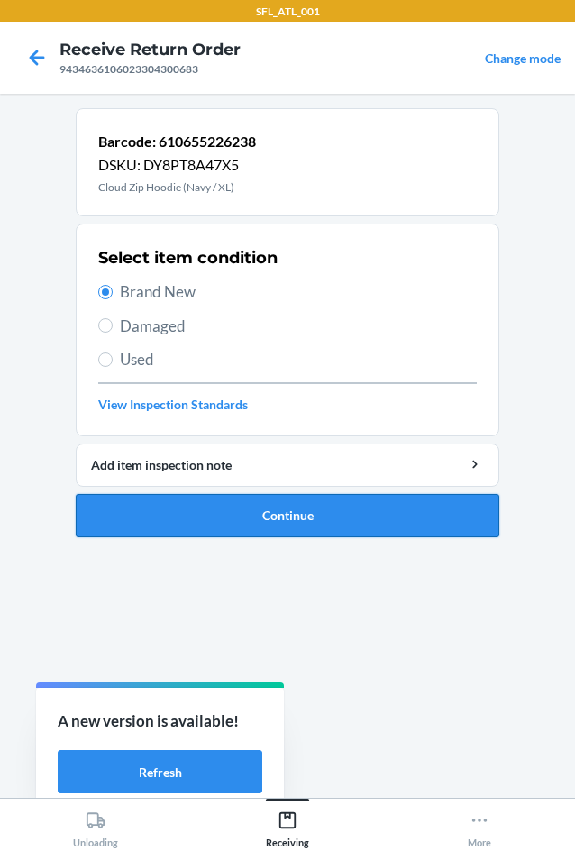
click at [285, 530] on button "Continue" at bounding box center [288, 515] width 424 height 43
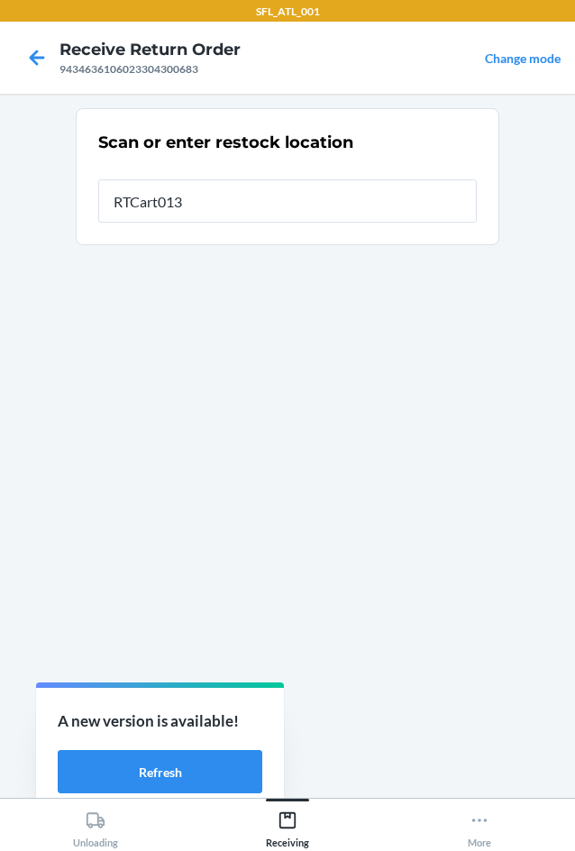
type input "RTCart013"
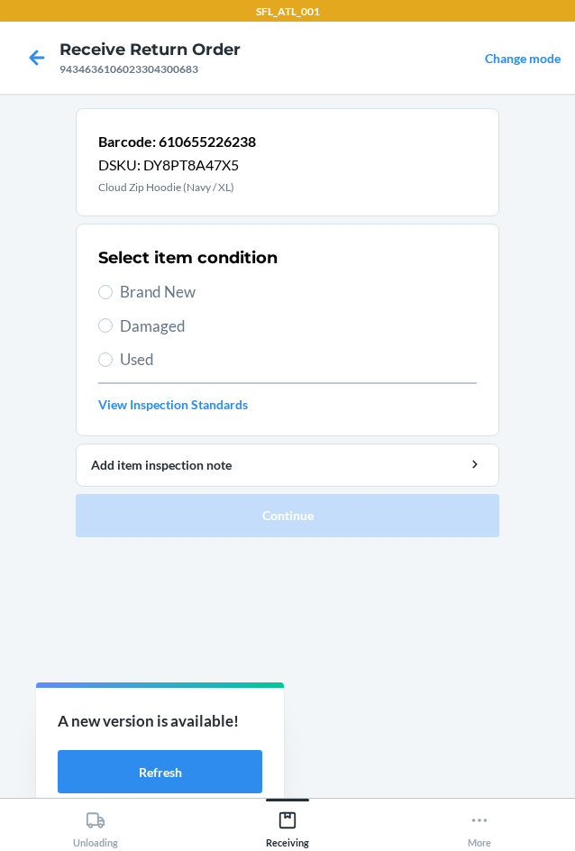
drag, startPoint x: 160, startPoint y: 288, endPoint x: 159, endPoint y: 299, distance: 11.0
click at [159, 297] on span "Brand New" at bounding box center [298, 291] width 357 height 23
click at [113, 297] on input "Brand New" at bounding box center [105, 292] width 14 height 14
radio input "true"
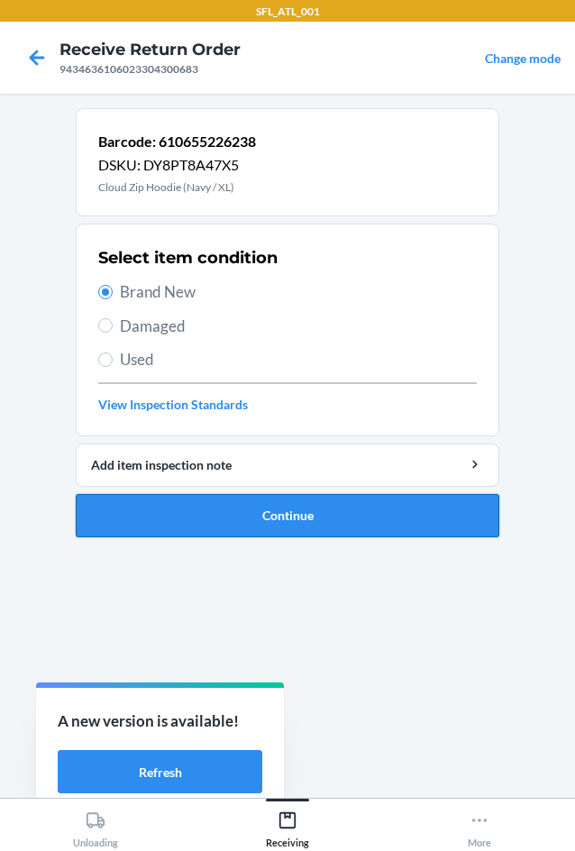
click at [243, 501] on button "Continue" at bounding box center [288, 515] width 424 height 43
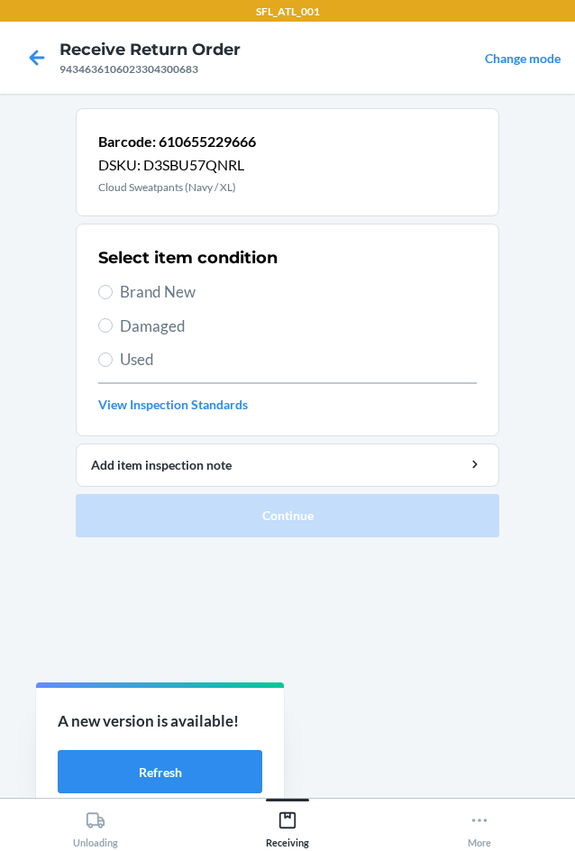
click at [217, 298] on span "Brand New" at bounding box center [298, 291] width 357 height 23
click at [113, 298] on input "Brand New" at bounding box center [105, 292] width 14 height 14
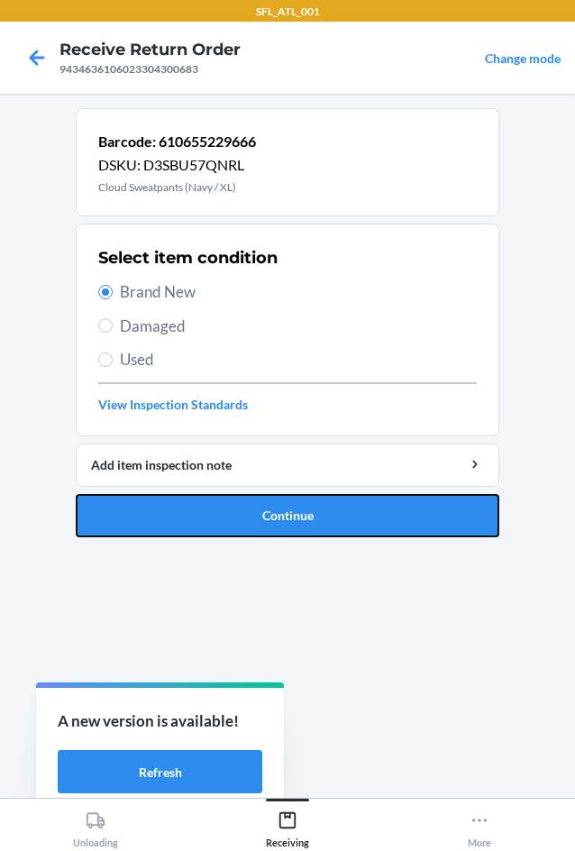
drag, startPoint x: 297, startPoint y: 500, endPoint x: 303, endPoint y: 514, distance: 14.9
click at [302, 512] on button "Continue" at bounding box center [288, 515] width 424 height 43
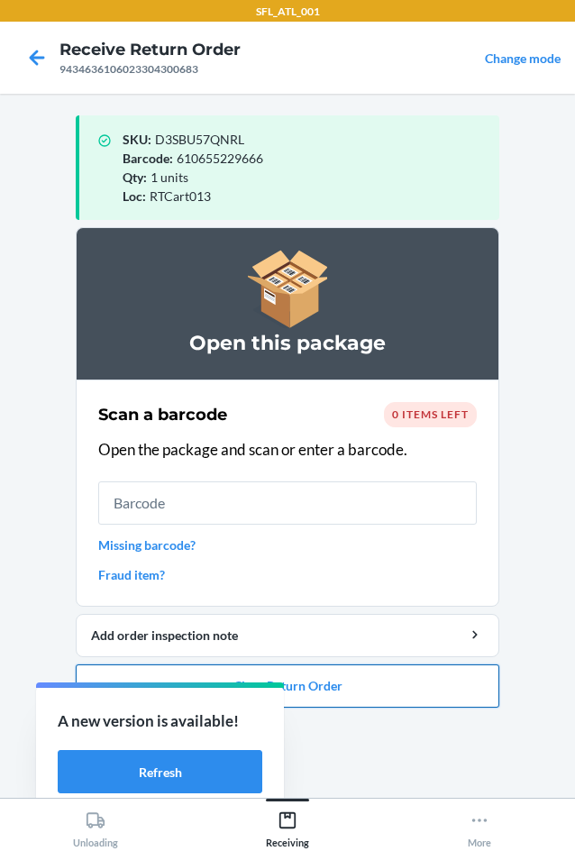
click at [326, 673] on button "Close Return Order" at bounding box center [288, 685] width 424 height 43
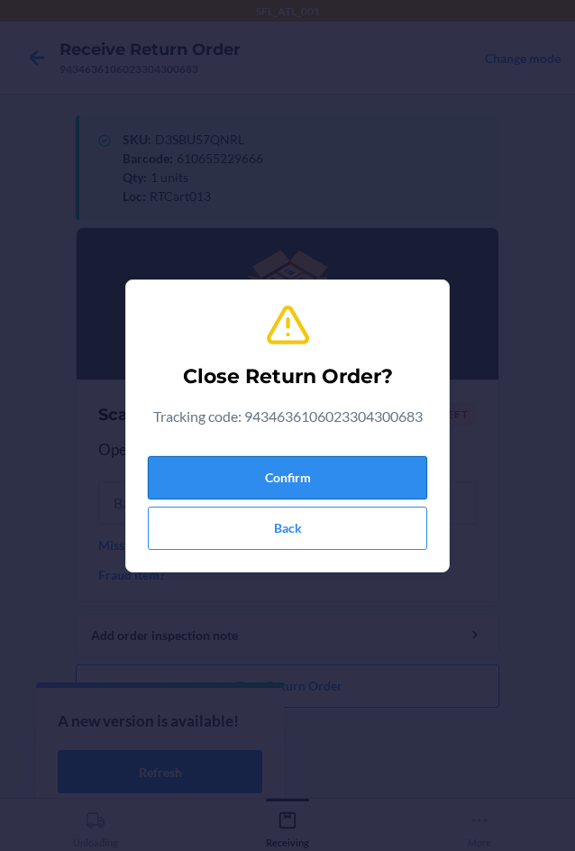
click at [361, 473] on button "Confirm" at bounding box center [287, 477] width 279 height 43
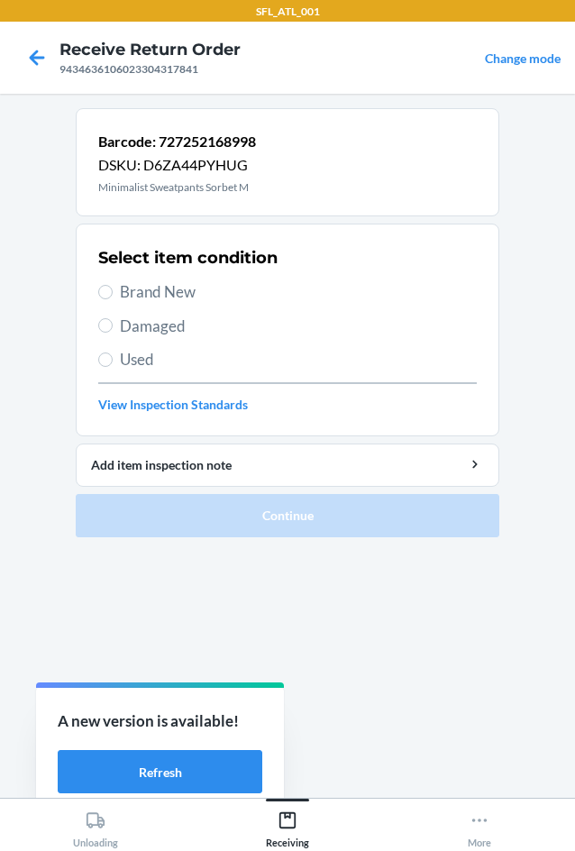
click at [200, 288] on span "Brand New" at bounding box center [298, 291] width 357 height 23
click at [113, 288] on input "Brand New" at bounding box center [105, 292] width 14 height 14
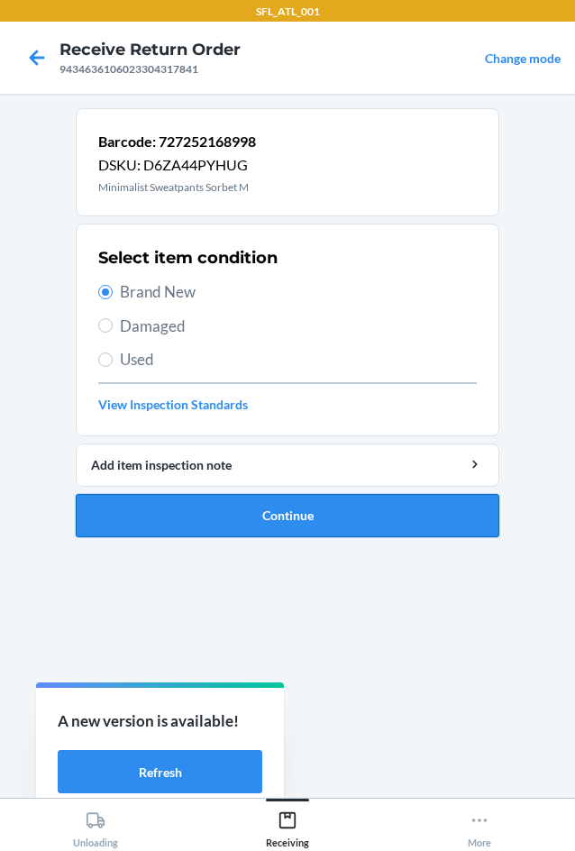
click at [354, 515] on button "Continue" at bounding box center [288, 515] width 424 height 43
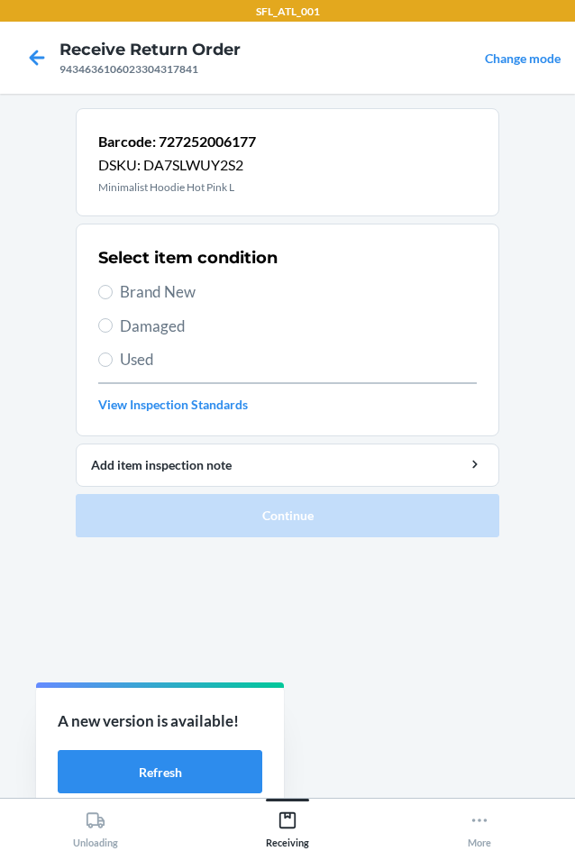
click at [197, 286] on span "Brand New" at bounding box center [298, 291] width 357 height 23
click at [113, 286] on input "Brand New" at bounding box center [105, 292] width 14 height 14
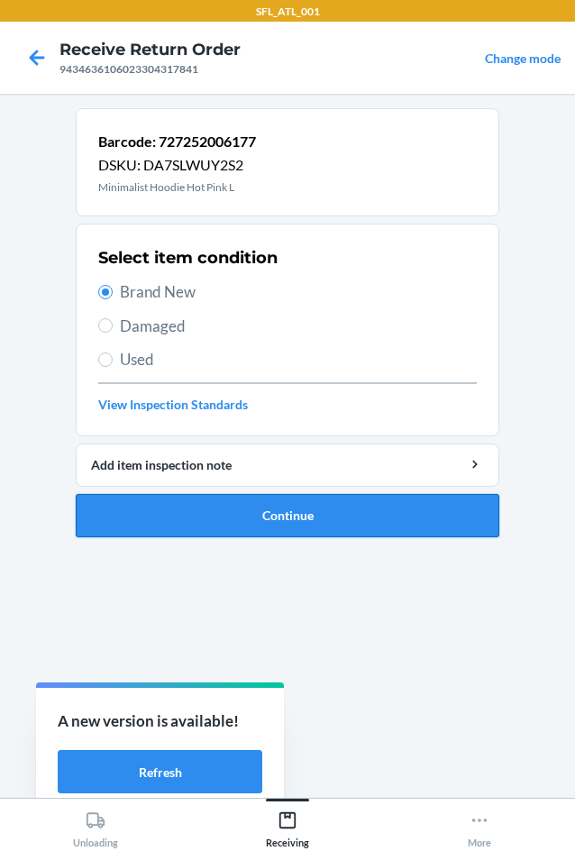
click at [364, 508] on button "Continue" at bounding box center [288, 515] width 424 height 43
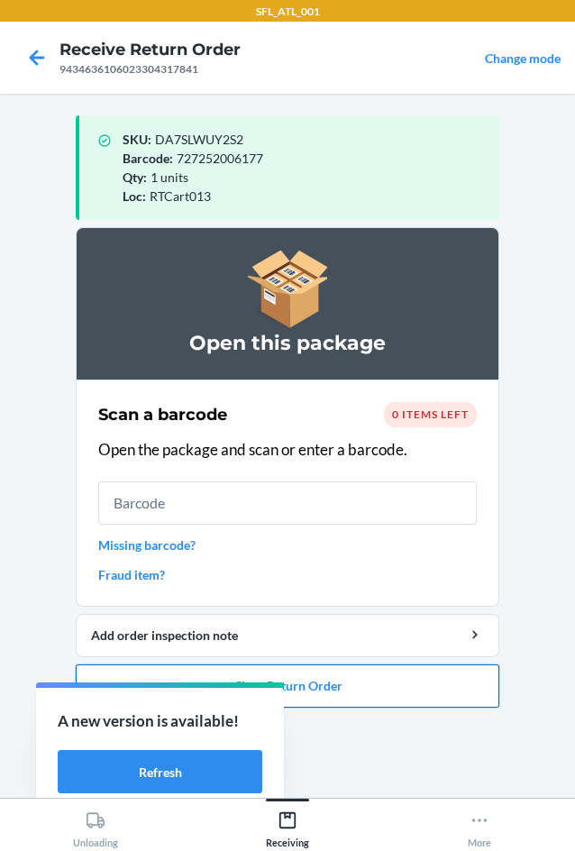
click at [370, 691] on button "Close Return Order" at bounding box center [288, 685] width 424 height 43
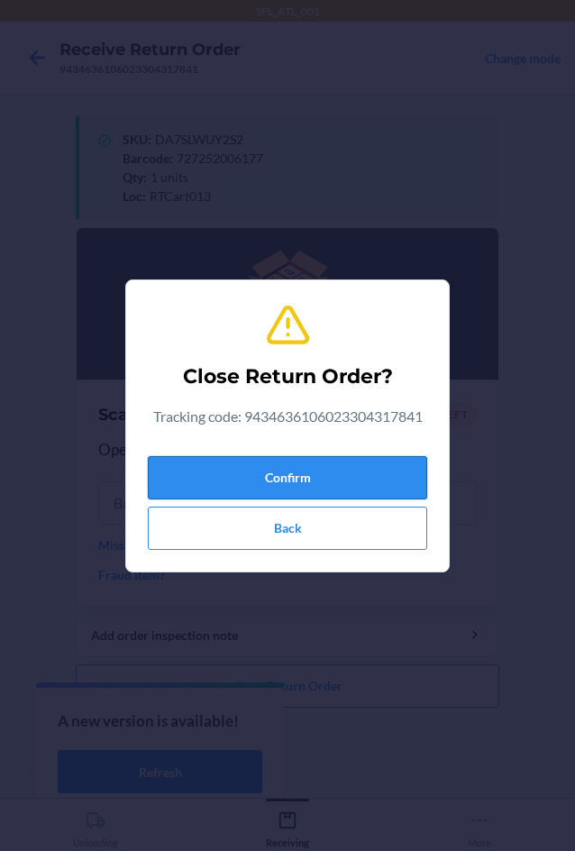
click at [372, 484] on button "Confirm" at bounding box center [287, 477] width 279 height 43
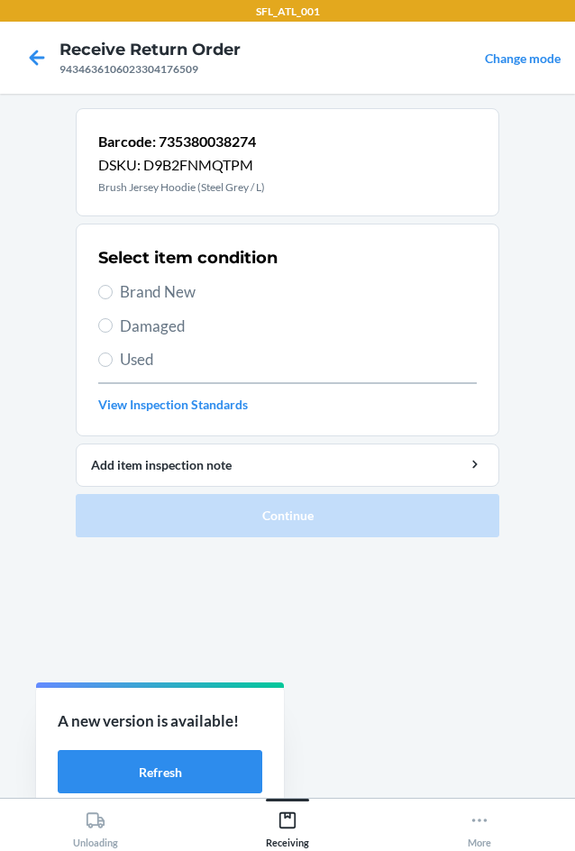
click at [183, 286] on span "Brand New" at bounding box center [298, 291] width 357 height 23
click at [113, 286] on input "Brand New" at bounding box center [105, 292] width 14 height 14
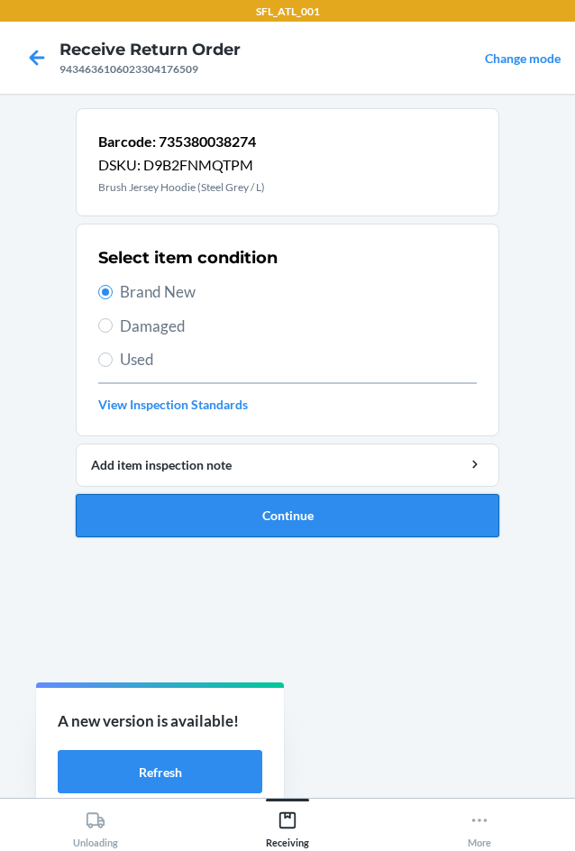
click at [350, 514] on button "Continue" at bounding box center [288, 515] width 424 height 43
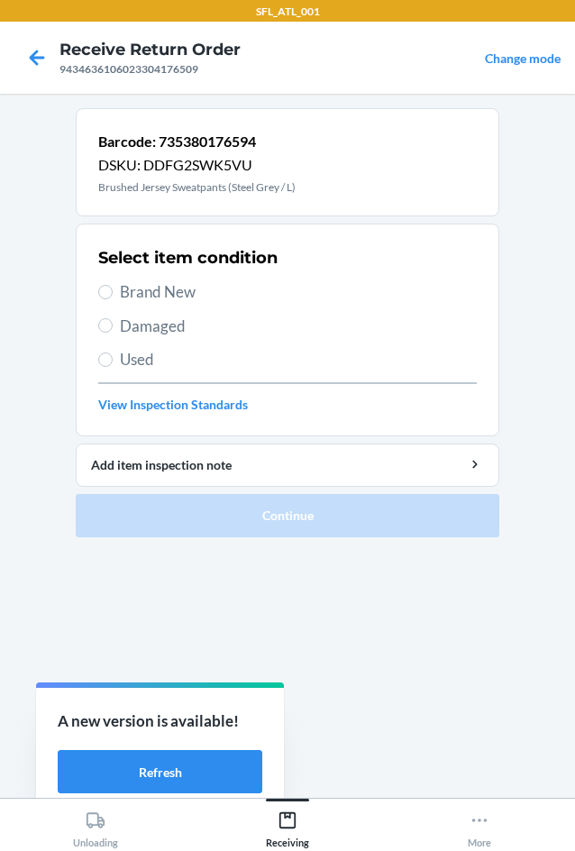
click at [202, 288] on span "Brand New" at bounding box center [298, 291] width 357 height 23
click at [113, 288] on input "Brand New" at bounding box center [105, 292] width 14 height 14
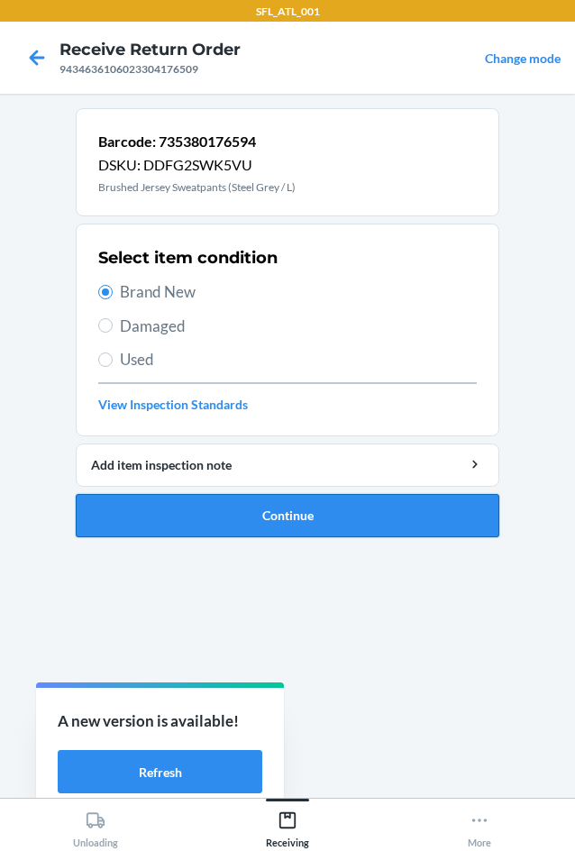
click at [302, 501] on button "Continue" at bounding box center [288, 515] width 424 height 43
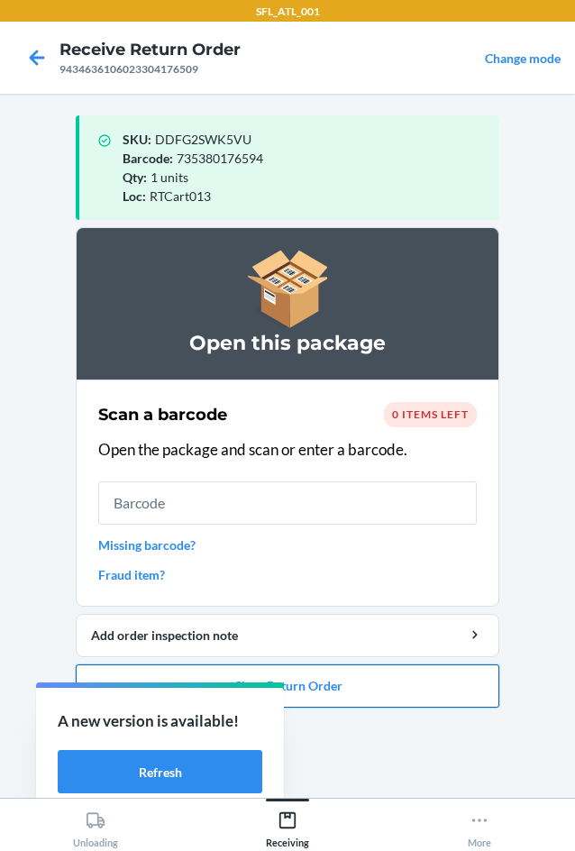
click at [410, 690] on button "Close Return Order" at bounding box center [288, 685] width 424 height 43
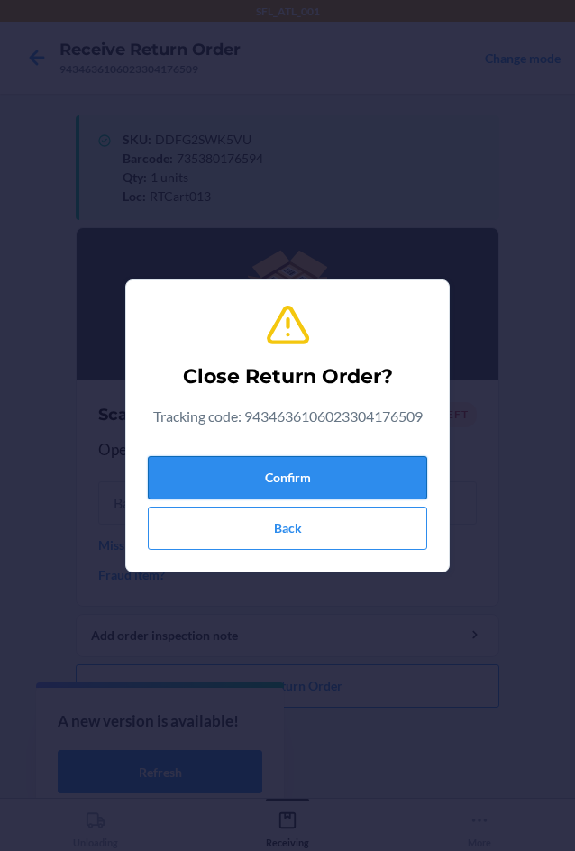
click at [366, 475] on button "Confirm" at bounding box center [287, 477] width 279 height 43
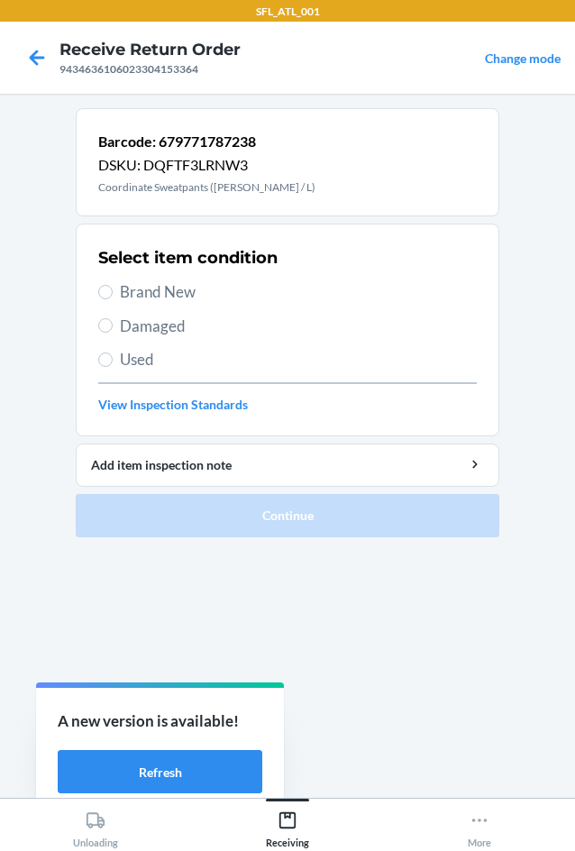
click at [191, 288] on span "Brand New" at bounding box center [298, 291] width 357 height 23
click at [113, 288] on input "Brand New" at bounding box center [105, 292] width 14 height 14
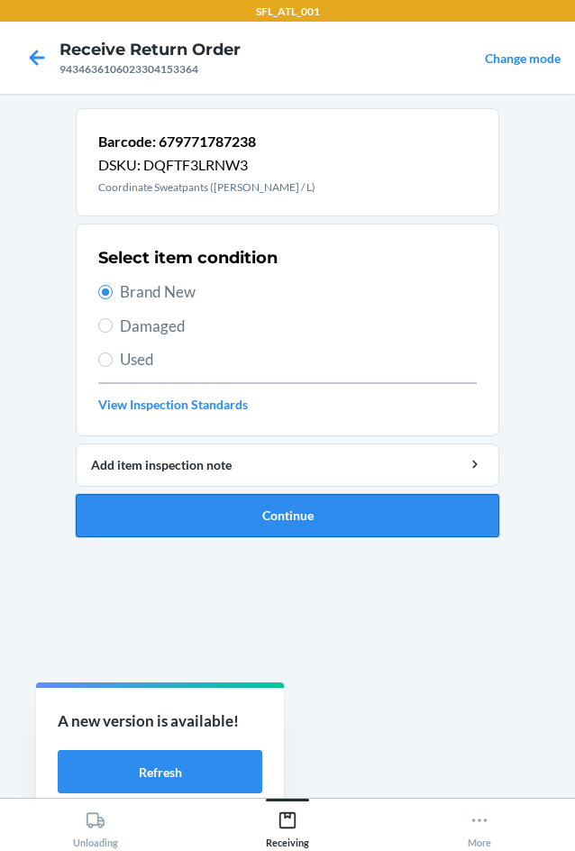
click at [368, 526] on button "Continue" at bounding box center [288, 515] width 424 height 43
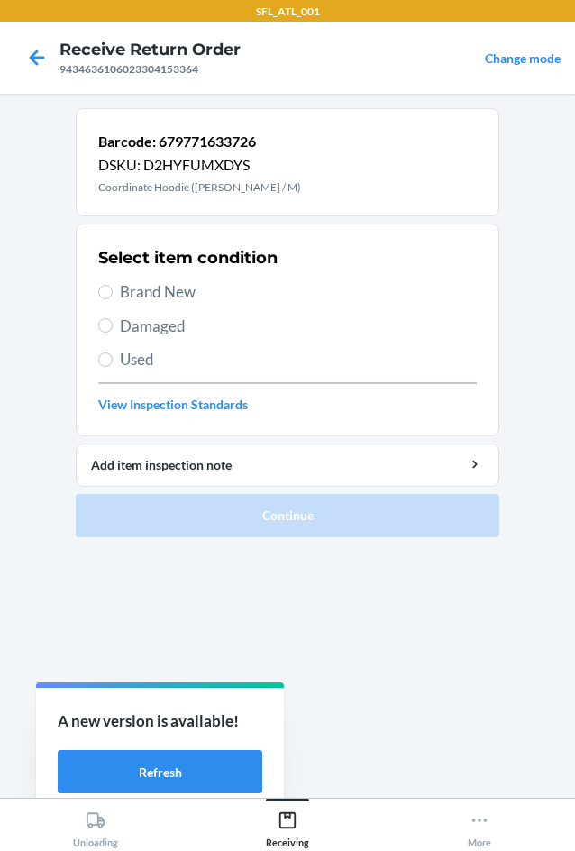
drag, startPoint x: 186, startPoint y: 314, endPoint x: 182, endPoint y: 288, distance: 26.4
click at [185, 305] on div "Select item condition Brand New Damaged Used View Inspection Standards" at bounding box center [287, 330] width 379 height 178
click at [182, 288] on span "Brand New" at bounding box center [298, 291] width 357 height 23
click at [113, 288] on input "Brand New" at bounding box center [105, 292] width 14 height 14
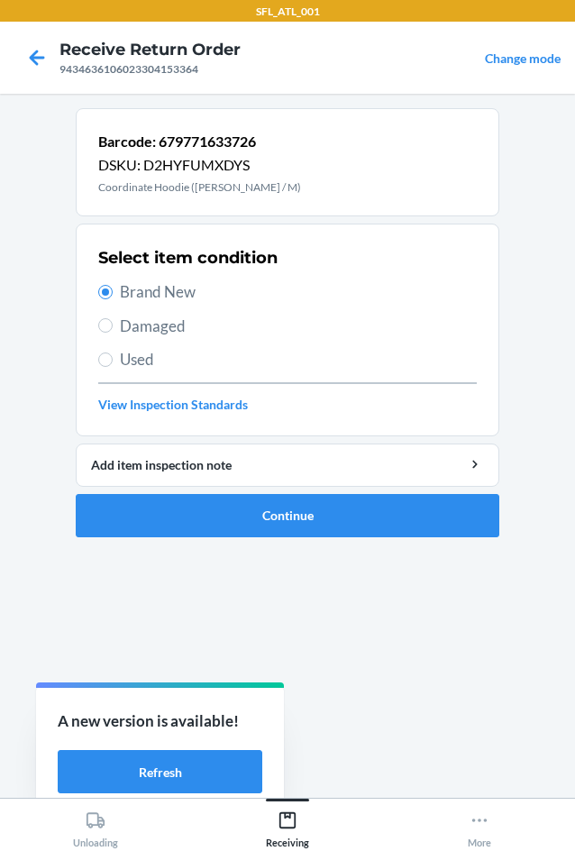
click at [333, 547] on ol "Barcode: 679771633726 DSKU: D2HYFUMXDYS Coordinate Hoodie ([PERSON_NAME] / M) S…" at bounding box center [288, 330] width 424 height 444
drag, startPoint x: 328, startPoint y: 531, endPoint x: 330, endPoint y: 518, distance: 12.7
click at [330, 519] on button "Continue" at bounding box center [288, 515] width 424 height 43
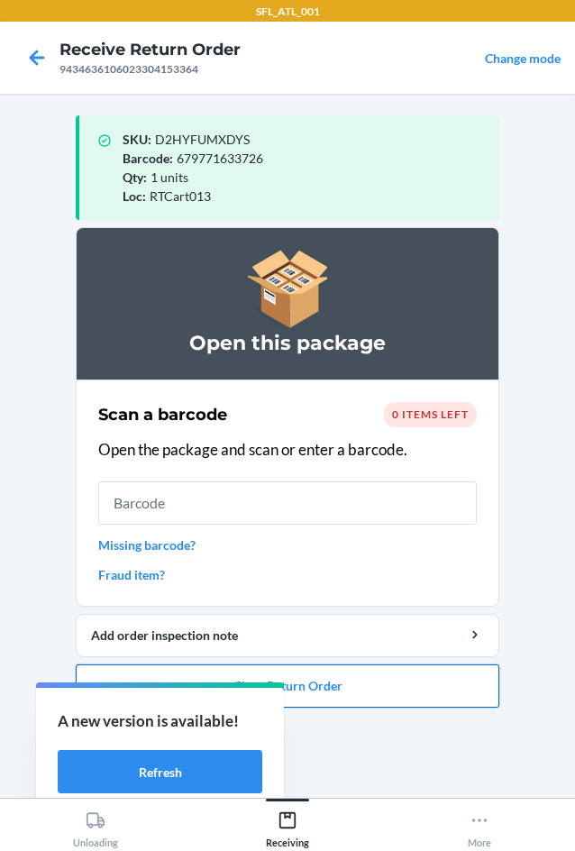
click at [374, 689] on button "Close Return Order" at bounding box center [288, 685] width 424 height 43
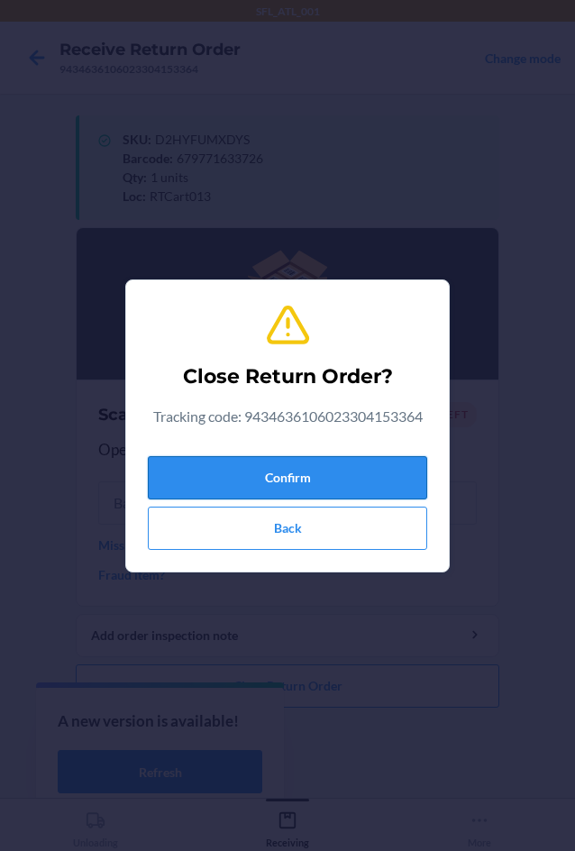
click at [348, 480] on button "Confirm" at bounding box center [287, 477] width 279 height 43
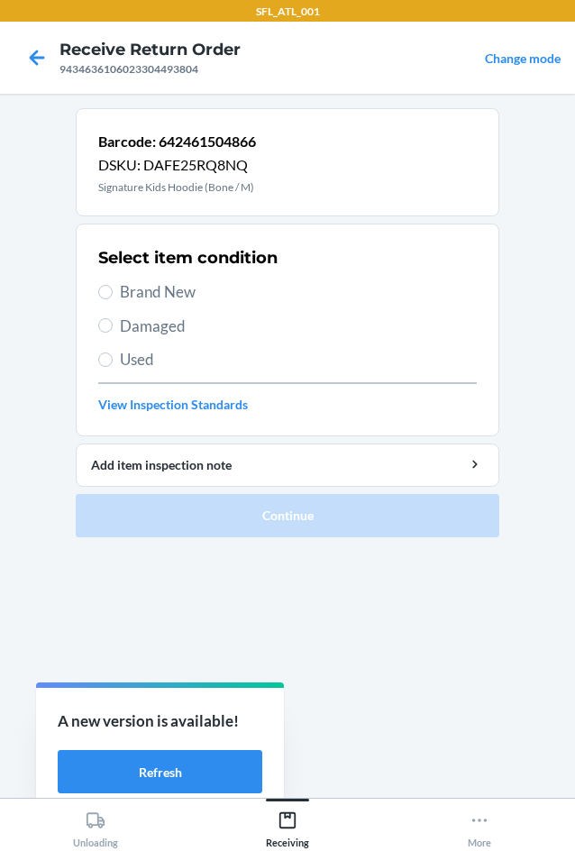
click at [160, 294] on span "Brand New" at bounding box center [298, 291] width 357 height 23
click at [113, 294] on input "Brand New" at bounding box center [105, 292] width 14 height 14
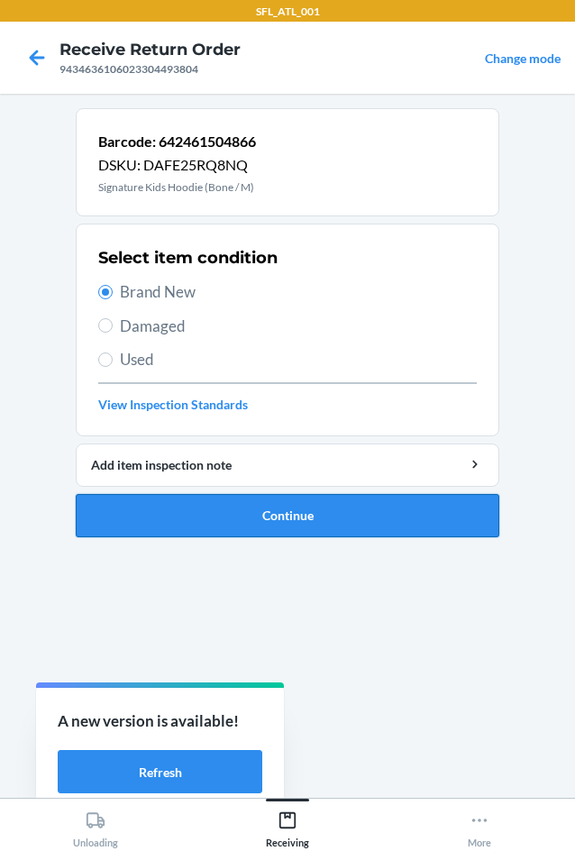
click at [296, 510] on button "Continue" at bounding box center [288, 515] width 424 height 43
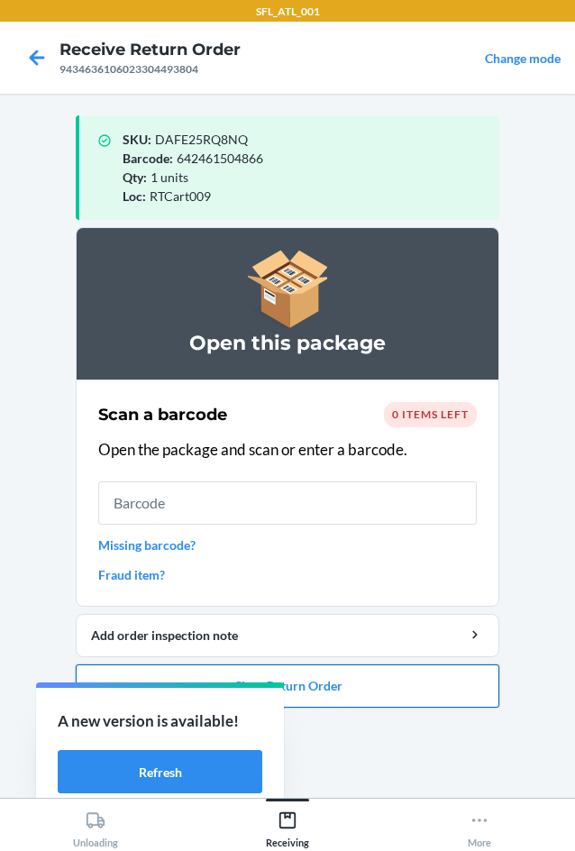
click at [390, 691] on button "Close Return Order" at bounding box center [288, 685] width 424 height 43
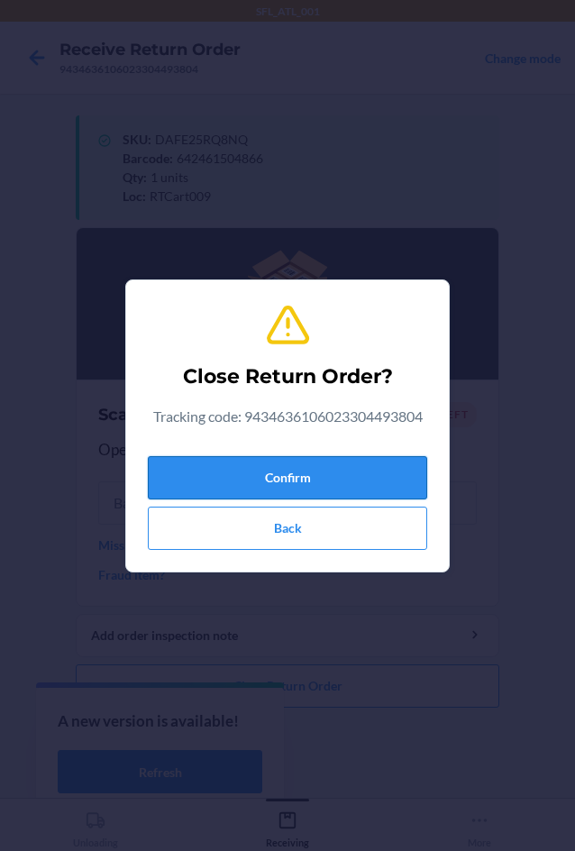
click at [366, 495] on button "Confirm" at bounding box center [287, 477] width 279 height 43
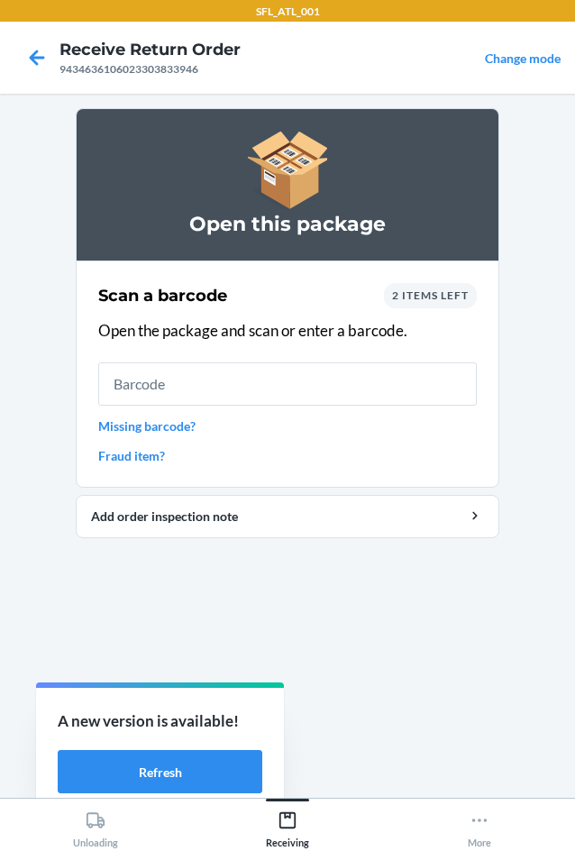
click at [412, 290] on span "2 items left" at bounding box center [430, 295] width 77 height 14
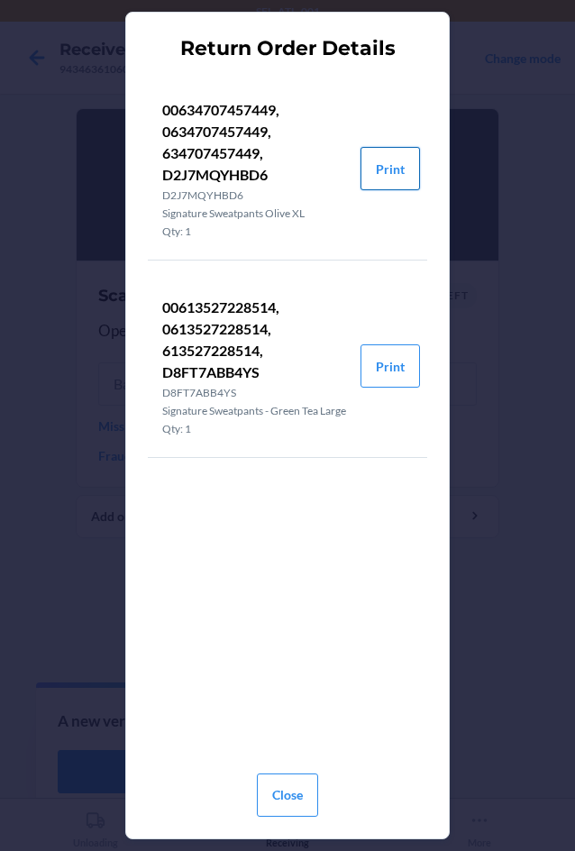
click at [392, 166] on button "Print" at bounding box center [390, 168] width 59 height 43
drag, startPoint x: 164, startPoint y: 174, endPoint x: 270, endPoint y: 185, distance: 106.9
click at [270, 185] on p "00634707457449, 0634707457449, 634707457449, D2J7MQYHBD6" at bounding box center [254, 142] width 184 height 87
copy p "D2J7MQYHBD6"
click at [297, 806] on button "Close" at bounding box center [287, 794] width 61 height 43
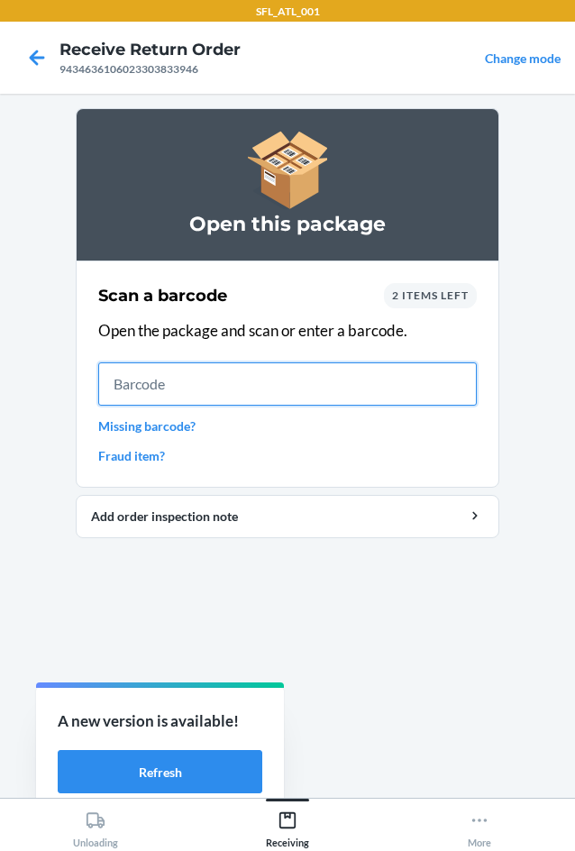
click at [297, 385] on input "text" at bounding box center [287, 383] width 379 height 43
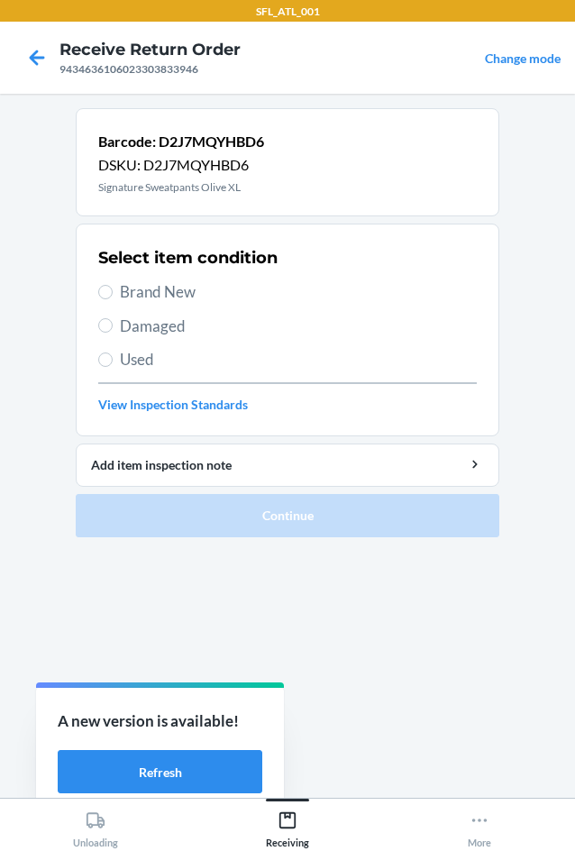
click at [165, 360] on span "Used" at bounding box center [298, 359] width 357 height 23
click at [113, 360] on input "Used" at bounding box center [105, 359] width 14 height 14
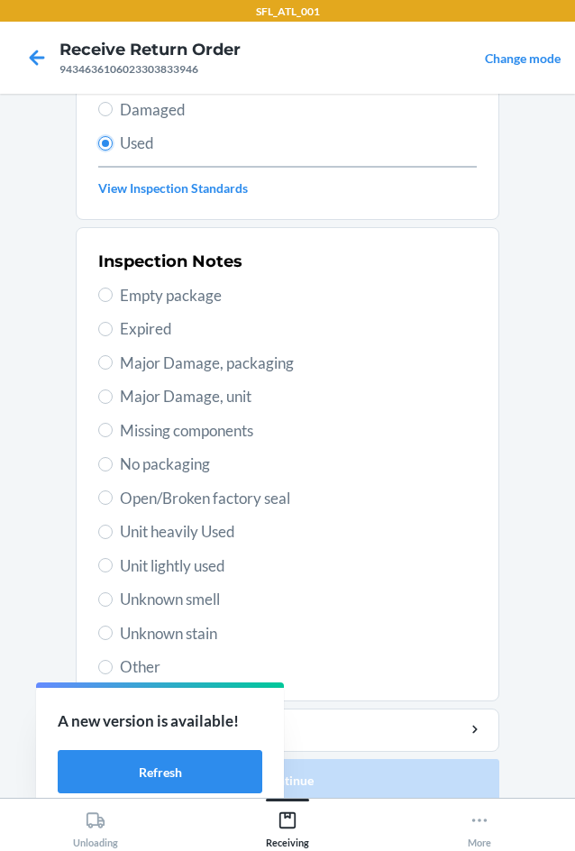
scroll to position [235, 0]
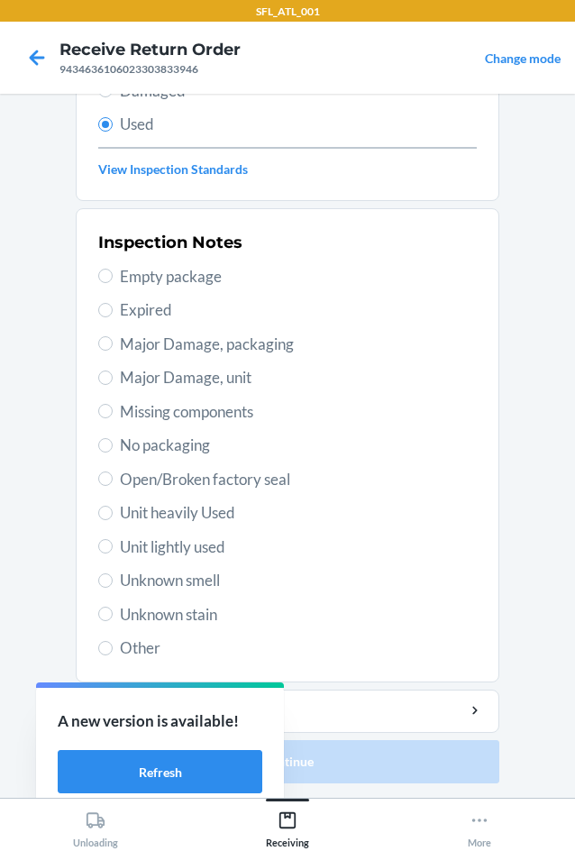
click at [205, 541] on span "Unit lightly used" at bounding box center [298, 546] width 357 height 23
click at [113, 541] on input "Unit lightly used" at bounding box center [105, 546] width 14 height 14
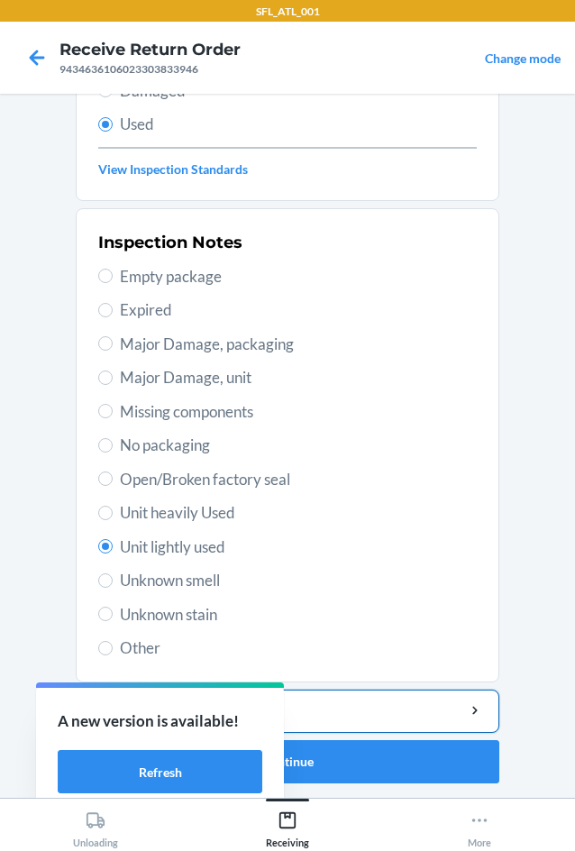
click at [343, 711] on div "Add item inspection note" at bounding box center [287, 710] width 393 height 19
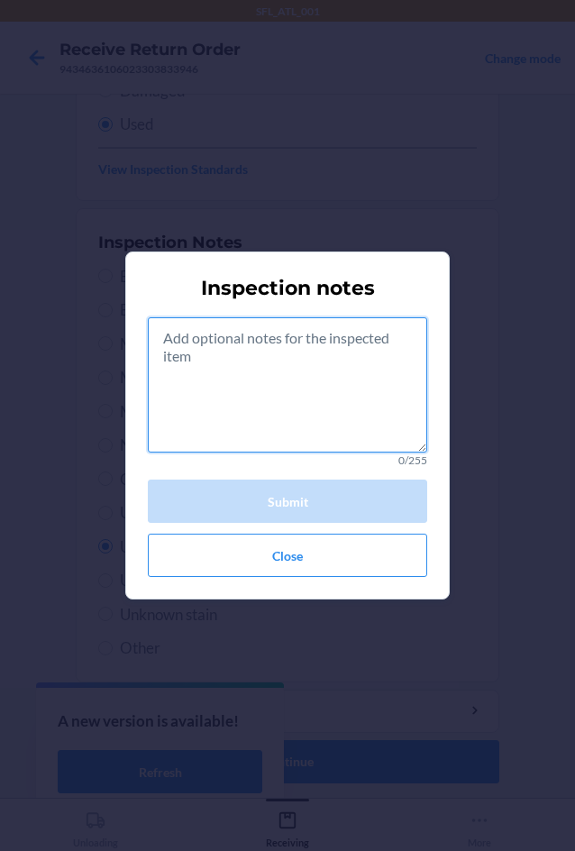
click at [268, 407] on textarea at bounding box center [287, 384] width 279 height 135
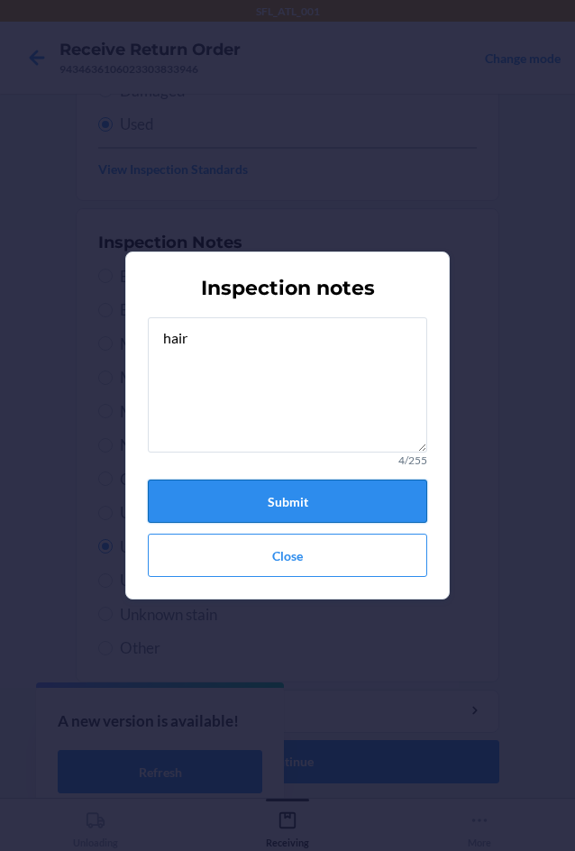
click at [304, 502] on button "Submit" at bounding box center [287, 501] width 279 height 43
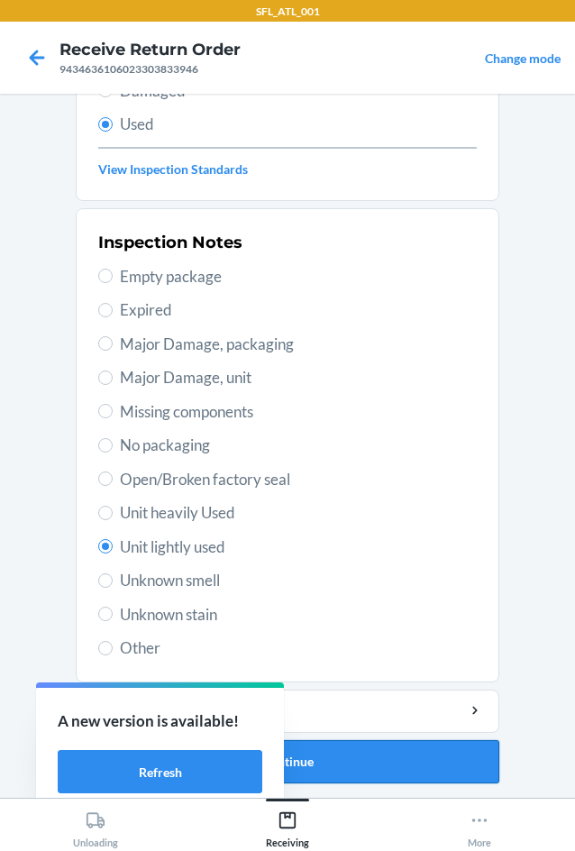
click at [379, 755] on button "Continue" at bounding box center [288, 761] width 424 height 43
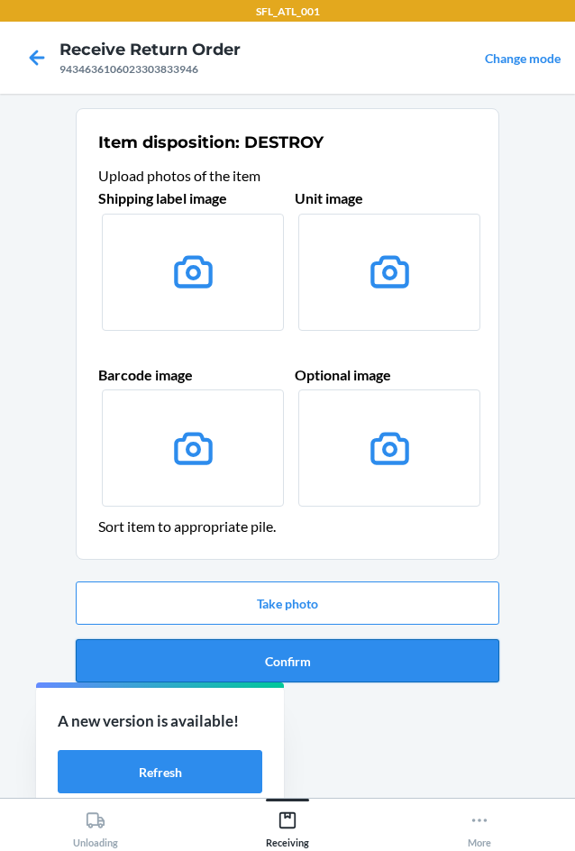
click at [384, 677] on button "Confirm" at bounding box center [288, 660] width 424 height 43
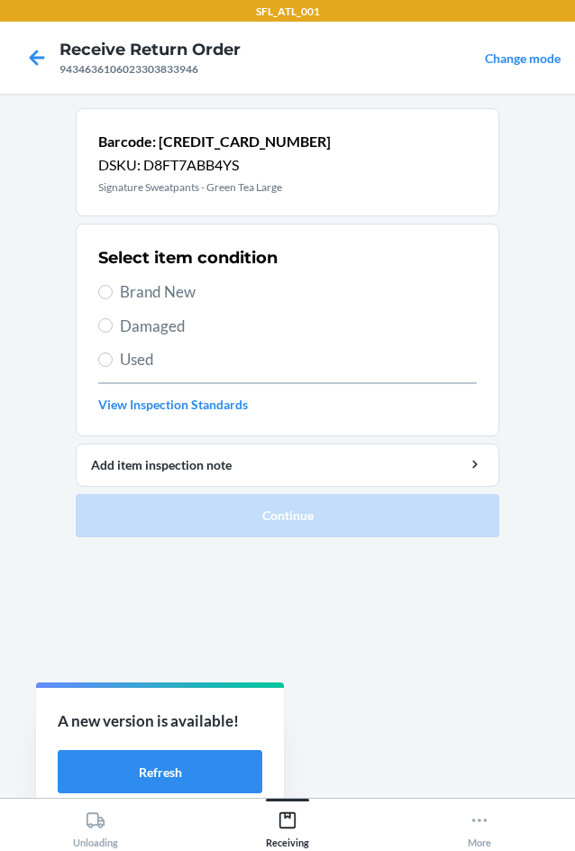
click at [163, 370] on span "Used" at bounding box center [298, 359] width 357 height 23
click at [113, 367] on input "Used" at bounding box center [105, 359] width 14 height 14
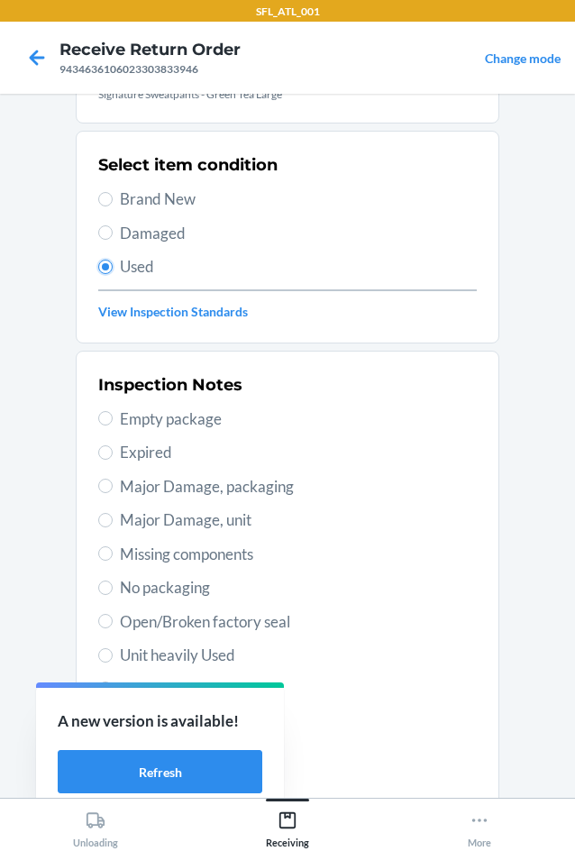
scroll to position [235, 0]
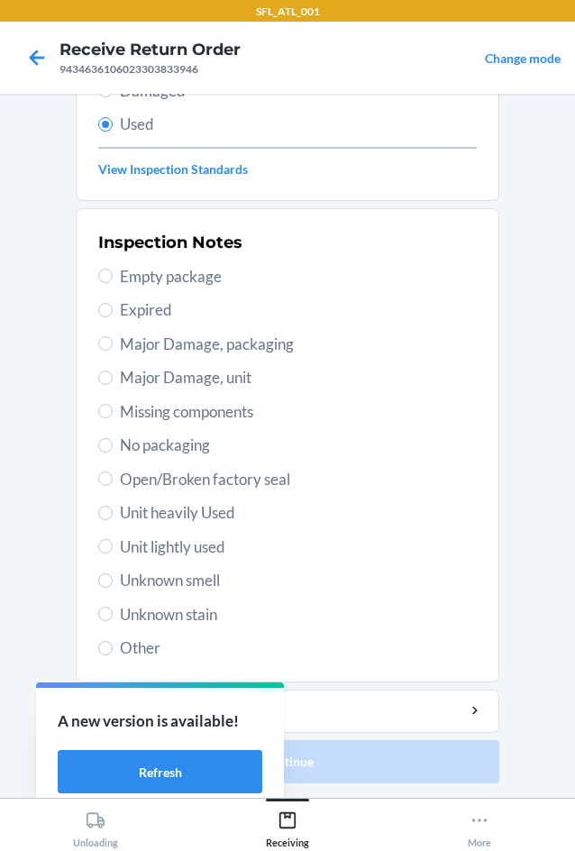
click at [199, 547] on span "Unit lightly used" at bounding box center [298, 546] width 357 height 23
click at [113, 547] on input "Unit lightly used" at bounding box center [105, 546] width 14 height 14
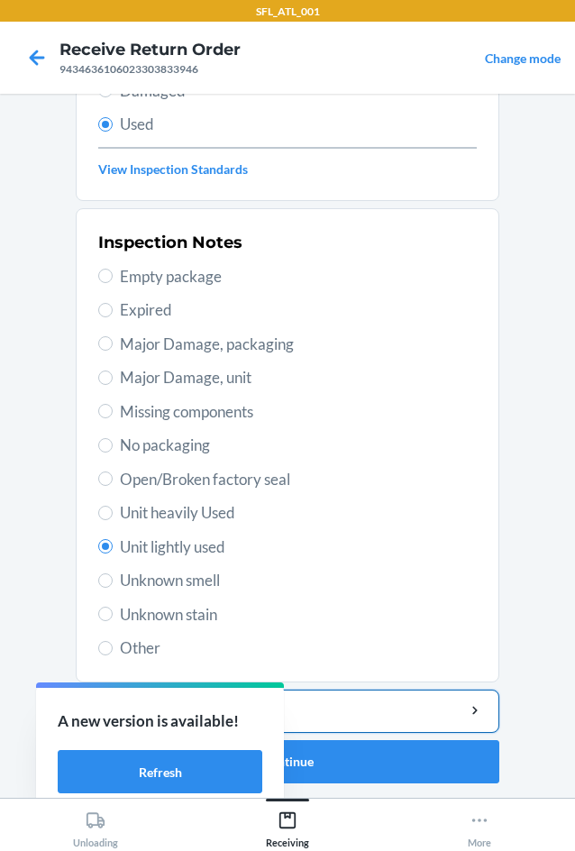
click at [353, 714] on div "Add item inspection note" at bounding box center [287, 710] width 393 height 19
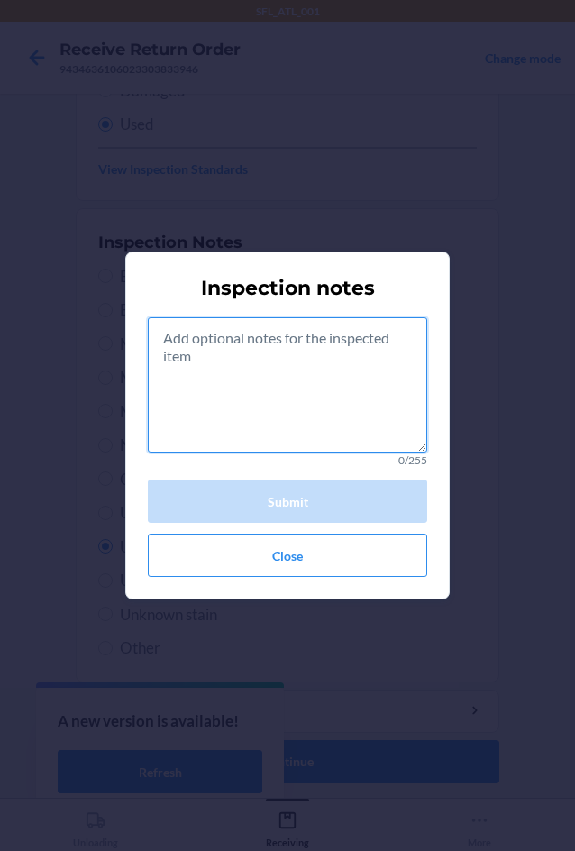
click at [237, 356] on textarea at bounding box center [287, 384] width 279 height 135
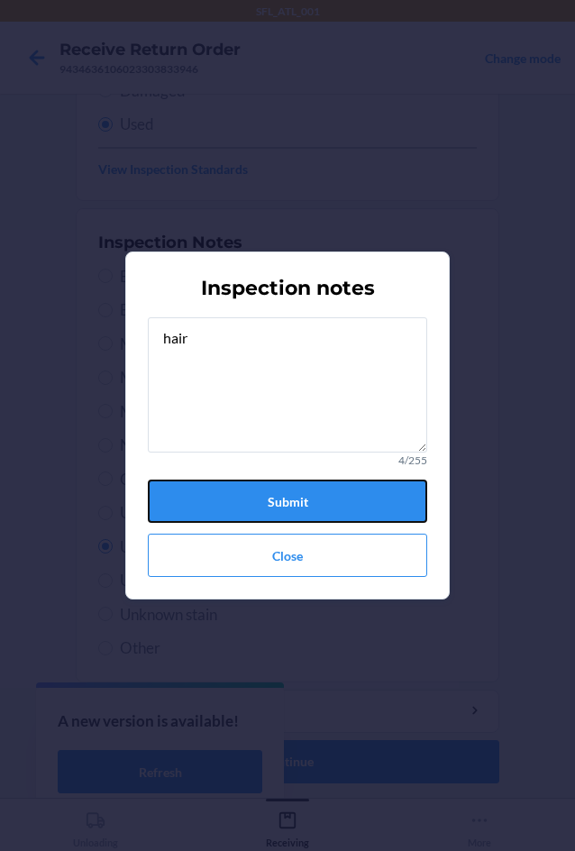
click at [318, 508] on button "Submit" at bounding box center [287, 501] width 279 height 43
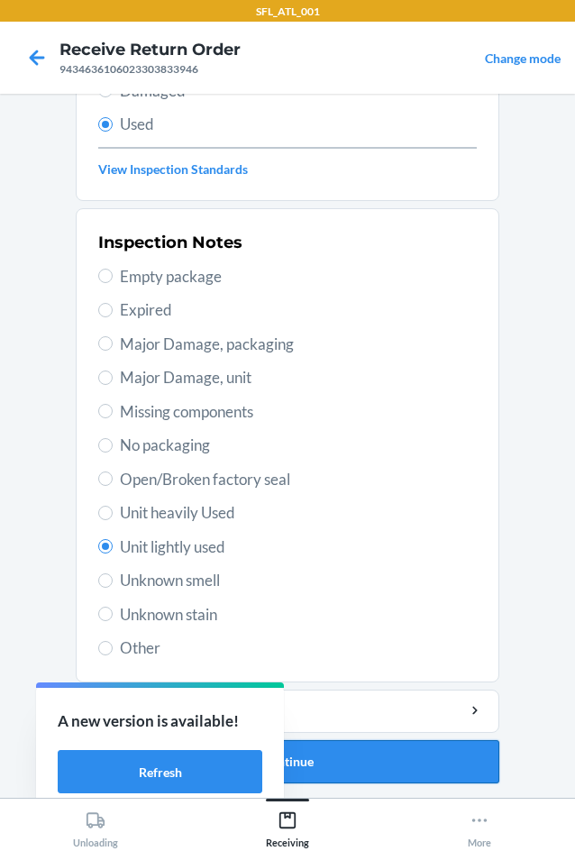
click at [413, 764] on button "Continue" at bounding box center [288, 761] width 424 height 43
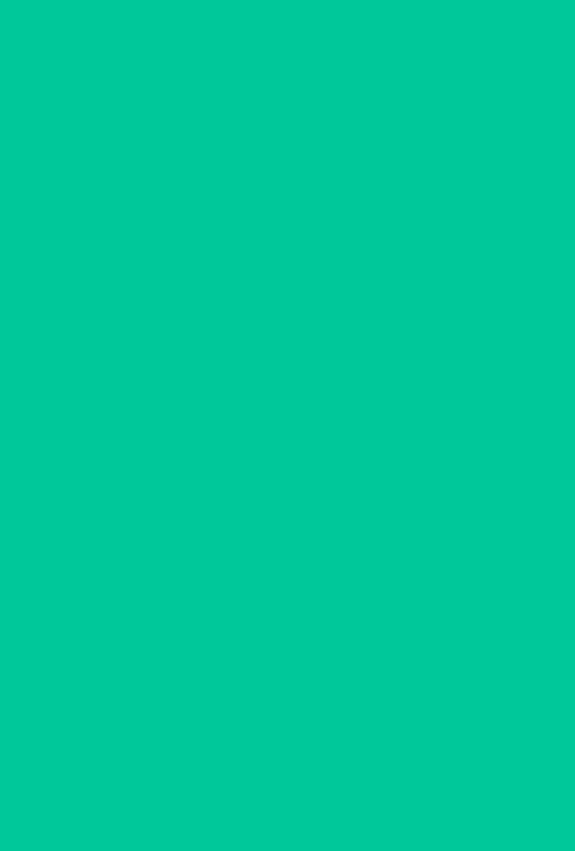
scroll to position [0, 0]
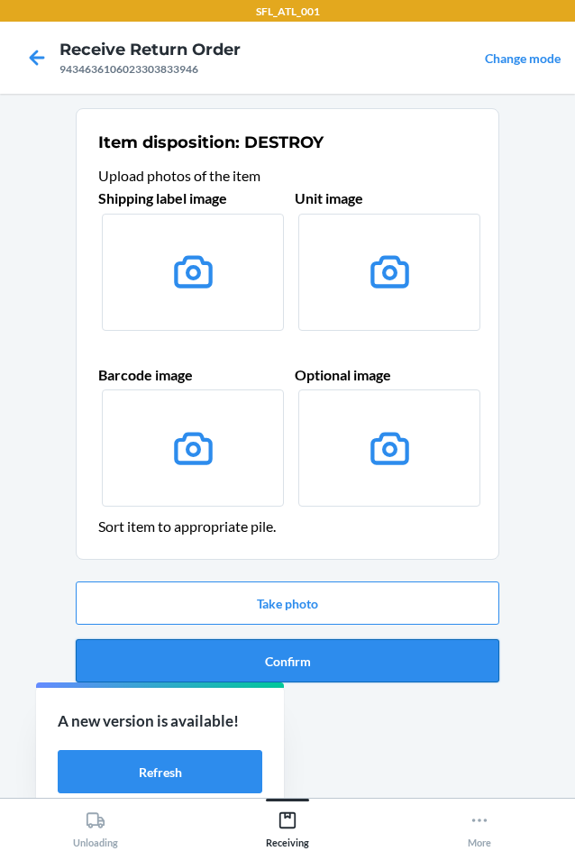
click at [441, 673] on button "Confirm" at bounding box center [288, 660] width 424 height 43
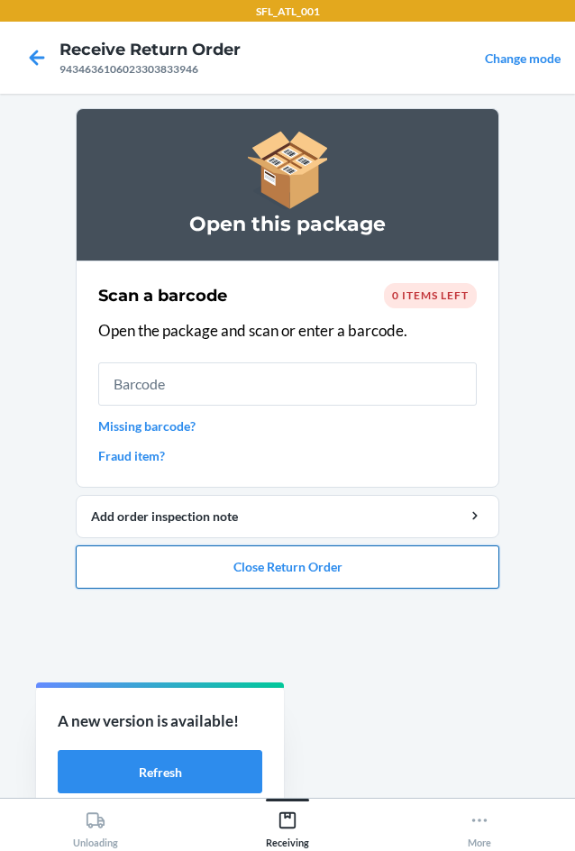
click at [401, 580] on button "Close Return Order" at bounding box center [288, 566] width 424 height 43
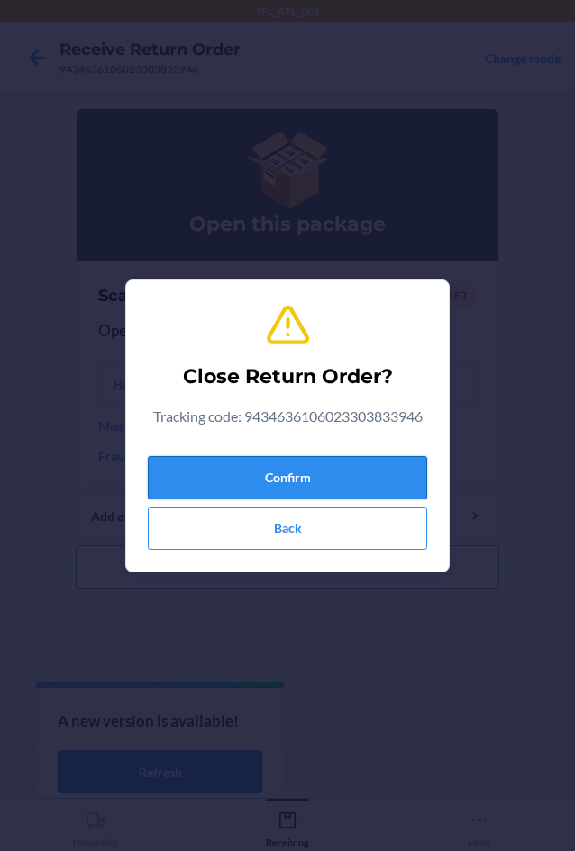
click at [380, 463] on button "Confirm" at bounding box center [287, 477] width 279 height 43
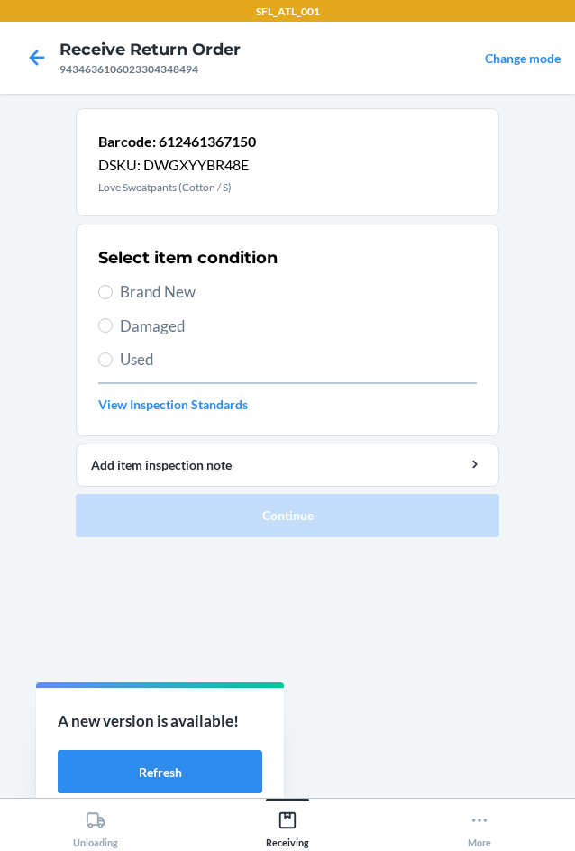
click at [147, 292] on span "Brand New" at bounding box center [298, 291] width 357 height 23
click at [113, 292] on input "Brand New" at bounding box center [105, 292] width 14 height 14
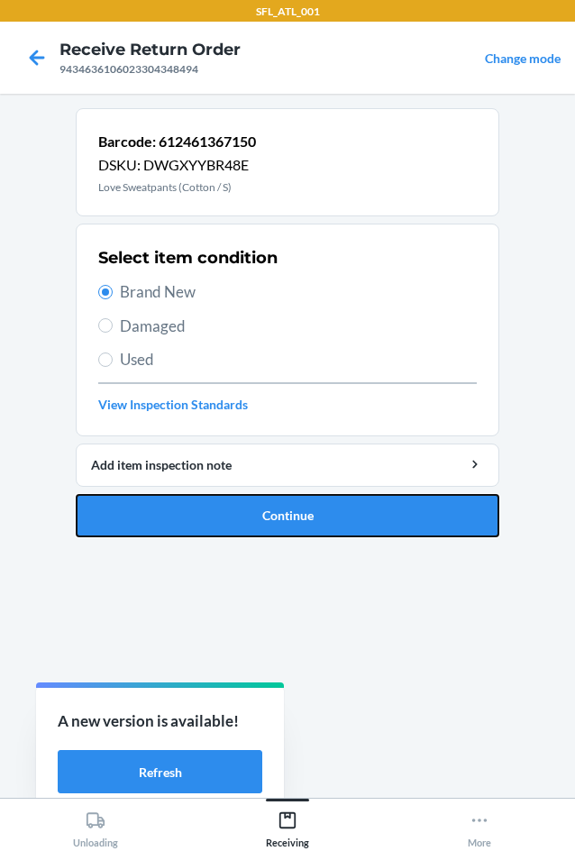
click at [308, 518] on button "Continue" at bounding box center [288, 515] width 424 height 43
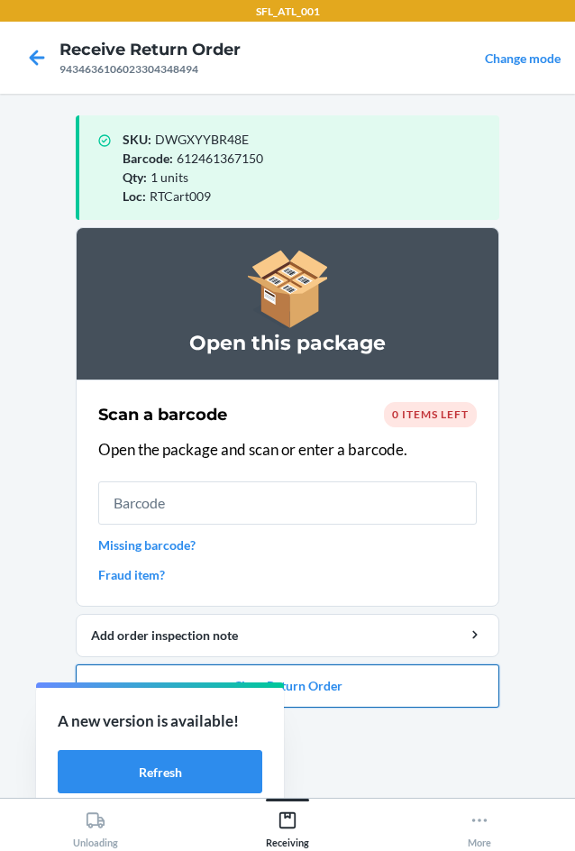
click at [402, 684] on button "Close Return Order" at bounding box center [288, 685] width 424 height 43
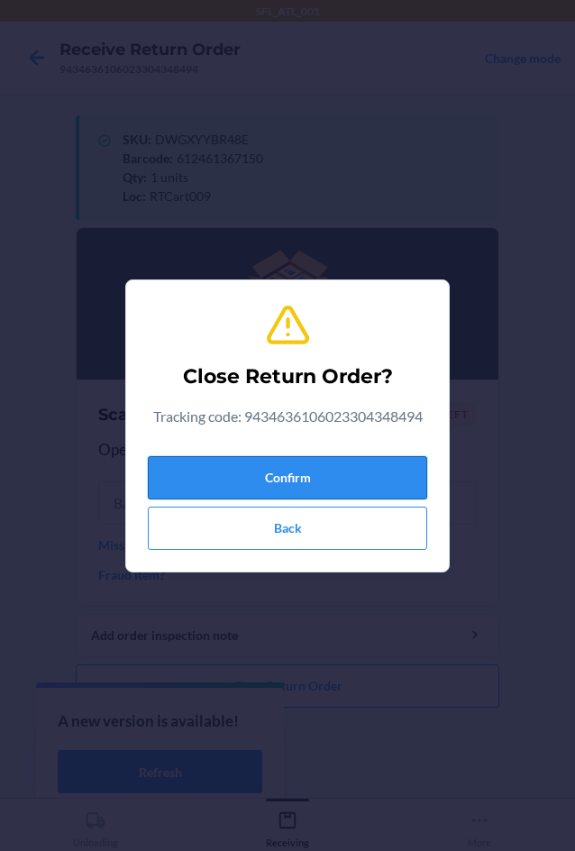
click at [316, 467] on button "Confirm" at bounding box center [287, 477] width 279 height 43
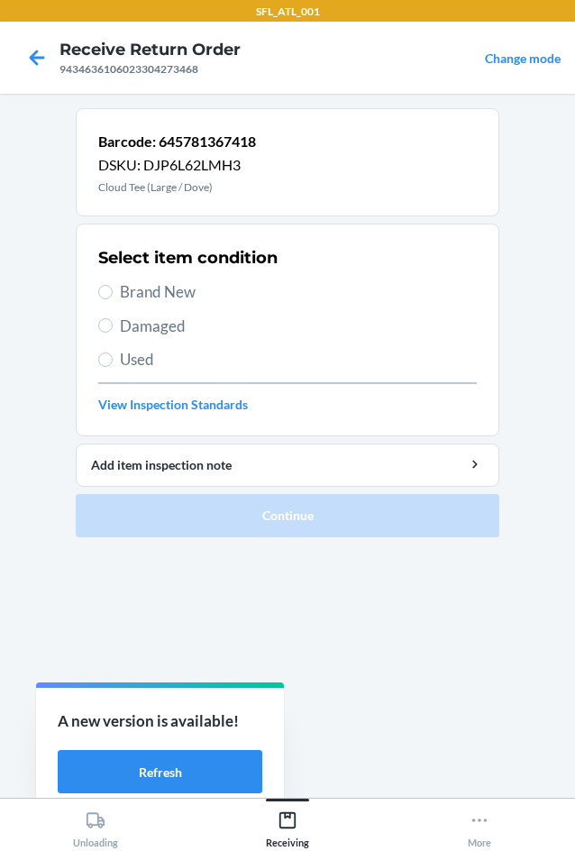
click at [214, 288] on span "Brand New" at bounding box center [298, 291] width 357 height 23
click at [113, 288] on input "Brand New" at bounding box center [105, 292] width 14 height 14
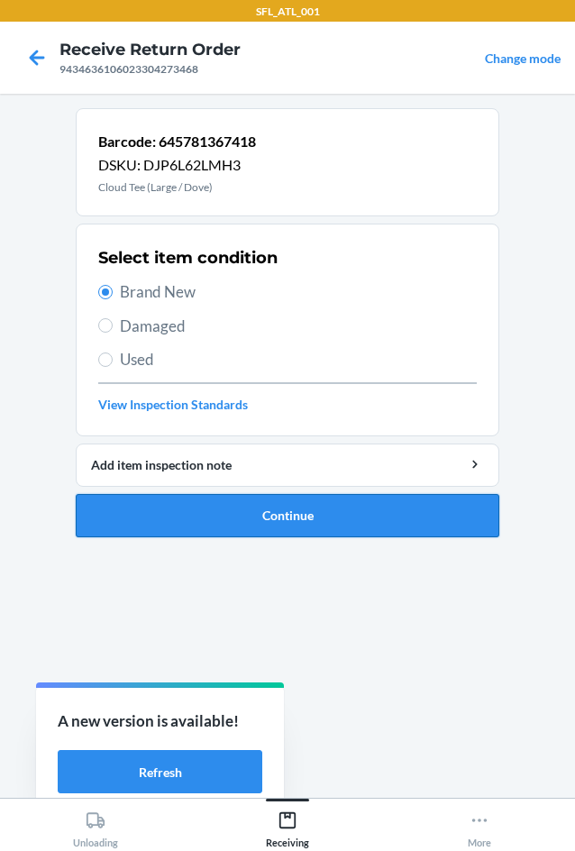
click at [317, 521] on button "Continue" at bounding box center [288, 515] width 424 height 43
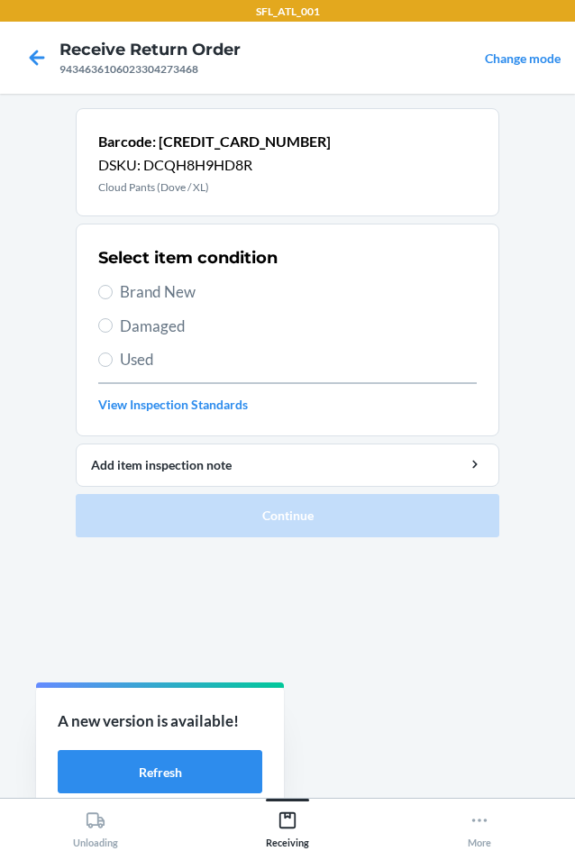
drag, startPoint x: 171, startPoint y: 279, endPoint x: 174, endPoint y: 288, distance: 9.4
click at [174, 288] on div "Select item condition Brand New Damaged Used View Inspection Standards" at bounding box center [287, 330] width 379 height 178
drag, startPoint x: 175, startPoint y: 291, endPoint x: 180, endPoint y: 334, distance: 43.6
click at [175, 297] on span "Brand New" at bounding box center [298, 291] width 357 height 23
click at [113, 297] on input "Brand New" at bounding box center [105, 292] width 14 height 14
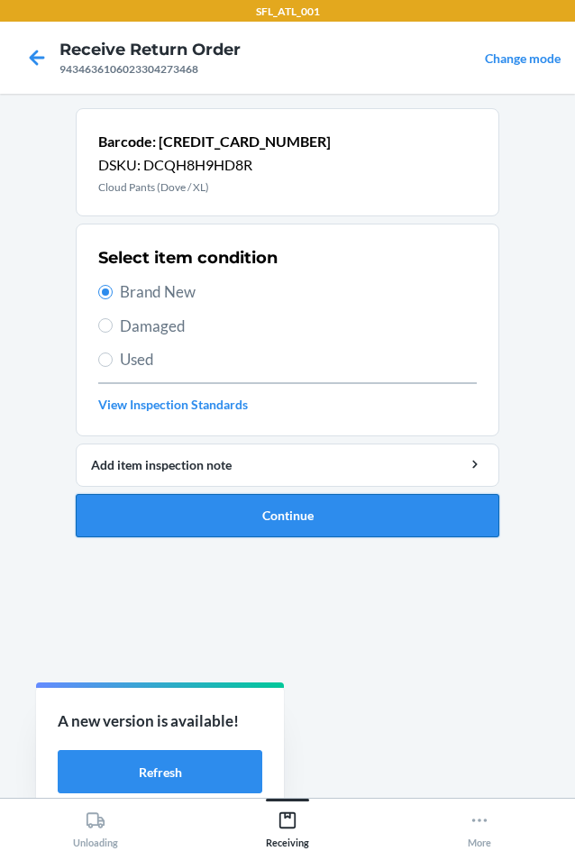
click at [265, 518] on button "Continue" at bounding box center [288, 515] width 424 height 43
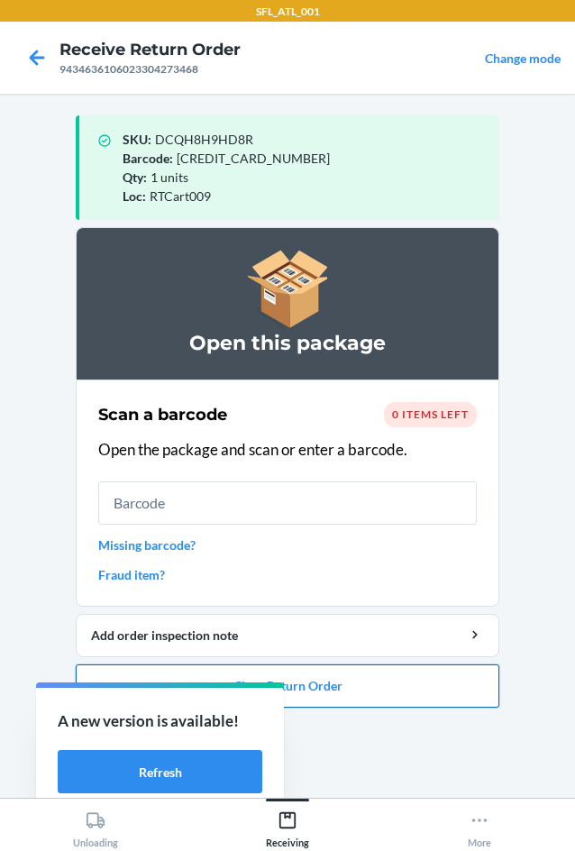
click at [372, 682] on button "Close Return Order" at bounding box center [288, 685] width 424 height 43
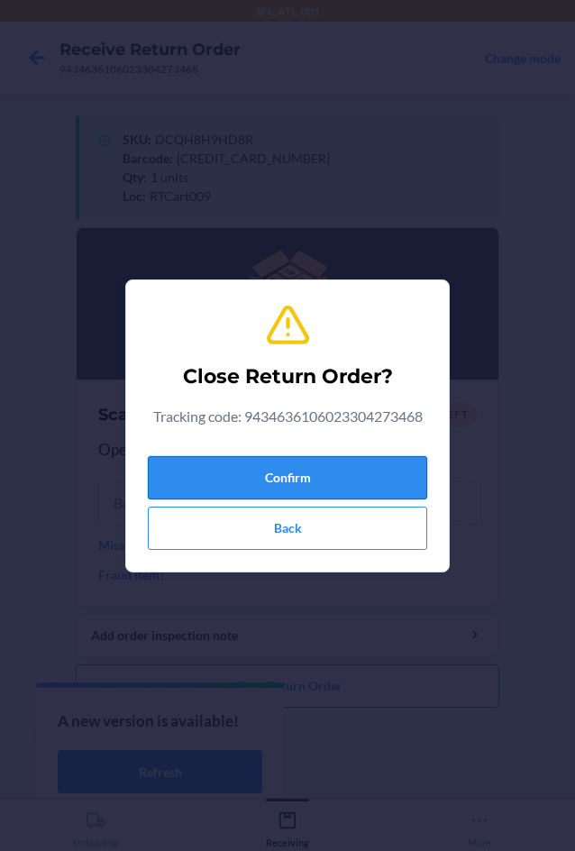
click at [331, 487] on button "Confirm" at bounding box center [287, 477] width 279 height 43
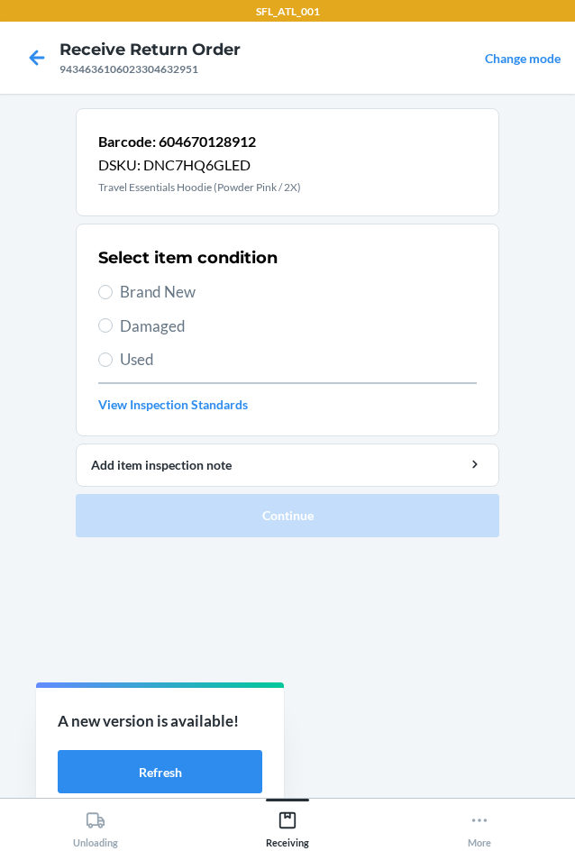
click at [188, 297] on span "Brand New" at bounding box center [298, 291] width 357 height 23
click at [113, 297] on input "Brand New" at bounding box center [105, 292] width 14 height 14
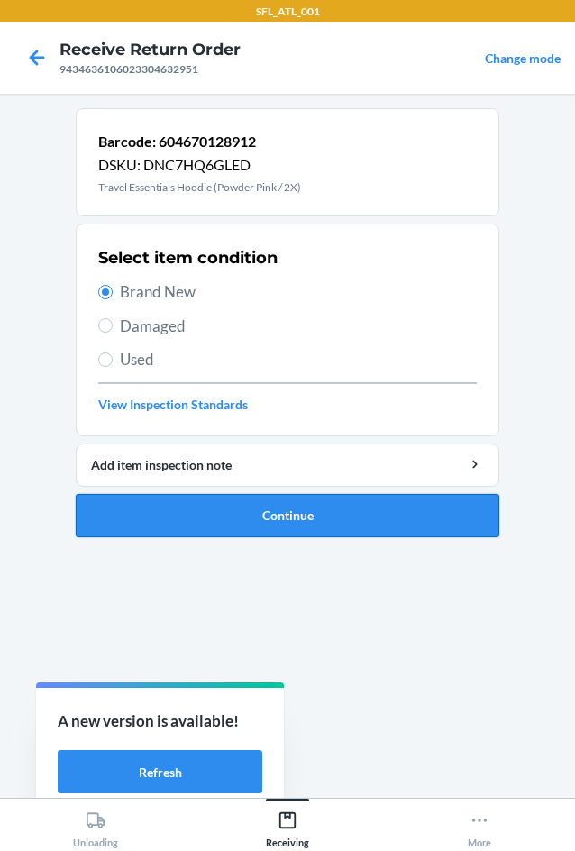
click at [310, 531] on button "Continue" at bounding box center [288, 515] width 424 height 43
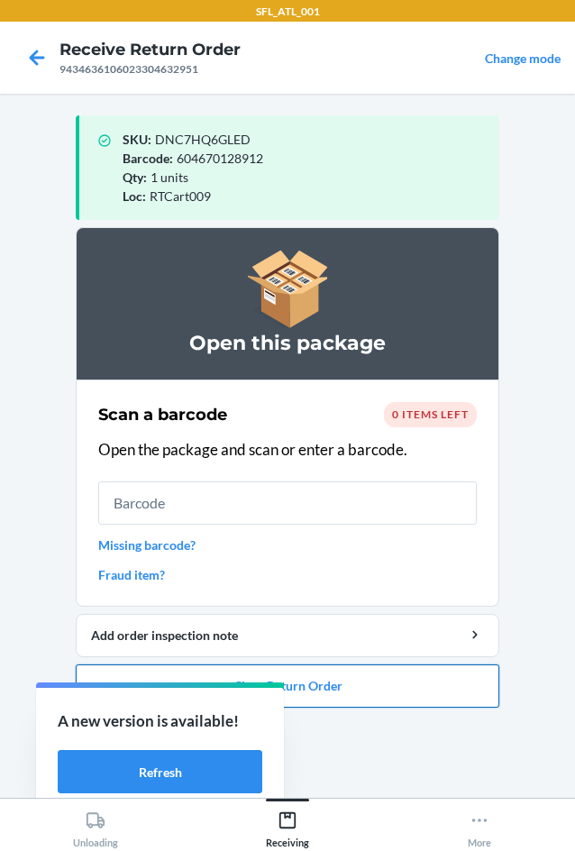
click at [462, 694] on button "Close Return Order" at bounding box center [288, 685] width 424 height 43
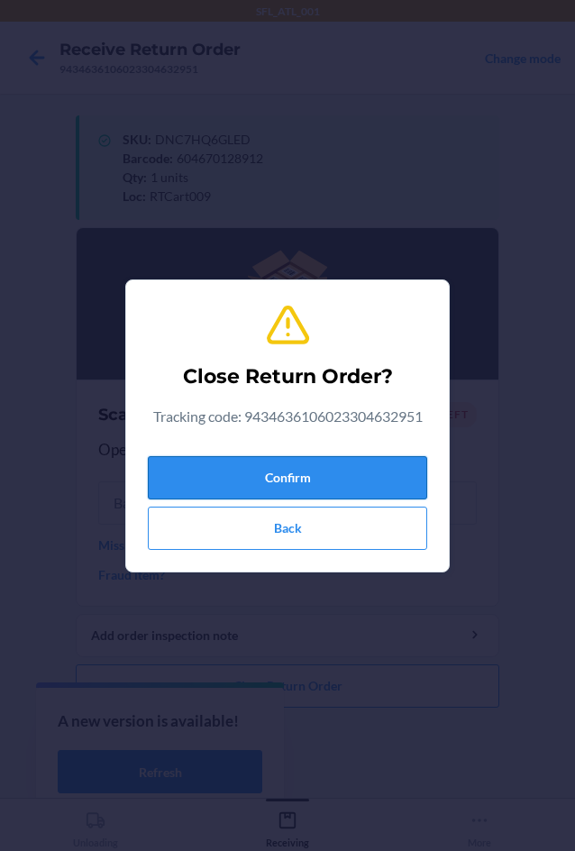
click at [272, 488] on button "Confirm" at bounding box center [287, 477] width 279 height 43
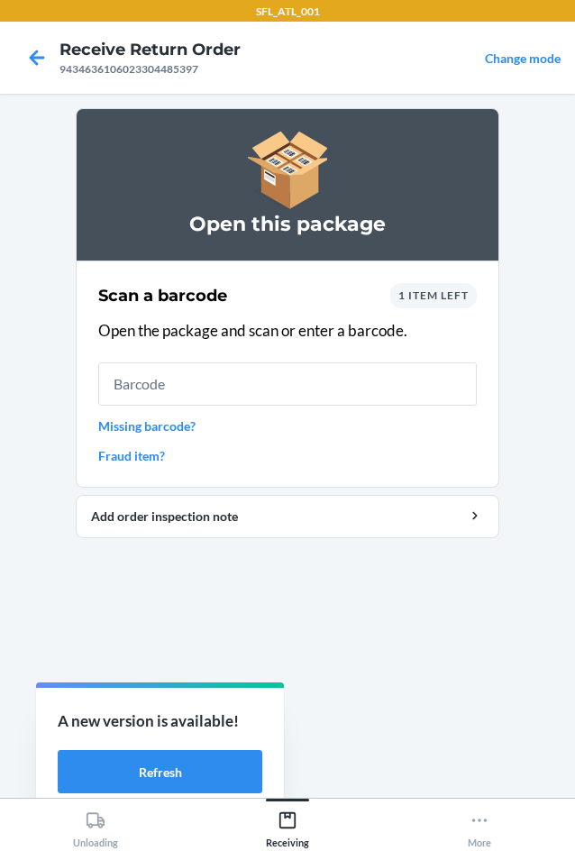
click at [455, 283] on div "Scan a barcode 1 item left Open the package and scan or enter a barcode. Missin…" at bounding box center [287, 374] width 379 height 193
click at [453, 294] on span "1 item left" at bounding box center [433, 295] width 70 height 14
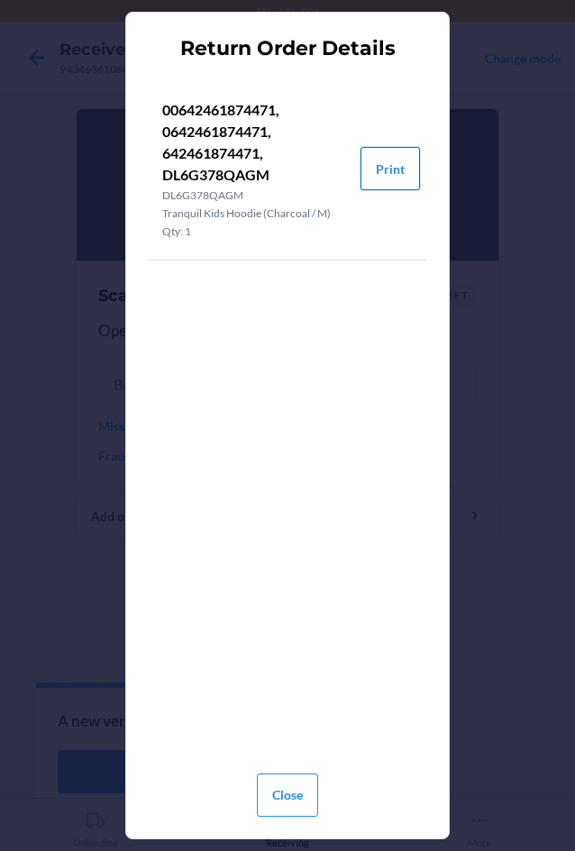
click at [378, 180] on button "Print" at bounding box center [390, 168] width 59 height 43
drag, startPoint x: 295, startPoint y: 807, endPoint x: 275, endPoint y: 691, distance: 118.0
click at [293, 783] on button "Close" at bounding box center [287, 794] width 61 height 43
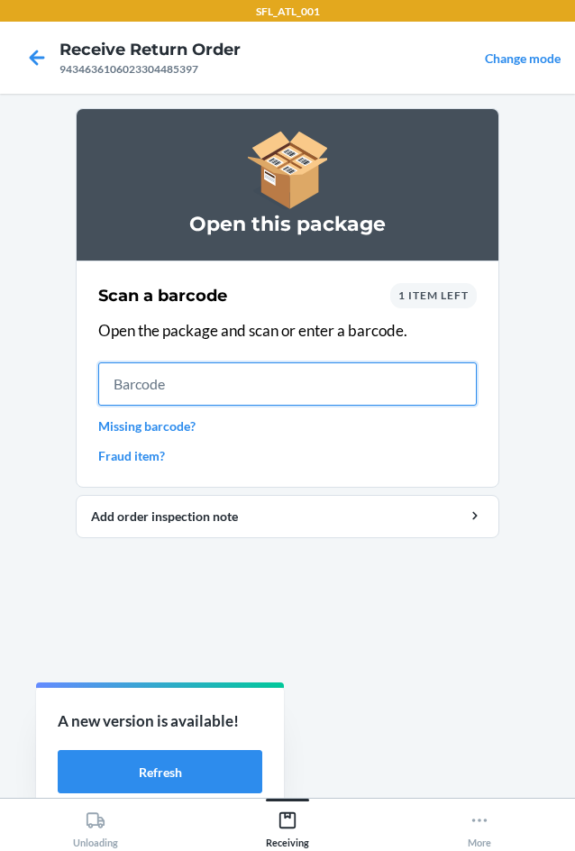
click at [258, 388] on input "text" at bounding box center [287, 383] width 379 height 43
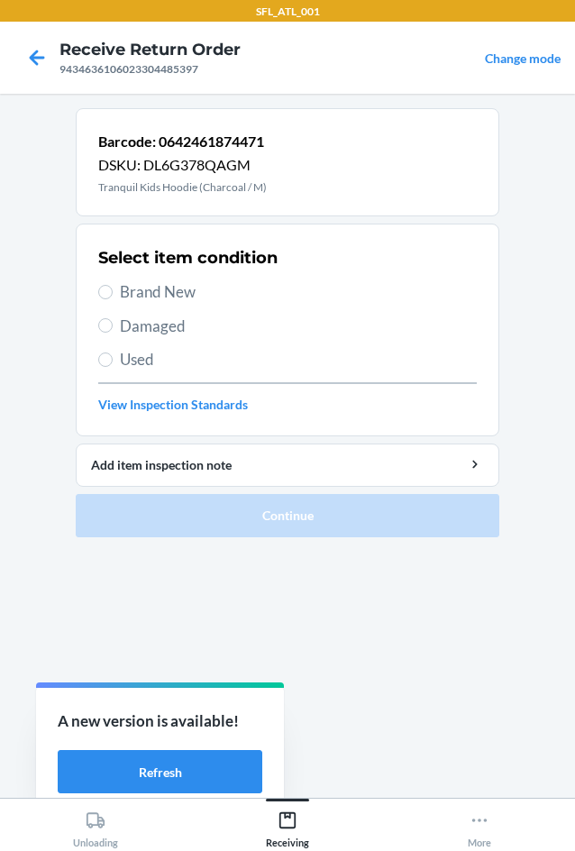
click at [157, 300] on span "Brand New" at bounding box center [298, 291] width 357 height 23
click at [113, 299] on input "Brand New" at bounding box center [105, 292] width 14 height 14
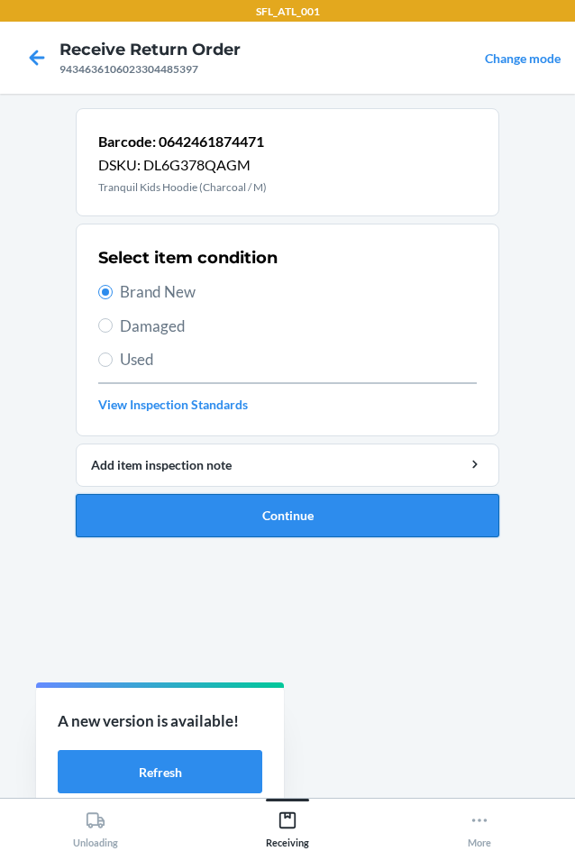
click at [296, 508] on button "Continue" at bounding box center [288, 515] width 424 height 43
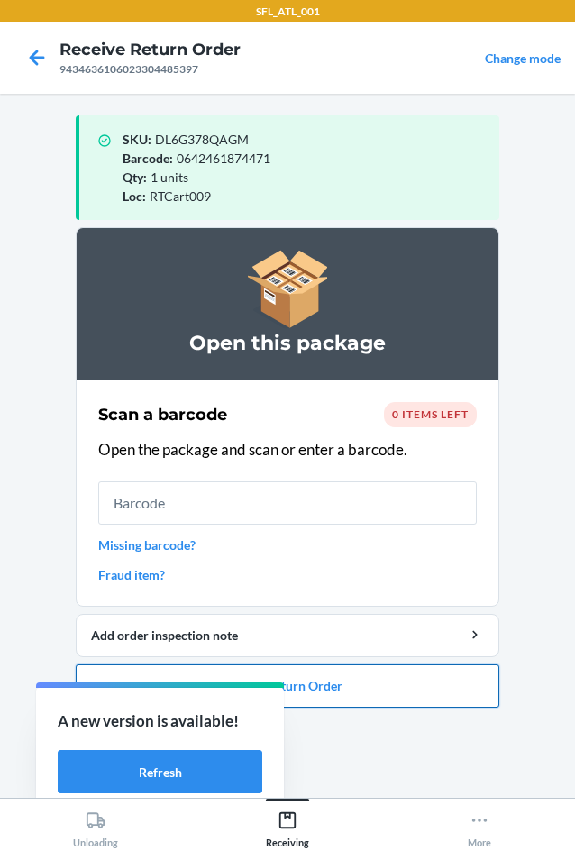
click at [398, 697] on button "Close Return Order" at bounding box center [288, 685] width 424 height 43
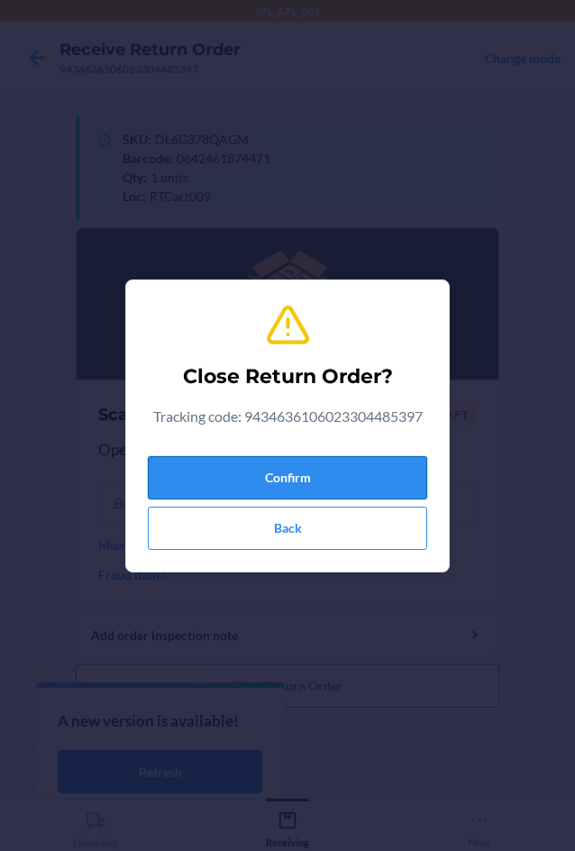
click at [346, 465] on button "Confirm" at bounding box center [287, 477] width 279 height 43
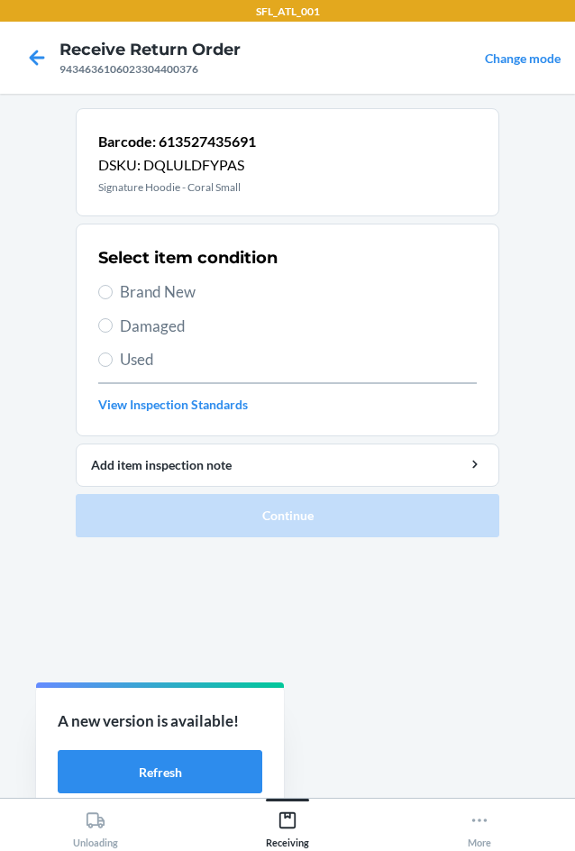
click at [206, 287] on span "Brand New" at bounding box center [298, 291] width 357 height 23
click at [113, 287] on input "Brand New" at bounding box center [105, 292] width 14 height 14
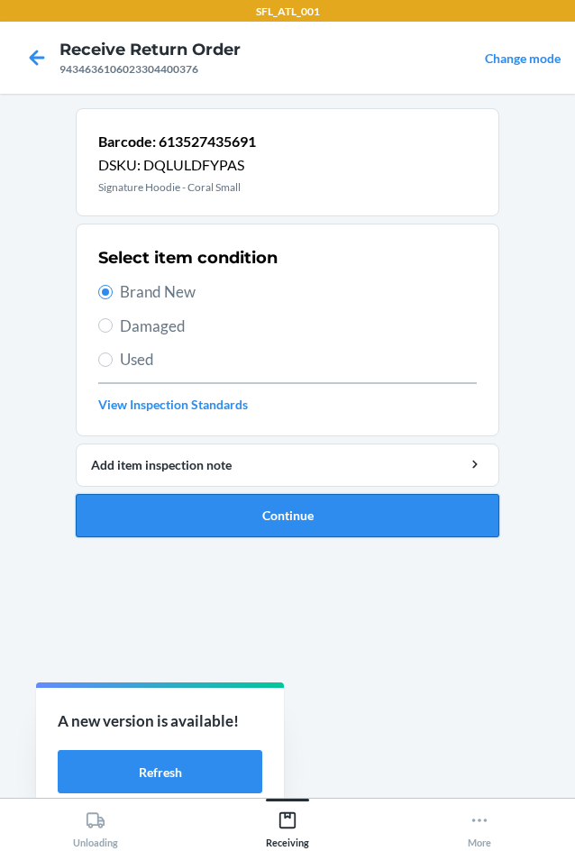
click at [377, 523] on button "Continue" at bounding box center [288, 515] width 424 height 43
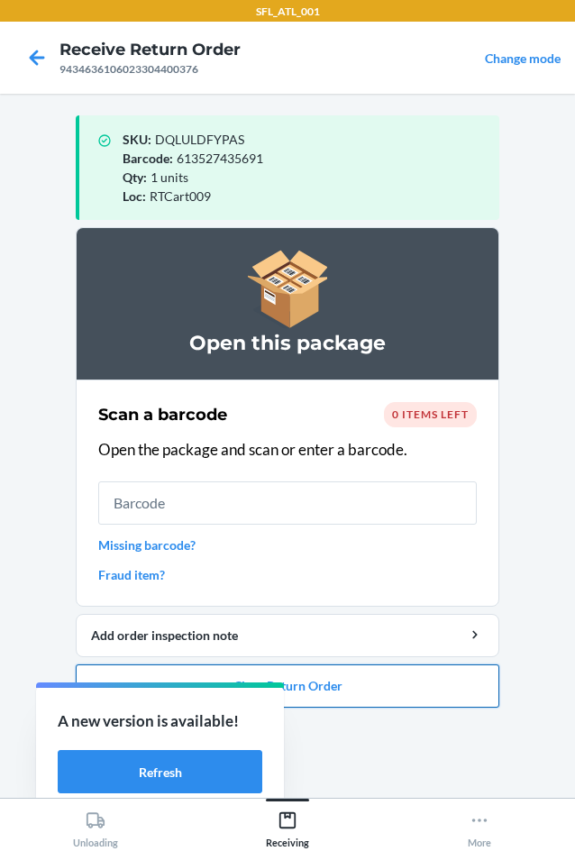
click at [397, 684] on button "Close Return Order" at bounding box center [288, 685] width 424 height 43
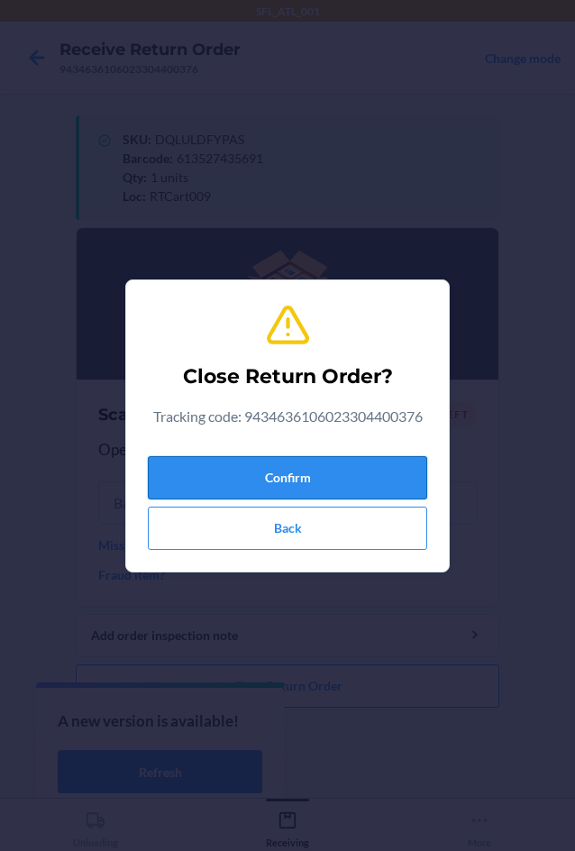
click at [293, 462] on button "Confirm" at bounding box center [287, 477] width 279 height 43
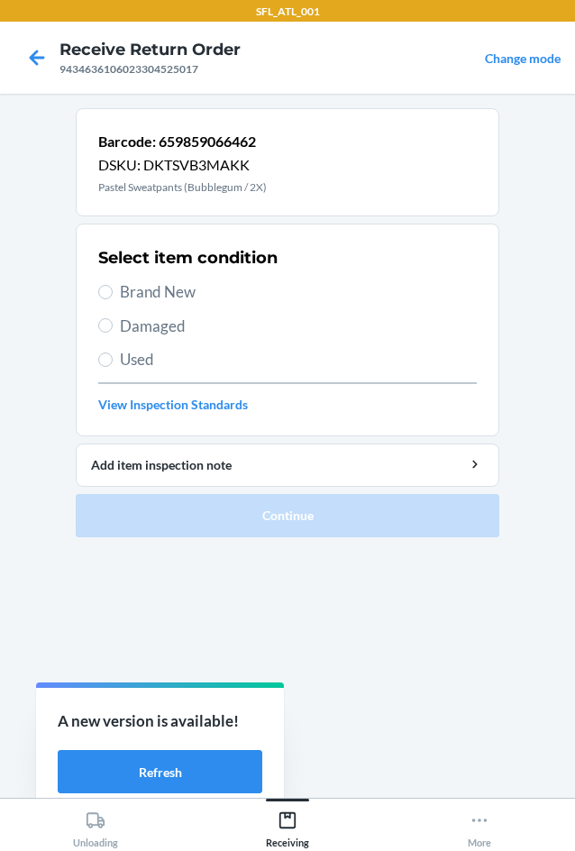
click at [147, 352] on span "Used" at bounding box center [298, 359] width 357 height 23
click at [113, 352] on input "Used" at bounding box center [105, 359] width 14 height 14
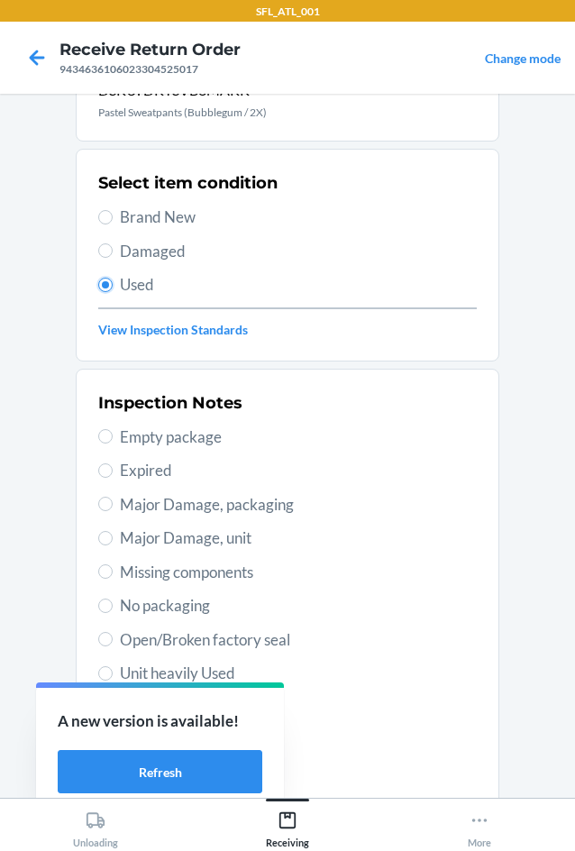
scroll to position [235, 0]
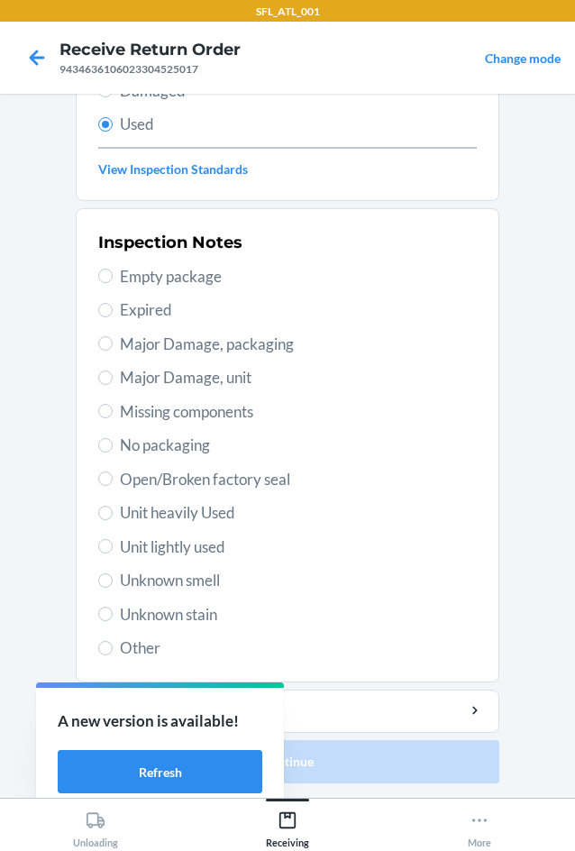
click at [212, 554] on span "Unit lightly used" at bounding box center [298, 546] width 357 height 23
click at [113, 554] on input "Unit lightly used" at bounding box center [105, 546] width 14 height 14
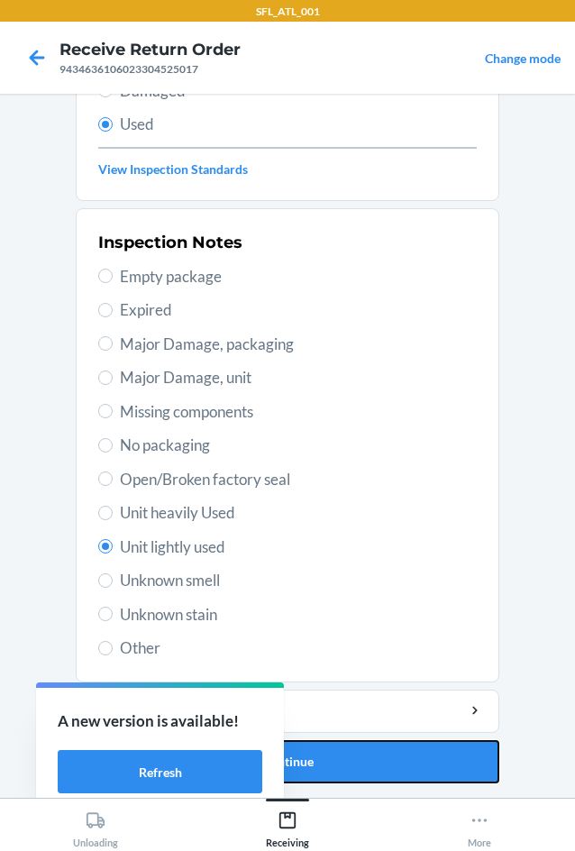
drag, startPoint x: 412, startPoint y: 773, endPoint x: 403, endPoint y: 727, distance: 46.9
click at [412, 760] on button "Continue" at bounding box center [288, 761] width 424 height 43
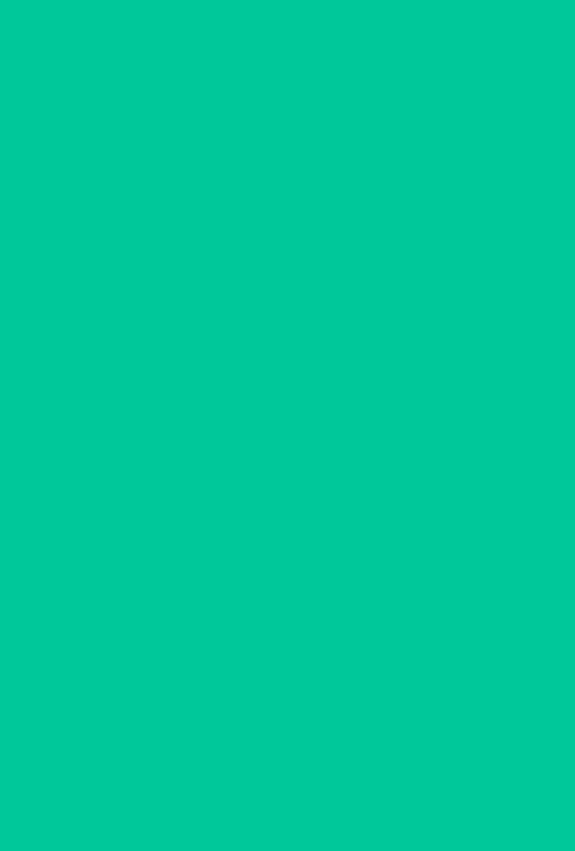
scroll to position [0, 0]
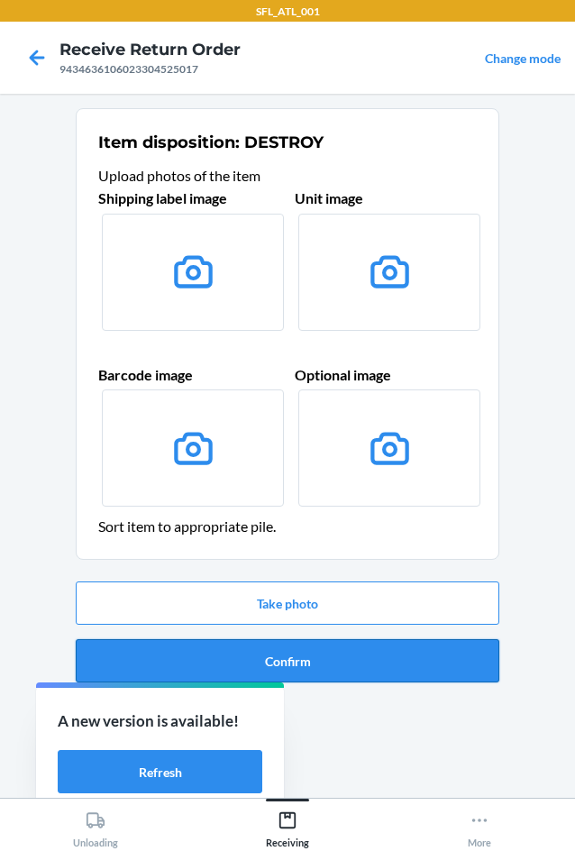
click at [380, 667] on button "Confirm" at bounding box center [288, 660] width 424 height 43
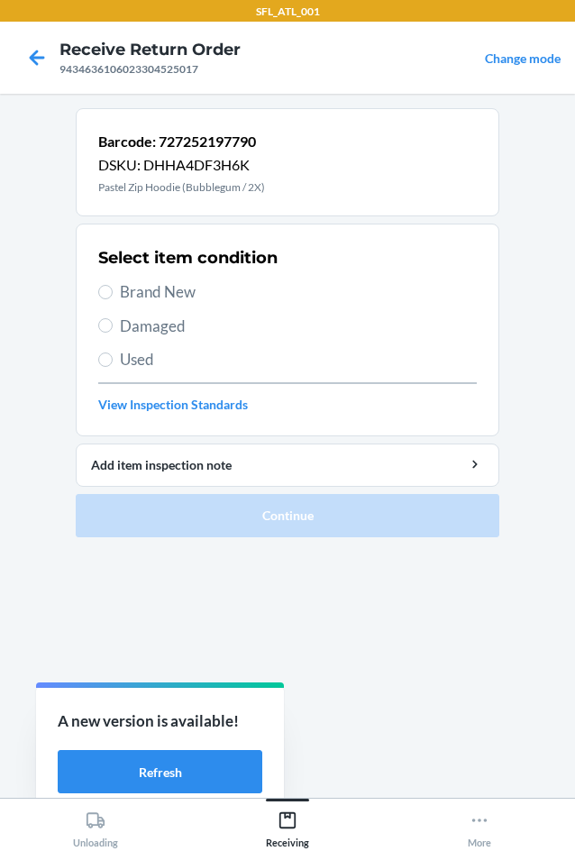
click at [133, 346] on div "Select item condition Brand New Damaged Used View Inspection Standards" at bounding box center [287, 330] width 379 height 178
click at [133, 352] on span "Used" at bounding box center [298, 359] width 357 height 23
click at [113, 352] on input "Used" at bounding box center [105, 359] width 14 height 14
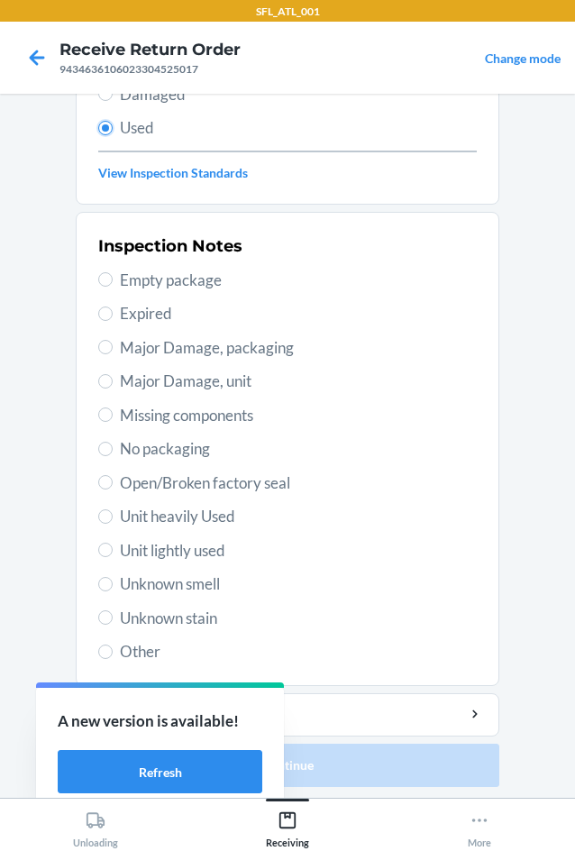
scroll to position [235, 0]
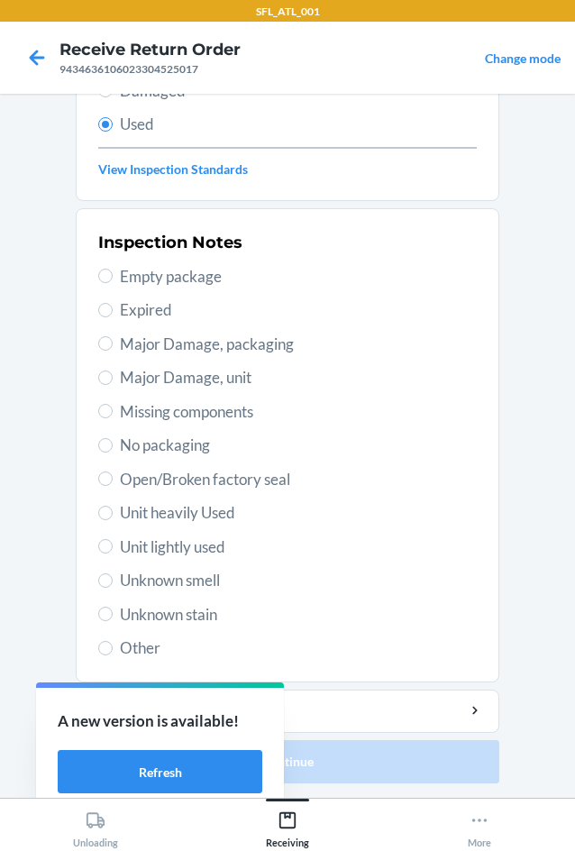
click at [180, 549] on span "Unit lightly used" at bounding box center [298, 546] width 357 height 23
click at [113, 549] on input "Unit lightly used" at bounding box center [105, 546] width 14 height 14
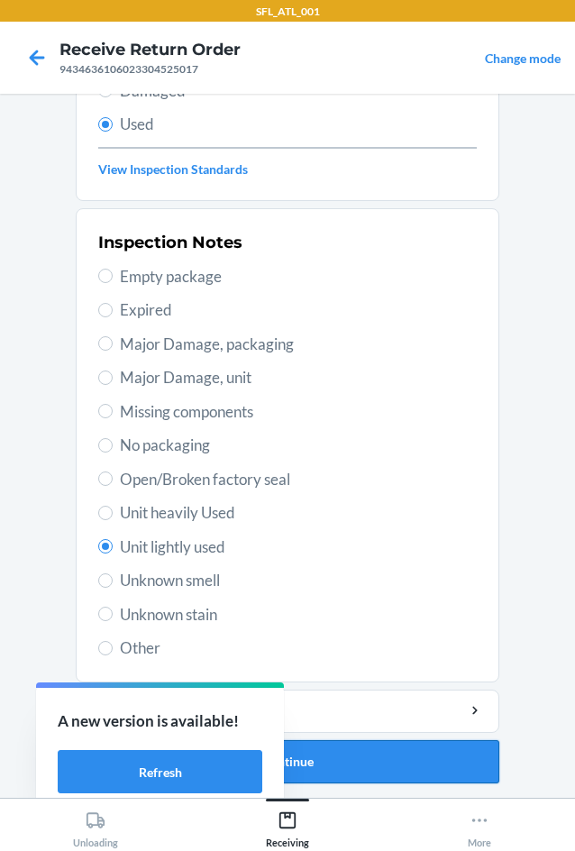
click at [390, 762] on button "Continue" at bounding box center [288, 761] width 424 height 43
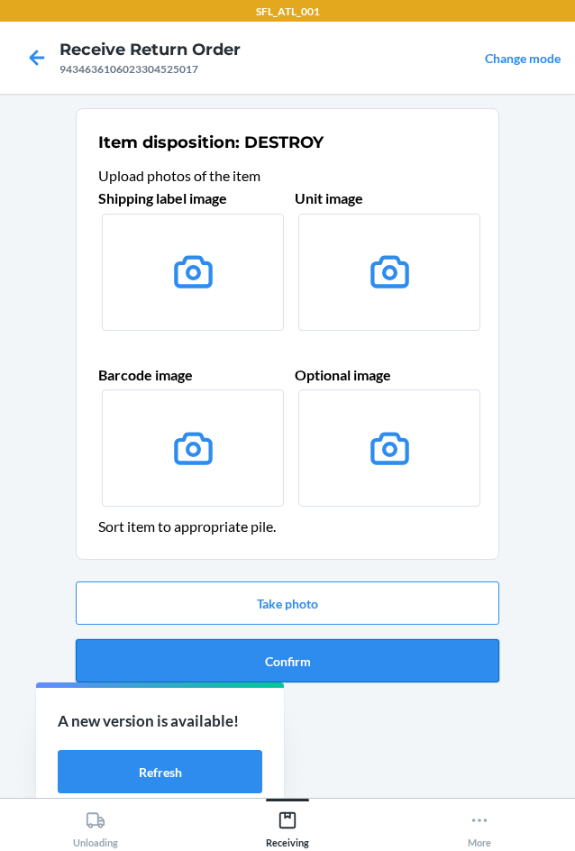
click at [380, 676] on button "Confirm" at bounding box center [288, 660] width 424 height 43
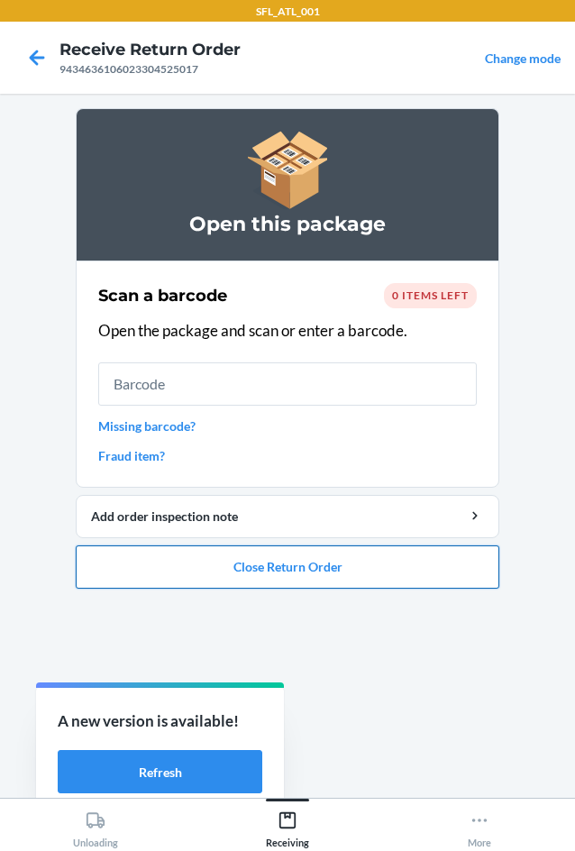
click at [383, 558] on button "Close Return Order" at bounding box center [288, 566] width 424 height 43
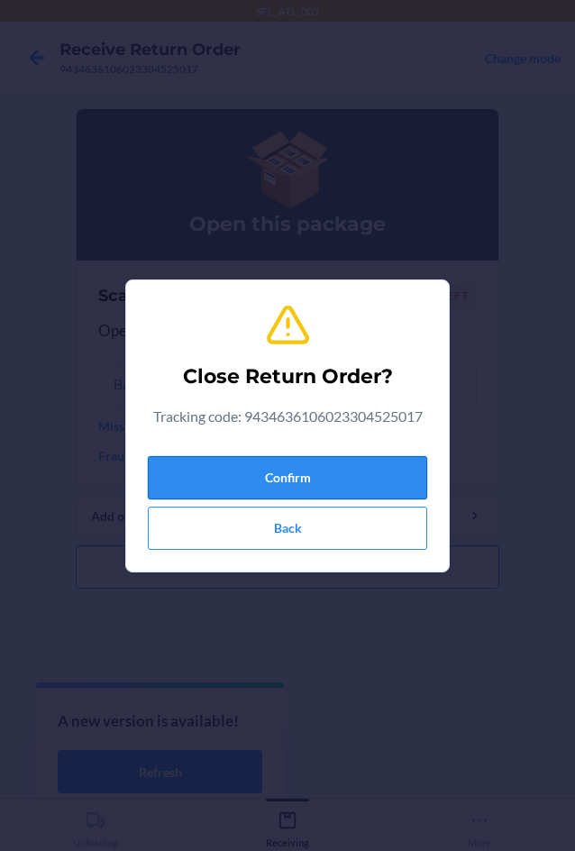
click at [342, 462] on button "Confirm" at bounding box center [287, 477] width 279 height 43
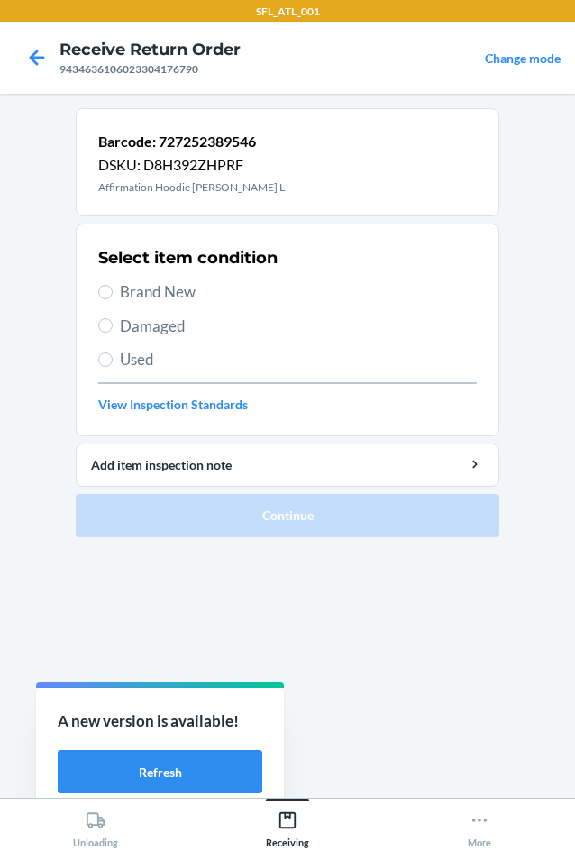
click at [179, 297] on span "Brand New" at bounding box center [298, 291] width 357 height 23
click at [113, 297] on input "Brand New" at bounding box center [105, 292] width 14 height 14
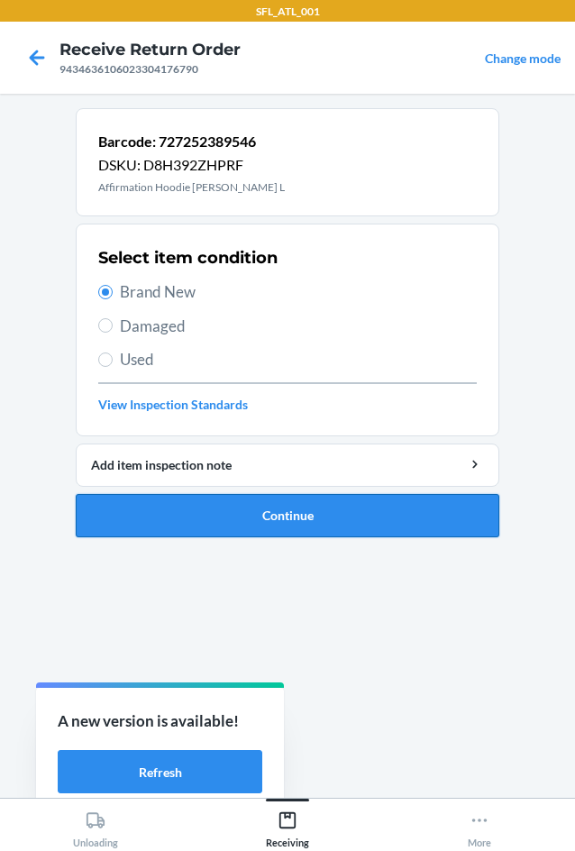
click at [266, 513] on button "Continue" at bounding box center [288, 515] width 424 height 43
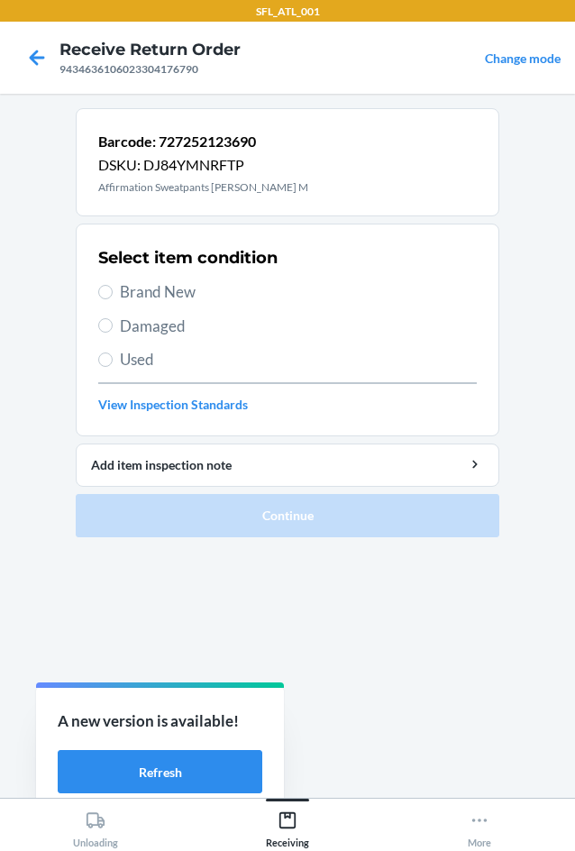
click at [183, 295] on span "Brand New" at bounding box center [298, 291] width 357 height 23
click at [113, 295] on input "Brand New" at bounding box center [105, 292] width 14 height 14
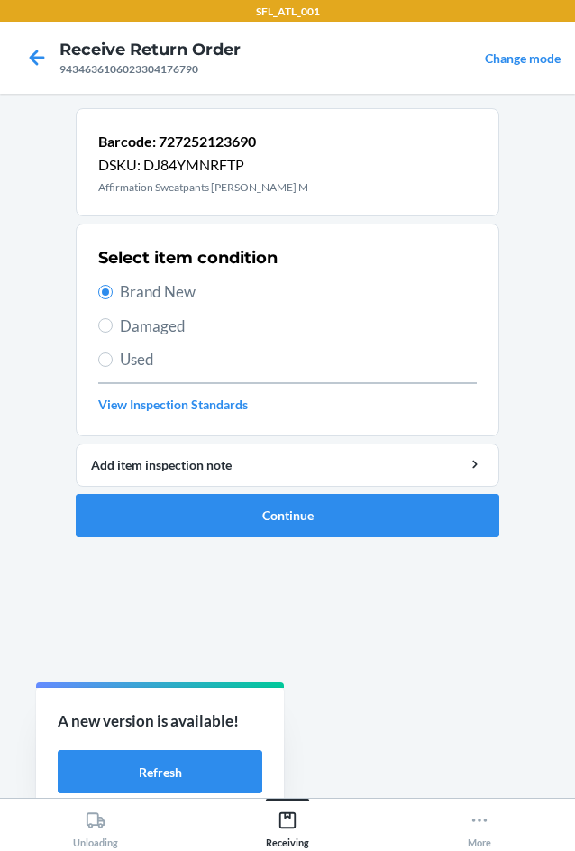
click at [279, 542] on ol "Barcode: 727252123690 DSKU: DJ84YMNRFTP Affirmation Sweatpants [PERSON_NAME] M …" at bounding box center [288, 330] width 424 height 444
click at [279, 522] on button "Continue" at bounding box center [288, 515] width 424 height 43
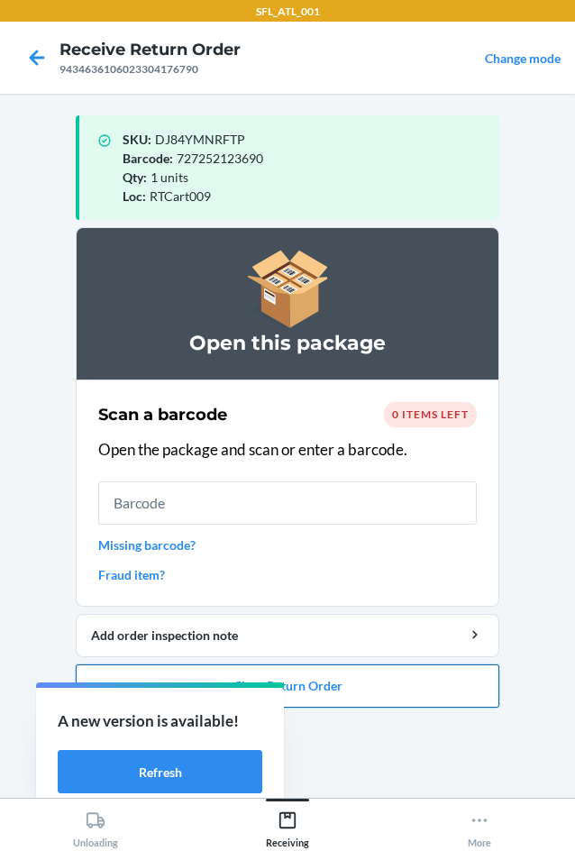
click at [450, 682] on button "Close Return Order" at bounding box center [288, 685] width 424 height 43
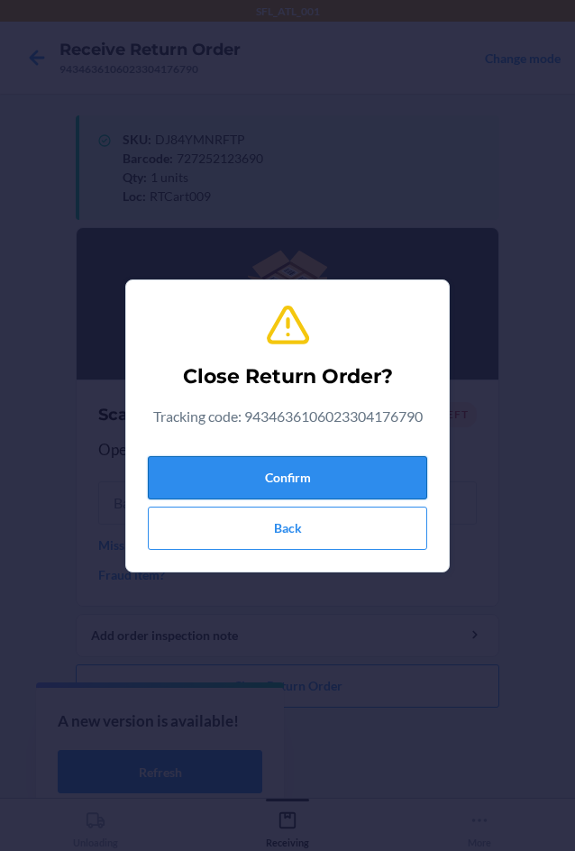
click at [308, 472] on button "Confirm" at bounding box center [287, 477] width 279 height 43
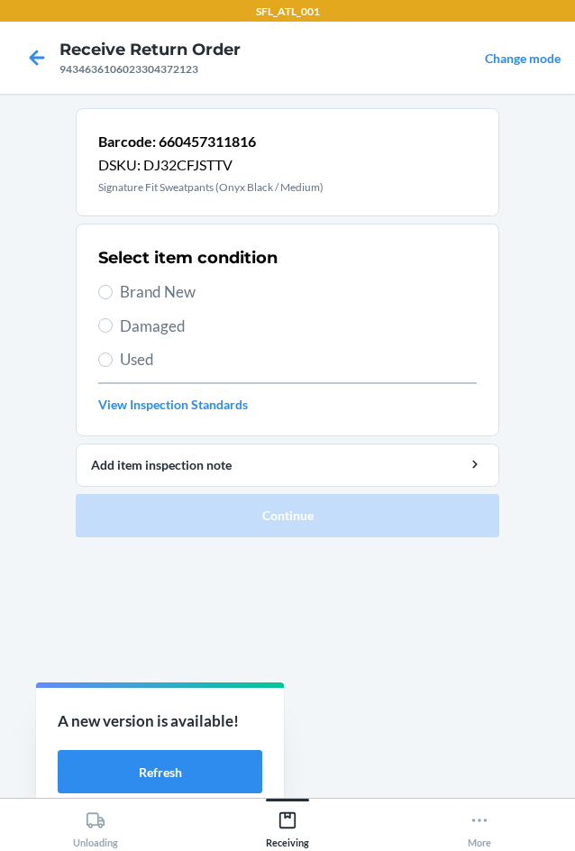
click at [198, 363] on span "Used" at bounding box center [298, 359] width 357 height 23
click at [113, 363] on input "Used" at bounding box center [105, 359] width 14 height 14
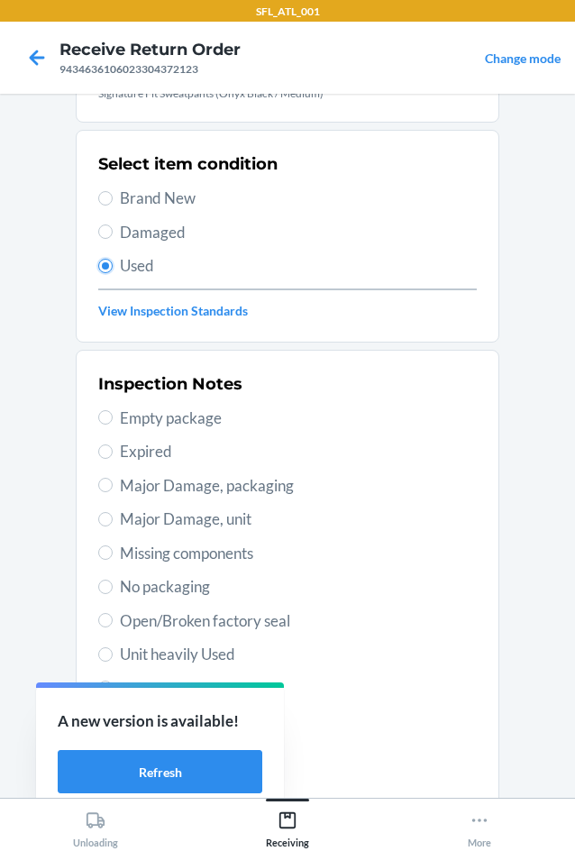
scroll to position [235, 0]
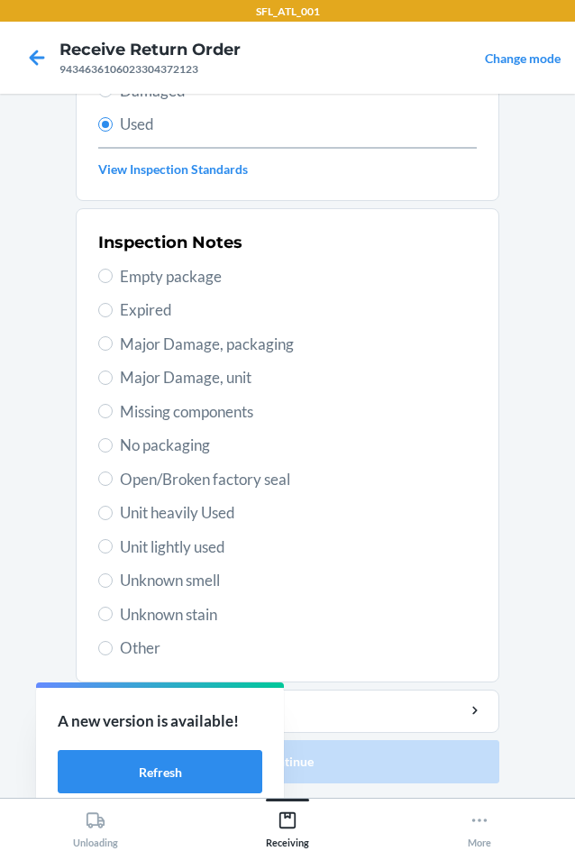
click at [187, 554] on span "Unit lightly used" at bounding box center [298, 546] width 357 height 23
click at [113, 554] on input "Unit lightly used" at bounding box center [105, 546] width 14 height 14
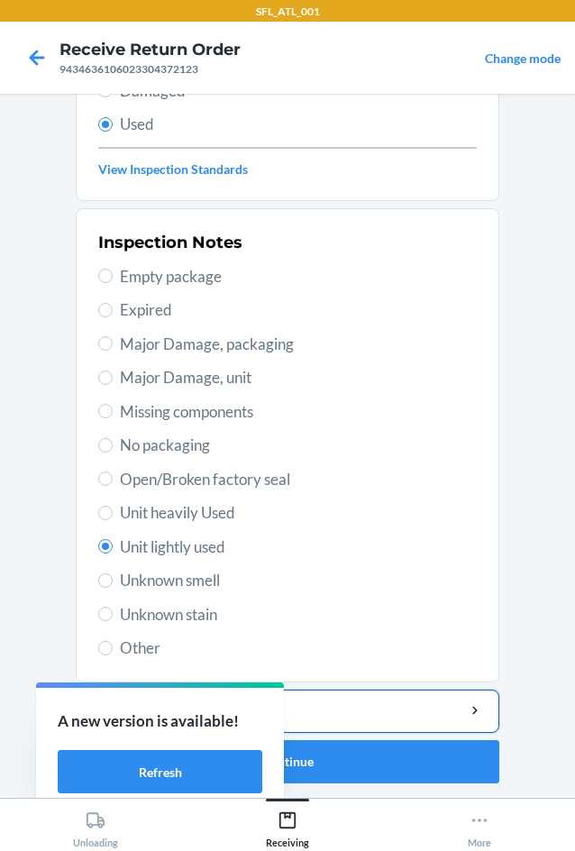
click at [392, 712] on div "Add item inspection note" at bounding box center [287, 710] width 393 height 19
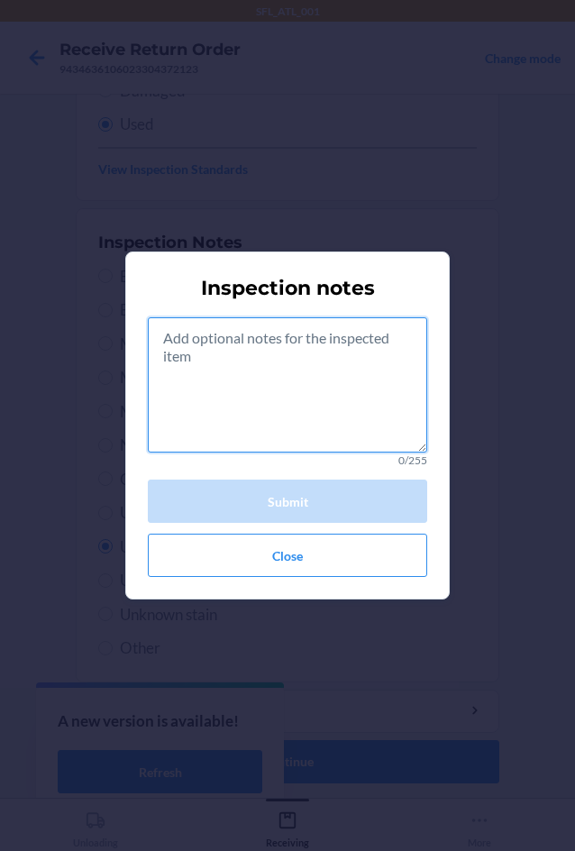
click at [313, 422] on textarea at bounding box center [287, 384] width 279 height 135
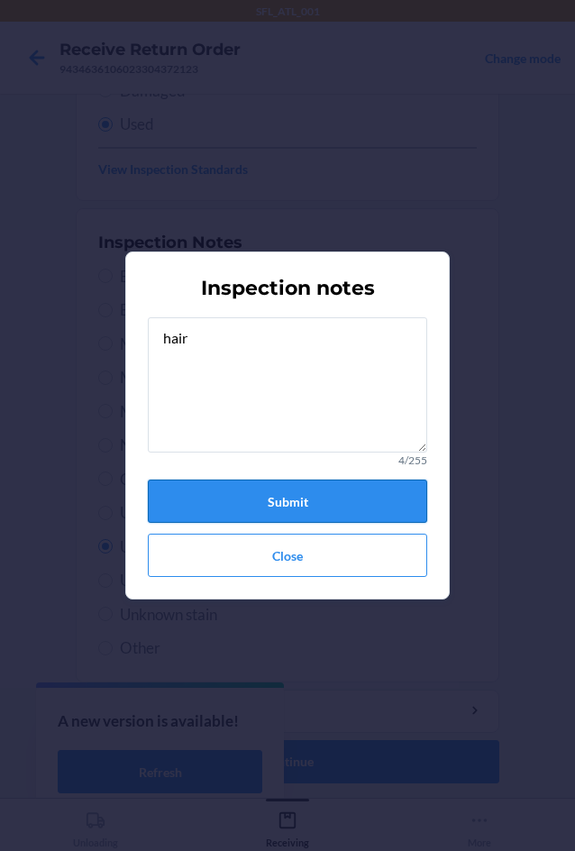
click at [298, 486] on button "Submit" at bounding box center [287, 501] width 279 height 43
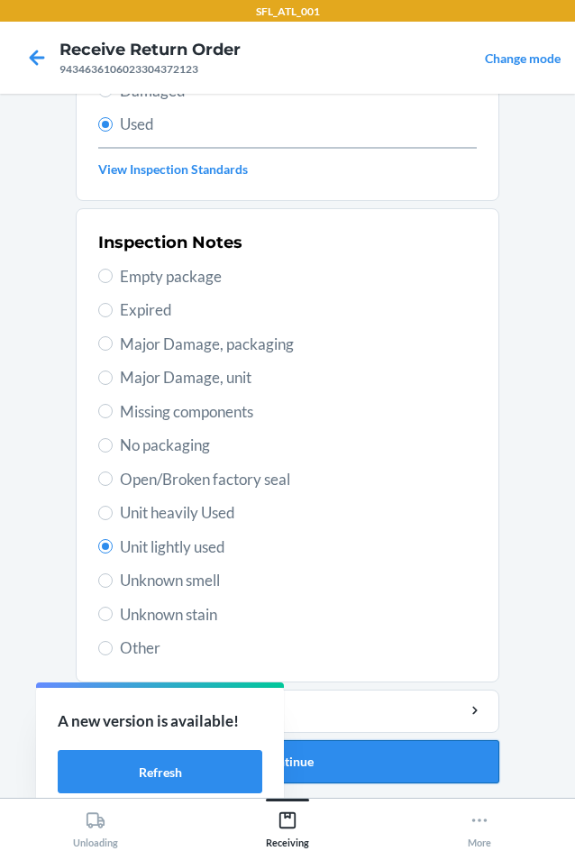
click at [438, 764] on button "Continue" at bounding box center [288, 761] width 424 height 43
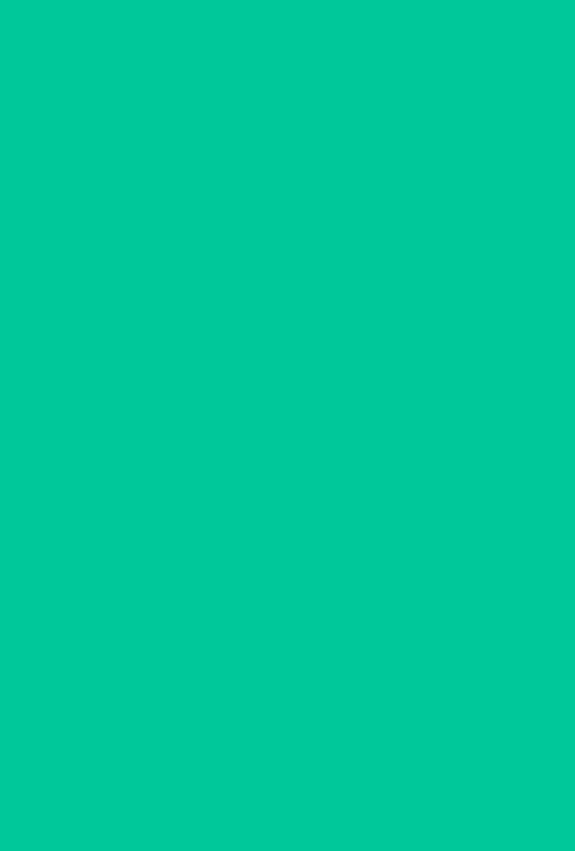
scroll to position [0, 0]
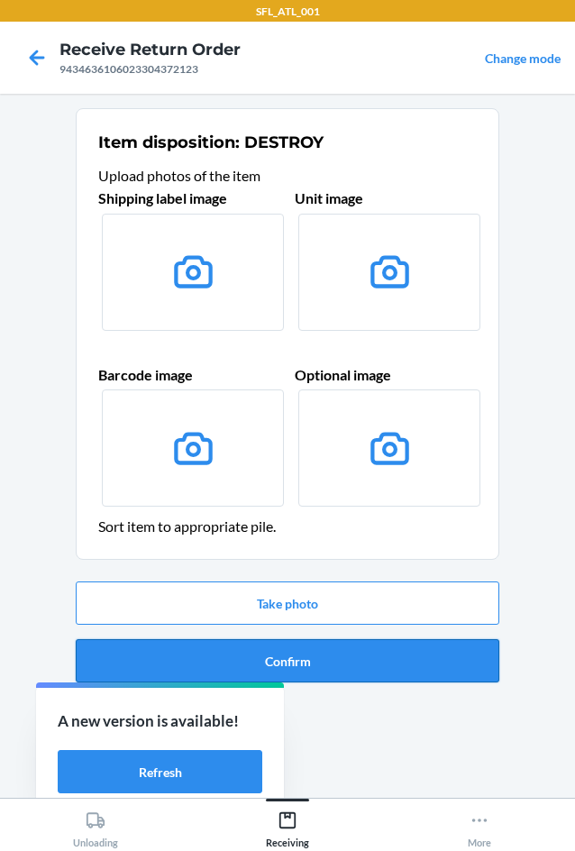
click at [452, 658] on button "Confirm" at bounding box center [288, 660] width 424 height 43
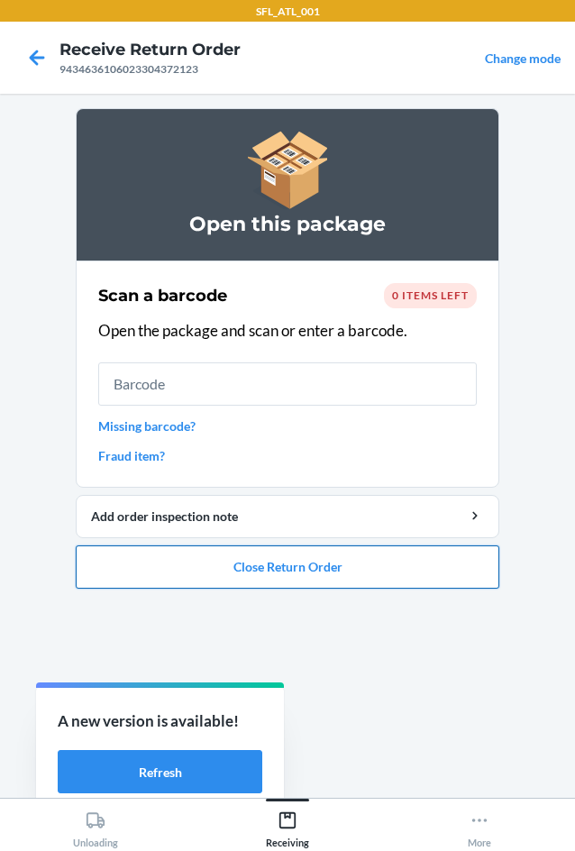
drag, startPoint x: 420, startPoint y: 574, endPoint x: 412, endPoint y: 552, distance: 24.0
click at [416, 561] on button "Close Return Order" at bounding box center [288, 566] width 424 height 43
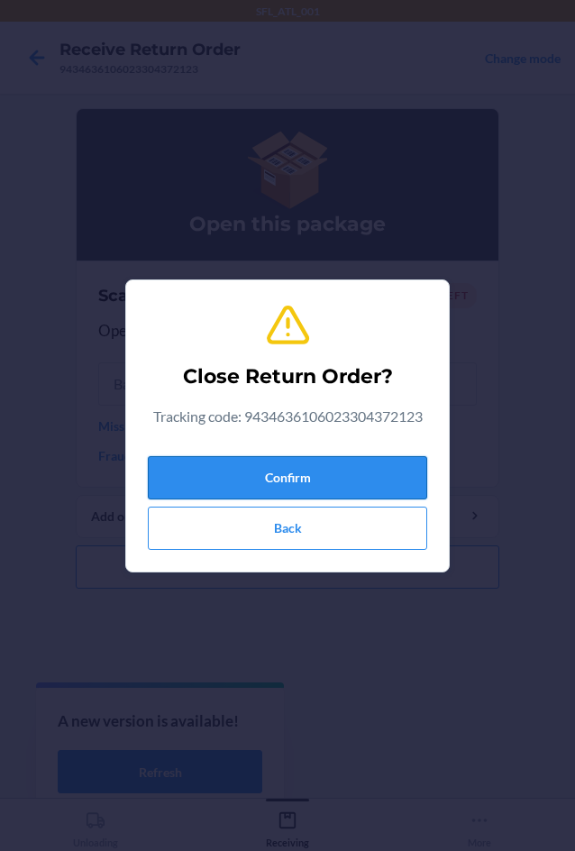
click at [357, 466] on button "Confirm" at bounding box center [287, 477] width 279 height 43
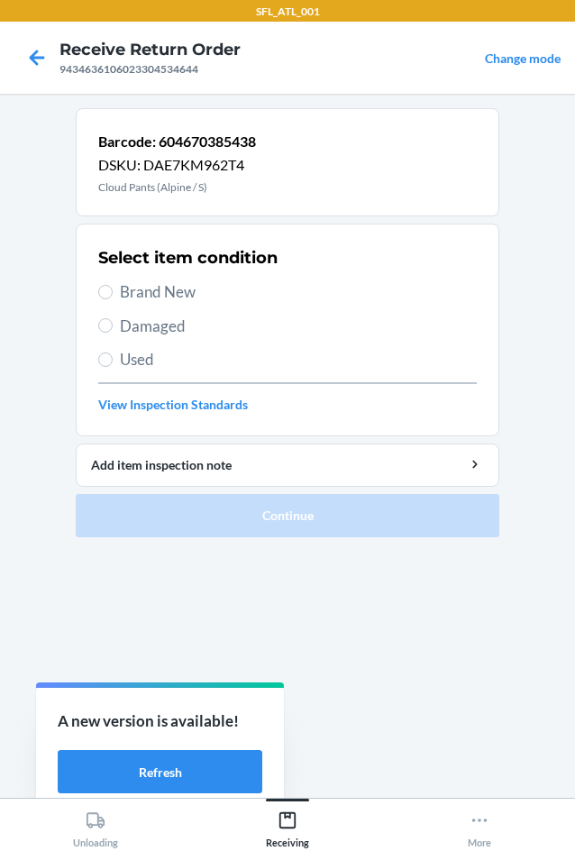
drag, startPoint x: 170, startPoint y: 271, endPoint x: 184, endPoint y: 288, distance: 21.1
click at [174, 278] on div "Select item condition Brand New Damaged Used View Inspection Standards" at bounding box center [287, 330] width 379 height 178
click at [184, 288] on span "Brand New" at bounding box center [298, 291] width 357 height 23
click at [113, 288] on input "Brand New" at bounding box center [105, 292] width 14 height 14
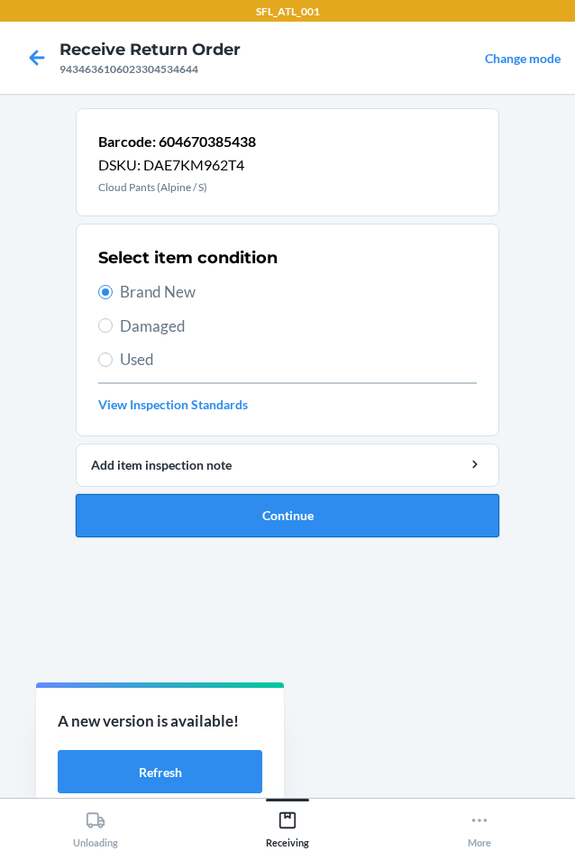
click at [284, 509] on button "Continue" at bounding box center [288, 515] width 424 height 43
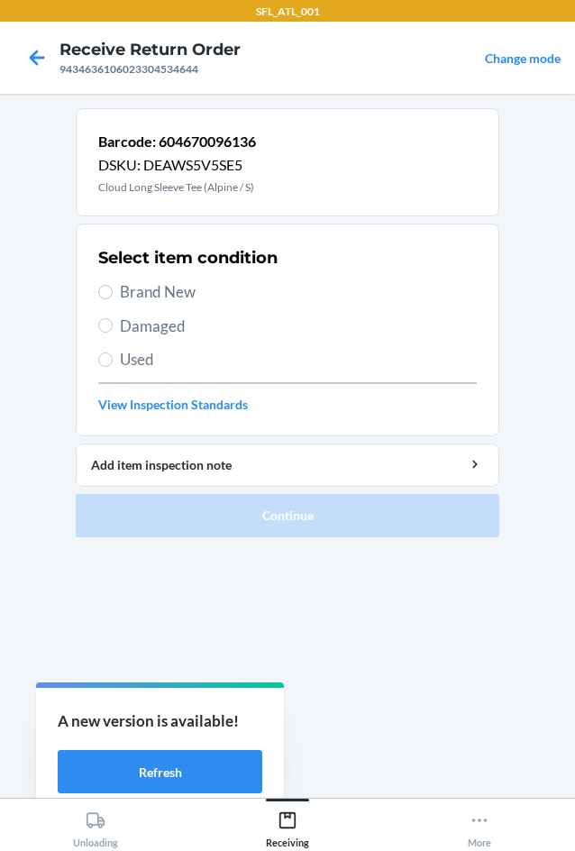
click at [185, 297] on span "Brand New" at bounding box center [298, 291] width 357 height 23
click at [113, 297] on input "Brand New" at bounding box center [105, 292] width 14 height 14
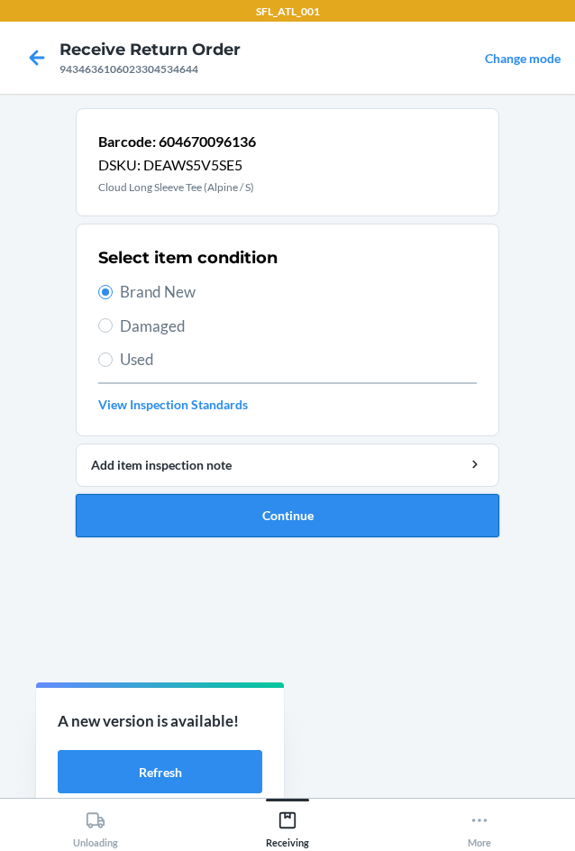
click at [310, 520] on button "Continue" at bounding box center [288, 515] width 424 height 43
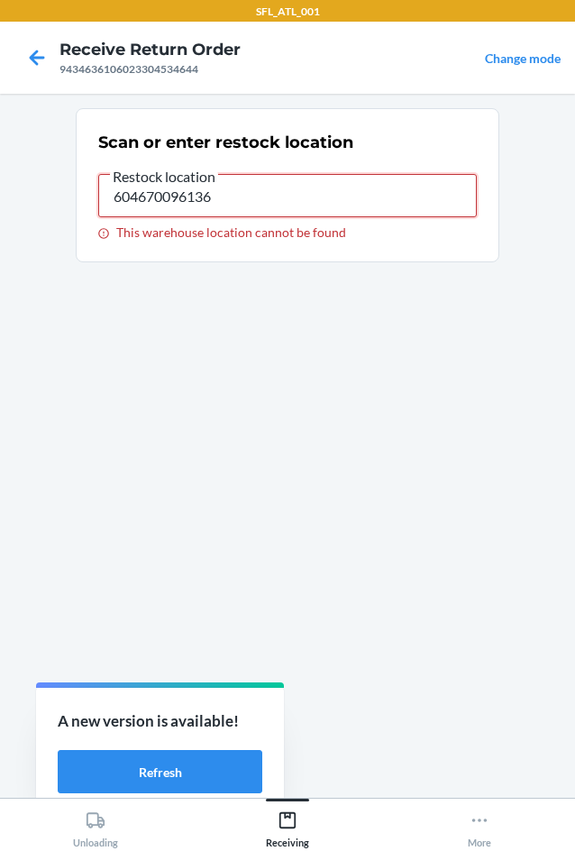
drag, startPoint x: 250, startPoint y: 188, endPoint x: 69, endPoint y: 231, distance: 186.3
click at [69, 231] on main "Scan or enter restock location Restock location 604670096136 This warehouse loc…" at bounding box center [287, 446] width 575 height 704
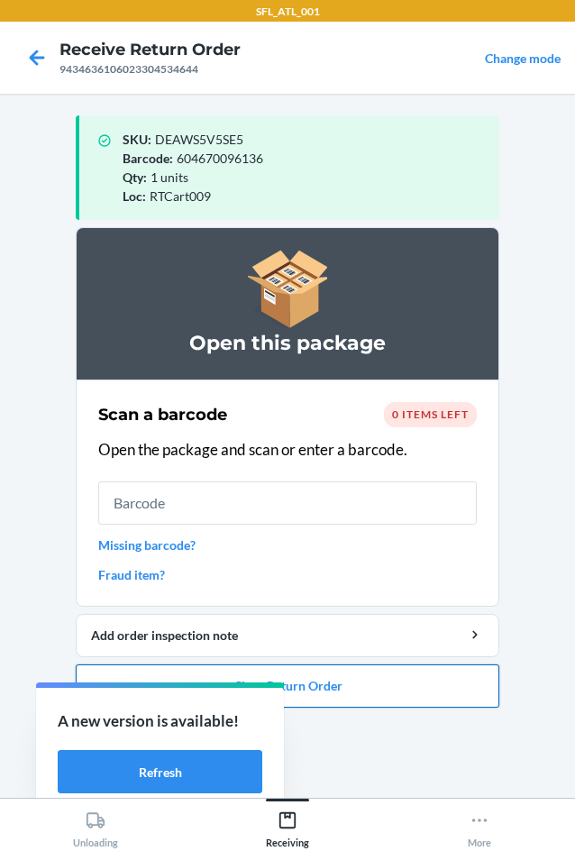
click at [311, 689] on button "Close Return Order" at bounding box center [288, 685] width 424 height 43
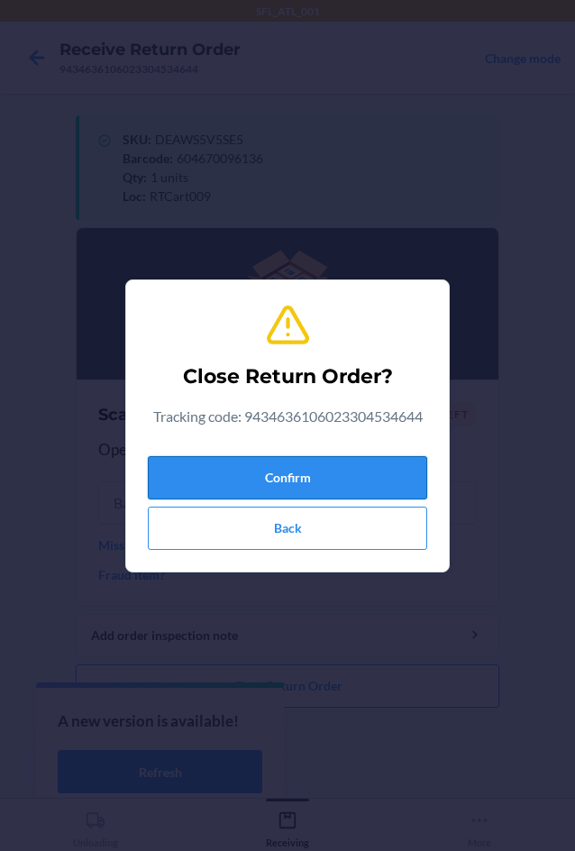
click at [304, 466] on button "Confirm" at bounding box center [287, 477] width 279 height 43
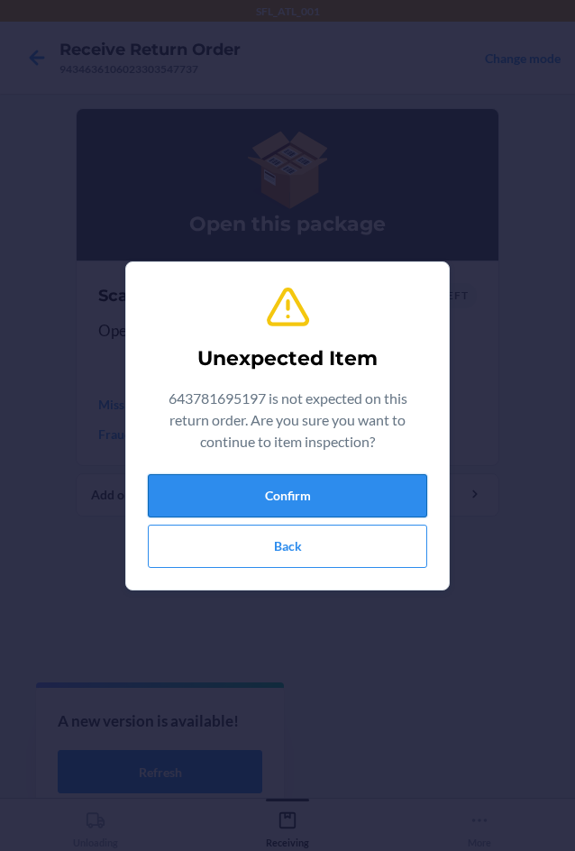
click at [226, 478] on button "Confirm" at bounding box center [287, 495] width 279 height 43
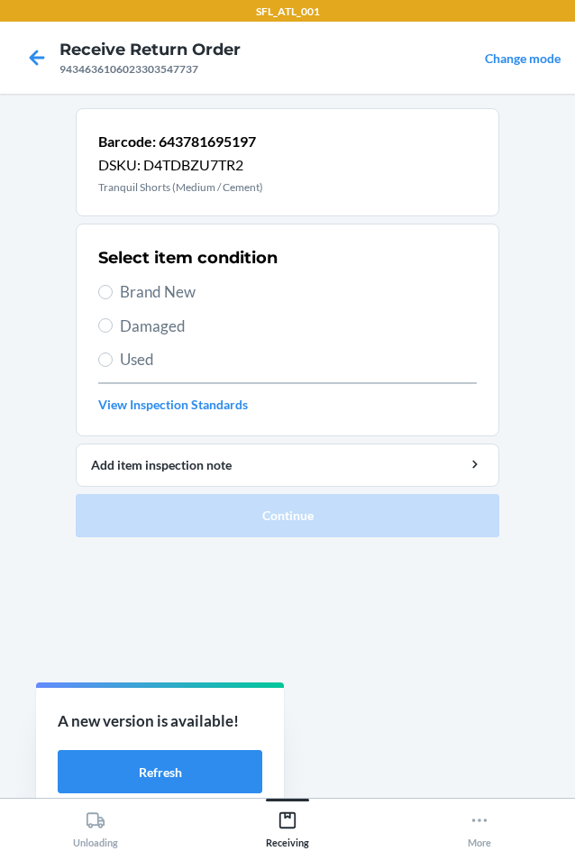
click at [188, 283] on span "Brand New" at bounding box center [298, 291] width 357 height 23
click at [113, 285] on input "Brand New" at bounding box center [105, 292] width 14 height 14
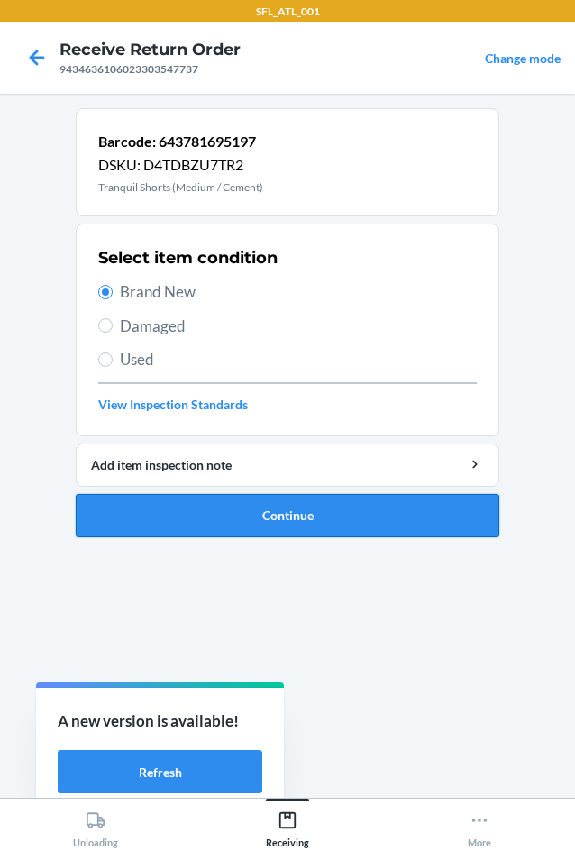
click at [306, 515] on button "Continue" at bounding box center [288, 515] width 424 height 43
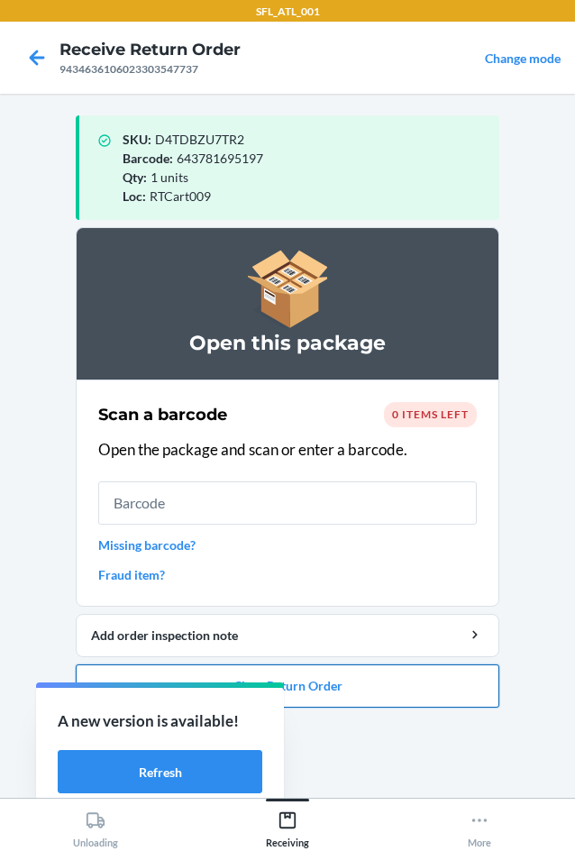
click at [451, 691] on button "Close Return Order" at bounding box center [288, 685] width 424 height 43
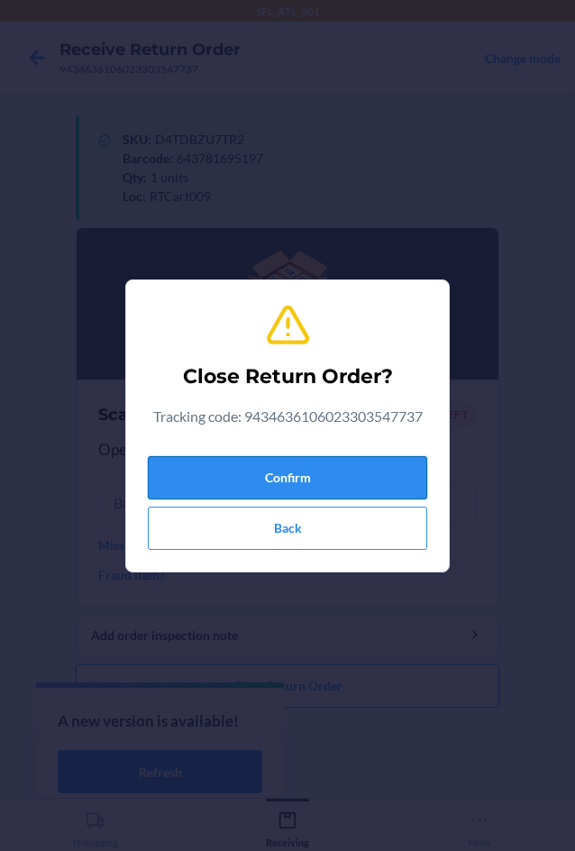
drag, startPoint x: 351, startPoint y: 476, endPoint x: 322, endPoint y: 496, distance: 35.0
click at [351, 475] on button "Confirm" at bounding box center [287, 477] width 279 height 43
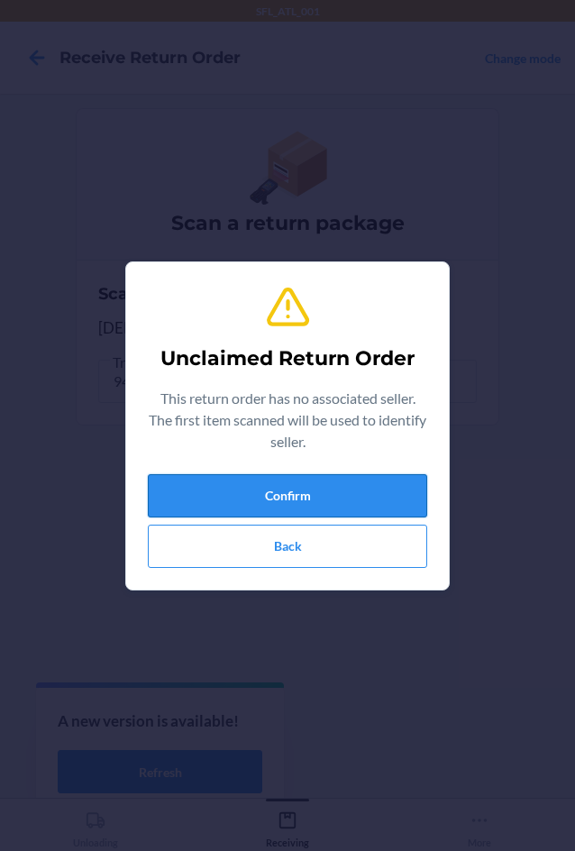
click at [337, 486] on button "Confirm" at bounding box center [287, 495] width 279 height 43
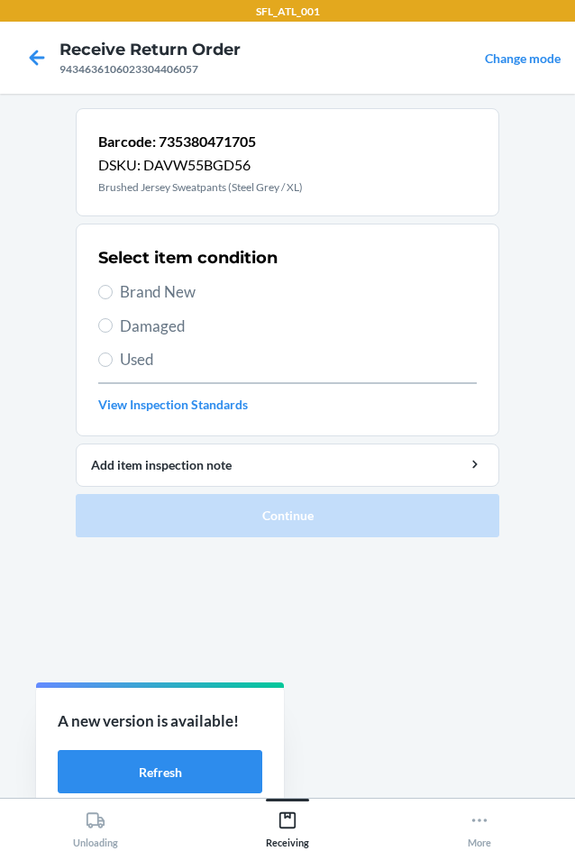
click at [158, 289] on span "Brand New" at bounding box center [298, 291] width 357 height 23
click at [113, 289] on input "Brand New" at bounding box center [105, 292] width 14 height 14
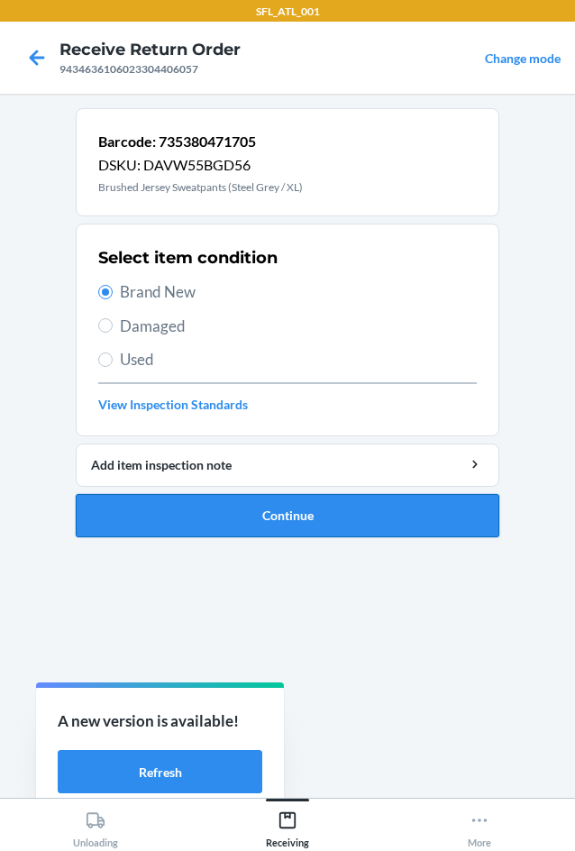
click at [374, 508] on button "Continue" at bounding box center [288, 515] width 424 height 43
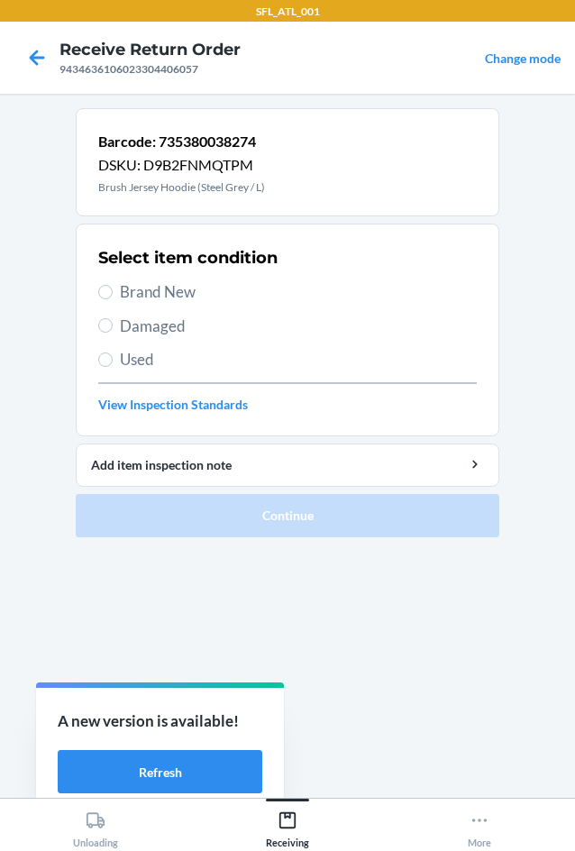
click at [210, 295] on span "Brand New" at bounding box center [298, 291] width 357 height 23
click at [113, 295] on input "Brand New" at bounding box center [105, 292] width 14 height 14
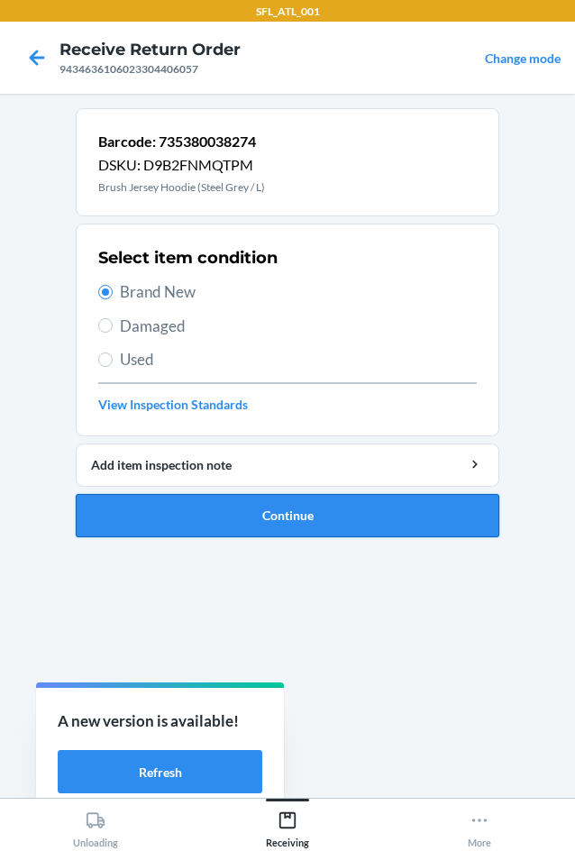
click at [347, 500] on button "Continue" at bounding box center [288, 515] width 424 height 43
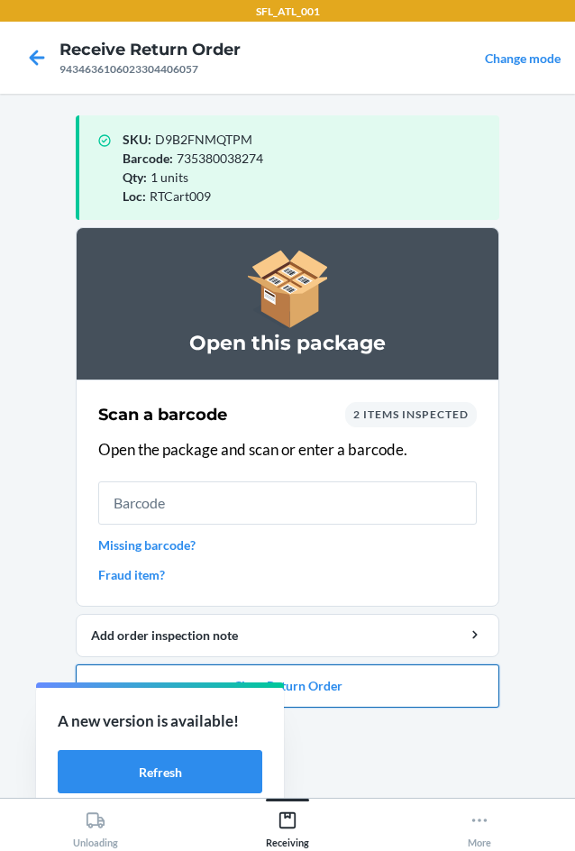
drag, startPoint x: 344, startPoint y: 711, endPoint x: 355, endPoint y: 702, distance: 14.1
click at [349, 708] on ol "Open this package Scan a barcode 2 items inspected Open the package and scan or…" at bounding box center [288, 474] width 424 height 495
click at [370, 681] on button "Close Return Order" at bounding box center [288, 685] width 424 height 43
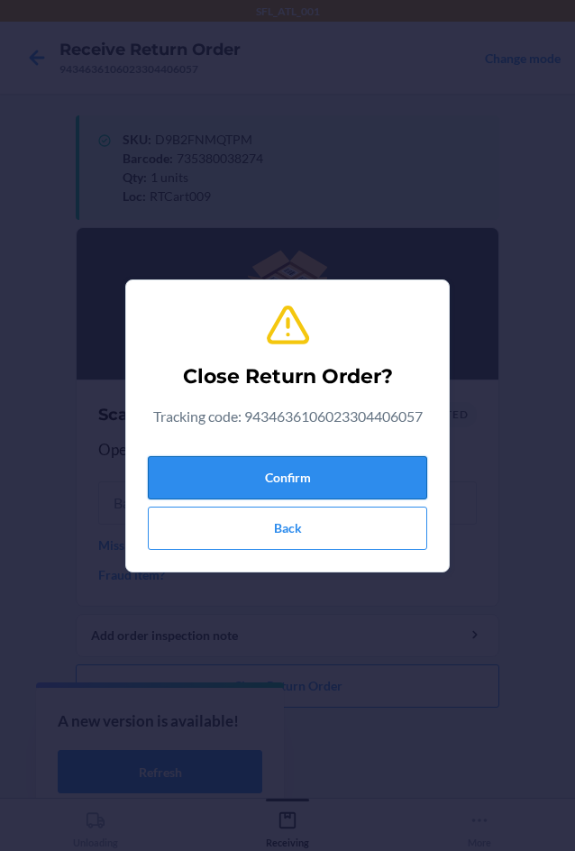
click at [363, 473] on button "Confirm" at bounding box center [287, 477] width 279 height 43
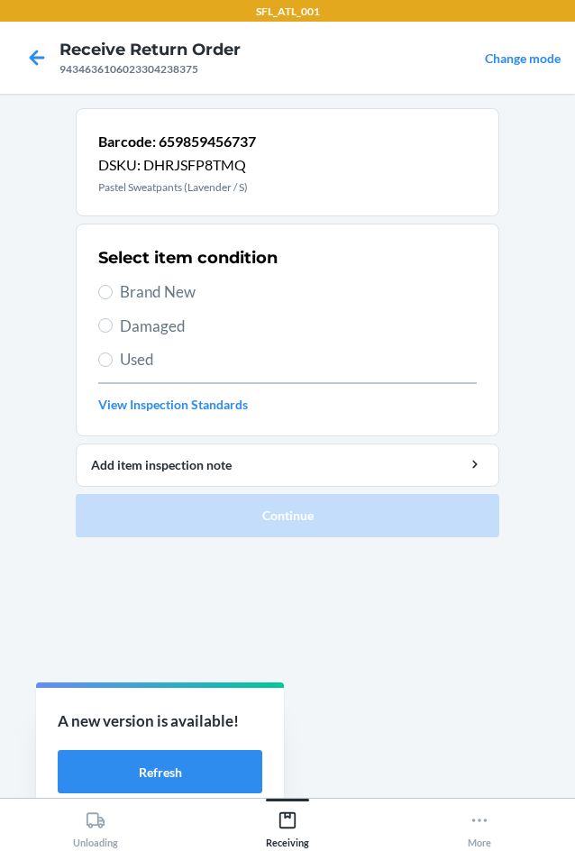
click at [242, 297] on span "Brand New" at bounding box center [298, 291] width 357 height 23
click at [113, 297] on input "Brand New" at bounding box center [105, 292] width 14 height 14
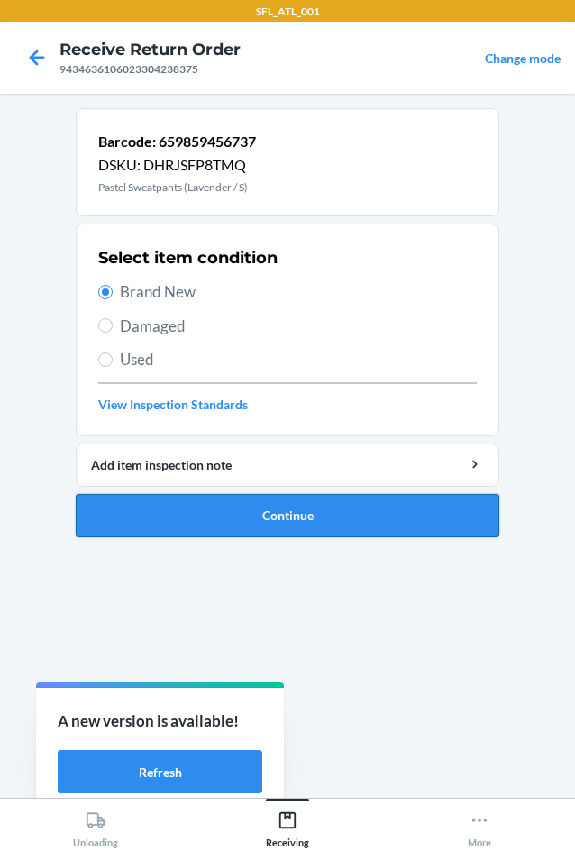
click at [274, 505] on button "Continue" at bounding box center [288, 515] width 424 height 43
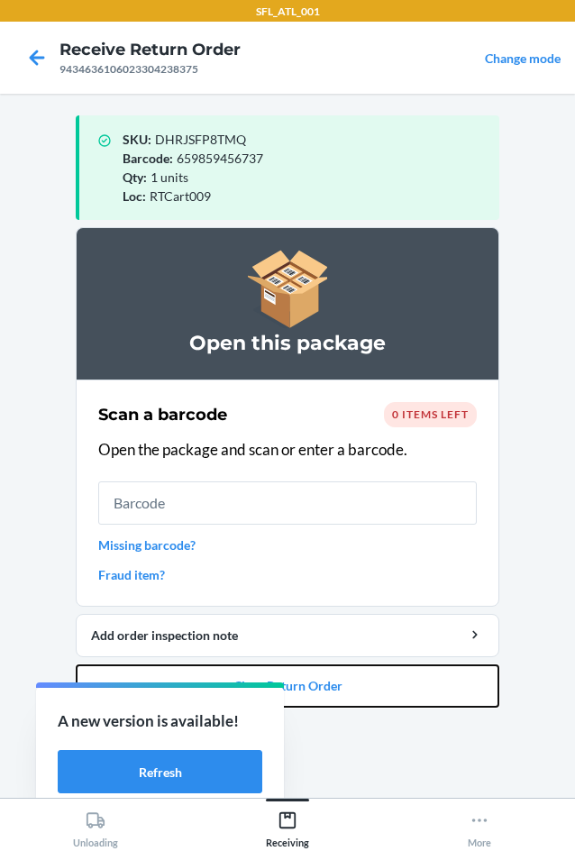
drag, startPoint x: 444, startPoint y: 677, endPoint x: 336, endPoint y: 489, distance: 217.3
click at [425, 646] on li "Open this package Scan a barcode 0 items left Open the package and scan or ente…" at bounding box center [288, 467] width 424 height 480
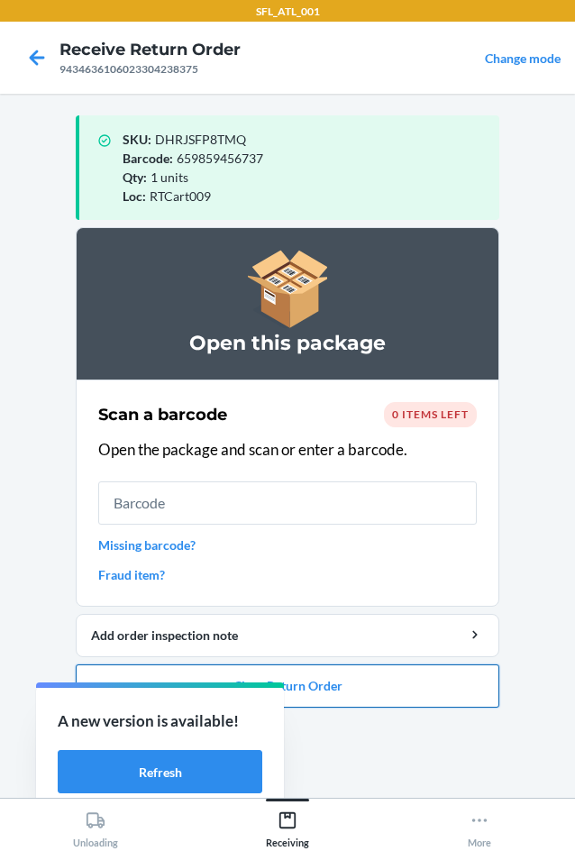
click at [371, 674] on button "Close Return Order" at bounding box center [288, 685] width 424 height 43
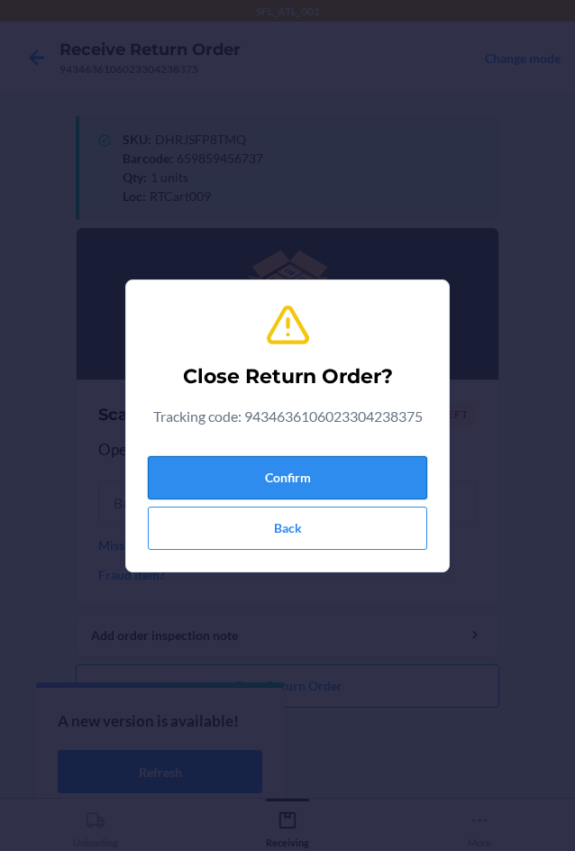
click at [327, 458] on button "Confirm" at bounding box center [287, 477] width 279 height 43
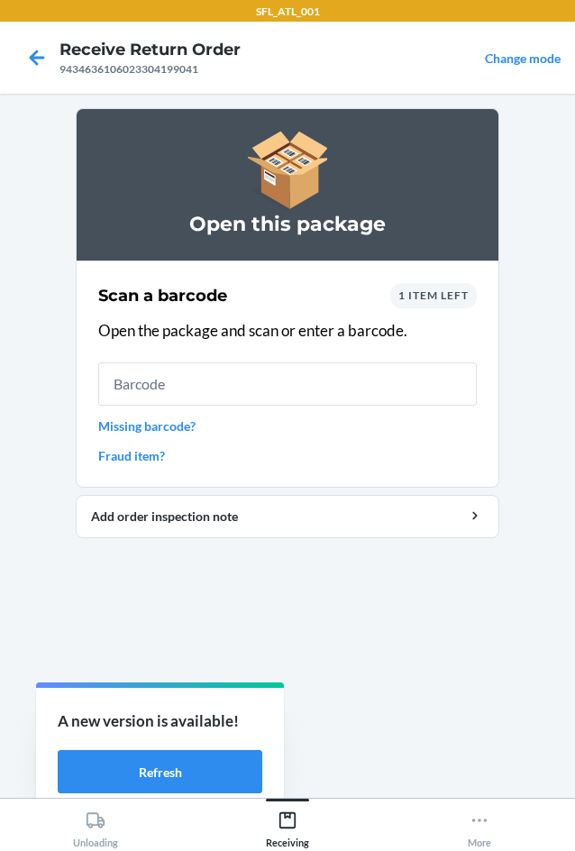
click at [457, 299] on span "1 item left" at bounding box center [433, 295] width 70 height 14
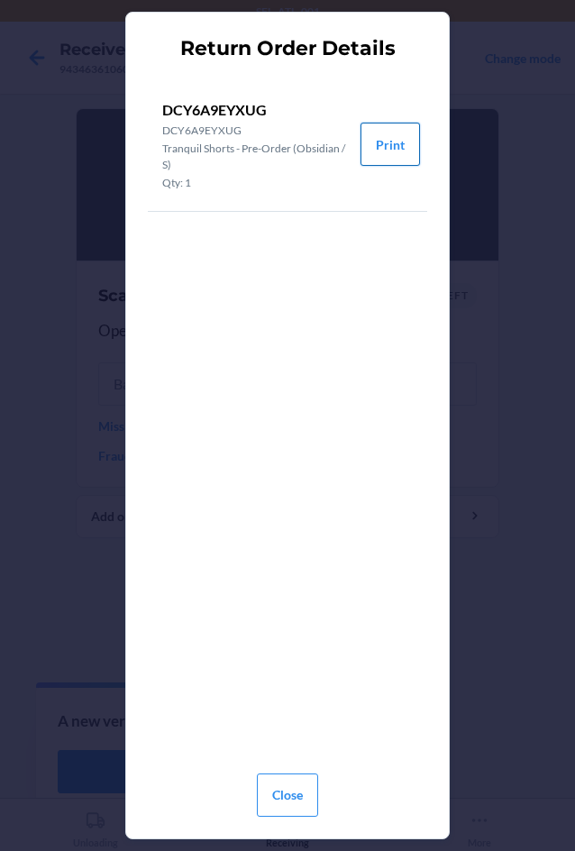
click at [395, 159] on button "Print" at bounding box center [390, 144] width 59 height 43
drag, startPoint x: 300, startPoint y: 801, endPoint x: 299, endPoint y: 769, distance: 31.6
click at [299, 801] on button "Close" at bounding box center [287, 794] width 61 height 43
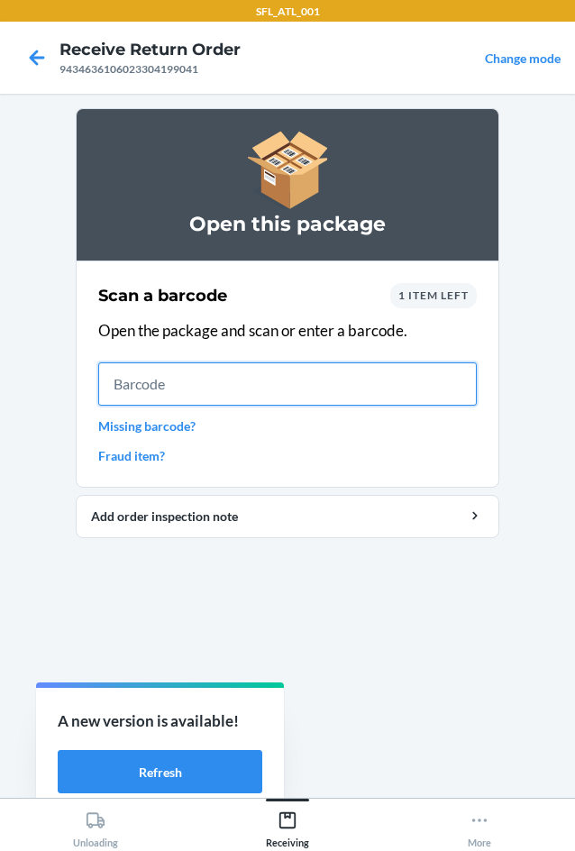
click at [245, 372] on input "text" at bounding box center [287, 383] width 379 height 43
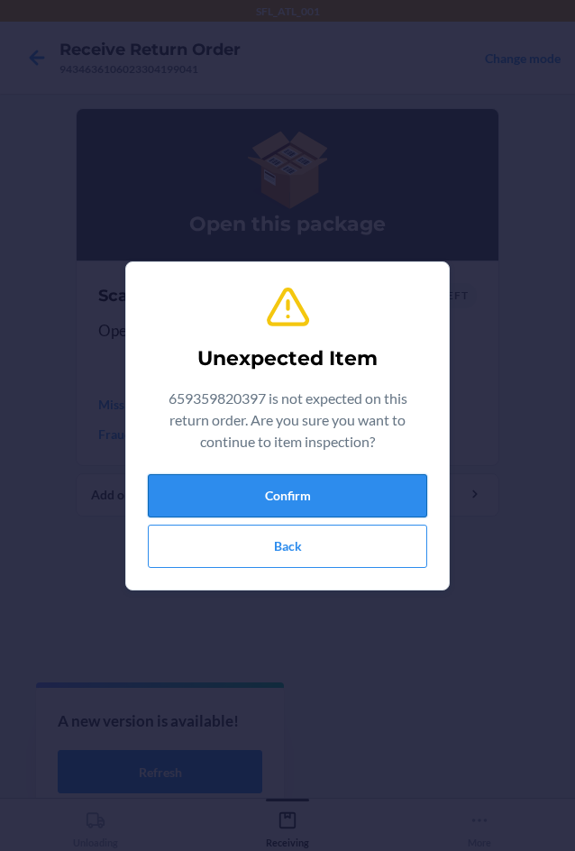
click at [330, 491] on button "Confirm" at bounding box center [287, 495] width 279 height 43
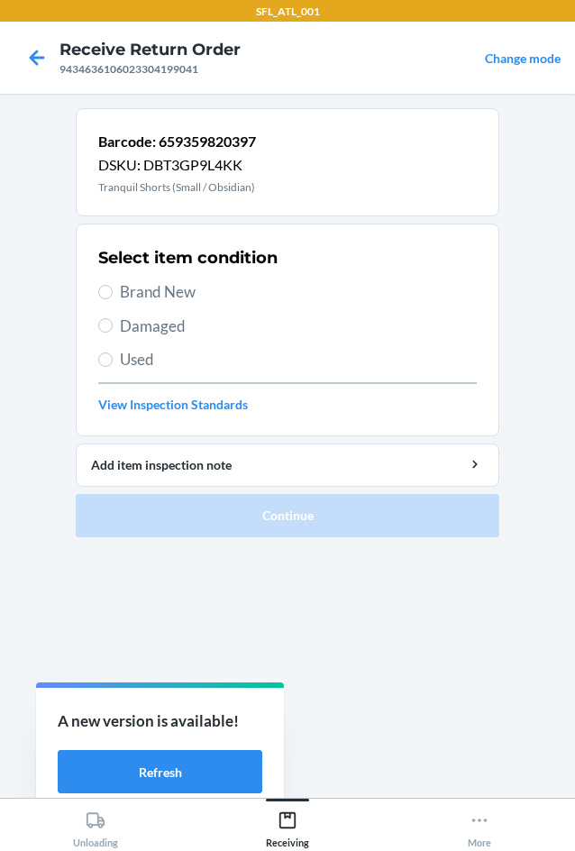
click at [188, 296] on span "Brand New" at bounding box center [298, 291] width 357 height 23
click at [113, 296] on input "Brand New" at bounding box center [105, 292] width 14 height 14
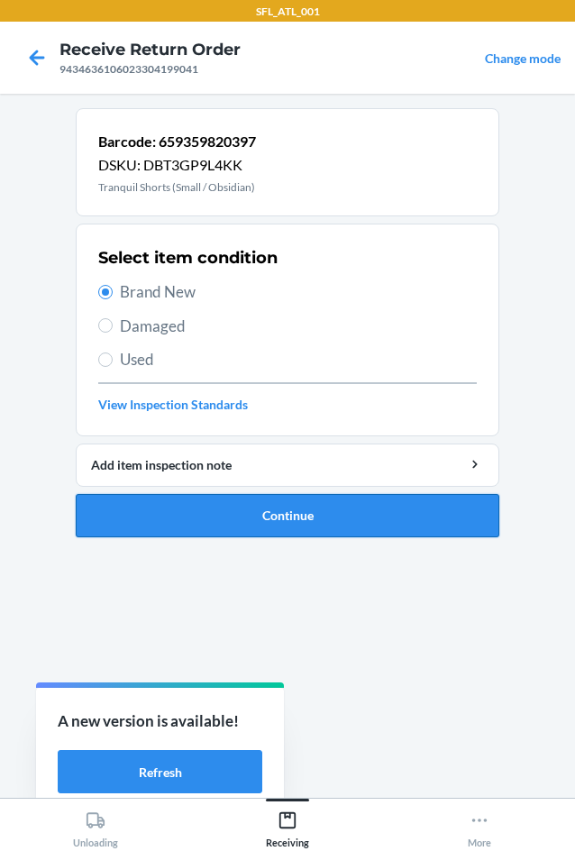
click at [368, 526] on button "Continue" at bounding box center [288, 515] width 424 height 43
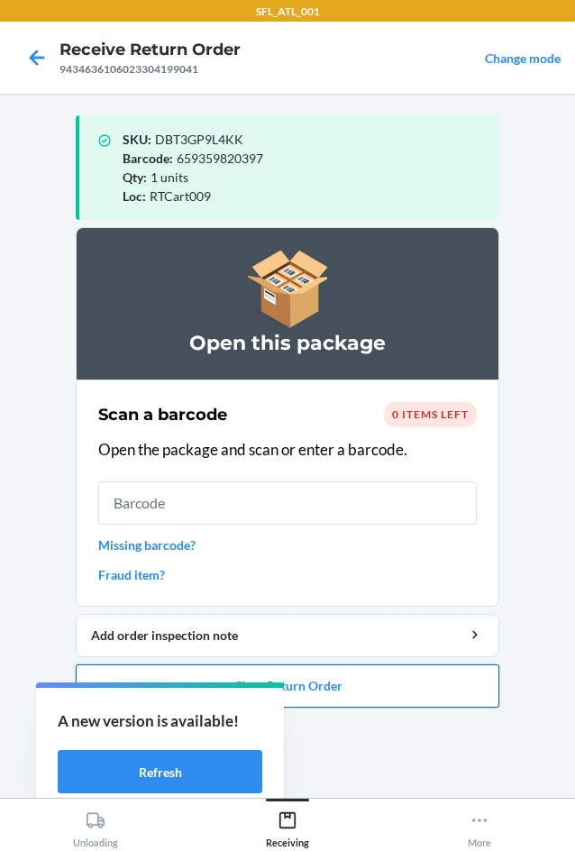
click at [374, 675] on button "Close Return Order" at bounding box center [288, 685] width 424 height 43
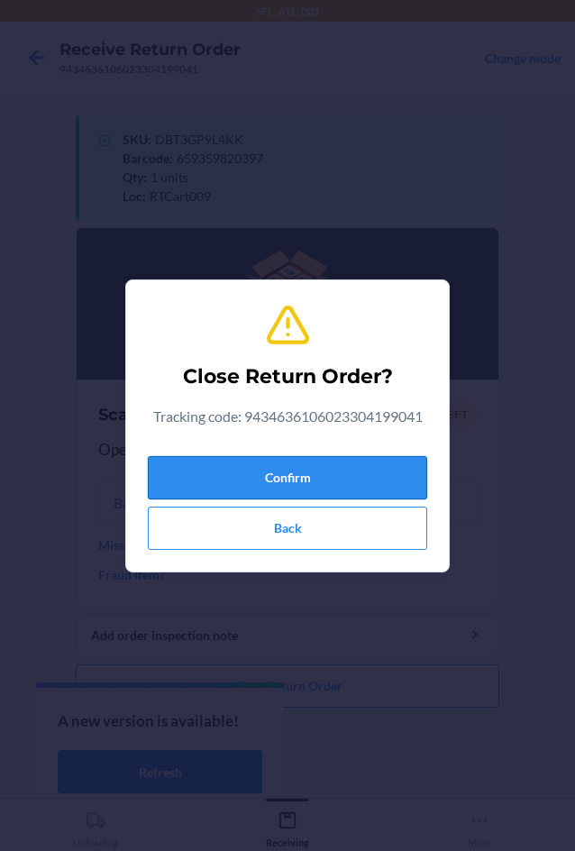
click at [393, 488] on button "Confirm" at bounding box center [287, 477] width 279 height 43
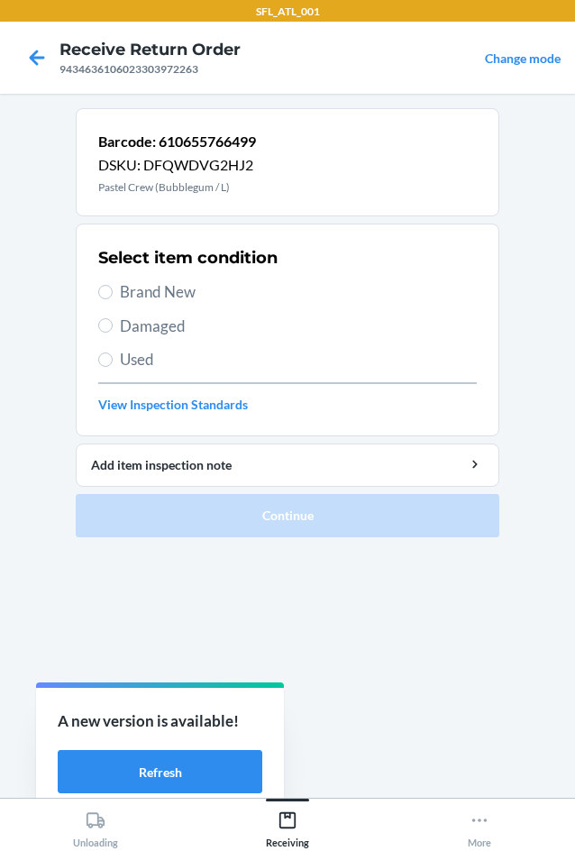
click at [205, 288] on span "Brand New" at bounding box center [298, 291] width 357 height 23
click at [113, 288] on input "Brand New" at bounding box center [105, 292] width 14 height 14
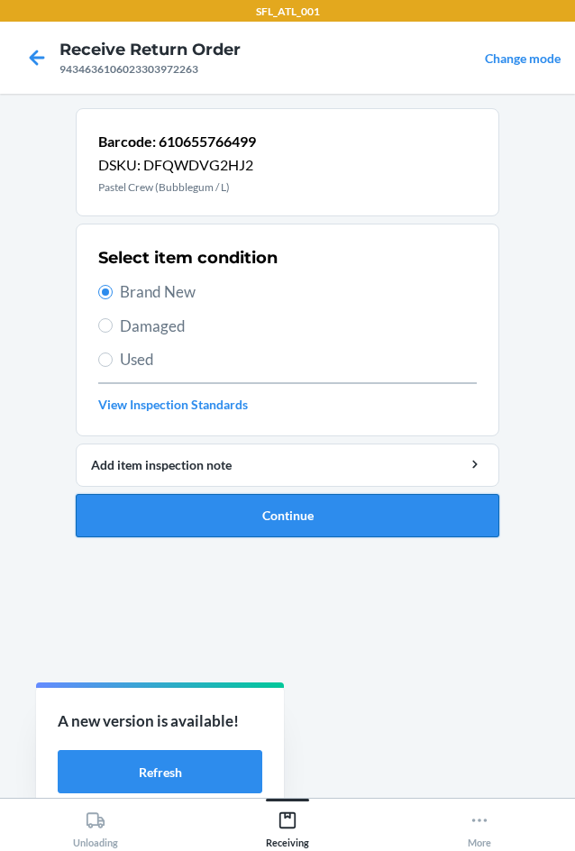
click at [309, 514] on button "Continue" at bounding box center [288, 515] width 424 height 43
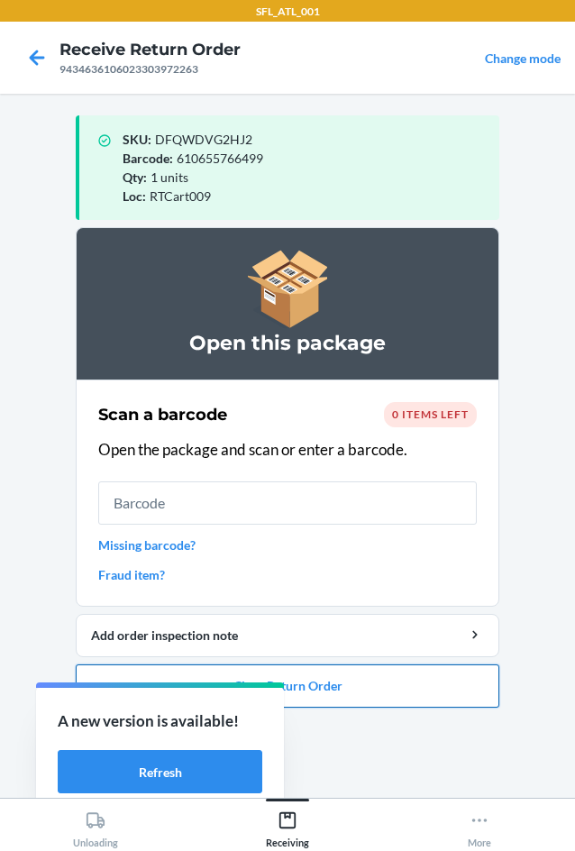
click at [372, 673] on button "Close Return Order" at bounding box center [288, 685] width 424 height 43
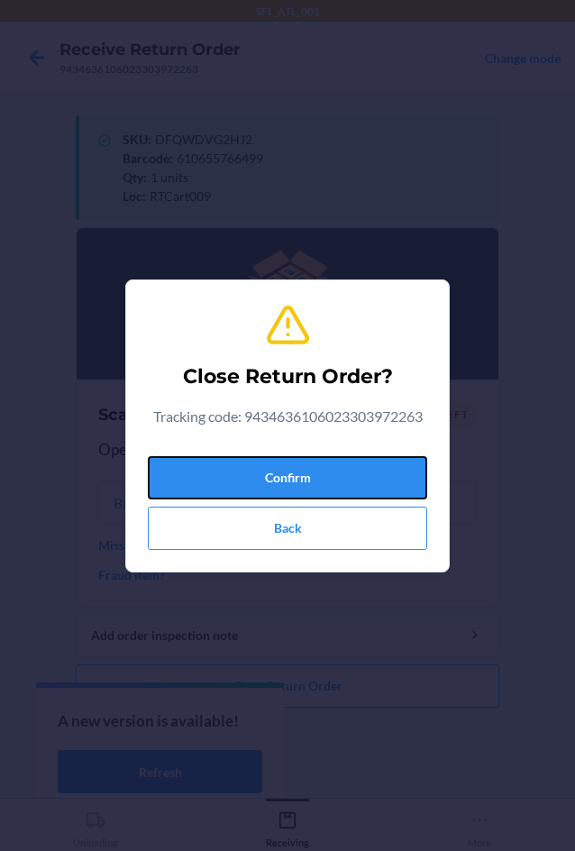
drag, startPoint x: 352, startPoint y: 468, endPoint x: 309, endPoint y: 503, distance: 55.8
click at [344, 475] on button "Confirm" at bounding box center [287, 477] width 279 height 43
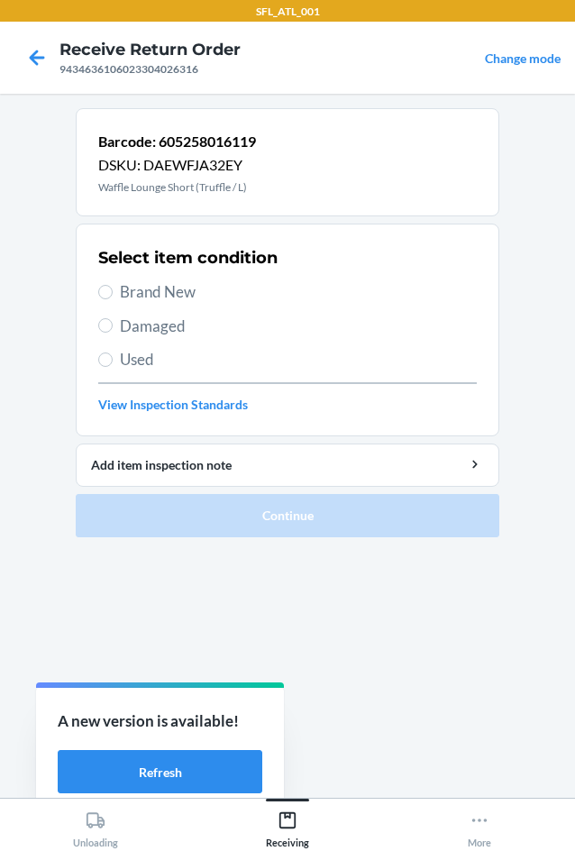
drag, startPoint x: 169, startPoint y: 280, endPoint x: 234, endPoint y: 391, distance: 128.9
click at [169, 288] on span "Brand New" at bounding box center [298, 291] width 357 height 23
click at [113, 288] on input "Brand New" at bounding box center [105, 292] width 14 height 14
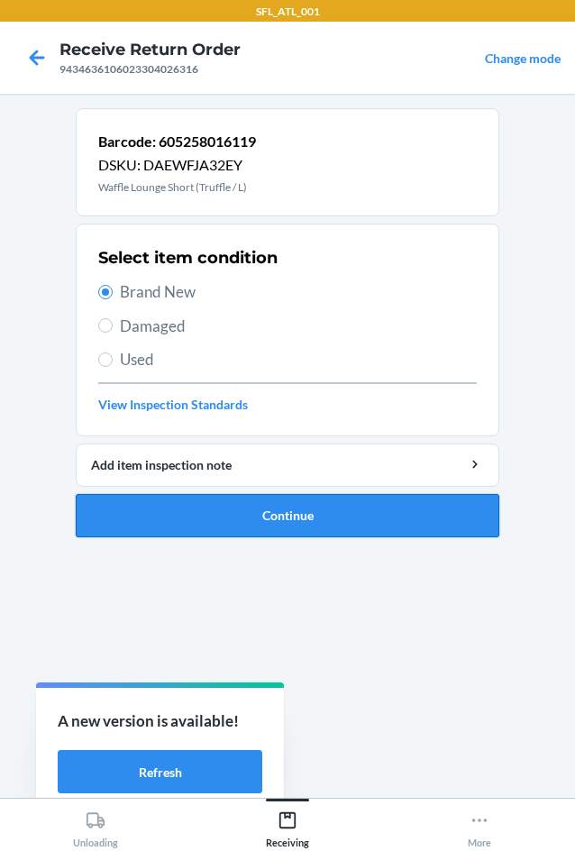
click at [306, 522] on button "Continue" at bounding box center [288, 515] width 424 height 43
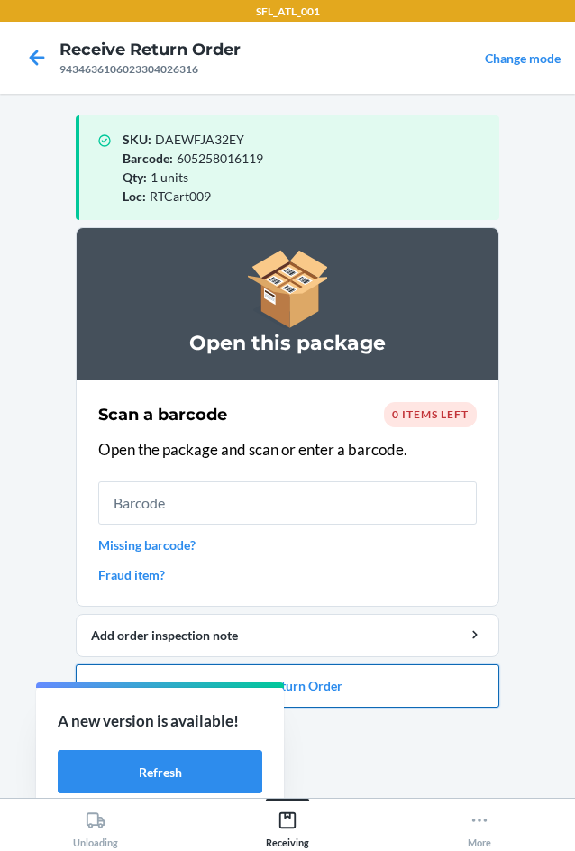
click at [467, 691] on button "Close Return Order" at bounding box center [288, 685] width 424 height 43
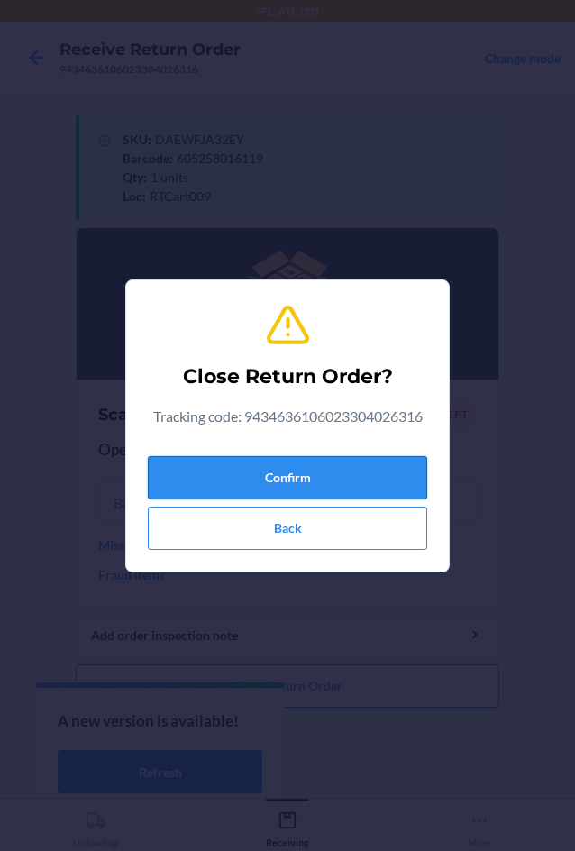
click at [389, 472] on button "Confirm" at bounding box center [287, 477] width 279 height 43
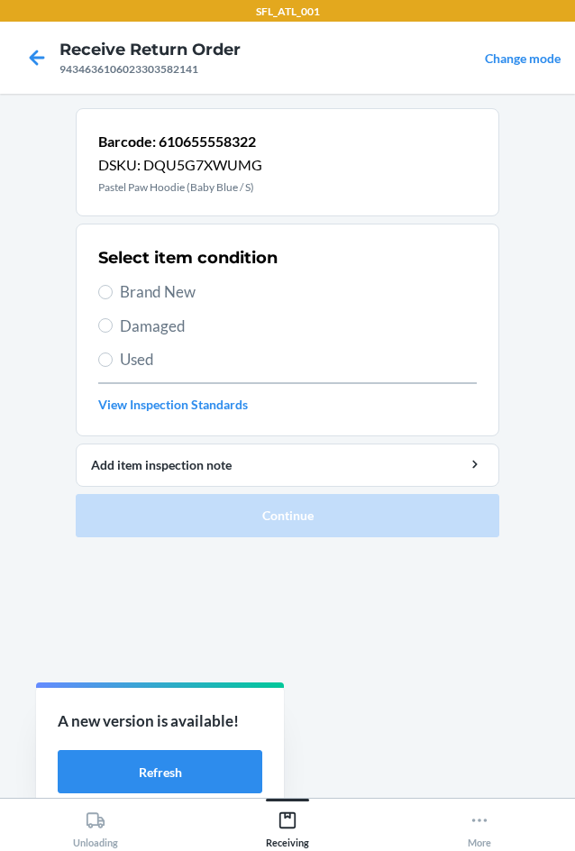
click at [222, 357] on span "Used" at bounding box center [298, 359] width 357 height 23
click at [113, 357] on input "Used" at bounding box center [105, 359] width 14 height 14
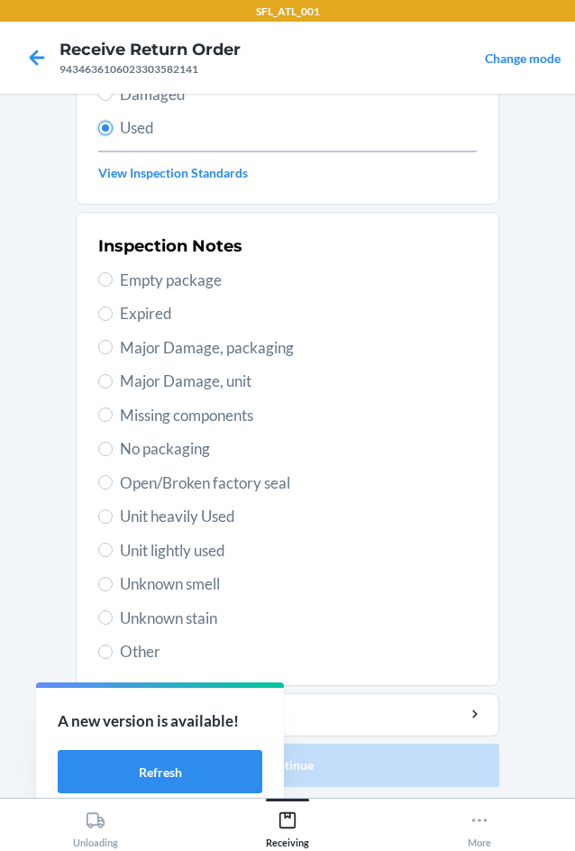
scroll to position [235, 0]
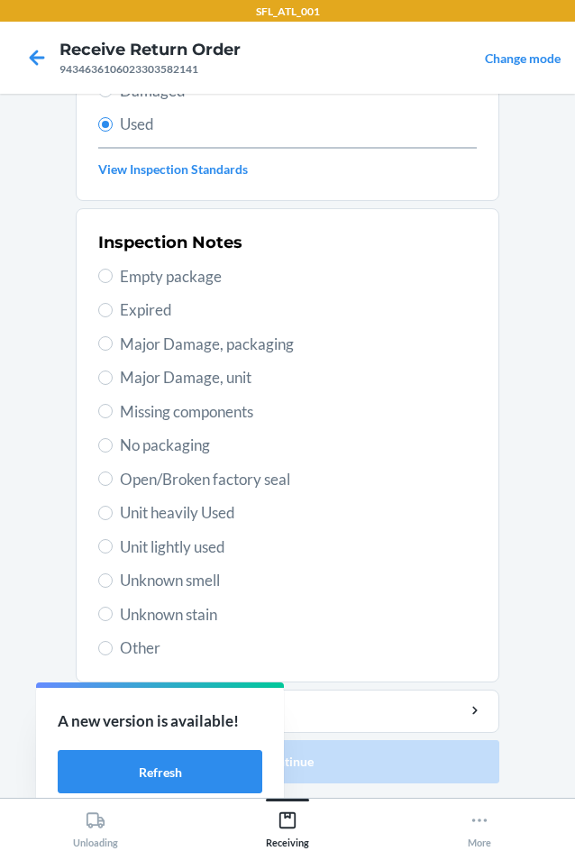
click at [198, 542] on span "Unit lightly used" at bounding box center [298, 546] width 357 height 23
click at [113, 542] on input "Unit lightly used" at bounding box center [105, 546] width 14 height 14
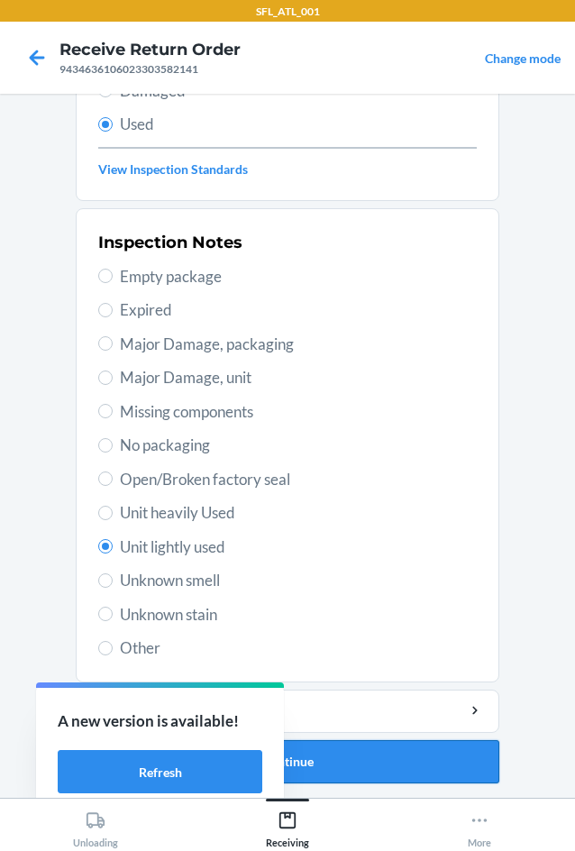
click at [426, 754] on button "Continue" at bounding box center [288, 761] width 424 height 43
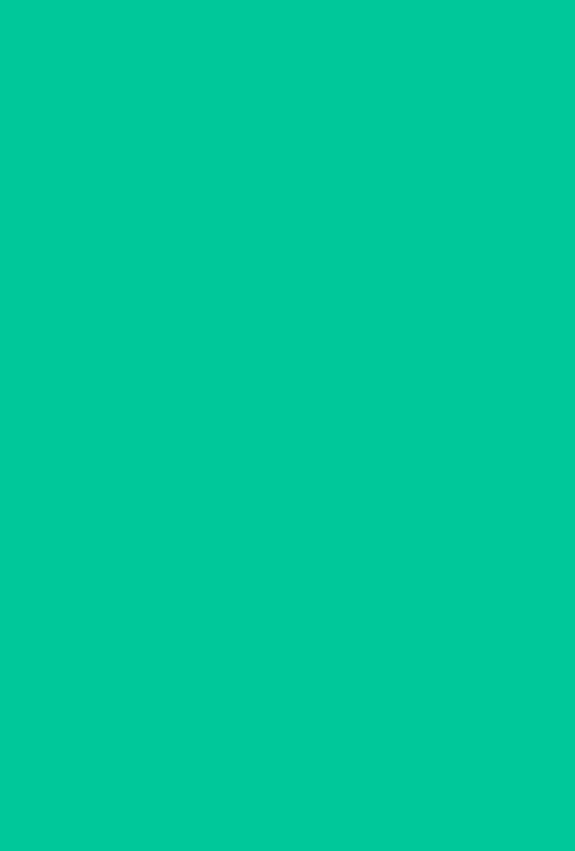
scroll to position [0, 0]
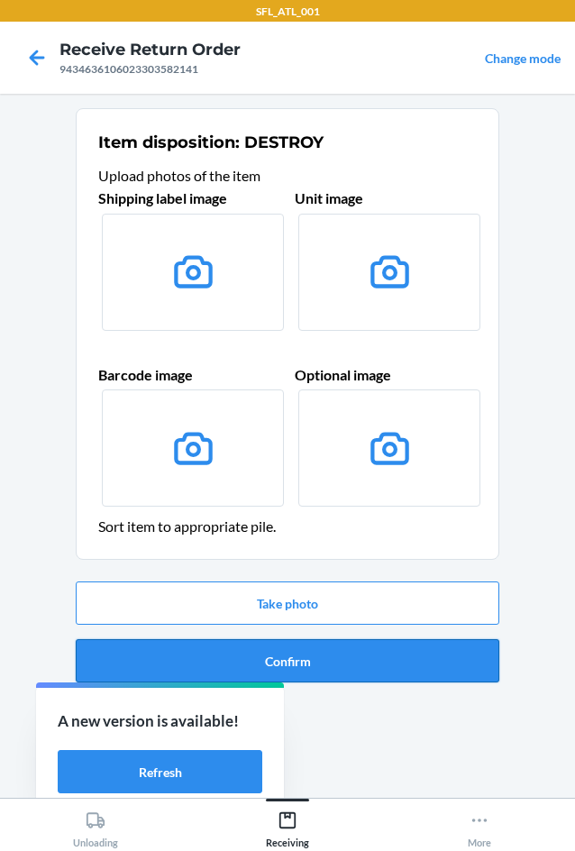
click at [418, 669] on button "Confirm" at bounding box center [288, 660] width 424 height 43
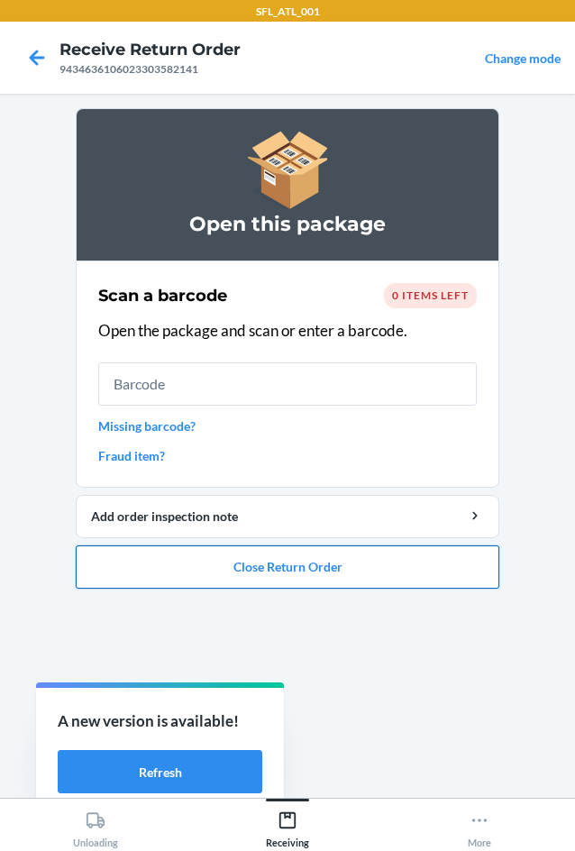
click at [395, 566] on button "Close Return Order" at bounding box center [288, 566] width 424 height 43
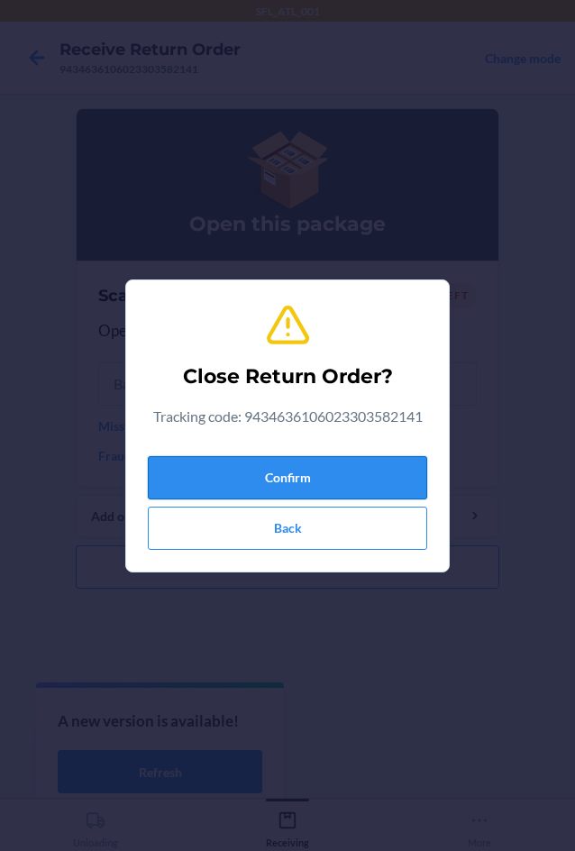
click at [372, 466] on button "Confirm" at bounding box center [287, 477] width 279 height 43
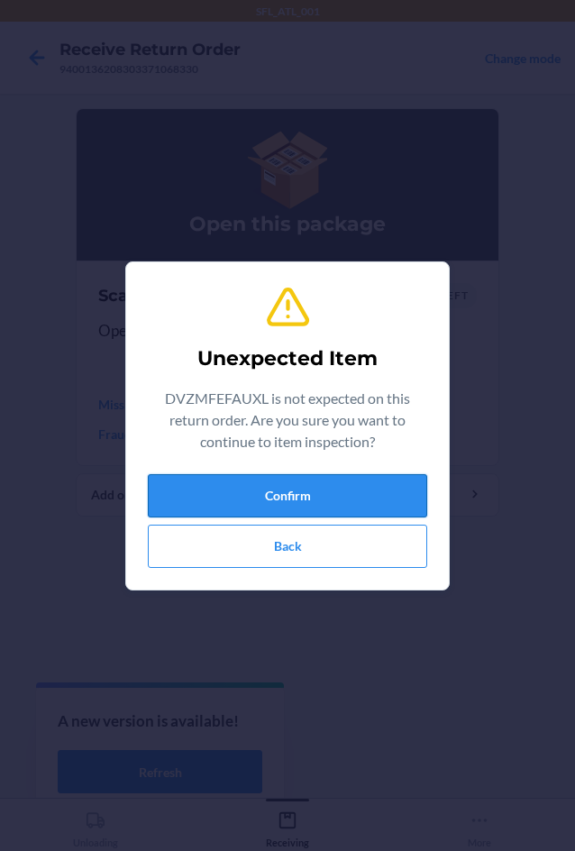
click at [377, 480] on button "Confirm" at bounding box center [287, 495] width 279 height 43
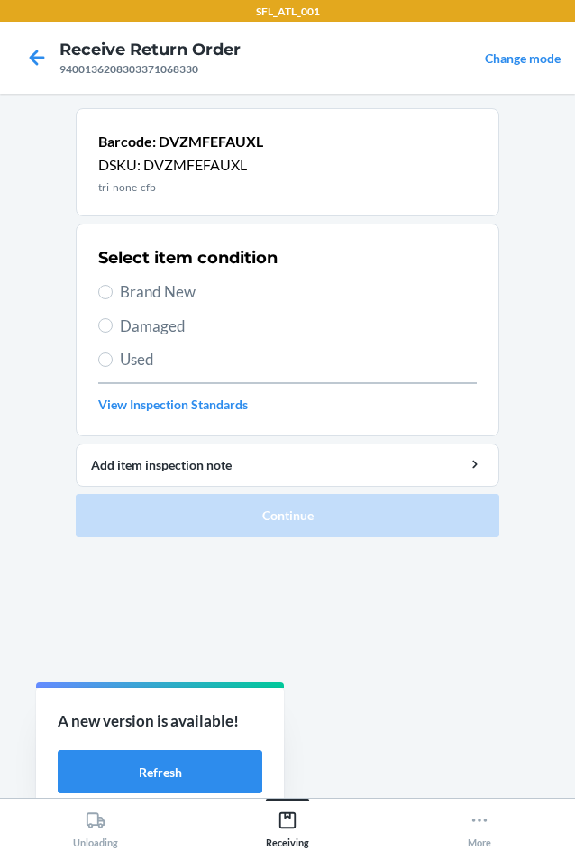
click at [161, 297] on span "Brand New" at bounding box center [298, 291] width 357 height 23
click at [113, 297] on input "Brand New" at bounding box center [105, 292] width 14 height 14
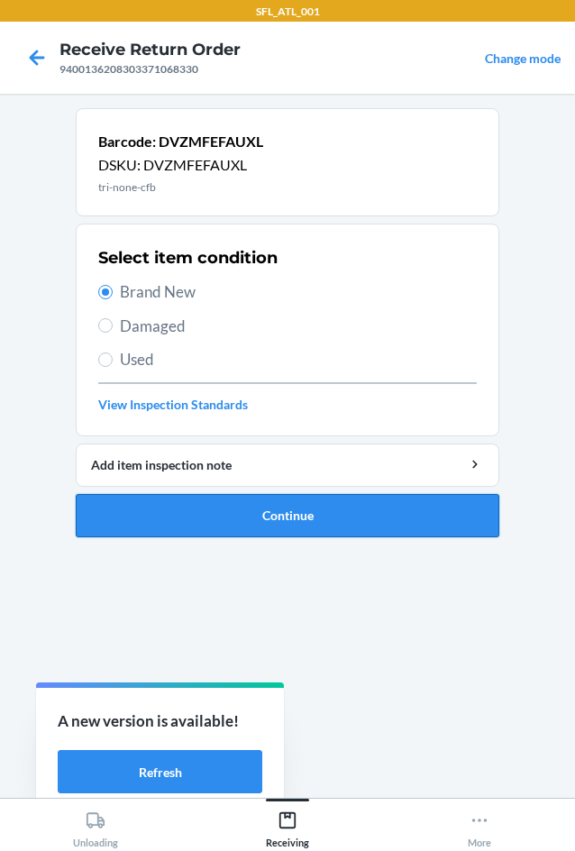
click at [307, 516] on button "Continue" at bounding box center [288, 515] width 424 height 43
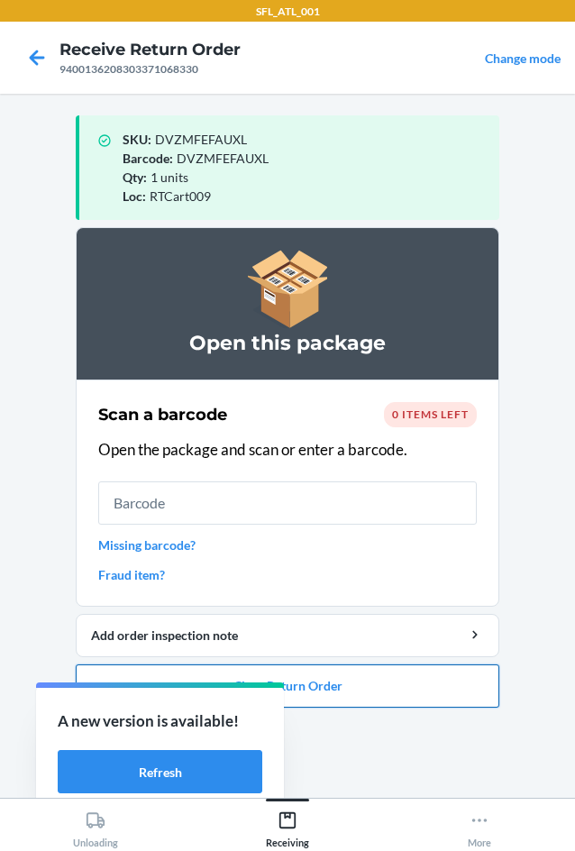
click at [477, 676] on button "Close Return Order" at bounding box center [288, 685] width 424 height 43
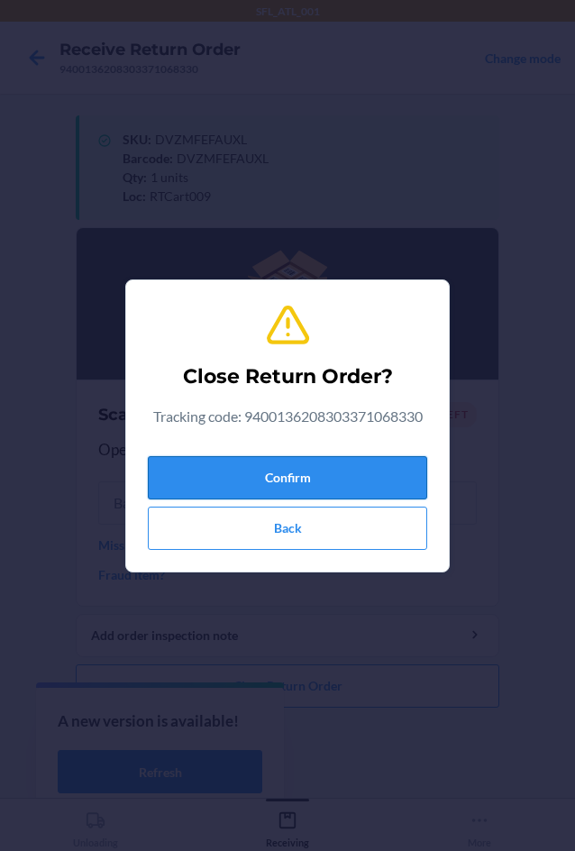
click at [372, 457] on button "Confirm" at bounding box center [287, 477] width 279 height 43
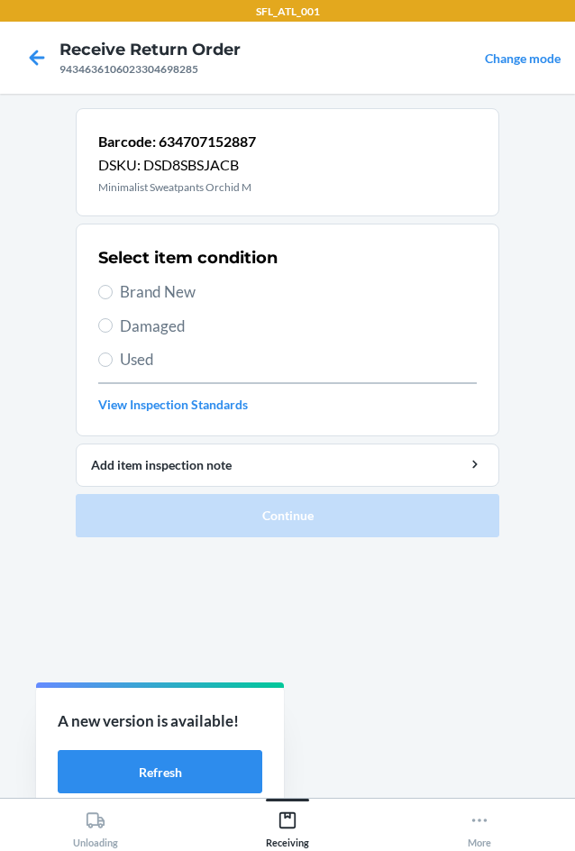
click at [179, 295] on span "Brand New" at bounding box center [298, 291] width 357 height 23
click at [113, 295] on input "Brand New" at bounding box center [105, 292] width 14 height 14
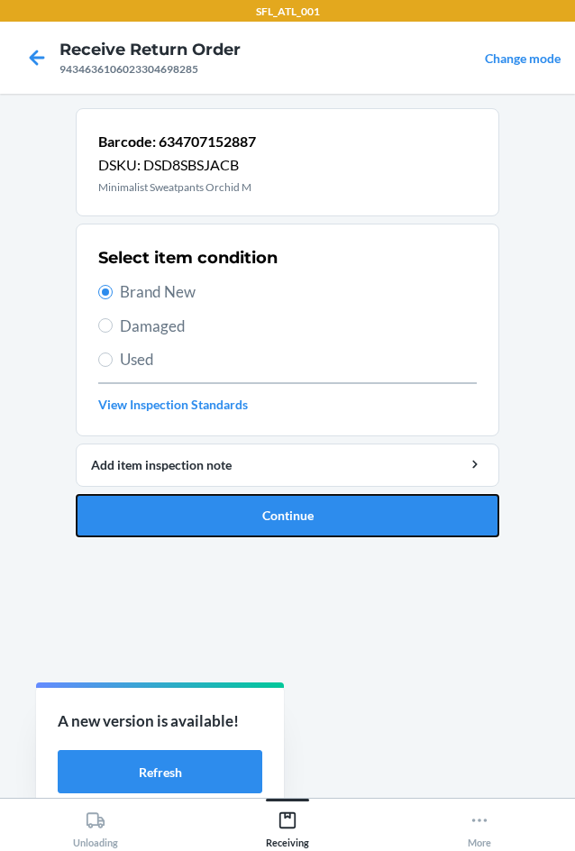
click at [333, 504] on button "Continue" at bounding box center [288, 515] width 424 height 43
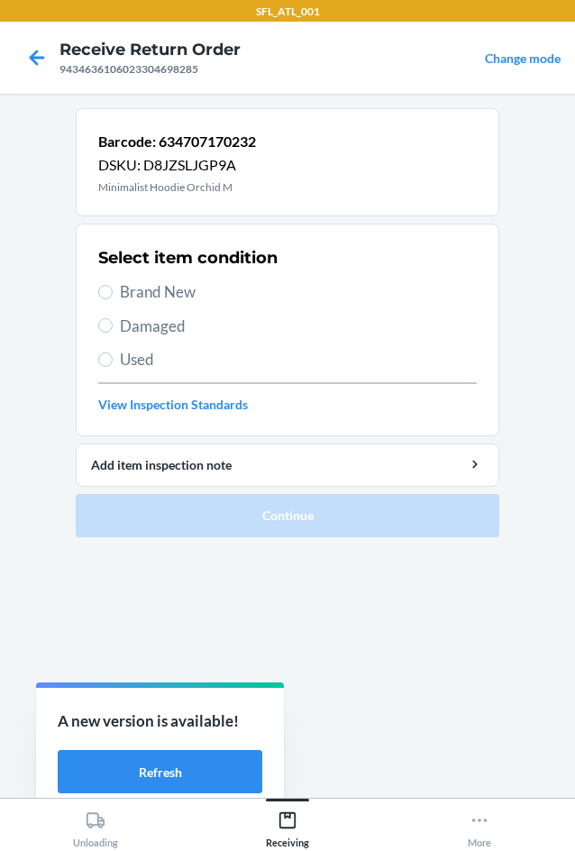
click at [161, 294] on span "Brand New" at bounding box center [298, 291] width 357 height 23
click at [113, 294] on input "Brand New" at bounding box center [105, 292] width 14 height 14
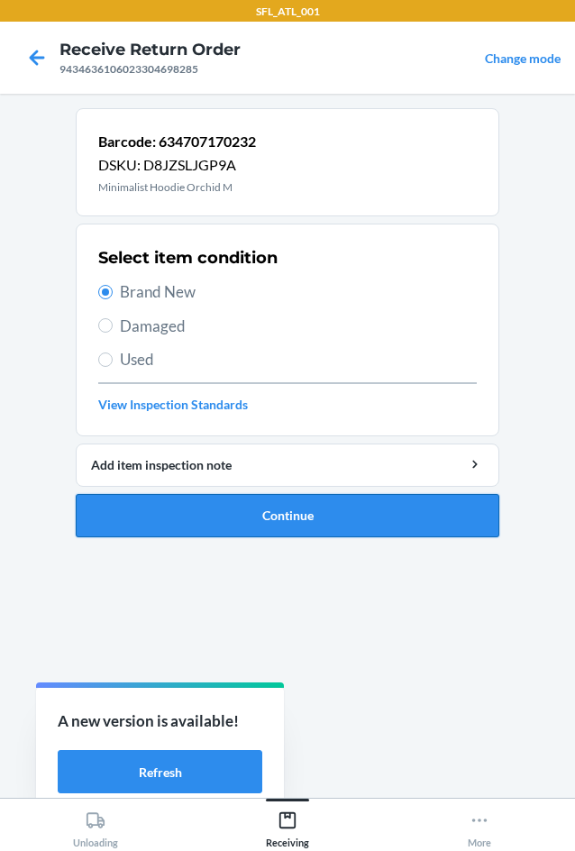
click at [289, 535] on button "Continue" at bounding box center [288, 515] width 424 height 43
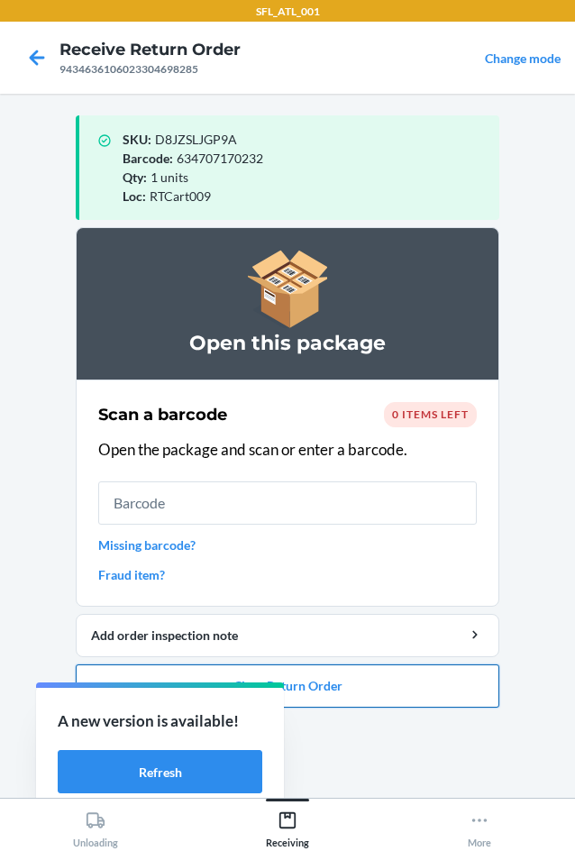
click at [463, 678] on button "Close Return Order" at bounding box center [288, 685] width 424 height 43
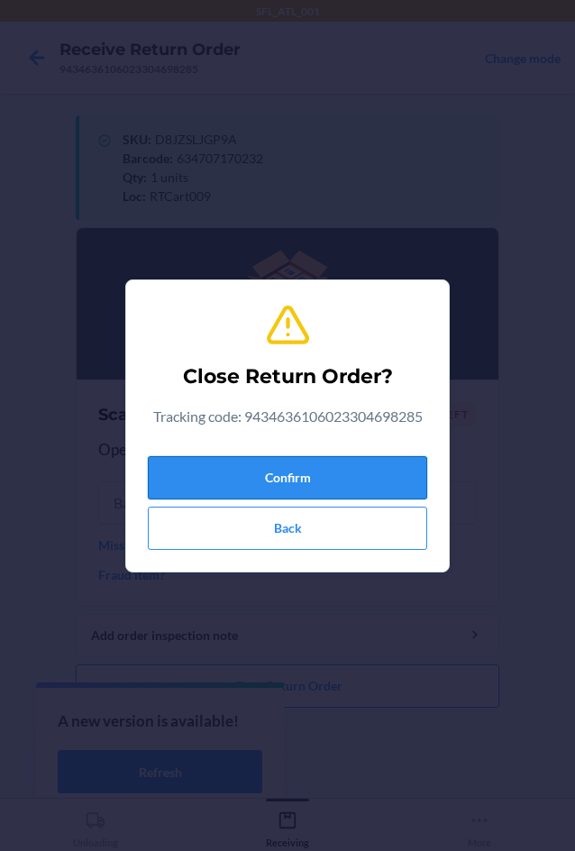
click at [325, 467] on button "Confirm" at bounding box center [287, 477] width 279 height 43
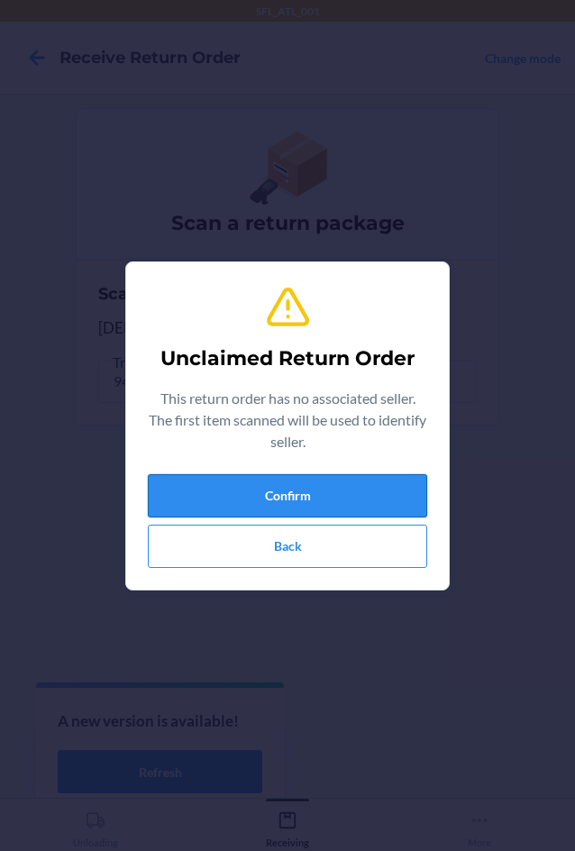
click at [281, 483] on button "Confirm" at bounding box center [287, 495] width 279 height 43
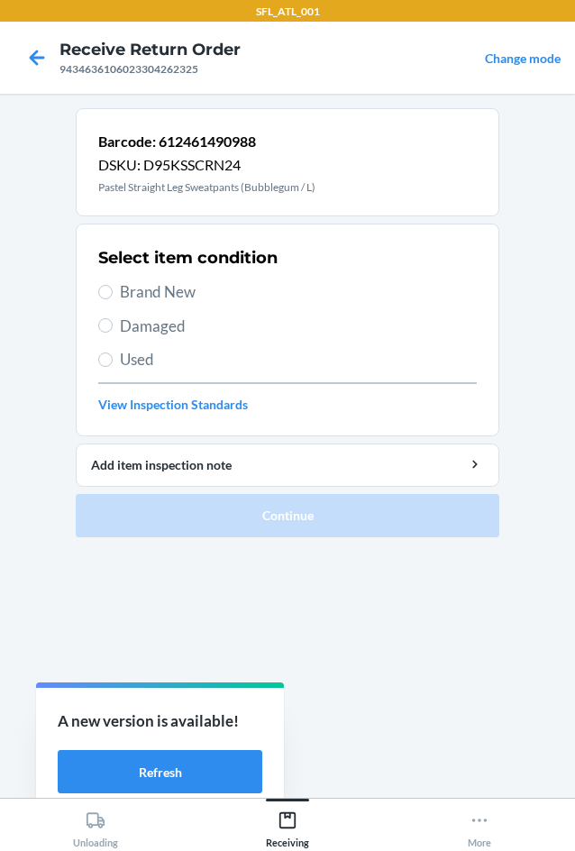
click at [187, 275] on div "Select item condition Brand New Damaged Used View Inspection Standards" at bounding box center [287, 330] width 379 height 178
drag, startPoint x: 187, startPoint y: 280, endPoint x: 193, endPoint y: 307, distance: 27.8
click at [187, 283] on span "Brand New" at bounding box center [298, 291] width 357 height 23
click at [113, 285] on input "Brand New" at bounding box center [105, 292] width 14 height 14
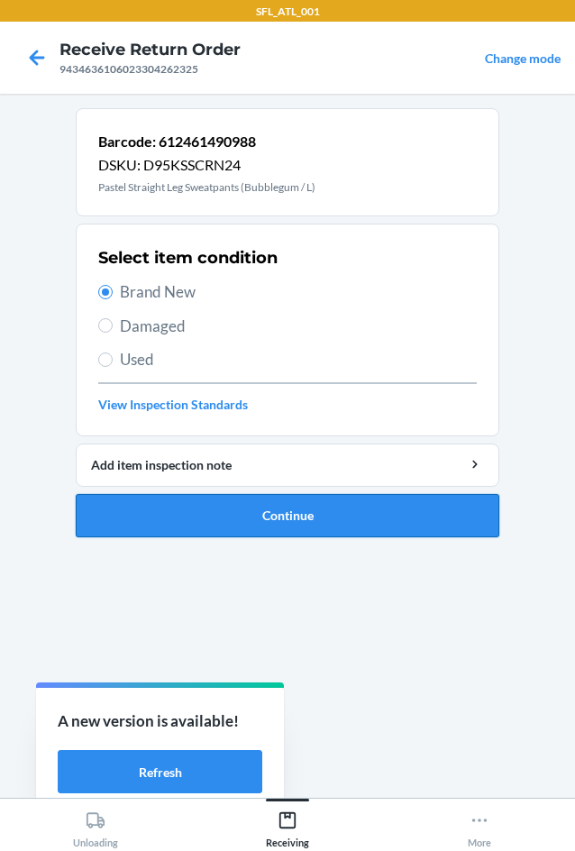
click at [324, 508] on button "Continue" at bounding box center [288, 515] width 424 height 43
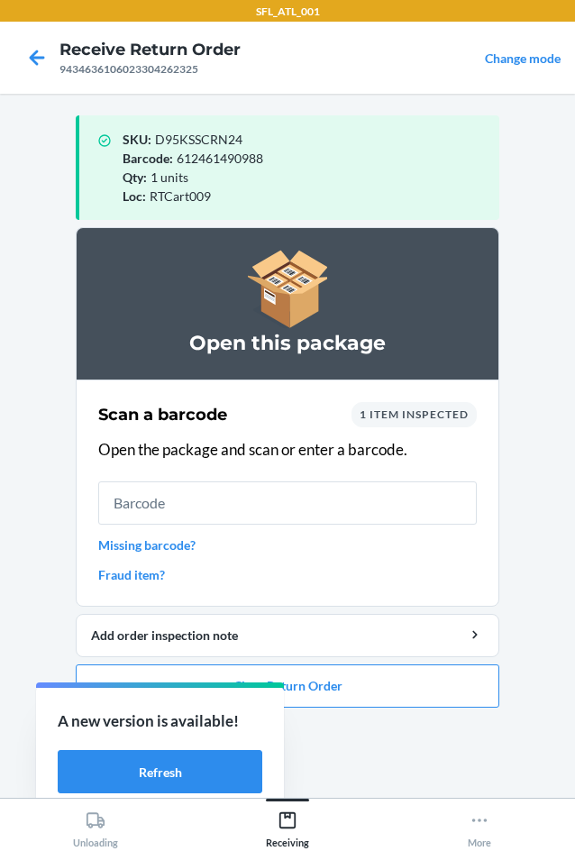
drag, startPoint x: 301, startPoint y: 498, endPoint x: 491, endPoint y: 828, distance: 381.6
click at [422, 593] on section "Scan a barcode 1 item inspected Open the package and scan or enter a barcode. M…" at bounding box center [288, 493] width 424 height 227
click at [423, 696] on button "Close Return Order" at bounding box center [288, 685] width 424 height 43
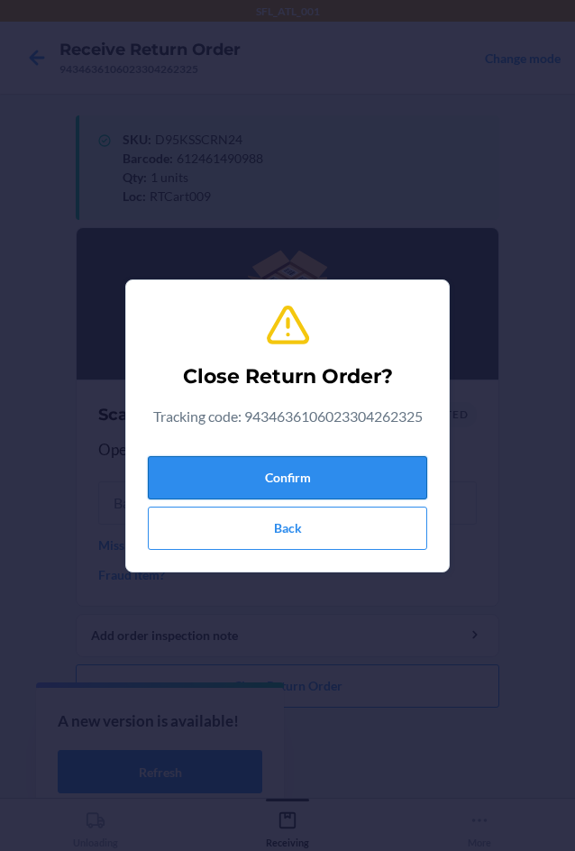
click at [337, 486] on button "Confirm" at bounding box center [287, 477] width 279 height 43
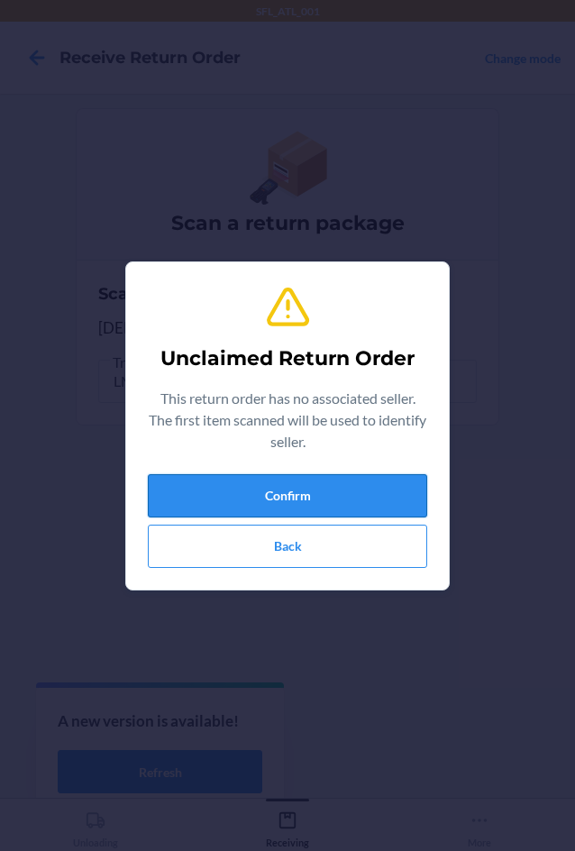
click at [402, 489] on button "Confirm" at bounding box center [287, 495] width 279 height 43
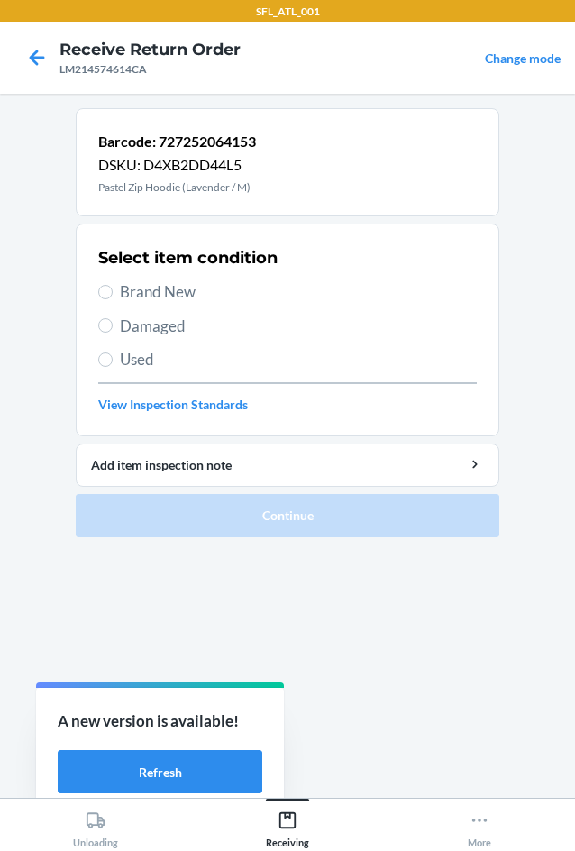
click at [178, 355] on span "Used" at bounding box center [298, 359] width 357 height 23
click at [113, 355] on input "Used" at bounding box center [105, 359] width 14 height 14
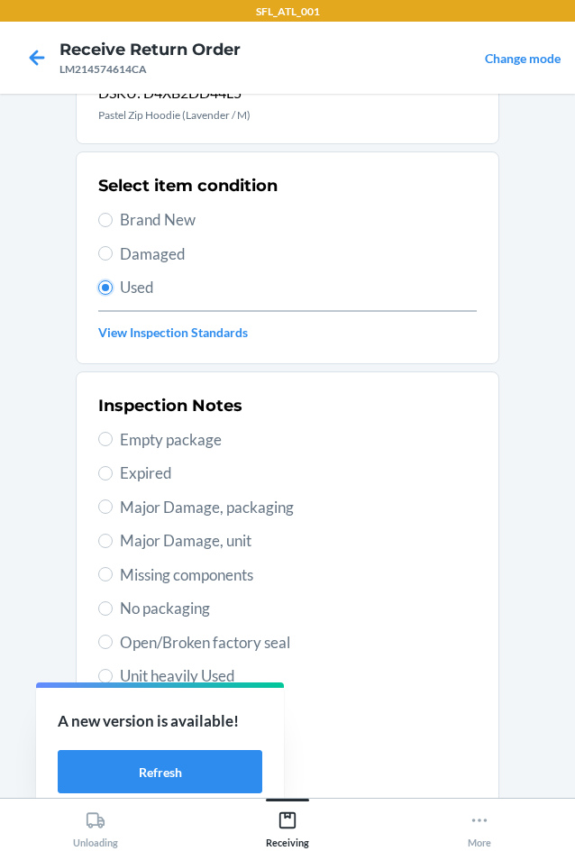
scroll to position [235, 0]
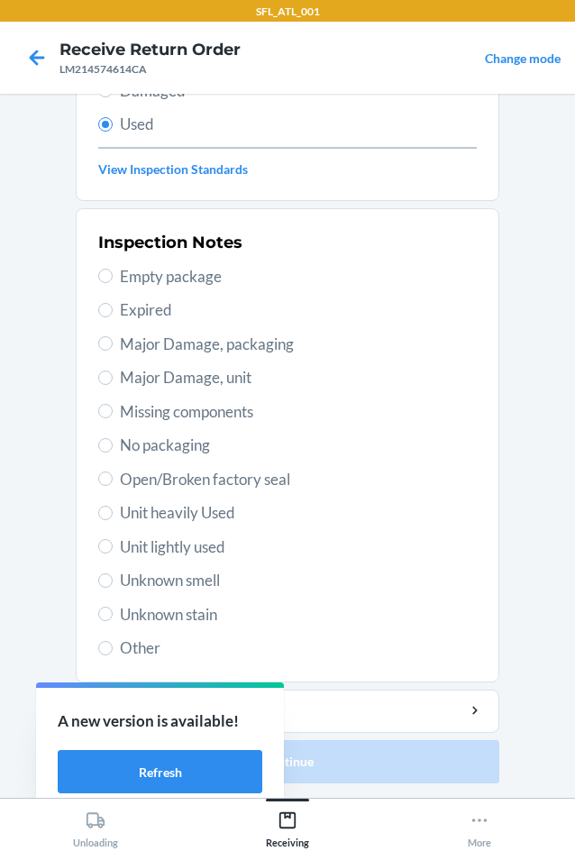
click at [206, 540] on span "Unit lightly used" at bounding box center [298, 546] width 357 height 23
click at [113, 540] on input "Unit lightly used" at bounding box center [105, 546] width 14 height 14
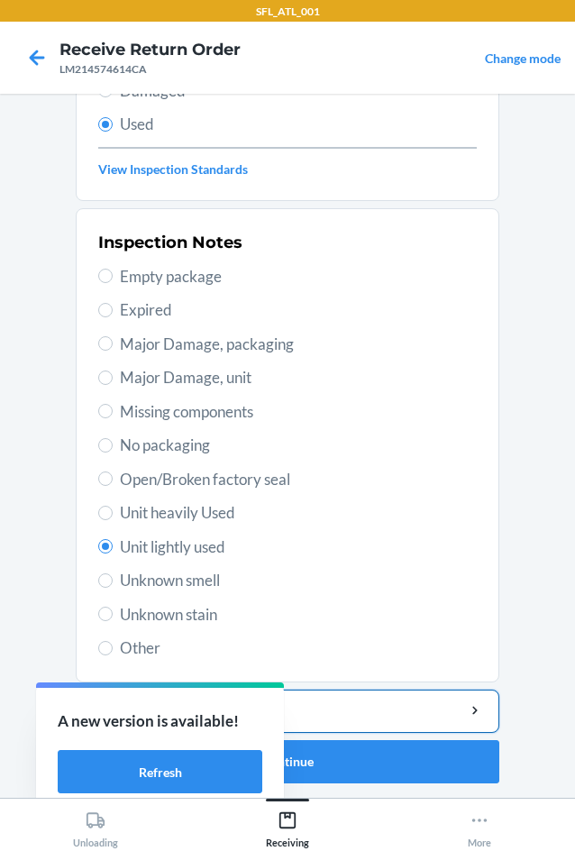
click at [302, 698] on button "Add item inspection note" at bounding box center [288, 711] width 424 height 43
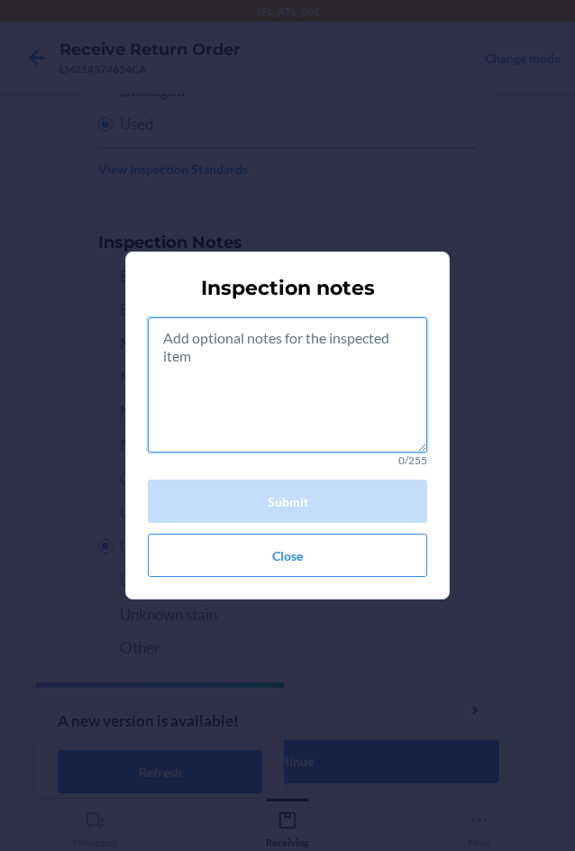
click at [274, 398] on textarea at bounding box center [287, 384] width 279 height 135
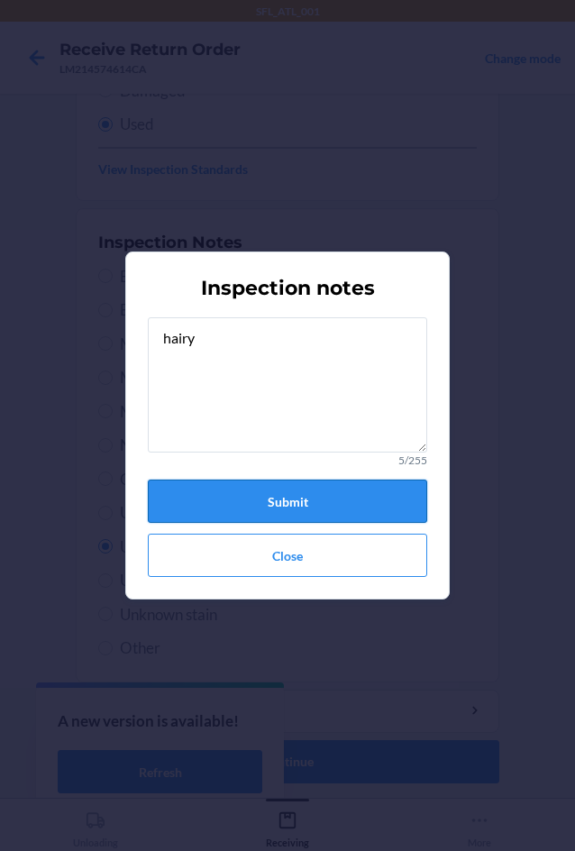
click at [316, 494] on button "Submit" at bounding box center [287, 501] width 279 height 43
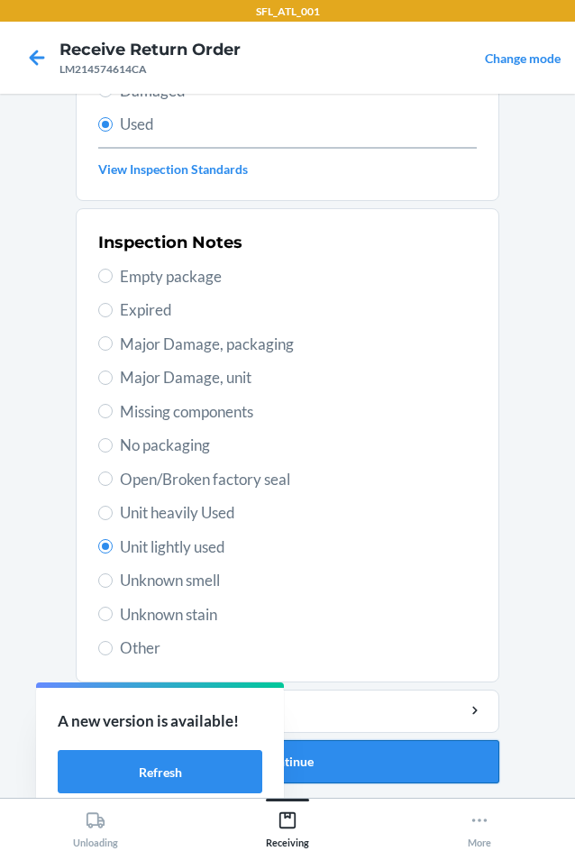
click at [373, 754] on button "Continue" at bounding box center [288, 761] width 424 height 43
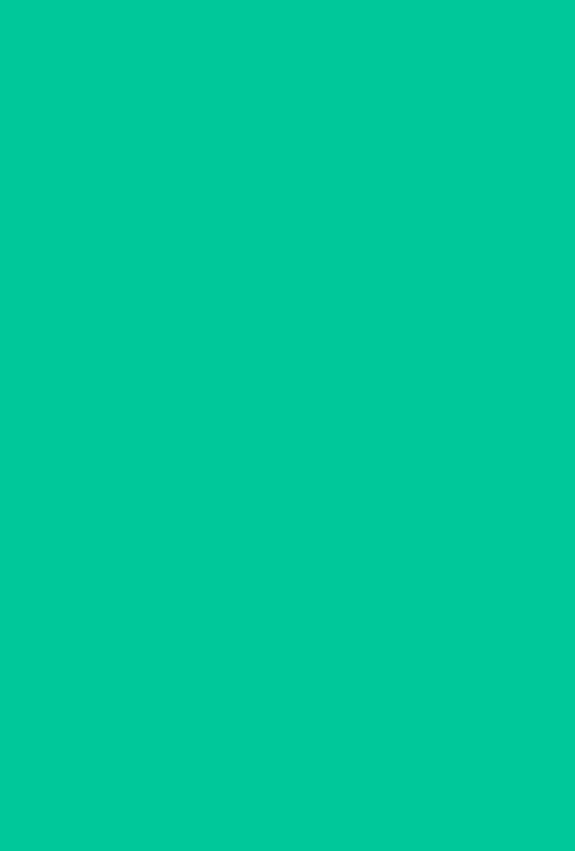
scroll to position [0, 0]
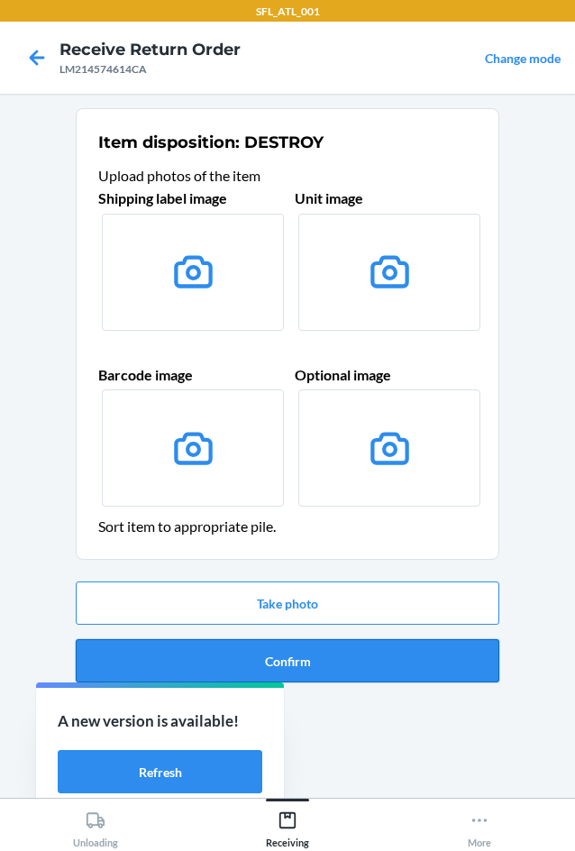
click at [370, 659] on button "Confirm" at bounding box center [288, 660] width 424 height 43
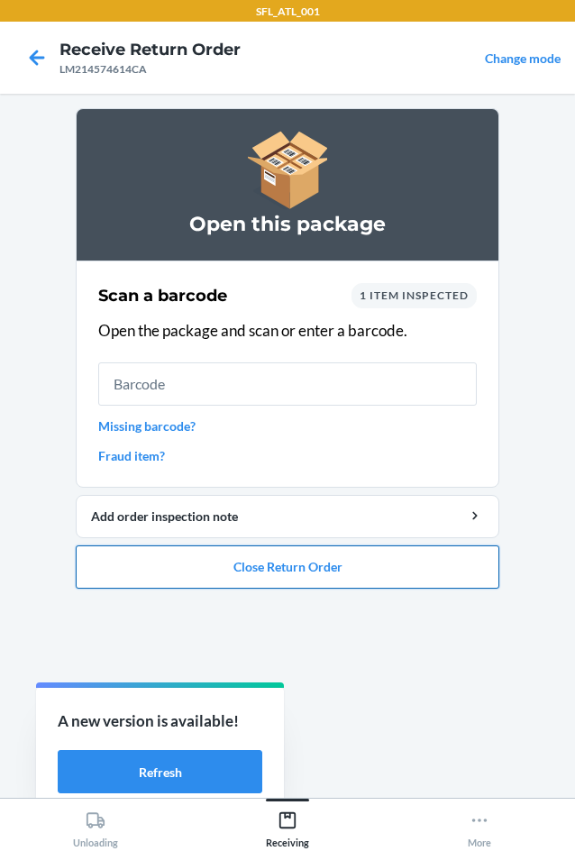
click at [379, 572] on button "Close Return Order" at bounding box center [288, 566] width 424 height 43
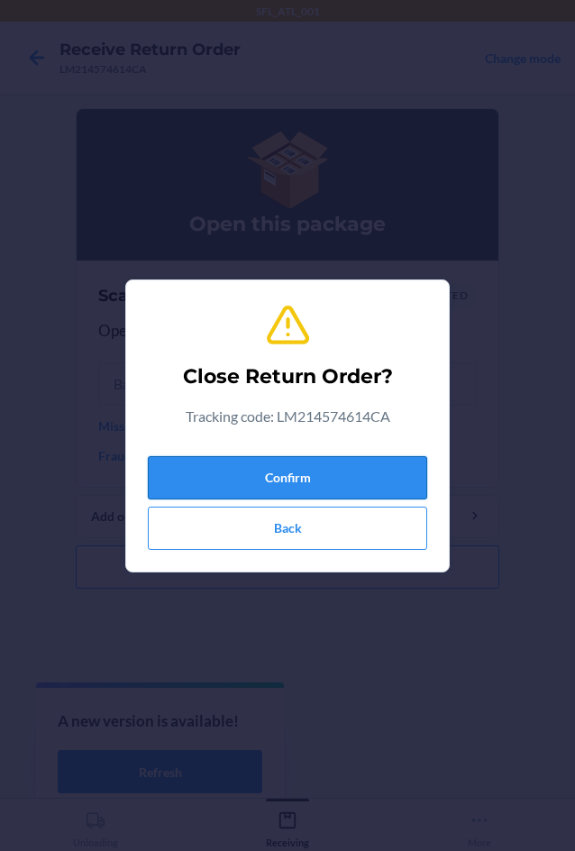
click at [357, 463] on button "Confirm" at bounding box center [287, 477] width 279 height 43
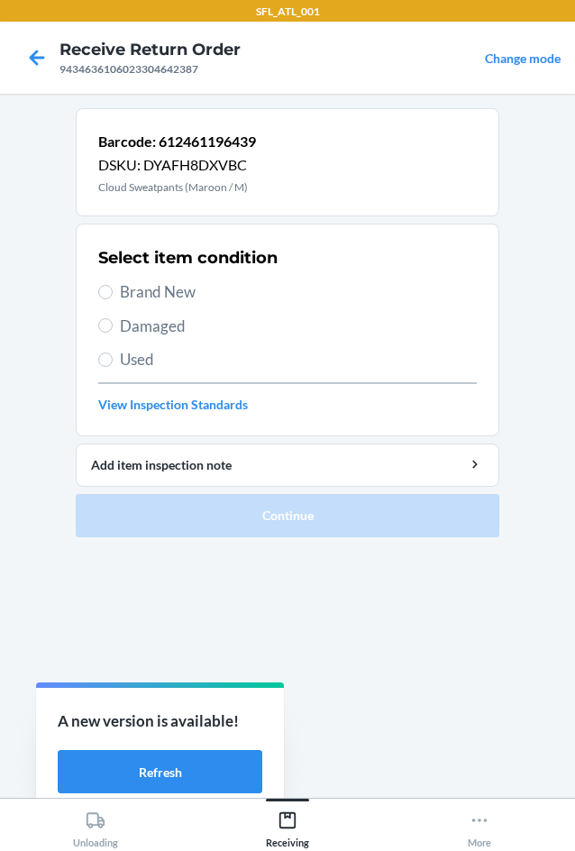
click at [176, 295] on span "Brand New" at bounding box center [298, 291] width 357 height 23
click at [113, 295] on input "Brand New" at bounding box center [105, 292] width 14 height 14
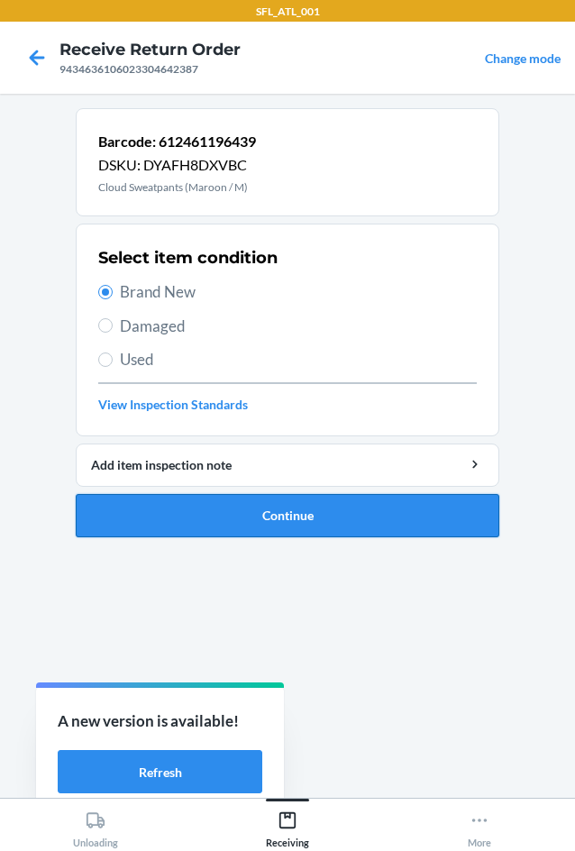
click at [271, 495] on button "Continue" at bounding box center [288, 515] width 424 height 43
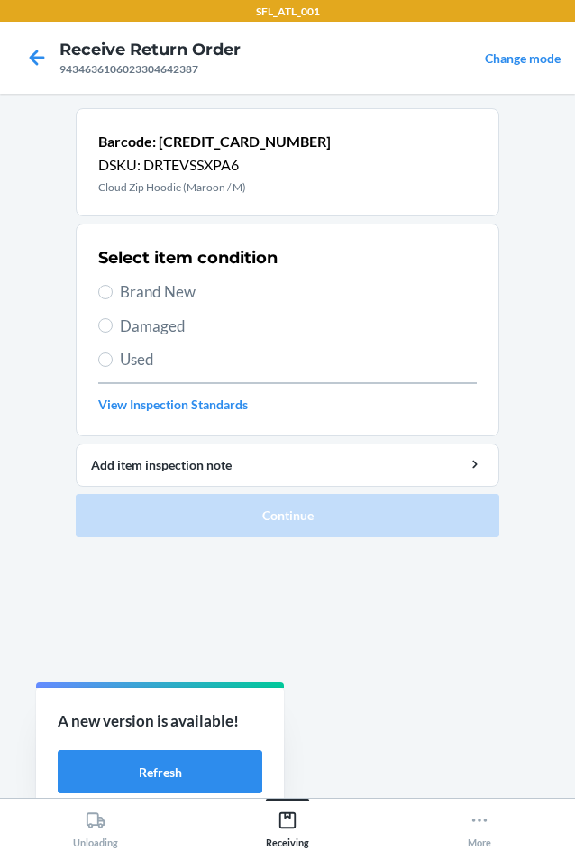
click at [250, 281] on span "Brand New" at bounding box center [298, 291] width 357 height 23
click at [113, 285] on input "Brand New" at bounding box center [105, 292] width 14 height 14
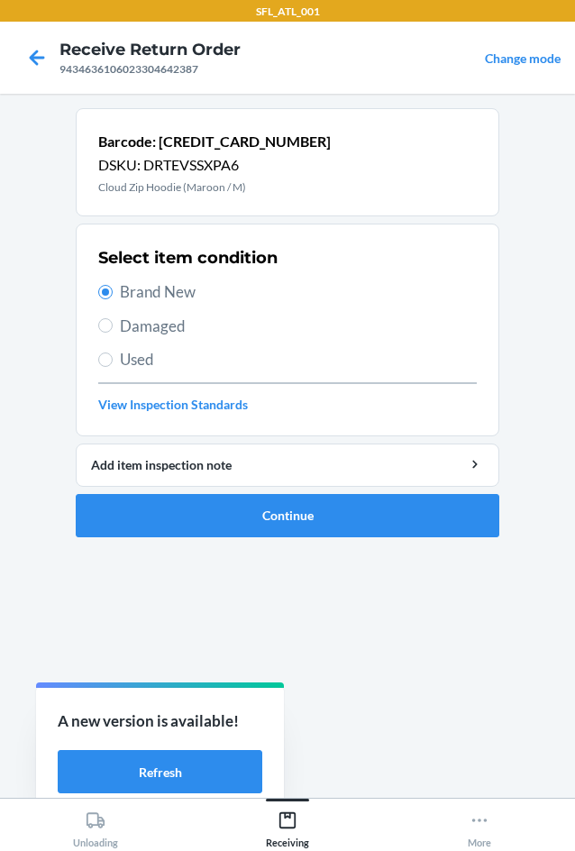
click at [281, 538] on ol "Barcode: [CREDIT_CARD_NUMBER] DSKU: DRTEVSSXPA6 Cloud Zip Hoodie (Maroon / M) S…" at bounding box center [288, 330] width 424 height 444
click at [351, 518] on button "Continue" at bounding box center [288, 515] width 424 height 43
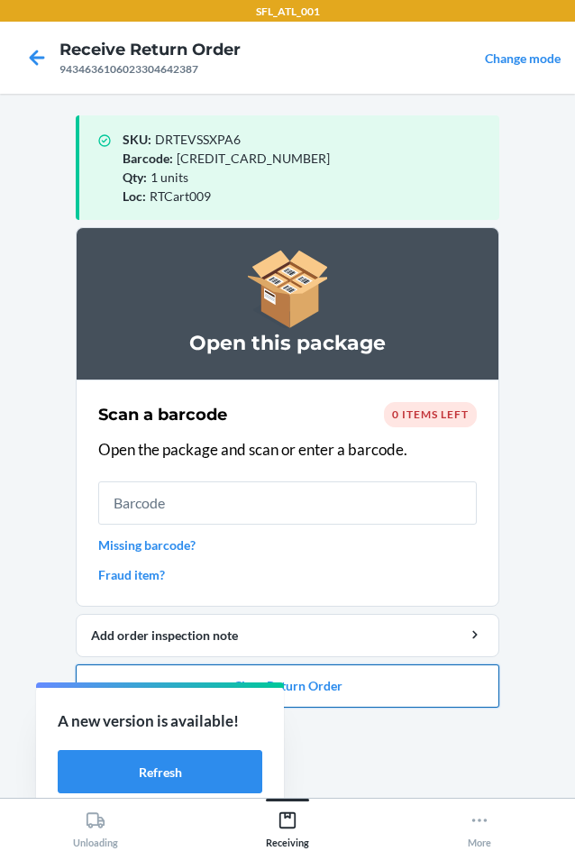
click at [428, 674] on button "Close Return Order" at bounding box center [288, 685] width 424 height 43
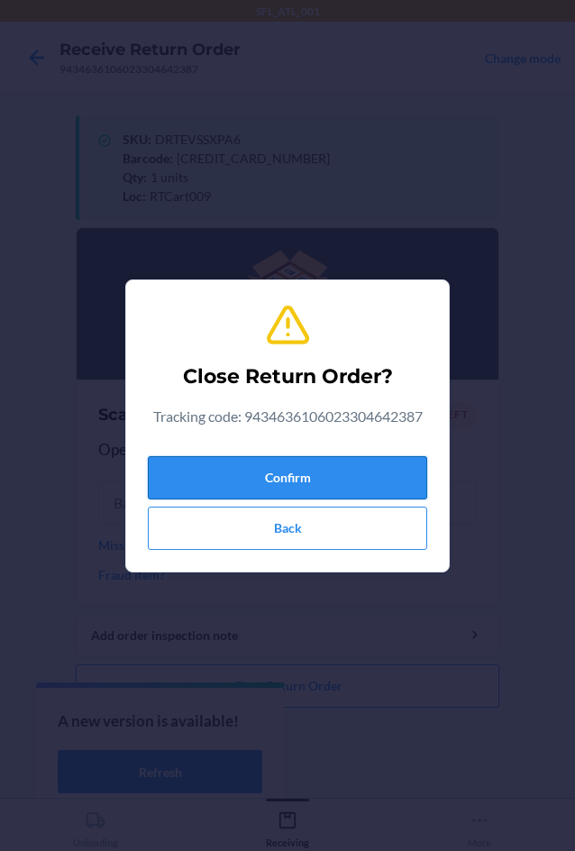
click at [394, 476] on button "Confirm" at bounding box center [287, 477] width 279 height 43
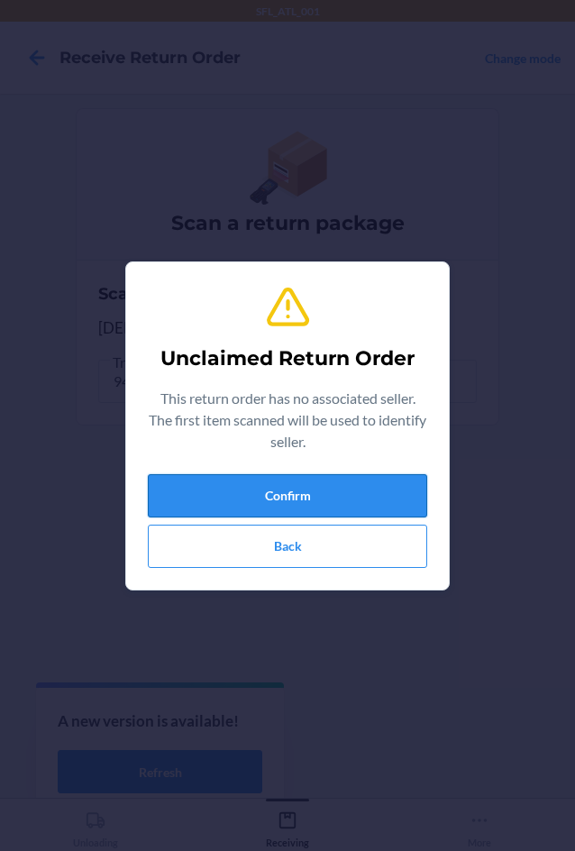
click at [394, 480] on button "Confirm" at bounding box center [287, 495] width 279 height 43
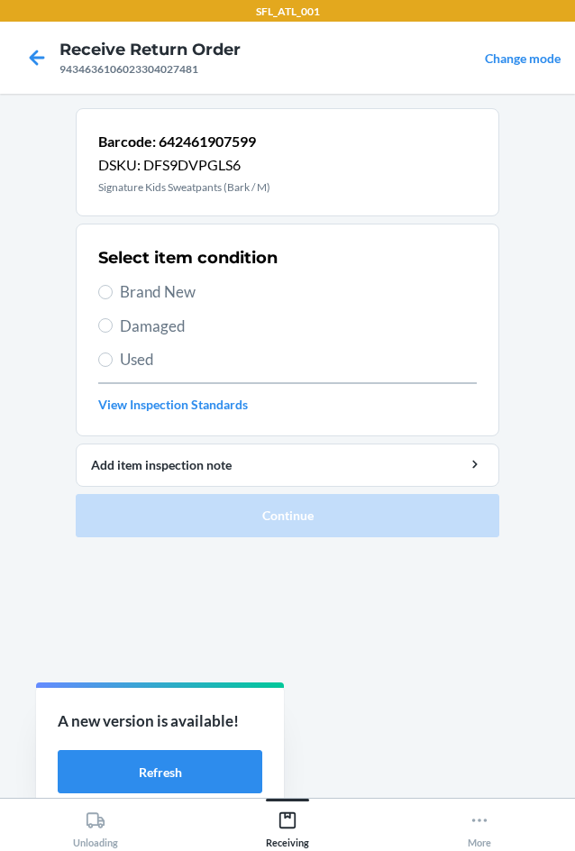
click at [227, 285] on span "Brand New" at bounding box center [298, 291] width 357 height 23
click at [113, 285] on input "Brand New" at bounding box center [105, 292] width 14 height 14
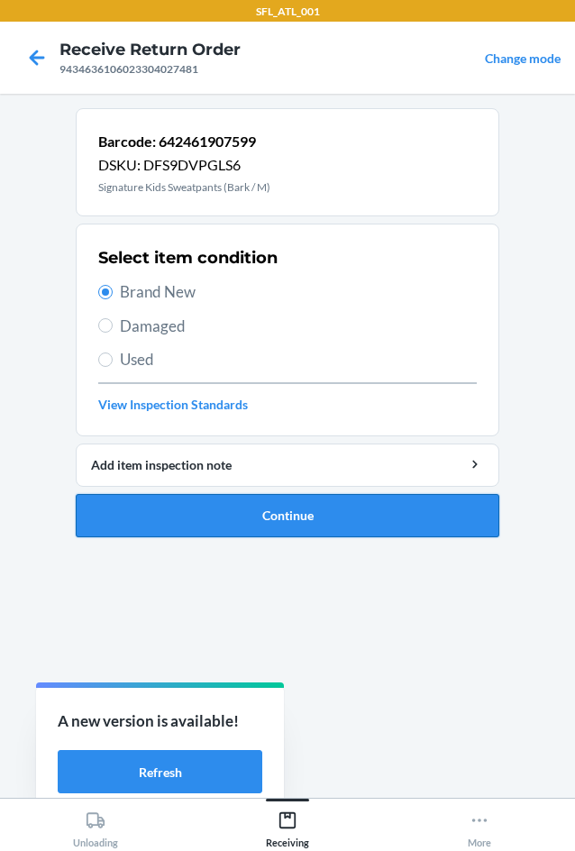
click at [328, 512] on button "Continue" at bounding box center [288, 515] width 424 height 43
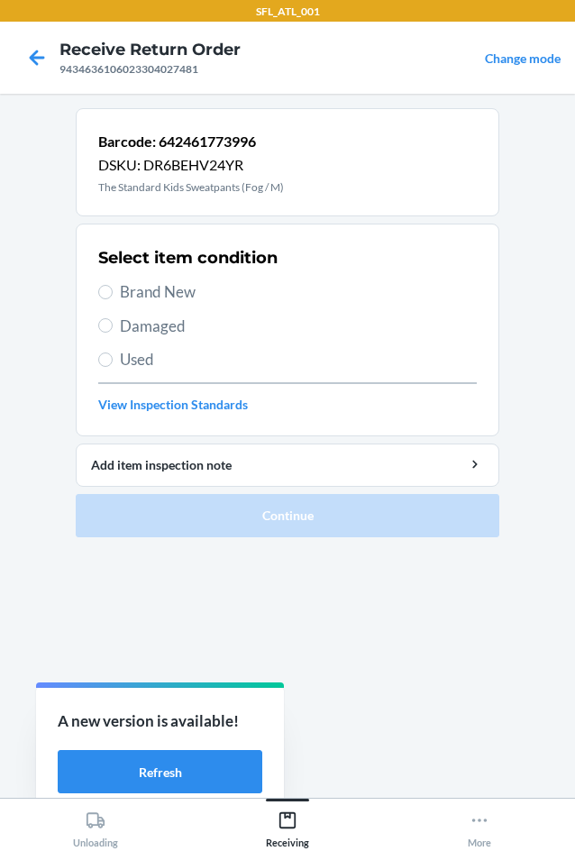
click at [169, 293] on span "Brand New" at bounding box center [298, 291] width 357 height 23
click at [113, 293] on input "Brand New" at bounding box center [105, 292] width 14 height 14
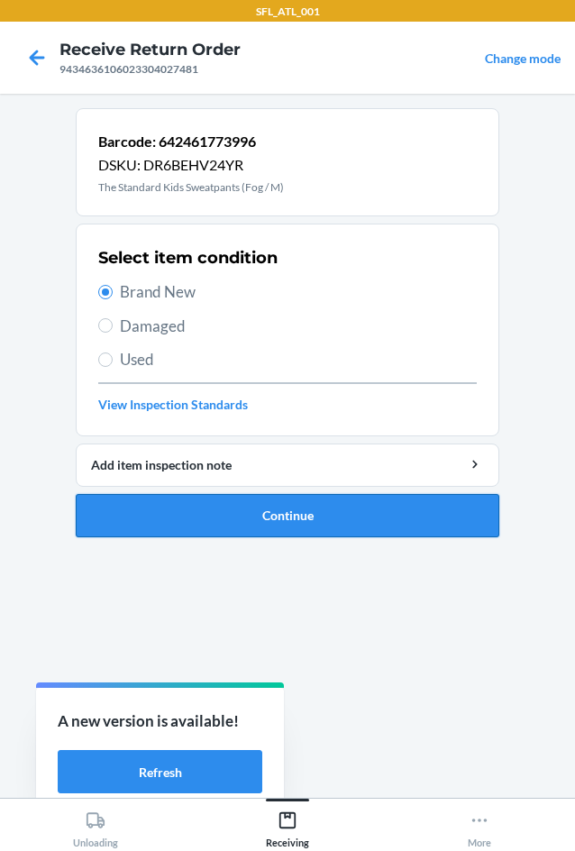
click at [429, 518] on button "Continue" at bounding box center [288, 515] width 424 height 43
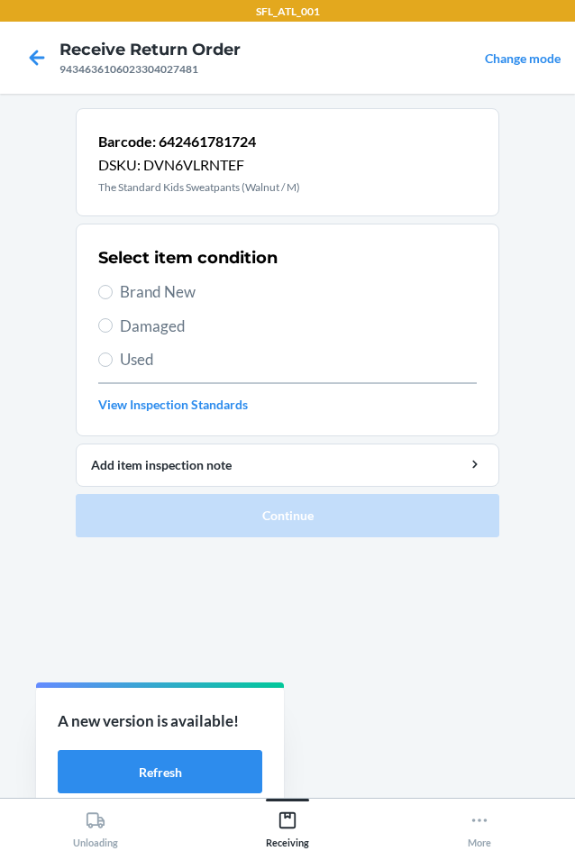
drag, startPoint x: 158, startPoint y: 288, endPoint x: 189, endPoint y: 310, distance: 38.8
click at [159, 288] on span "Brand New" at bounding box center [298, 291] width 357 height 23
click at [113, 288] on input "Brand New" at bounding box center [105, 292] width 14 height 14
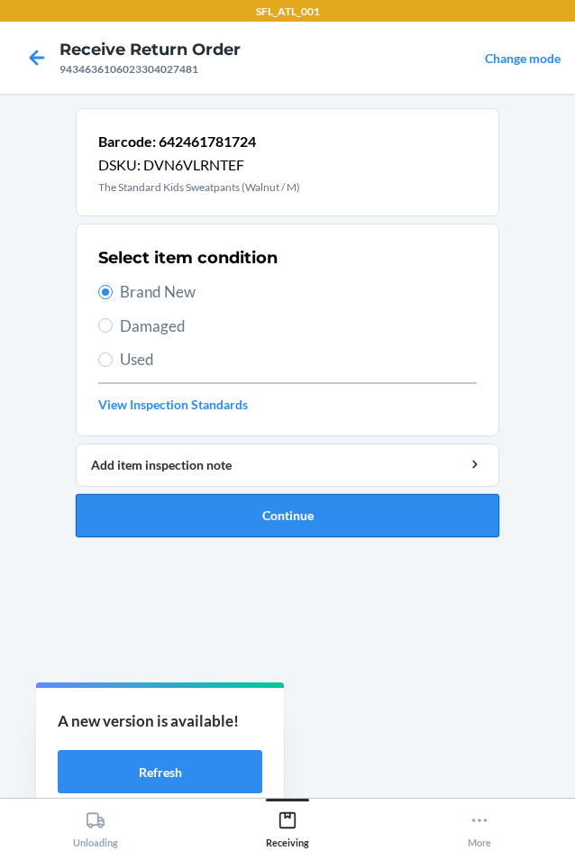
click at [363, 509] on button "Continue" at bounding box center [288, 515] width 424 height 43
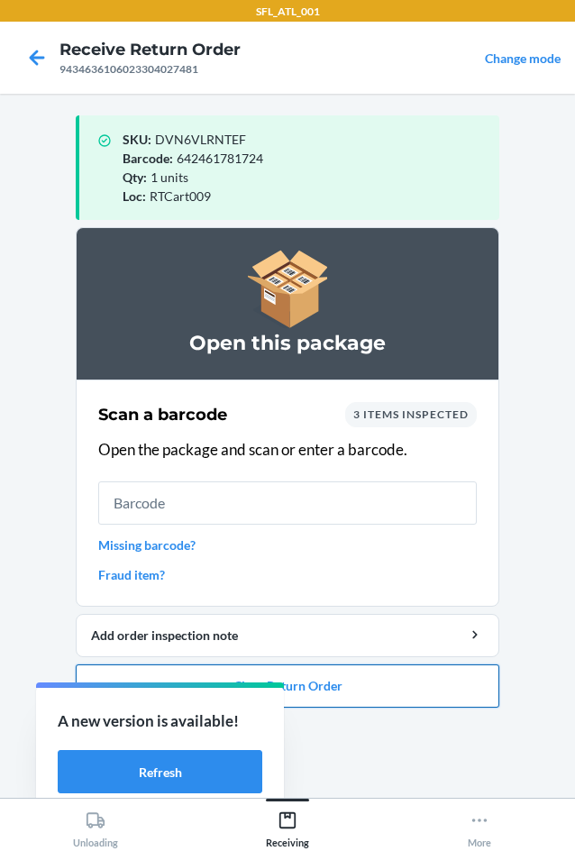
click at [389, 677] on button "Close Return Order" at bounding box center [288, 685] width 424 height 43
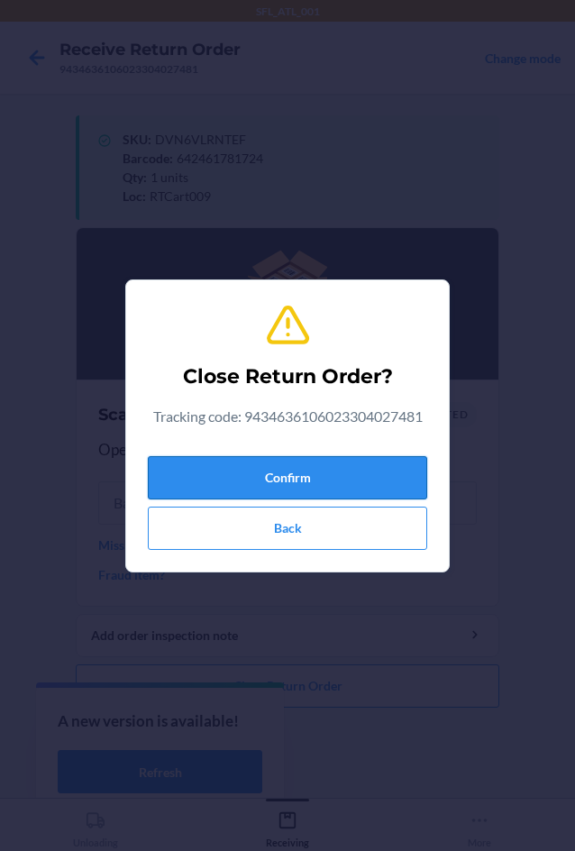
click at [351, 488] on button "Confirm" at bounding box center [287, 477] width 279 height 43
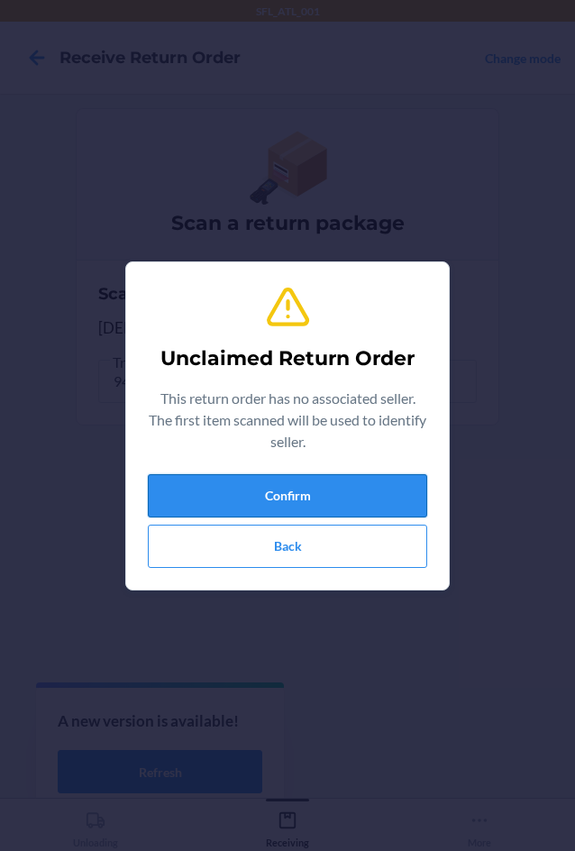
click at [349, 488] on button "Confirm" at bounding box center [287, 495] width 279 height 43
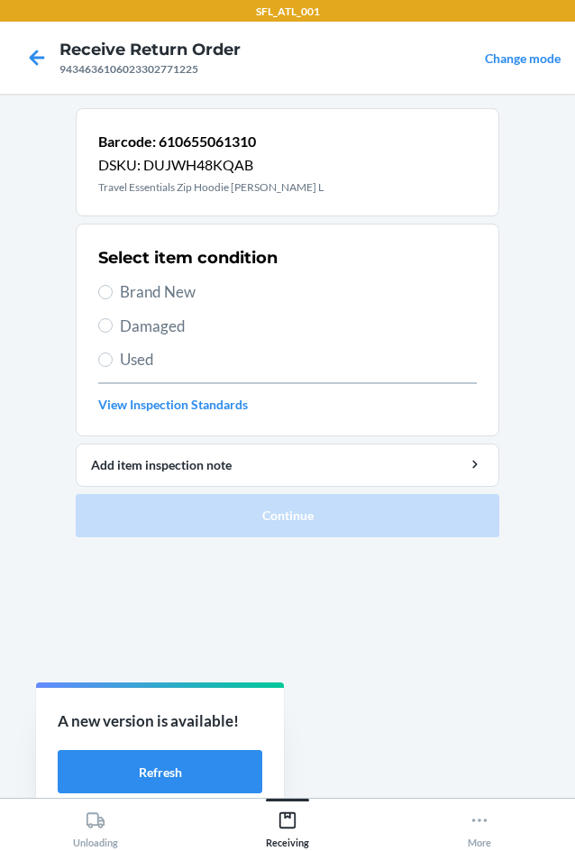
click at [247, 303] on span "Brand New" at bounding box center [298, 291] width 357 height 23
click at [113, 299] on input "Brand New" at bounding box center [105, 292] width 14 height 14
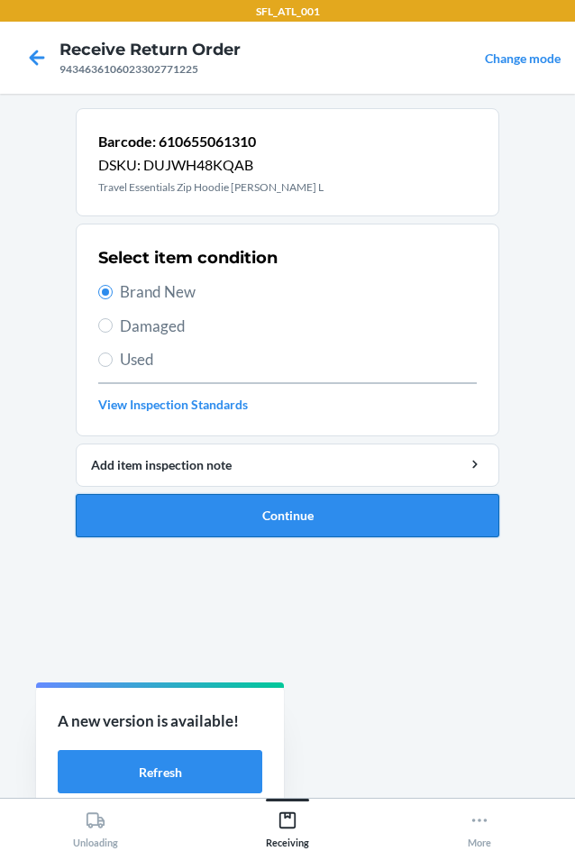
click at [332, 510] on button "Continue" at bounding box center [288, 515] width 424 height 43
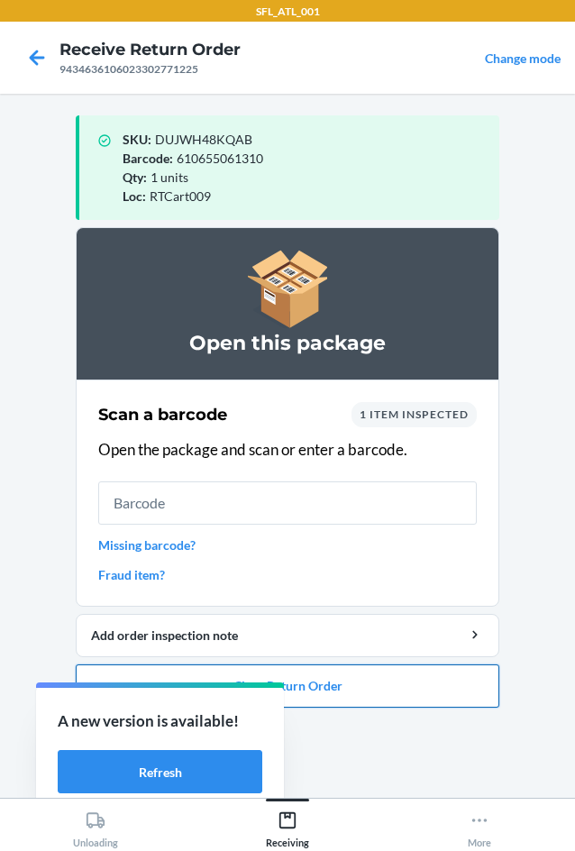
drag, startPoint x: 407, startPoint y: 695, endPoint x: 398, endPoint y: 663, distance: 32.8
click at [402, 675] on button "Close Return Order" at bounding box center [288, 685] width 424 height 43
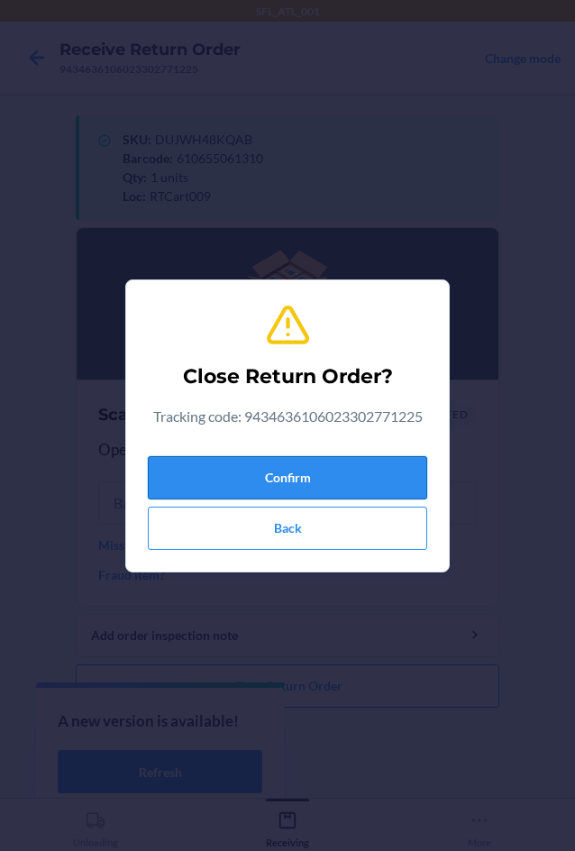
click at [388, 476] on button "Confirm" at bounding box center [287, 477] width 279 height 43
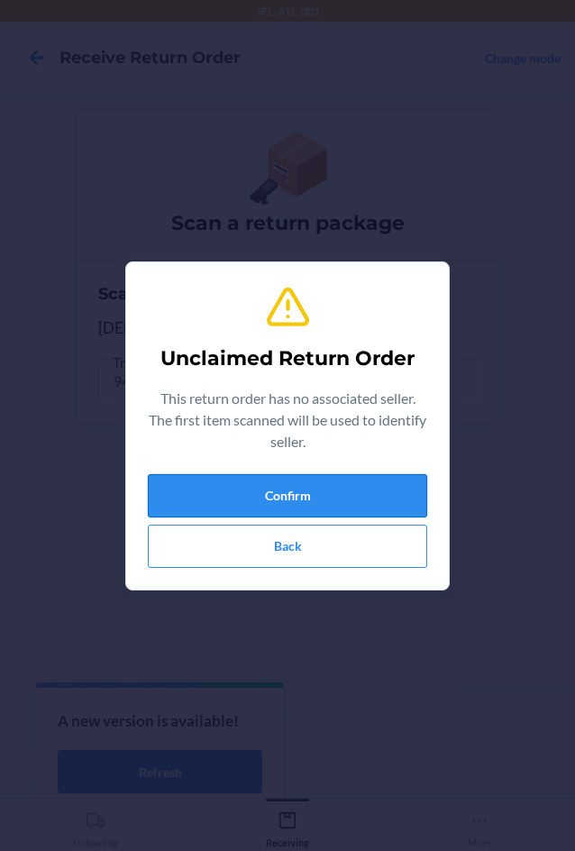
click at [389, 482] on button "Confirm" at bounding box center [287, 495] width 279 height 43
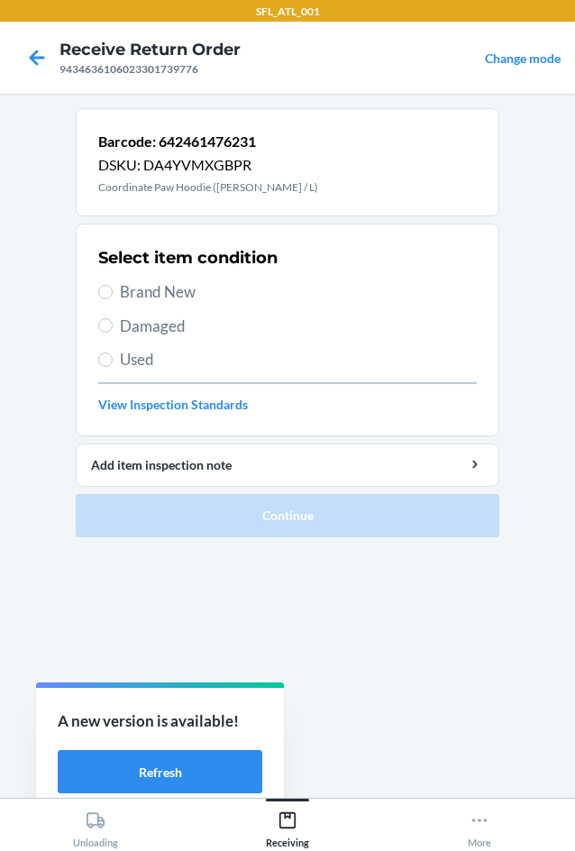
drag, startPoint x: 156, startPoint y: 344, endPoint x: 160, endPoint y: 369, distance: 24.6
click at [155, 348] on div "Select item condition Brand New Damaged Used View Inspection Standards" at bounding box center [287, 330] width 379 height 178
click at [160, 371] on div "Select item condition Brand New Damaged Used View Inspection Standards" at bounding box center [287, 330] width 379 height 178
drag, startPoint x: 160, startPoint y: 371, endPoint x: 164, endPoint y: 351, distance: 21.0
click at [161, 370] on div "Select item condition Brand New Damaged Used View Inspection Standards" at bounding box center [287, 330] width 379 height 178
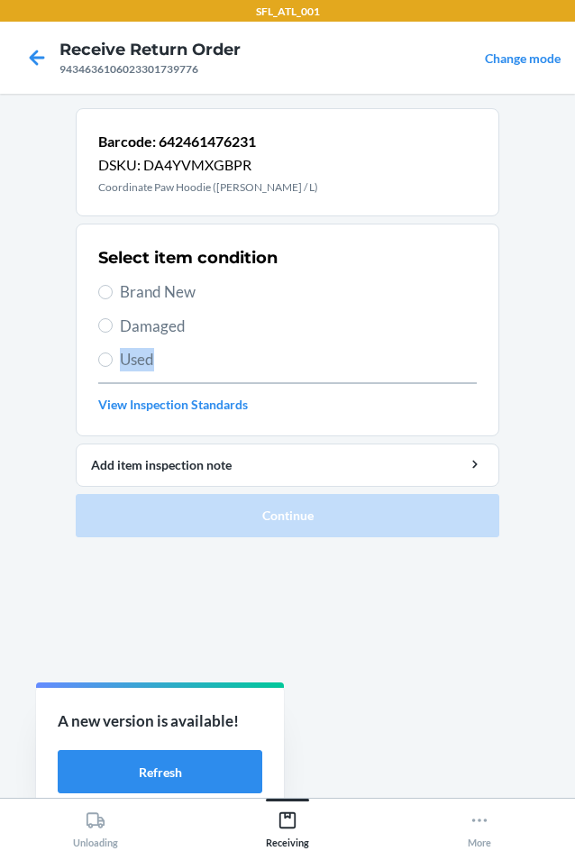
click at [164, 351] on span "Used" at bounding box center [298, 359] width 357 height 23
click at [113, 352] on input "Used" at bounding box center [105, 359] width 14 height 14
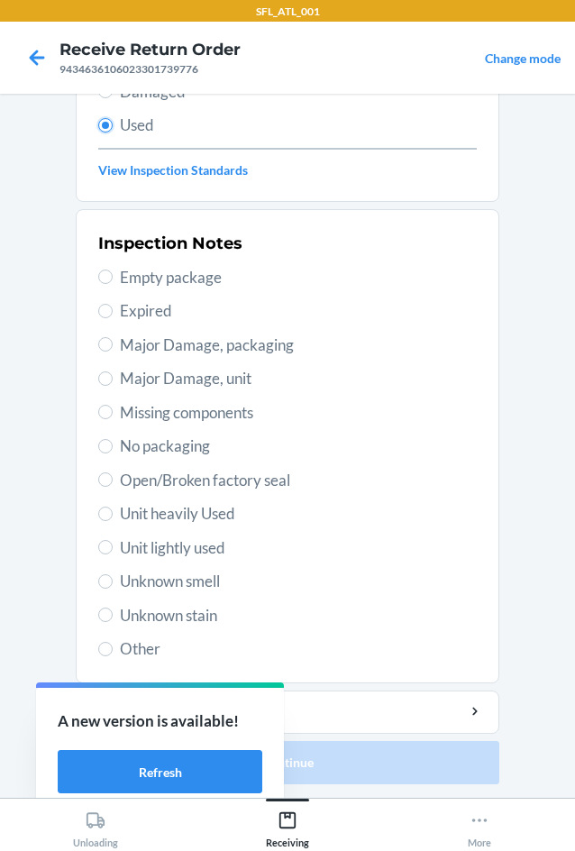
scroll to position [235, 0]
click at [224, 519] on span "Unit heavily Used" at bounding box center [298, 512] width 357 height 23
click at [113, 519] on input "Unit heavily Used" at bounding box center [105, 513] width 14 height 14
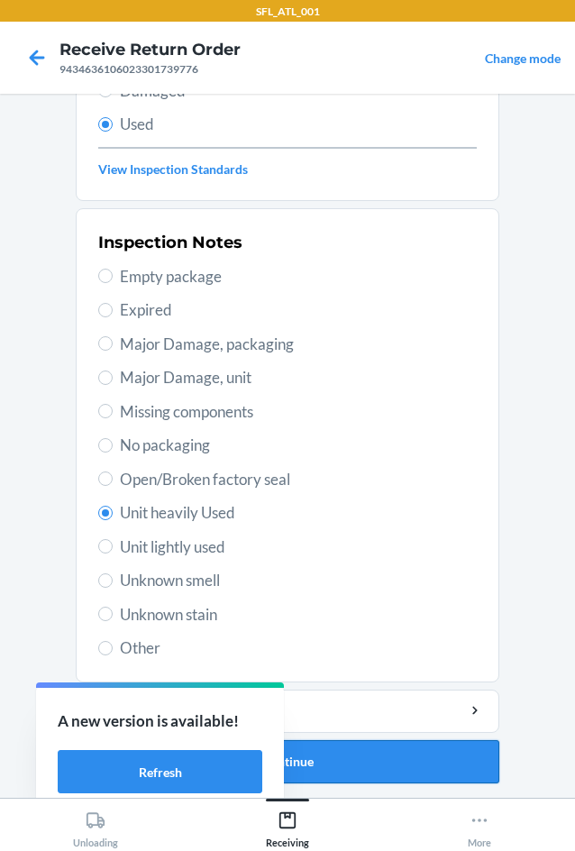
click at [423, 750] on button "Continue" at bounding box center [288, 761] width 424 height 43
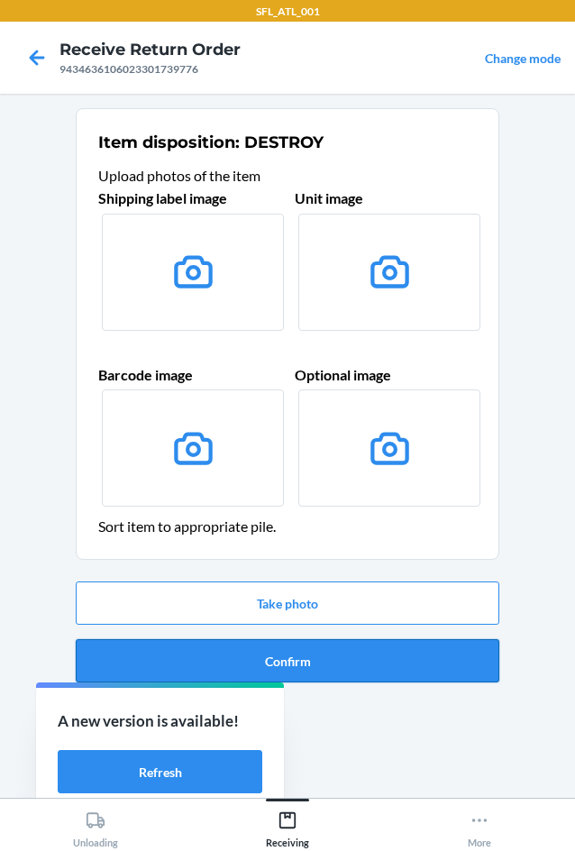
click at [405, 655] on button "Confirm" at bounding box center [288, 660] width 424 height 43
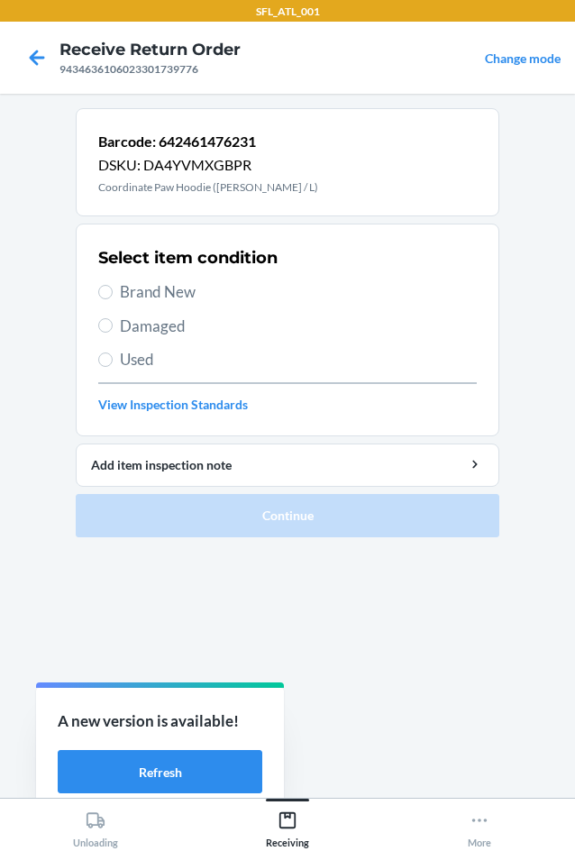
click at [180, 357] on span "Used" at bounding box center [298, 359] width 357 height 23
click at [113, 357] on input "Used" at bounding box center [105, 359] width 14 height 14
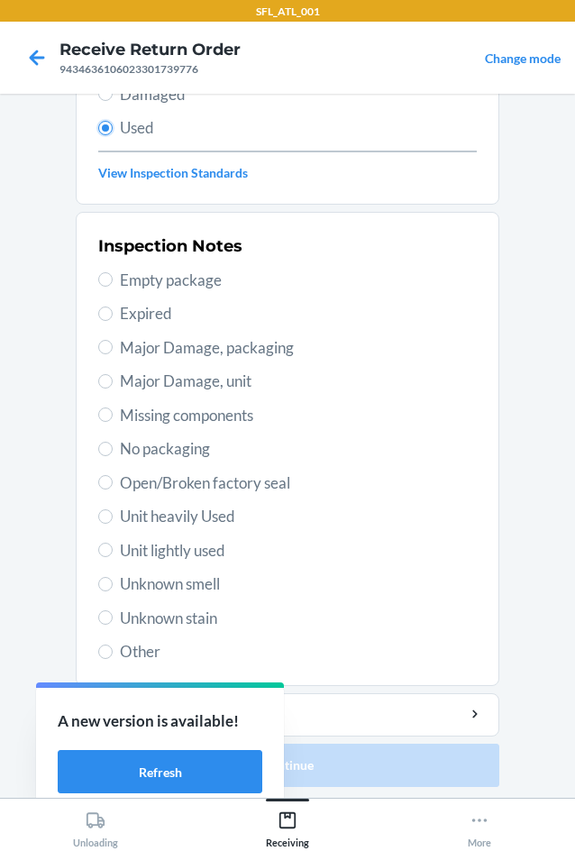
scroll to position [235, 0]
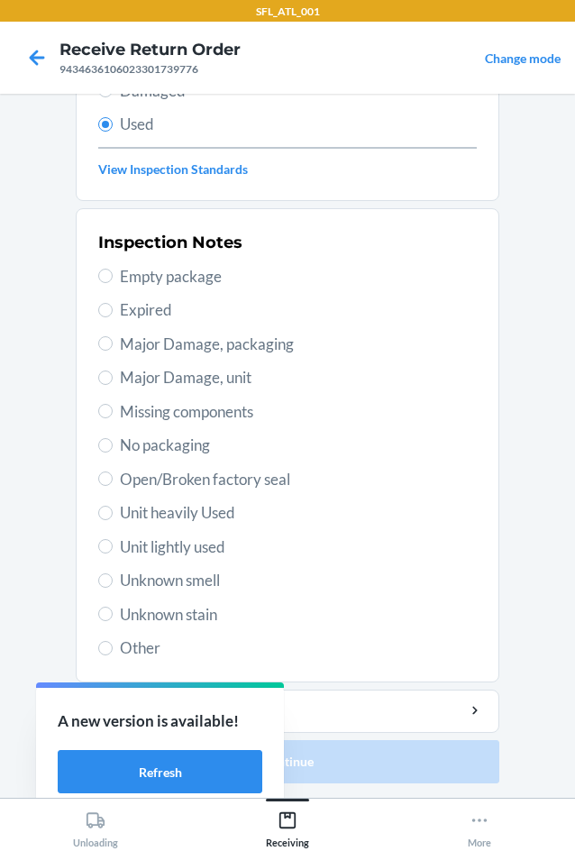
click at [212, 511] on span "Unit heavily Used" at bounding box center [298, 512] width 357 height 23
click at [113, 511] on input "Unit heavily Used" at bounding box center [105, 513] width 14 height 14
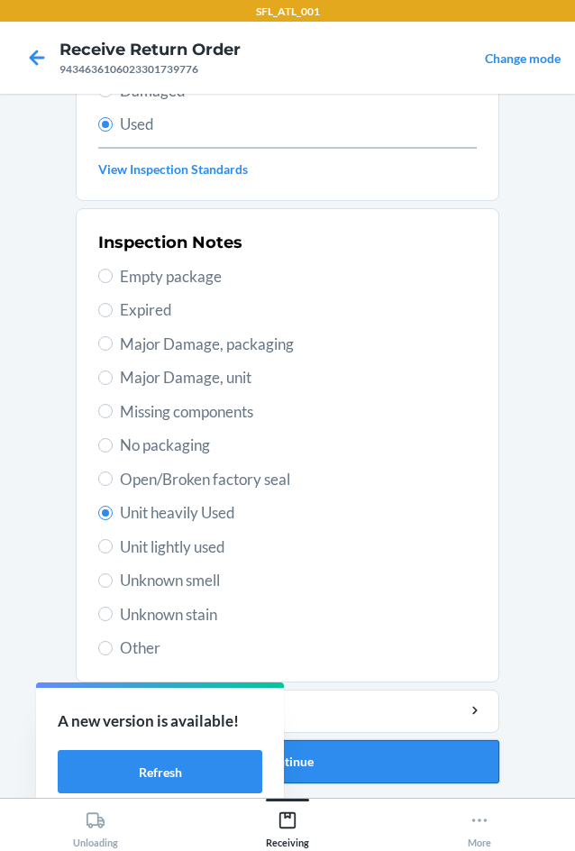
click at [374, 769] on button "Continue" at bounding box center [288, 761] width 424 height 43
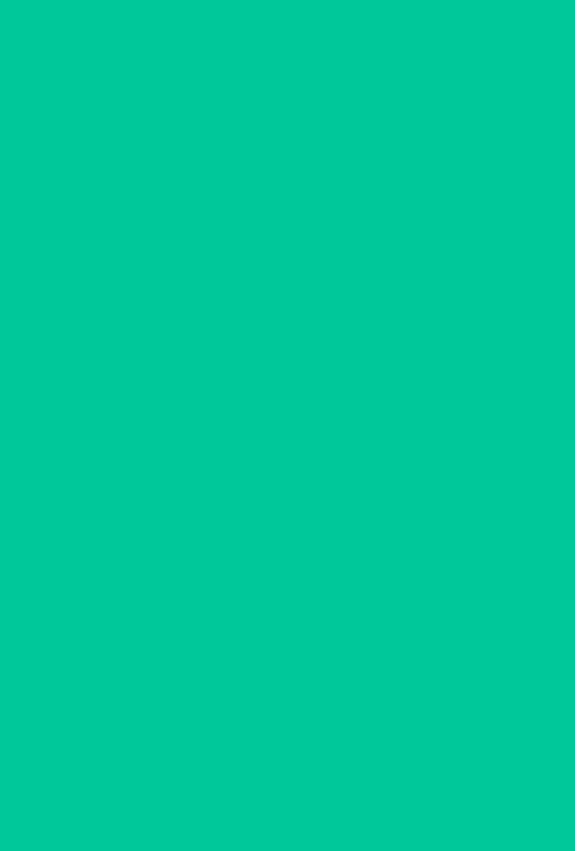
scroll to position [0, 0]
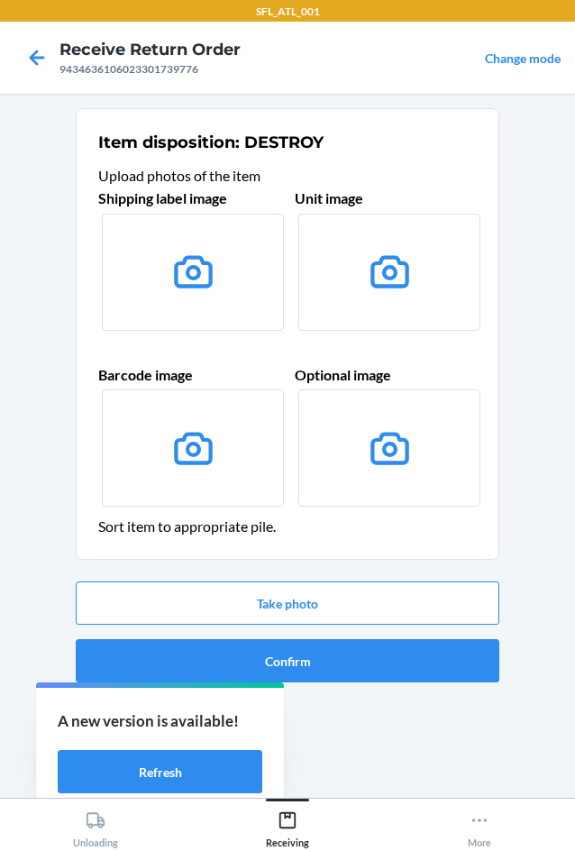
click at [353, 689] on div "Take photo Confirm" at bounding box center [288, 631] width 424 height 115
click at [362, 655] on button "Confirm" at bounding box center [288, 660] width 424 height 43
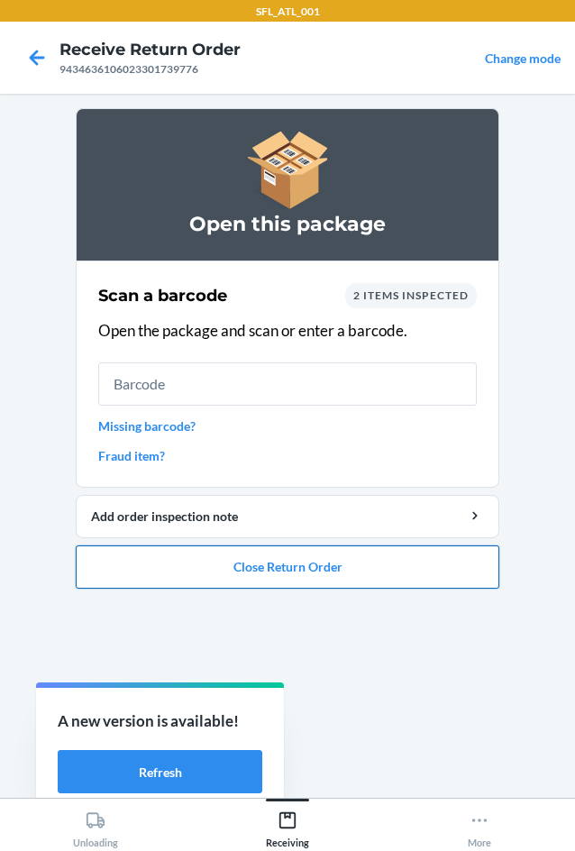
click at [334, 567] on button "Close Return Order" at bounding box center [288, 566] width 424 height 43
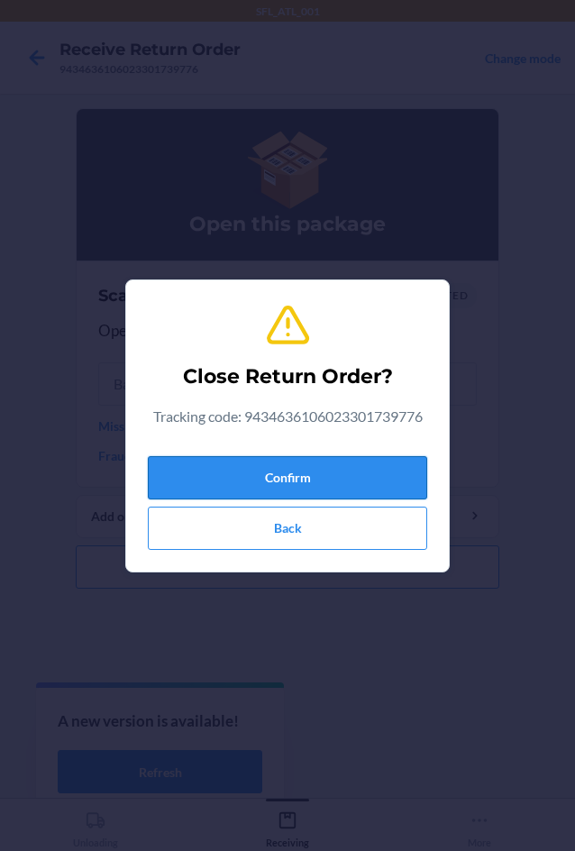
click at [274, 464] on button "Confirm" at bounding box center [287, 477] width 279 height 43
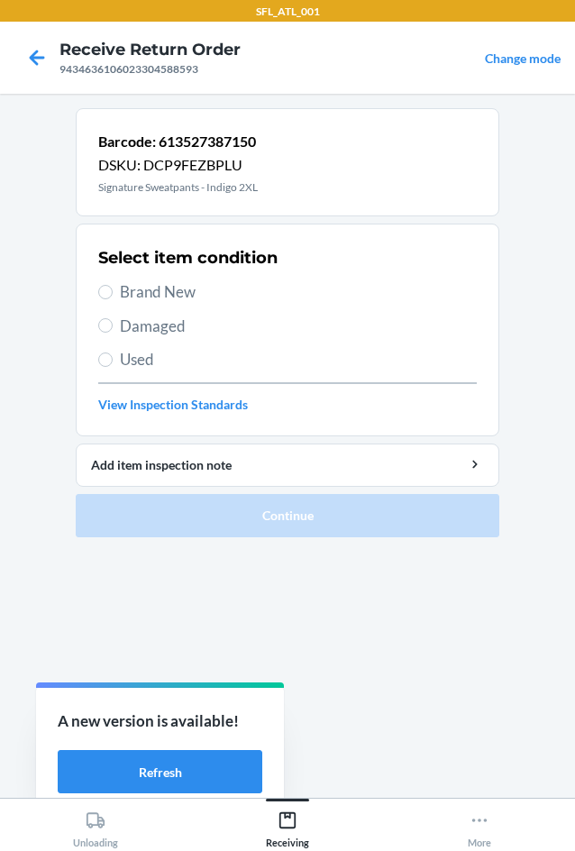
click at [195, 286] on span "Brand New" at bounding box center [298, 291] width 357 height 23
click at [113, 286] on input "Brand New" at bounding box center [105, 292] width 14 height 14
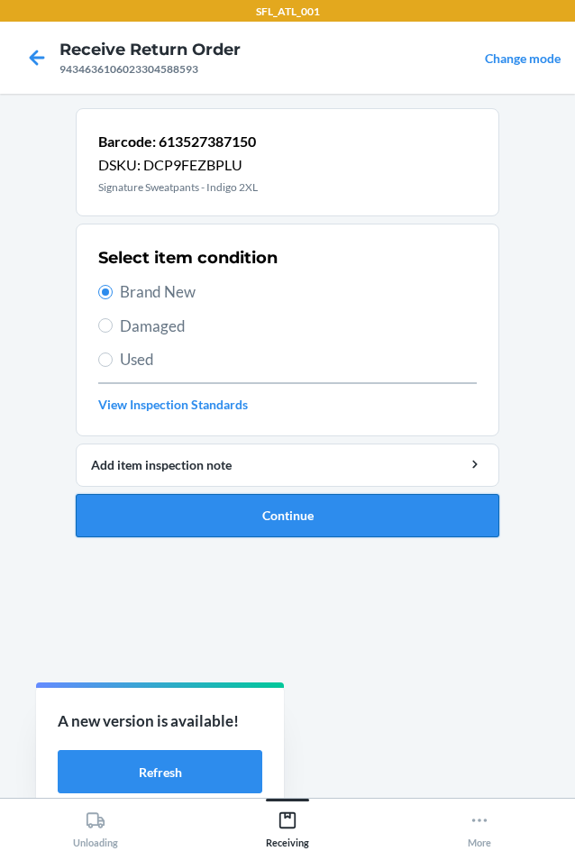
click at [298, 509] on button "Continue" at bounding box center [288, 515] width 424 height 43
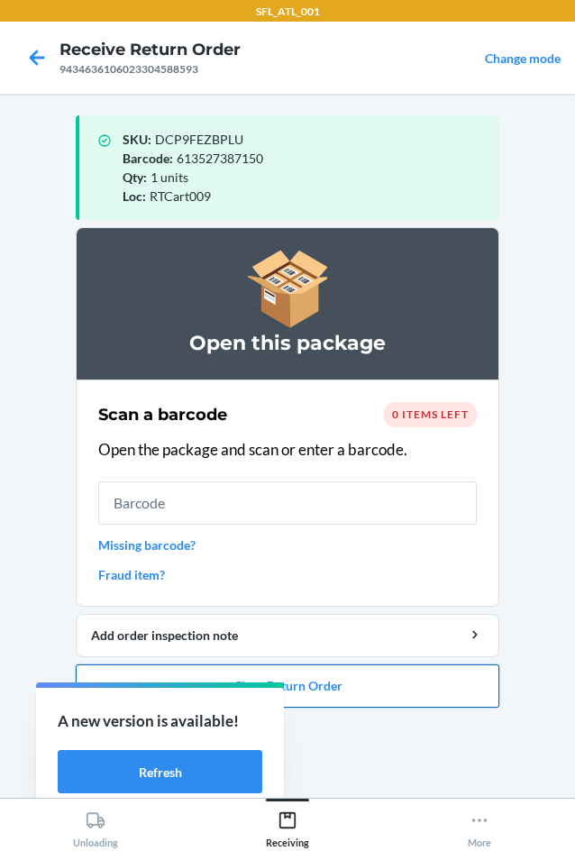
click at [454, 692] on button "Close Return Order" at bounding box center [288, 685] width 424 height 43
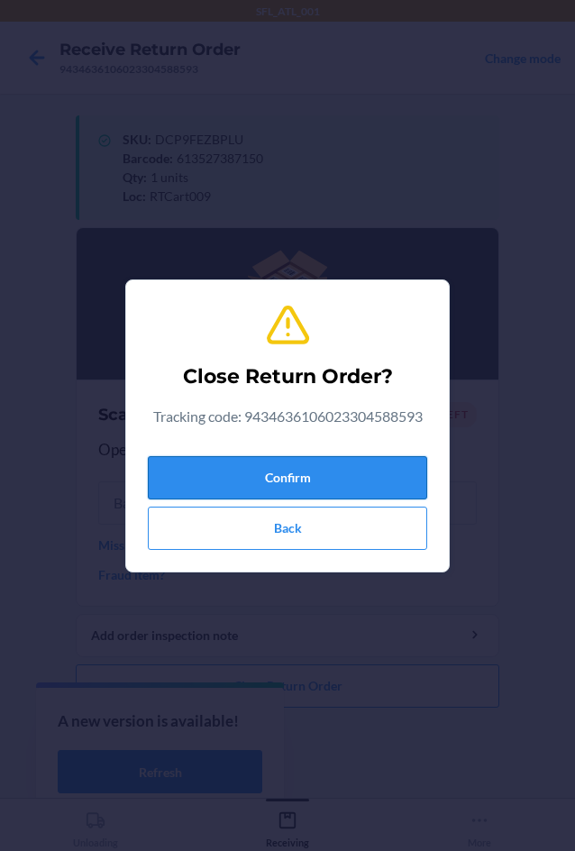
click at [397, 481] on button "Confirm" at bounding box center [287, 477] width 279 height 43
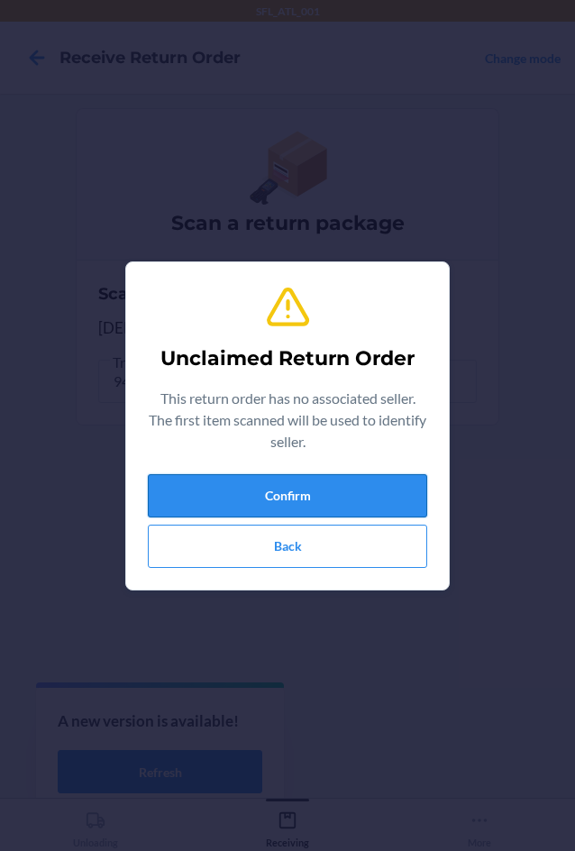
click at [399, 479] on button "Confirm" at bounding box center [287, 495] width 279 height 43
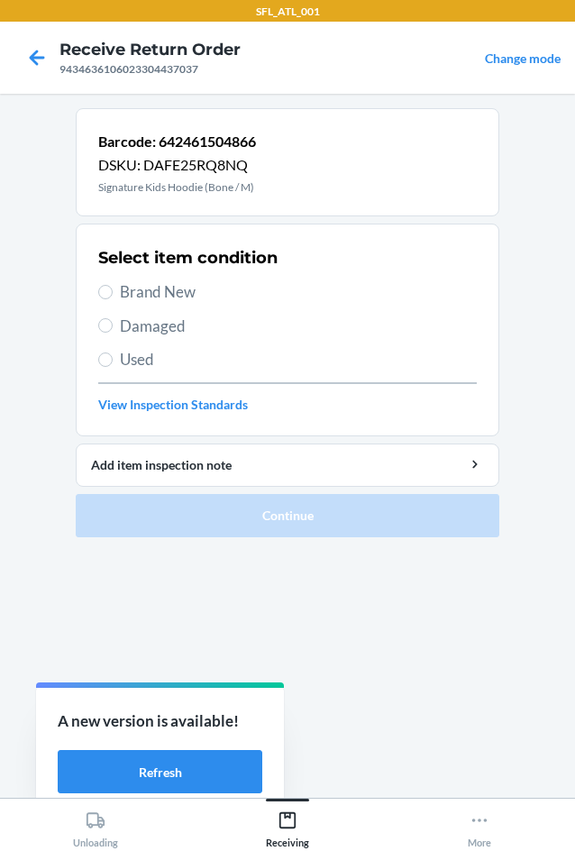
click at [209, 303] on span "Brand New" at bounding box center [298, 291] width 357 height 23
click at [113, 299] on input "Brand New" at bounding box center [105, 292] width 14 height 14
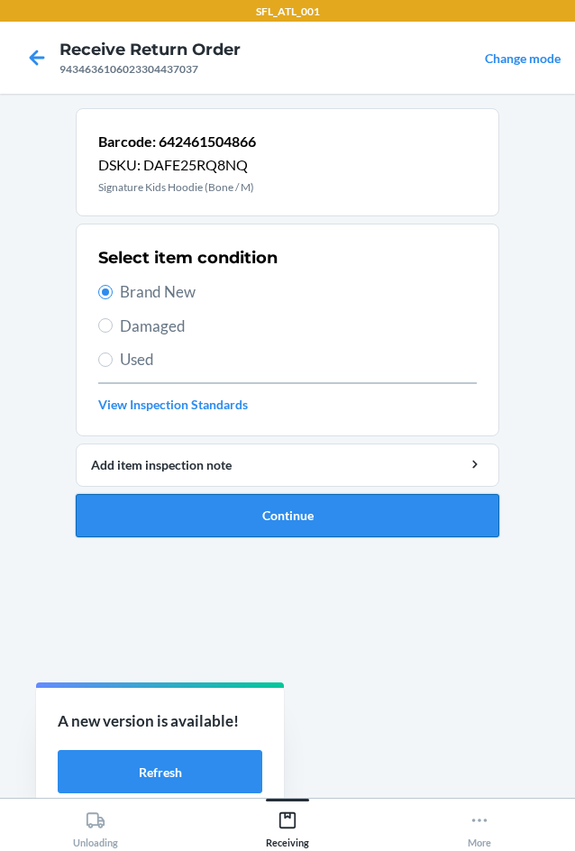
click at [287, 514] on button "Continue" at bounding box center [288, 515] width 424 height 43
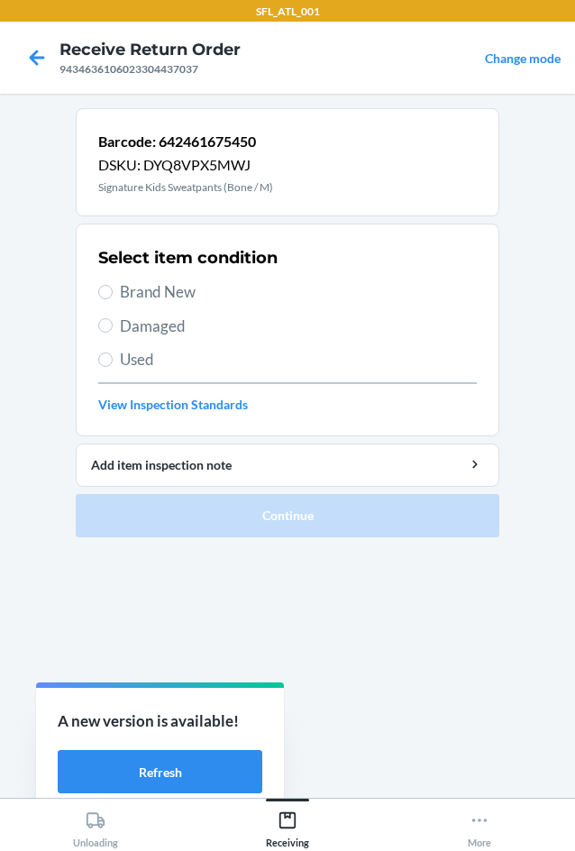
click at [204, 289] on span "Brand New" at bounding box center [298, 291] width 357 height 23
click at [113, 289] on input "Brand New" at bounding box center [105, 292] width 14 height 14
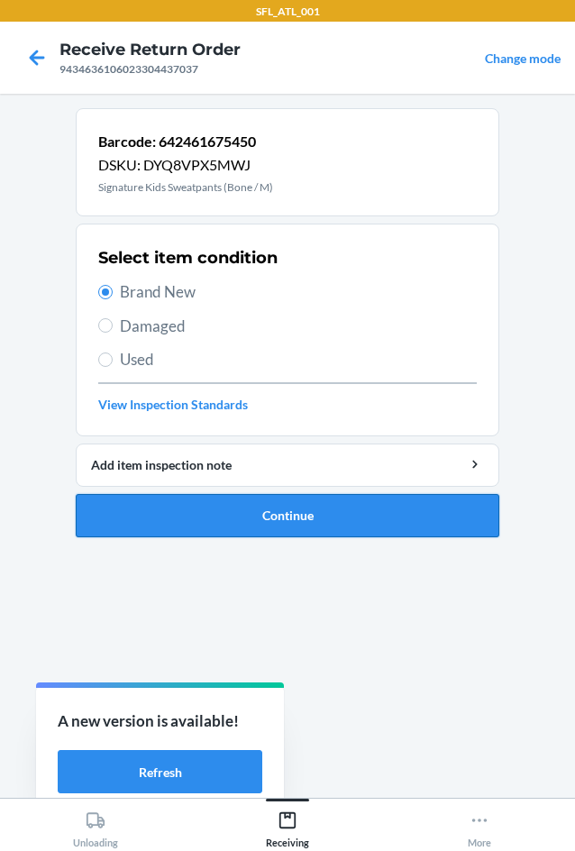
click at [296, 501] on button "Continue" at bounding box center [288, 515] width 424 height 43
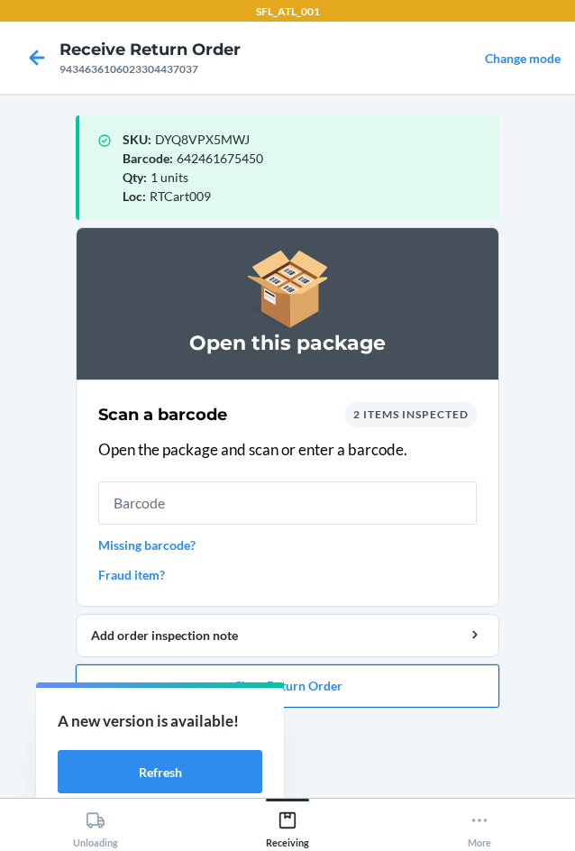
click at [431, 685] on button "Close Return Order" at bounding box center [288, 685] width 424 height 43
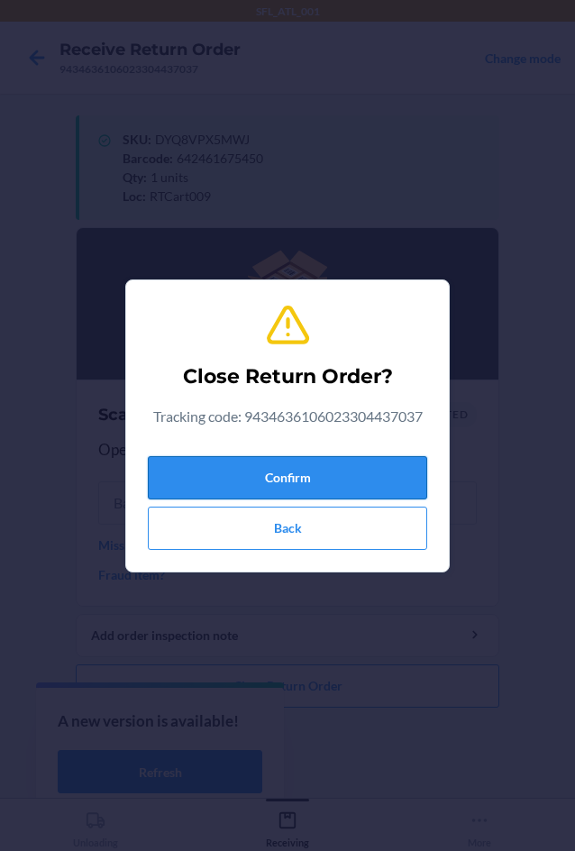
click at [344, 482] on button "Confirm" at bounding box center [287, 477] width 279 height 43
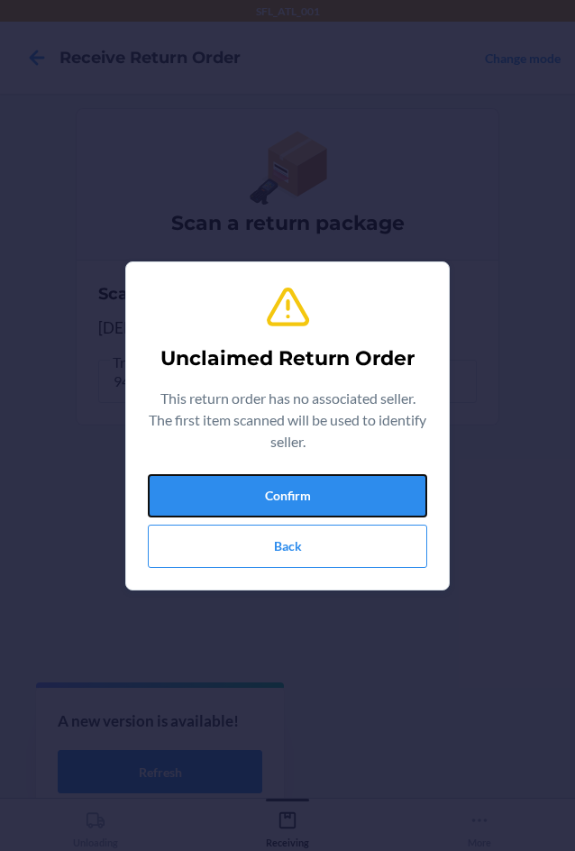
click at [345, 497] on button "Confirm" at bounding box center [287, 495] width 279 height 43
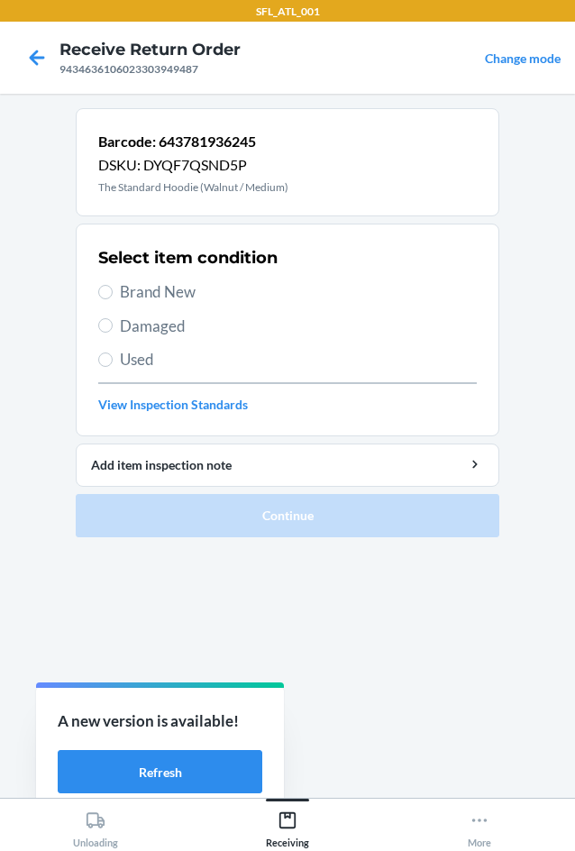
click at [194, 288] on span "Brand New" at bounding box center [298, 291] width 357 height 23
click at [113, 288] on input "Brand New" at bounding box center [105, 292] width 14 height 14
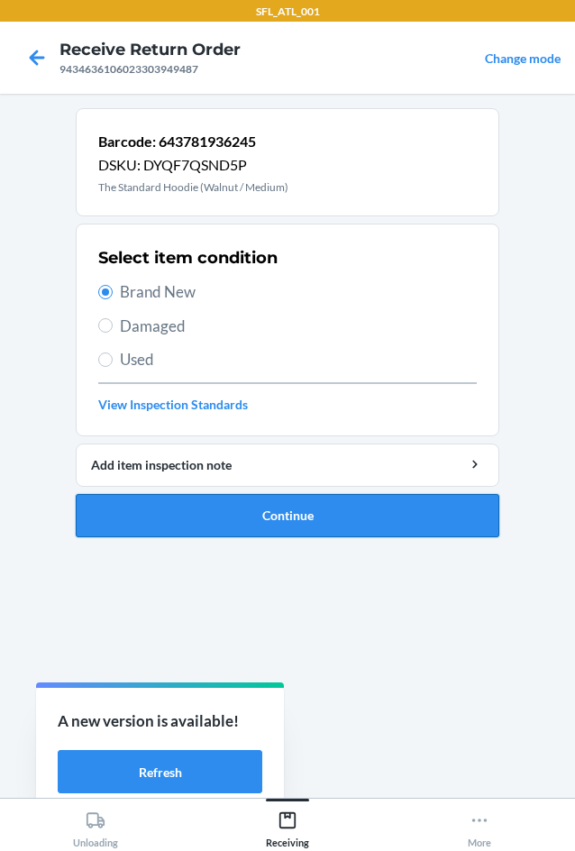
click at [325, 510] on button "Continue" at bounding box center [288, 515] width 424 height 43
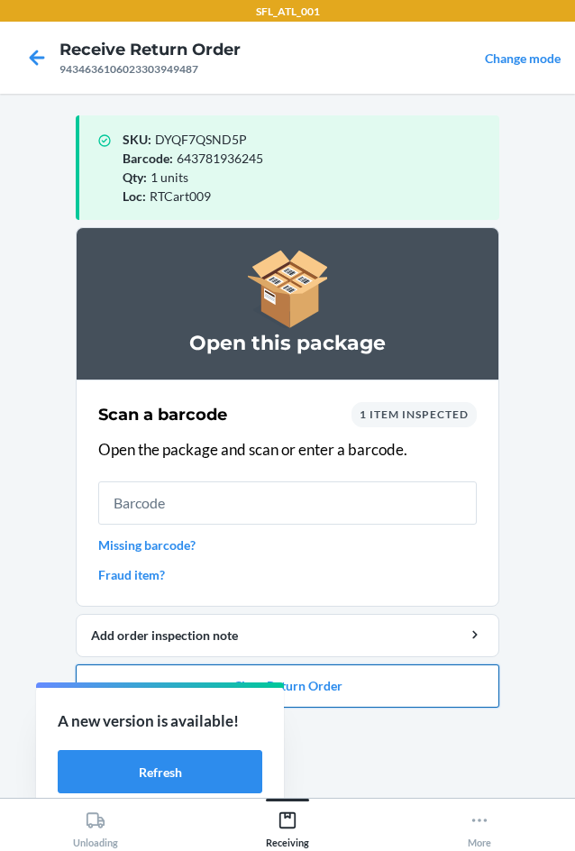
click at [441, 686] on button "Close Return Order" at bounding box center [288, 685] width 424 height 43
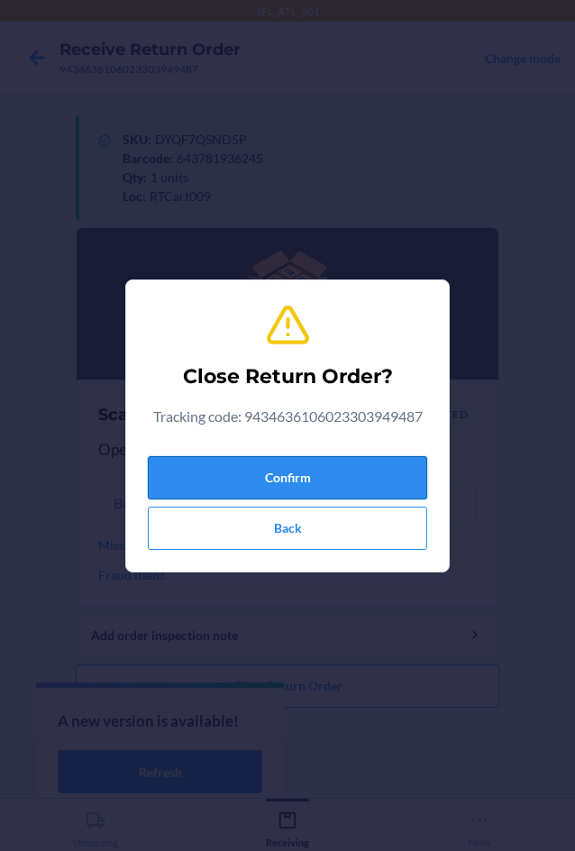
click at [276, 460] on button "Confirm" at bounding box center [287, 477] width 279 height 43
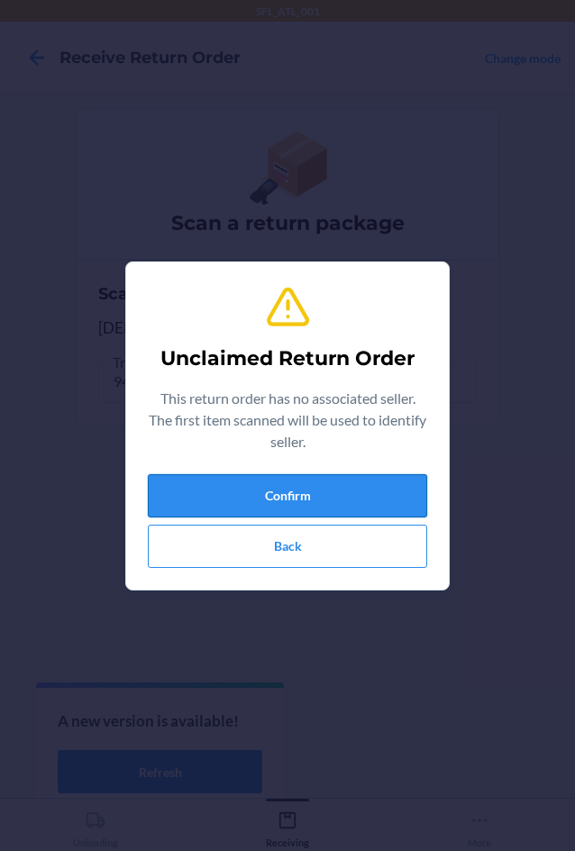
click at [380, 491] on button "Confirm" at bounding box center [287, 495] width 279 height 43
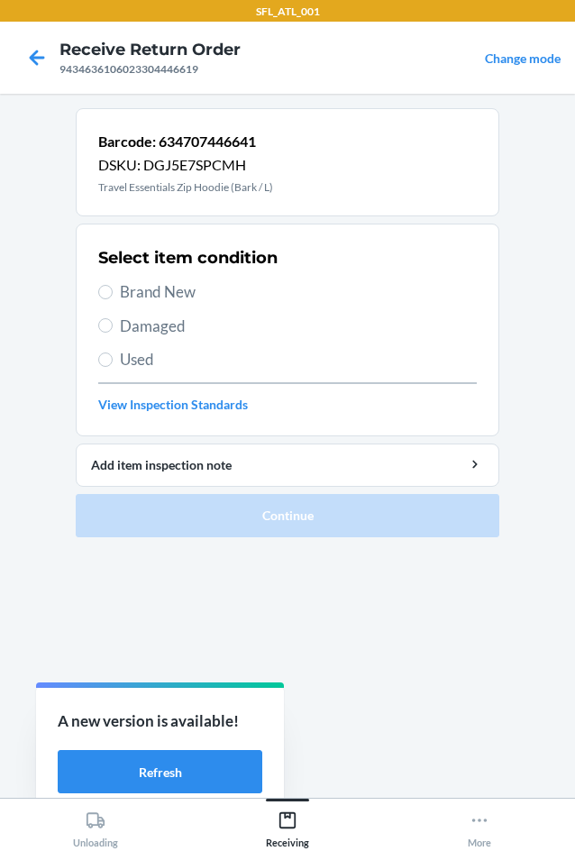
click at [207, 306] on div "Select item condition Brand New Damaged Used View Inspection Standards" at bounding box center [287, 330] width 379 height 178
click at [205, 292] on span "Brand New" at bounding box center [298, 291] width 357 height 23
click at [113, 292] on input "Brand New" at bounding box center [105, 292] width 14 height 14
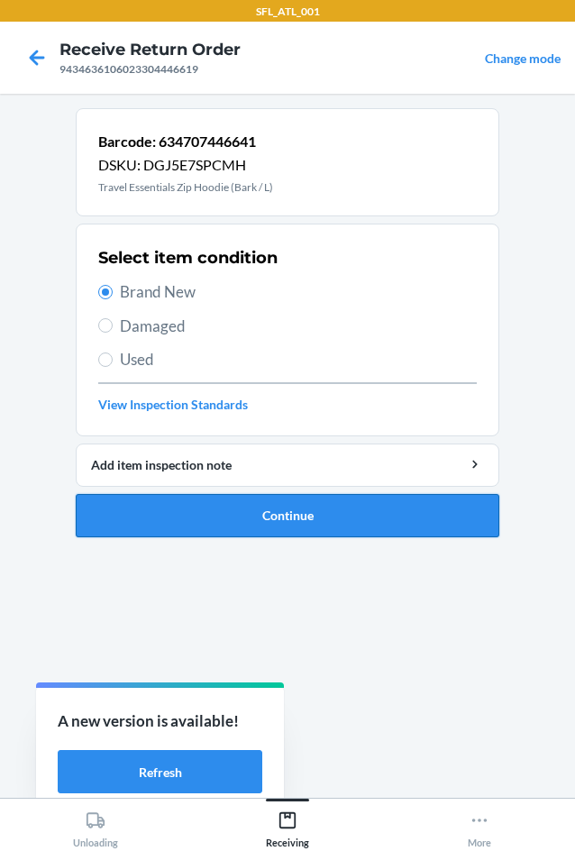
click at [339, 513] on button "Continue" at bounding box center [288, 515] width 424 height 43
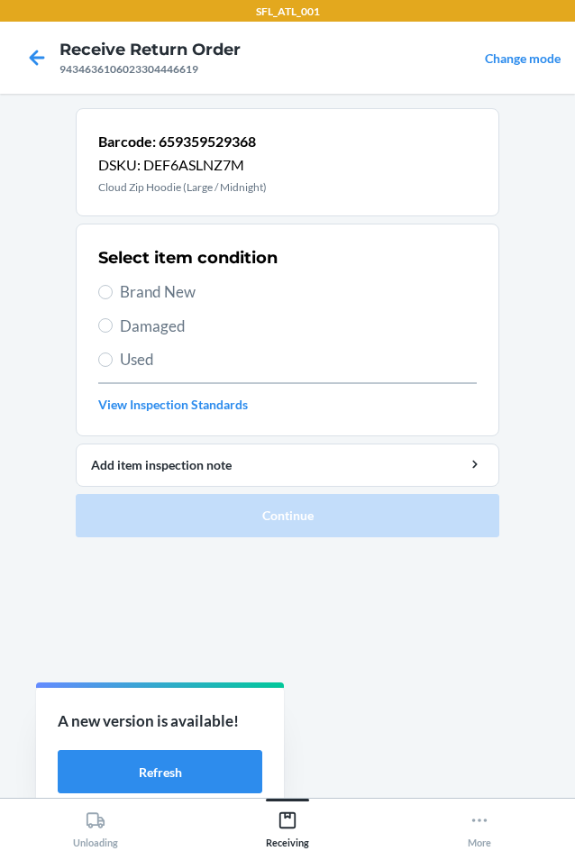
click at [154, 308] on div "Select item condition Brand New Damaged Used View Inspection Standards" at bounding box center [287, 330] width 379 height 178
click at [161, 290] on span "Brand New" at bounding box center [298, 291] width 357 height 23
click at [113, 290] on input "Brand New" at bounding box center [105, 292] width 14 height 14
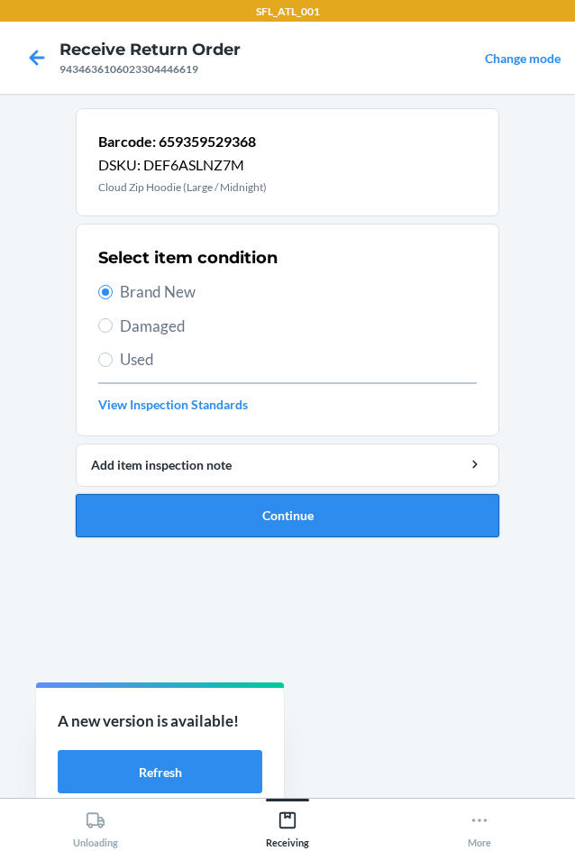
click at [271, 508] on button "Continue" at bounding box center [288, 515] width 424 height 43
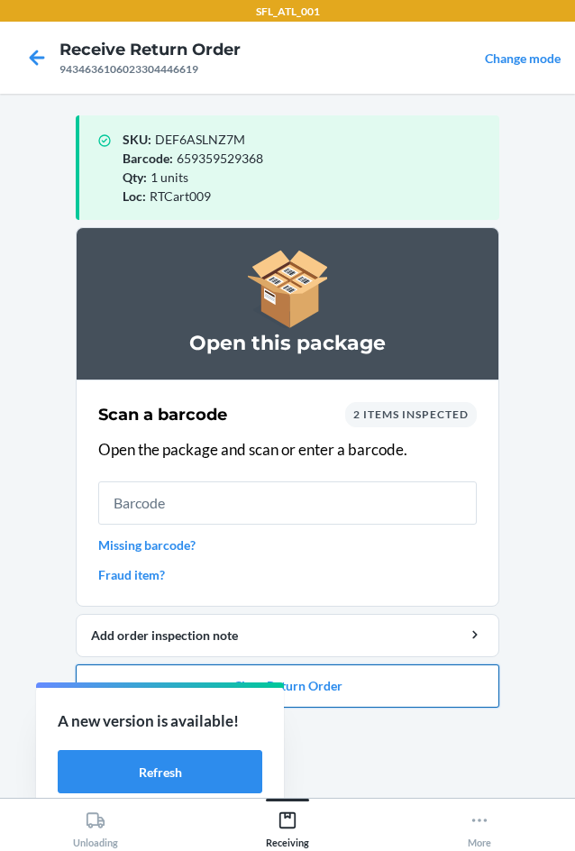
click at [460, 690] on button "Close Return Order" at bounding box center [288, 685] width 424 height 43
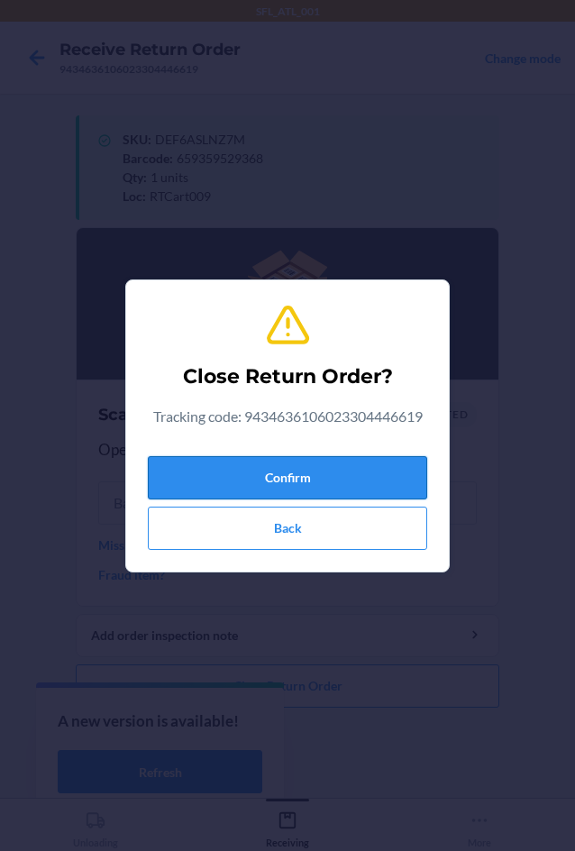
click at [377, 491] on button "Confirm" at bounding box center [287, 477] width 279 height 43
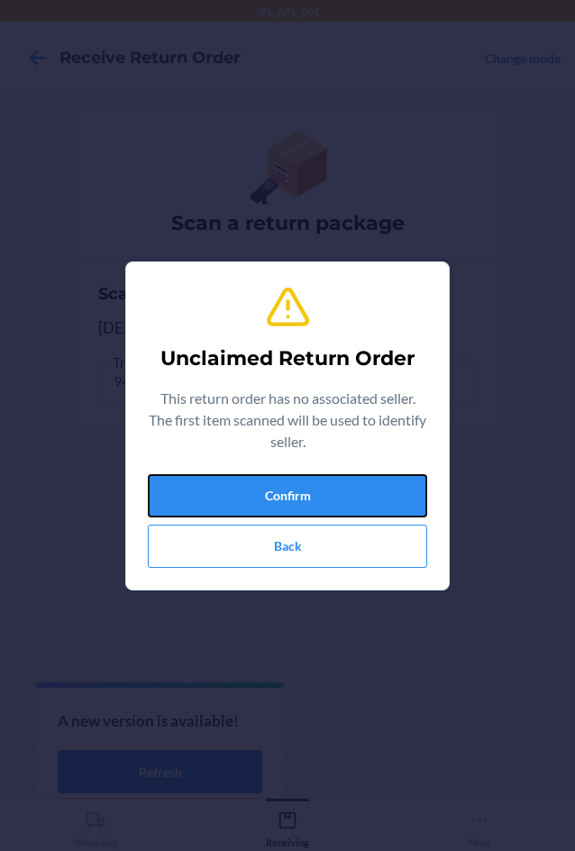
click at [377, 491] on button "Confirm" at bounding box center [287, 495] width 279 height 43
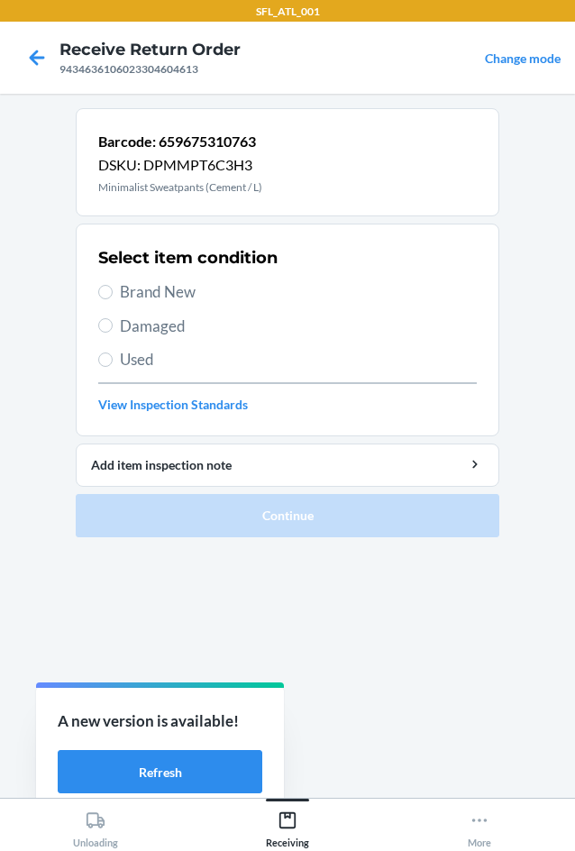
click at [189, 300] on span "Brand New" at bounding box center [298, 291] width 357 height 23
click at [113, 299] on input "Brand New" at bounding box center [105, 292] width 14 height 14
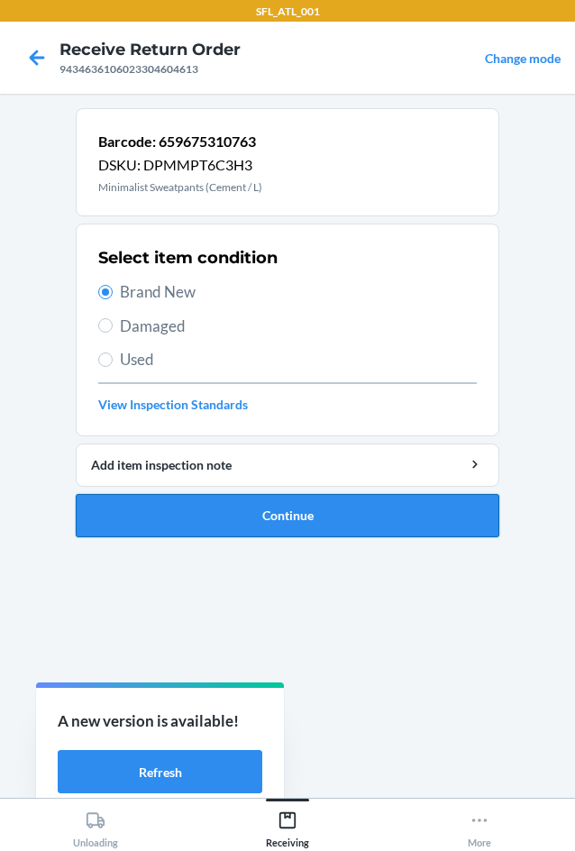
click at [325, 507] on button "Continue" at bounding box center [288, 515] width 424 height 43
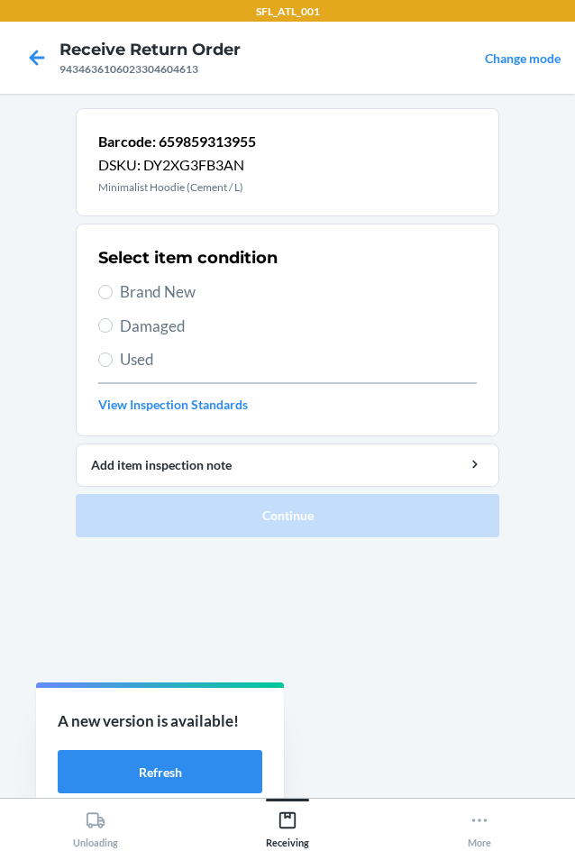
click at [197, 290] on span "Brand New" at bounding box center [298, 291] width 357 height 23
click at [113, 290] on input "Brand New" at bounding box center [105, 292] width 14 height 14
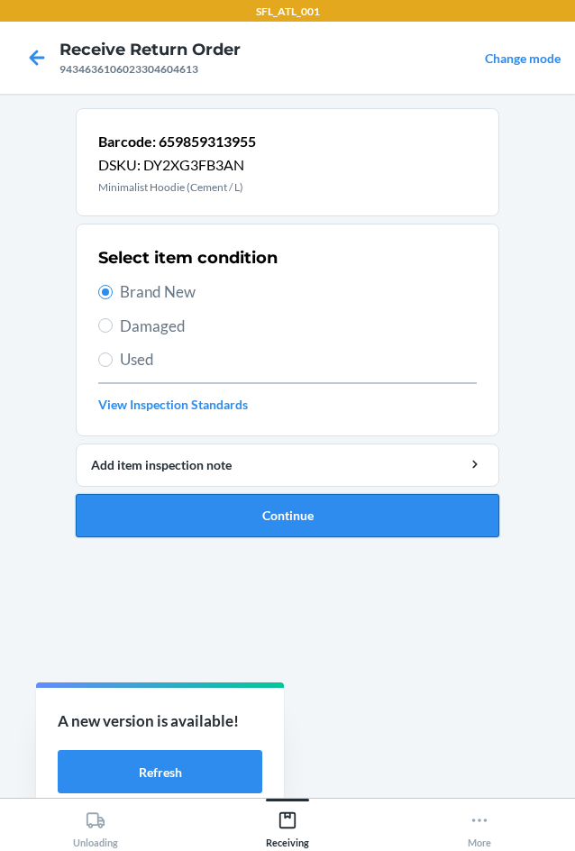
click at [356, 512] on button "Continue" at bounding box center [288, 515] width 424 height 43
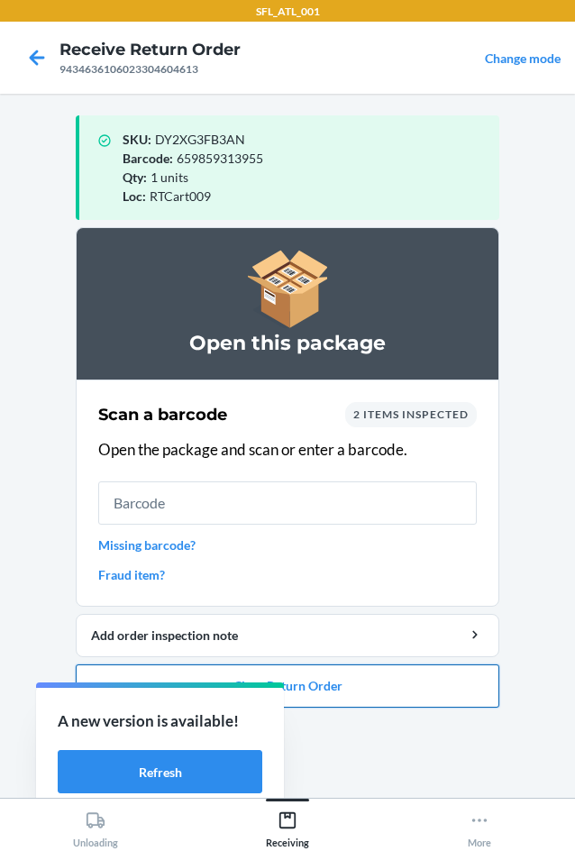
click at [346, 693] on button "Close Return Order" at bounding box center [288, 685] width 424 height 43
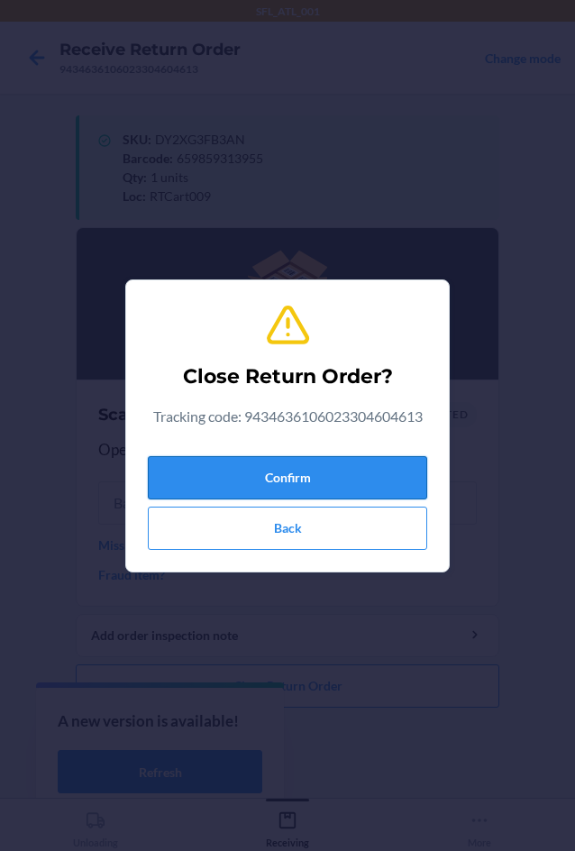
click at [296, 481] on button "Confirm" at bounding box center [287, 477] width 279 height 43
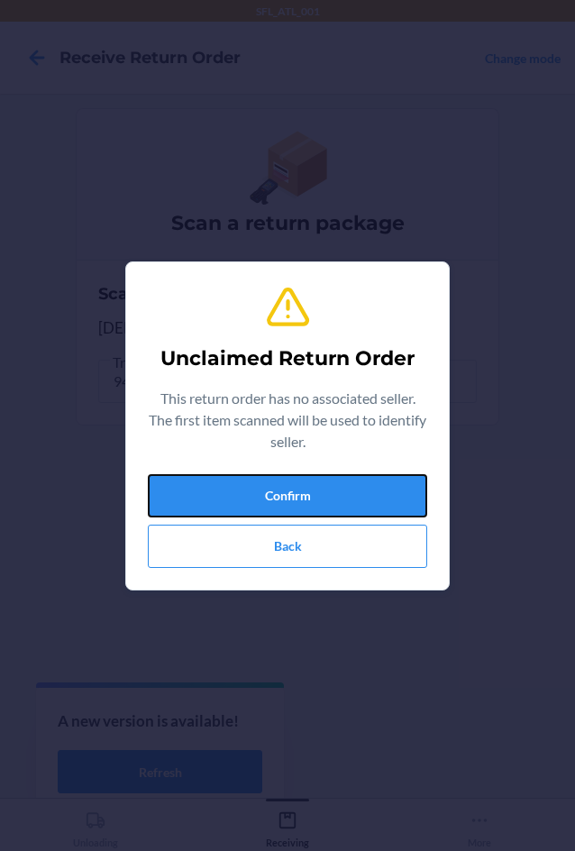
click at [296, 481] on button "Confirm" at bounding box center [287, 495] width 279 height 43
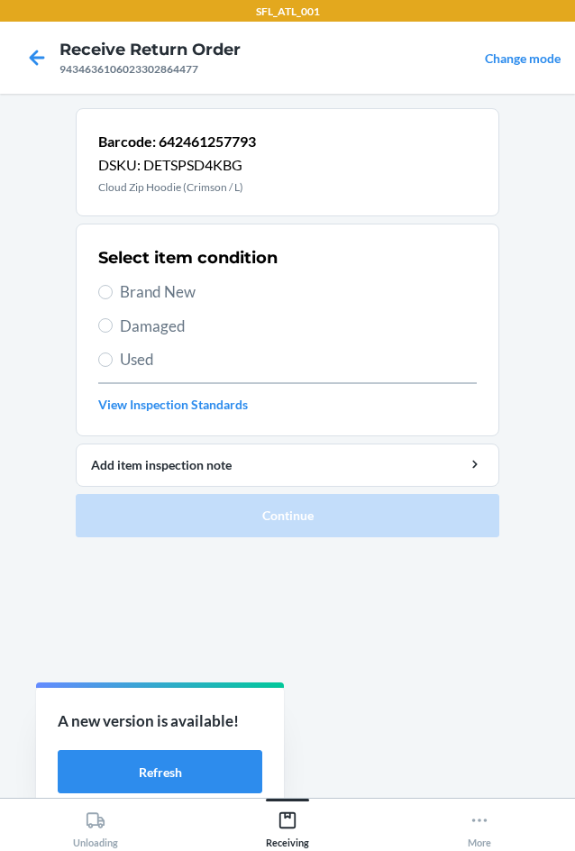
click at [178, 292] on span "Brand New" at bounding box center [298, 291] width 357 height 23
click at [113, 292] on input "Brand New" at bounding box center [105, 292] width 14 height 14
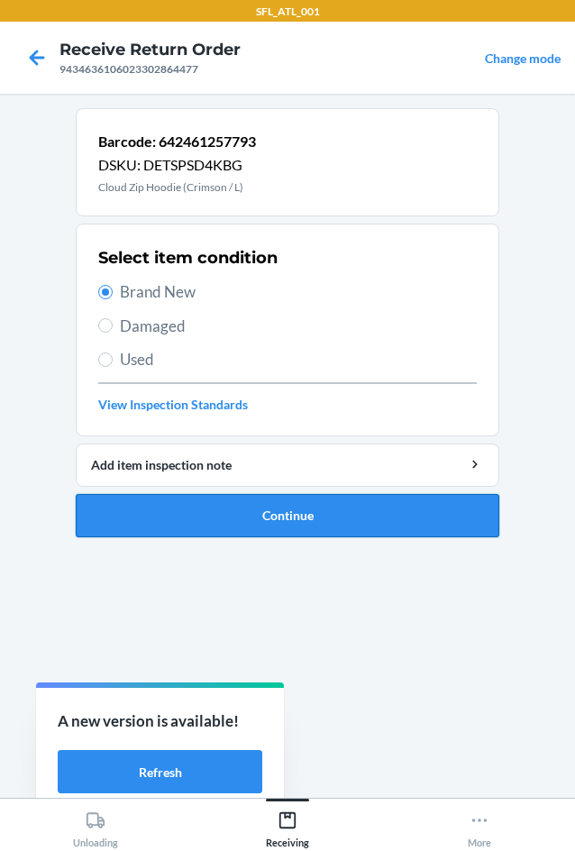
click at [325, 519] on button "Continue" at bounding box center [288, 515] width 424 height 43
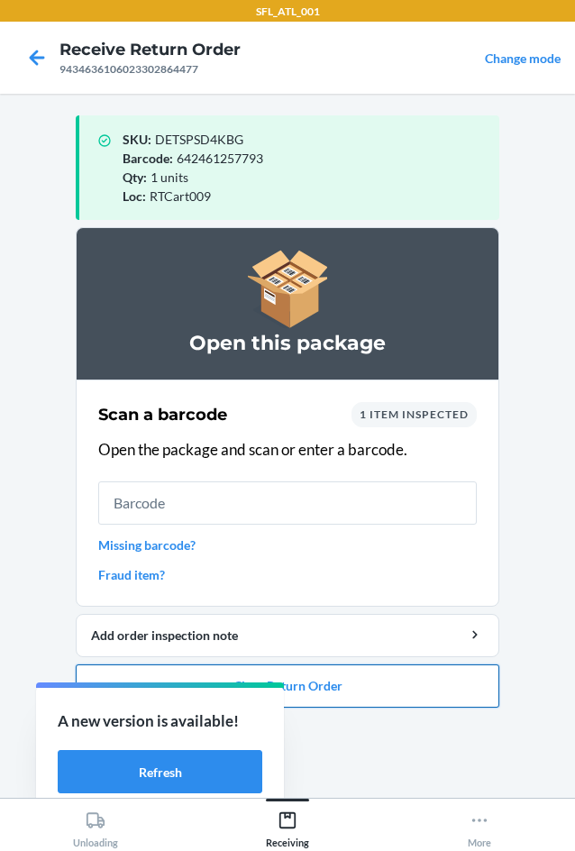
click at [434, 692] on button "Close Return Order" at bounding box center [288, 685] width 424 height 43
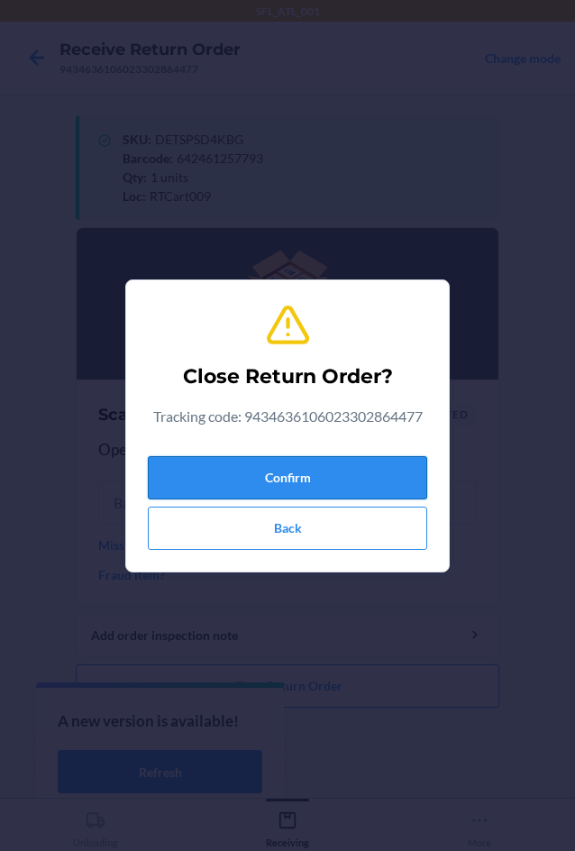
click at [367, 486] on button "Confirm" at bounding box center [287, 477] width 279 height 43
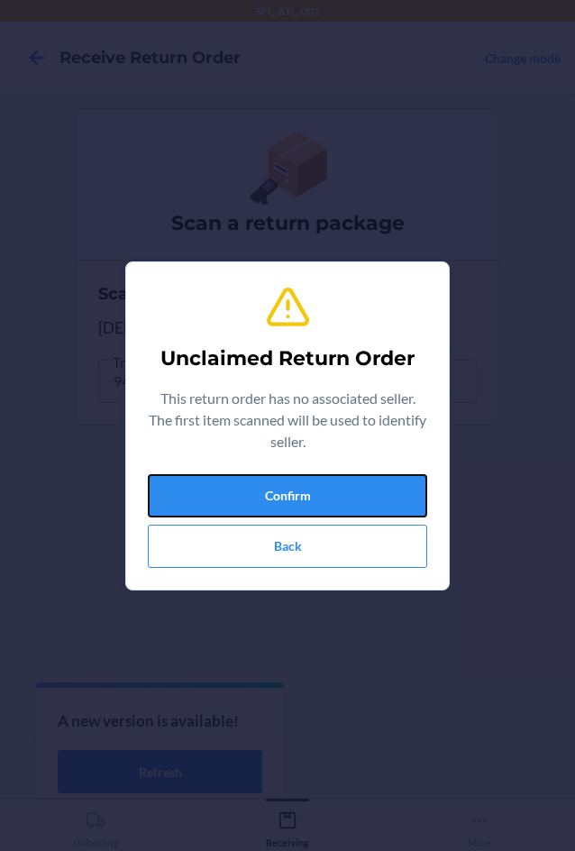
click at [375, 485] on button "Confirm" at bounding box center [287, 495] width 279 height 43
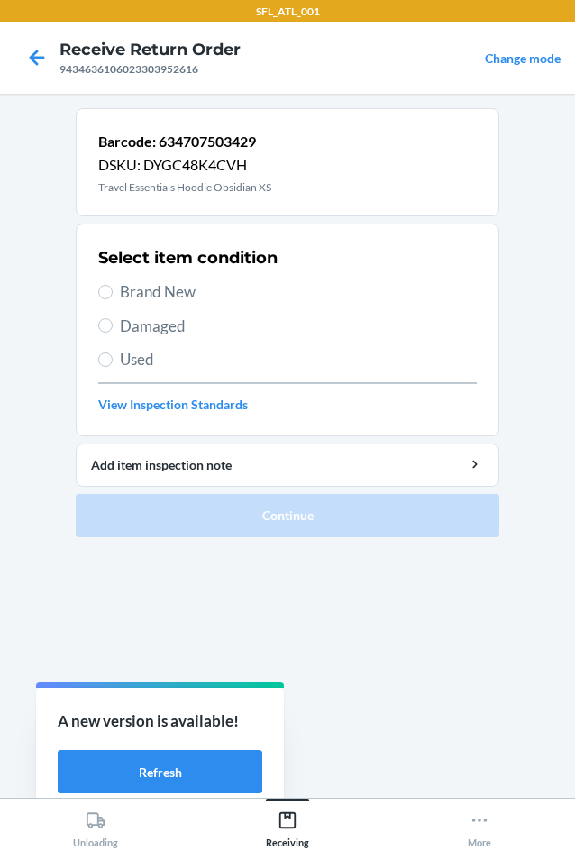
click at [161, 283] on span "Brand New" at bounding box center [298, 291] width 357 height 23
click at [113, 285] on input "Brand New" at bounding box center [105, 292] width 14 height 14
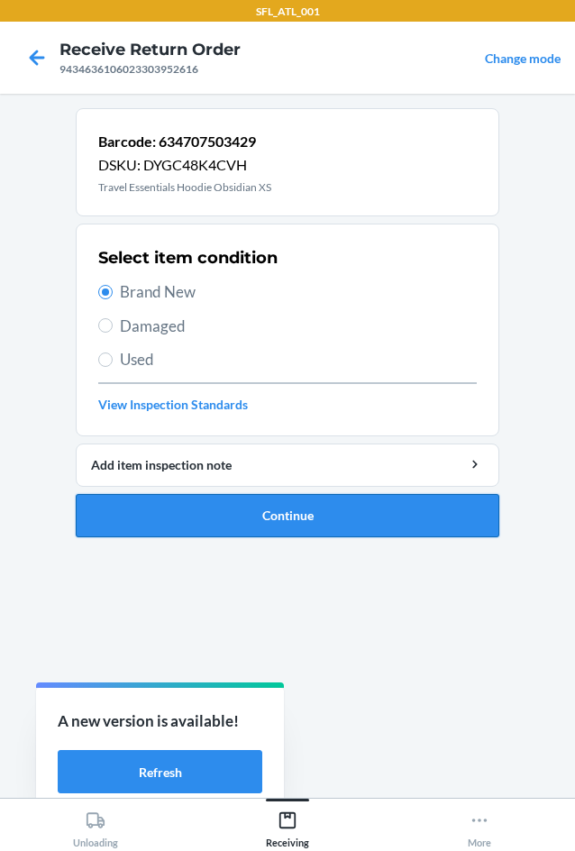
click at [325, 508] on button "Continue" at bounding box center [288, 515] width 424 height 43
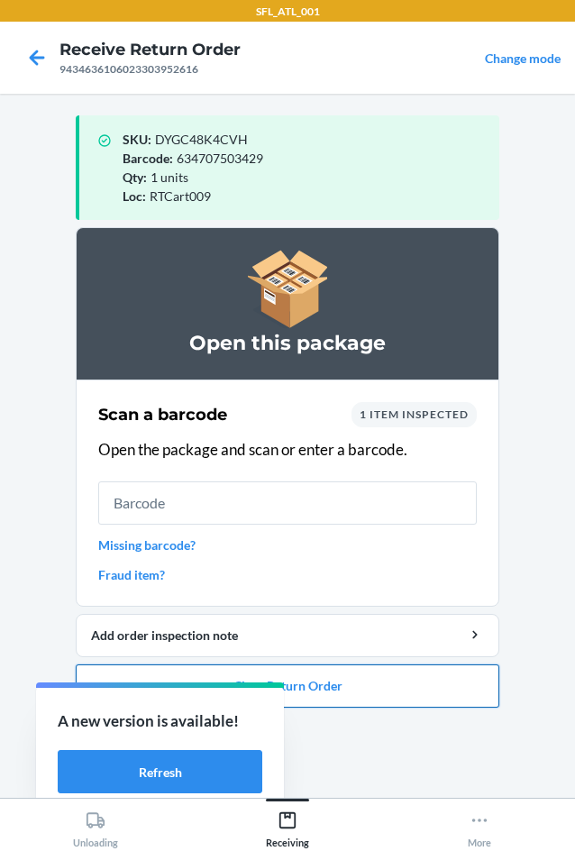
click at [422, 687] on button "Close Return Order" at bounding box center [288, 685] width 424 height 43
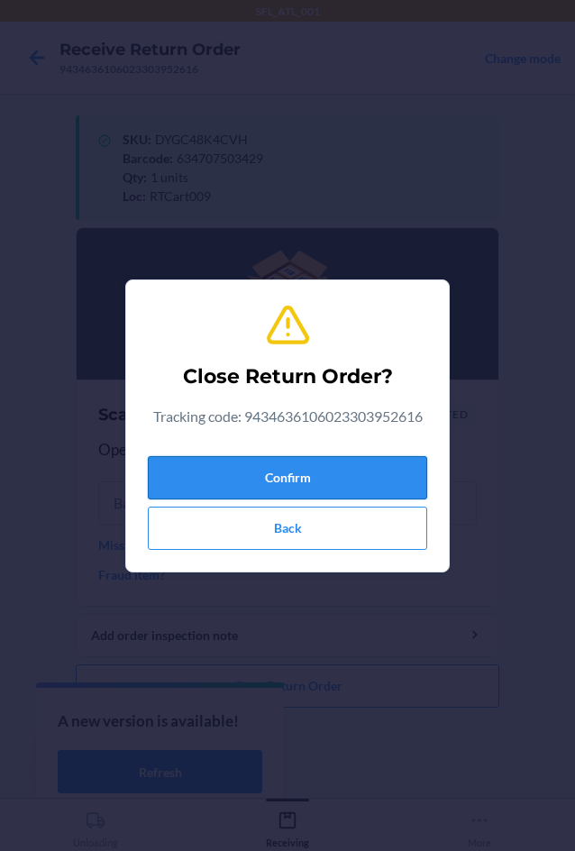
click at [380, 478] on button "Confirm" at bounding box center [287, 477] width 279 height 43
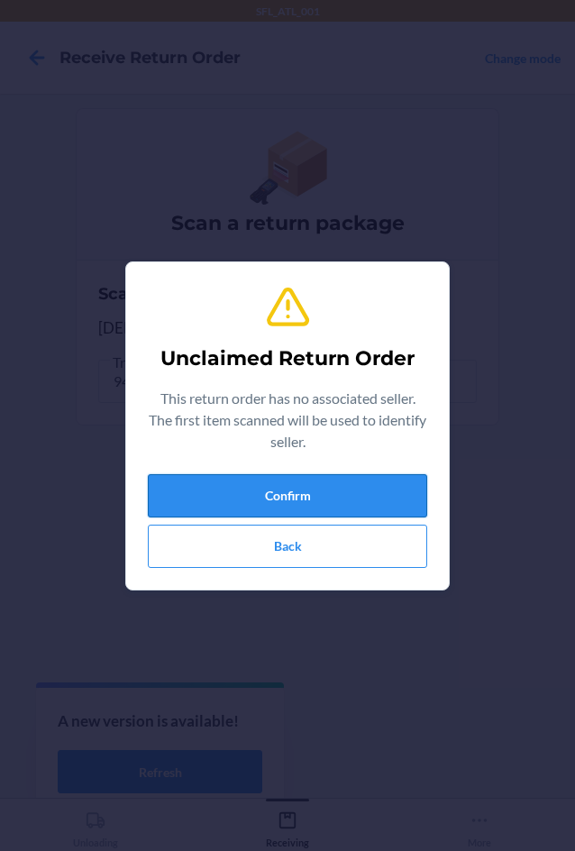
click at [375, 478] on button "Confirm" at bounding box center [287, 495] width 279 height 43
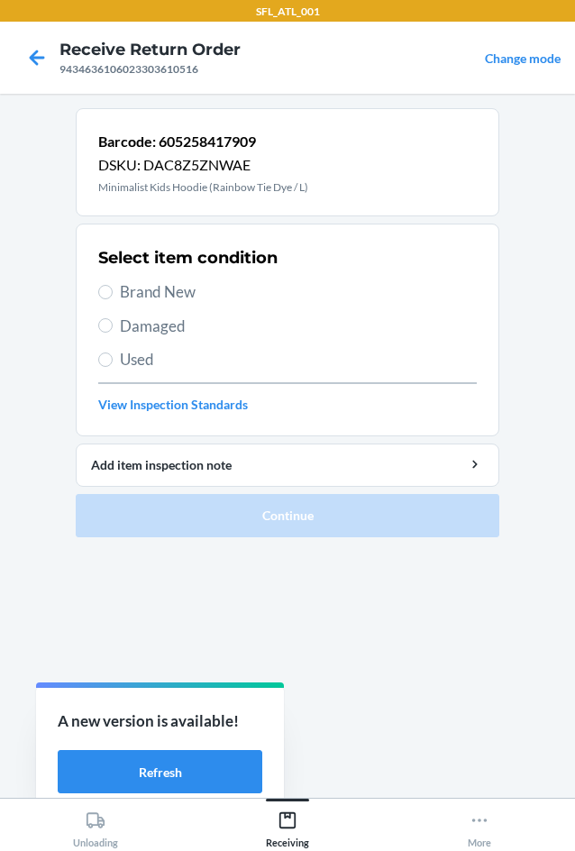
click at [162, 290] on span "Brand New" at bounding box center [298, 291] width 357 height 23
click at [113, 290] on input "Brand New" at bounding box center [105, 292] width 14 height 14
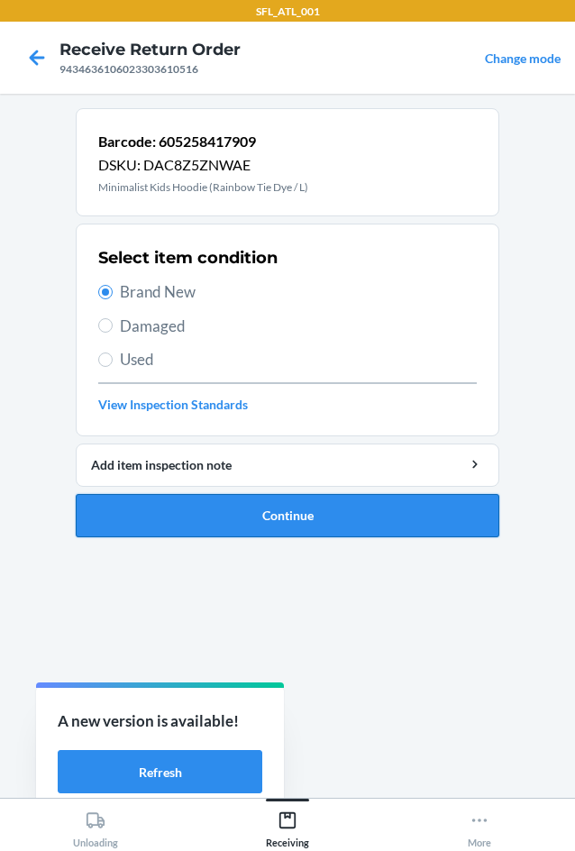
click at [303, 522] on button "Continue" at bounding box center [288, 515] width 424 height 43
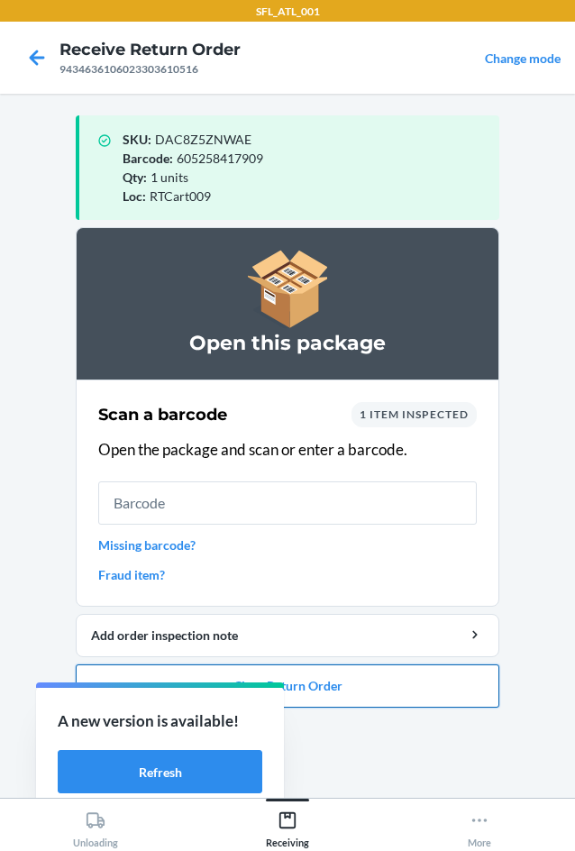
click at [456, 689] on button "Close Return Order" at bounding box center [288, 685] width 424 height 43
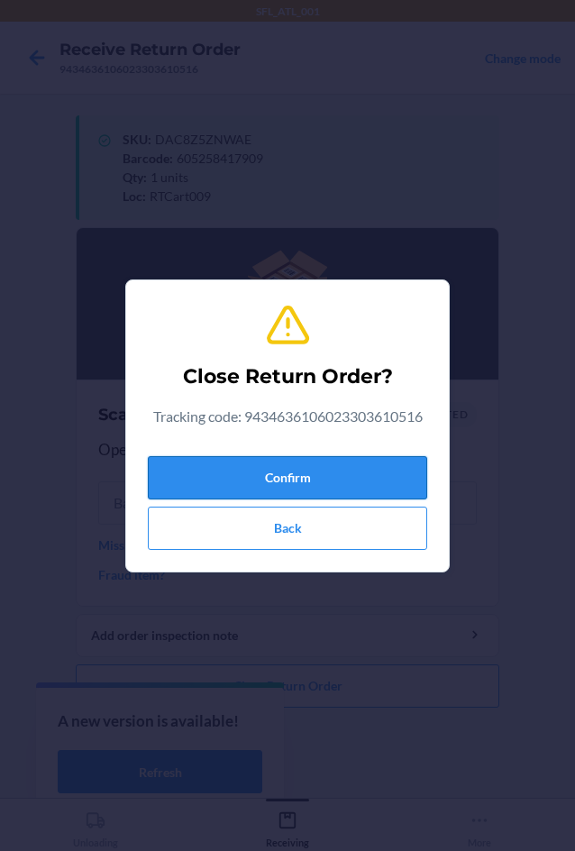
click at [361, 484] on button "Confirm" at bounding box center [287, 477] width 279 height 43
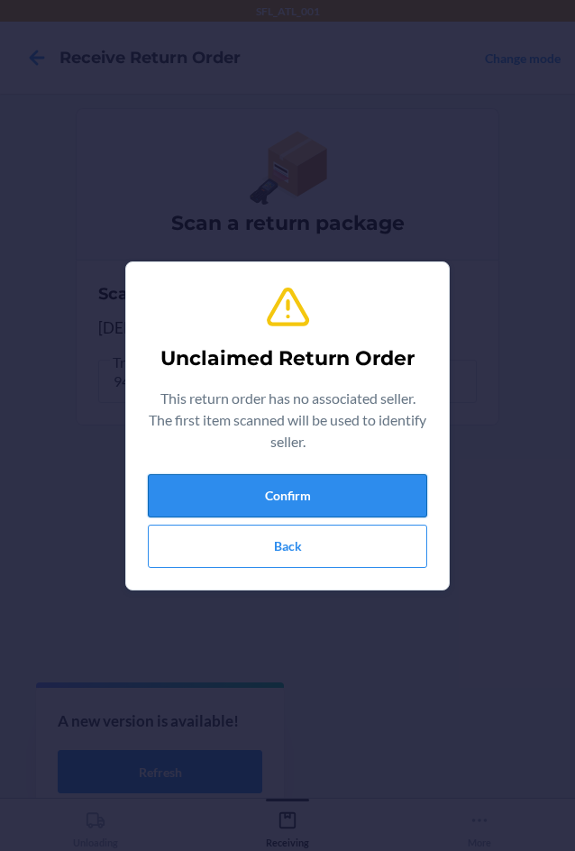
click at [345, 489] on button "Confirm" at bounding box center [287, 495] width 279 height 43
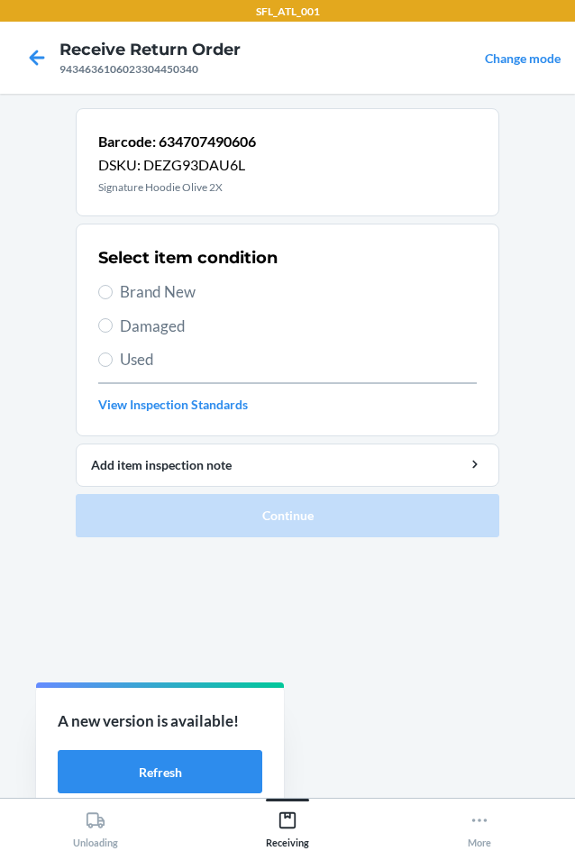
click at [179, 290] on span "Brand New" at bounding box center [298, 291] width 357 height 23
click at [113, 290] on input "Brand New" at bounding box center [105, 292] width 14 height 14
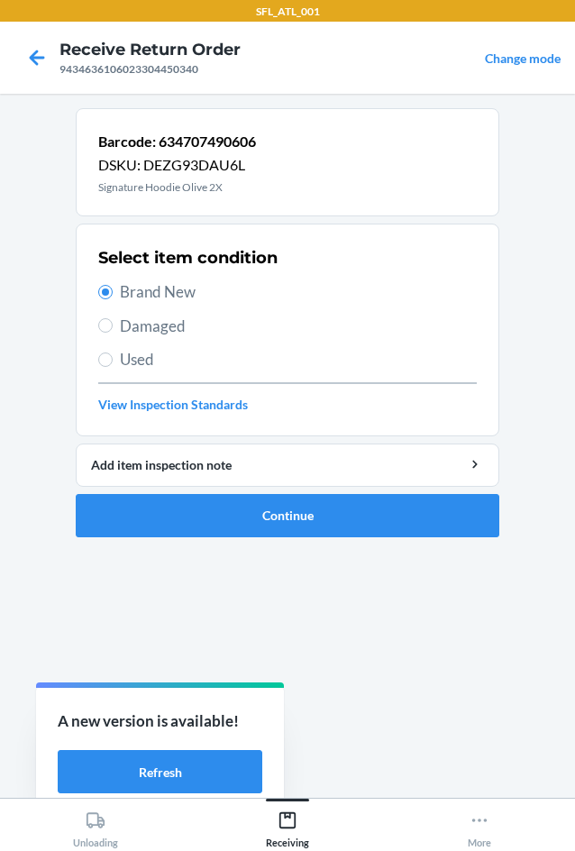
click at [397, 490] on li "Barcode: 634707490606 DSKU: DEZG93DAU6L Signature Hoodie Olive 2X Select item c…" at bounding box center [288, 322] width 424 height 429
click at [397, 511] on button "Continue" at bounding box center [288, 515] width 424 height 43
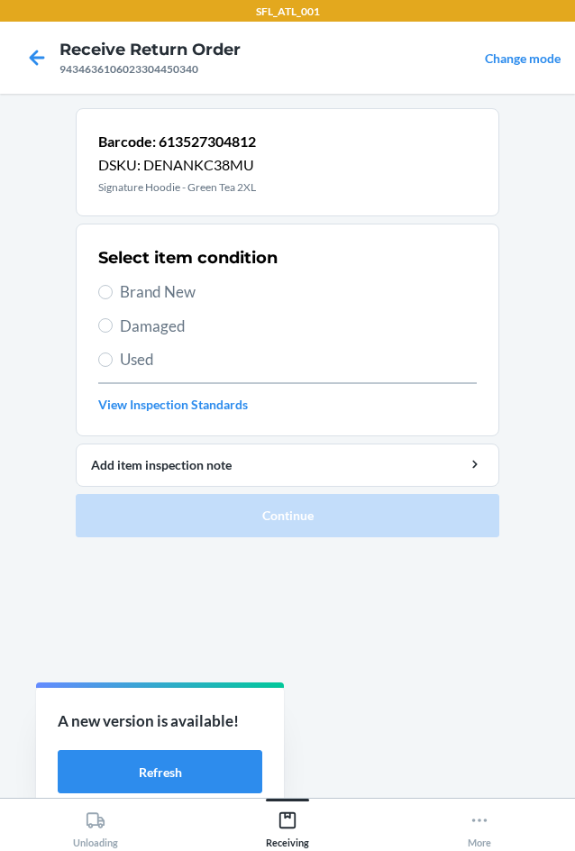
click at [187, 288] on span "Brand New" at bounding box center [298, 291] width 357 height 23
click at [113, 288] on input "Brand New" at bounding box center [105, 292] width 14 height 14
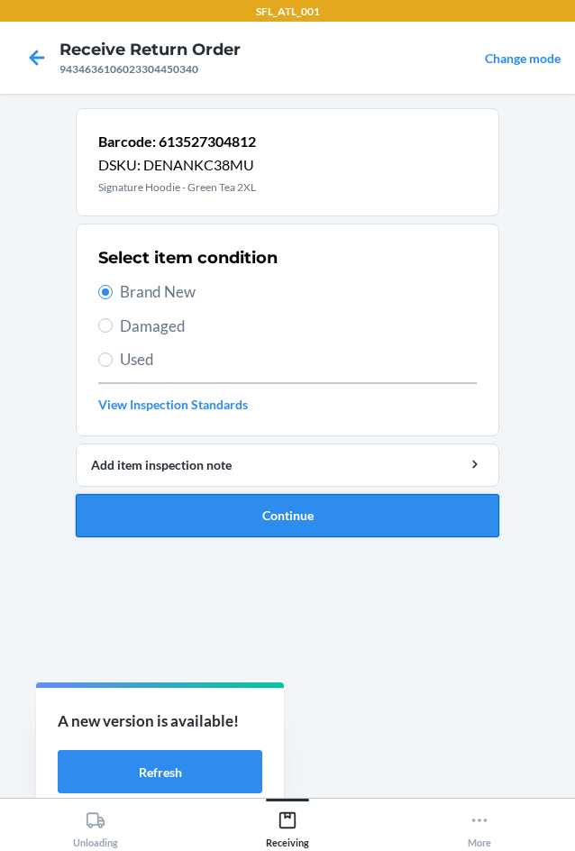
click at [343, 508] on button "Continue" at bounding box center [288, 515] width 424 height 43
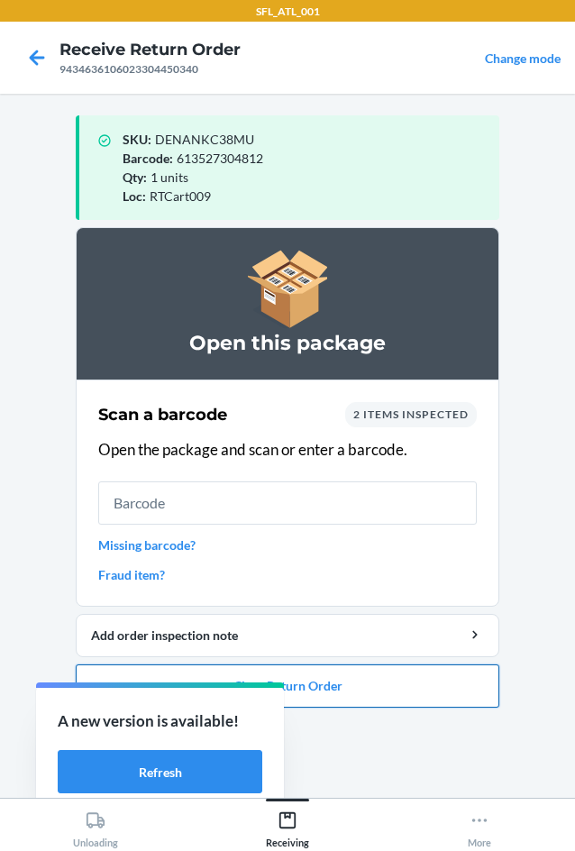
click at [462, 692] on button "Close Return Order" at bounding box center [288, 685] width 424 height 43
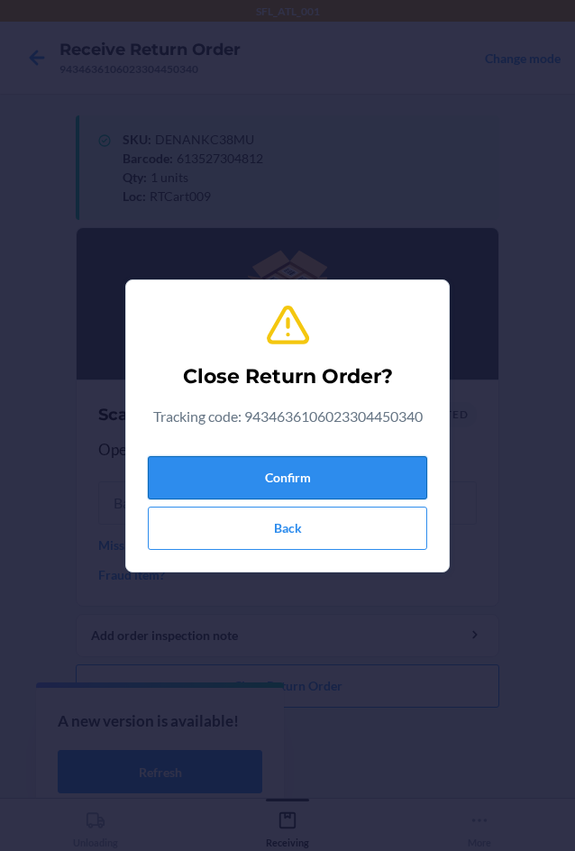
click at [389, 460] on button "Confirm" at bounding box center [287, 477] width 279 height 43
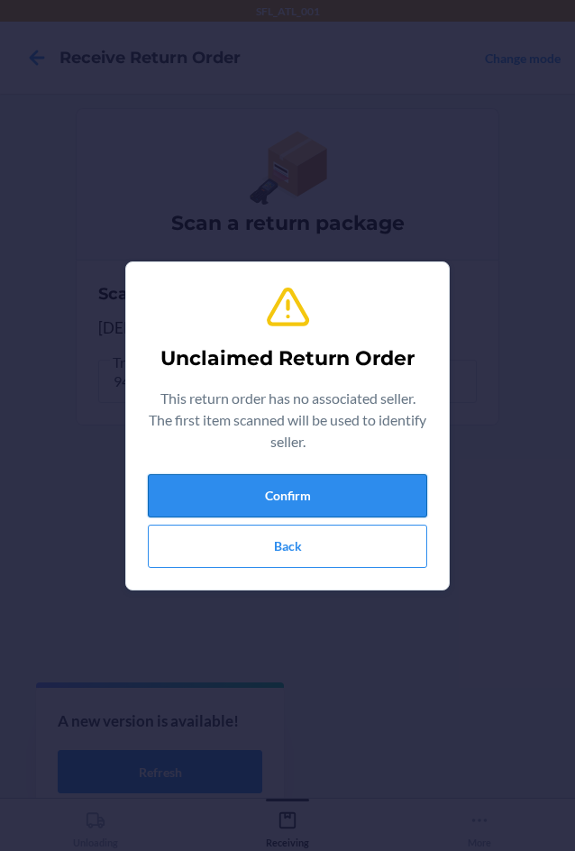
click at [389, 473] on div "Unclaimed Return Order This return order has no associated seller. The first it…" at bounding box center [287, 426] width 279 height 298
click at [389, 477] on button "Confirm" at bounding box center [287, 495] width 279 height 43
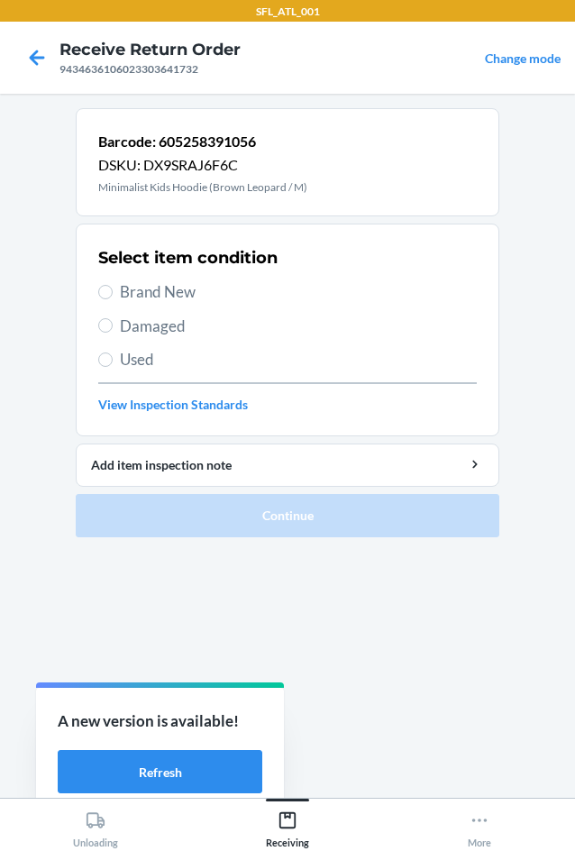
click at [206, 279] on div "Select item condition Brand New Damaged Used View Inspection Standards" at bounding box center [287, 330] width 379 height 178
click at [198, 287] on span "Brand New" at bounding box center [298, 291] width 357 height 23
click at [113, 287] on input "Brand New" at bounding box center [105, 292] width 14 height 14
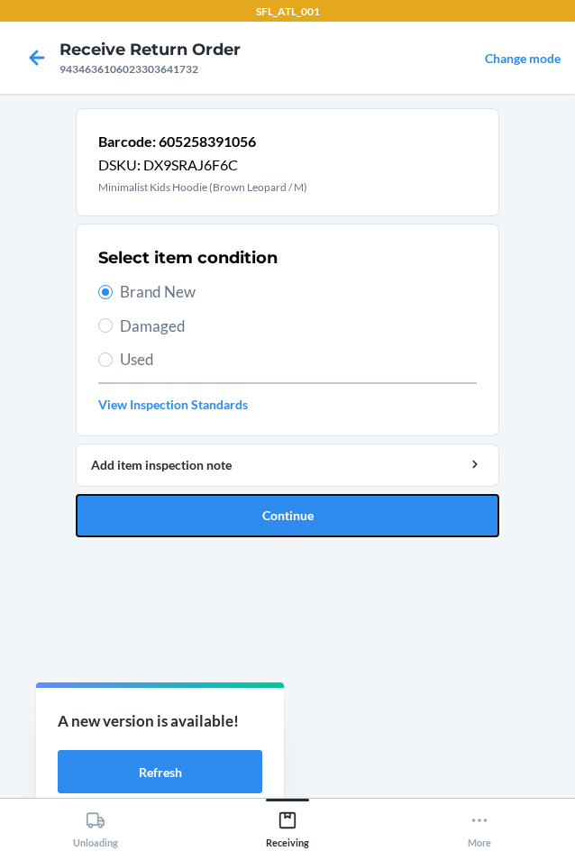
drag, startPoint x: 374, startPoint y: 513, endPoint x: 384, endPoint y: 515, distance: 10.1
click at [375, 513] on button "Continue" at bounding box center [288, 515] width 424 height 43
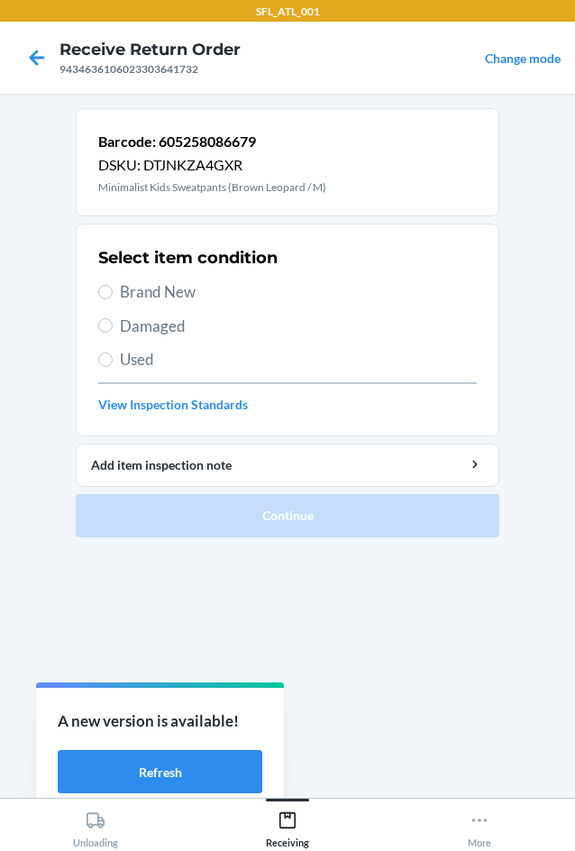
drag, startPoint x: 188, startPoint y: 297, endPoint x: 300, endPoint y: 490, distance: 222.2
click at [189, 305] on div "Select item condition Brand New Damaged Used View Inspection Standards" at bounding box center [287, 330] width 379 height 178
click at [146, 284] on span "Brand New" at bounding box center [298, 291] width 357 height 23
click at [113, 285] on input "Brand New" at bounding box center [105, 292] width 14 height 14
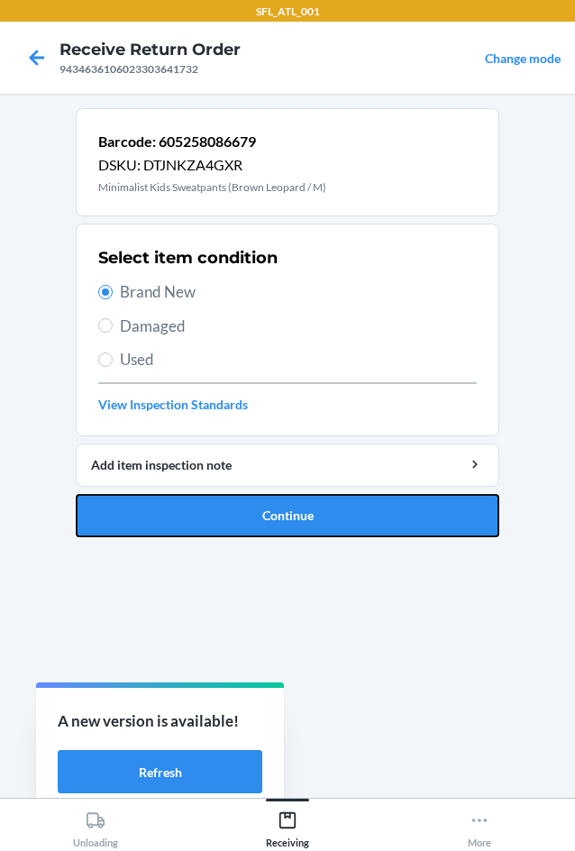
drag, startPoint x: 266, startPoint y: 511, endPoint x: 257, endPoint y: 518, distance: 11.5
click at [266, 512] on button "Continue" at bounding box center [288, 515] width 424 height 43
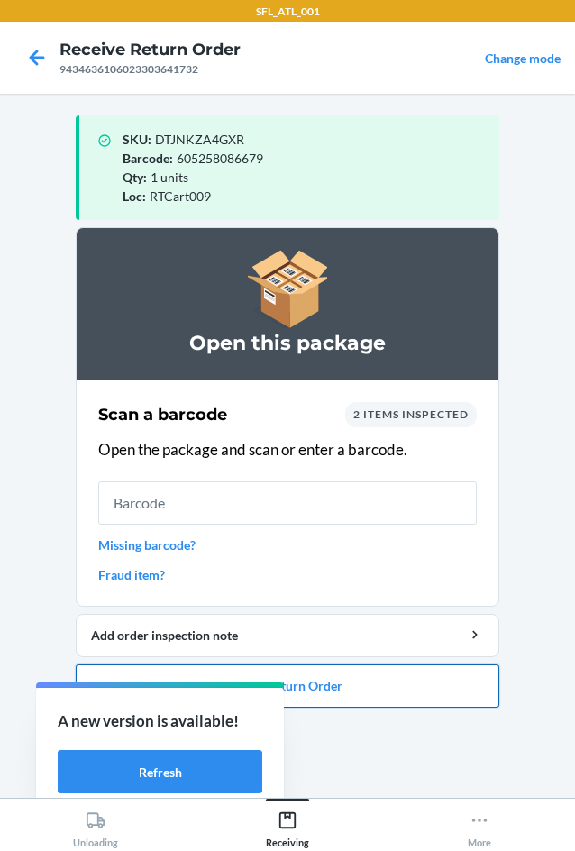
click at [452, 685] on button "Close Return Order" at bounding box center [288, 685] width 424 height 43
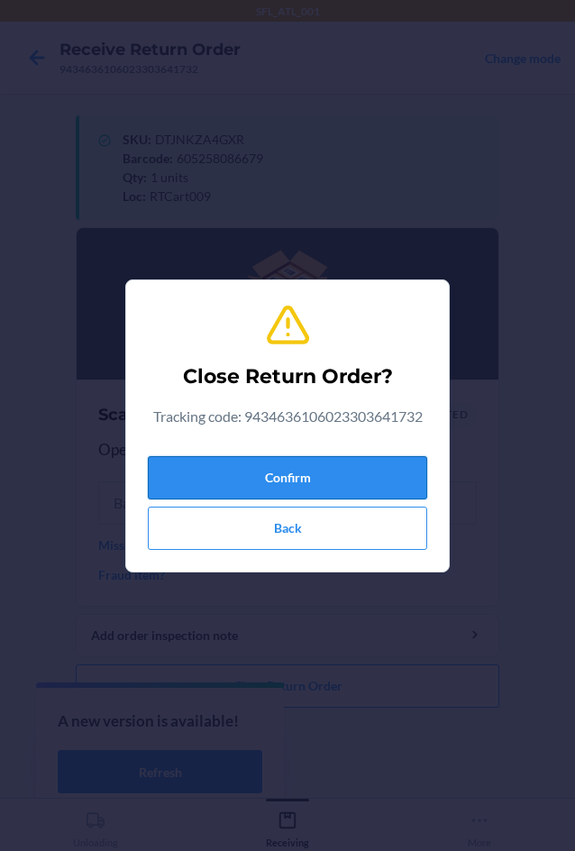
click at [361, 479] on button "Confirm" at bounding box center [287, 477] width 279 height 43
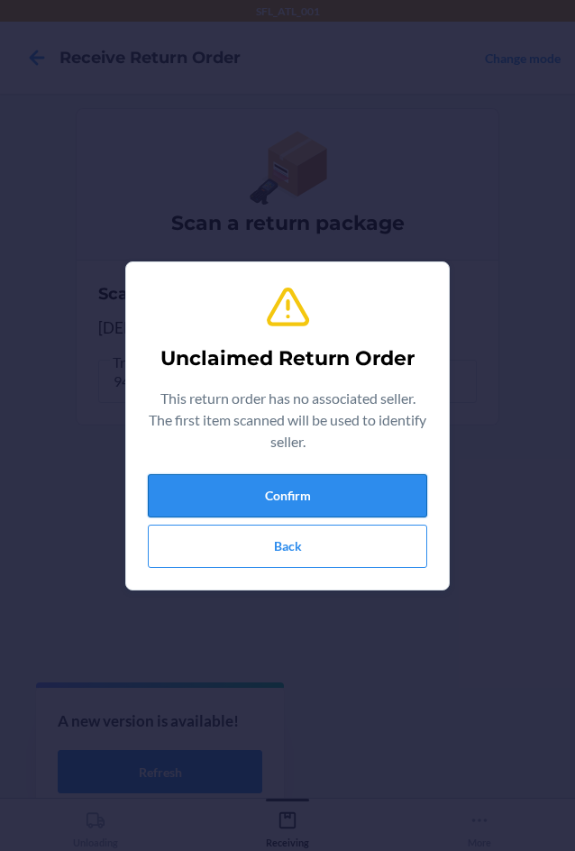
click at [358, 480] on button "Confirm" at bounding box center [287, 495] width 279 height 43
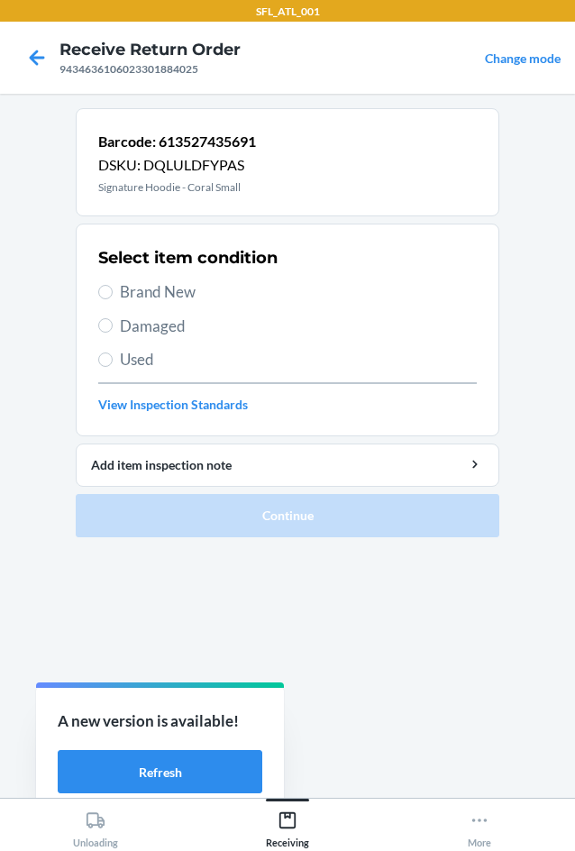
click at [162, 288] on span "Brand New" at bounding box center [298, 291] width 357 height 23
click at [113, 288] on input "Brand New" at bounding box center [105, 292] width 14 height 14
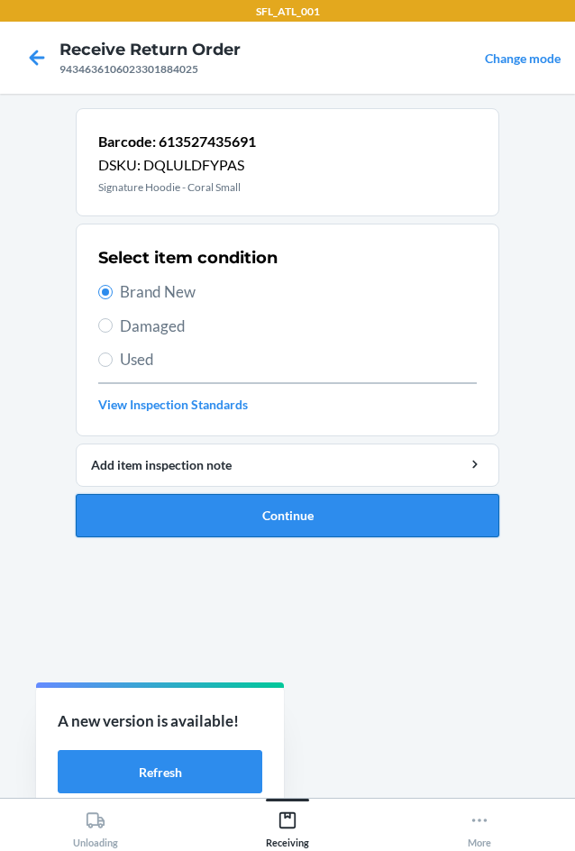
click at [289, 510] on button "Continue" at bounding box center [288, 515] width 424 height 43
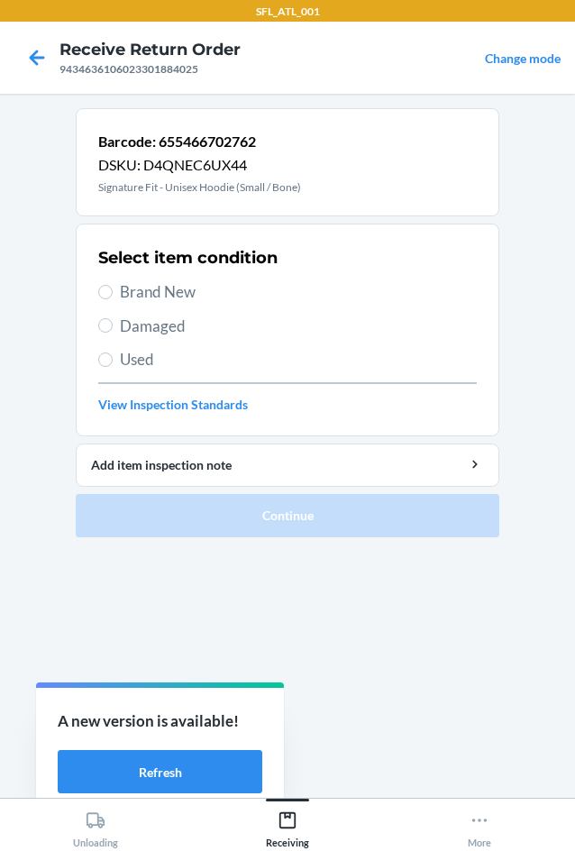
click at [178, 294] on span "Brand New" at bounding box center [298, 291] width 357 height 23
click at [113, 294] on input "Brand New" at bounding box center [105, 292] width 14 height 14
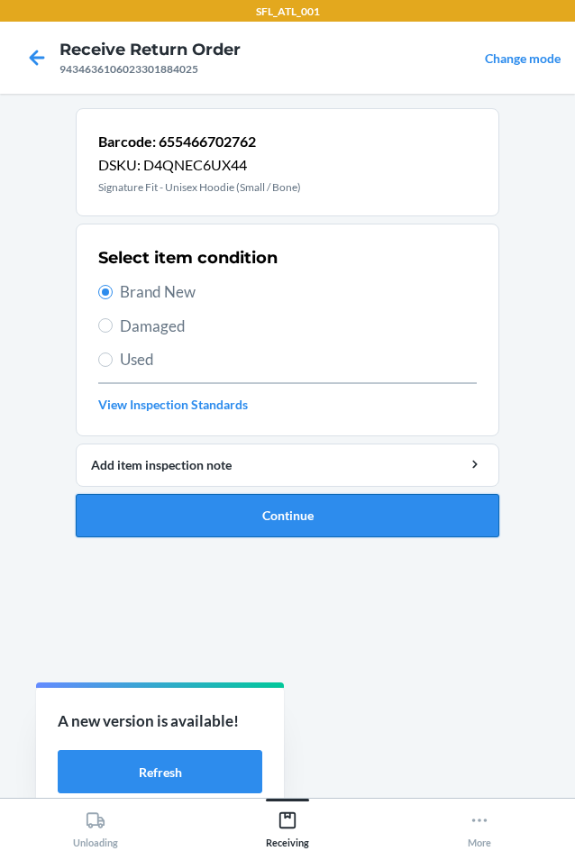
click at [350, 508] on button "Continue" at bounding box center [288, 515] width 424 height 43
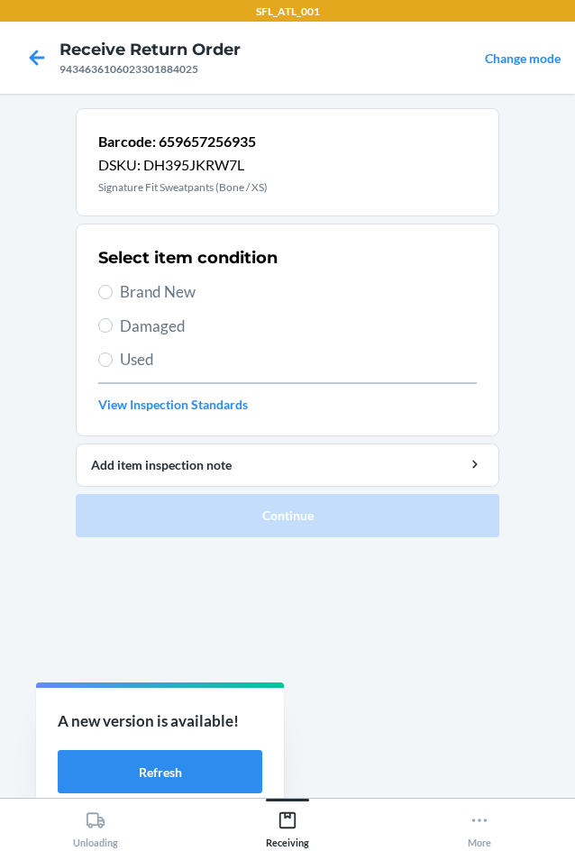
click at [188, 276] on div "Select item condition Brand New Damaged Used View Inspection Standards" at bounding box center [287, 330] width 379 height 178
drag, startPoint x: 191, startPoint y: 281, endPoint x: 198, endPoint y: 294, distance: 14.5
click at [191, 282] on span "Brand New" at bounding box center [298, 291] width 357 height 23
click at [113, 285] on input "Brand New" at bounding box center [105, 292] width 14 height 14
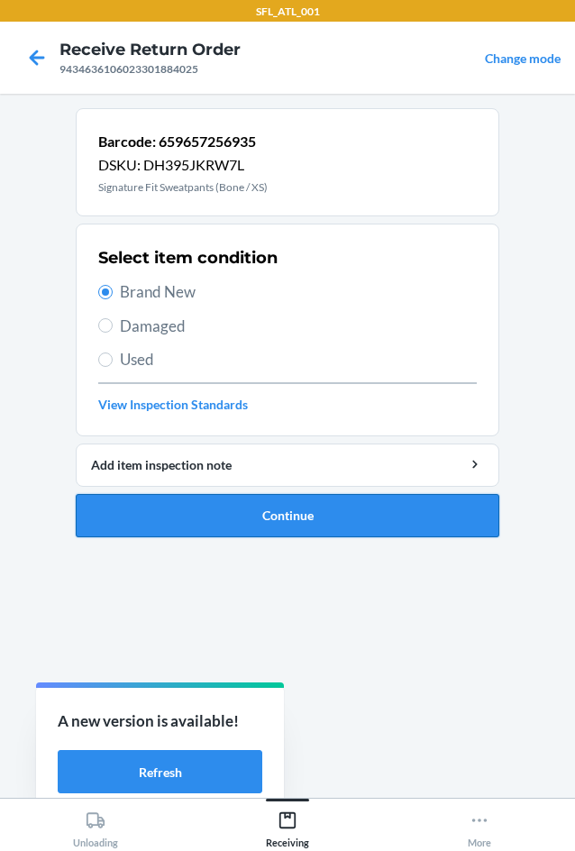
click at [361, 524] on button "Continue" at bounding box center [288, 515] width 424 height 43
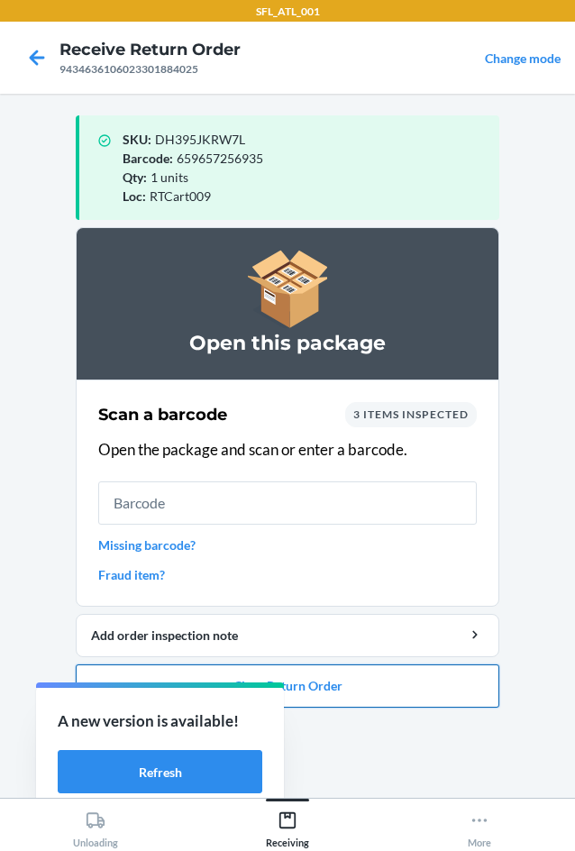
drag, startPoint x: 398, startPoint y: 698, endPoint x: 385, endPoint y: 693, distance: 14.3
click at [385, 693] on button "Close Return Order" at bounding box center [288, 685] width 424 height 43
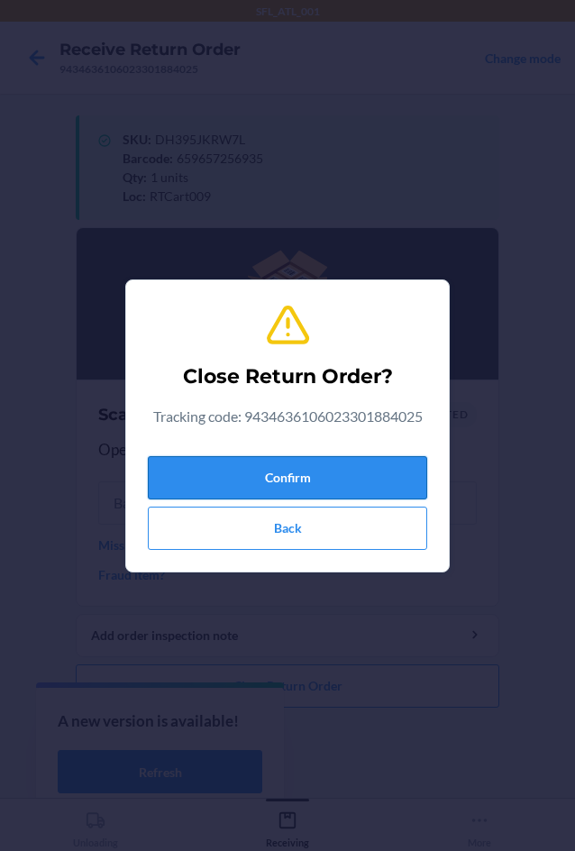
click at [311, 488] on button "Confirm" at bounding box center [287, 477] width 279 height 43
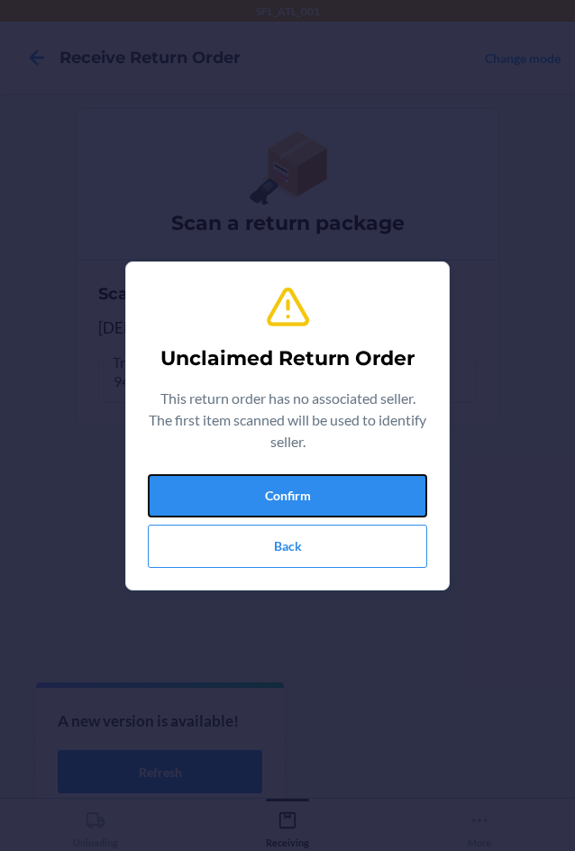
click at [310, 488] on button "Confirm" at bounding box center [287, 495] width 279 height 43
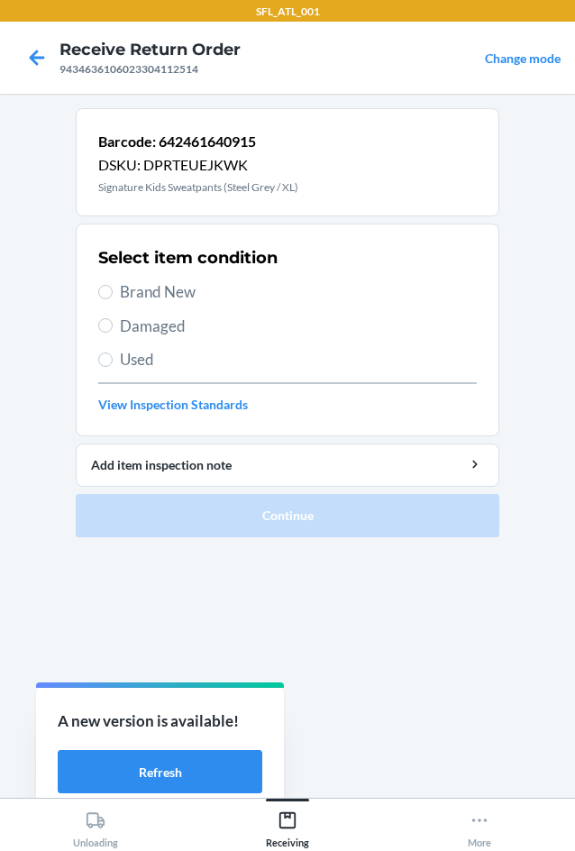
click at [159, 284] on span "Brand New" at bounding box center [298, 291] width 357 height 23
click at [113, 285] on input "Brand New" at bounding box center [105, 292] width 14 height 14
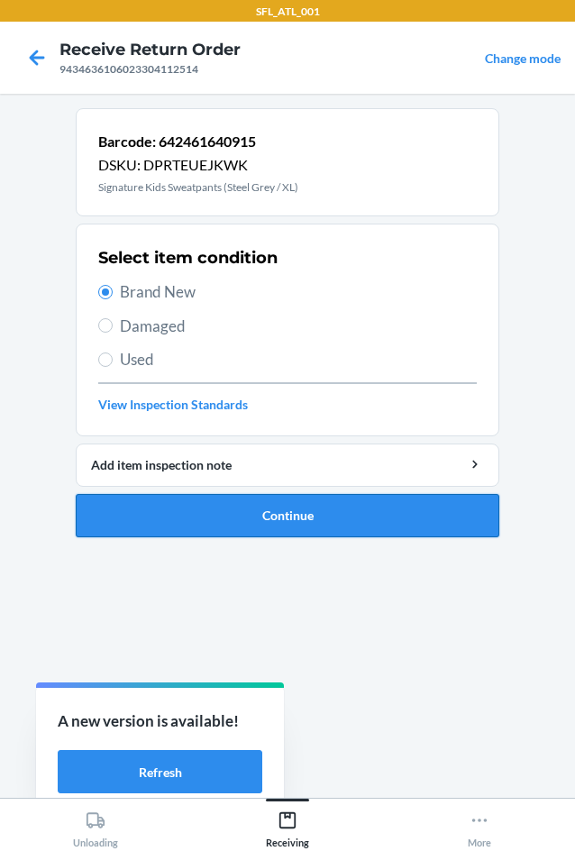
click at [360, 534] on button "Continue" at bounding box center [288, 515] width 424 height 43
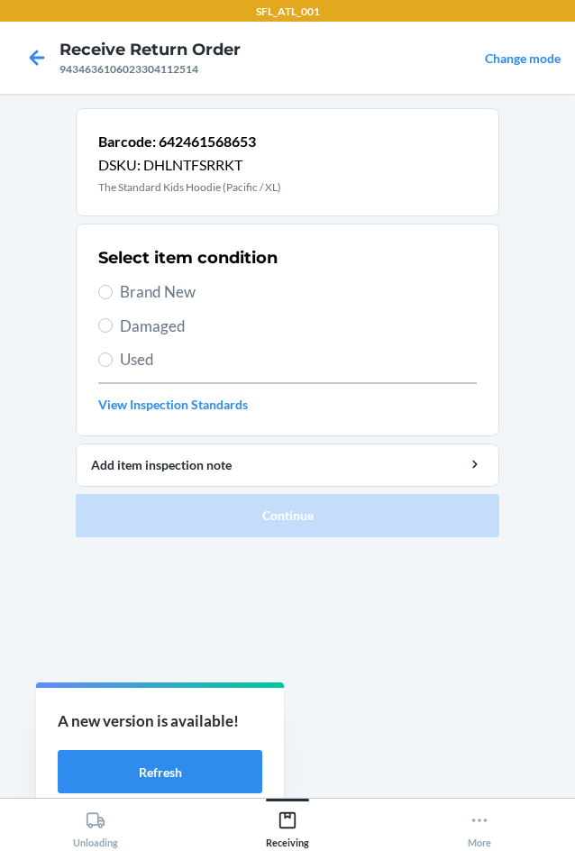
click at [182, 298] on span "Brand New" at bounding box center [298, 291] width 357 height 23
click at [113, 298] on input "Brand New" at bounding box center [105, 292] width 14 height 14
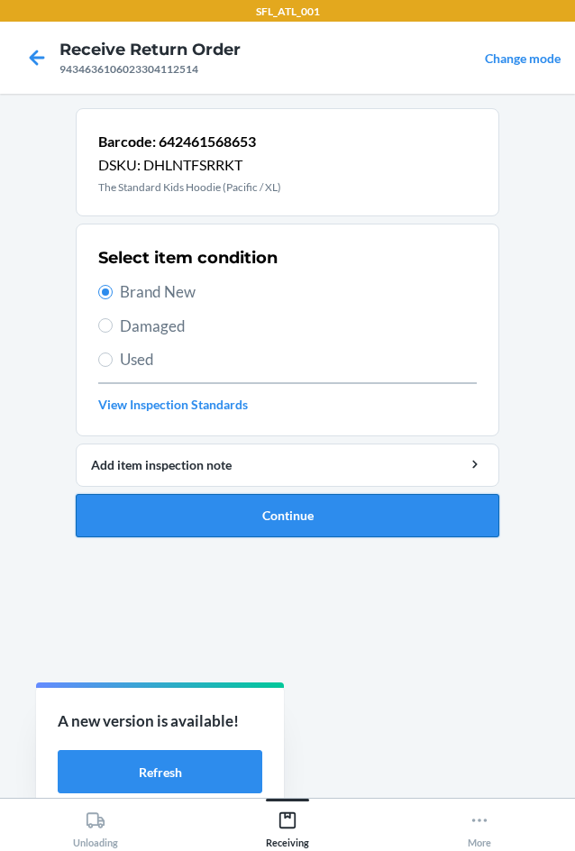
click at [298, 505] on button "Continue" at bounding box center [288, 515] width 424 height 43
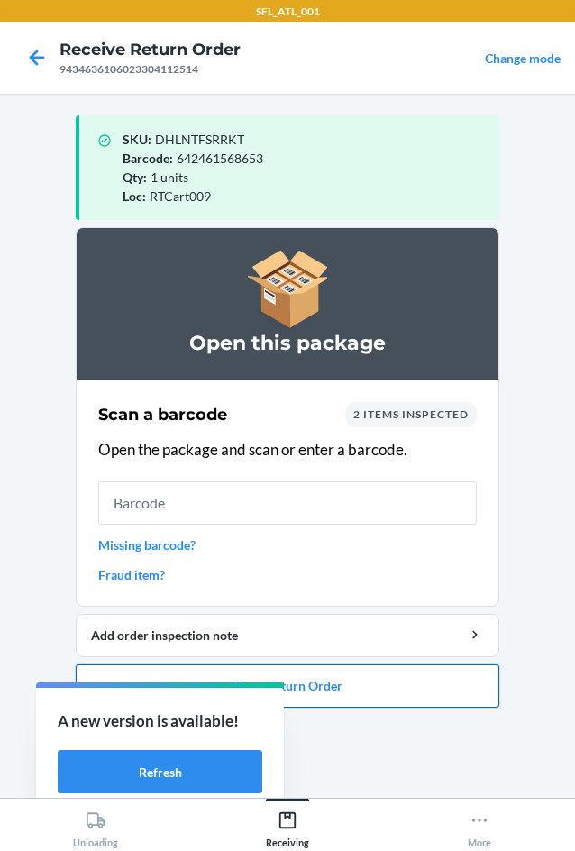
click at [375, 678] on button "Close Return Order" at bounding box center [288, 685] width 424 height 43
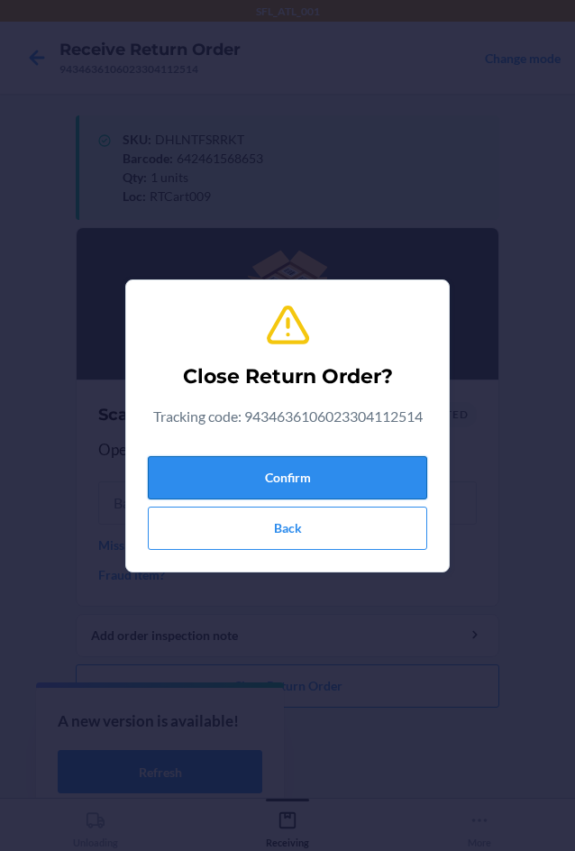
click at [337, 471] on button "Confirm" at bounding box center [287, 477] width 279 height 43
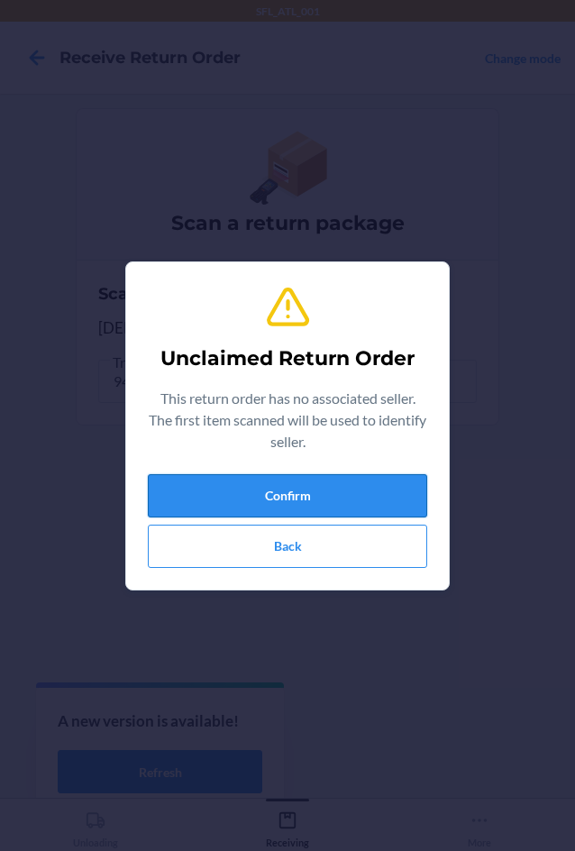
click at [309, 503] on button "Confirm" at bounding box center [287, 495] width 279 height 43
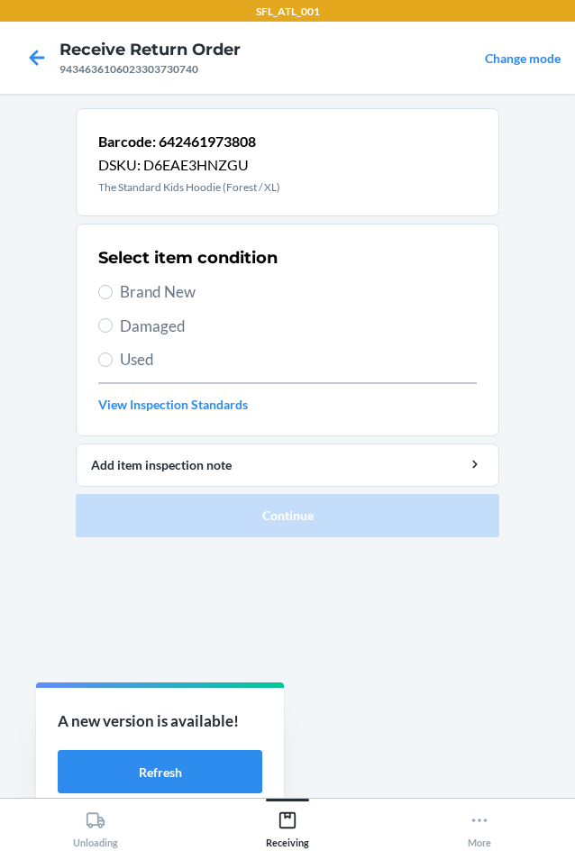
click at [182, 367] on span "Used" at bounding box center [298, 359] width 357 height 23
click at [113, 367] on input "Used" at bounding box center [105, 359] width 14 height 14
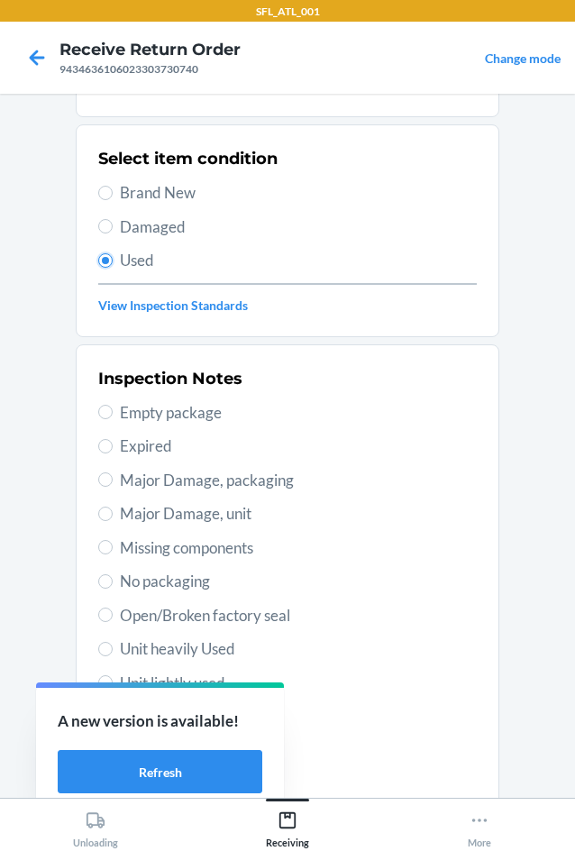
scroll to position [235, 0]
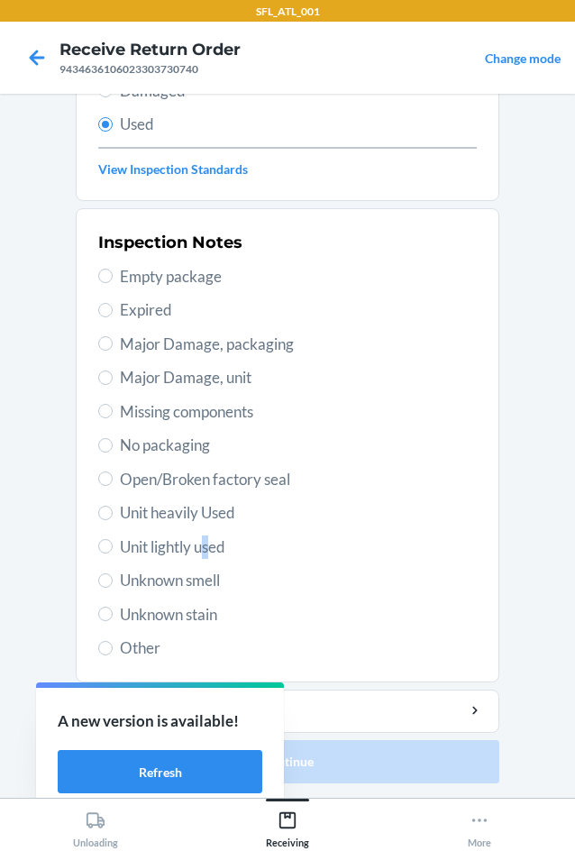
click at [202, 554] on span "Unit lightly used" at bounding box center [298, 546] width 357 height 23
click at [203, 555] on span "Unit lightly used" at bounding box center [298, 546] width 357 height 23
click at [113, 554] on input "Unit lightly used" at bounding box center [105, 546] width 14 height 14
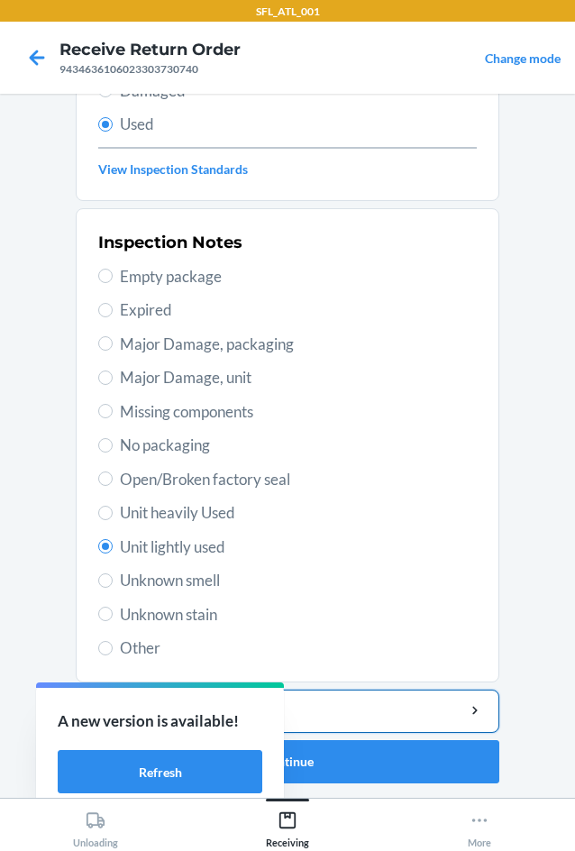
click at [380, 723] on button "Add item inspection note" at bounding box center [288, 711] width 424 height 43
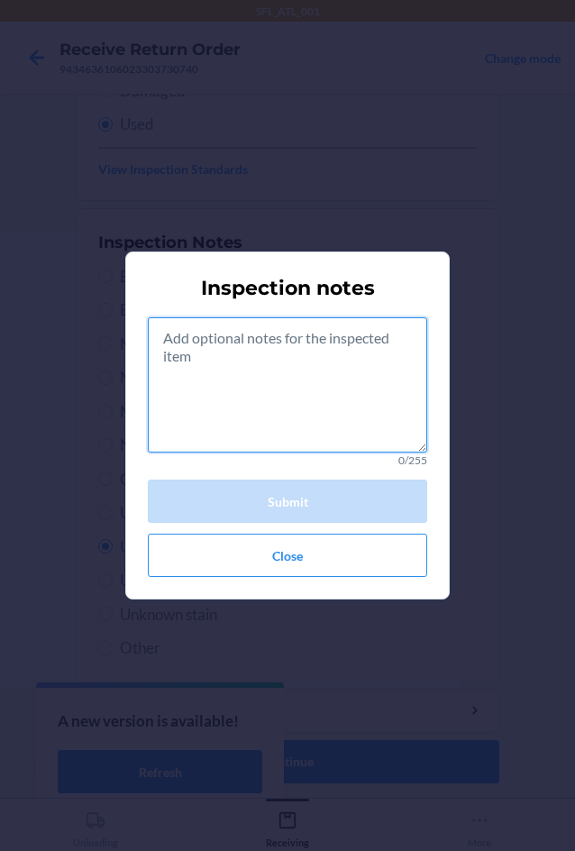
click at [309, 419] on textarea at bounding box center [287, 384] width 279 height 135
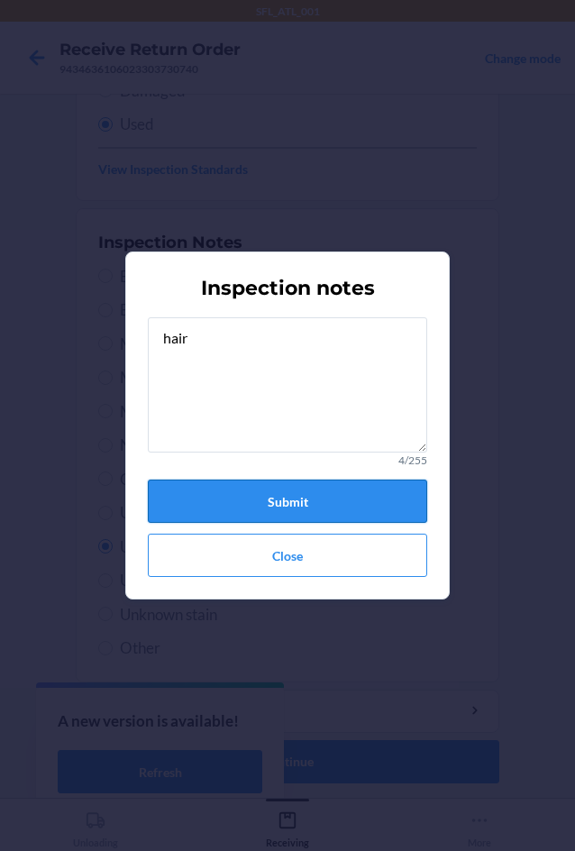
click at [303, 494] on button "Submit" at bounding box center [287, 501] width 279 height 43
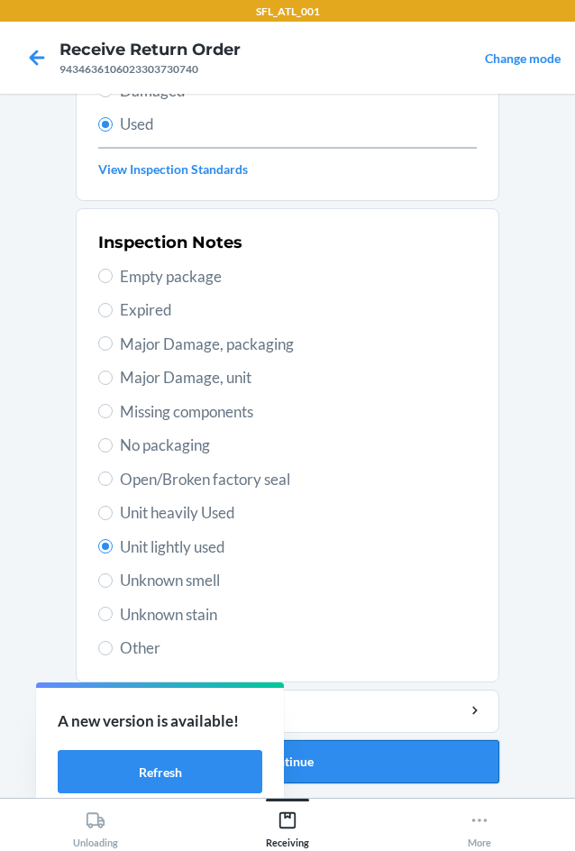
click at [458, 765] on button "Continue" at bounding box center [288, 761] width 424 height 43
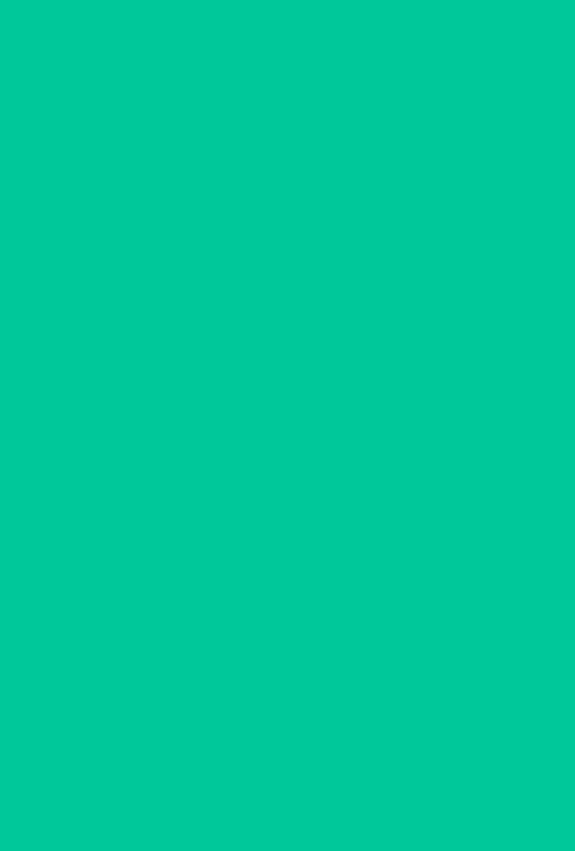
scroll to position [0, 0]
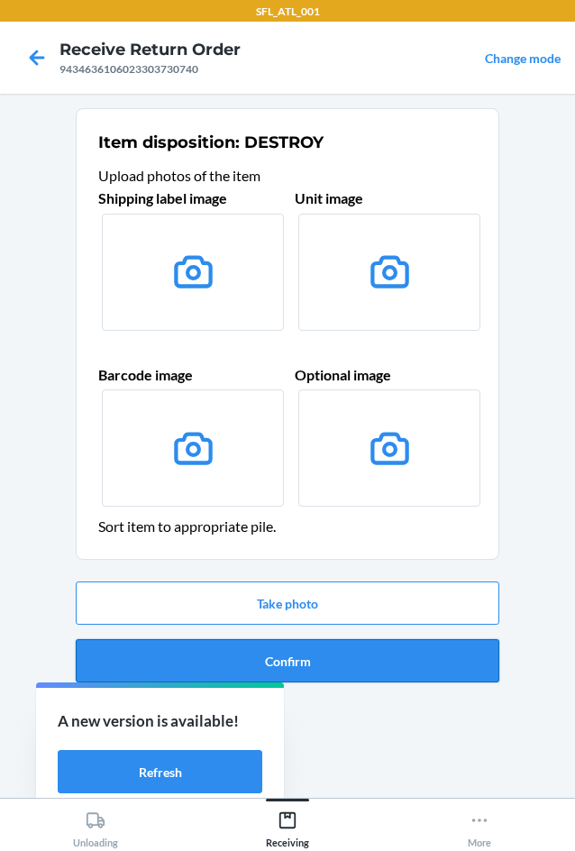
click at [414, 665] on button "Confirm" at bounding box center [288, 660] width 424 height 43
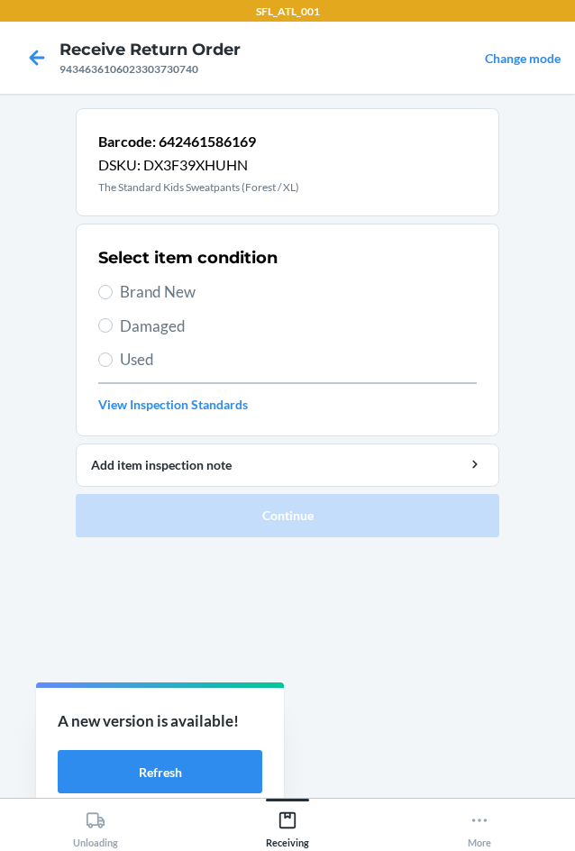
click at [190, 289] on span "Brand New" at bounding box center [298, 291] width 357 height 23
click at [113, 289] on input "Brand New" at bounding box center [105, 292] width 14 height 14
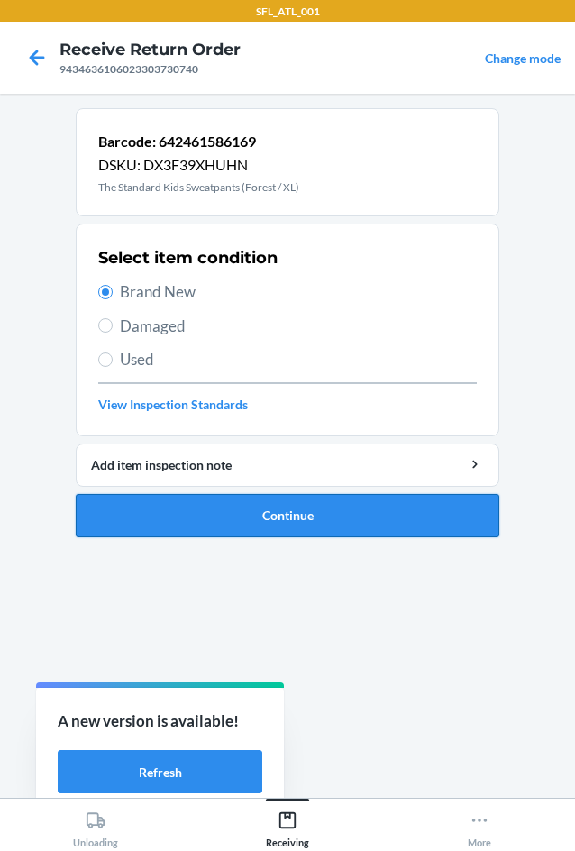
click at [288, 500] on button "Continue" at bounding box center [288, 515] width 424 height 43
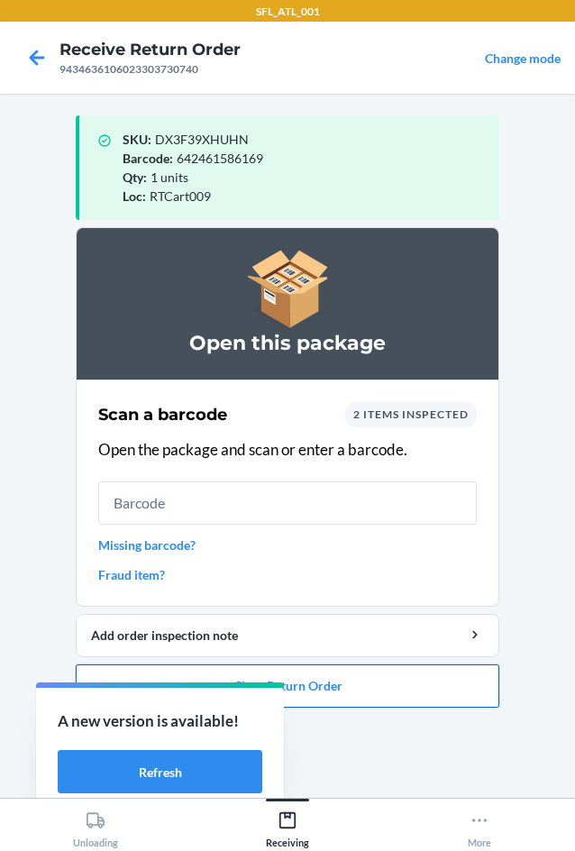
click at [402, 696] on button "Close Return Order" at bounding box center [288, 685] width 424 height 43
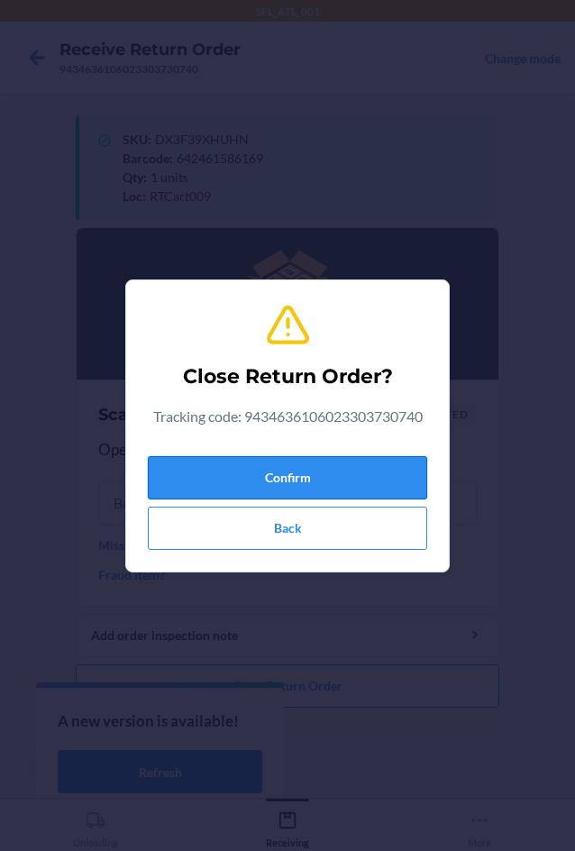
click at [308, 481] on button "Confirm" at bounding box center [287, 477] width 279 height 43
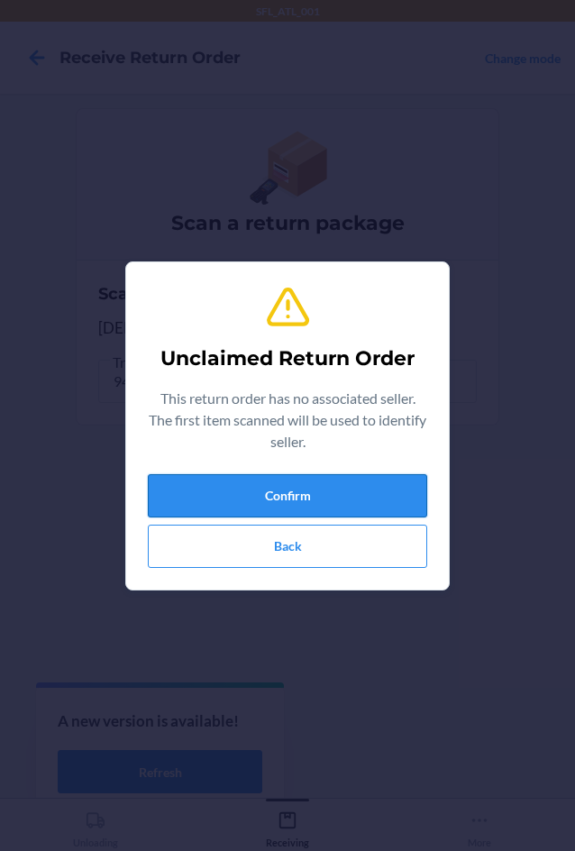
click at [307, 486] on button "Confirm" at bounding box center [287, 495] width 279 height 43
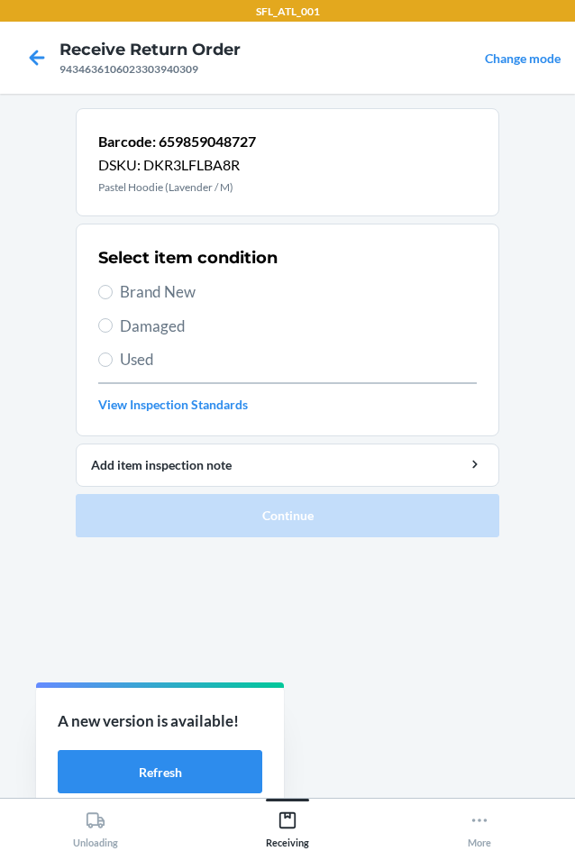
click at [178, 283] on span "Brand New" at bounding box center [298, 291] width 357 height 23
click at [113, 285] on input "Brand New" at bounding box center [105, 292] width 14 height 14
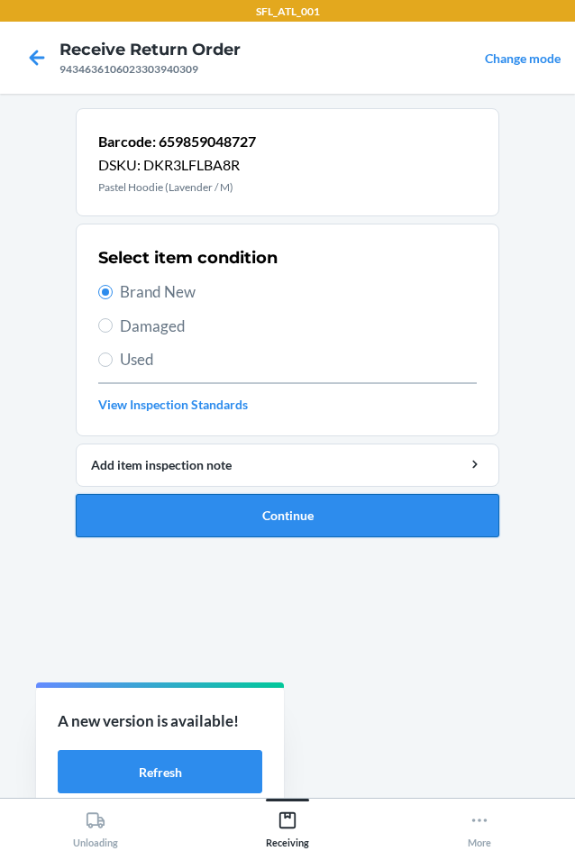
click at [273, 516] on button "Continue" at bounding box center [288, 515] width 424 height 43
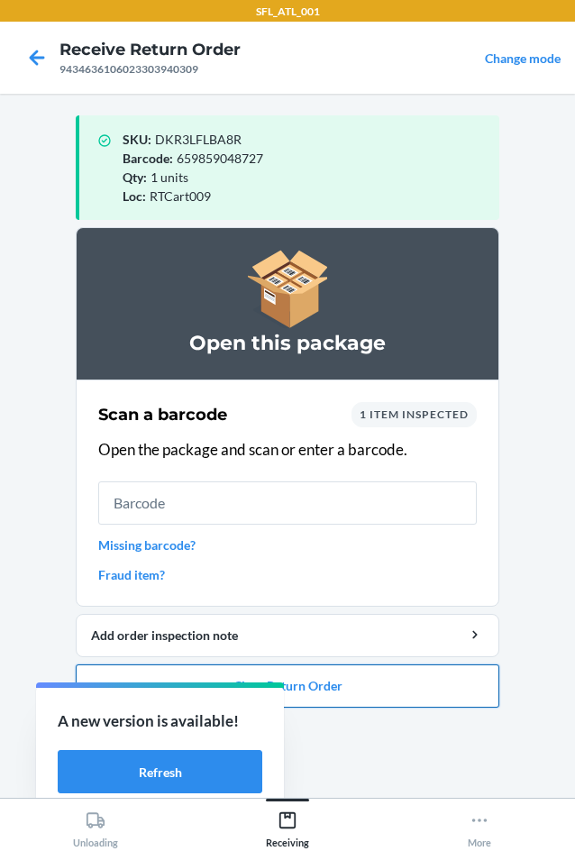
drag, startPoint x: 449, startPoint y: 678, endPoint x: 439, endPoint y: 678, distance: 9.9
click at [444, 678] on button "Close Return Order" at bounding box center [288, 685] width 424 height 43
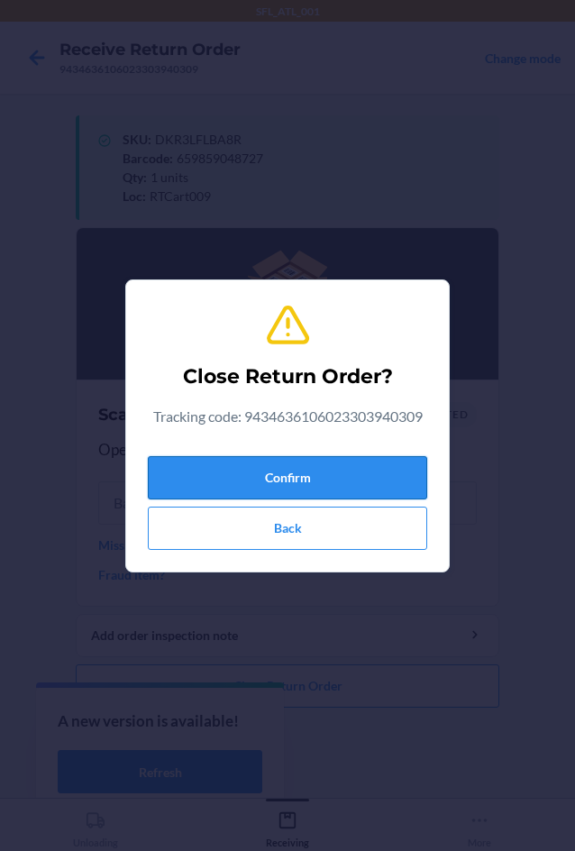
click at [305, 481] on button "Confirm" at bounding box center [287, 477] width 279 height 43
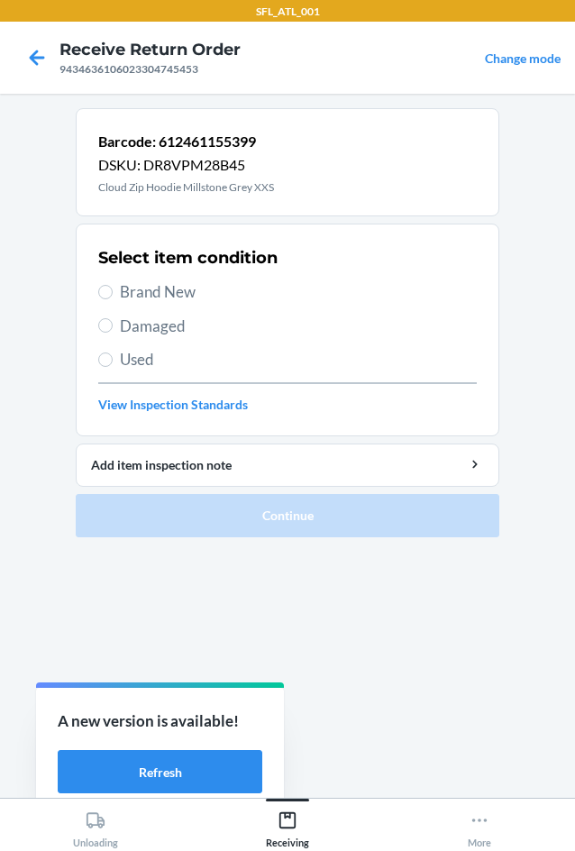
click at [233, 346] on div "Select item condition Brand New Damaged Used View Inspection Standards" at bounding box center [287, 330] width 379 height 178
click at [233, 364] on span "Used" at bounding box center [298, 359] width 357 height 23
click at [113, 364] on input "Used" at bounding box center [105, 359] width 14 height 14
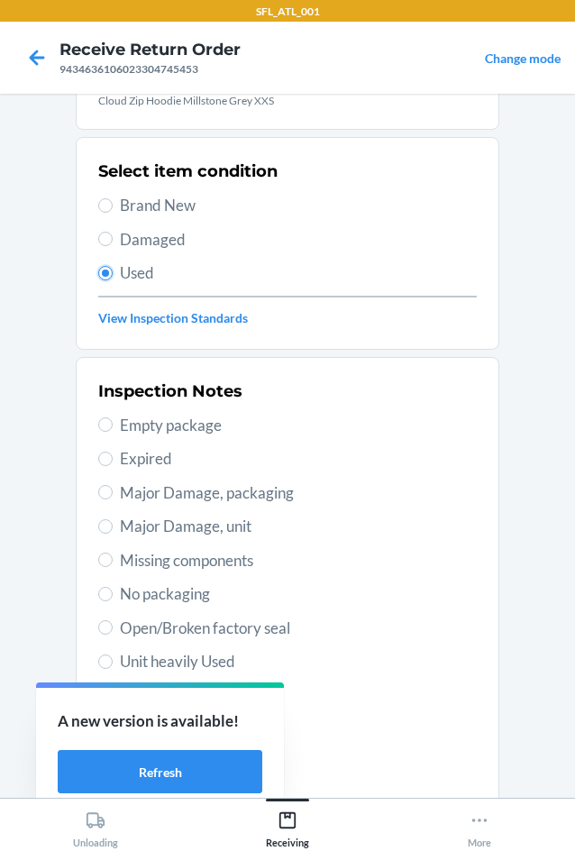
scroll to position [235, 0]
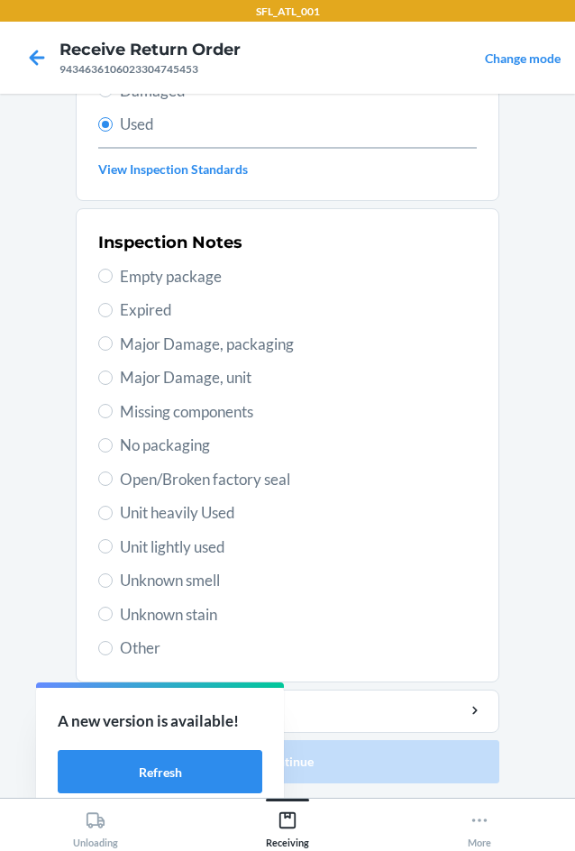
click at [180, 544] on span "Unit lightly used" at bounding box center [298, 546] width 357 height 23
click at [113, 544] on input "Unit lightly used" at bounding box center [105, 546] width 14 height 14
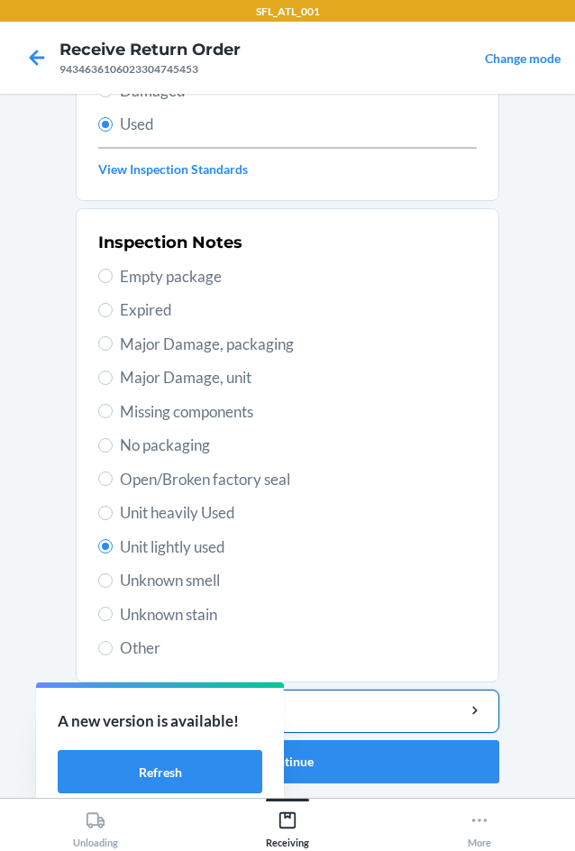
click at [390, 700] on button "Add item inspection note" at bounding box center [288, 711] width 424 height 43
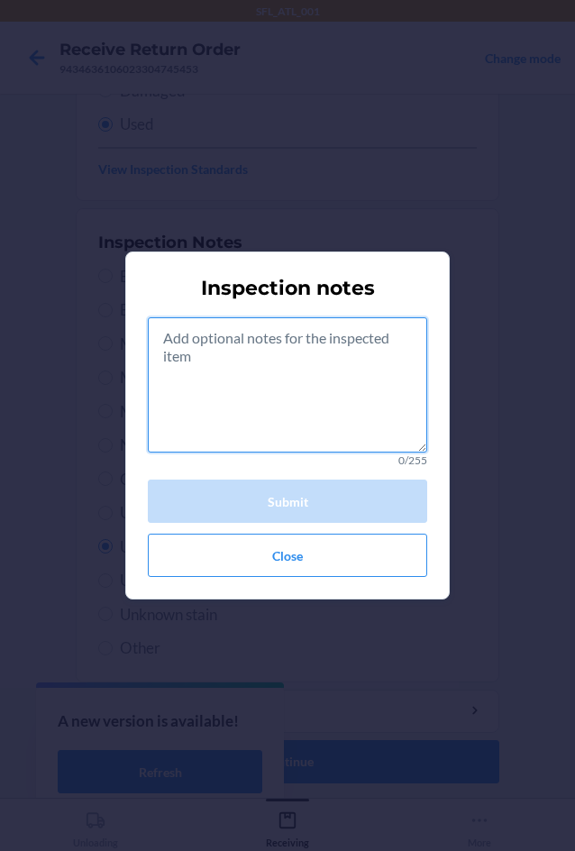
click at [338, 411] on textarea at bounding box center [287, 384] width 279 height 135
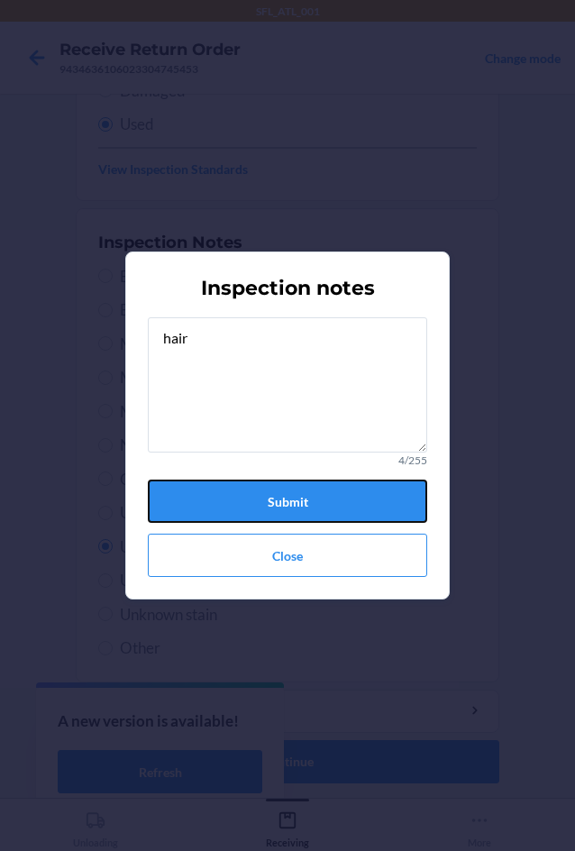
drag, startPoint x: 348, startPoint y: 522, endPoint x: 352, endPoint y: 510, distance: 12.3
click at [350, 515] on button "Submit" at bounding box center [287, 501] width 279 height 43
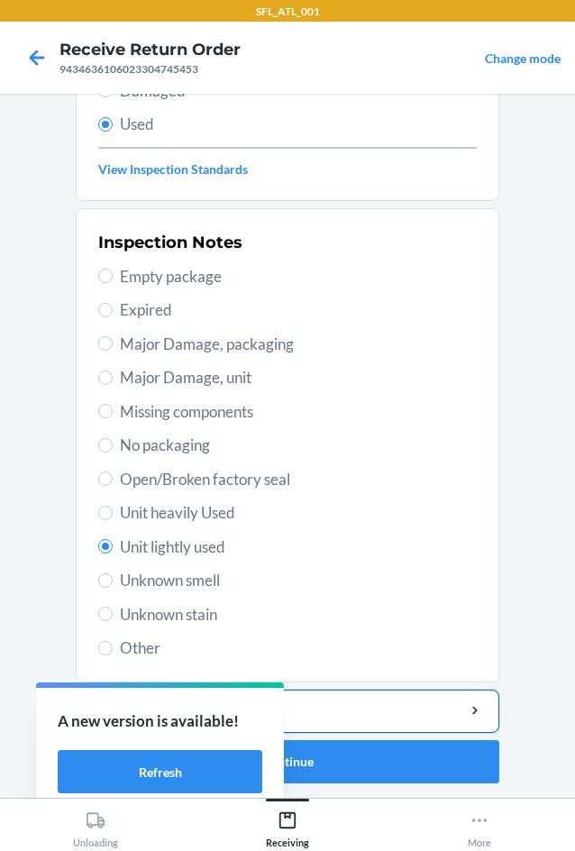
click at [396, 726] on button "Add item inspection note" at bounding box center [288, 711] width 424 height 43
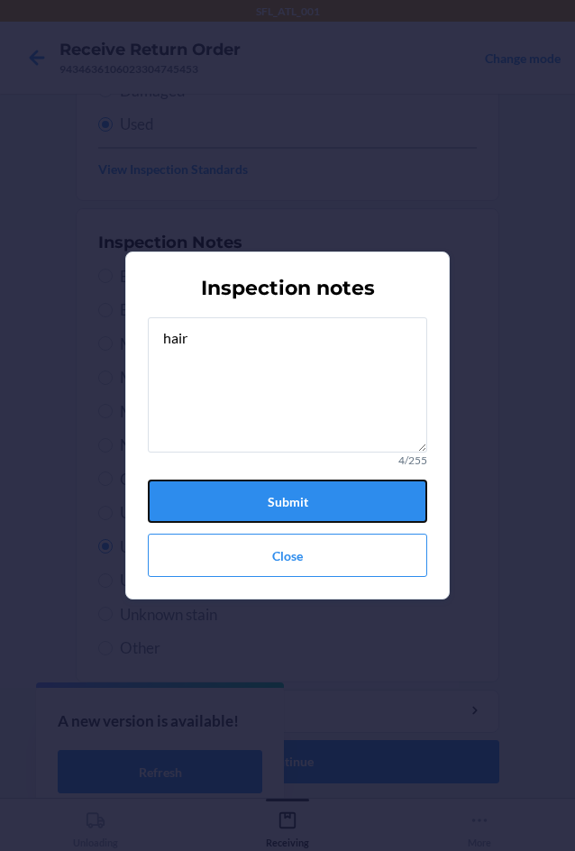
drag, startPoint x: 361, startPoint y: 504, endPoint x: 397, endPoint y: 636, distance: 136.2
click at [362, 507] on button "Submit" at bounding box center [287, 501] width 279 height 43
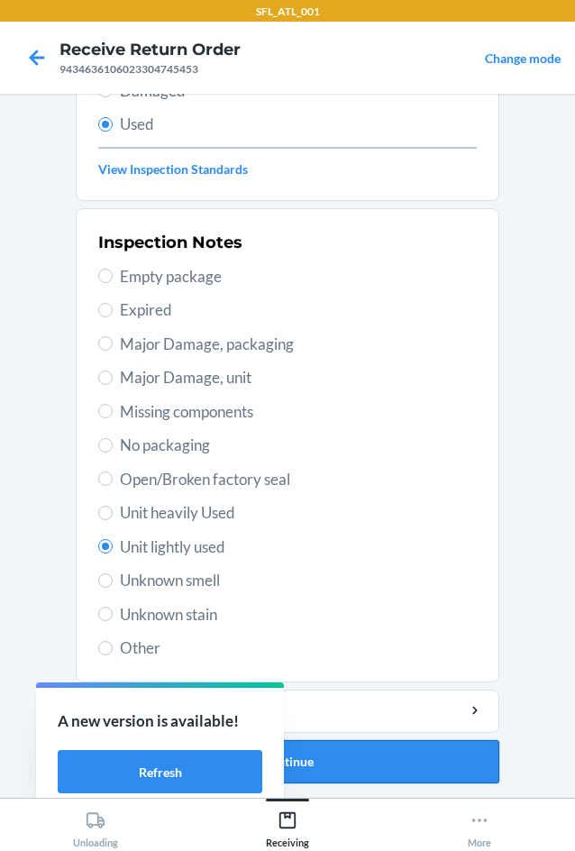
click at [437, 781] on ol "Barcode: 612461155399 DSKU: DR8VPM28B45 Cloud Zip Hoodie Millstone Grey XXS Sel…" at bounding box center [288, 335] width 424 height 925
click at [437, 759] on button "Continue" at bounding box center [288, 761] width 424 height 43
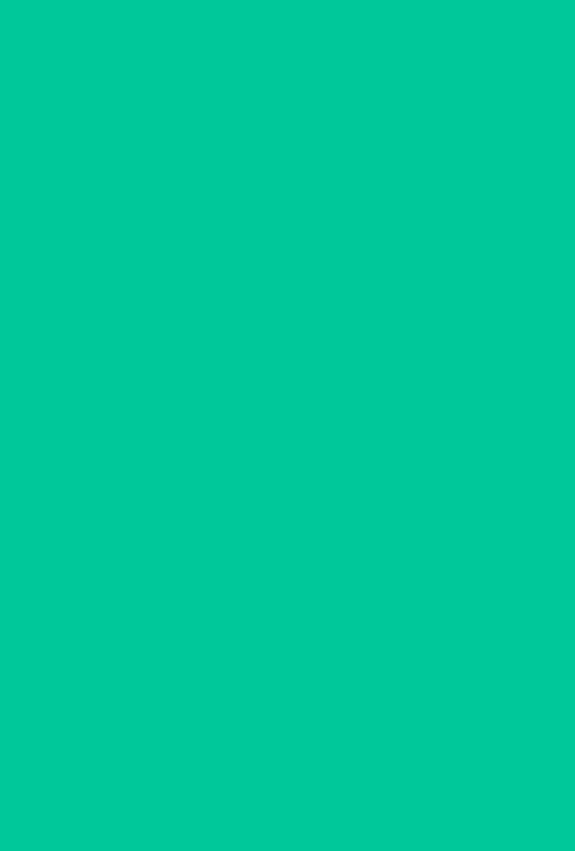
scroll to position [0, 0]
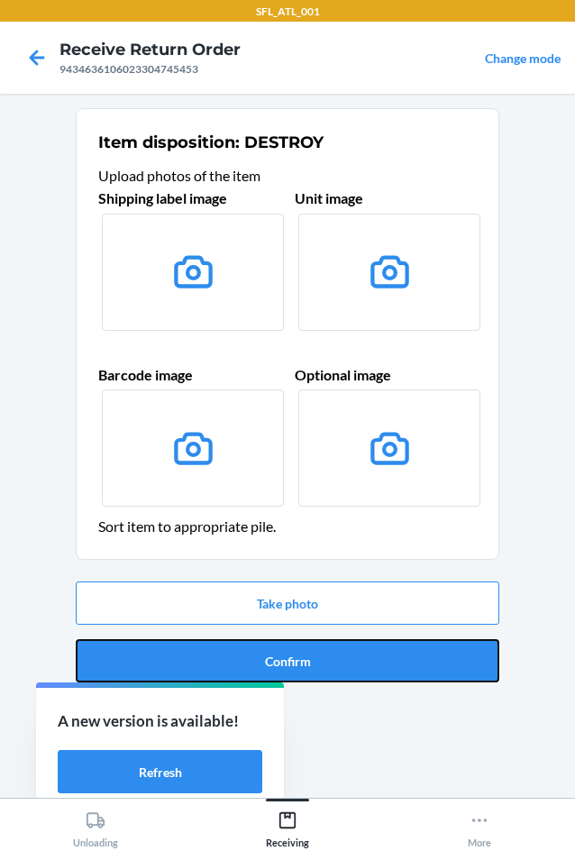
click at [432, 680] on button "Confirm" at bounding box center [288, 660] width 424 height 43
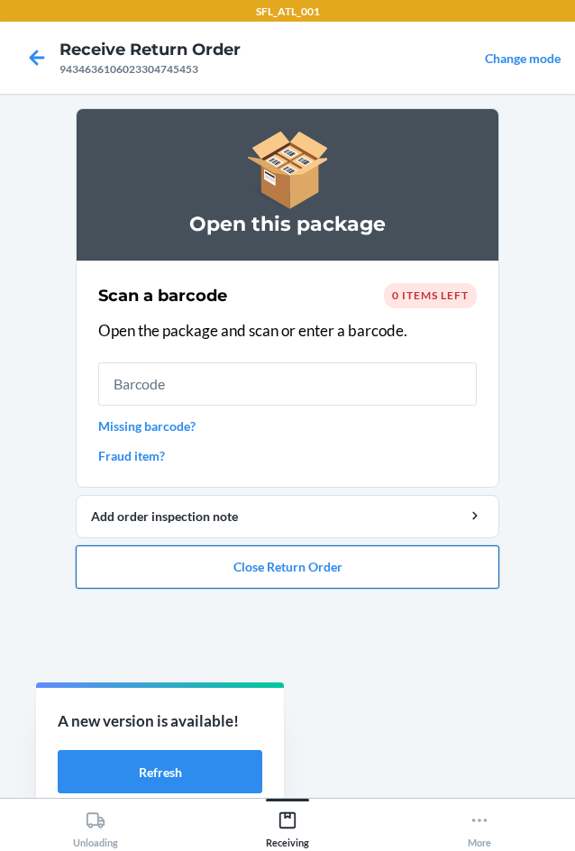
click at [471, 561] on button "Close Return Order" at bounding box center [288, 566] width 424 height 43
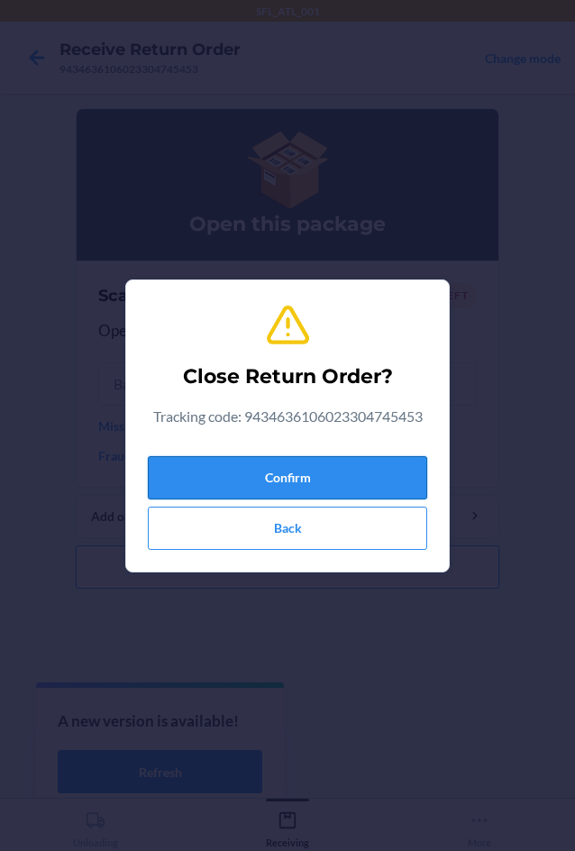
click at [337, 469] on button "Confirm" at bounding box center [287, 477] width 279 height 43
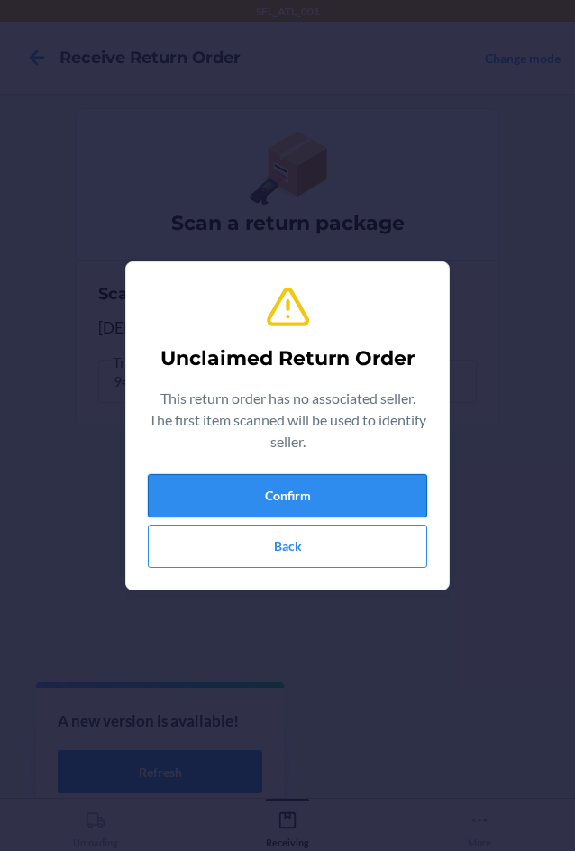
click at [357, 480] on button "Confirm" at bounding box center [287, 495] width 279 height 43
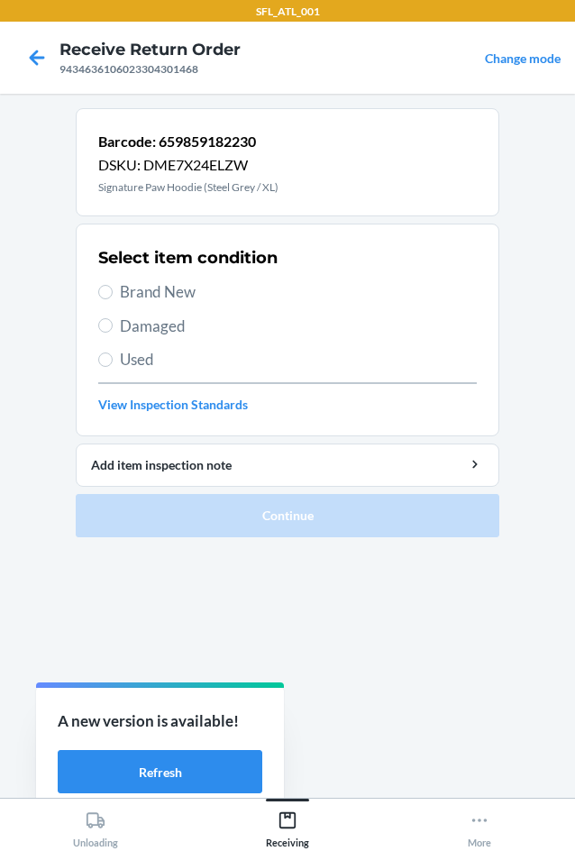
click at [181, 366] on span "Used" at bounding box center [298, 359] width 357 height 23
click at [113, 366] on input "Used" at bounding box center [105, 359] width 14 height 14
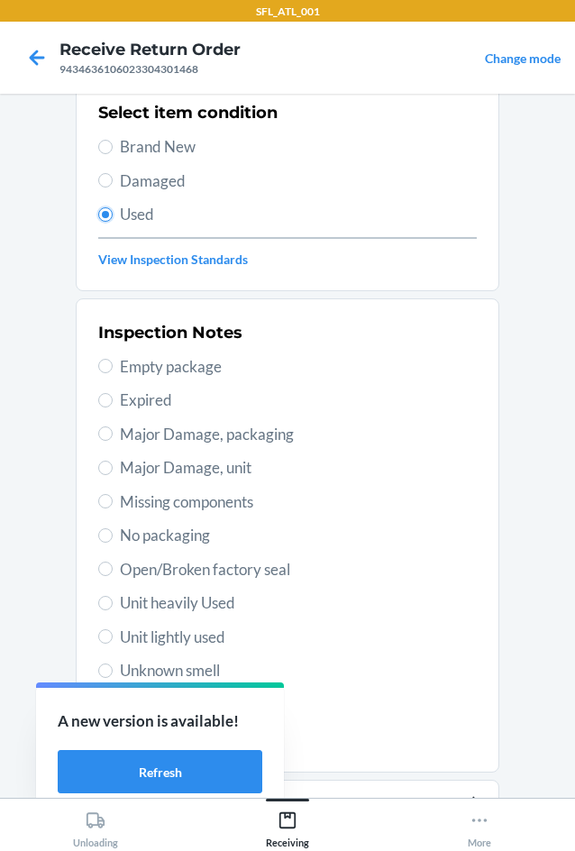
scroll to position [235, 0]
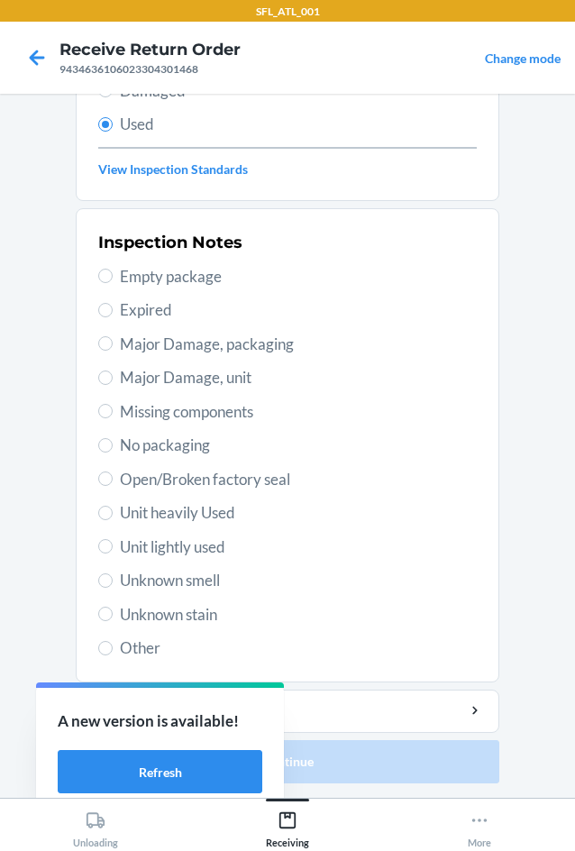
click at [202, 546] on span "Unit lightly used" at bounding box center [298, 546] width 357 height 23
click at [113, 546] on input "Unit lightly used" at bounding box center [105, 546] width 14 height 14
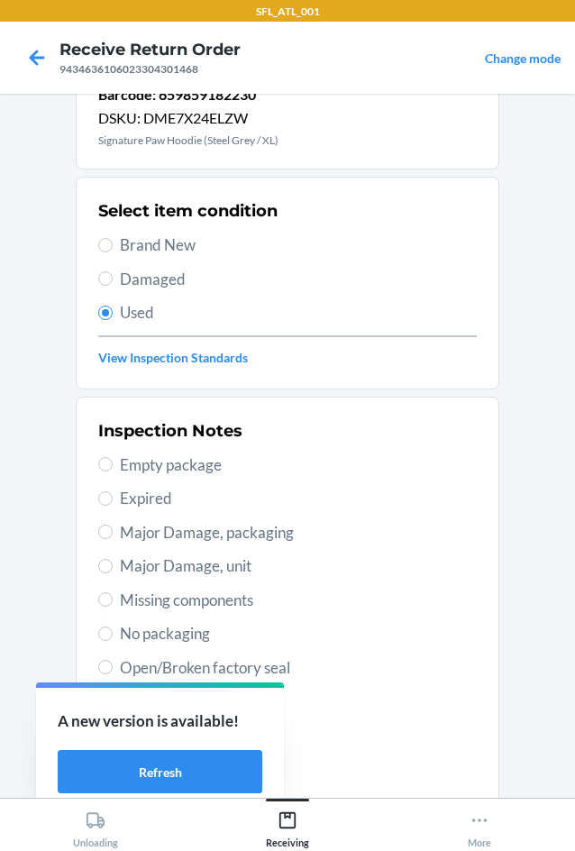
scroll to position [0, 0]
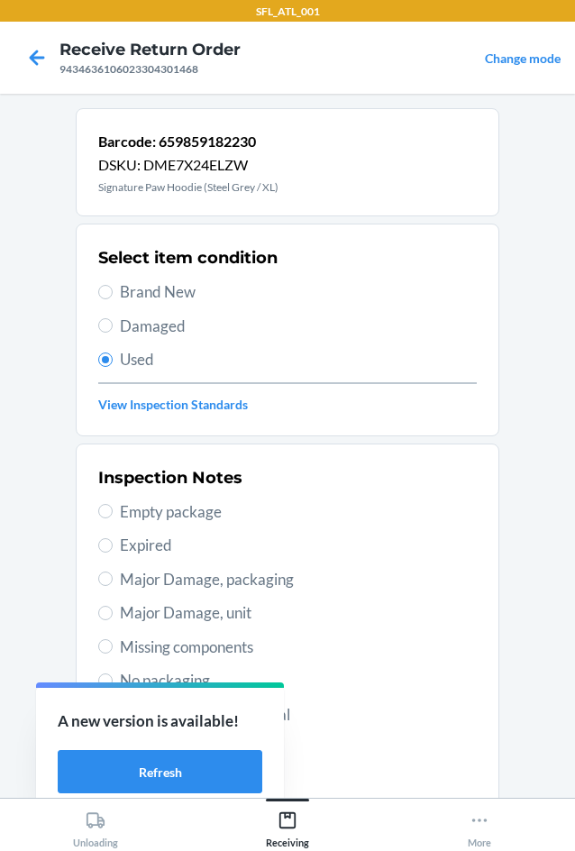
click at [181, 297] on span "Brand New" at bounding box center [298, 291] width 357 height 23
click at [113, 297] on input "Brand New" at bounding box center [105, 292] width 14 height 14
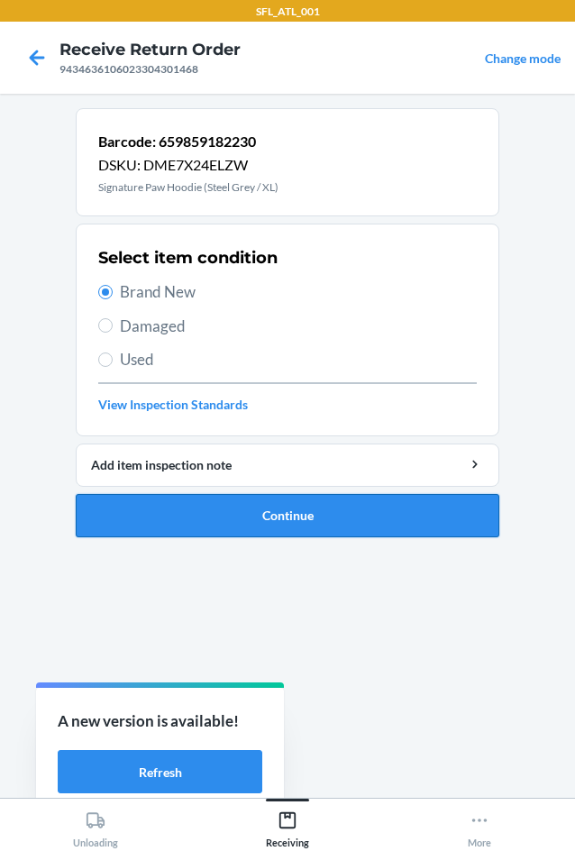
click at [413, 526] on button "Continue" at bounding box center [288, 515] width 424 height 43
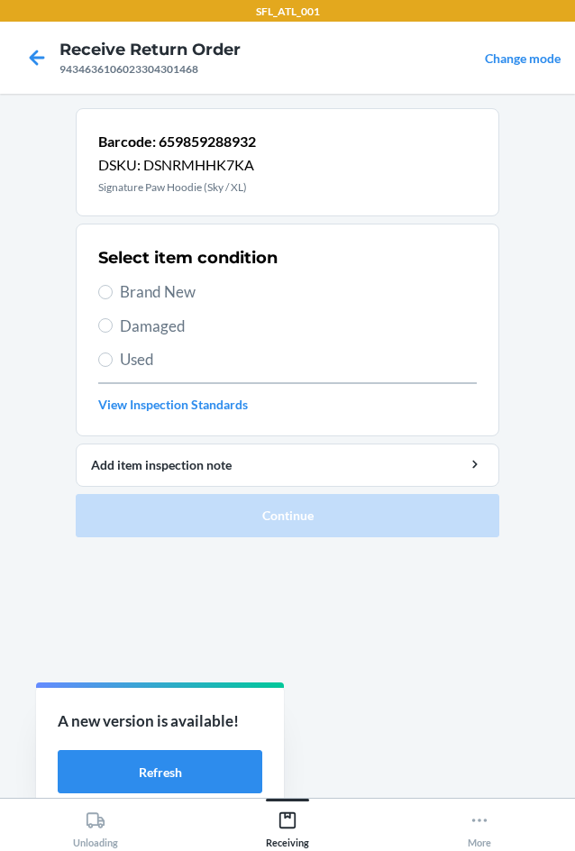
drag, startPoint x: 146, startPoint y: 286, endPoint x: 266, endPoint y: 346, distance: 134.3
click at [147, 286] on span "Brand New" at bounding box center [298, 291] width 357 height 23
click at [113, 286] on input "Brand New" at bounding box center [105, 292] width 14 height 14
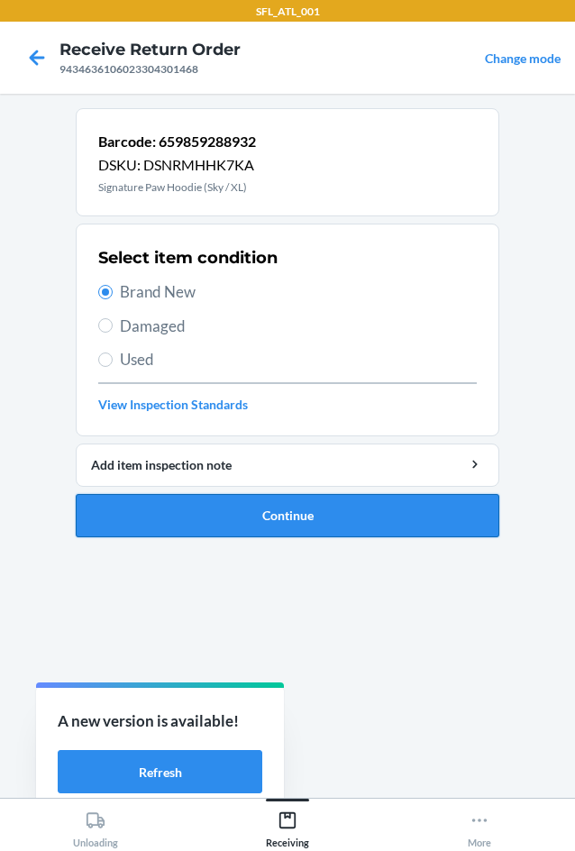
click at [445, 524] on button "Continue" at bounding box center [288, 515] width 424 height 43
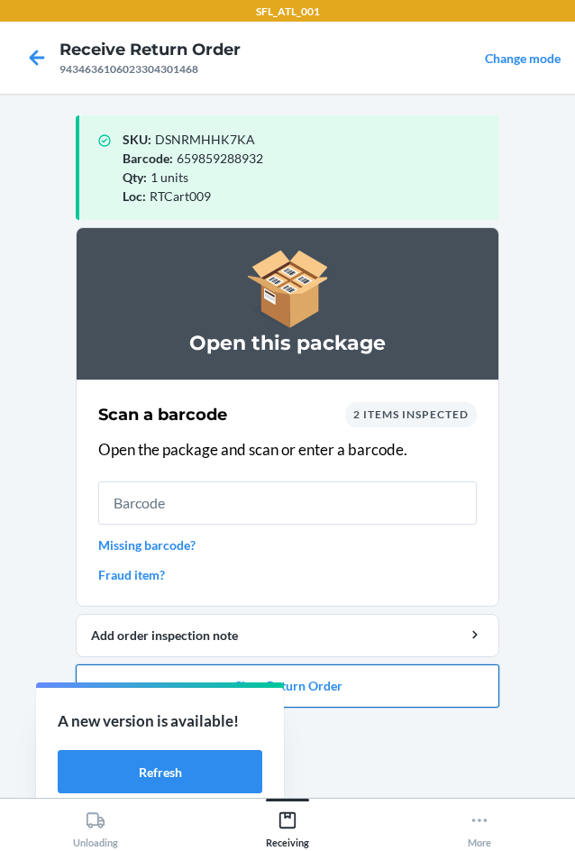
click at [382, 670] on button "Close Return Order" at bounding box center [288, 685] width 424 height 43
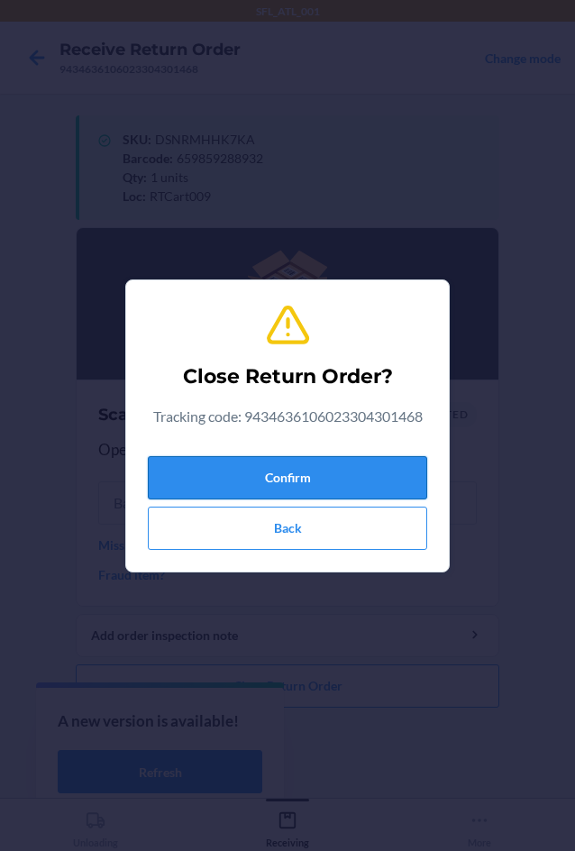
click at [381, 496] on button "Confirm" at bounding box center [287, 477] width 279 height 43
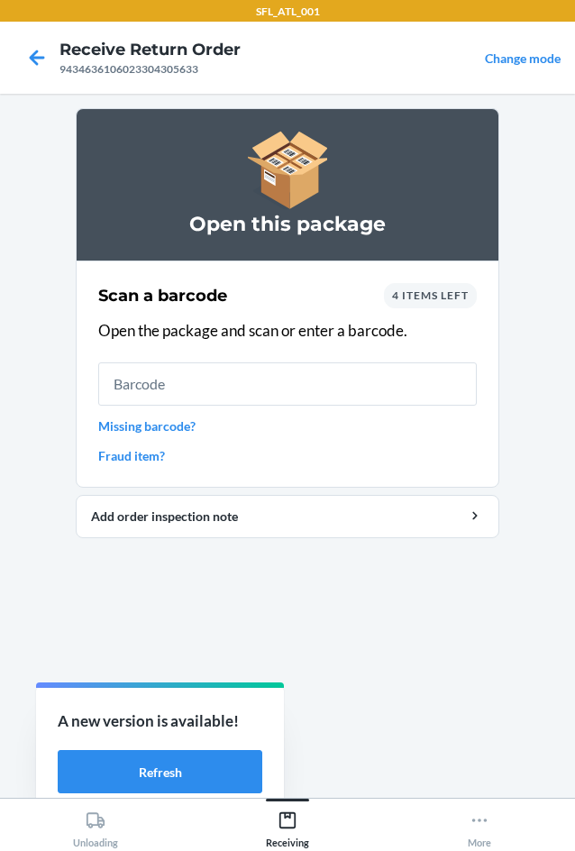
click at [460, 300] on span "4 items left" at bounding box center [430, 295] width 77 height 14
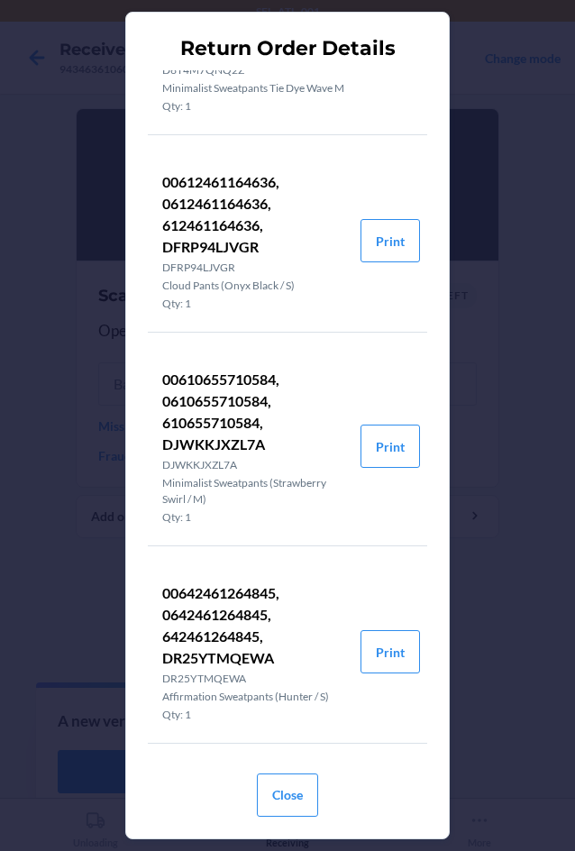
scroll to position [141, 0]
click at [377, 658] on button "Print" at bounding box center [390, 651] width 59 height 43
click at [311, 791] on button "Close" at bounding box center [287, 794] width 61 height 43
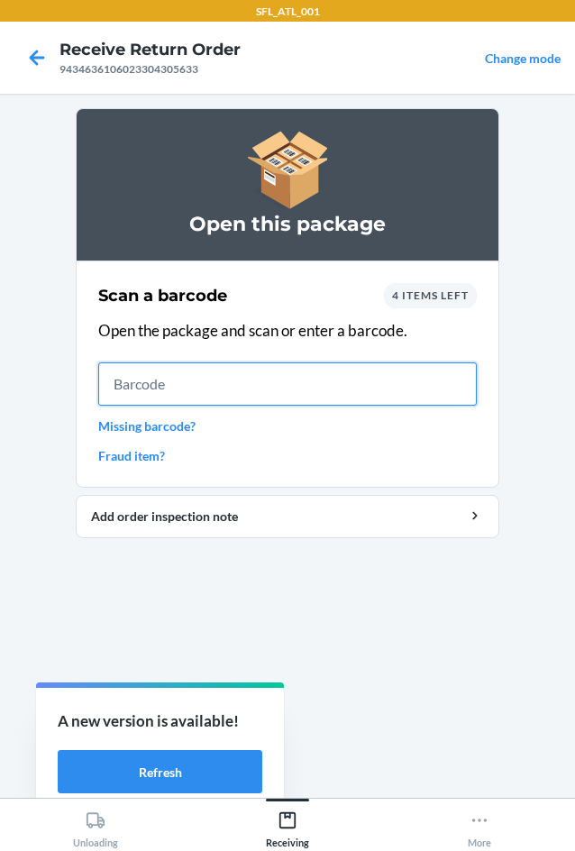
click at [371, 372] on input "text" at bounding box center [287, 383] width 379 height 43
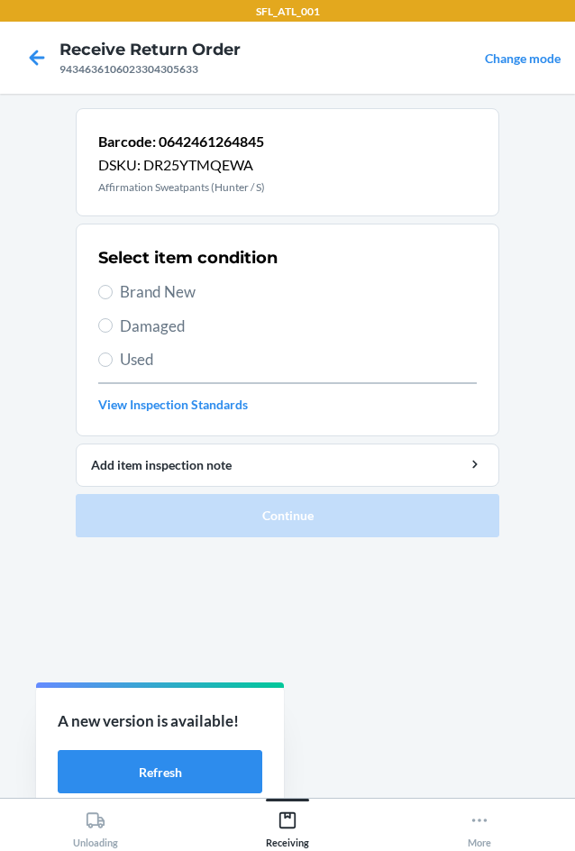
click at [193, 299] on span "Brand New" at bounding box center [298, 291] width 357 height 23
click at [113, 299] on input "Brand New" at bounding box center [105, 292] width 14 height 14
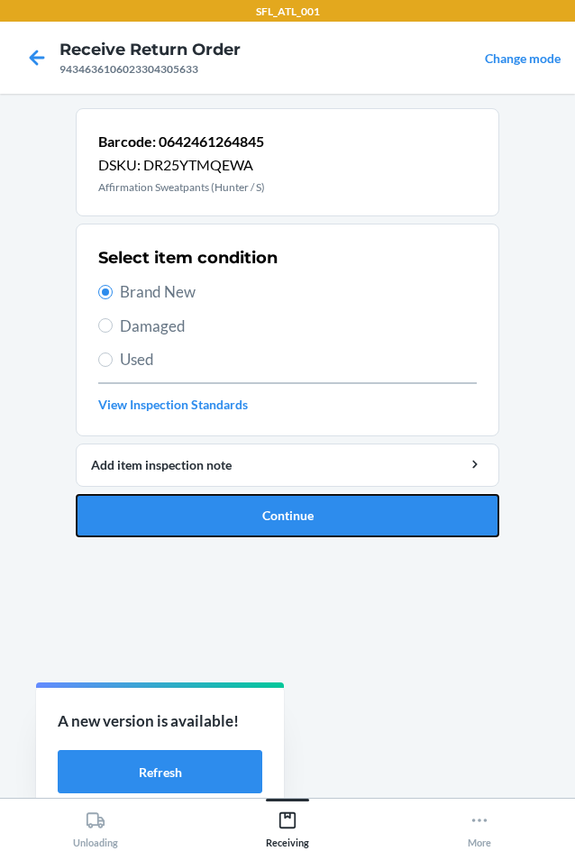
click at [429, 533] on button "Continue" at bounding box center [288, 515] width 424 height 43
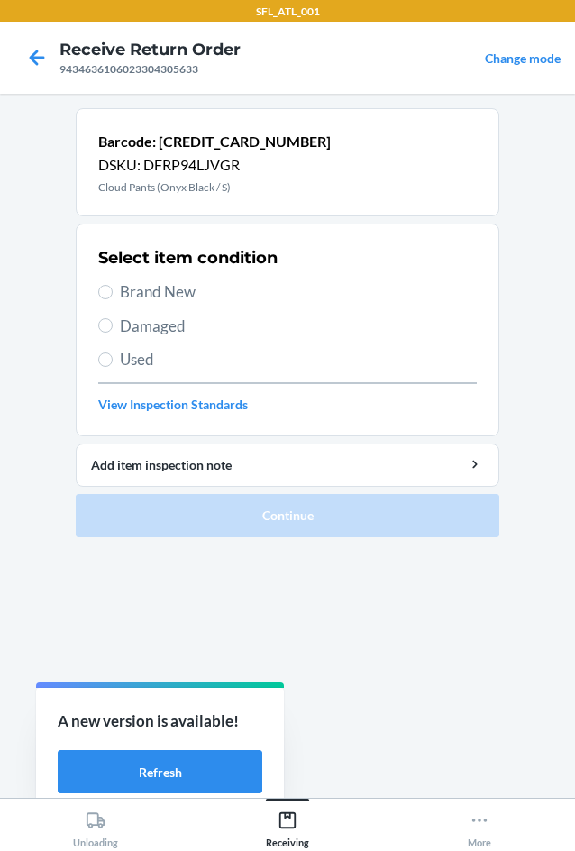
click at [179, 359] on span "Used" at bounding box center [298, 359] width 357 height 23
click at [113, 359] on input "Used" at bounding box center [105, 359] width 14 height 14
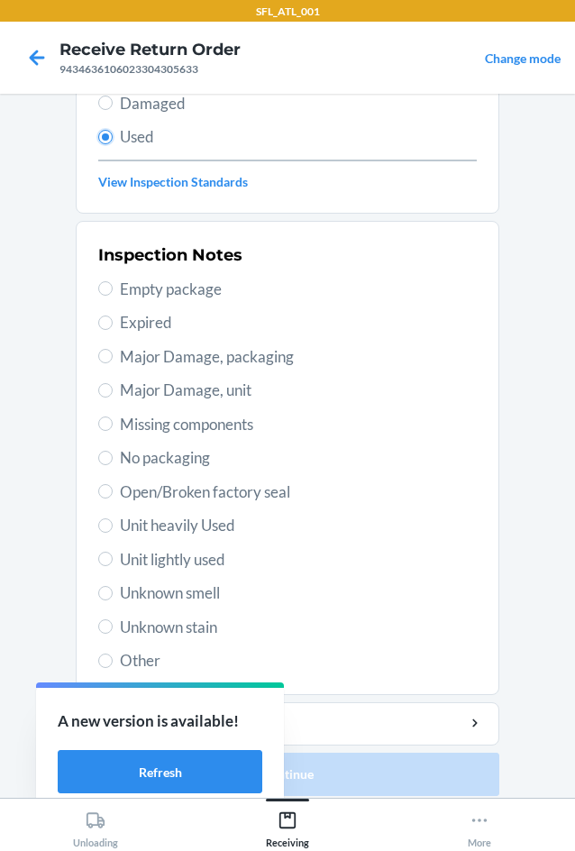
scroll to position [235, 0]
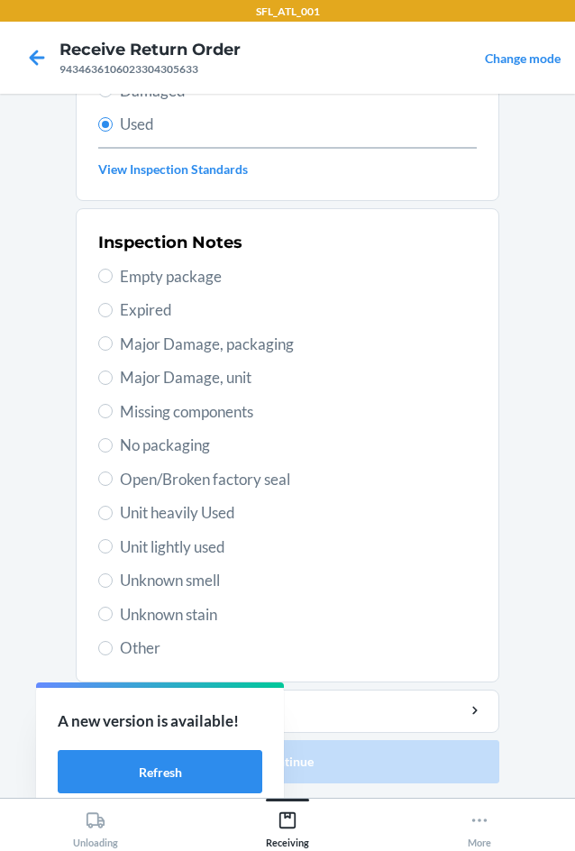
click at [218, 545] on span "Unit lightly used" at bounding box center [298, 546] width 357 height 23
click at [113, 545] on input "Unit lightly used" at bounding box center [105, 546] width 14 height 14
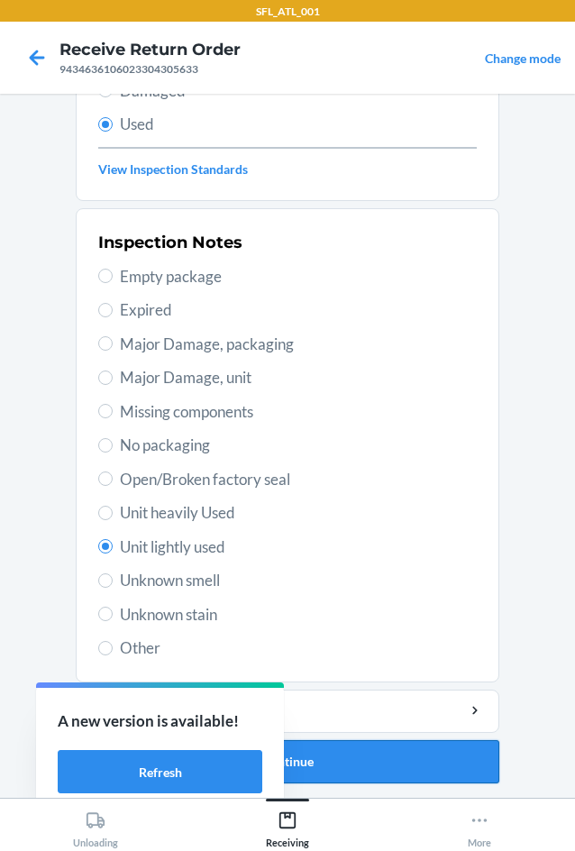
click at [410, 756] on button "Continue" at bounding box center [288, 761] width 424 height 43
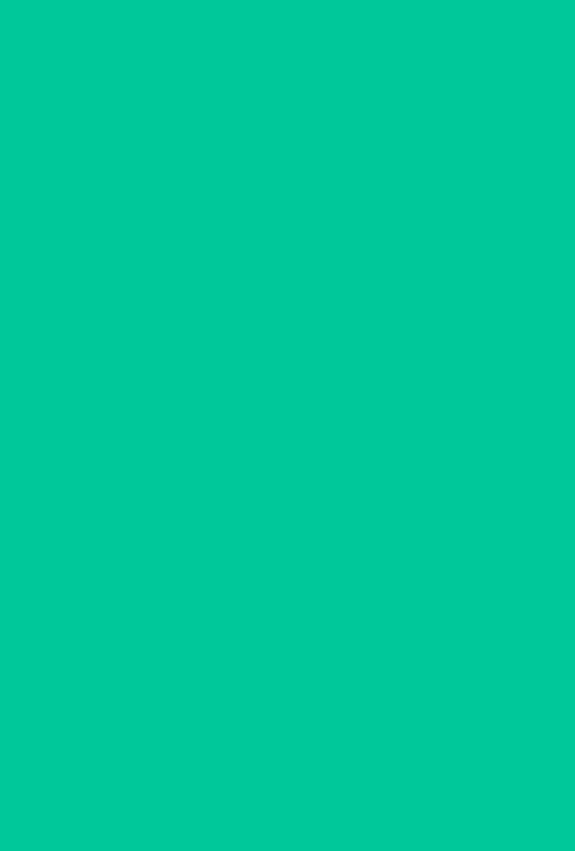
scroll to position [0, 0]
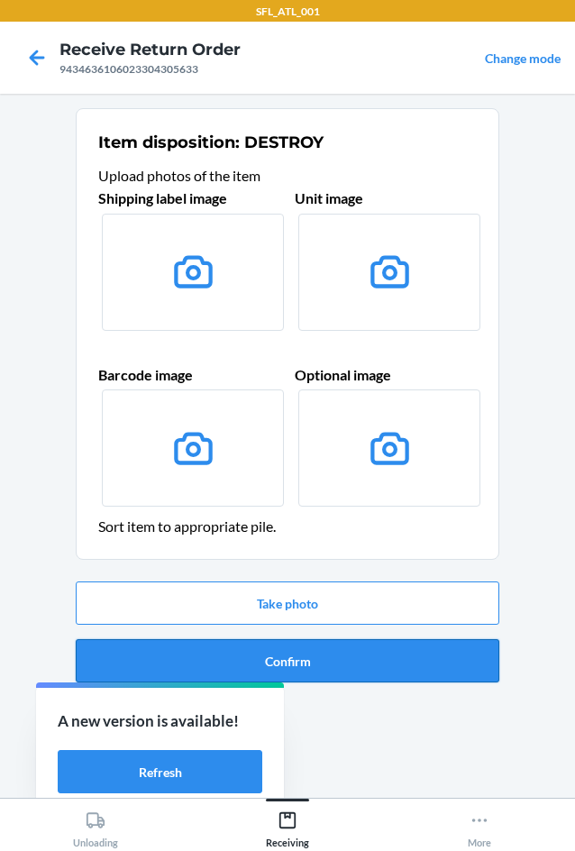
click at [428, 674] on button "Confirm" at bounding box center [288, 660] width 424 height 43
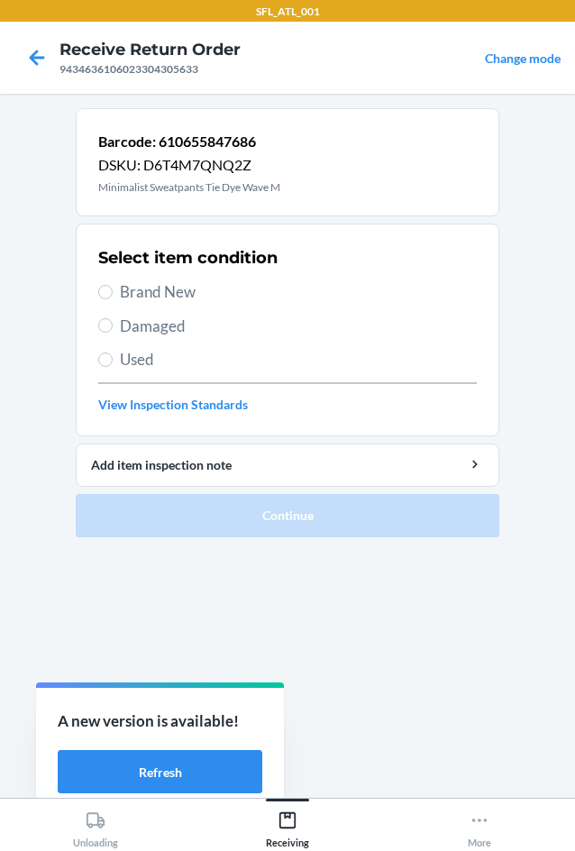
click at [155, 297] on span "Brand New" at bounding box center [298, 291] width 357 height 23
click at [113, 297] on input "Brand New" at bounding box center [105, 292] width 14 height 14
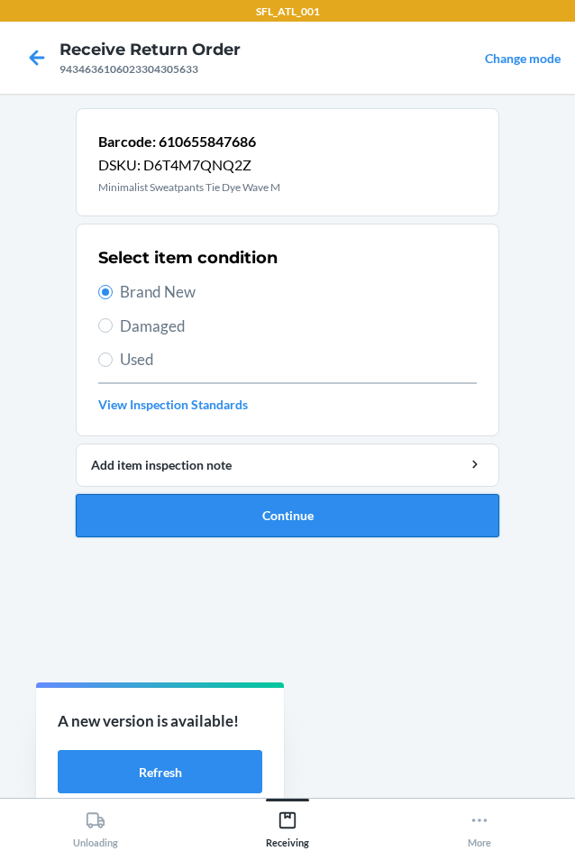
click at [249, 509] on button "Continue" at bounding box center [288, 515] width 424 height 43
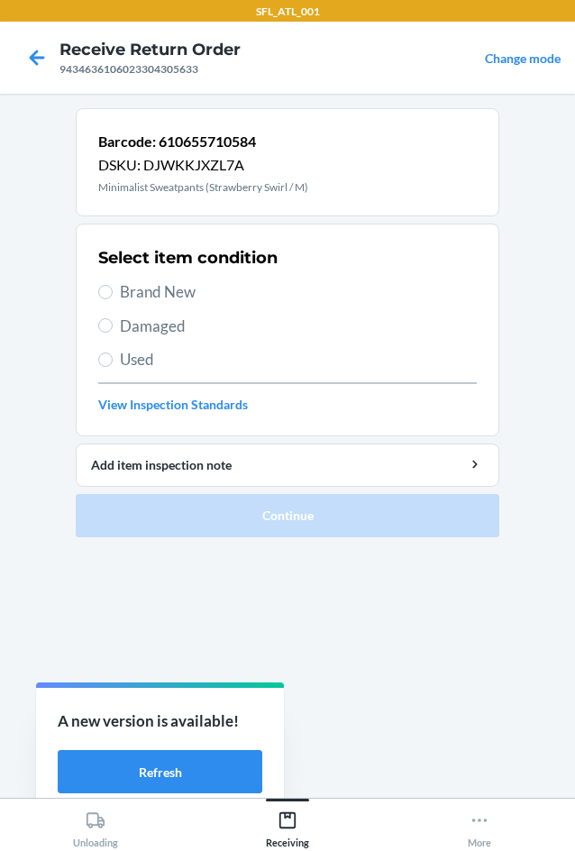
click at [139, 292] on span "Brand New" at bounding box center [298, 291] width 357 height 23
click at [113, 292] on input "Brand New" at bounding box center [105, 292] width 14 height 14
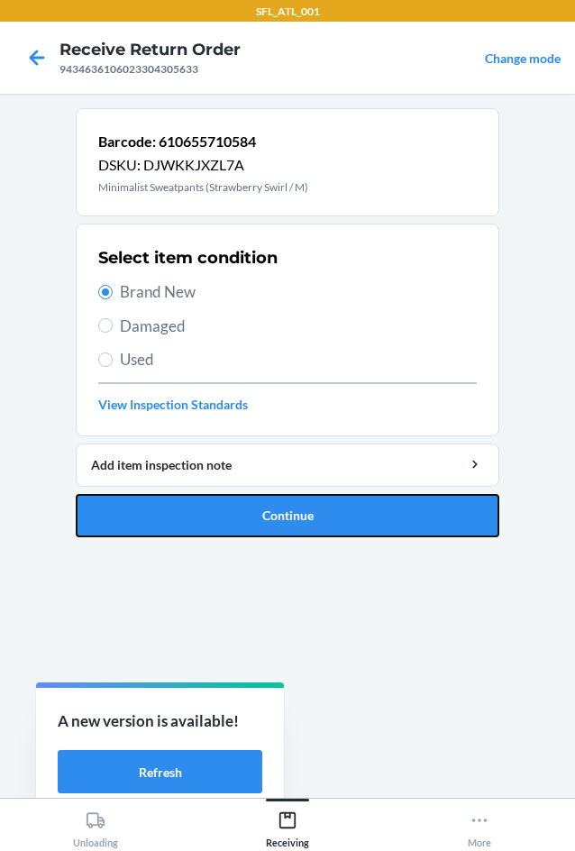
click at [382, 517] on button "Continue" at bounding box center [288, 515] width 424 height 43
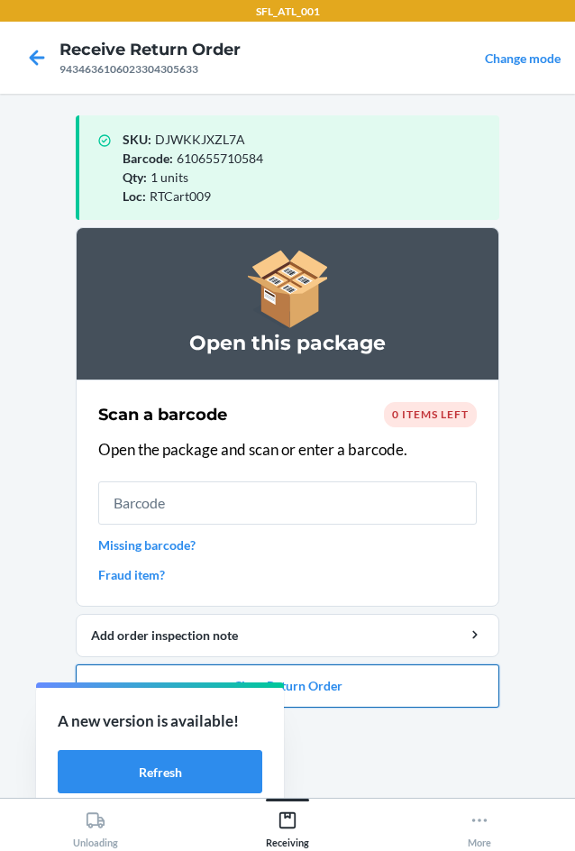
click at [430, 684] on button "Close Return Order" at bounding box center [288, 685] width 424 height 43
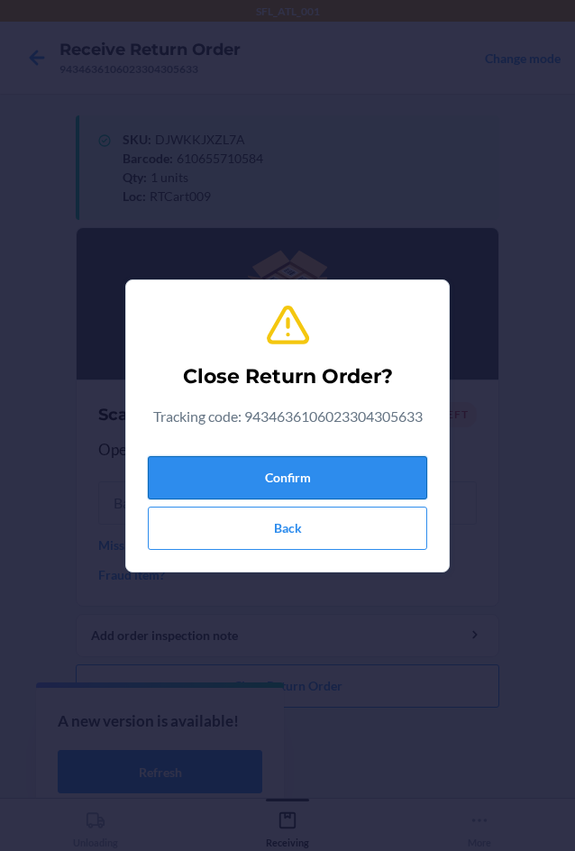
click at [331, 464] on button "Confirm" at bounding box center [287, 477] width 279 height 43
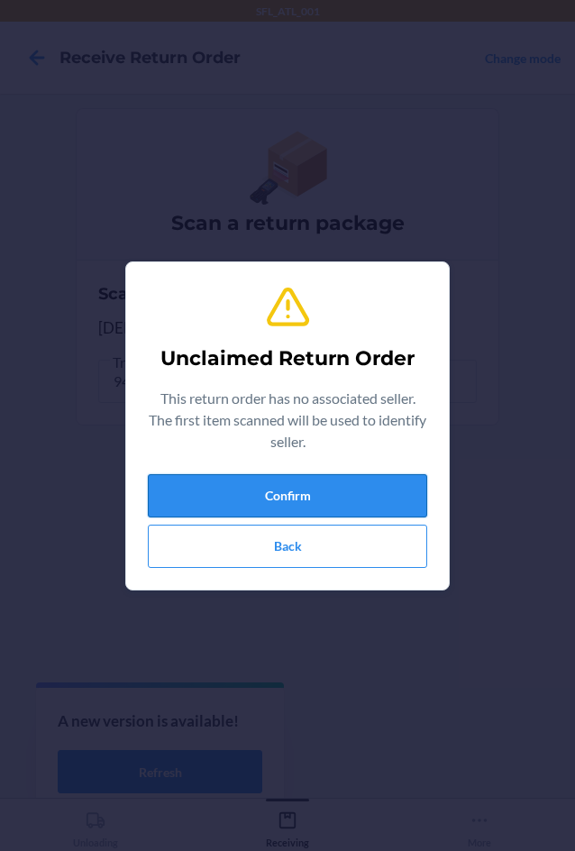
click at [376, 496] on button "Confirm" at bounding box center [287, 495] width 279 height 43
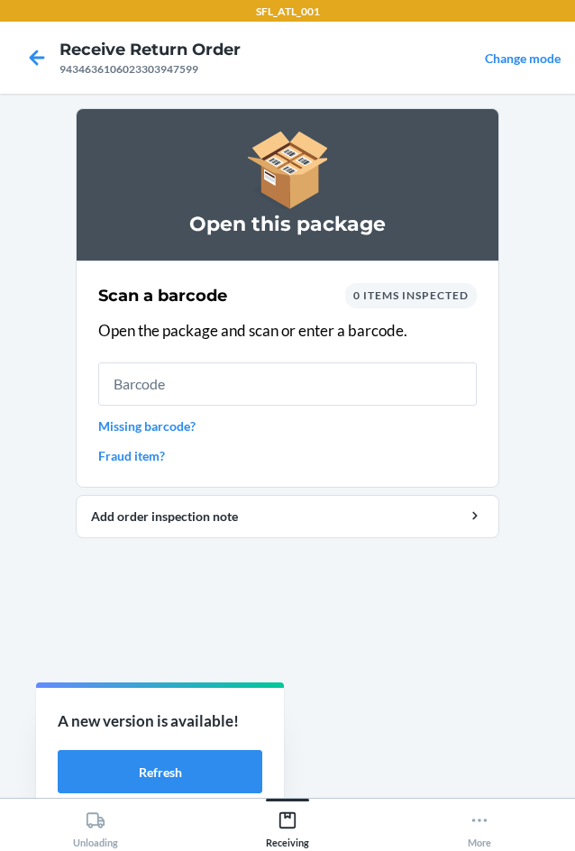
click at [164, 438] on div "Scan a barcode 0 items inspected Open the package and scan or enter a barcode. …" at bounding box center [287, 374] width 379 height 193
click at [179, 428] on link "Missing barcode?" at bounding box center [287, 425] width 379 height 19
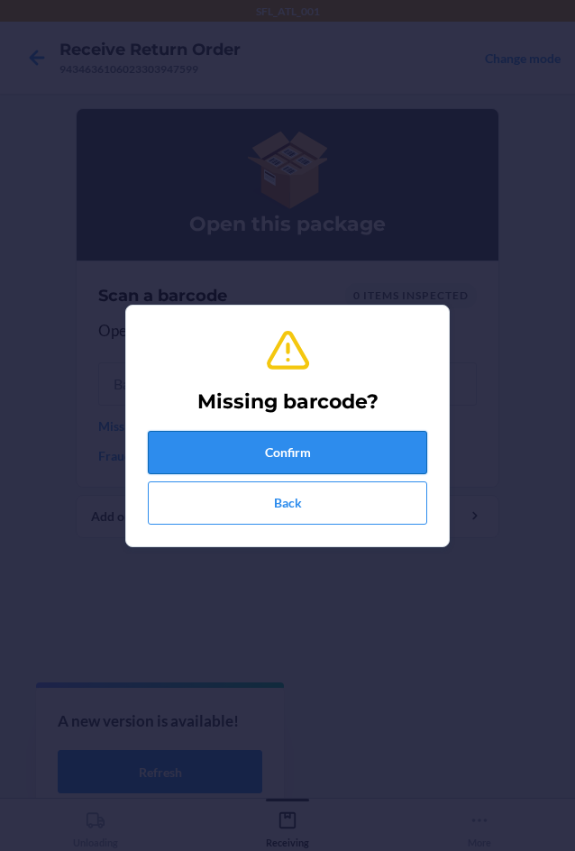
click at [208, 438] on button "Confirm" at bounding box center [287, 452] width 279 height 43
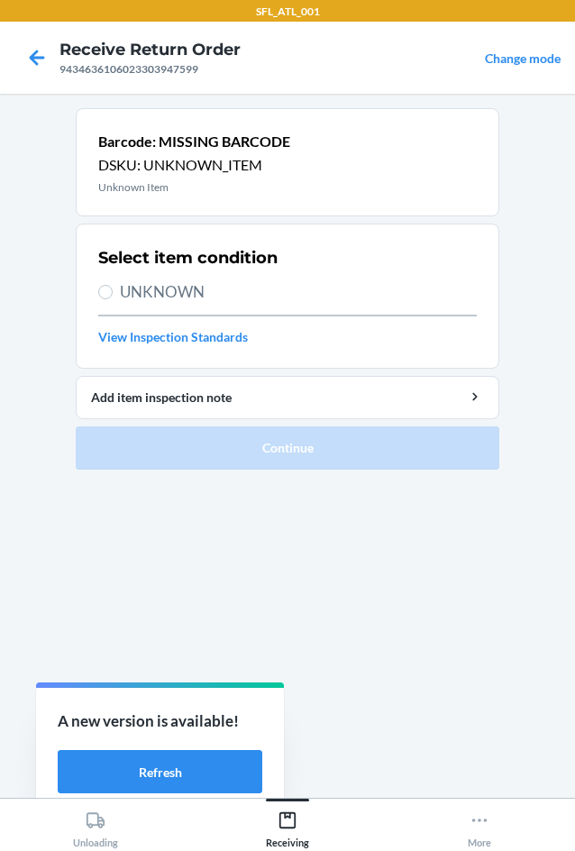
click at [201, 301] on span "UNKNOWN" at bounding box center [298, 291] width 357 height 23
click at [113, 299] on input "UNKNOWN" at bounding box center [105, 292] width 14 height 14
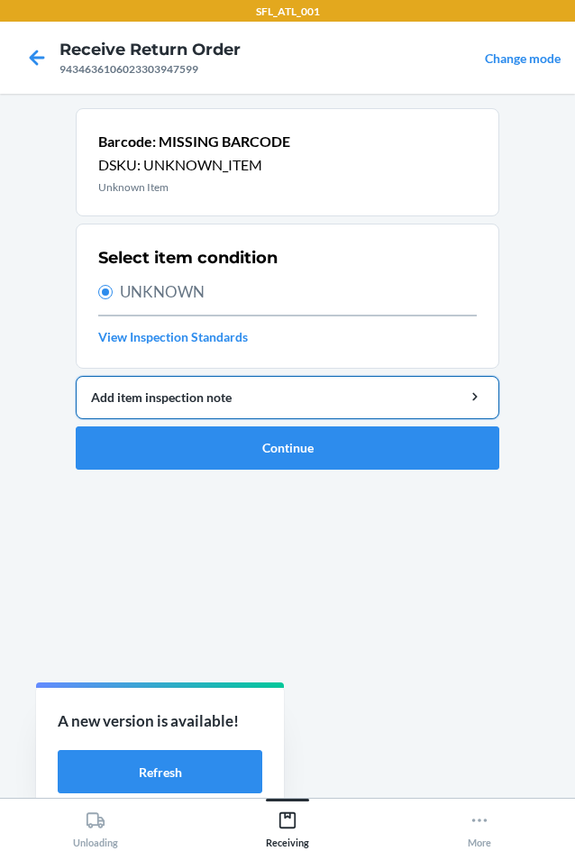
click at [280, 398] on div "Add item inspection note" at bounding box center [287, 397] width 393 height 19
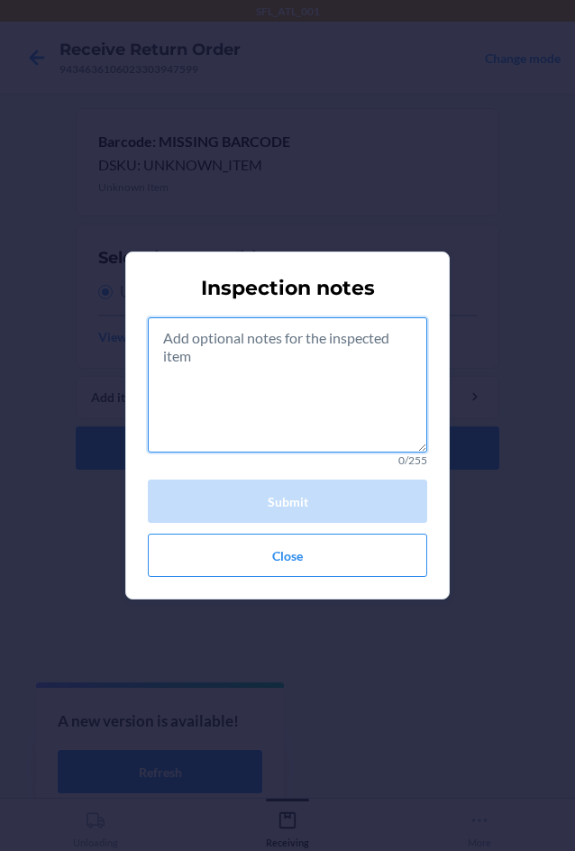
click at [272, 365] on textarea at bounding box center [287, 384] width 279 height 135
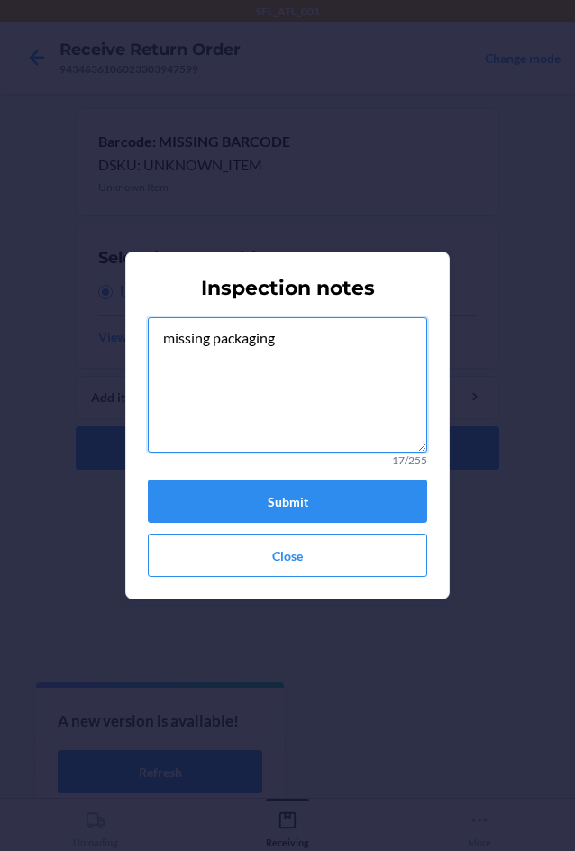
click at [288, 353] on textarea "missing packaging" at bounding box center [287, 384] width 279 height 135
drag, startPoint x: 294, startPoint y: 341, endPoint x: 133, endPoint y: 367, distance: 163.5
click at [133, 367] on section "Inspection notes missing packaging 17/255 Submit Close" at bounding box center [287, 426] width 325 height 348
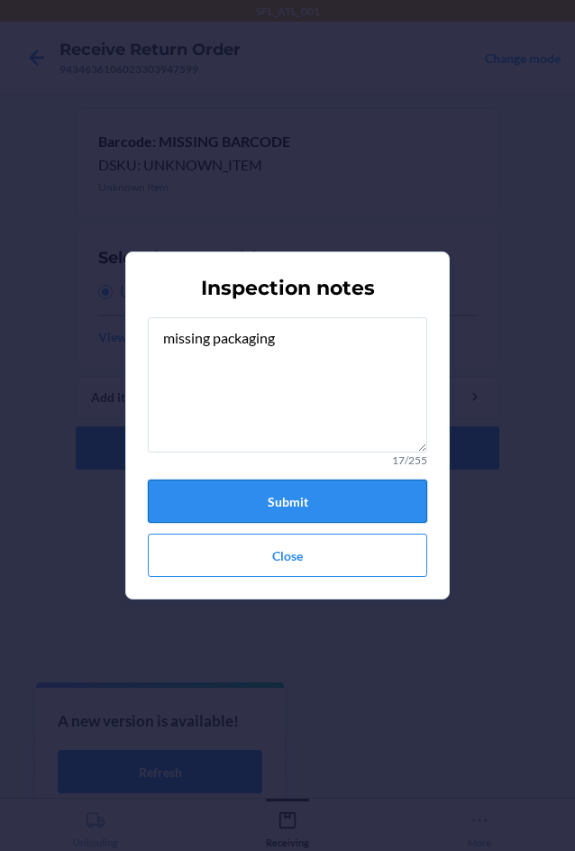
click at [308, 513] on button "Submit" at bounding box center [287, 501] width 279 height 43
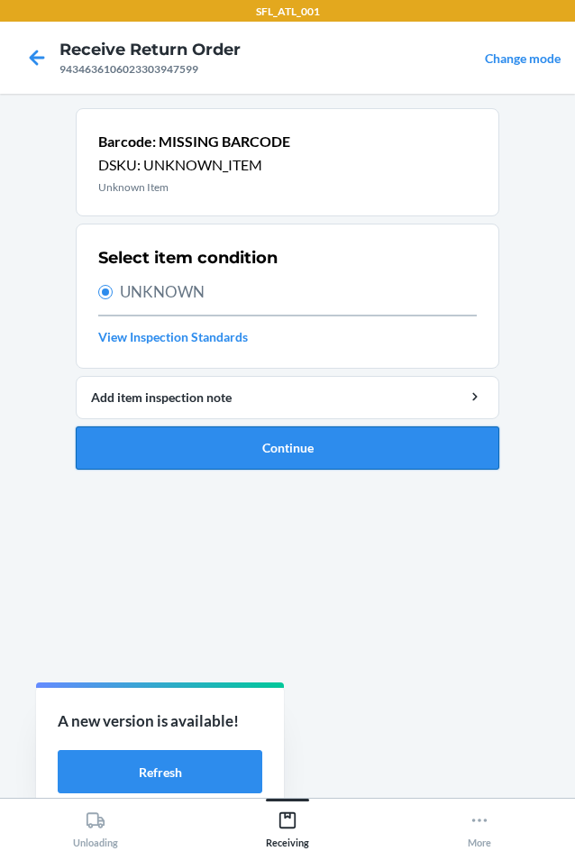
click at [361, 457] on button "Continue" at bounding box center [288, 447] width 424 height 43
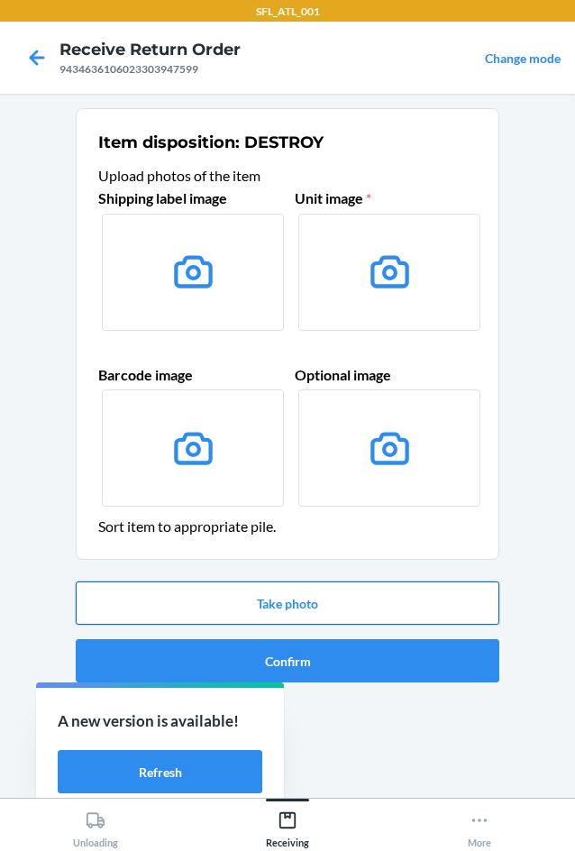
click at [391, 592] on button "Take photo" at bounding box center [288, 602] width 424 height 43
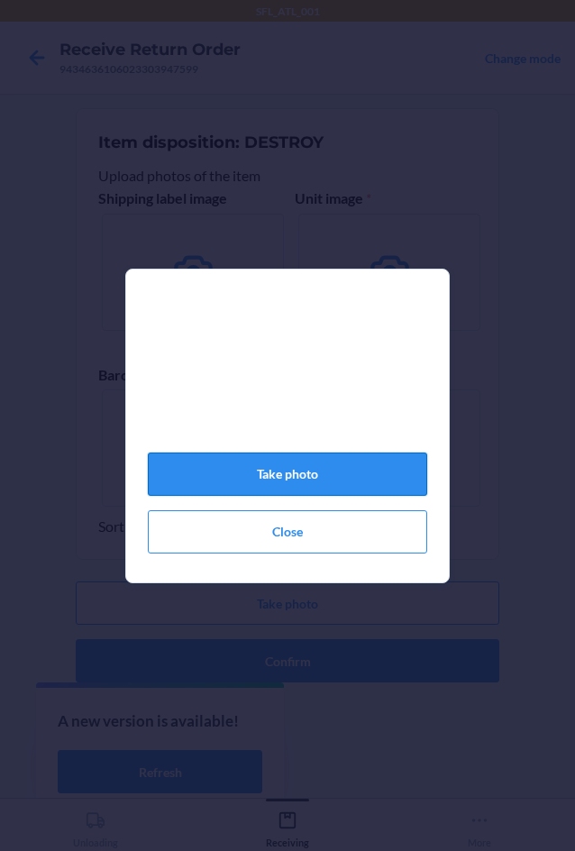
click at [385, 476] on button "Take photo" at bounding box center [287, 474] width 279 height 43
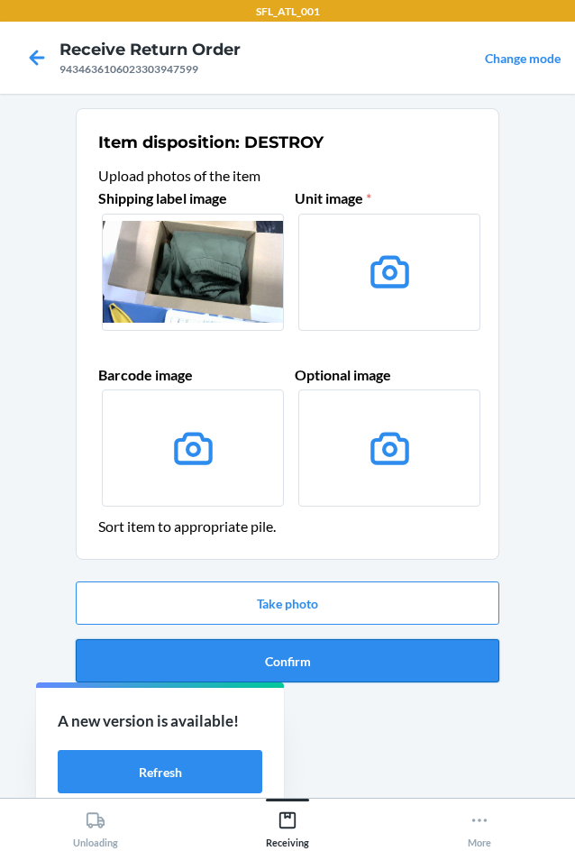
click at [465, 661] on button "Confirm" at bounding box center [288, 660] width 424 height 43
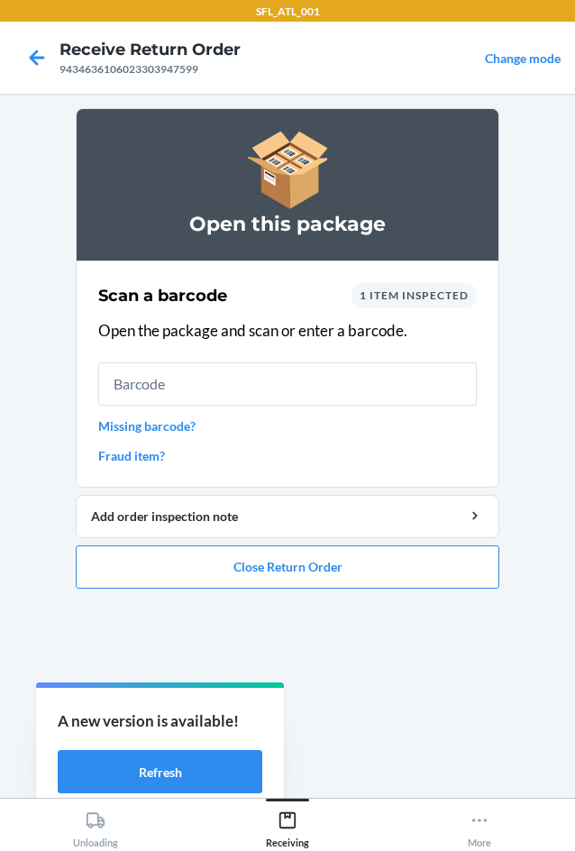
click at [183, 425] on link "Missing barcode?" at bounding box center [287, 425] width 379 height 19
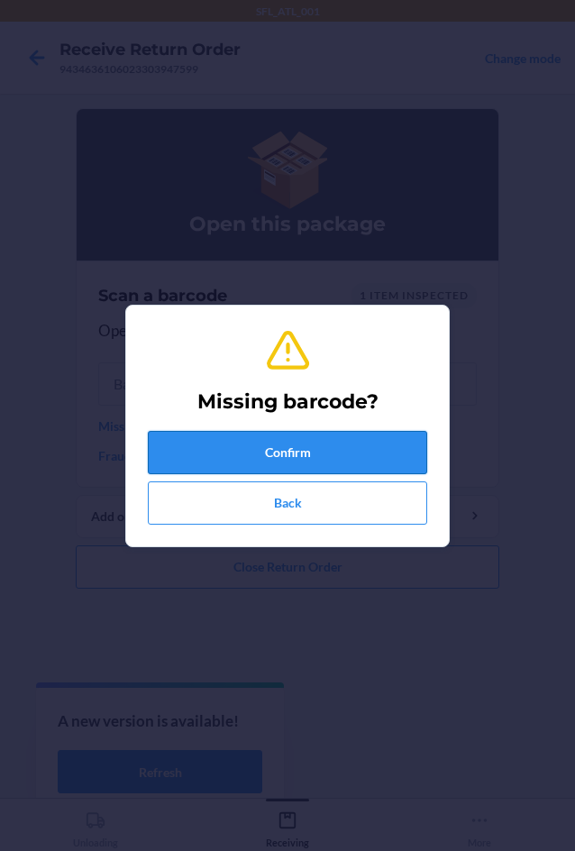
click at [240, 457] on button "Confirm" at bounding box center [287, 452] width 279 height 43
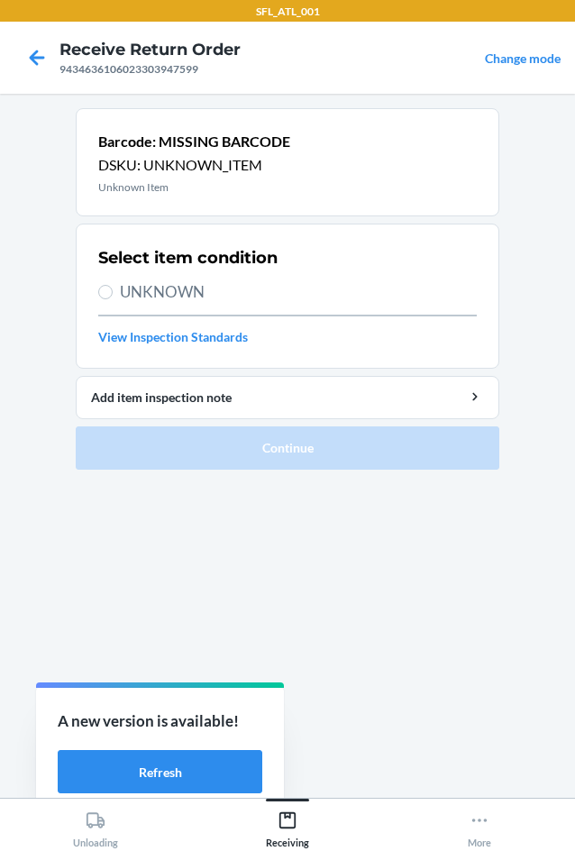
click at [180, 285] on span "UNKNOWN" at bounding box center [298, 291] width 357 height 23
click at [113, 285] on input "UNKNOWN" at bounding box center [105, 292] width 14 height 14
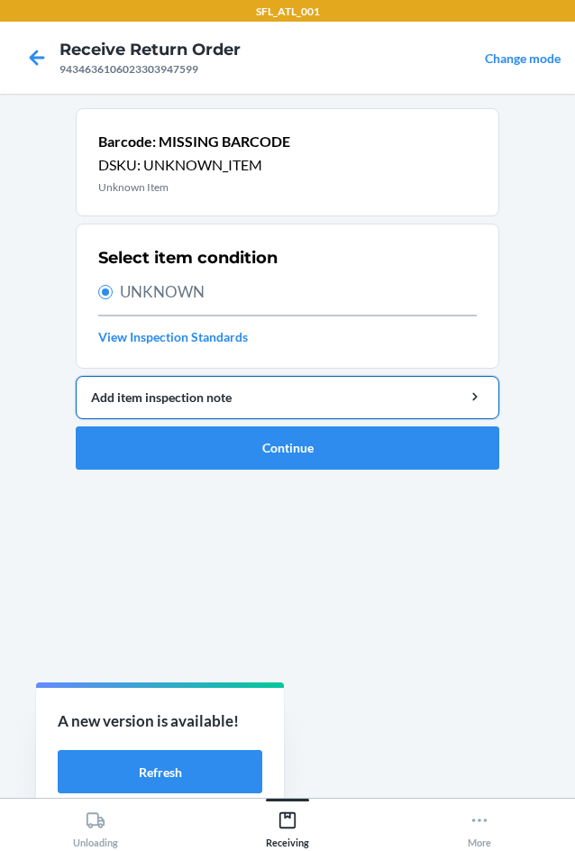
click at [232, 398] on div "Add item inspection note" at bounding box center [287, 397] width 393 height 19
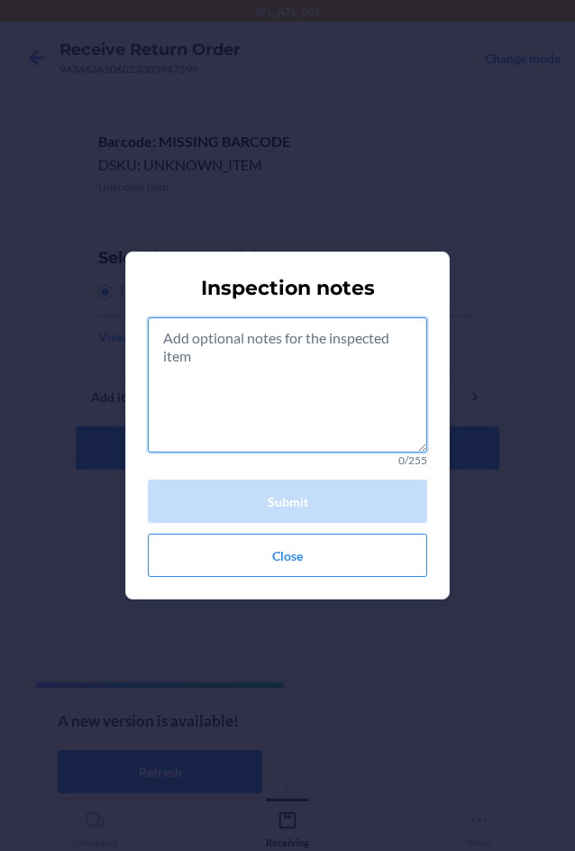
click at [244, 344] on textarea at bounding box center [287, 384] width 279 height 135
paste textarea "missing packaging"
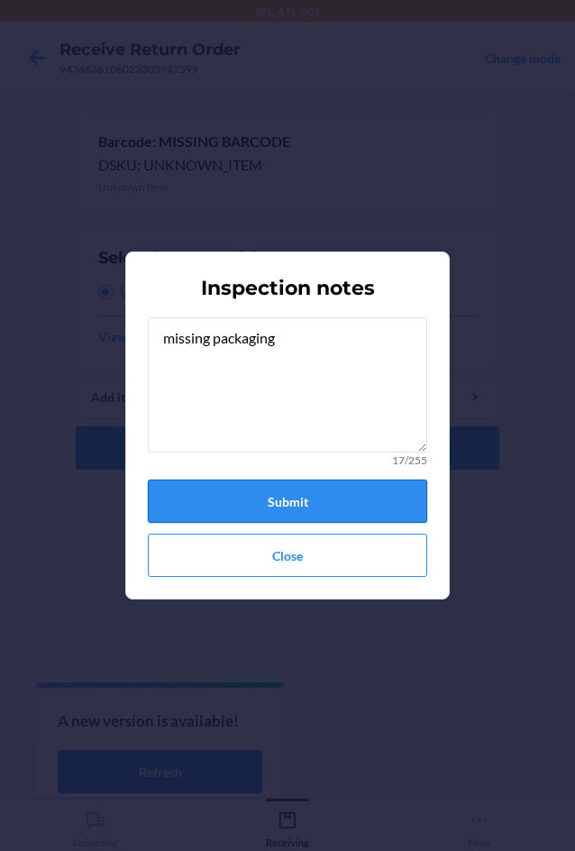
click at [298, 500] on button "Submit" at bounding box center [287, 501] width 279 height 43
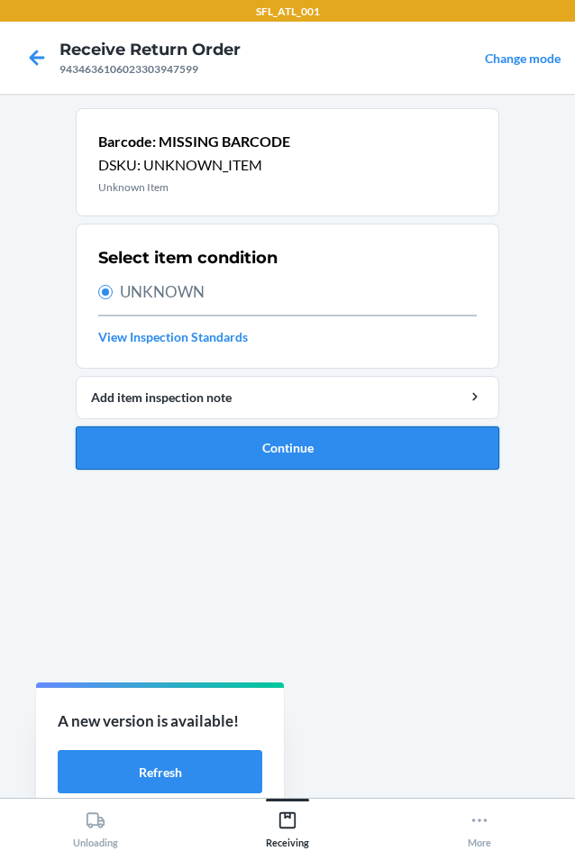
click at [285, 444] on button "Continue" at bounding box center [288, 447] width 424 height 43
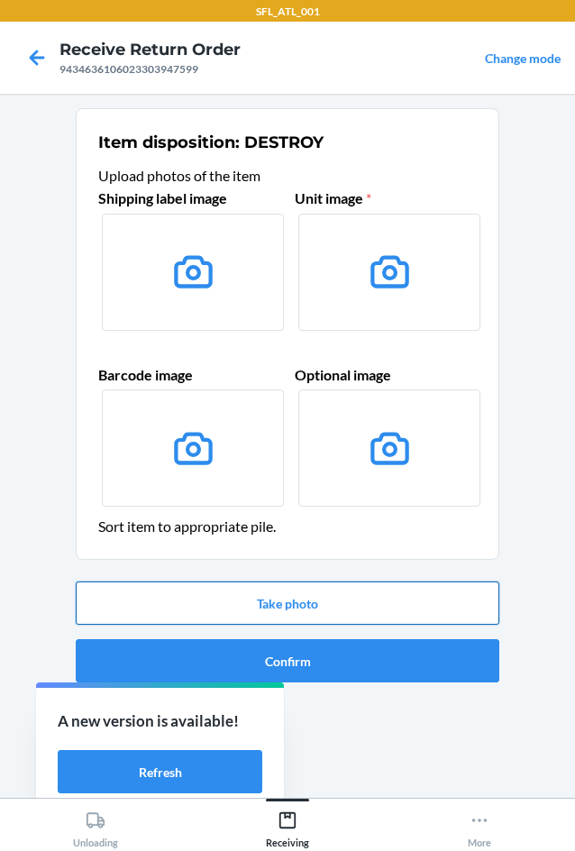
click at [316, 599] on button "Take photo" at bounding box center [288, 602] width 424 height 43
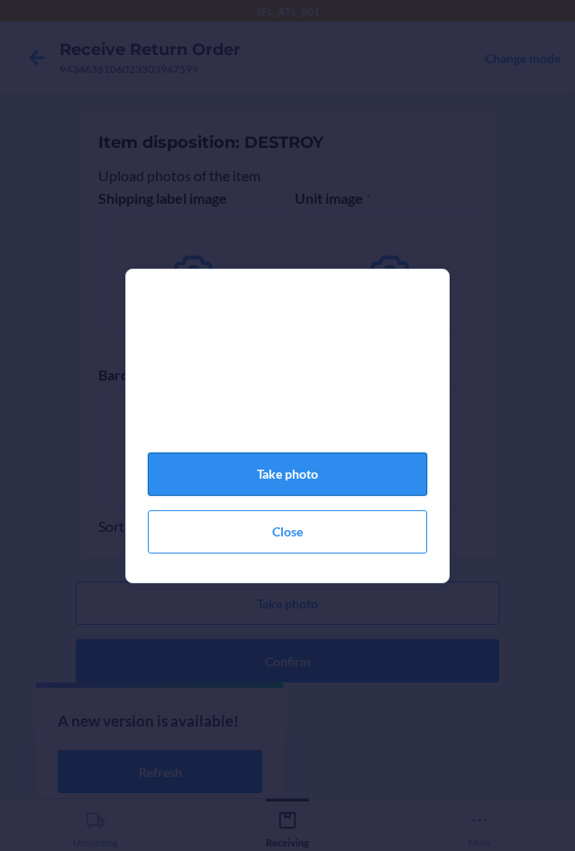
click at [380, 479] on button "Take photo" at bounding box center [287, 474] width 279 height 43
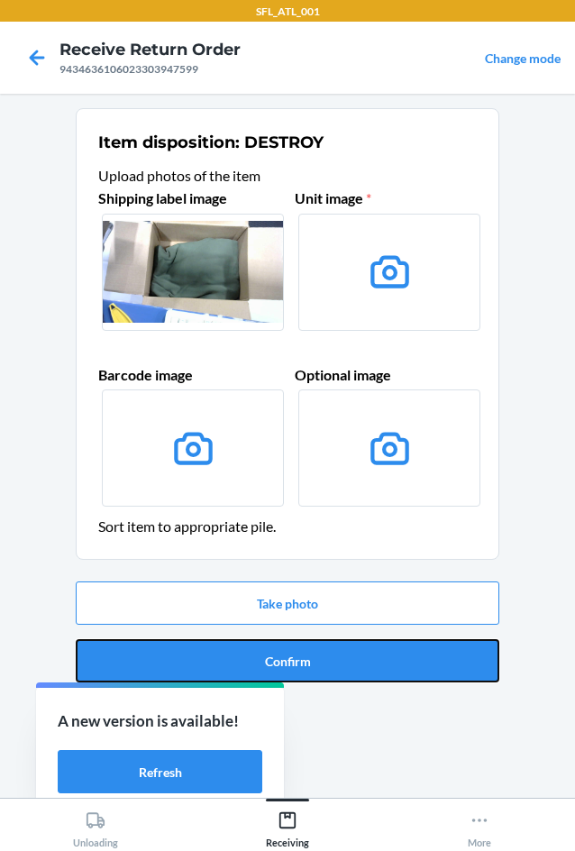
click at [411, 654] on button "Confirm" at bounding box center [288, 660] width 424 height 43
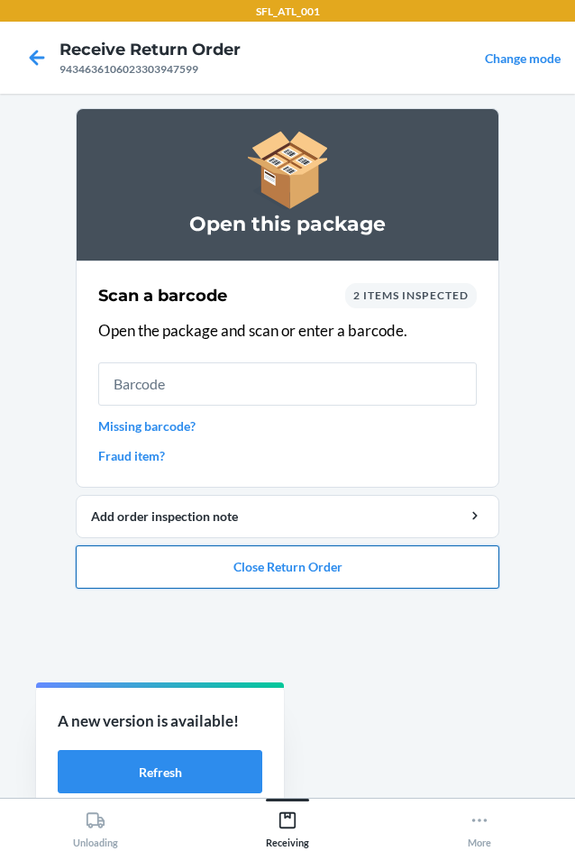
click at [448, 555] on button "Close Return Order" at bounding box center [288, 566] width 424 height 43
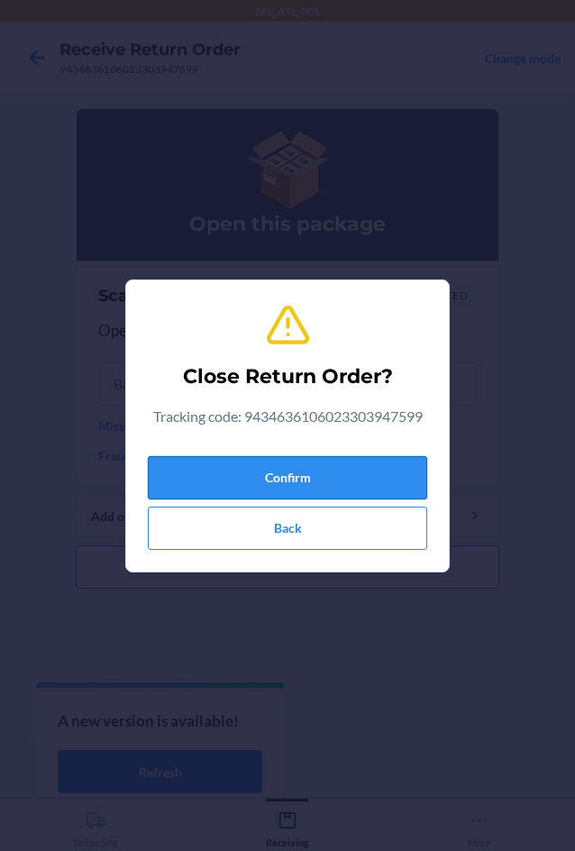
click at [400, 477] on button "Confirm" at bounding box center [287, 477] width 279 height 43
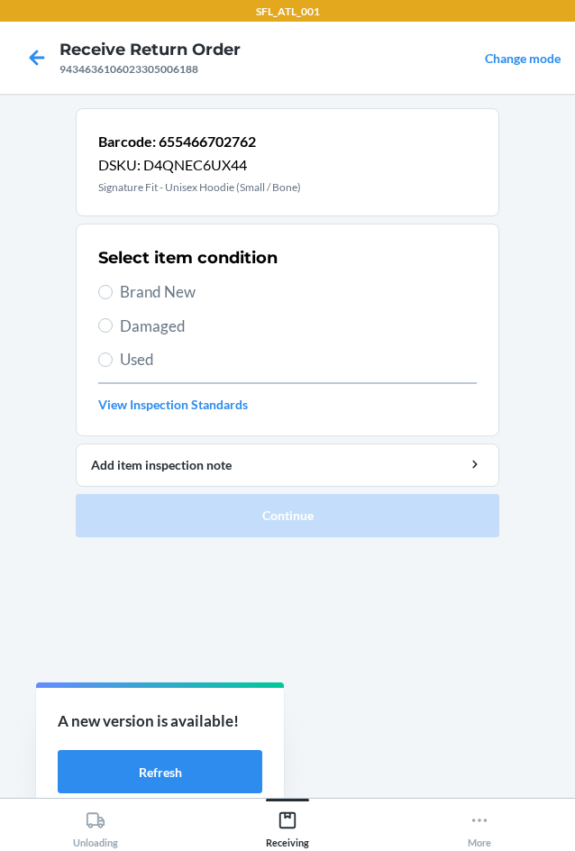
click at [187, 288] on span "Brand New" at bounding box center [298, 291] width 357 height 23
click at [113, 288] on input "Brand New" at bounding box center [105, 292] width 14 height 14
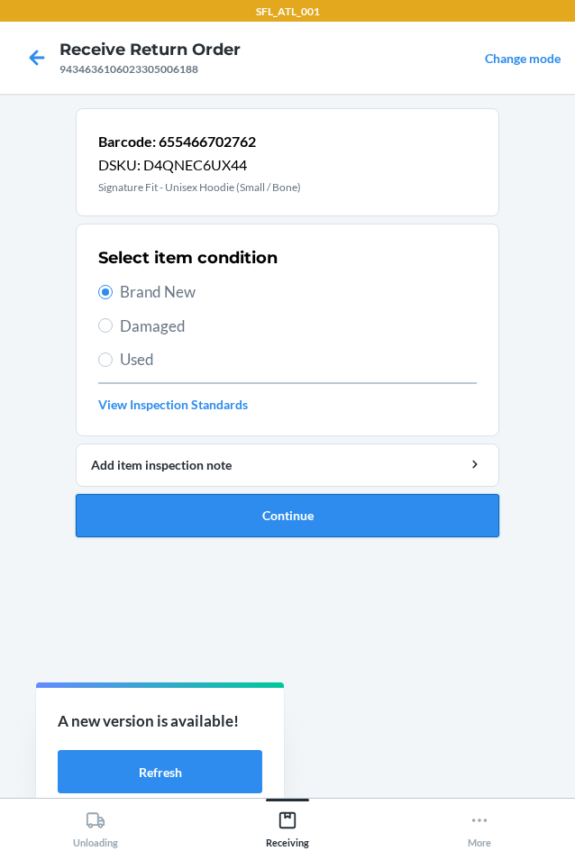
click at [261, 517] on button "Continue" at bounding box center [288, 515] width 424 height 43
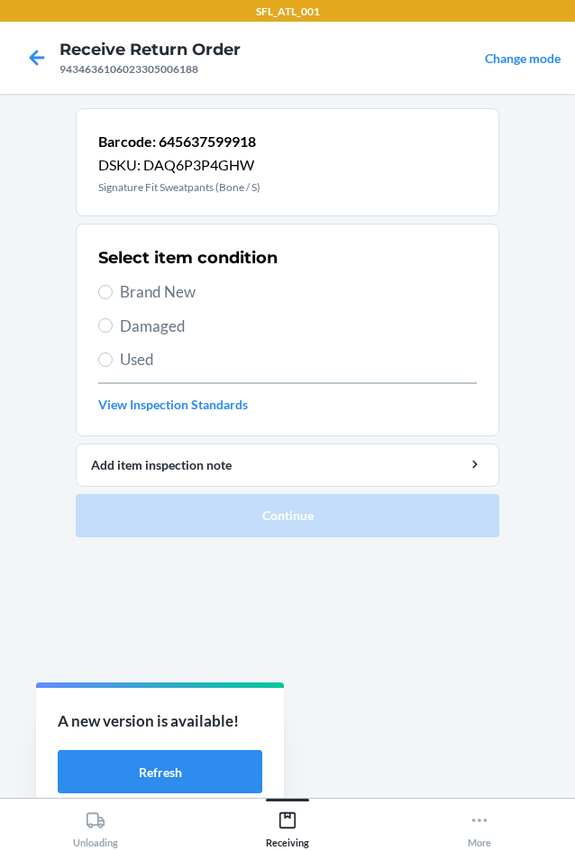
click at [189, 304] on div "Select item condition Brand New Damaged Used View Inspection Standards" at bounding box center [287, 330] width 379 height 178
click at [186, 289] on span "Brand New" at bounding box center [298, 291] width 357 height 23
click at [113, 289] on input "Brand New" at bounding box center [105, 292] width 14 height 14
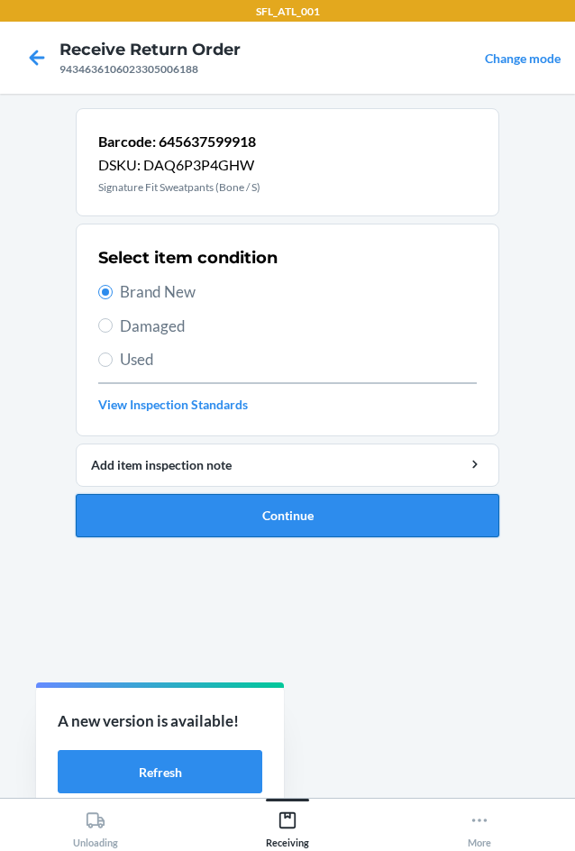
click at [317, 518] on button "Continue" at bounding box center [288, 515] width 424 height 43
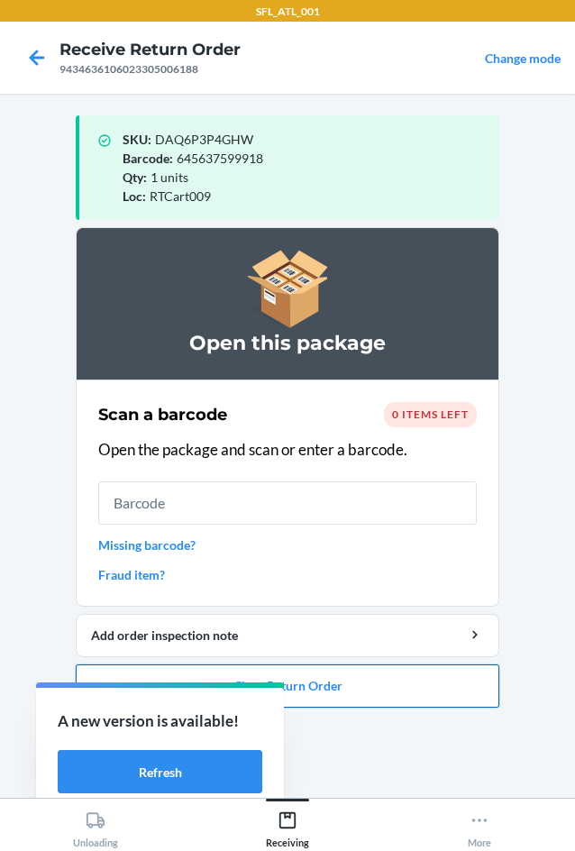
click at [471, 707] on button "Close Return Order" at bounding box center [288, 685] width 424 height 43
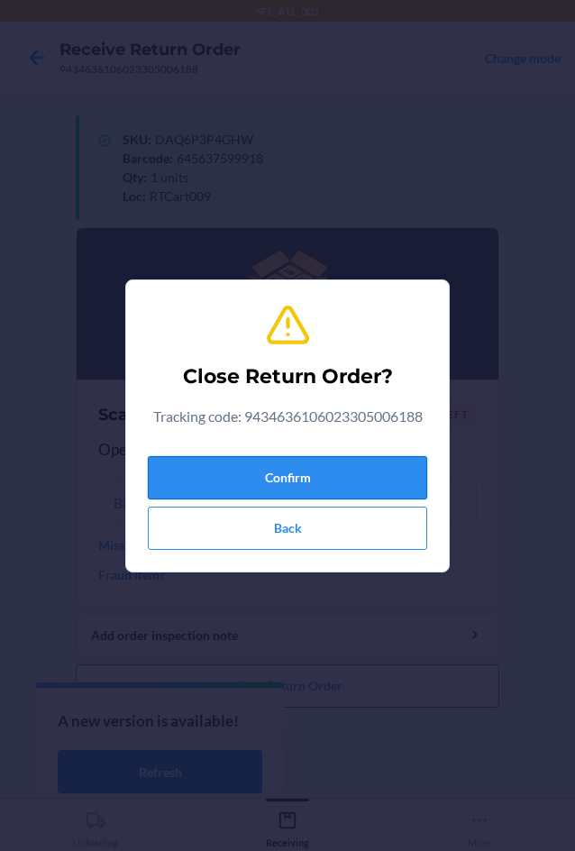
click at [356, 480] on button "Confirm" at bounding box center [287, 477] width 279 height 43
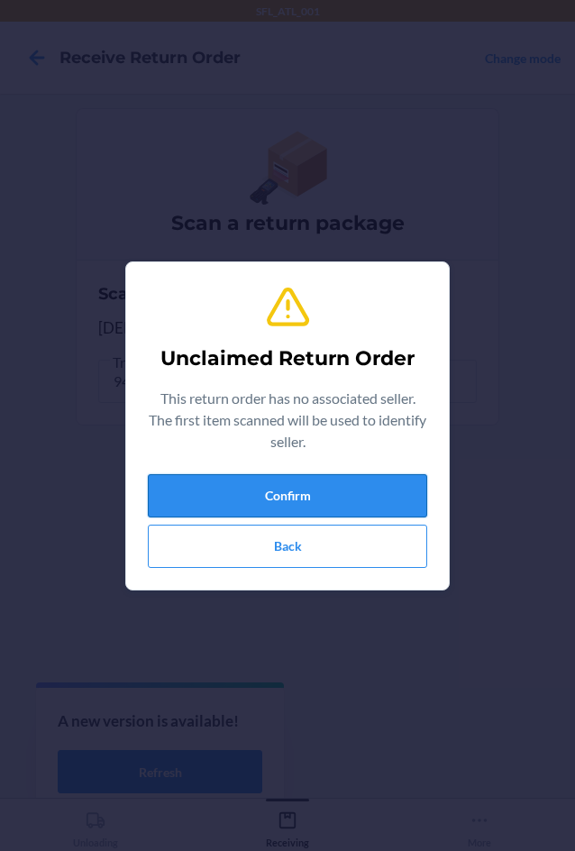
click at [343, 474] on button "Confirm" at bounding box center [287, 495] width 279 height 43
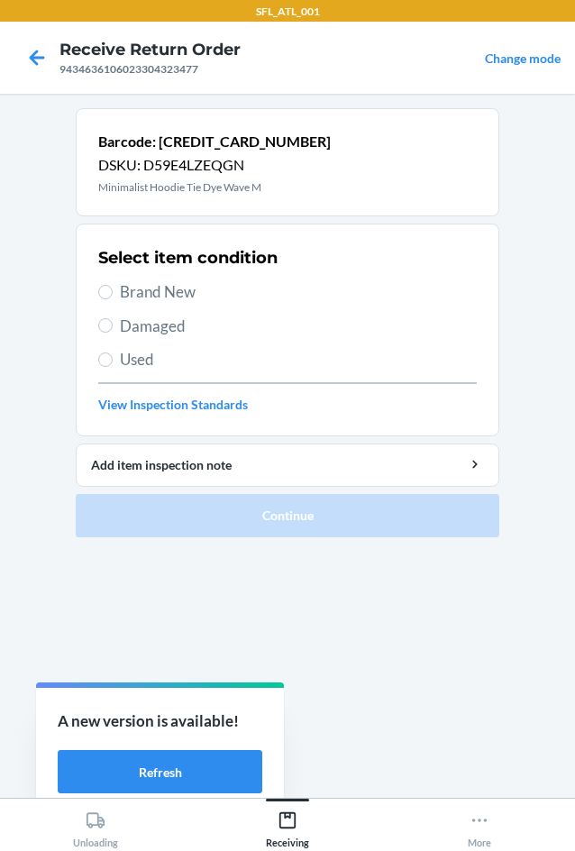
click at [187, 285] on span "Brand New" at bounding box center [298, 291] width 357 height 23
click at [113, 285] on input "Brand New" at bounding box center [105, 292] width 14 height 14
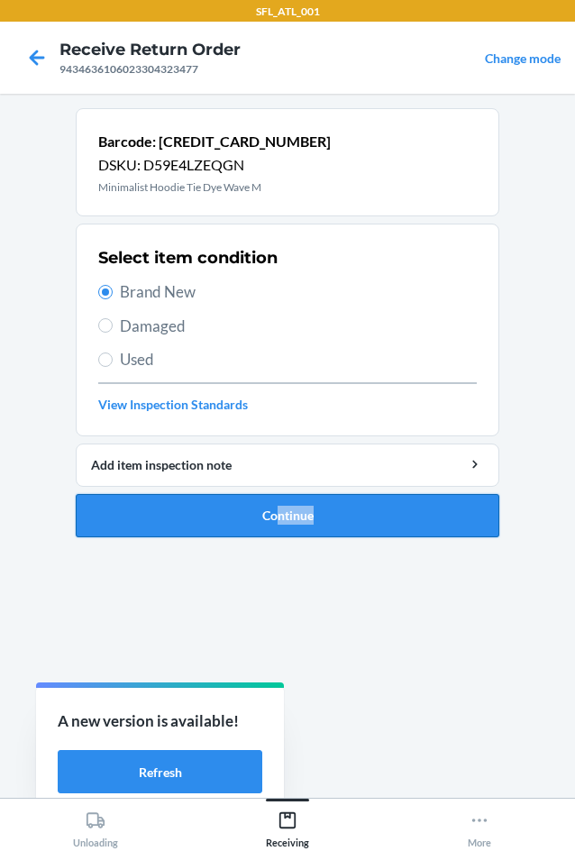
click at [281, 528] on ol "Barcode: [CREDIT_CARD_NUMBER] DSKU: D59E4LZEQGN Minimalist Hoodie Tie Dye Wave …" at bounding box center [288, 330] width 424 height 444
click at [292, 509] on button "Continue" at bounding box center [288, 515] width 424 height 43
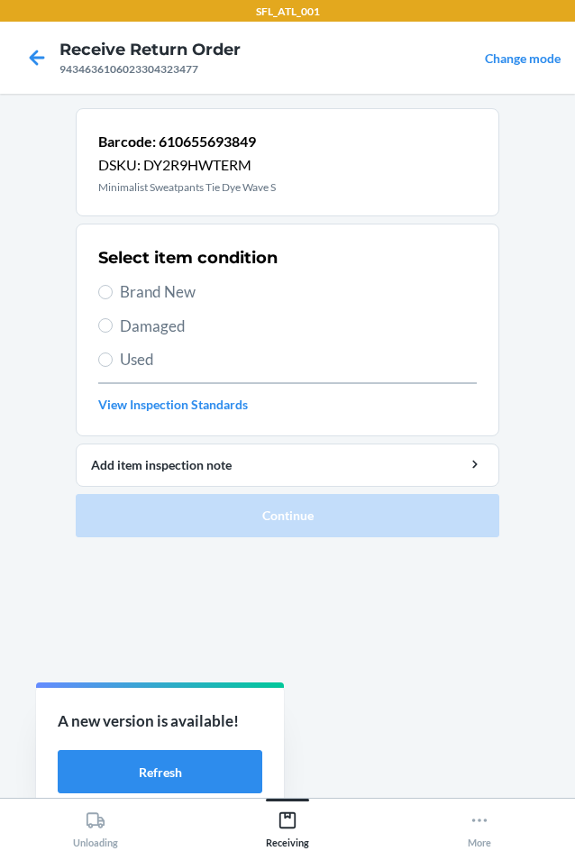
drag, startPoint x: 169, startPoint y: 296, endPoint x: 174, endPoint y: 304, distance: 9.3
click at [169, 295] on span "Brand New" at bounding box center [298, 291] width 357 height 23
click at [113, 295] on input "Brand New" at bounding box center [105, 292] width 14 height 14
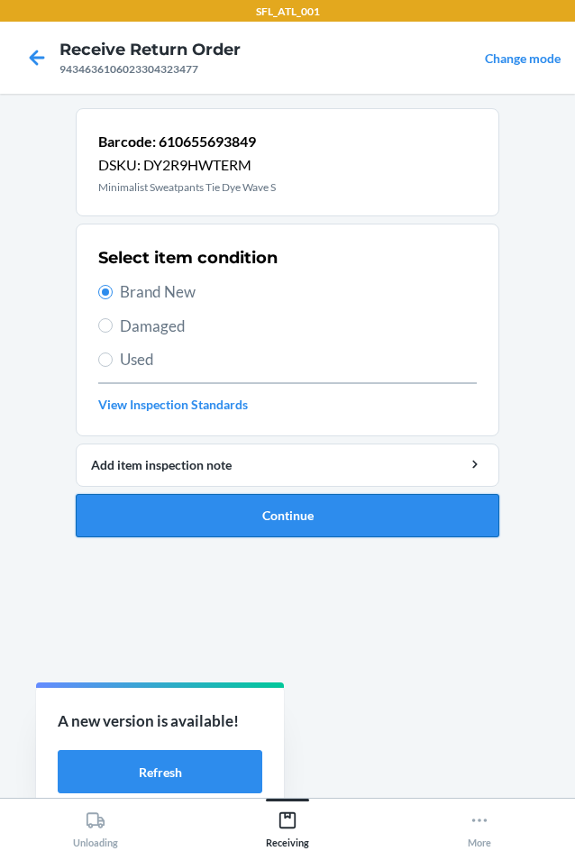
click at [304, 517] on button "Continue" at bounding box center [288, 515] width 424 height 43
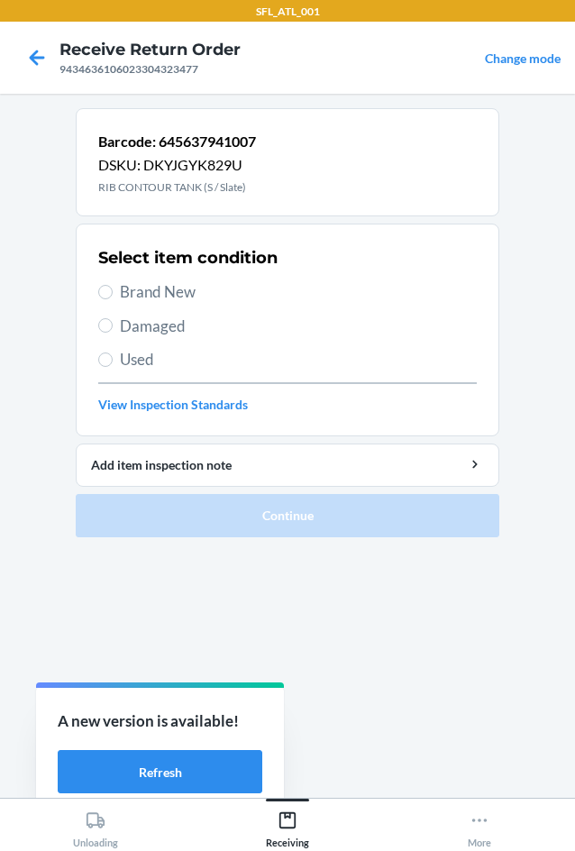
click at [182, 288] on span "Brand New" at bounding box center [298, 291] width 357 height 23
click at [113, 288] on input "Brand New" at bounding box center [105, 292] width 14 height 14
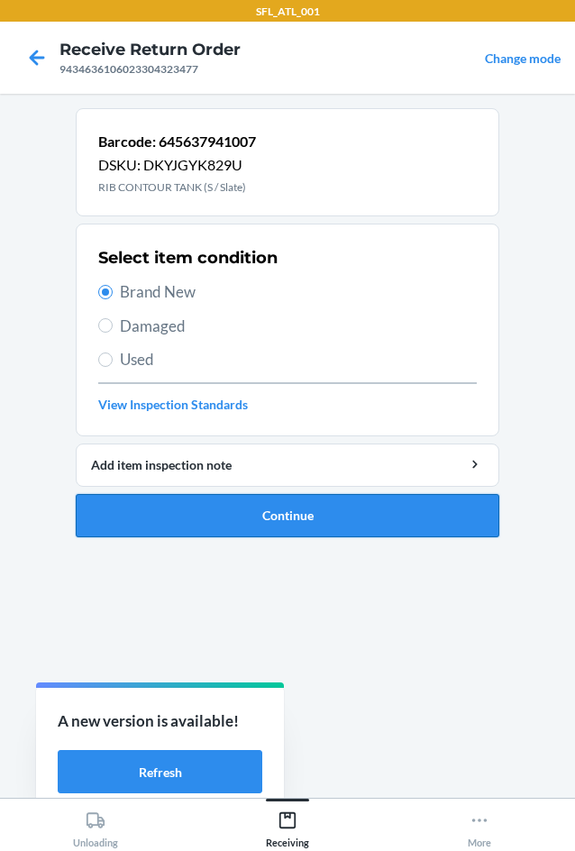
click at [297, 523] on button "Continue" at bounding box center [288, 515] width 424 height 43
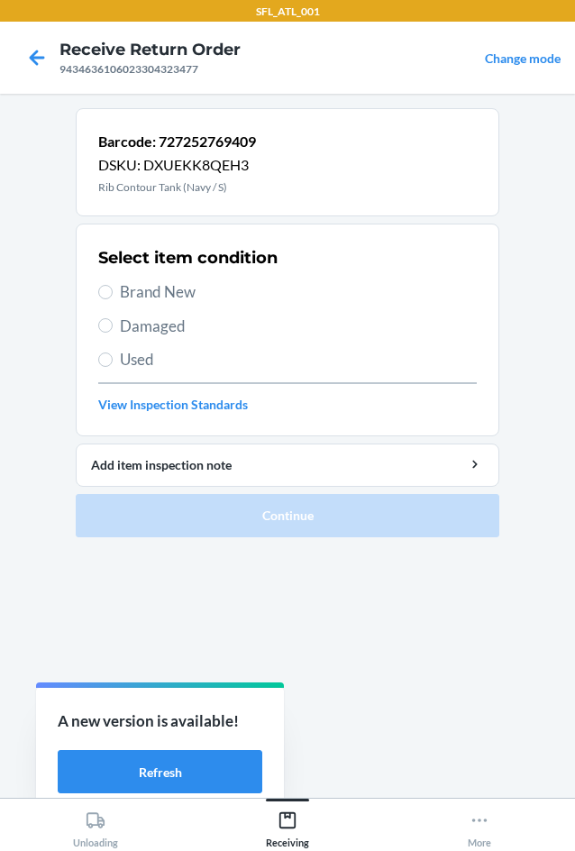
click at [147, 355] on span "Used" at bounding box center [298, 359] width 357 height 23
click at [113, 355] on input "Used" at bounding box center [105, 359] width 14 height 14
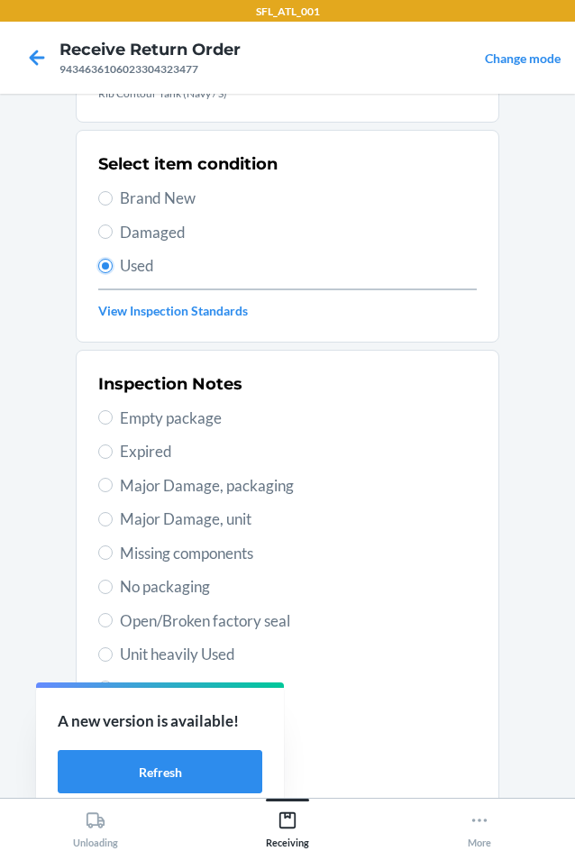
scroll to position [235, 0]
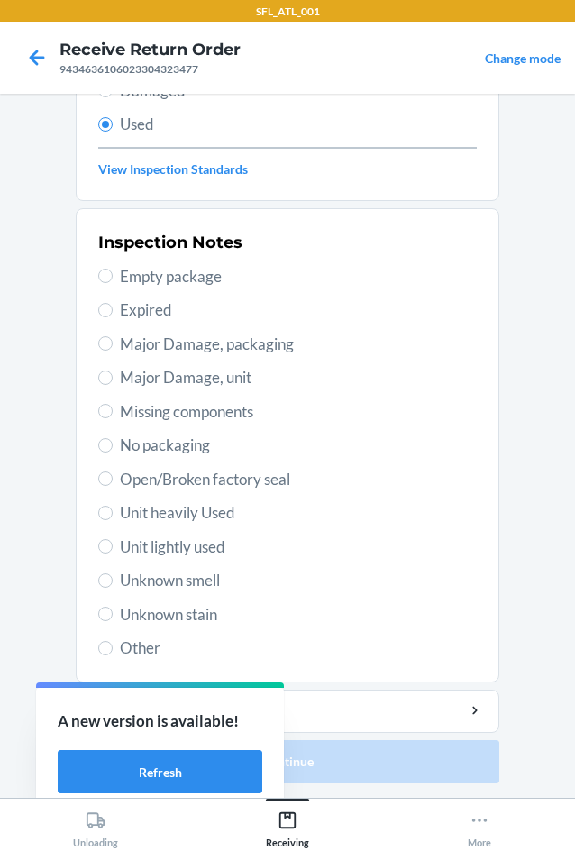
click at [215, 551] on span "Unit lightly used" at bounding box center [298, 546] width 357 height 23
click at [113, 551] on input "Unit lightly used" at bounding box center [105, 546] width 14 height 14
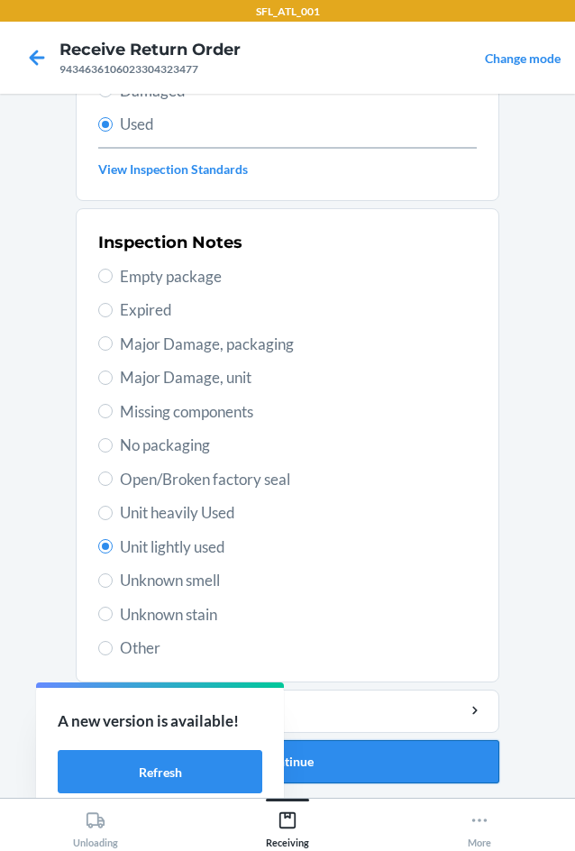
click at [411, 760] on button "Continue" at bounding box center [288, 761] width 424 height 43
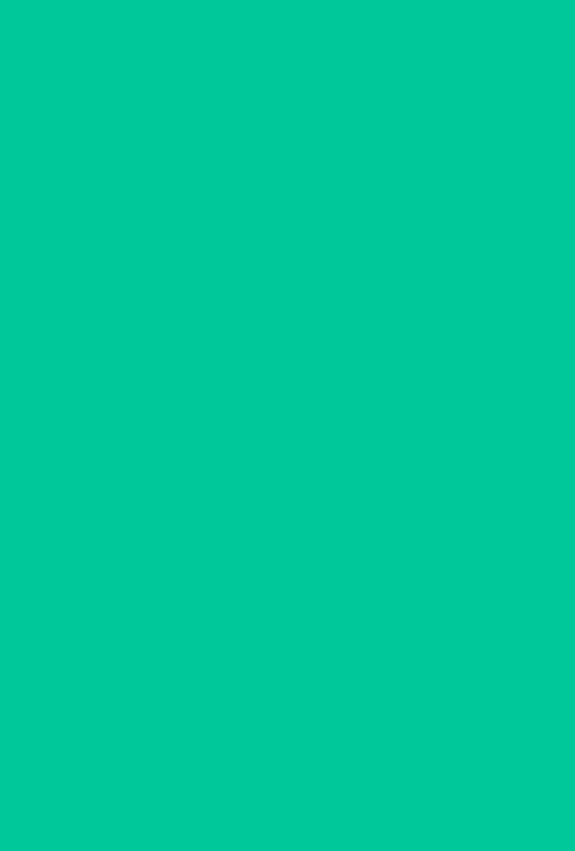
scroll to position [0, 0]
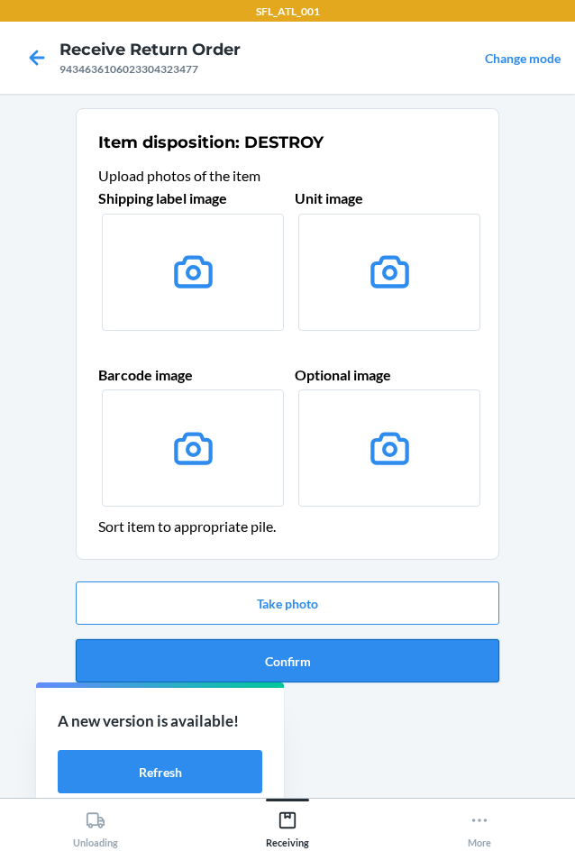
click at [416, 655] on button "Confirm" at bounding box center [288, 660] width 424 height 43
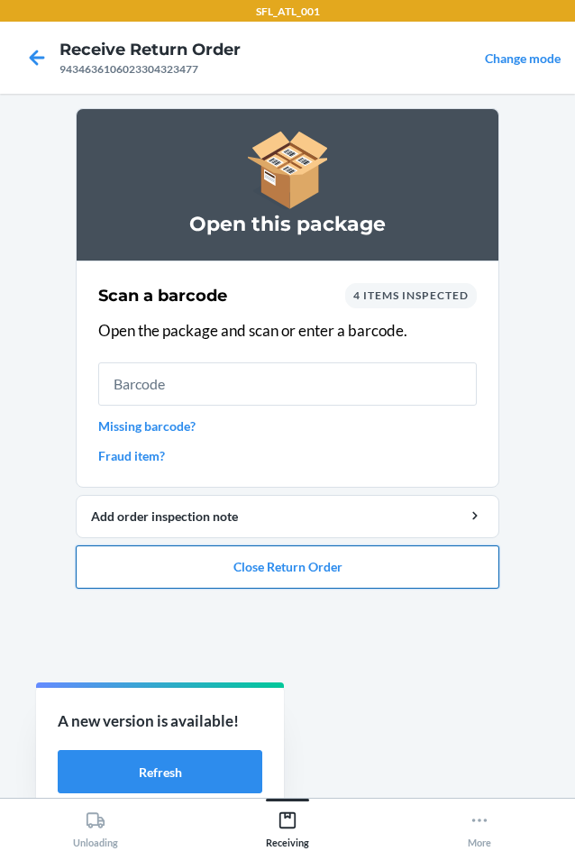
click at [402, 572] on button "Close Return Order" at bounding box center [288, 566] width 424 height 43
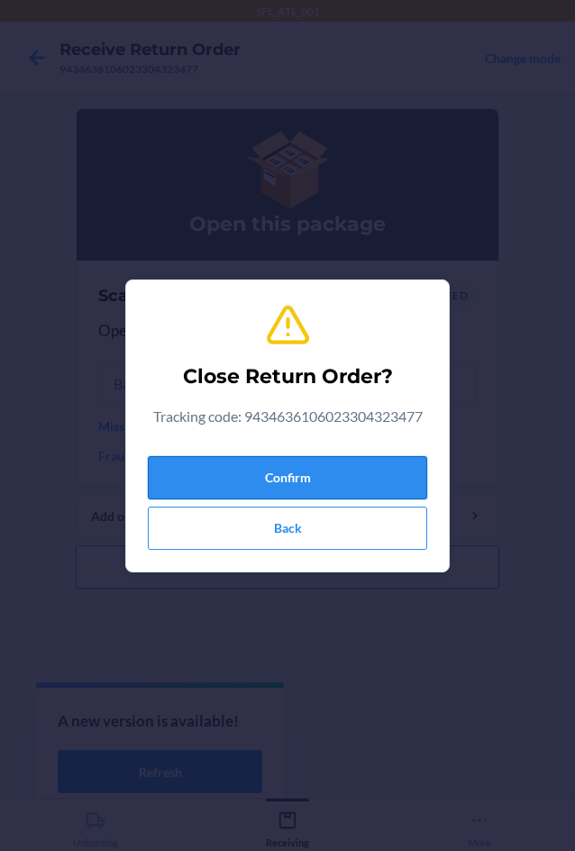
click at [348, 477] on button "Confirm" at bounding box center [287, 477] width 279 height 43
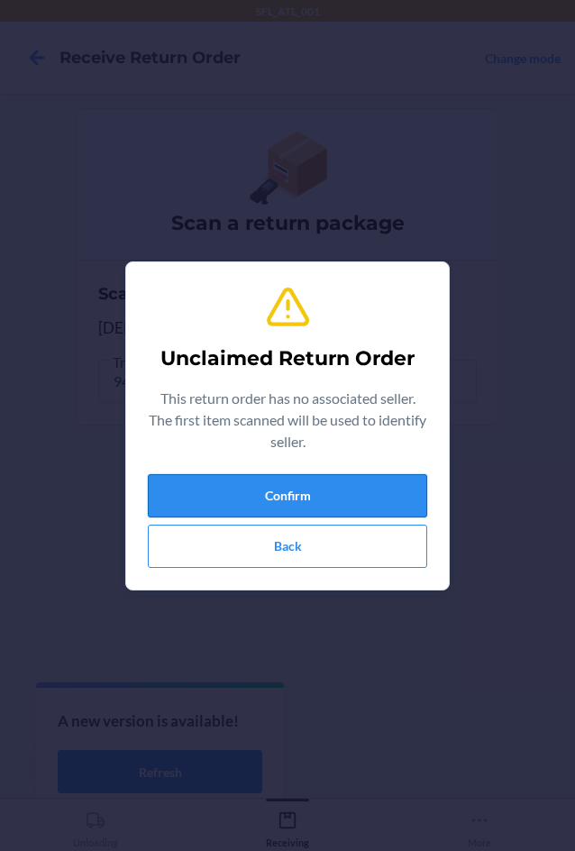
click at [371, 484] on button "Confirm" at bounding box center [287, 495] width 279 height 43
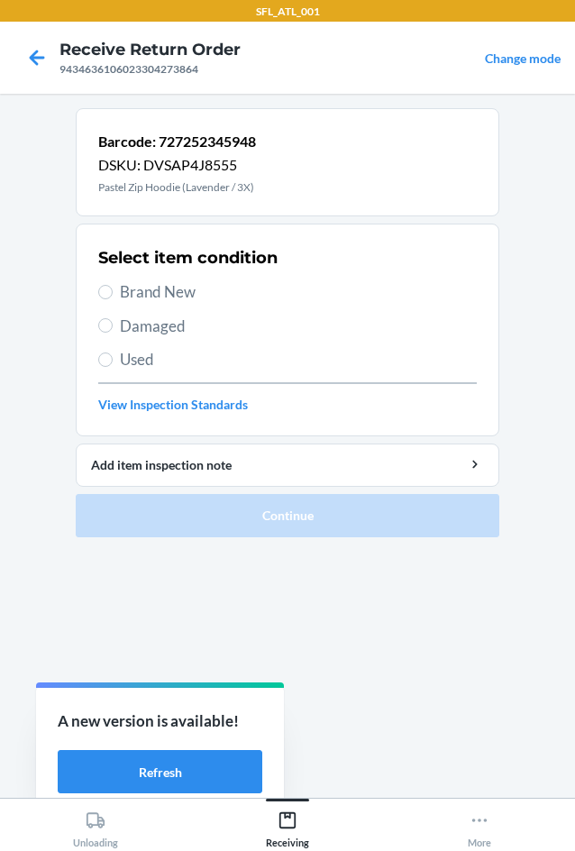
click at [197, 297] on span "Brand New" at bounding box center [298, 291] width 357 height 23
click at [113, 297] on input "Brand New" at bounding box center [105, 292] width 14 height 14
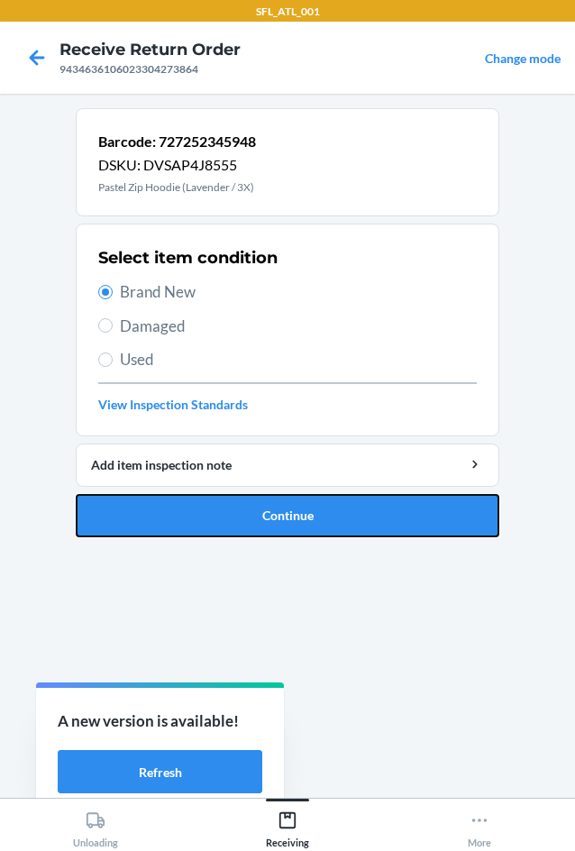
click at [363, 523] on button "Continue" at bounding box center [288, 515] width 424 height 43
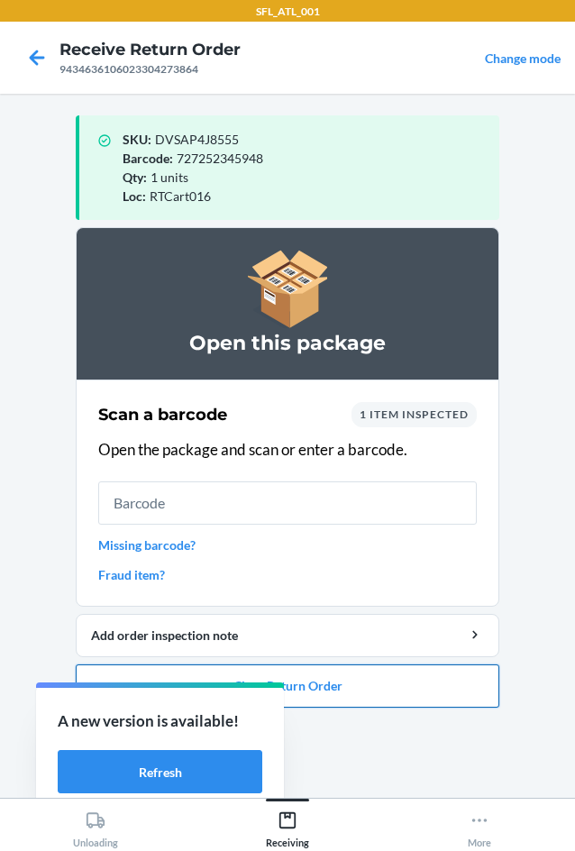
click at [390, 690] on button "Close Return Order" at bounding box center [288, 685] width 424 height 43
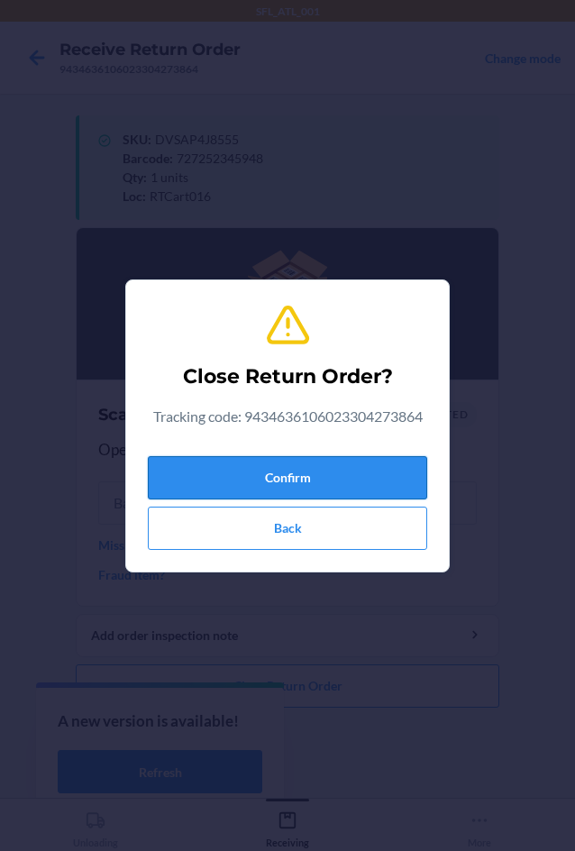
click at [314, 484] on button "Confirm" at bounding box center [287, 477] width 279 height 43
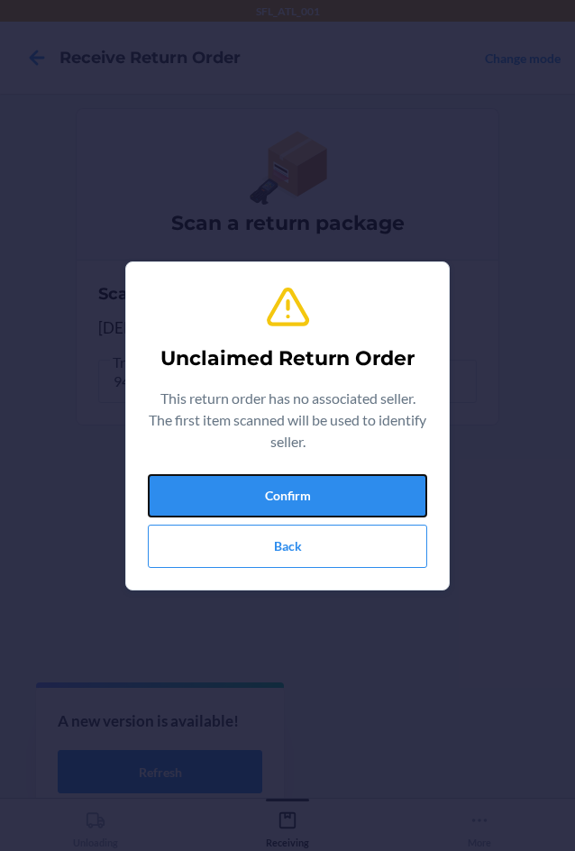
click at [314, 484] on button "Confirm" at bounding box center [287, 495] width 279 height 43
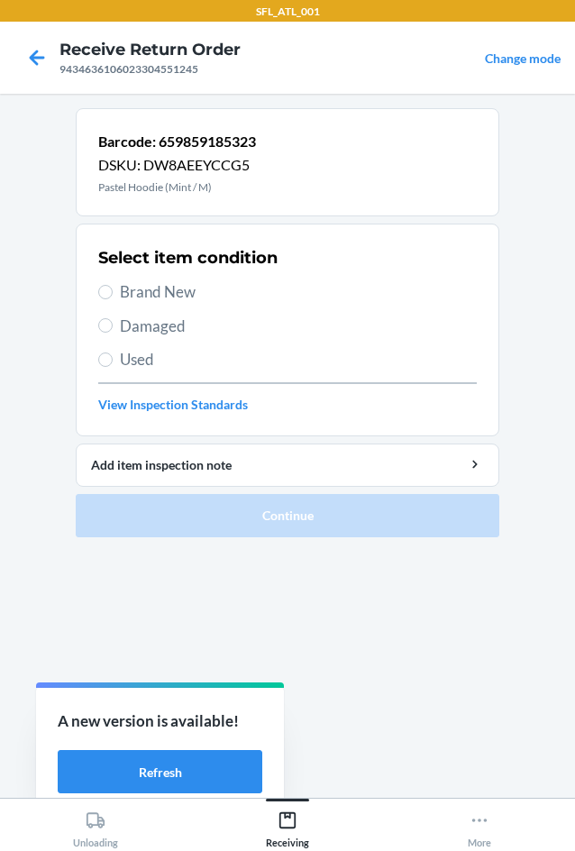
click at [197, 296] on span "Brand New" at bounding box center [298, 291] width 357 height 23
click at [113, 296] on input "Brand New" at bounding box center [105, 292] width 14 height 14
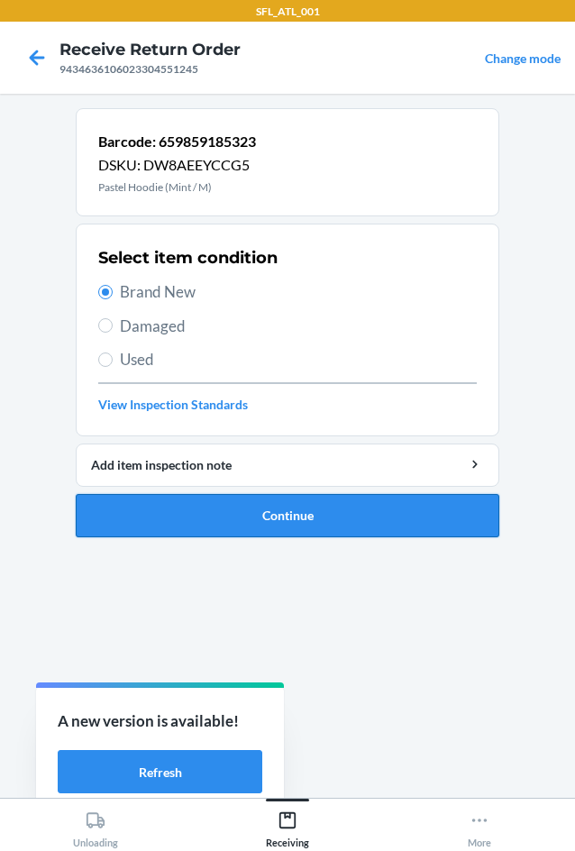
click at [273, 507] on button "Continue" at bounding box center [288, 515] width 424 height 43
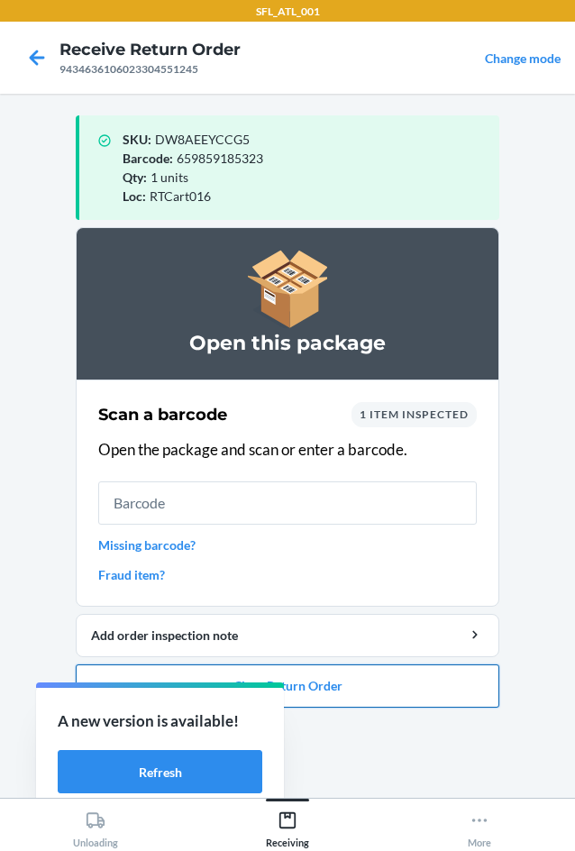
click at [404, 684] on button "Close Return Order" at bounding box center [288, 685] width 424 height 43
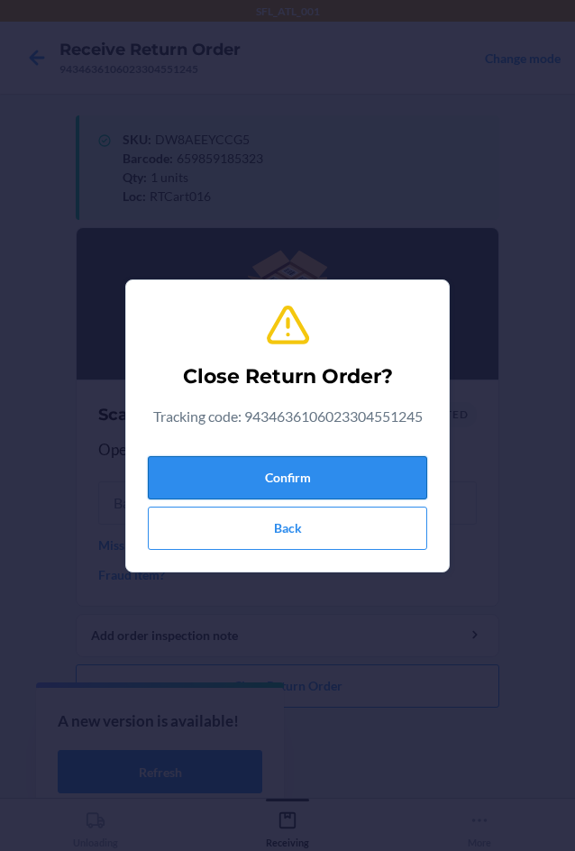
click at [377, 490] on button "Confirm" at bounding box center [287, 477] width 279 height 43
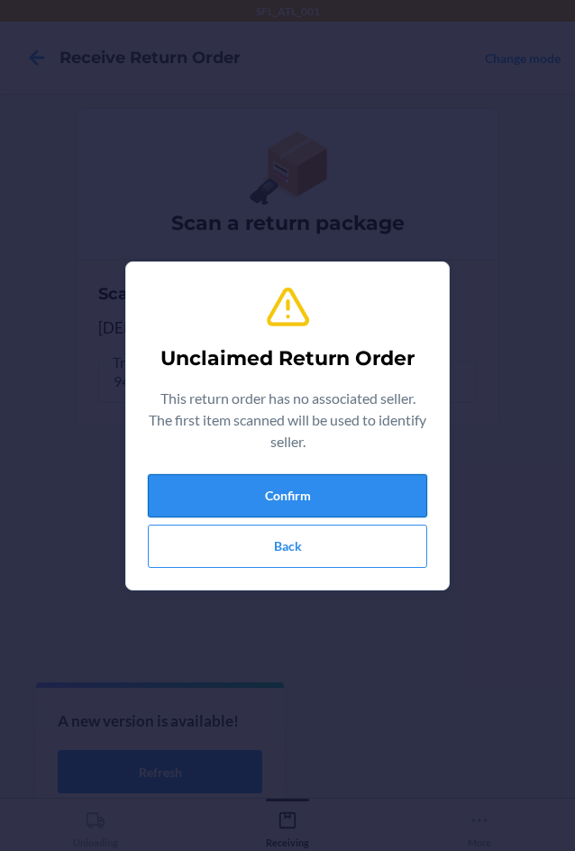
drag, startPoint x: 377, startPoint y: 490, endPoint x: 386, endPoint y: 517, distance: 28.5
click at [384, 511] on button "Confirm" at bounding box center [287, 495] width 279 height 43
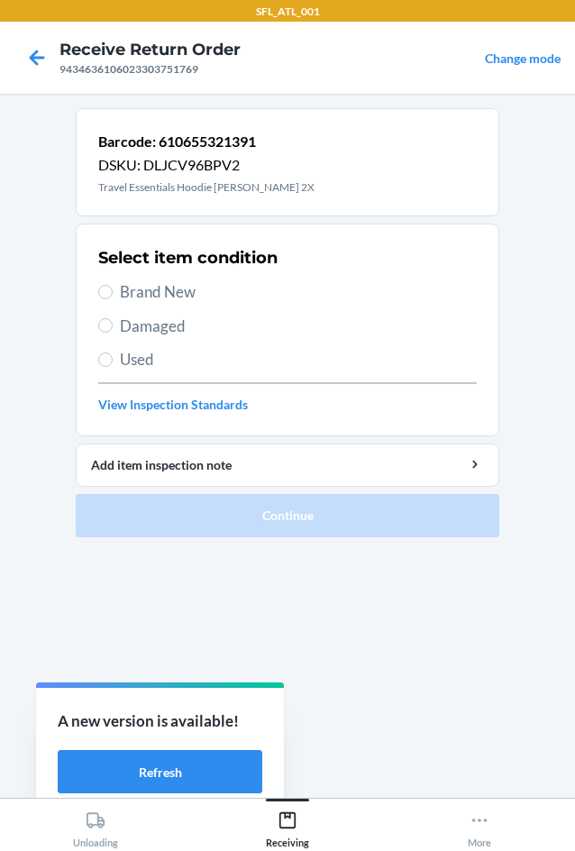
click at [165, 285] on span "Brand New" at bounding box center [298, 291] width 357 height 23
click at [113, 285] on input "Brand New" at bounding box center [105, 292] width 14 height 14
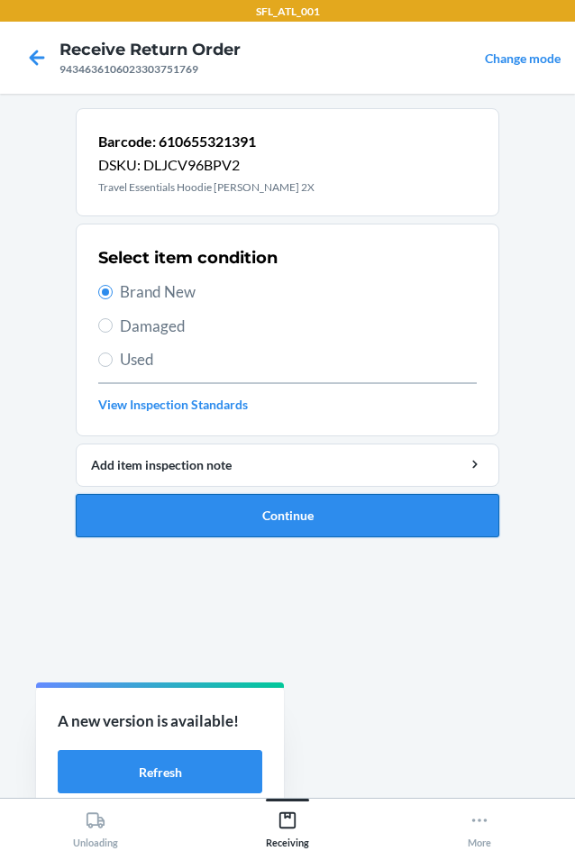
click at [261, 514] on button "Continue" at bounding box center [288, 515] width 424 height 43
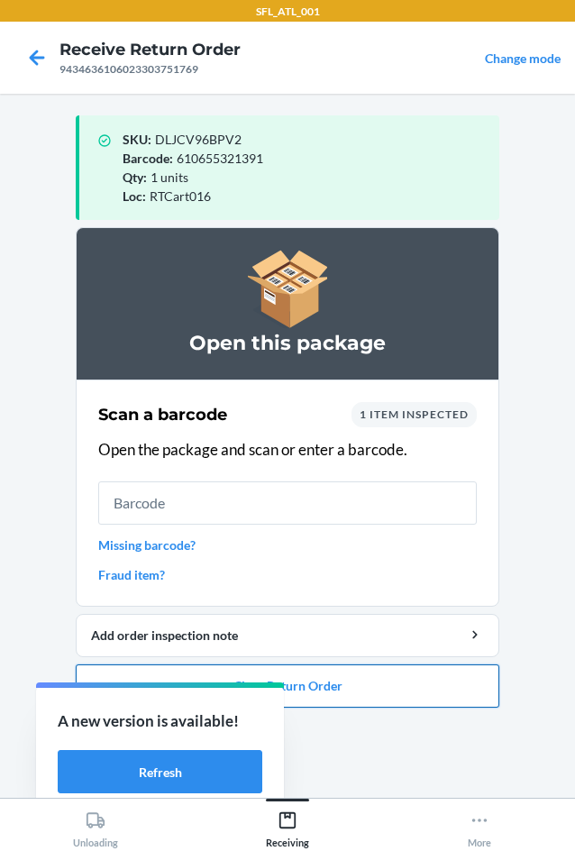
click at [428, 693] on button "Close Return Order" at bounding box center [288, 685] width 424 height 43
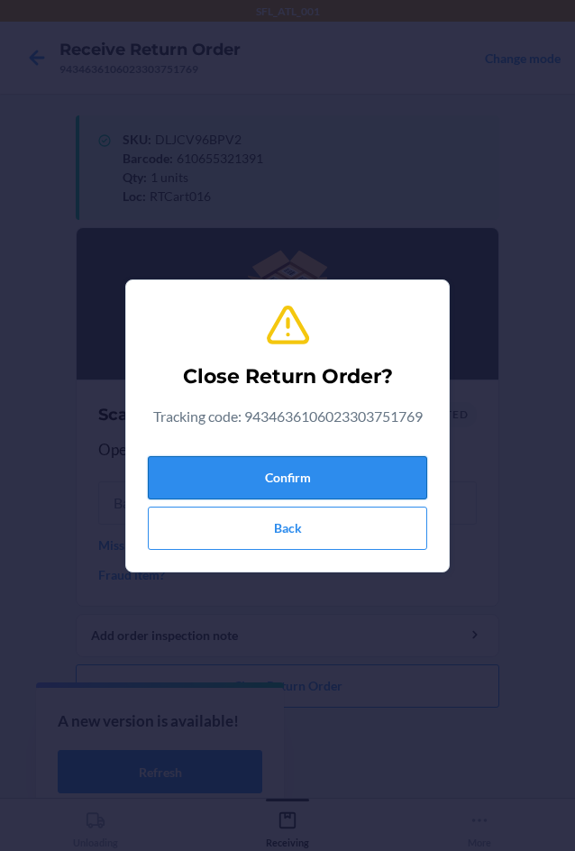
click at [396, 463] on button "Confirm" at bounding box center [287, 477] width 279 height 43
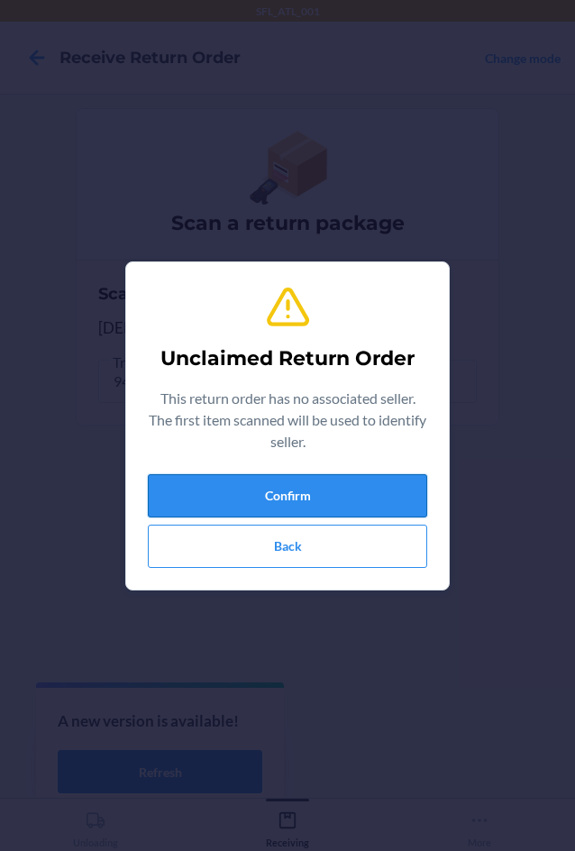
click at [259, 484] on button "Confirm" at bounding box center [287, 495] width 279 height 43
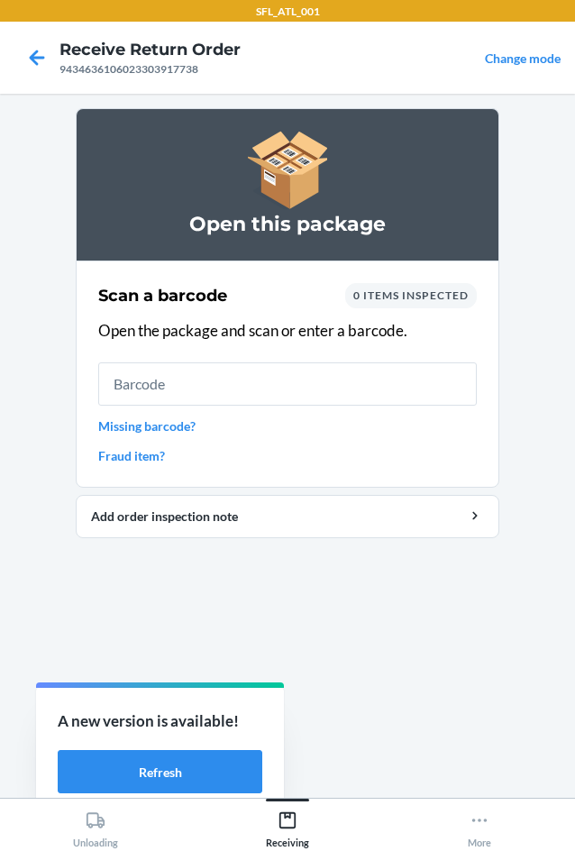
click at [131, 418] on link "Missing barcode?" at bounding box center [287, 425] width 379 height 19
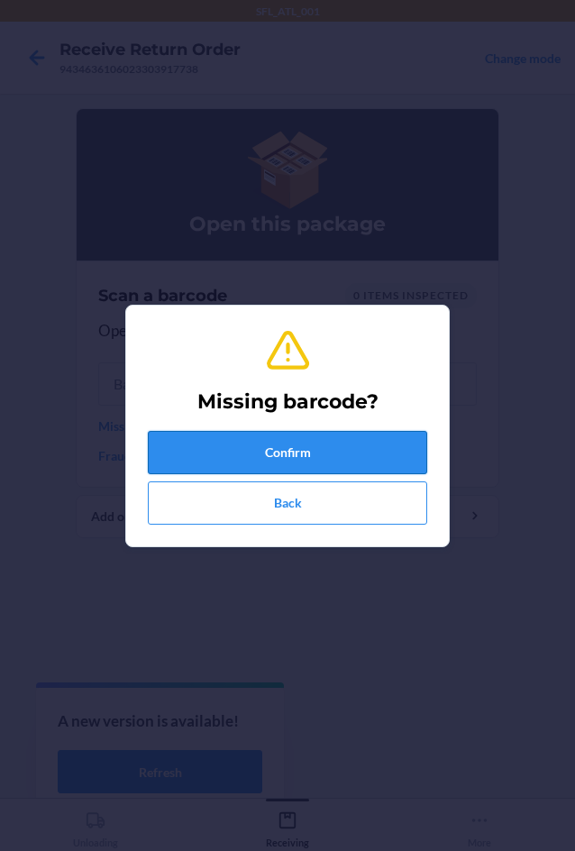
drag, startPoint x: 275, startPoint y: 423, endPoint x: 288, endPoint y: 452, distance: 31.5
click at [284, 452] on div "Missing barcode? Confirm Back" at bounding box center [287, 426] width 279 height 212
click at [288, 446] on button "Confirm" at bounding box center [287, 452] width 279 height 43
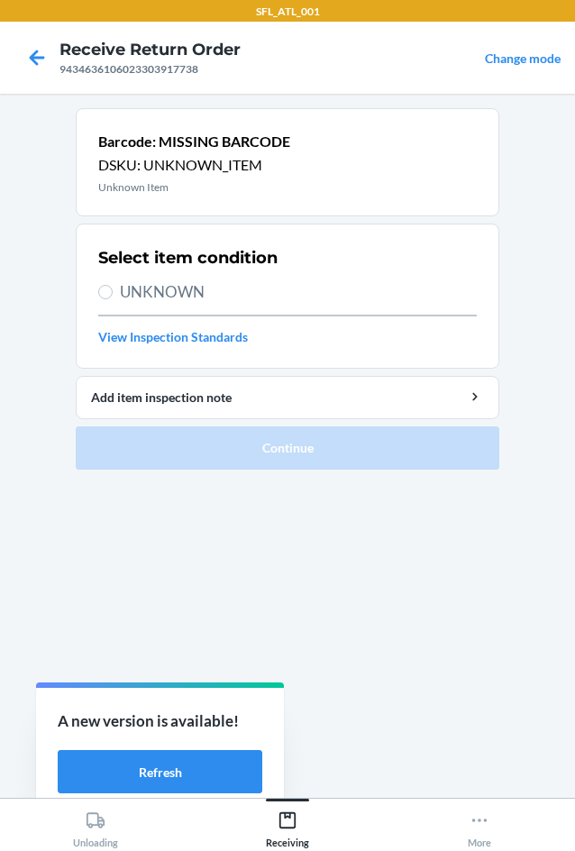
click at [171, 275] on div "Select item condition UNKNOWN View Inspection Standards" at bounding box center [287, 296] width 379 height 111
click at [171, 283] on span "UNKNOWN" at bounding box center [298, 291] width 357 height 23
click at [113, 285] on input "UNKNOWN" at bounding box center [105, 292] width 14 height 14
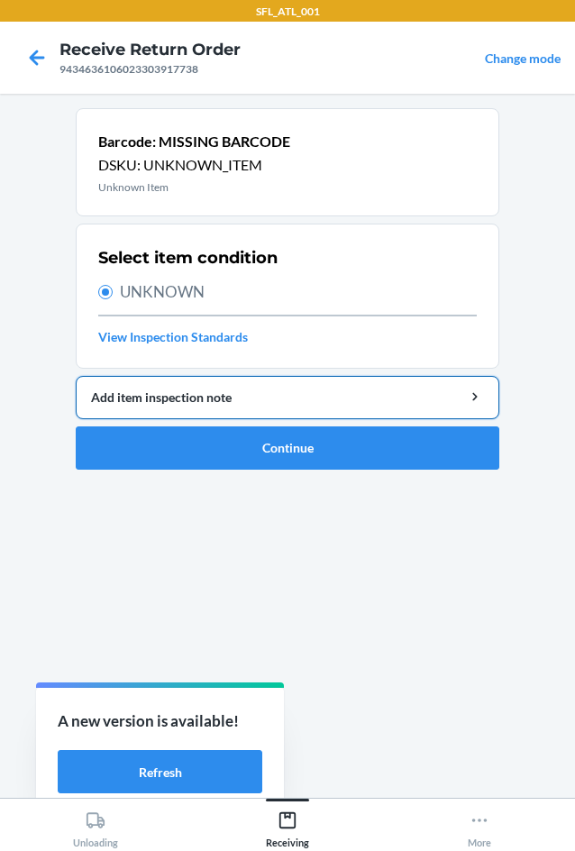
drag, startPoint x: 204, startPoint y: 373, endPoint x: 208, endPoint y: 392, distance: 19.5
click at [204, 374] on li "Barcode: MISSING BARCODE DSKU: UNKNOWN_ITEM Unknown Item Select item condition …" at bounding box center [288, 288] width 424 height 361
click at [208, 396] on div "Add item inspection note" at bounding box center [287, 397] width 393 height 19
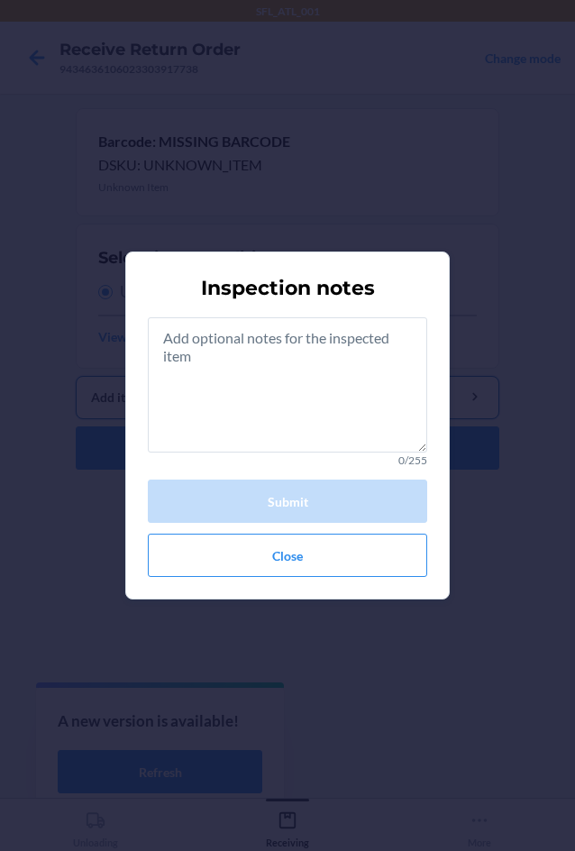
click at [208, 366] on textarea at bounding box center [287, 384] width 279 height 135
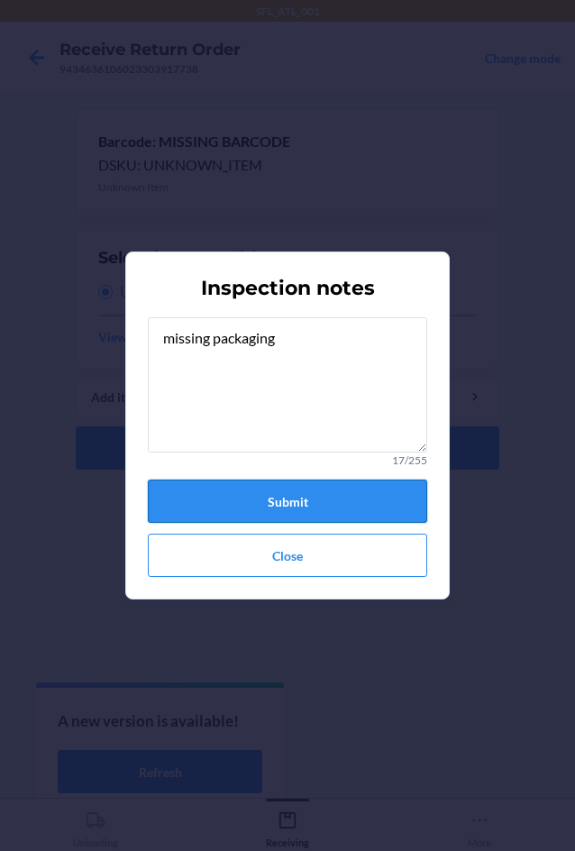
click at [288, 502] on button "Submit" at bounding box center [287, 501] width 279 height 43
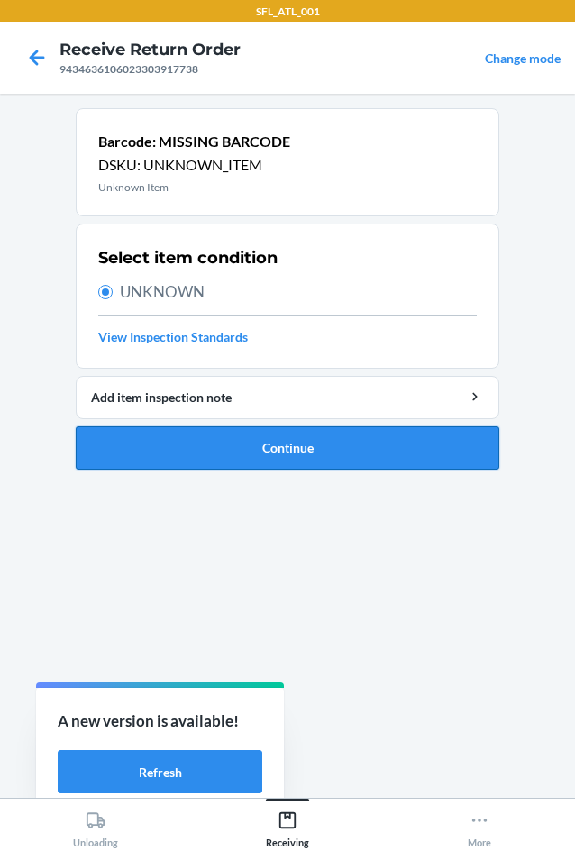
click at [289, 445] on button "Continue" at bounding box center [288, 447] width 424 height 43
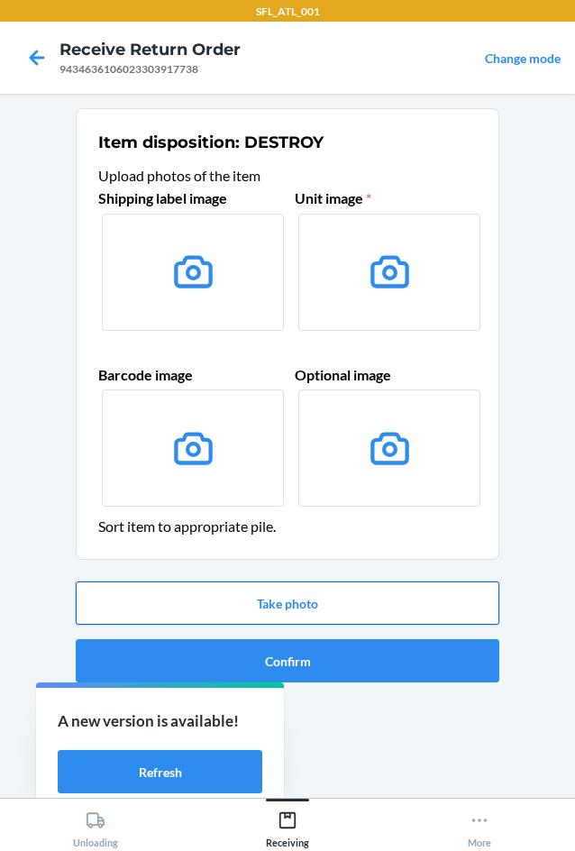
click at [310, 598] on button "Take photo" at bounding box center [288, 602] width 424 height 43
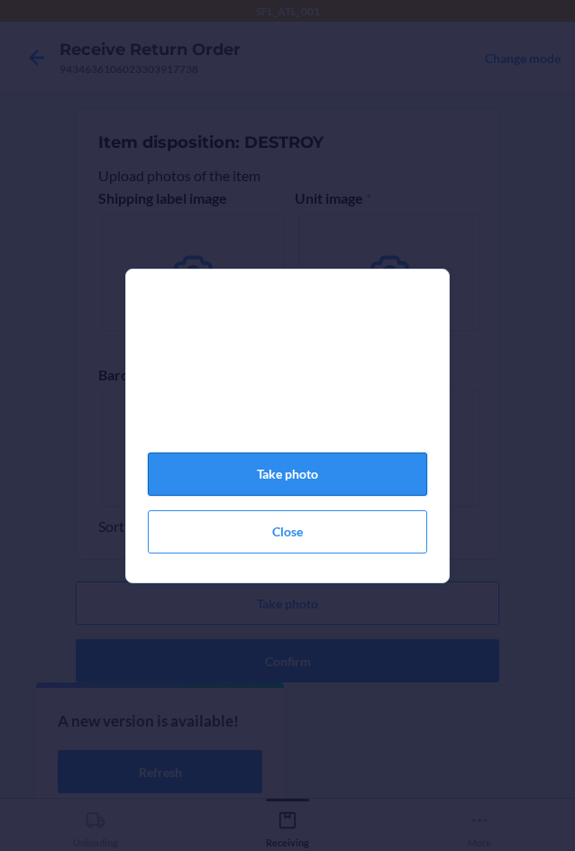
click at [380, 471] on button "Take photo" at bounding box center [287, 474] width 279 height 43
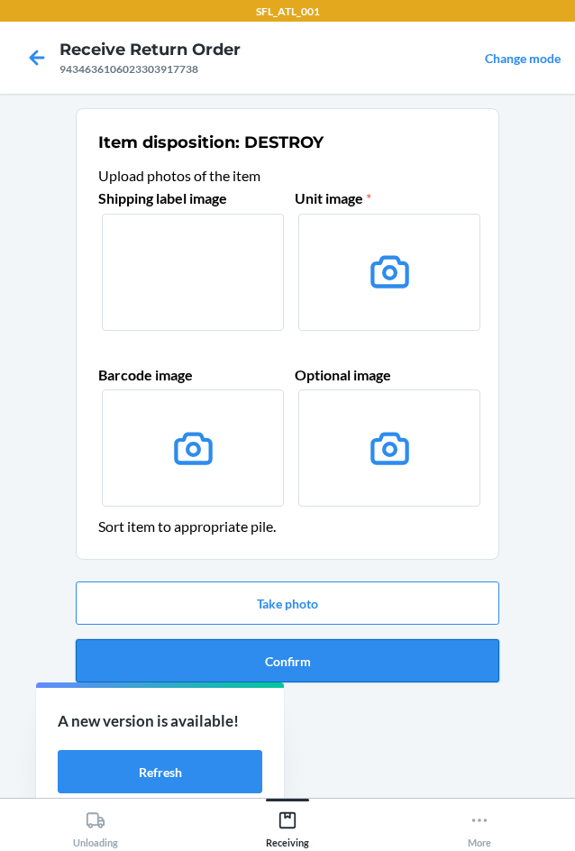
drag, startPoint x: 424, startPoint y: 684, endPoint x: 424, endPoint y: 669, distance: 15.3
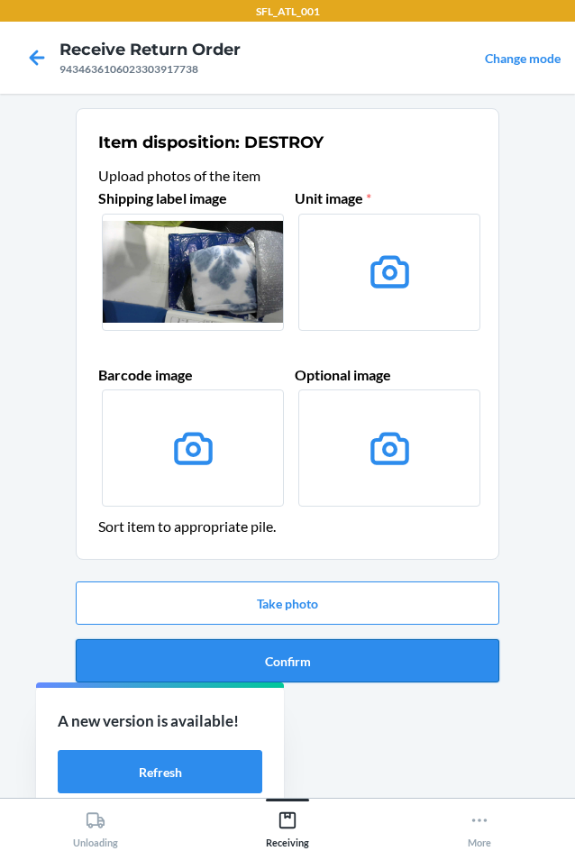
click at [424, 672] on div "Take photo Confirm" at bounding box center [288, 631] width 424 height 115
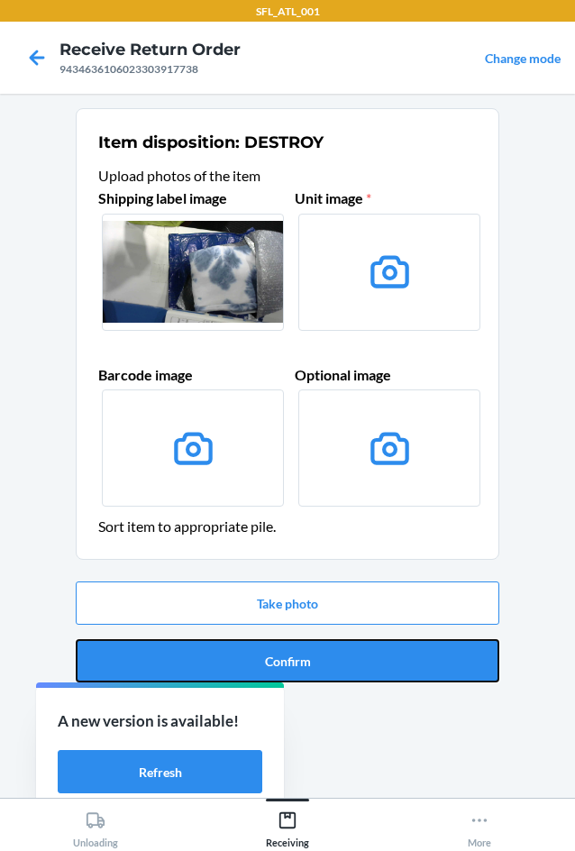
click at [429, 654] on button "Confirm" at bounding box center [288, 660] width 424 height 43
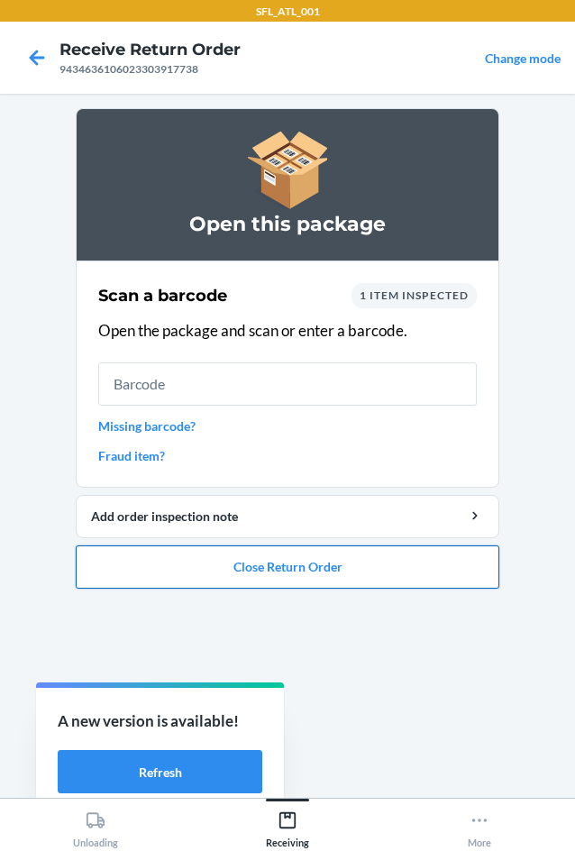
click at [427, 554] on button "Close Return Order" at bounding box center [288, 566] width 424 height 43
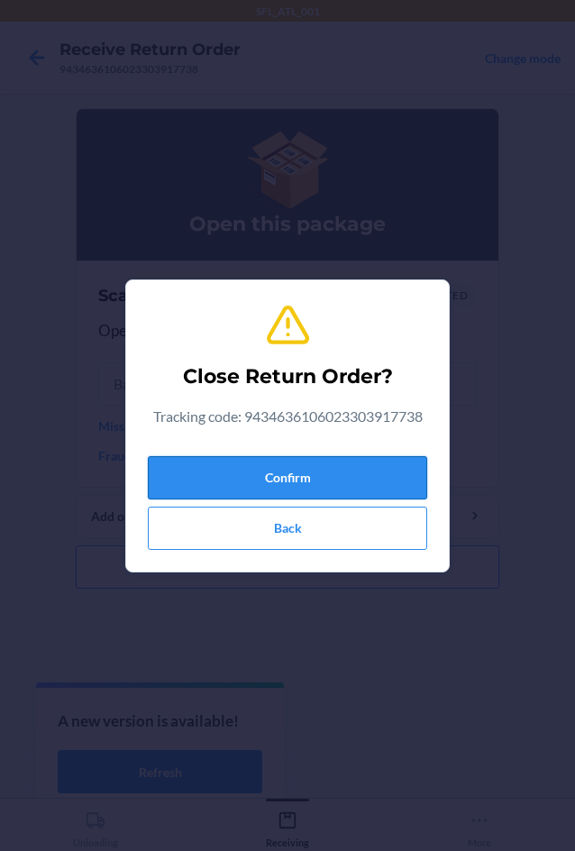
click at [384, 493] on button "Confirm" at bounding box center [287, 477] width 279 height 43
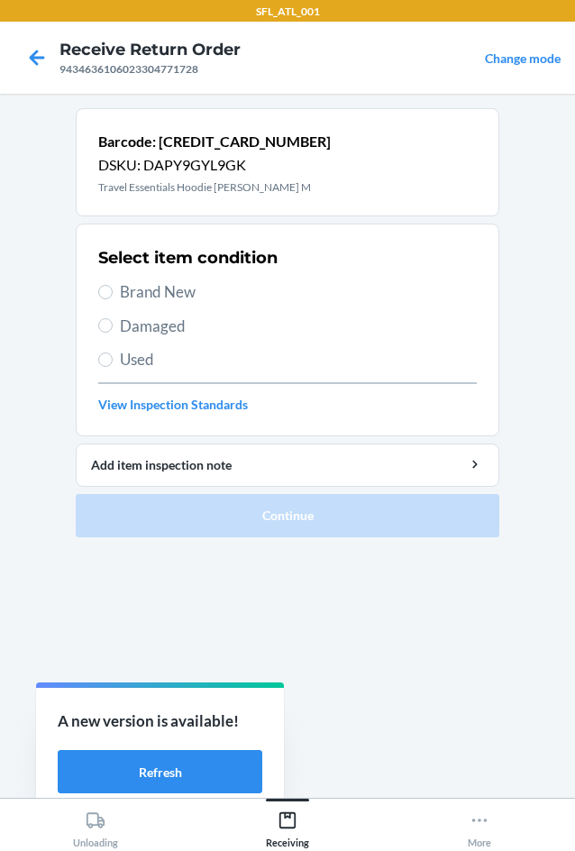
click at [198, 280] on span "Brand New" at bounding box center [298, 291] width 357 height 23
click at [113, 285] on input "Brand New" at bounding box center [105, 292] width 14 height 14
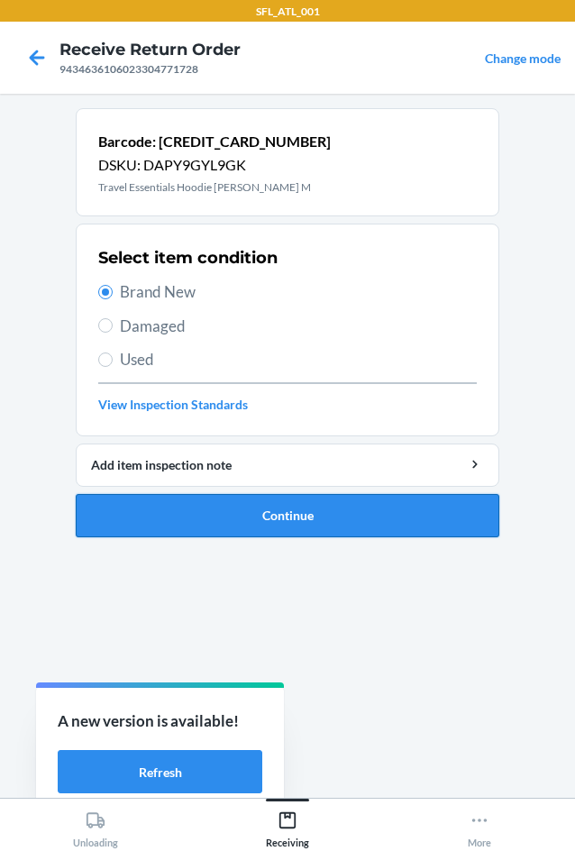
click at [344, 510] on button "Continue" at bounding box center [288, 515] width 424 height 43
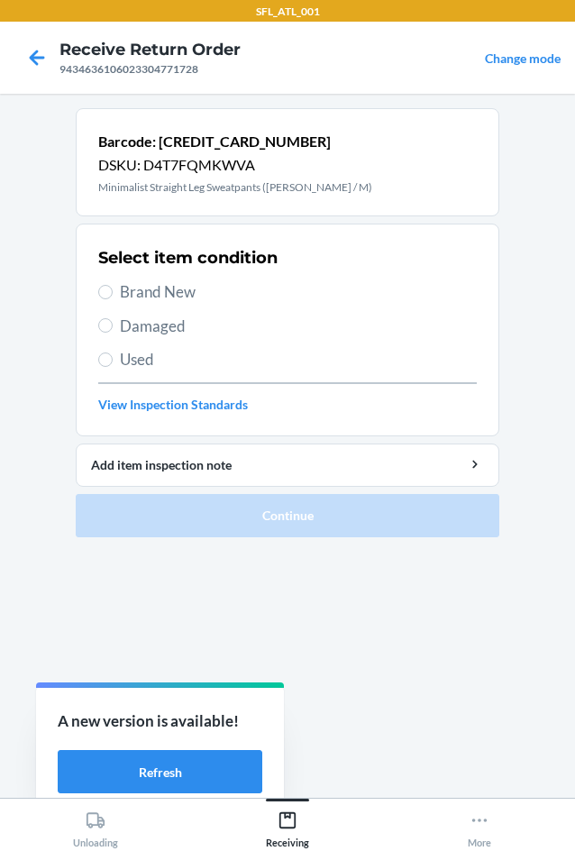
click at [202, 286] on span "Brand New" at bounding box center [298, 291] width 357 height 23
click at [113, 286] on input "Brand New" at bounding box center [105, 292] width 14 height 14
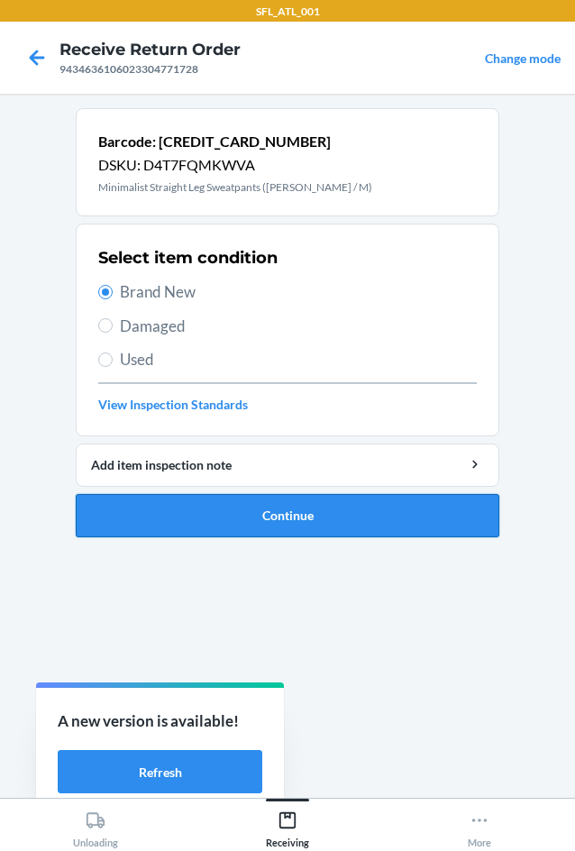
click at [352, 514] on button "Continue" at bounding box center [288, 515] width 424 height 43
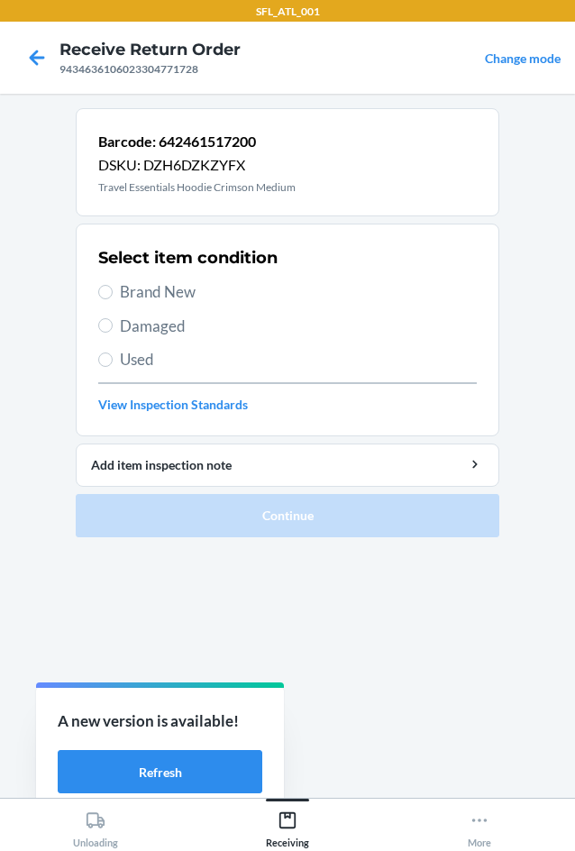
click at [157, 294] on span "Brand New" at bounding box center [298, 291] width 357 height 23
click at [113, 294] on input "Brand New" at bounding box center [105, 292] width 14 height 14
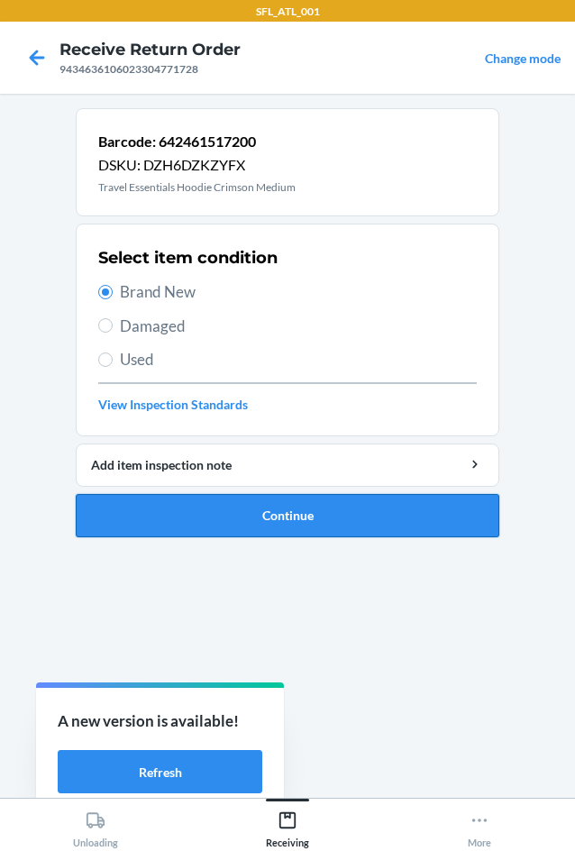
click at [332, 515] on button "Continue" at bounding box center [288, 515] width 424 height 43
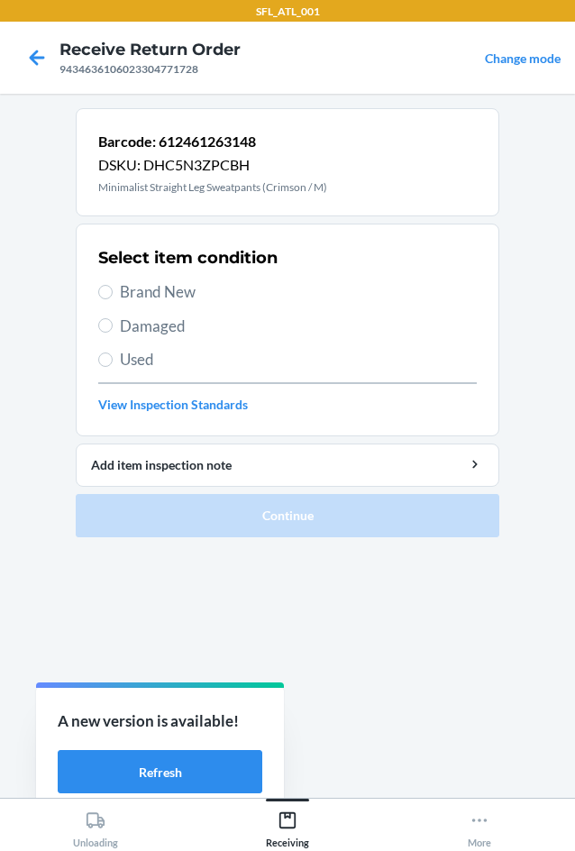
drag, startPoint x: 130, startPoint y: 285, endPoint x: 149, endPoint y: 294, distance: 21.0
click at [131, 285] on span "Brand New" at bounding box center [298, 291] width 357 height 23
click at [113, 285] on input "Brand New" at bounding box center [105, 292] width 14 height 14
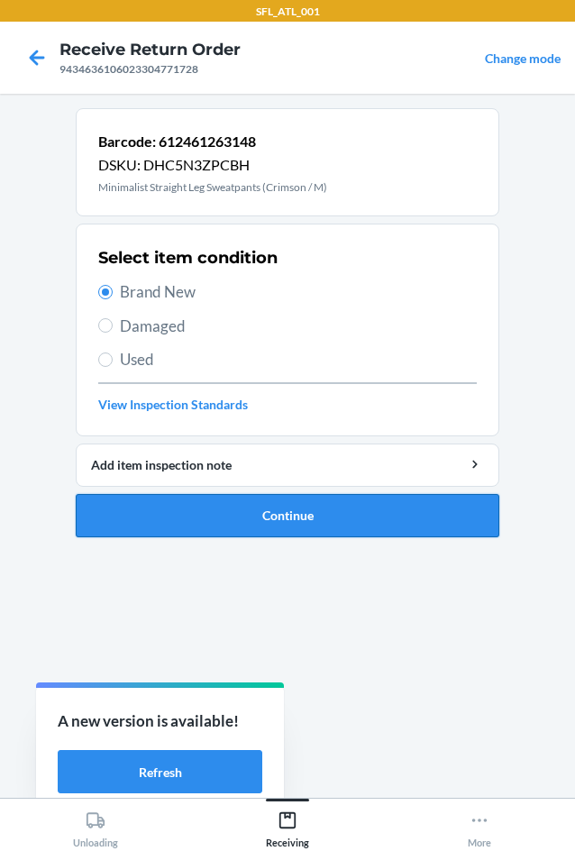
click at [353, 508] on button "Continue" at bounding box center [288, 515] width 424 height 43
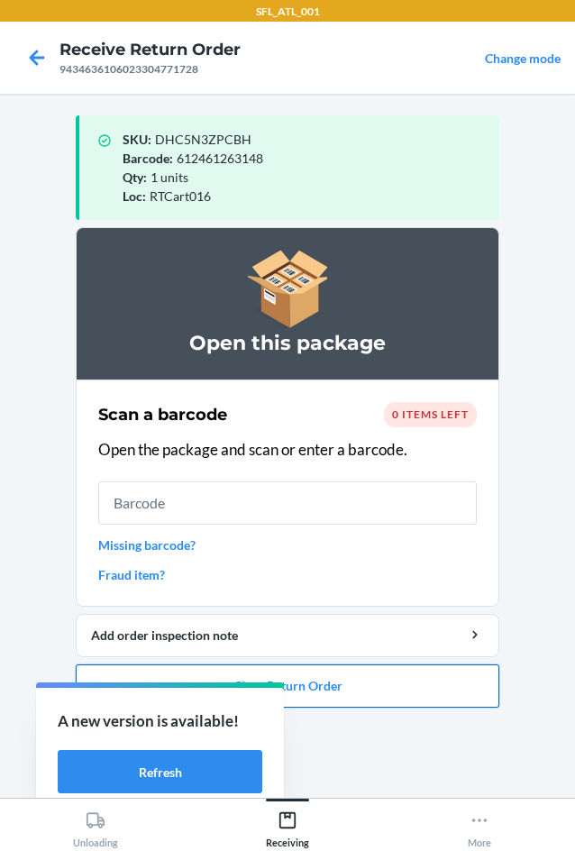
click at [433, 681] on button "Close Return Order" at bounding box center [288, 685] width 424 height 43
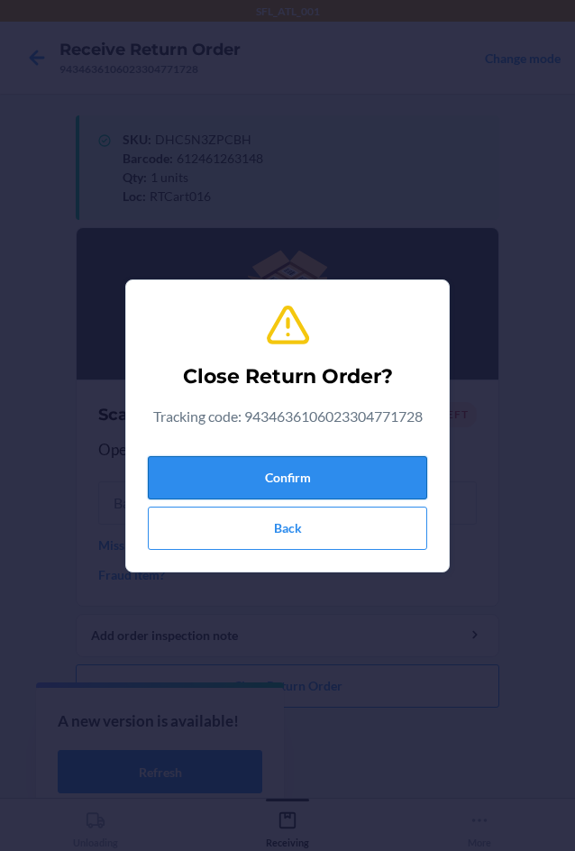
click at [315, 475] on button "Confirm" at bounding box center [287, 477] width 279 height 43
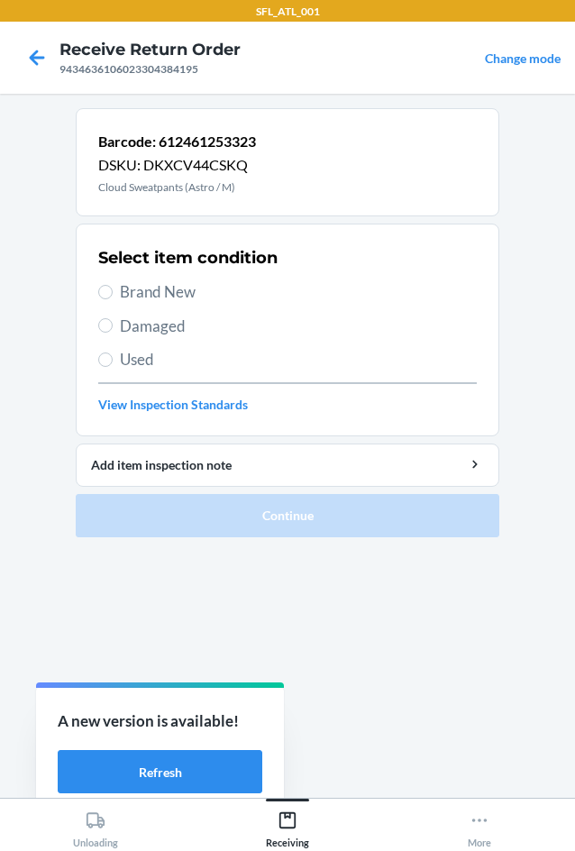
click at [185, 279] on div "Select item condition Brand New Damaged Used View Inspection Standards" at bounding box center [287, 330] width 379 height 178
click at [194, 307] on div "Select item condition Brand New Damaged Used View Inspection Standards" at bounding box center [287, 330] width 379 height 178
click at [187, 293] on span "Brand New" at bounding box center [298, 291] width 357 height 23
click at [113, 293] on input "Brand New" at bounding box center [105, 292] width 14 height 14
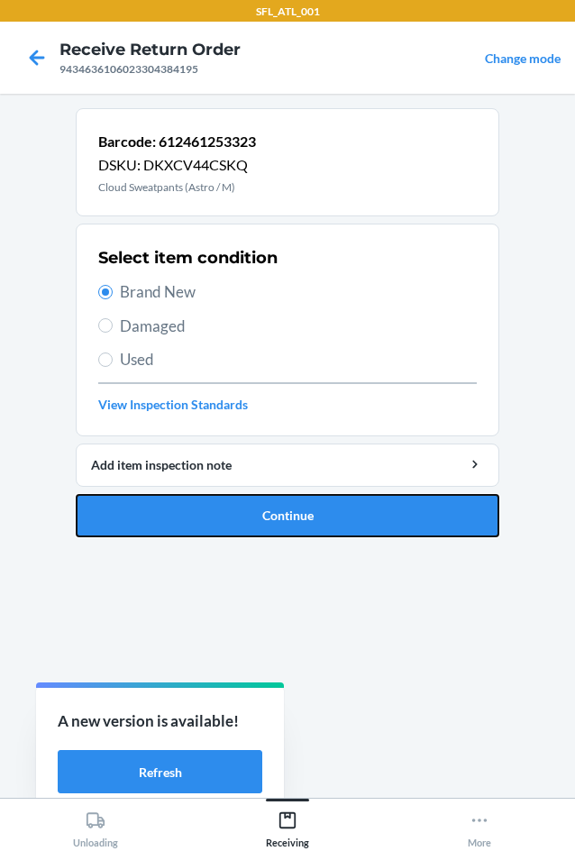
click at [288, 513] on button "Continue" at bounding box center [288, 515] width 424 height 43
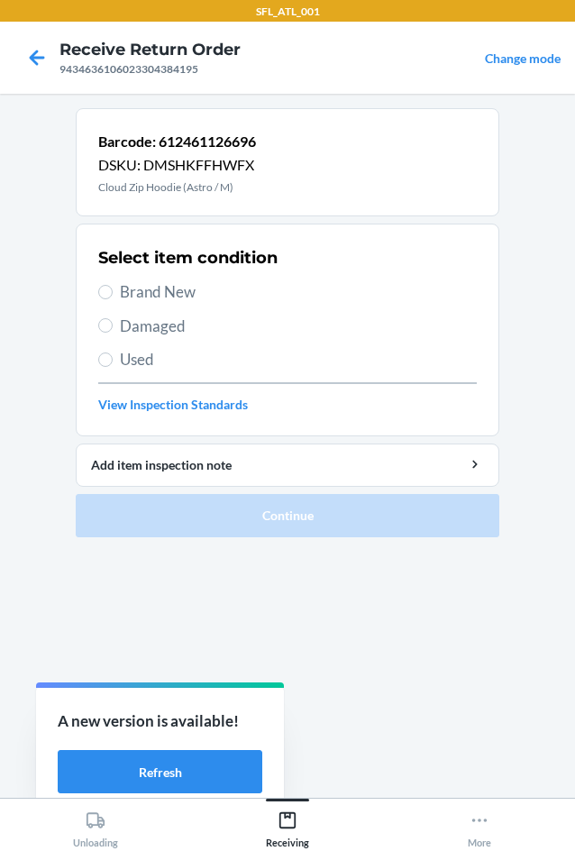
drag, startPoint x: 165, startPoint y: 286, endPoint x: 186, endPoint y: 328, distance: 47.2
click at [166, 286] on span "Brand New" at bounding box center [298, 291] width 357 height 23
click at [113, 286] on input "Brand New" at bounding box center [105, 292] width 14 height 14
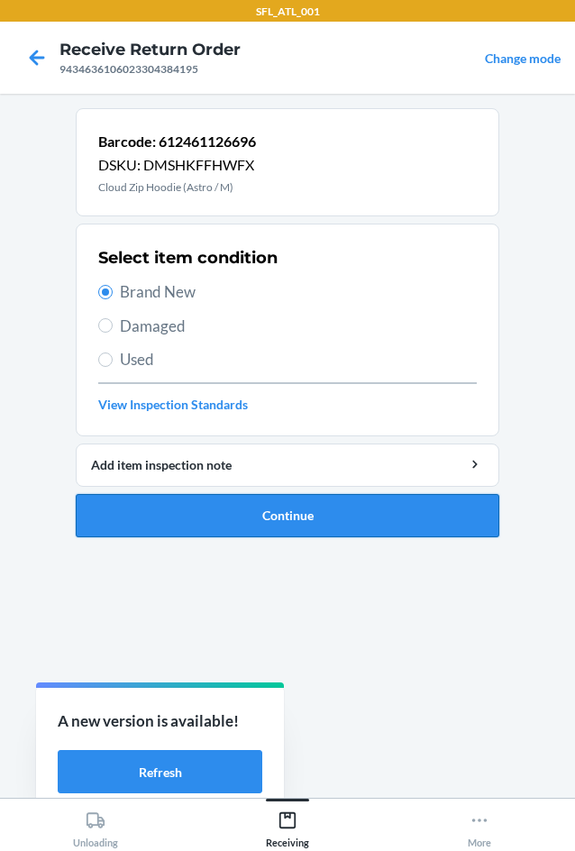
click at [298, 517] on button "Continue" at bounding box center [288, 515] width 424 height 43
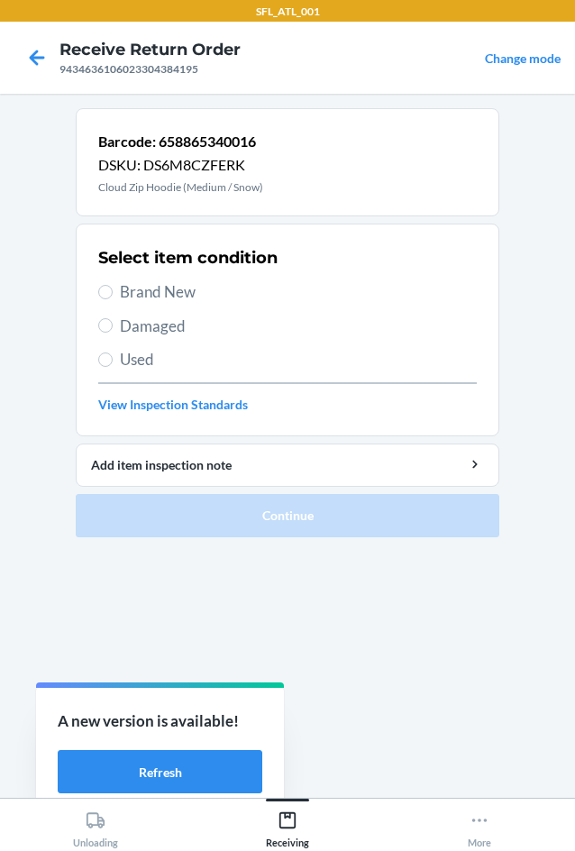
click at [169, 297] on span "Brand New" at bounding box center [298, 291] width 357 height 23
click at [113, 297] on input "Brand New" at bounding box center [105, 292] width 14 height 14
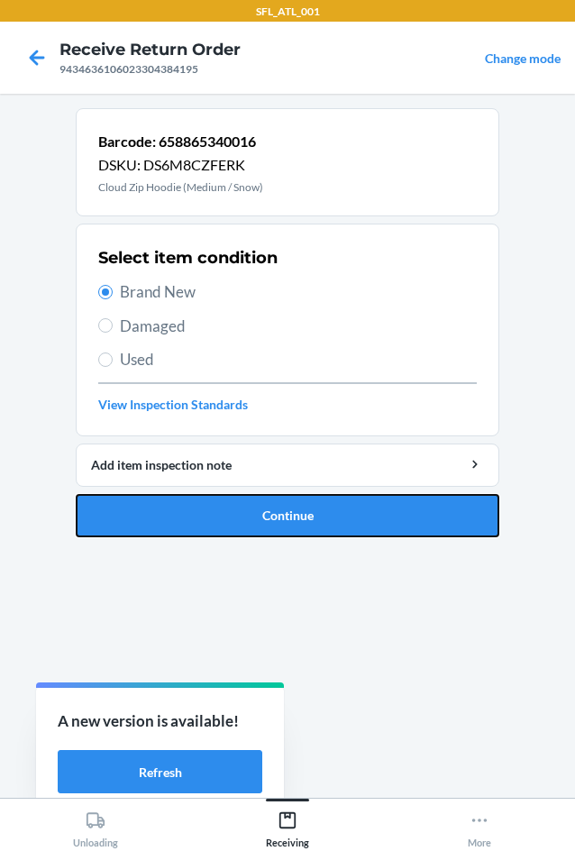
click at [275, 506] on button "Continue" at bounding box center [288, 515] width 424 height 43
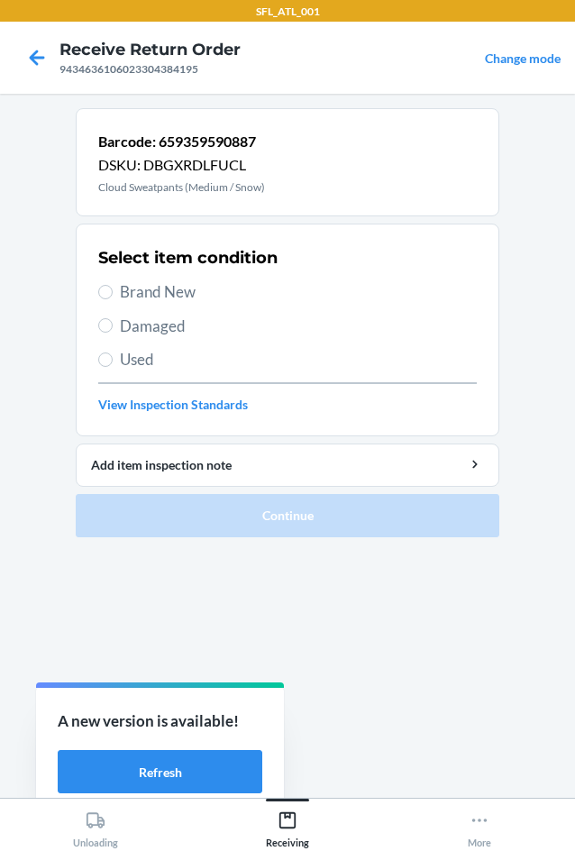
click at [197, 299] on span "Brand New" at bounding box center [298, 291] width 357 height 23
click at [113, 299] on input "Brand New" at bounding box center [105, 292] width 14 height 14
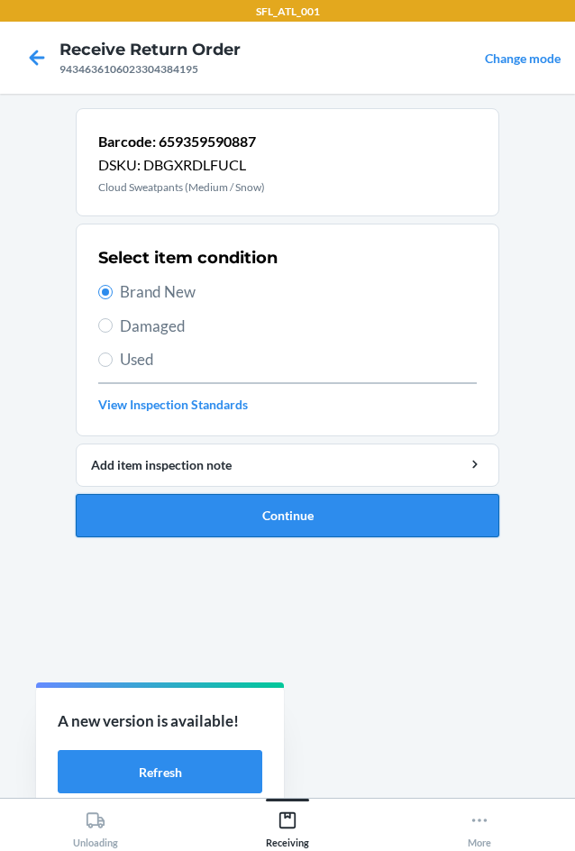
click at [303, 504] on button "Continue" at bounding box center [288, 515] width 424 height 43
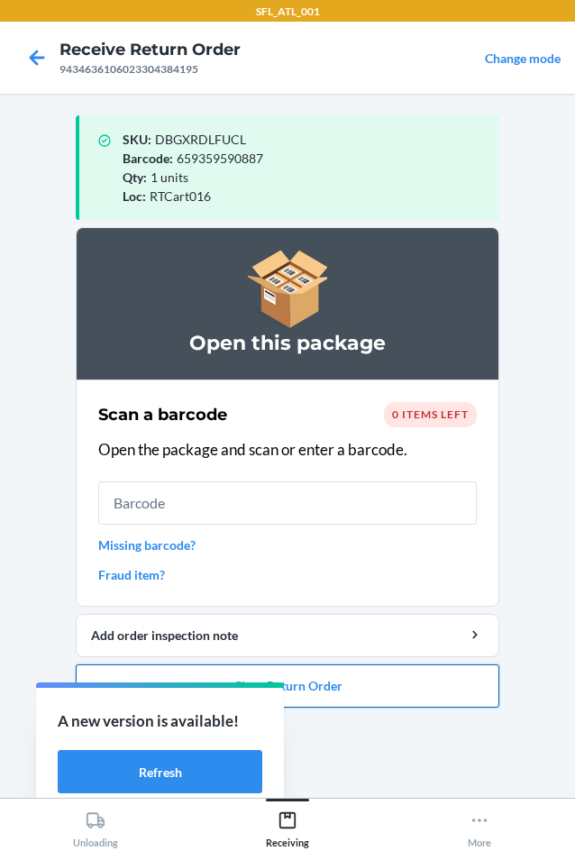
click at [375, 700] on button "Close Return Order" at bounding box center [288, 685] width 424 height 43
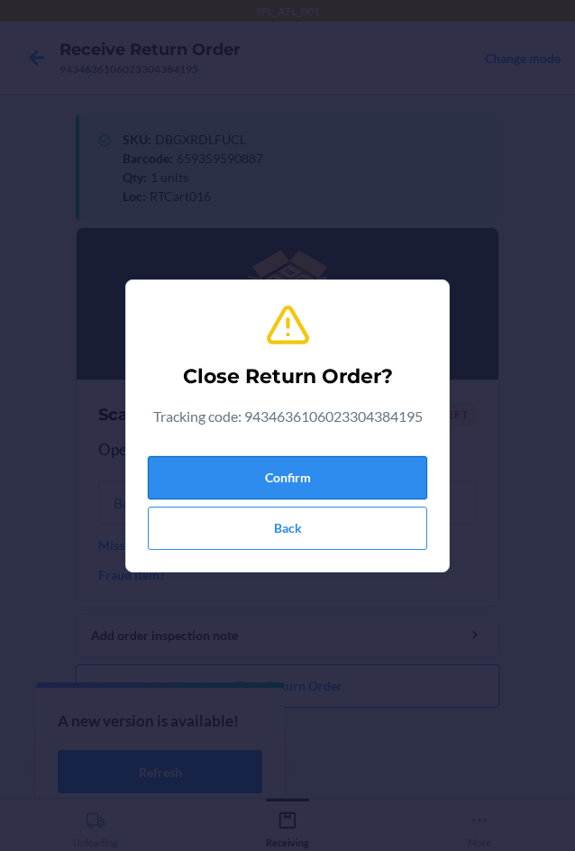
click at [290, 477] on button "Confirm" at bounding box center [287, 477] width 279 height 43
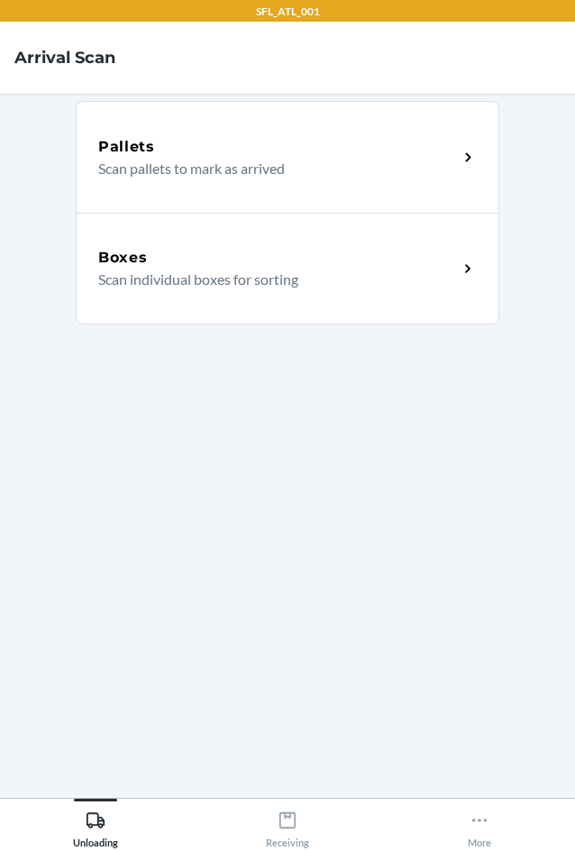
click at [419, 272] on p "Scan individual boxes for sorting" at bounding box center [270, 280] width 345 height 22
